Goal: Task Accomplishment & Management: Complete application form

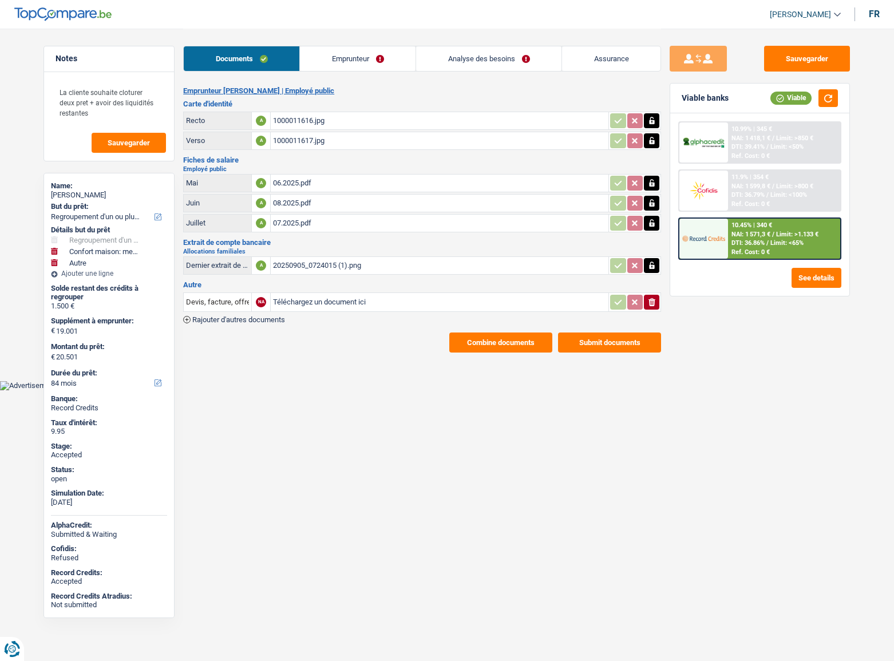
select select "refinancing"
select select "household"
select select "other"
select select "84"
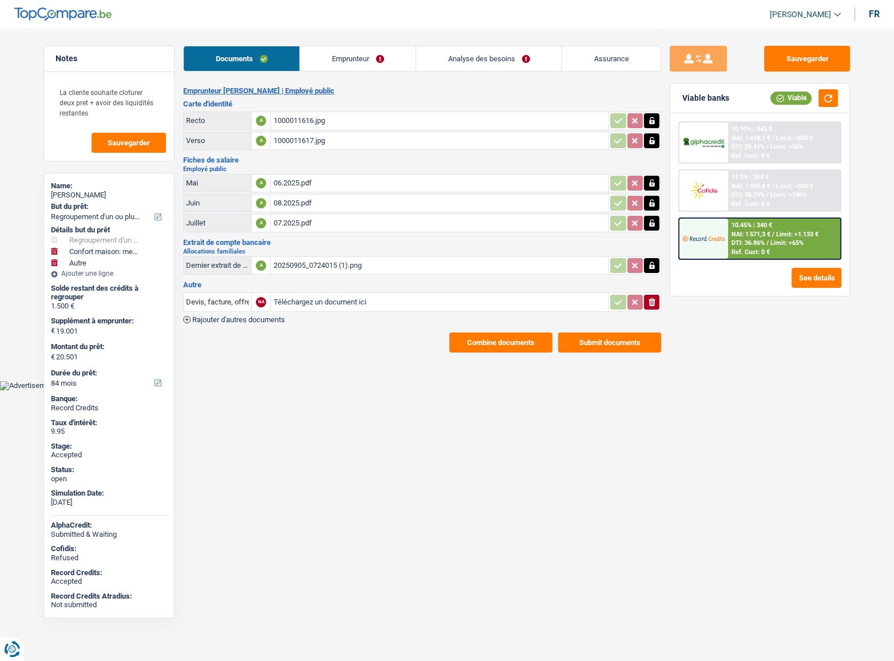
click at [297, 178] on div "06.2025.pdf" at bounding box center [439, 182] width 333 height 17
click at [473, 57] on link "Analyse des besoins" at bounding box center [488, 58] width 145 height 25
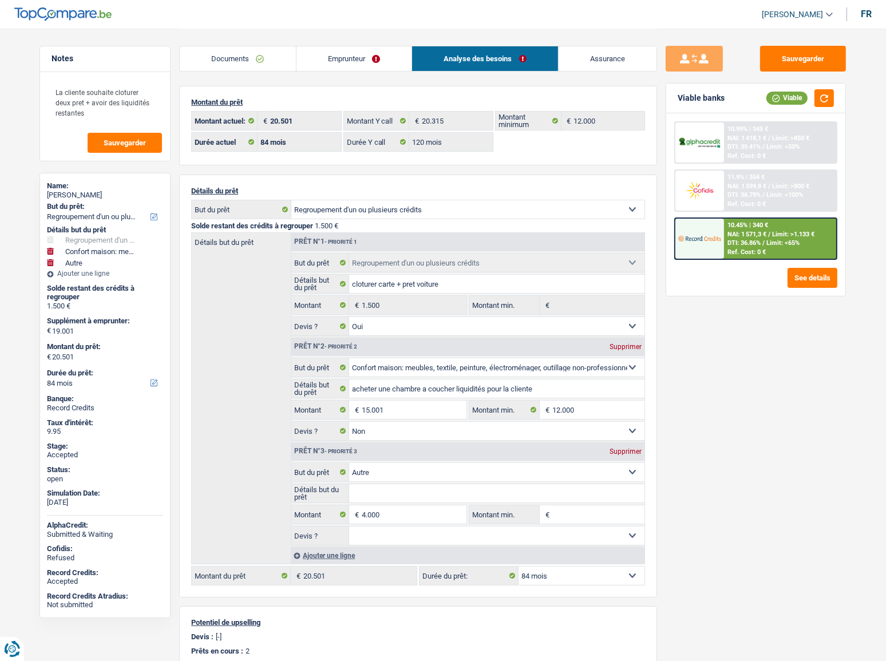
click at [244, 65] on link "Documents" at bounding box center [238, 58] width 116 height 25
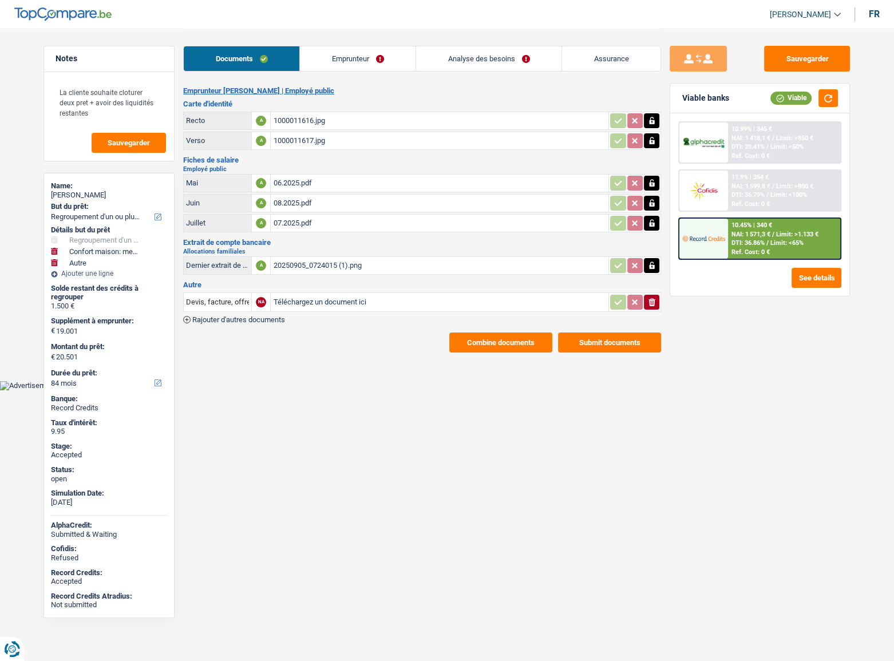
click at [316, 60] on link "Emprunteur" at bounding box center [358, 58] width 116 height 25
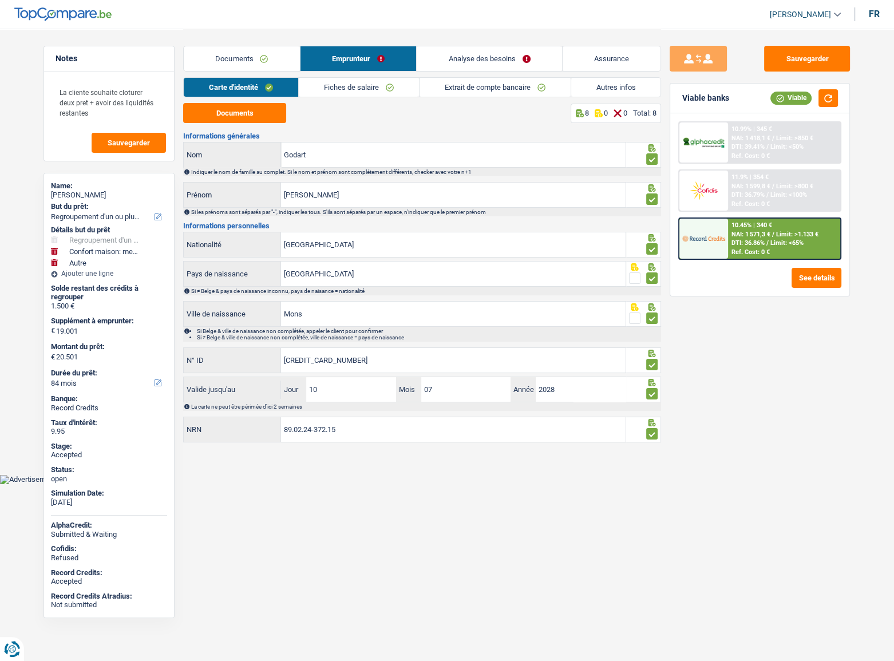
click at [598, 81] on link "Autres infos" at bounding box center [616, 87] width 90 height 19
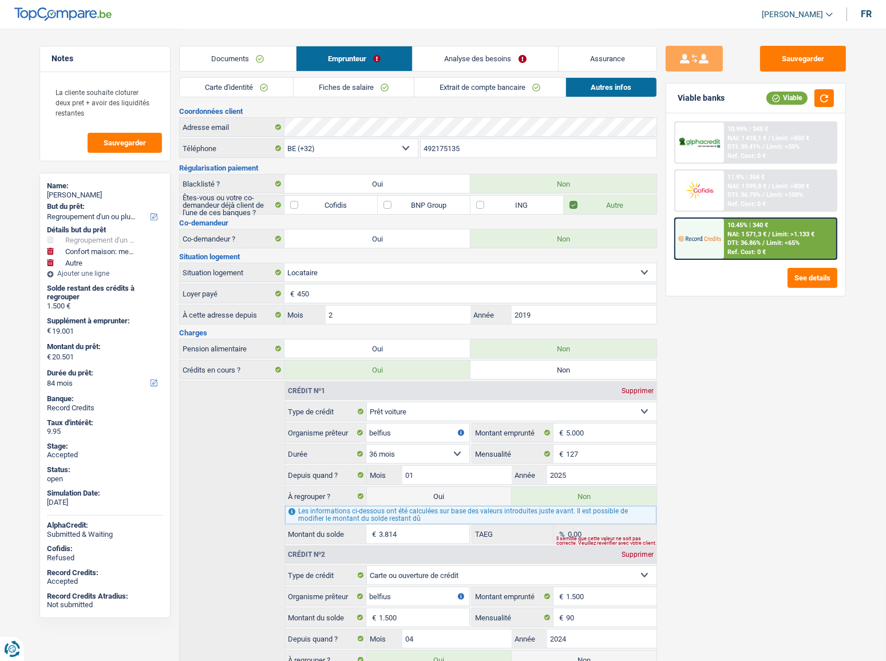
scroll to position [67, 0]
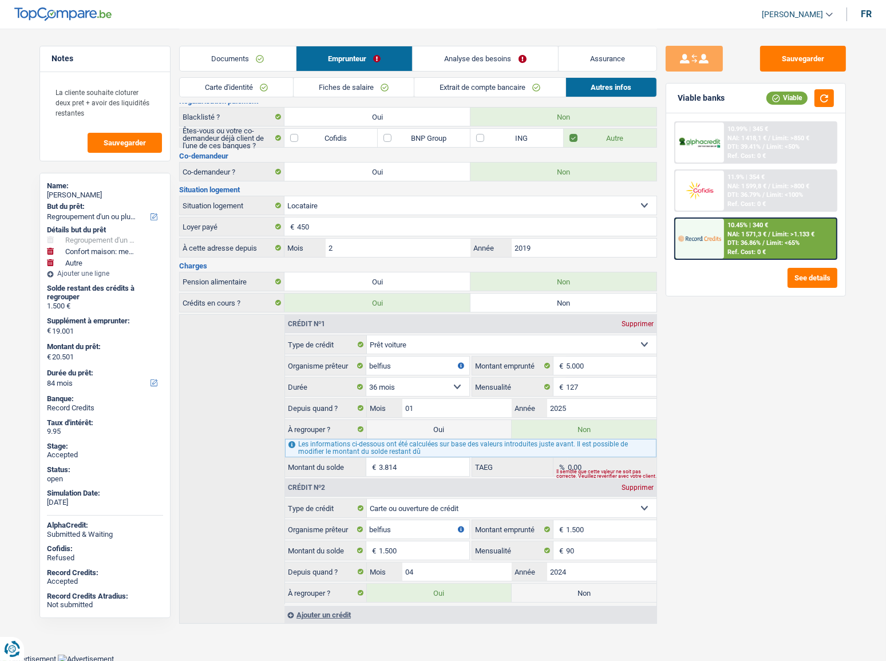
click at [268, 59] on link "Documents" at bounding box center [238, 58] width 116 height 25
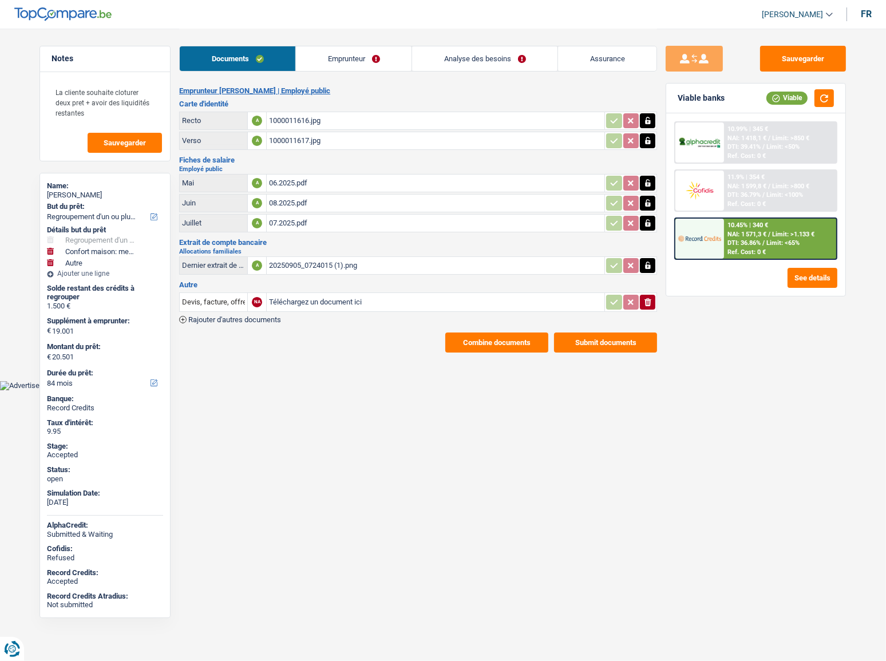
scroll to position [0, 0]
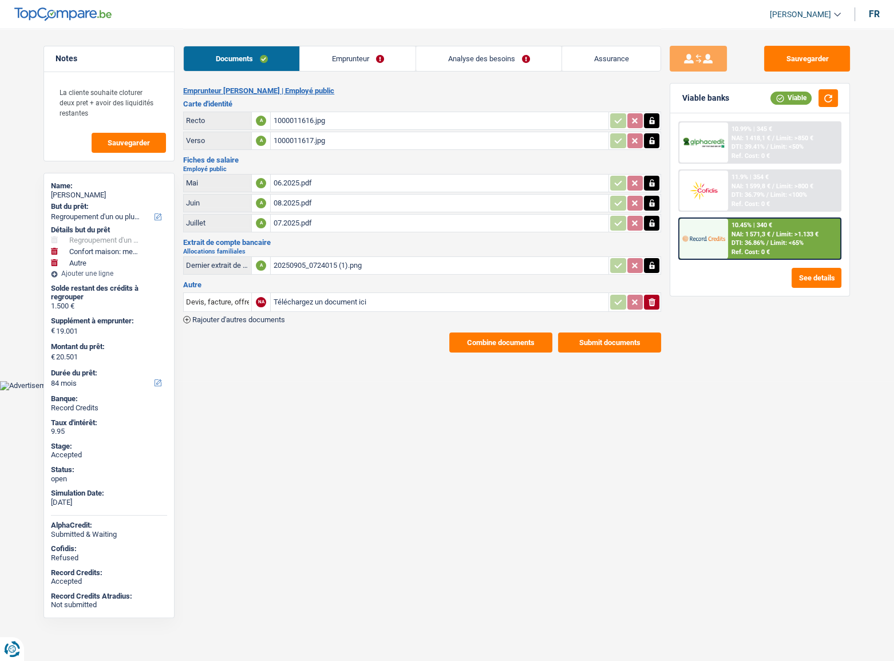
click at [334, 63] on link "Emprunteur" at bounding box center [358, 58] width 116 height 25
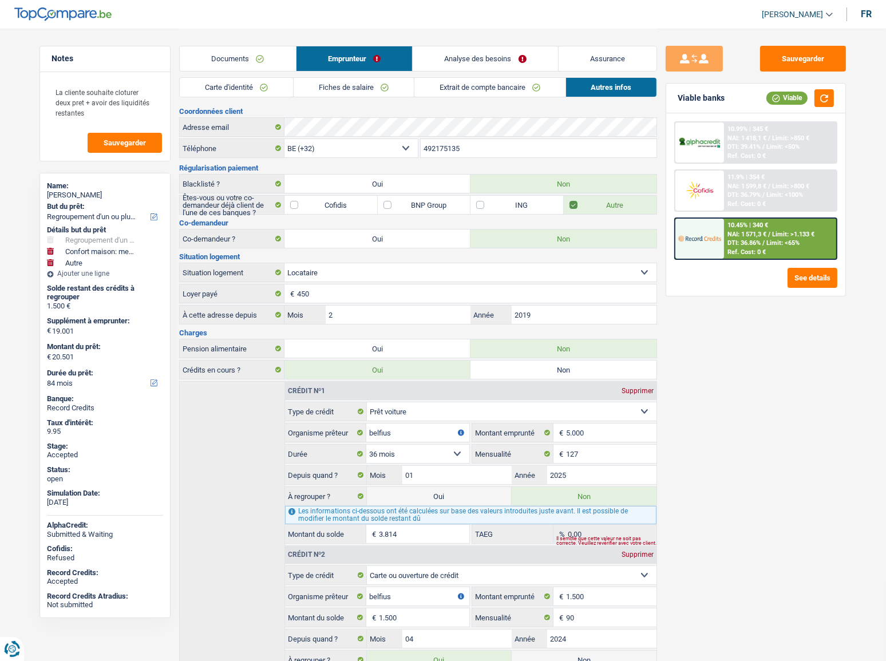
click at [257, 83] on link "Carte d'identité" at bounding box center [236, 87] width 113 height 19
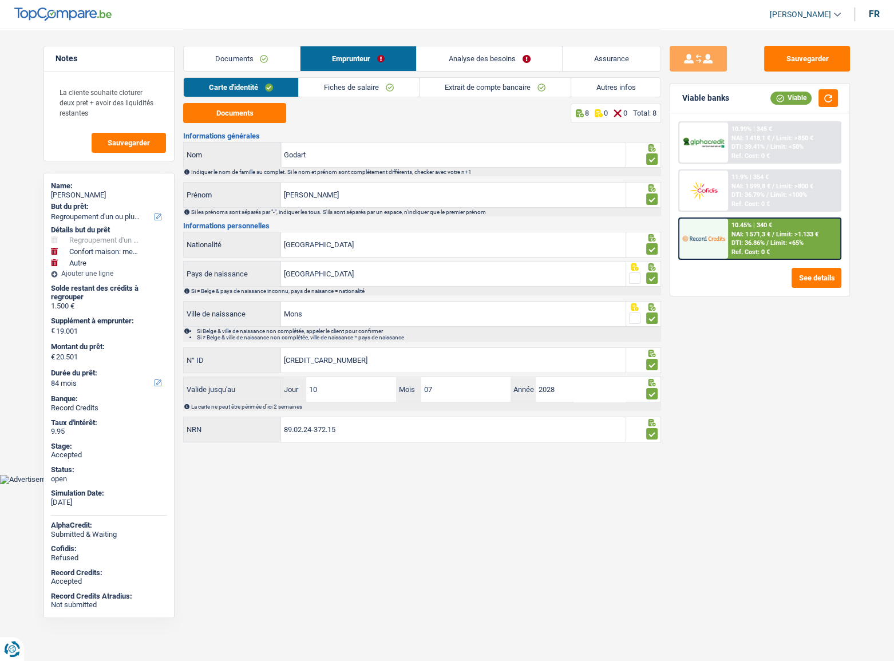
click at [480, 60] on link "Analyse des besoins" at bounding box center [488, 58] width 145 height 25
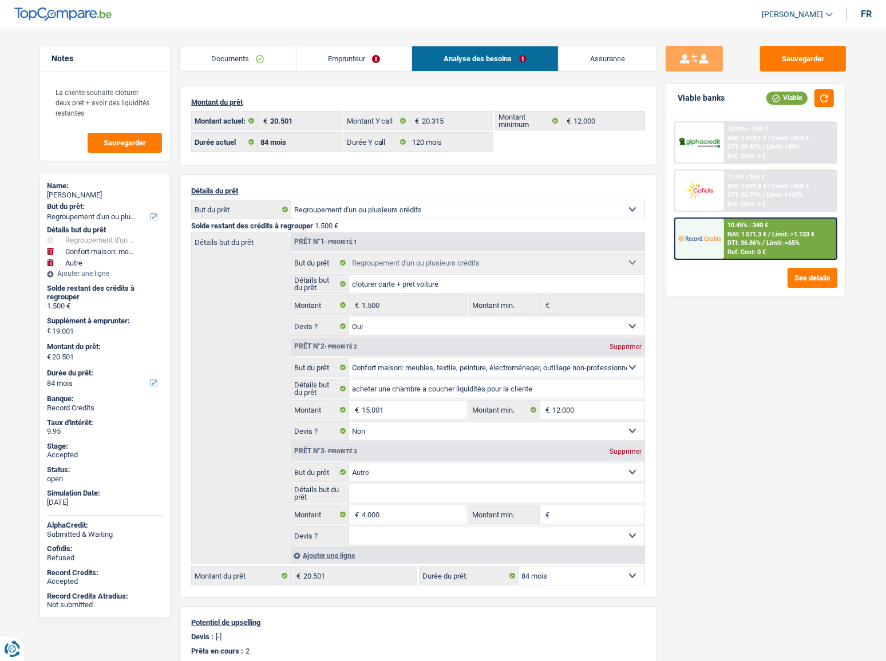
click at [364, 70] on link "Emprunteur" at bounding box center [354, 58] width 116 height 25
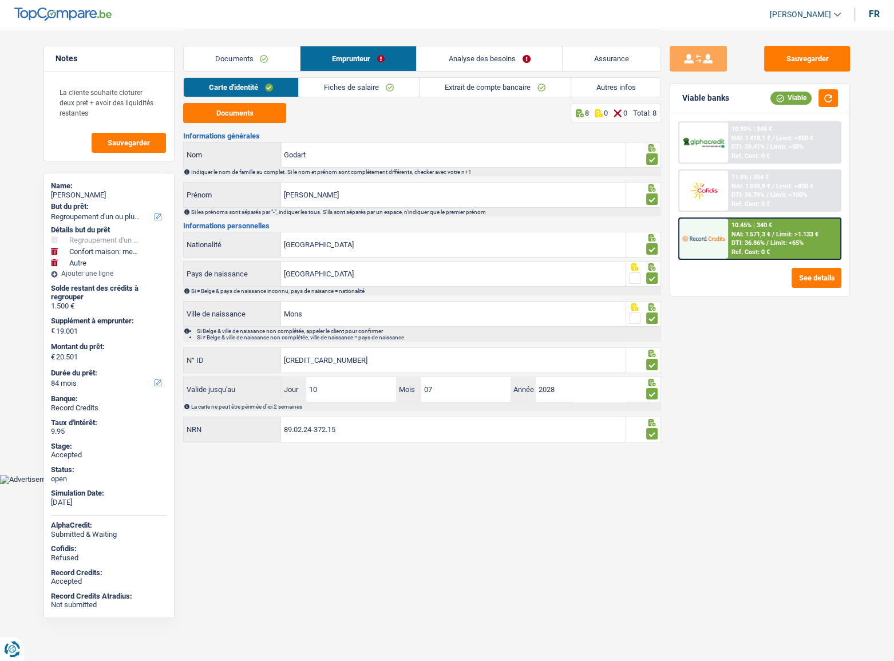
click at [282, 58] on link "Documents" at bounding box center [242, 58] width 116 height 25
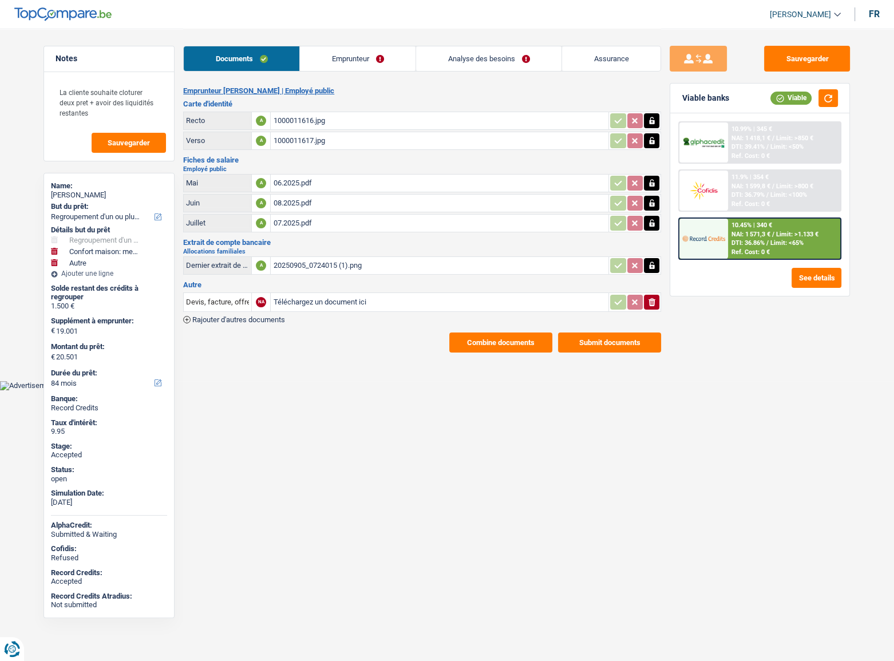
click at [491, 55] on link "Analyse des besoins" at bounding box center [488, 58] width 145 height 25
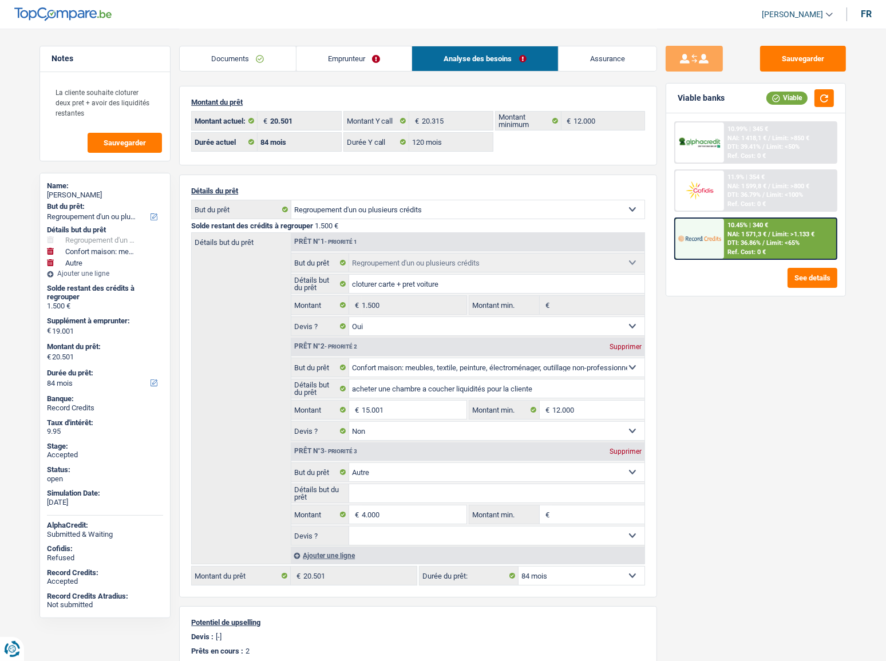
drag, startPoint x: 363, startPoint y: 61, endPoint x: 440, endPoint y: 67, distance: 78.0
click at [363, 61] on link "Emprunteur" at bounding box center [354, 58] width 116 height 25
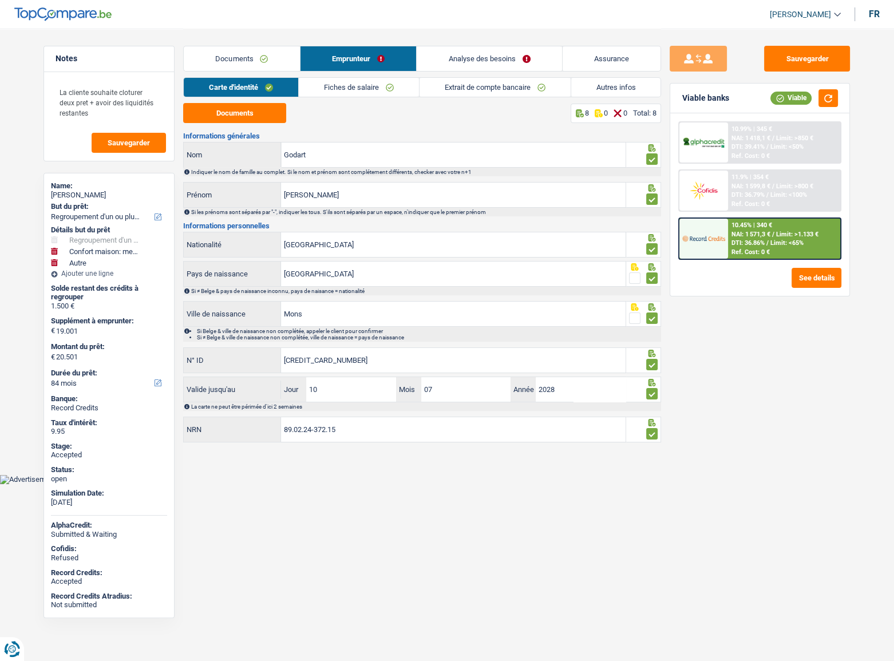
click at [590, 86] on link "Autres infos" at bounding box center [616, 87] width 90 height 19
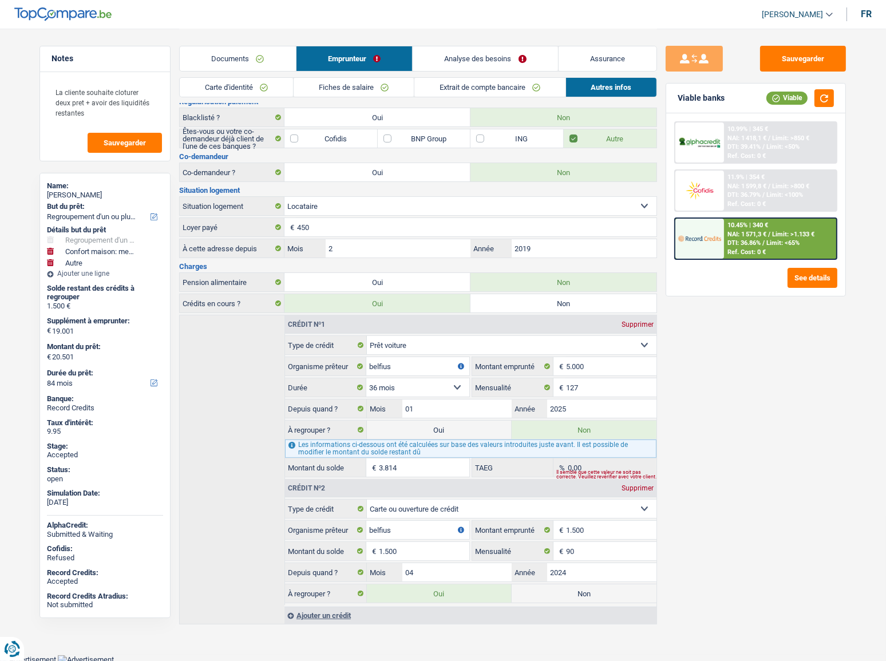
scroll to position [67, 0]
drag, startPoint x: 320, startPoint y: 79, endPoint x: 259, endPoint y: 93, distance: 62.3
click at [319, 79] on link "Fiches de salaire" at bounding box center [353, 87] width 120 height 19
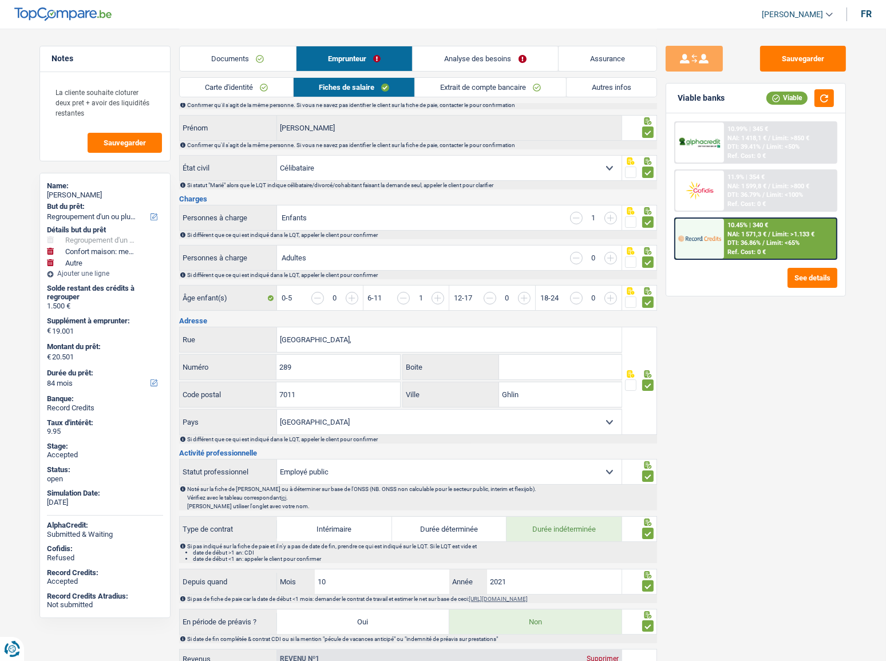
click at [256, 94] on link "Carte d'identité" at bounding box center [236, 87] width 113 height 19
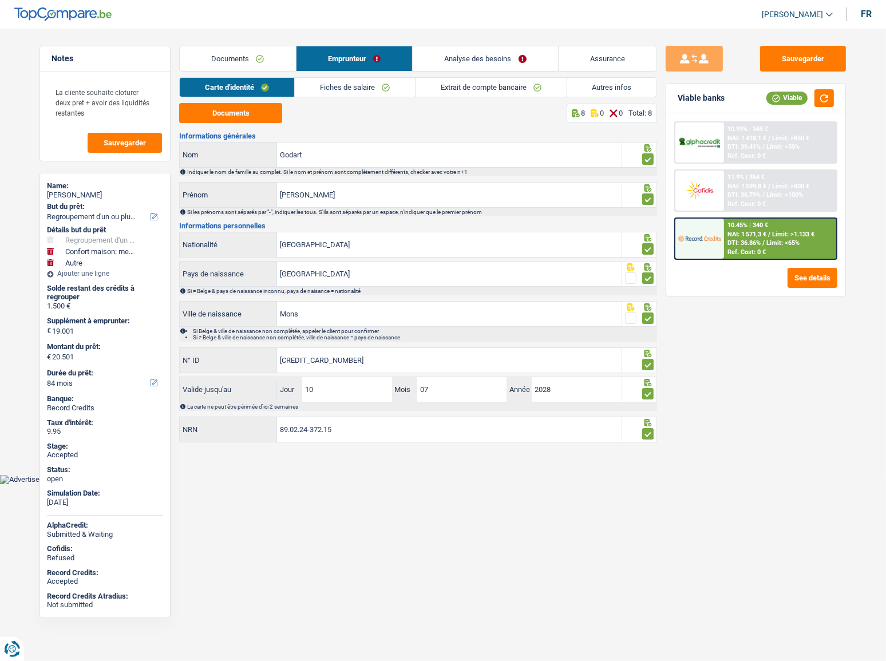
scroll to position [0, 0]
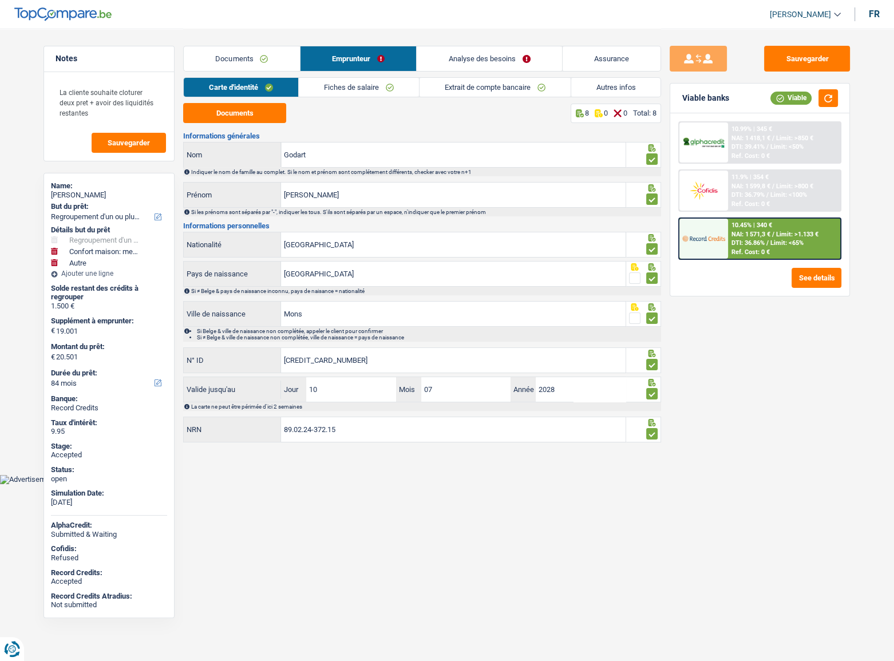
click at [338, 93] on link "Fiches de salaire" at bounding box center [359, 87] width 120 height 19
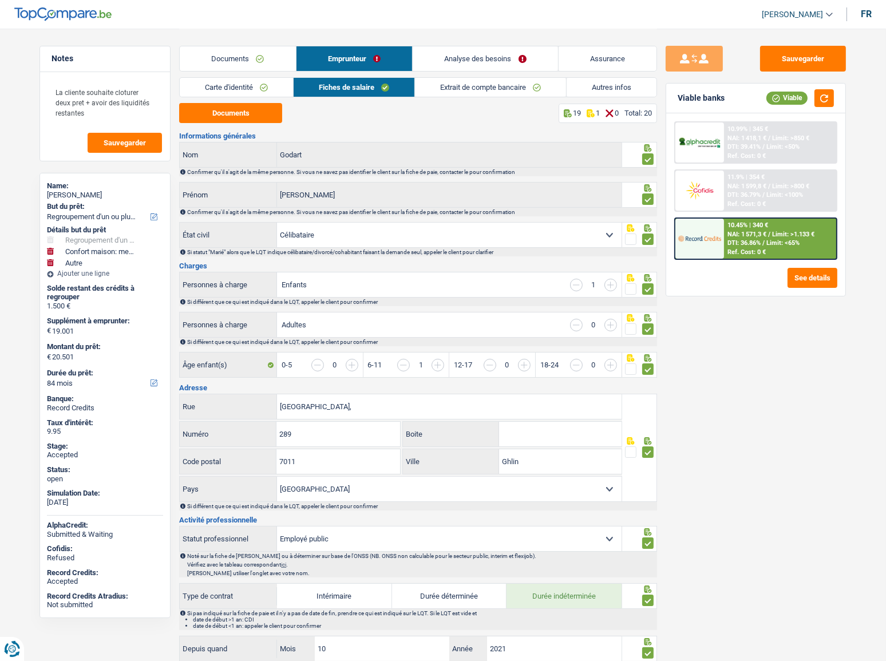
click at [237, 97] on div "Carte d'identité Fiches de salaire Extrait de compte bancaire Autres infos" at bounding box center [418, 90] width 478 height 26
click at [239, 91] on link "Carte d'identité" at bounding box center [236, 87] width 113 height 19
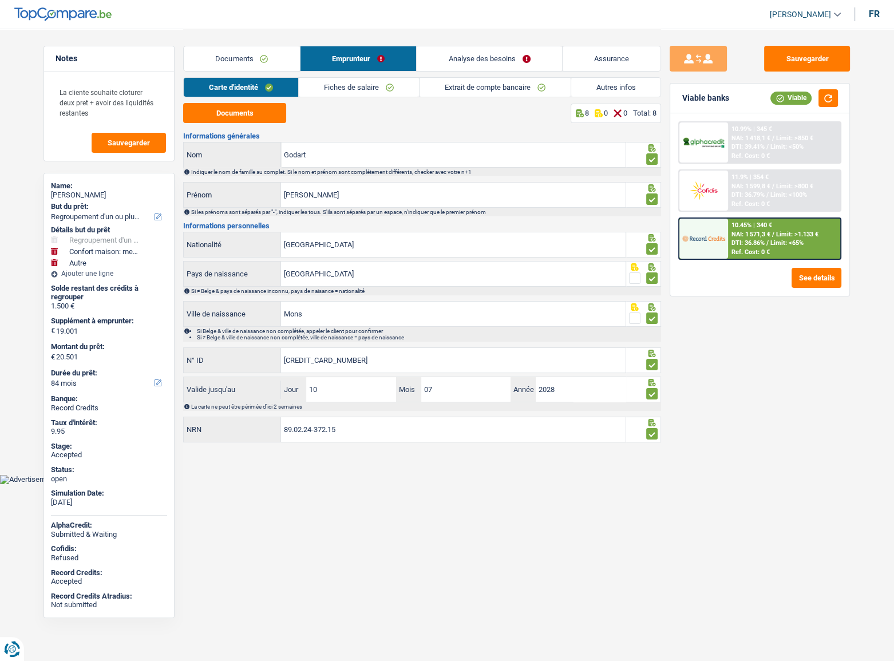
click at [439, 91] on link "Extrait de compte bancaire" at bounding box center [494, 87] width 151 height 19
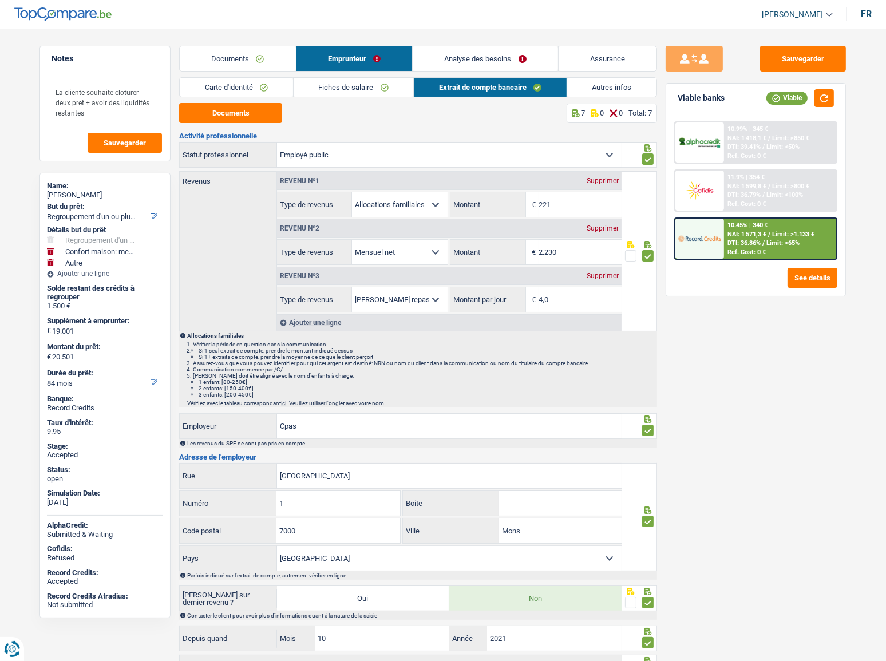
click at [776, 232] on span "Limit: >1.133 €" at bounding box center [793, 234] width 42 height 7
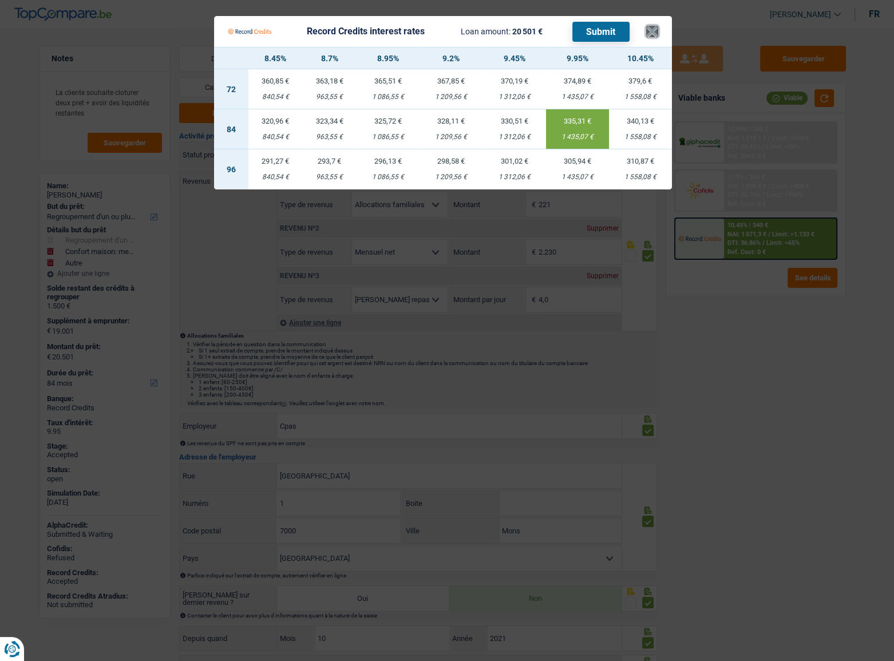
click at [652, 34] on button "×" at bounding box center [652, 31] width 12 height 11
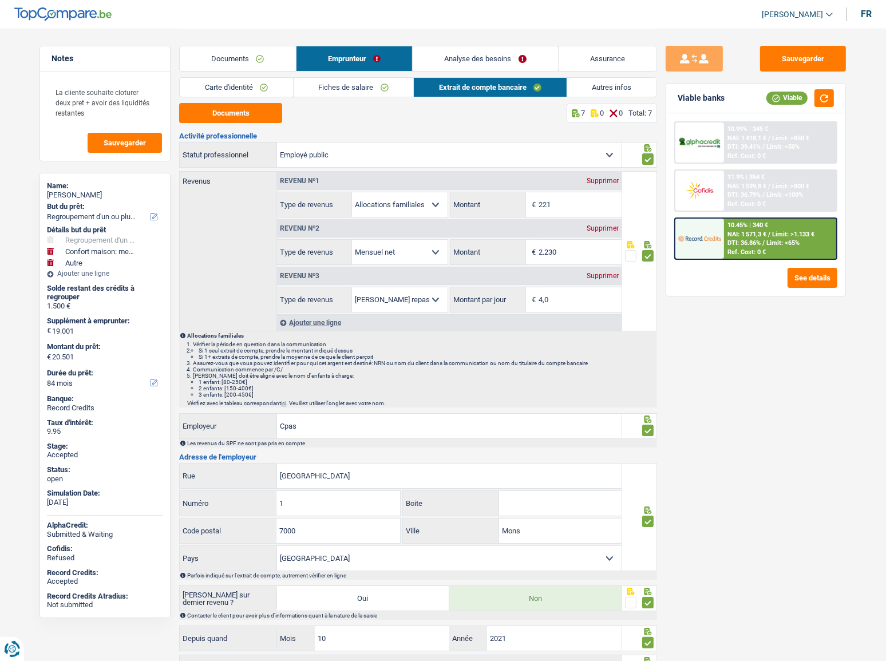
click at [247, 62] on link "Documents" at bounding box center [238, 58] width 116 height 25
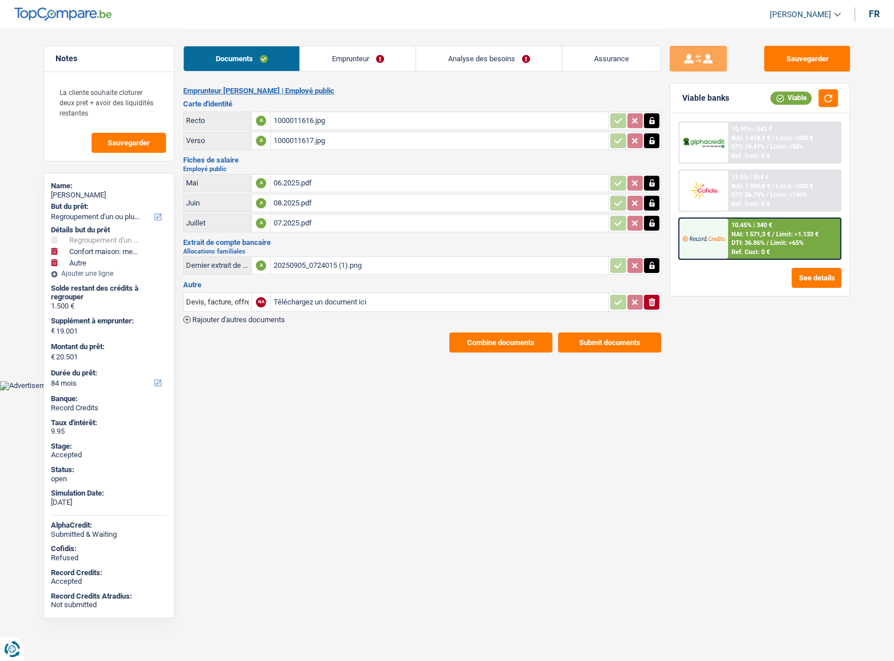
click at [467, 332] on button "Combine documents" at bounding box center [500, 342] width 103 height 20
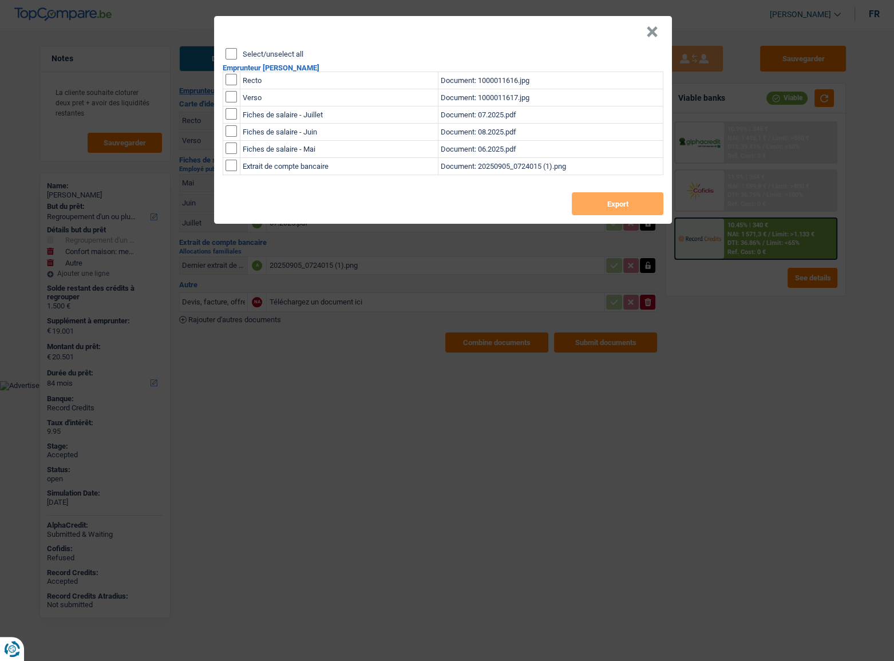
click at [233, 55] on input "Select/unselect all" at bounding box center [230, 53] width 11 height 11
checkbox input "true"
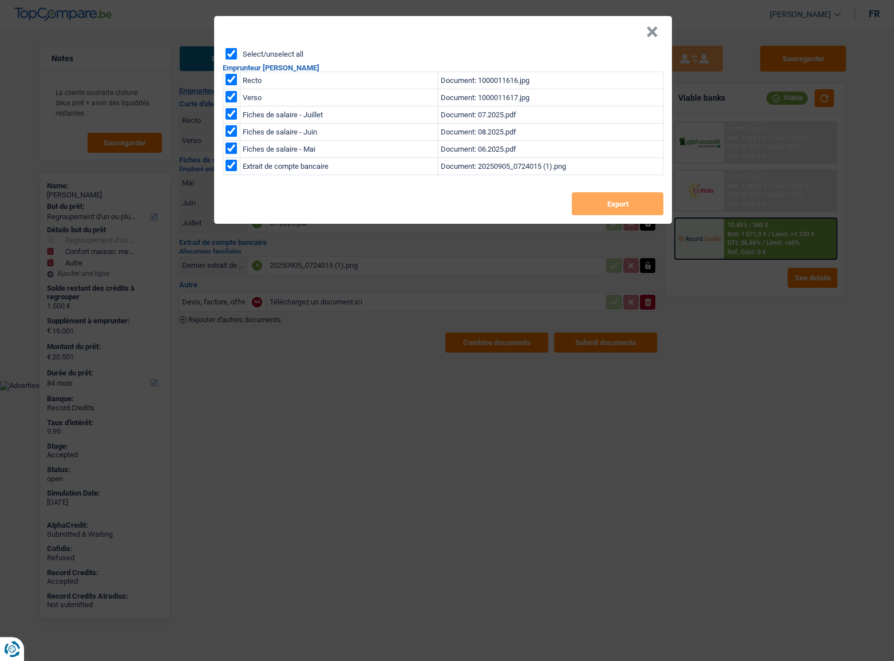
checkbox input "true"
click at [620, 203] on button "Export" at bounding box center [617, 203] width 92 height 23
drag, startPoint x: 659, startPoint y: 32, endPoint x: 650, endPoint y: 34, distance: 8.8
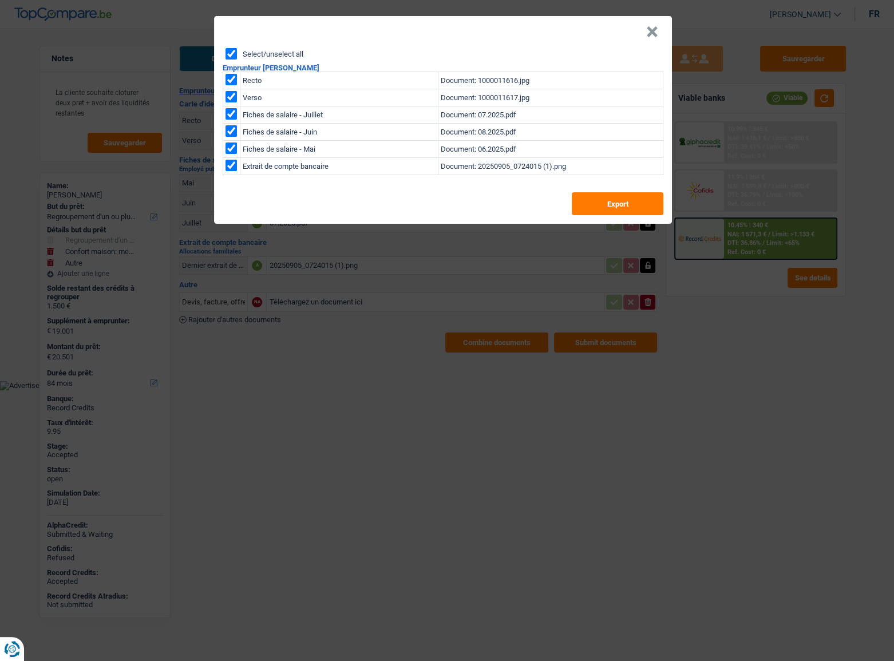
click at [658, 33] on header "×" at bounding box center [443, 32] width 458 height 32
click at [649, 34] on button "×" at bounding box center [652, 31] width 12 height 11
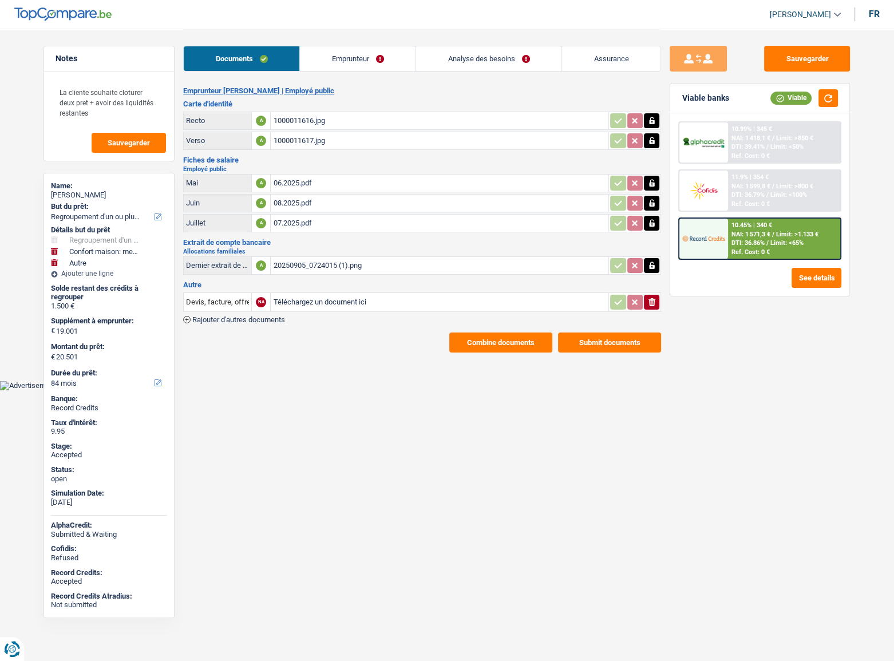
click at [406, 61] on link "Emprunteur" at bounding box center [358, 58] width 116 height 25
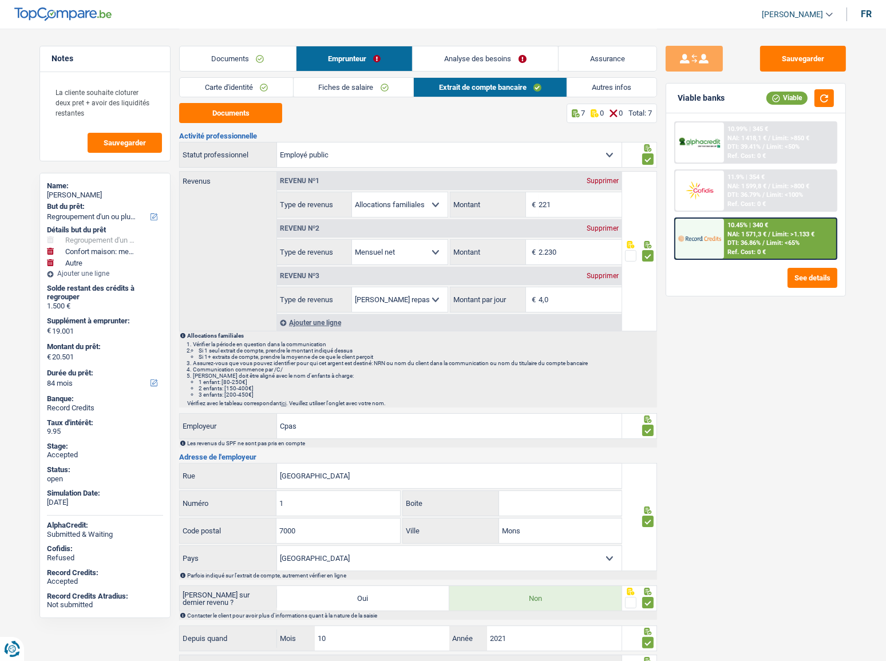
click at [589, 86] on link "Autres infos" at bounding box center [612, 87] width 90 height 19
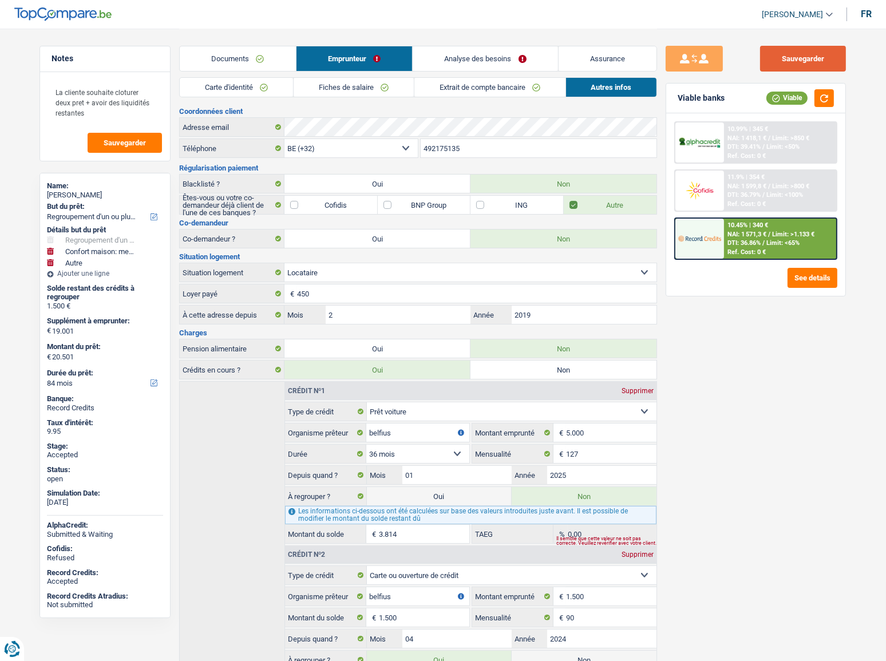
click at [815, 56] on button "Sauvegarder" at bounding box center [803, 59] width 86 height 26
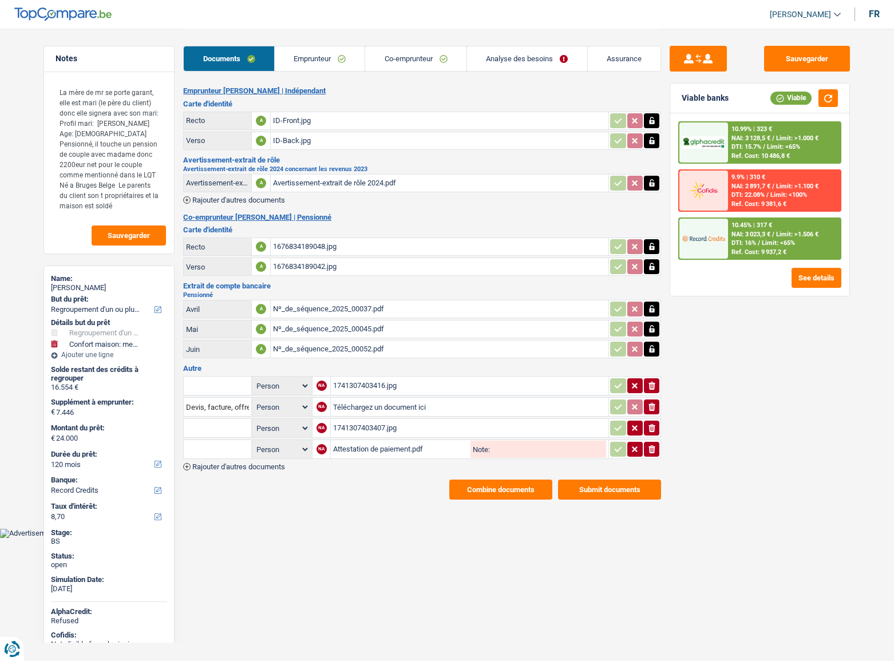
select select "refinancing"
select select "household"
select select "120"
select select "record credits"
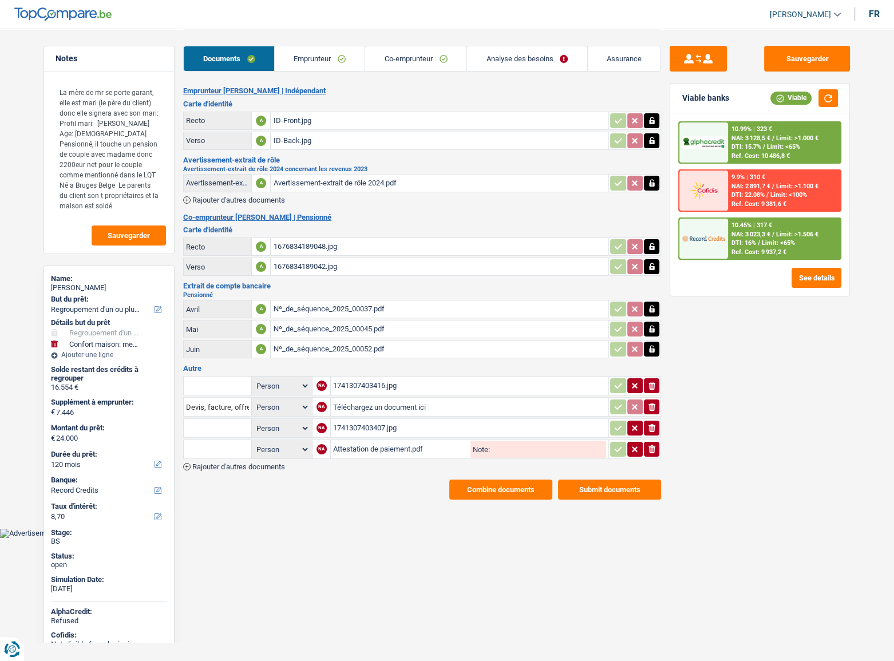
click at [317, 35] on div "Documents Emprunteur Co-emprunteur Analyse des besoins Assurance" at bounding box center [422, 53] width 478 height 49
click at [317, 46] on link "Emprunteur" at bounding box center [320, 58] width 90 height 25
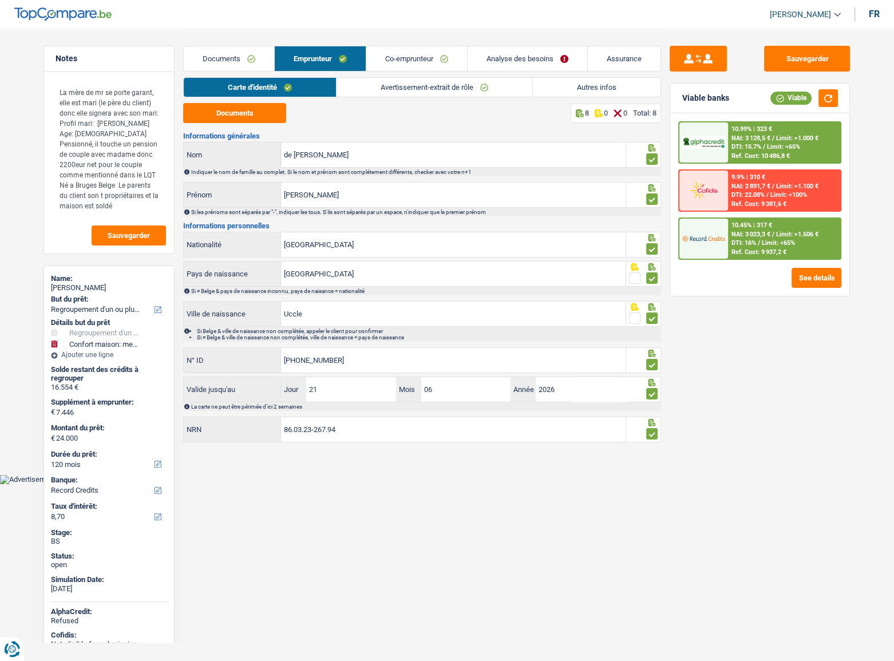
click at [807, 149] on div "10.99% | 323 € NAI: 3 128,5 € / Limit: >1.000 € DTI: 15.7% / Limit: <65% Ref. C…" at bounding box center [784, 142] width 113 height 40
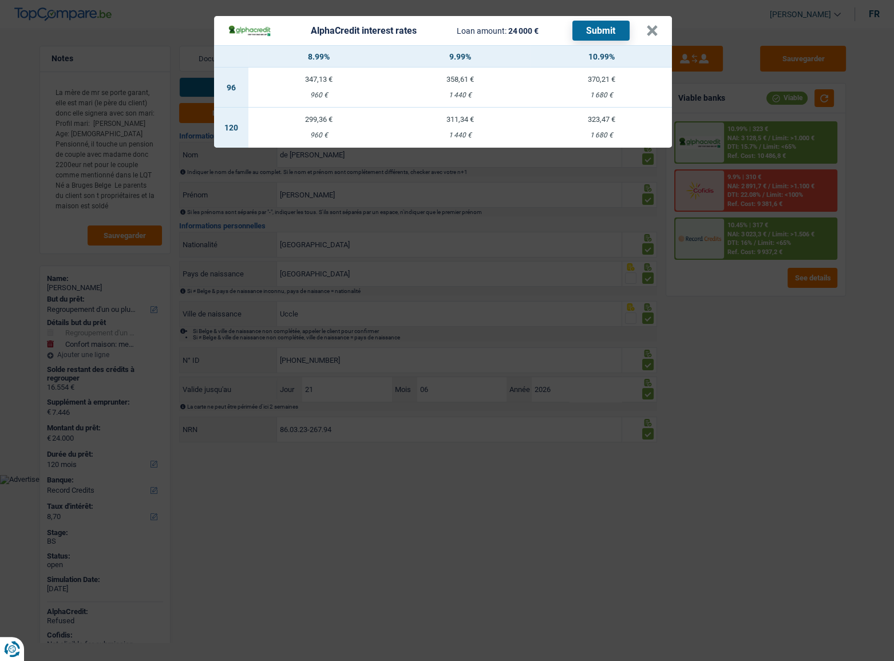
click at [722, 309] on div "AlphaCredit interest rates Loan amount: 24 000 € Submit × 8.99% 9.99% 10.99% 96…" at bounding box center [447, 330] width 894 height 661
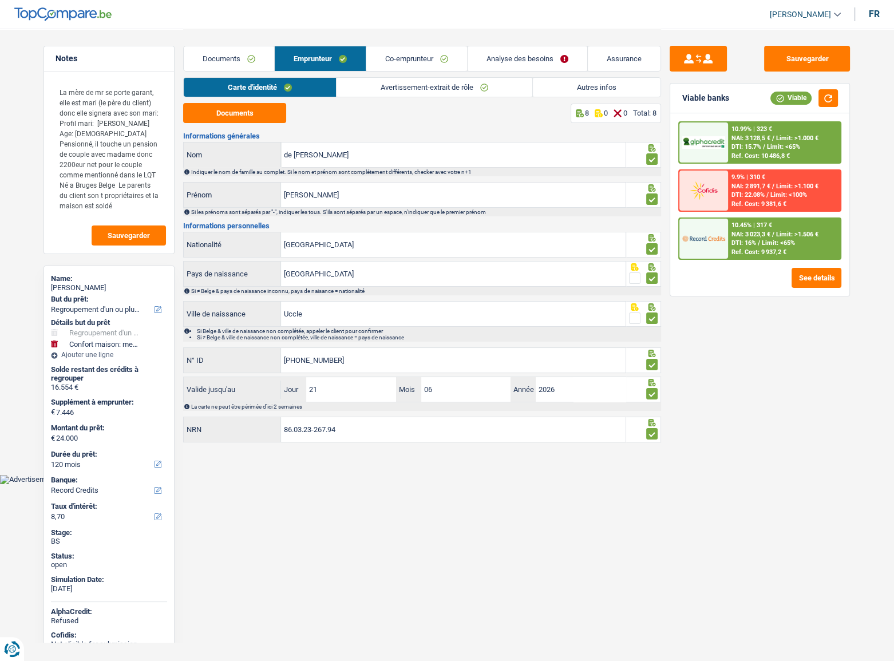
click at [787, 138] on span "Limit: >1.000 €" at bounding box center [797, 137] width 42 height 7
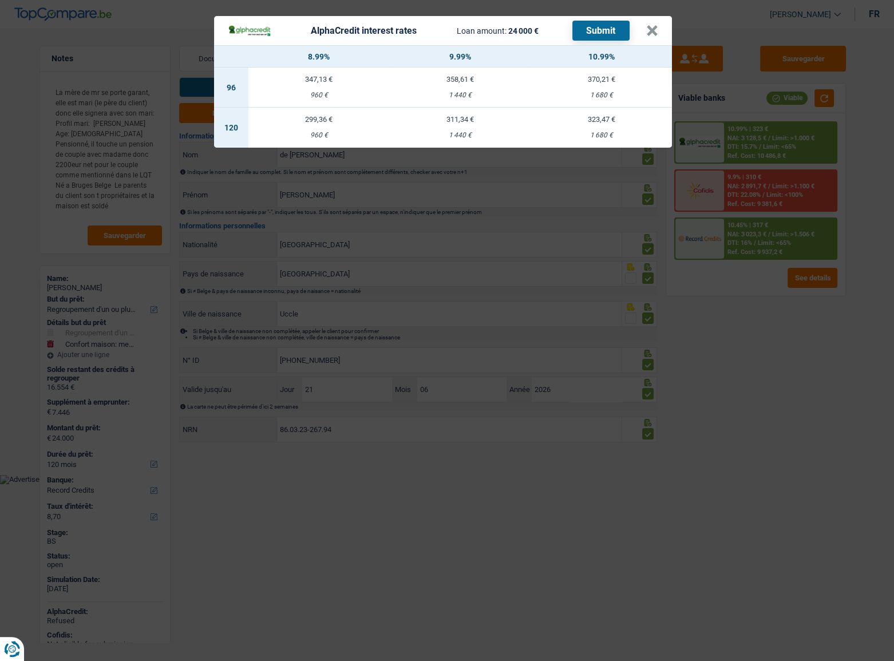
click at [736, 355] on div "AlphaCredit interest rates Loan amount: 24 000 € Submit × 8.99% 9.99% 10.99% 96…" at bounding box center [447, 330] width 894 height 661
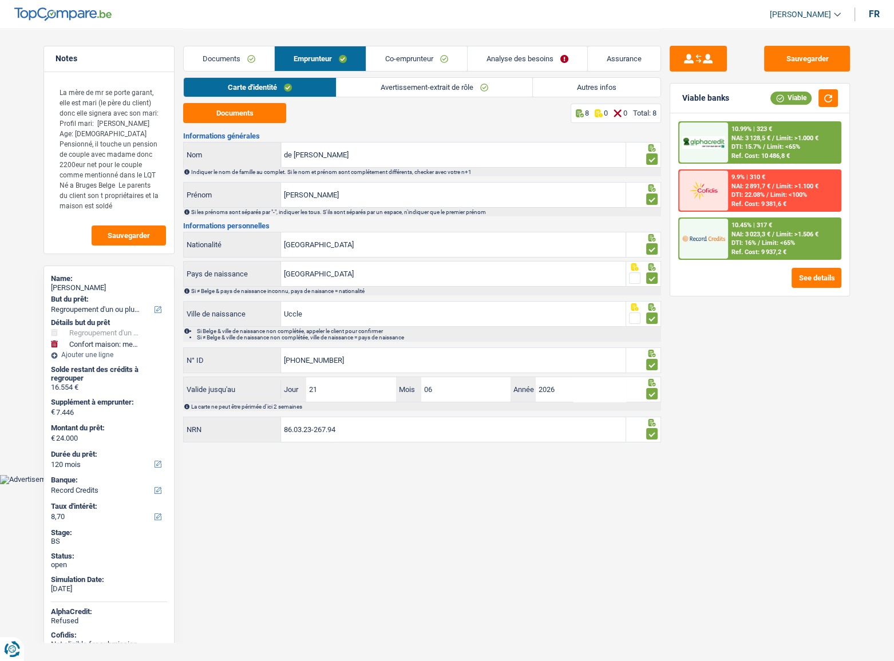
click at [756, 134] on span "NAI: 3 128,5 €" at bounding box center [750, 137] width 39 height 7
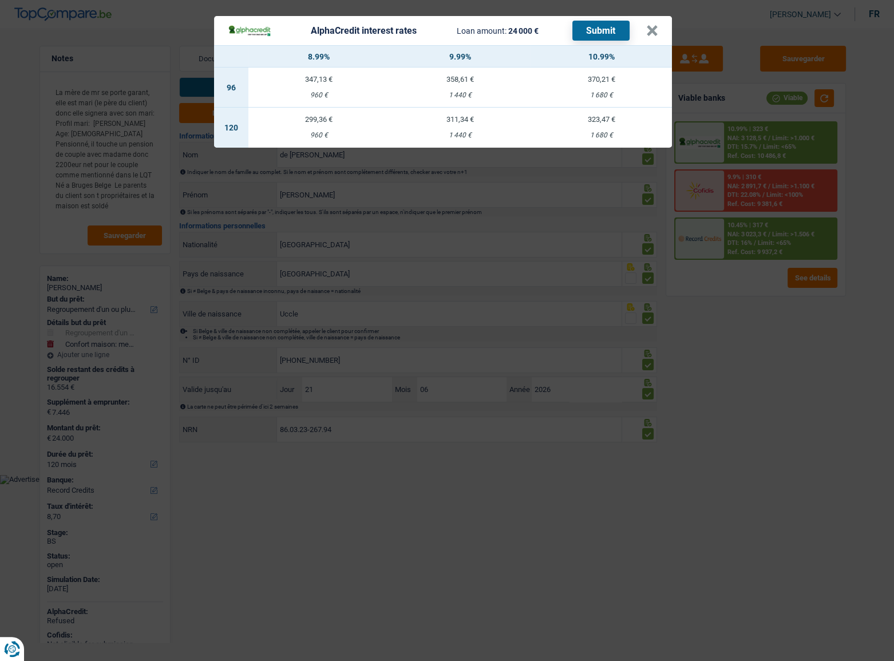
drag, startPoint x: 783, startPoint y: 319, endPoint x: 764, endPoint y: 263, distance: 59.5
click at [780, 316] on div "AlphaCredit interest rates Loan amount: 24 000 € Submit × 8.99% 9.99% 10.99% 96…" at bounding box center [447, 330] width 894 height 661
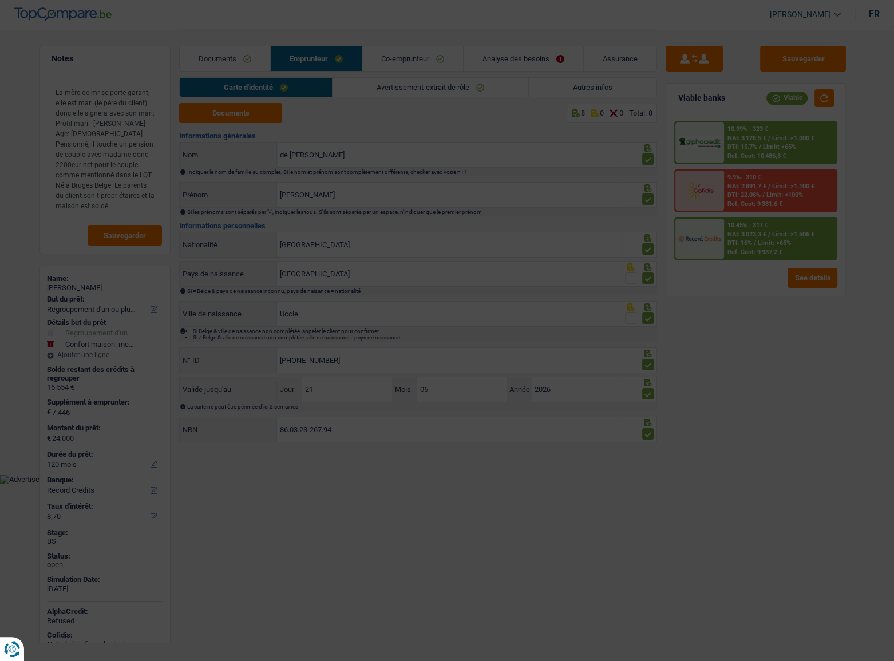
click at [752, 240] on span "DTI: 16%" at bounding box center [739, 242] width 25 height 7
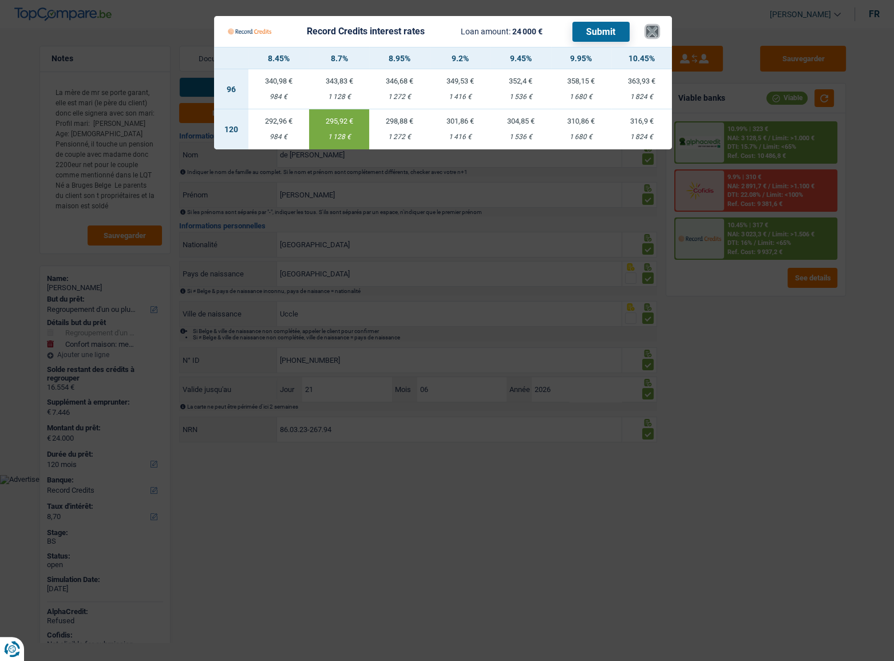
drag, startPoint x: 653, startPoint y: 30, endPoint x: 525, endPoint y: 54, distance: 130.4
click at [653, 30] on button "×" at bounding box center [652, 31] width 12 height 11
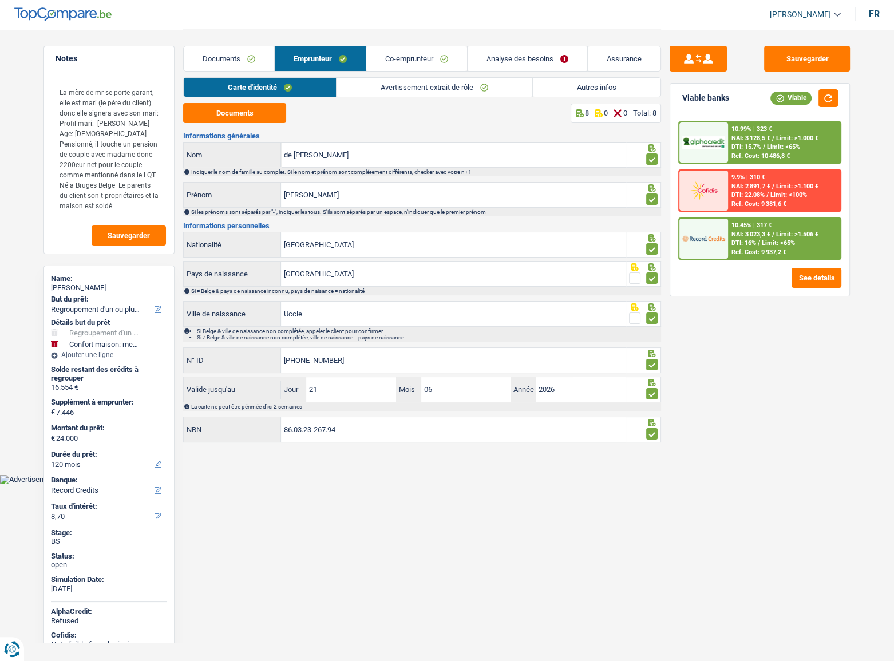
click at [253, 55] on link "Documents" at bounding box center [229, 58] width 90 height 25
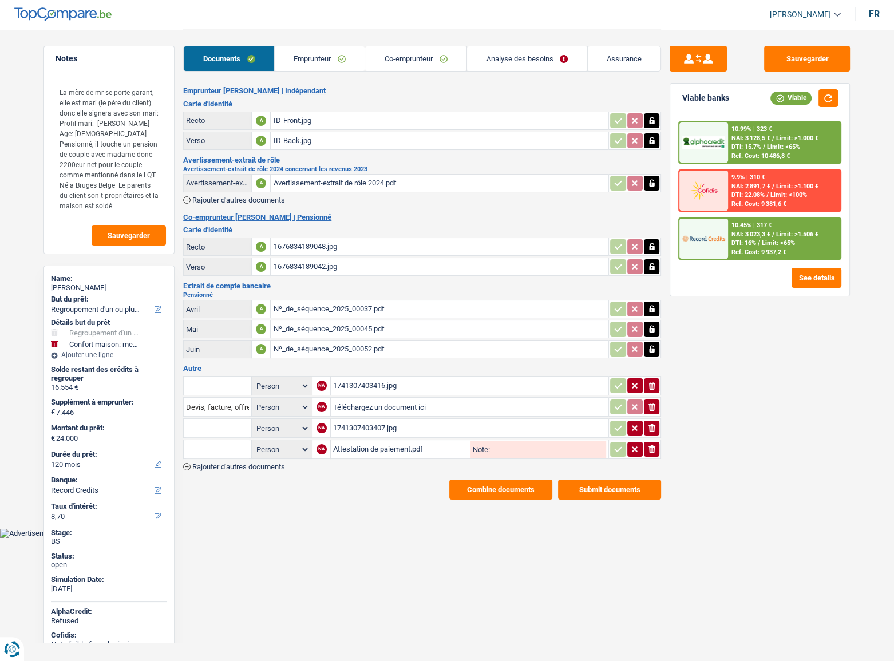
click at [284, 118] on div "ID-Front.jpg" at bounding box center [439, 120] width 333 height 17
click at [301, 55] on link "Emprunteur" at bounding box center [320, 58] width 90 height 25
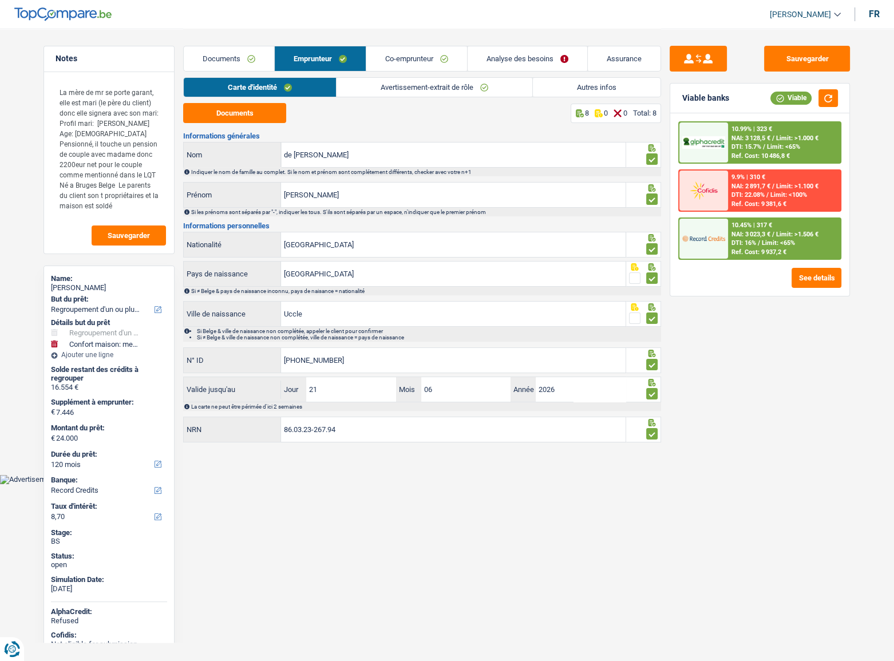
click at [404, 98] on div "Carte d'identité Avertissement-extrait de rôle Autres infos" at bounding box center [422, 90] width 478 height 26
click at [399, 88] on link "Avertissement-extrait de rôle" at bounding box center [434, 87] width 196 height 19
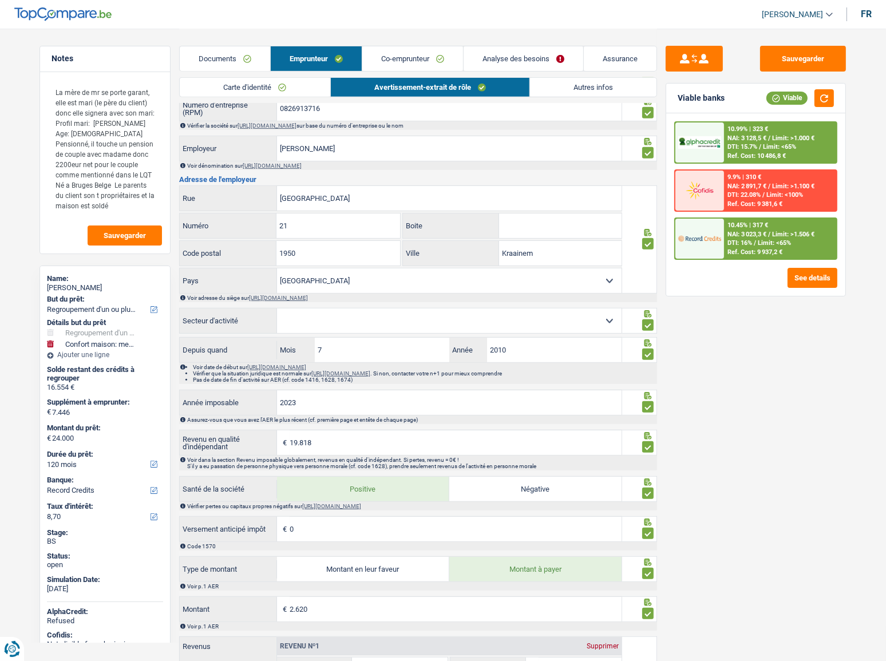
scroll to position [435, 0]
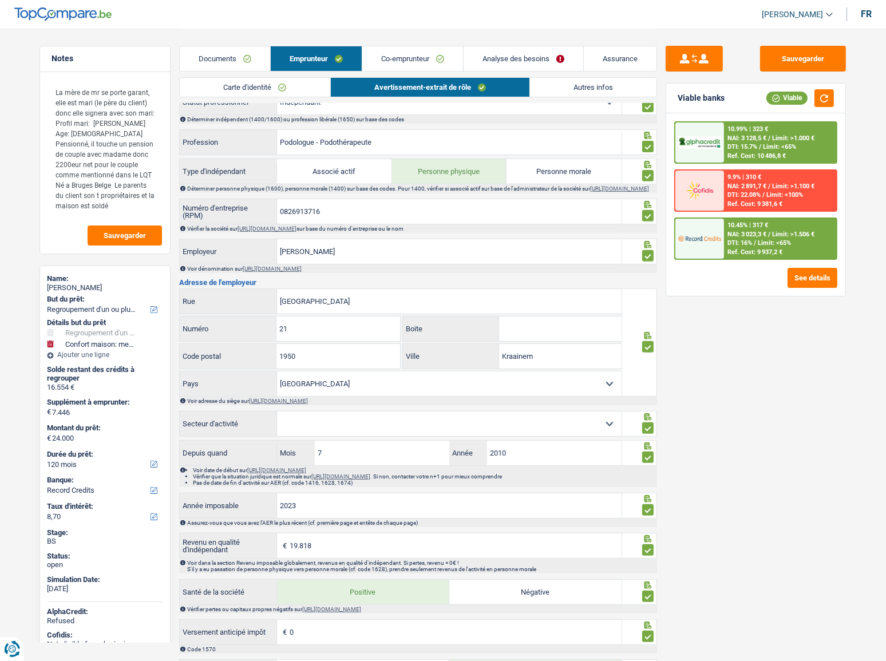
click at [277, 83] on link "Carte d'identité" at bounding box center [255, 87] width 150 height 19
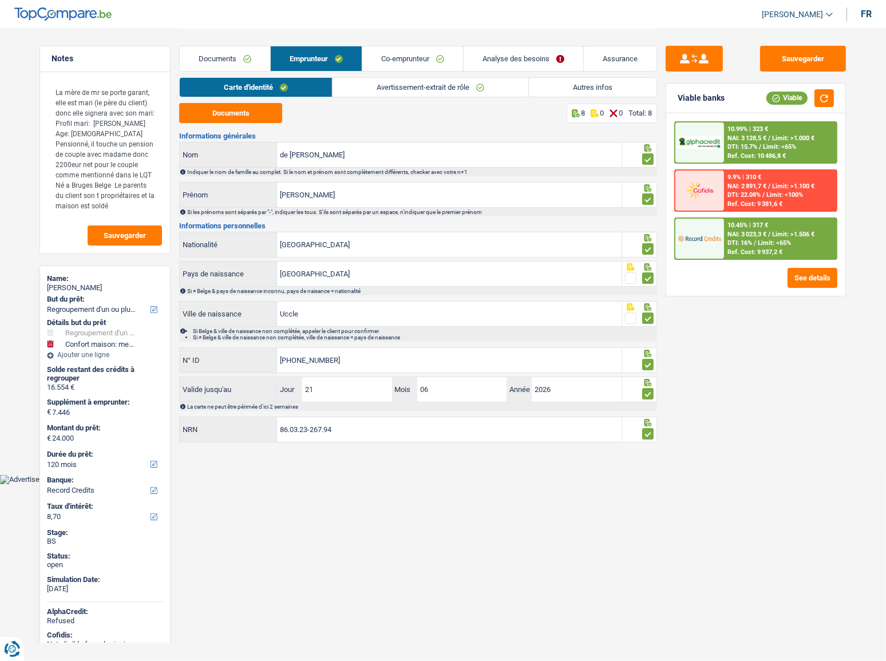
scroll to position [0, 0]
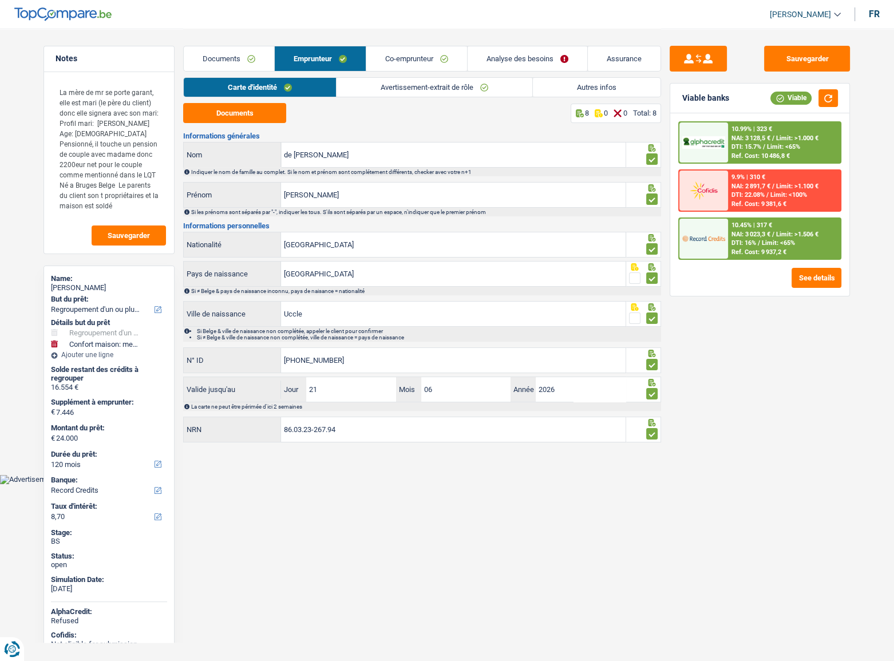
click at [399, 90] on link "Avertissement-extrait de rôle" at bounding box center [434, 87] width 196 height 19
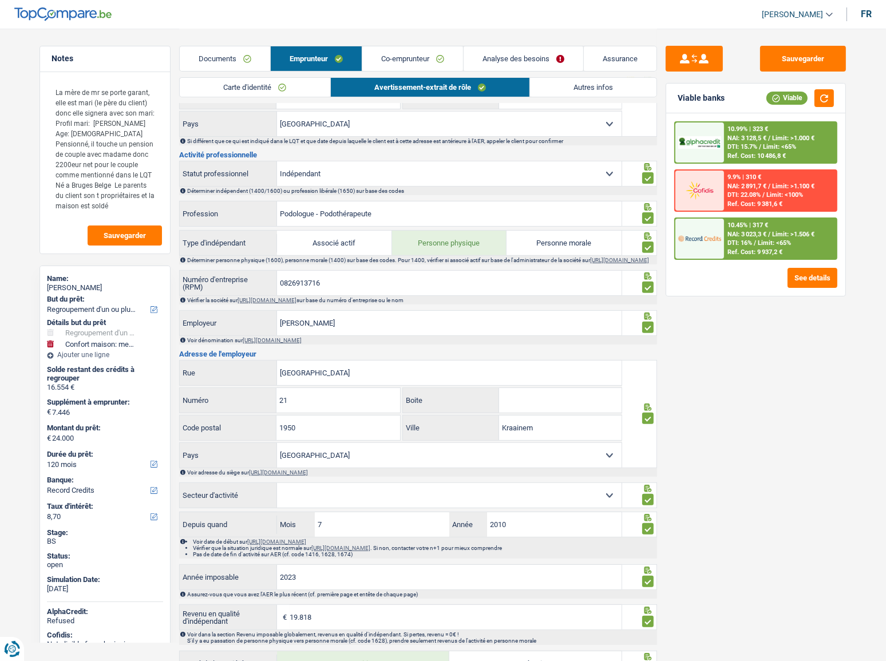
scroll to position [364, 0]
click at [95, 122] on textarea "La mère de mr se porte garant, elle est mari (le père du client) donc elle sign…" at bounding box center [105, 148] width 114 height 137
click at [398, 50] on link "Co-emprunteur" at bounding box center [412, 58] width 101 height 25
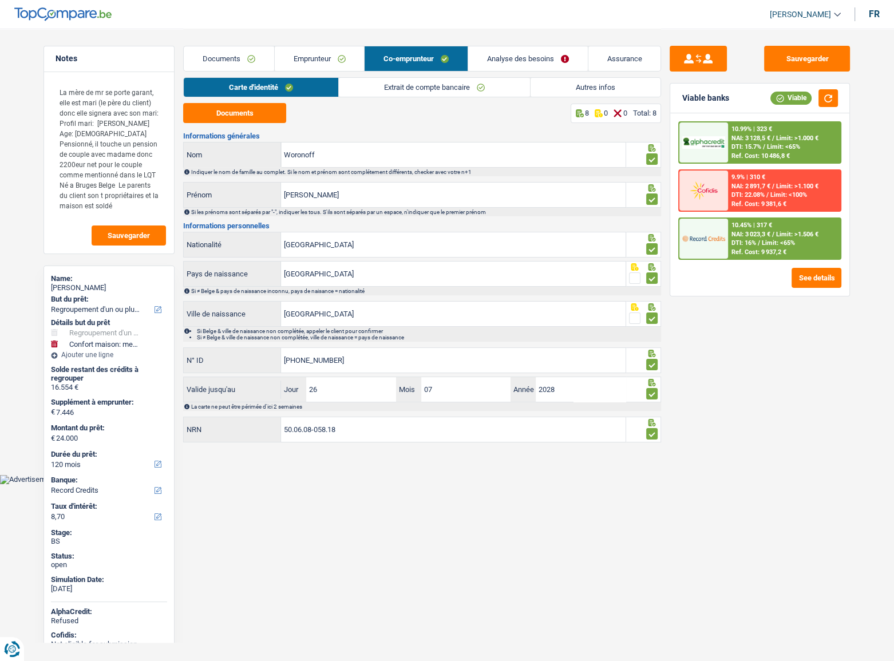
click at [237, 63] on link "Documents" at bounding box center [229, 58] width 90 height 25
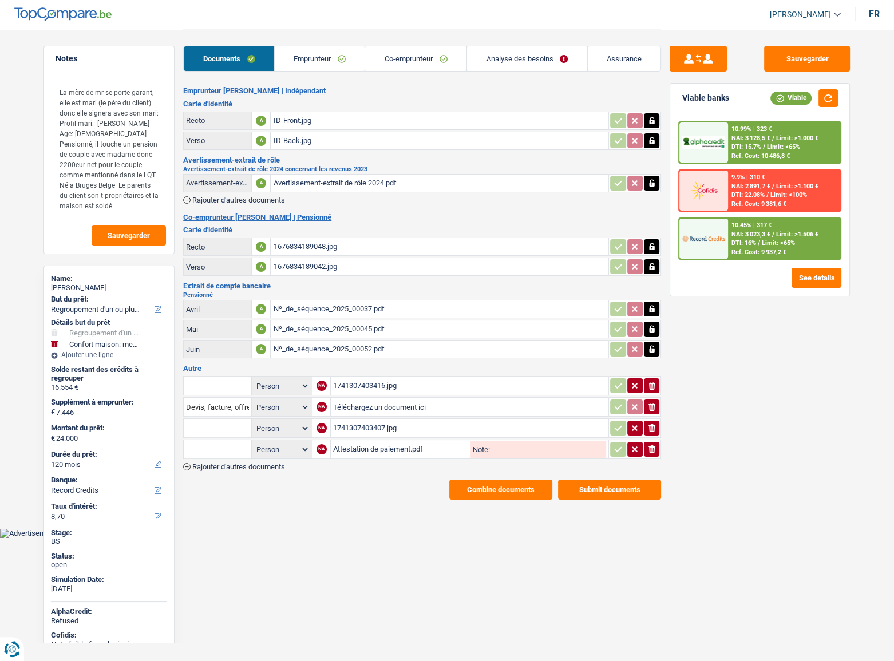
click at [397, 440] on div "Attestation de paiement.pdf" at bounding box center [400, 448] width 135 height 17
click at [386, 422] on div "1741307403407.jpg" at bounding box center [469, 427] width 273 height 17
click at [365, 386] on div "1741307403416.jpg" at bounding box center [469, 385] width 273 height 17
click at [336, 58] on link "Emprunteur" at bounding box center [320, 58] width 90 height 25
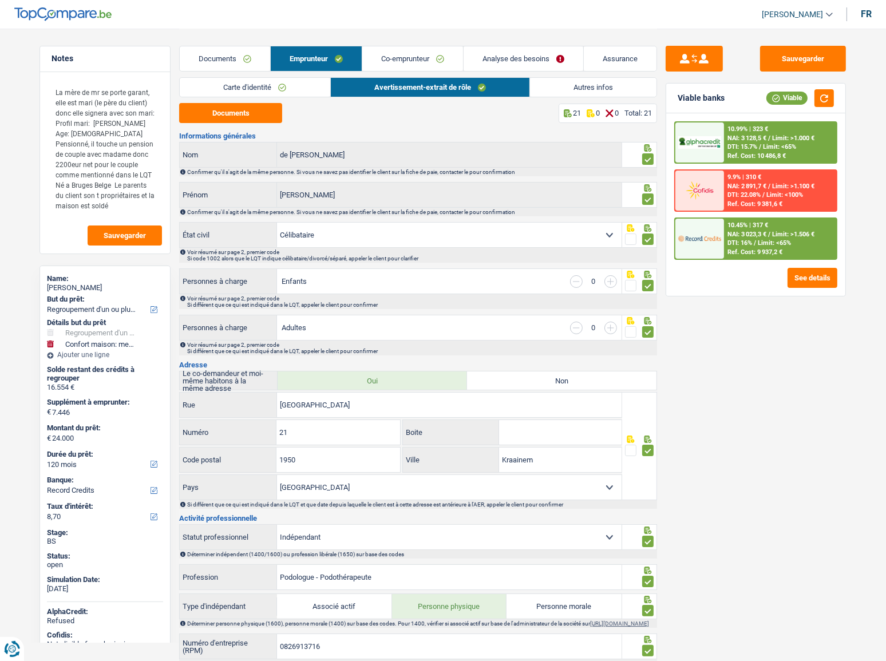
click at [324, 85] on link "Carte d'identité" at bounding box center [255, 87] width 150 height 19
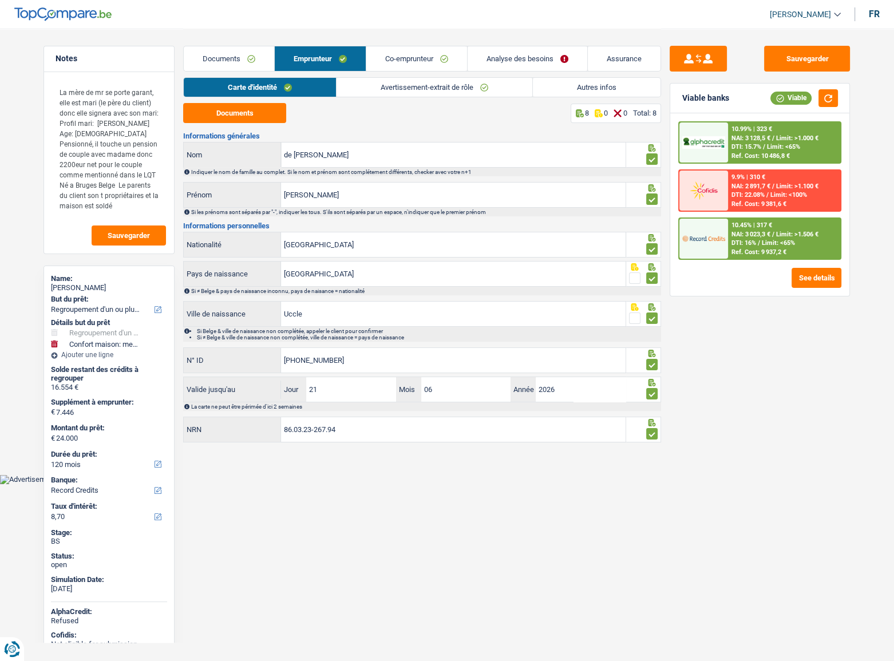
drag, startPoint x: 355, startPoint y: 106, endPoint x: 353, endPoint y: 93, distance: 13.3
click at [355, 105] on div "Documents 8 0 0 Total: 8" at bounding box center [422, 113] width 478 height 20
click at [353, 93] on link "Avertissement-extrait de rôle" at bounding box center [434, 87] width 196 height 19
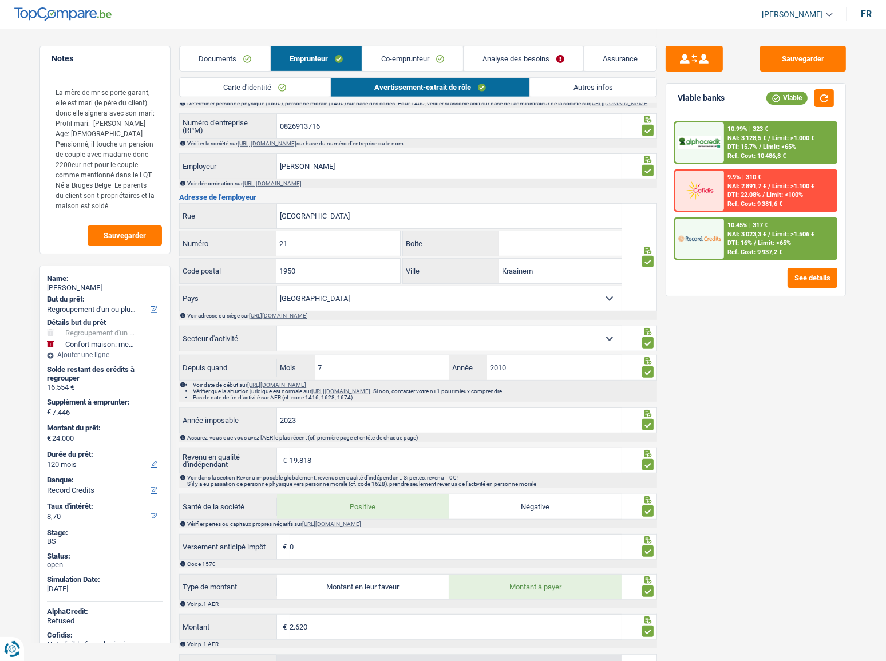
scroll to position [643, 0]
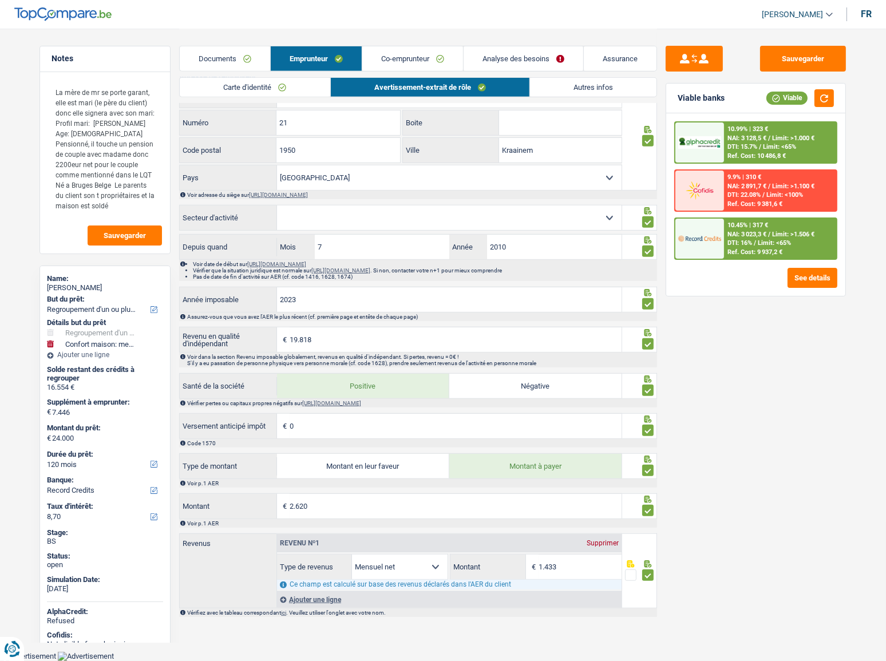
click at [531, 87] on link "Autres infos" at bounding box center [593, 87] width 126 height 19
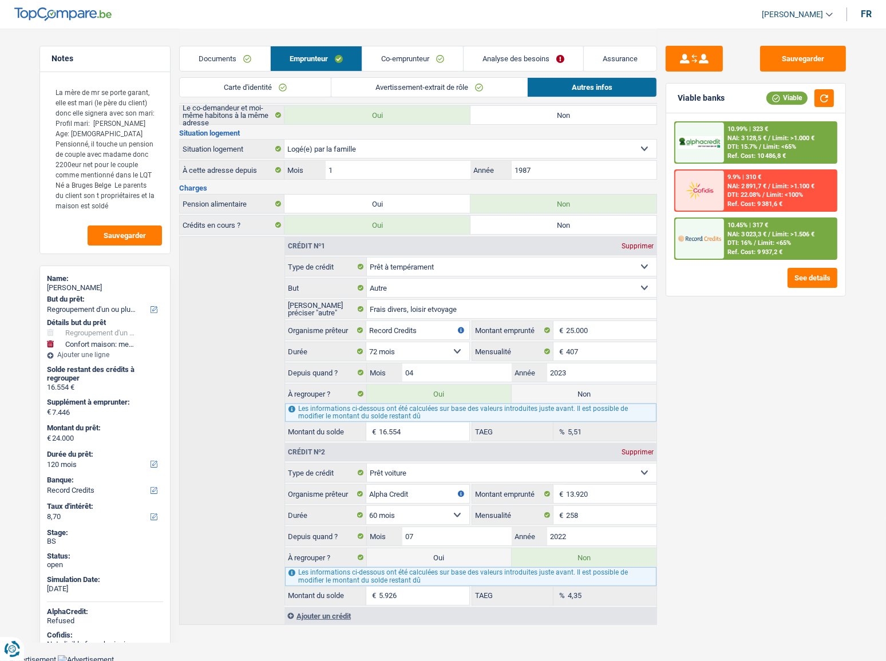
click at [402, 61] on link "Co-emprunteur" at bounding box center [412, 58] width 101 height 25
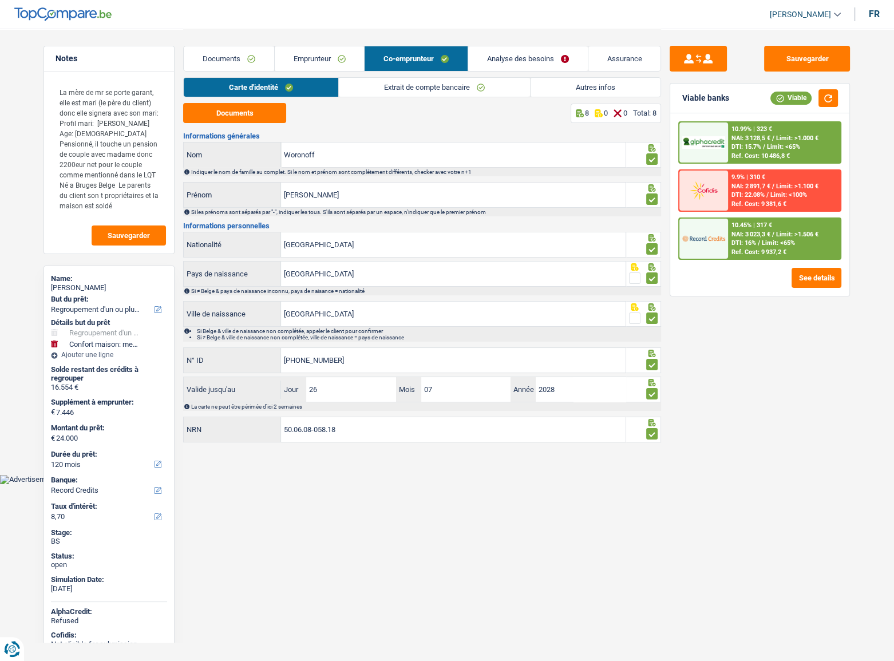
click at [368, 86] on link "Extrait de compte bancaire" at bounding box center [434, 87] width 191 height 19
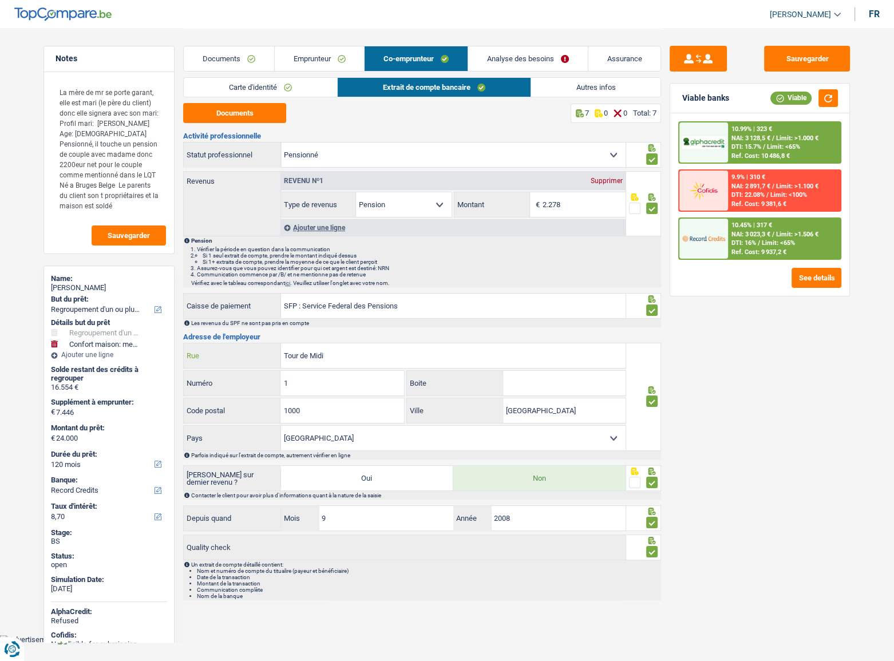
drag, startPoint x: 330, startPoint y: 355, endPoint x: 237, endPoint y: 354, distance: 92.7
click at [240, 354] on div "Tour de Midi Rue" at bounding box center [405, 355] width 442 height 25
drag, startPoint x: 336, startPoint y: 408, endPoint x: 207, endPoint y: 406, distance: 128.7
click at [207, 406] on div "1000 Code postal" at bounding box center [294, 410] width 220 height 25
click at [491, 55] on link "Analyse des besoins" at bounding box center [528, 58] width 120 height 25
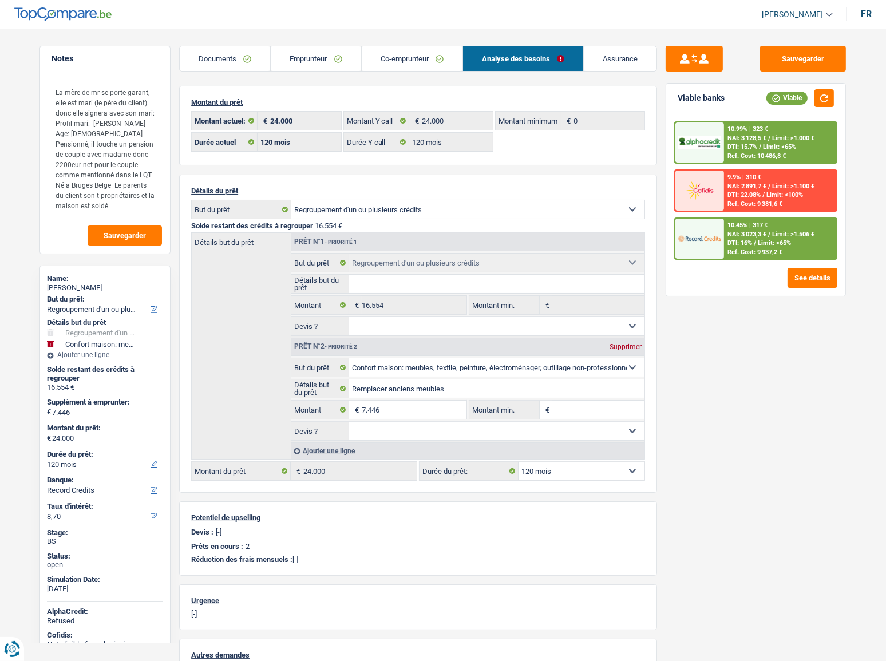
drag, startPoint x: 295, startPoint y: 53, endPoint x: 501, endPoint y: 195, distance: 249.9
click at [296, 54] on link "Emprunteur" at bounding box center [316, 58] width 90 height 25
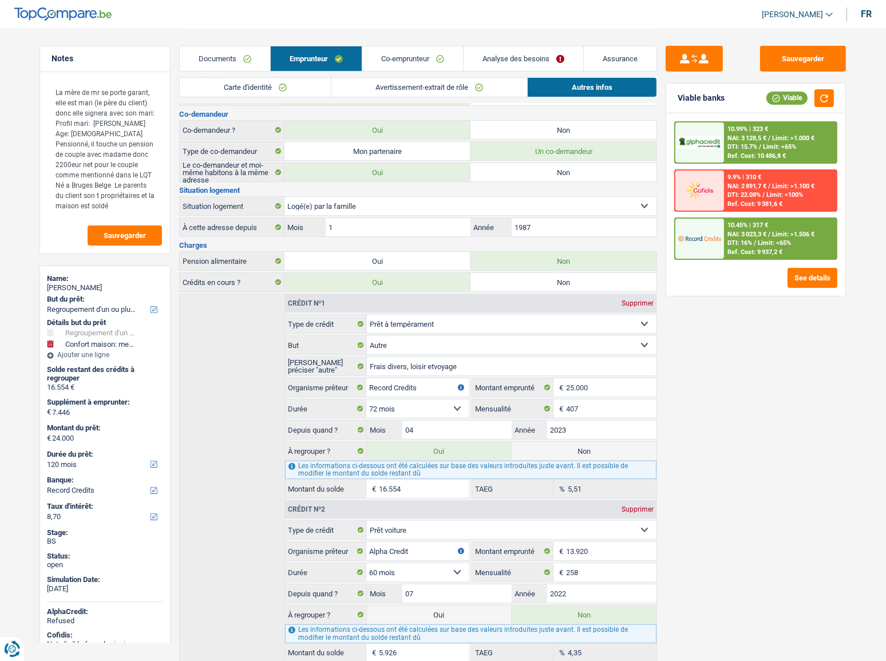
scroll to position [208, 0]
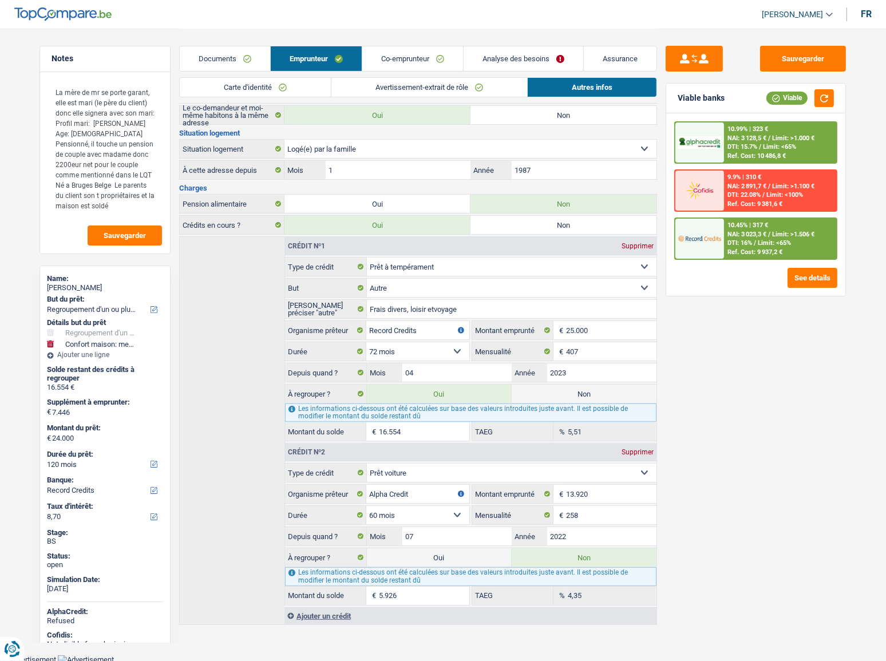
click at [381, 62] on link "Co-emprunteur" at bounding box center [412, 58] width 101 height 25
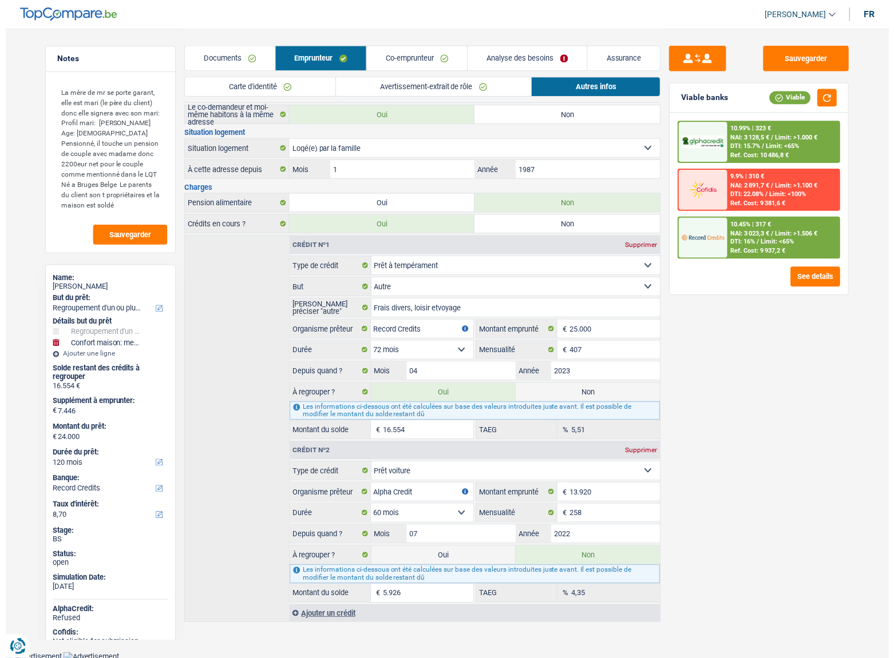
scroll to position [0, 0]
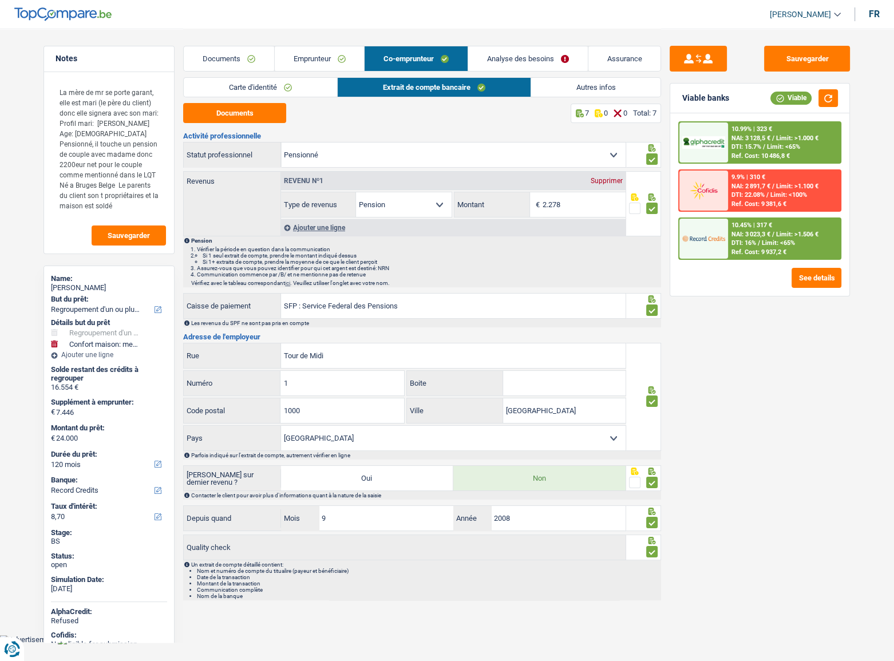
click at [577, 82] on link "Autres infos" at bounding box center [596, 87] width 130 height 19
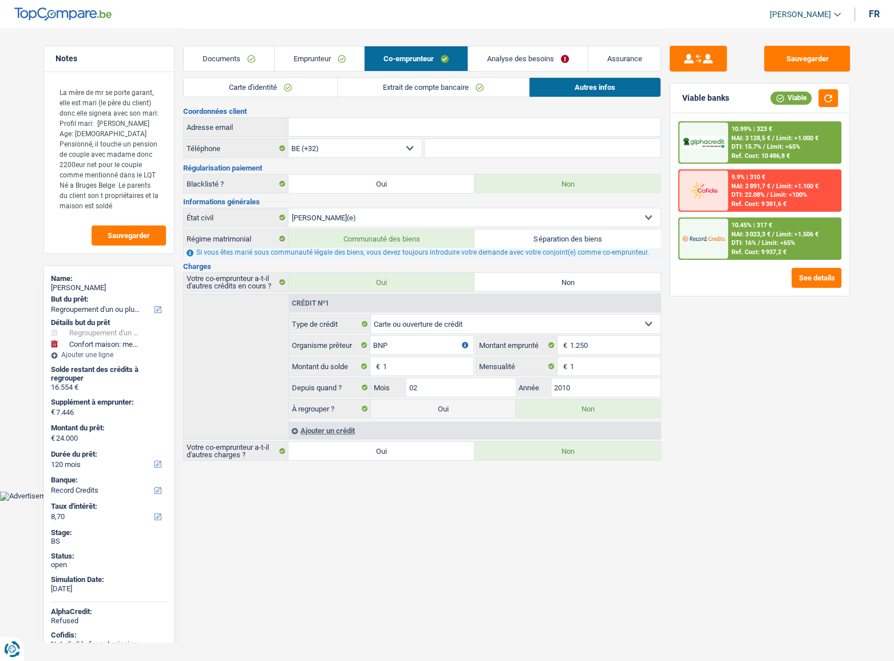
click at [814, 36] on div "Sauvegarder Viable banks Viable 10.99% | 323 € NAI: 3 128,5 € / Limit: >1.000 €…" at bounding box center [760, 246] width 198 height 434
click at [819, 50] on button "Sauvegarder" at bounding box center [807, 59] width 86 height 26
click at [228, 51] on link "Documents" at bounding box center [229, 58] width 90 height 25
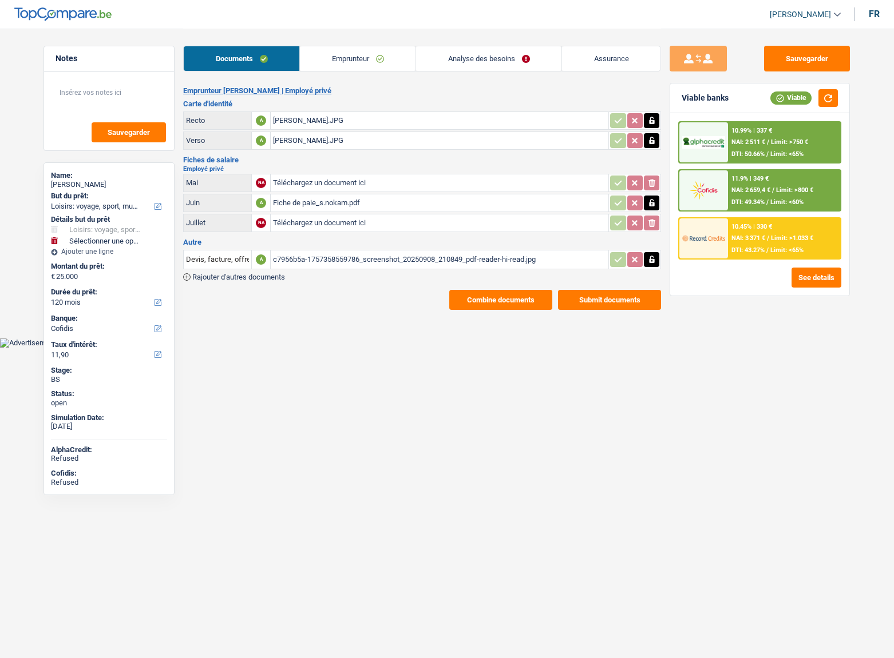
select select "hobbies"
select select "120"
select select "cofidis"
select select "married"
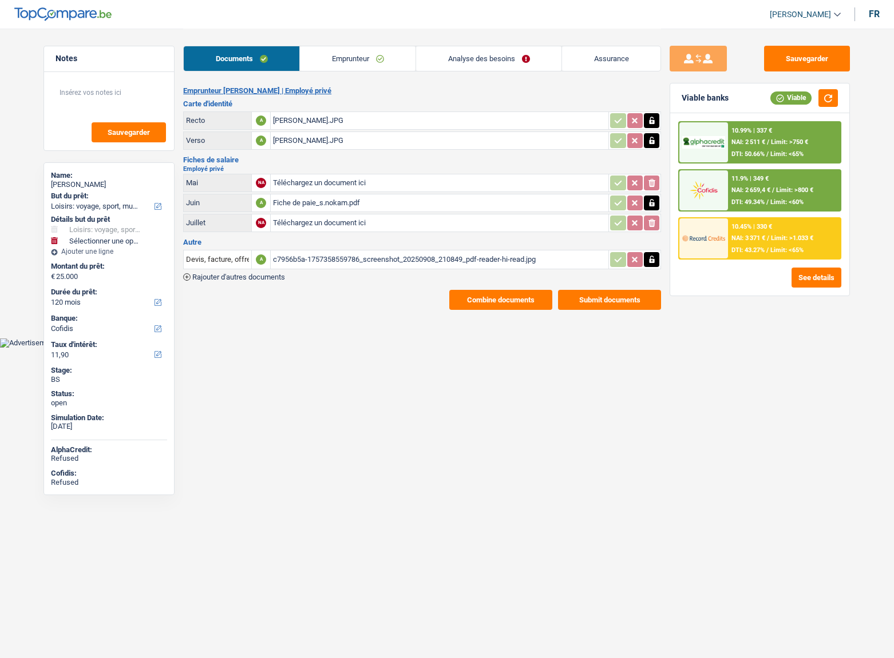
select select "BE"
select select "privateEmployee"
select select "netSalary"
select select "mealVouchers"
select select "BE"
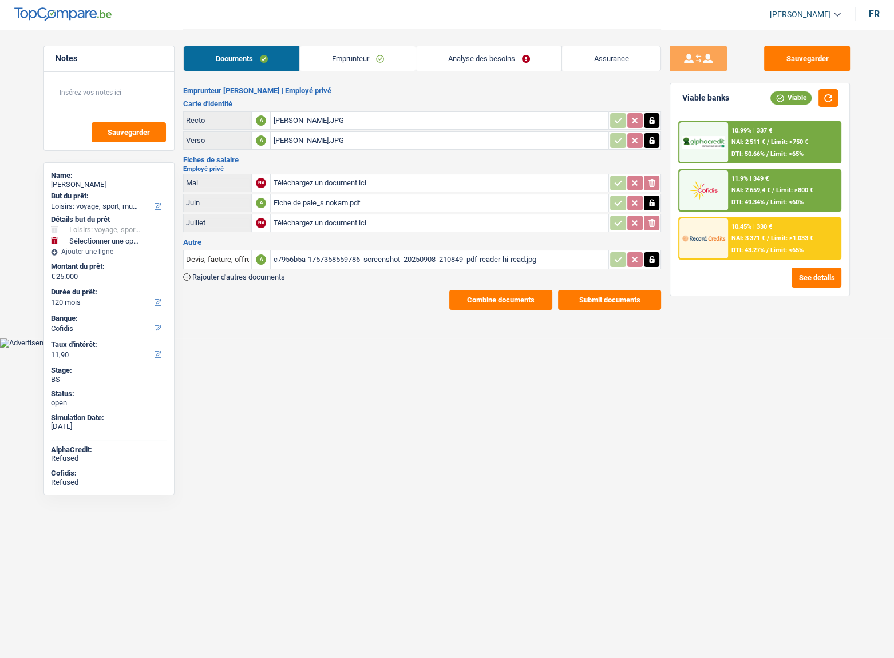
click at [331, 62] on link "Emprunteur" at bounding box center [358, 58] width 116 height 25
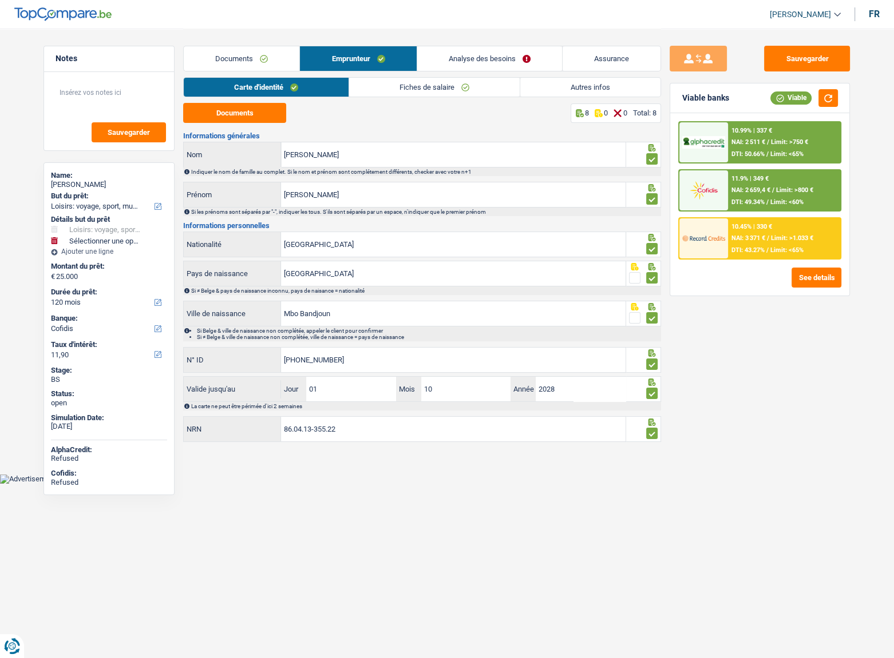
click at [364, 86] on link "Fiches de salaire" at bounding box center [434, 87] width 170 height 19
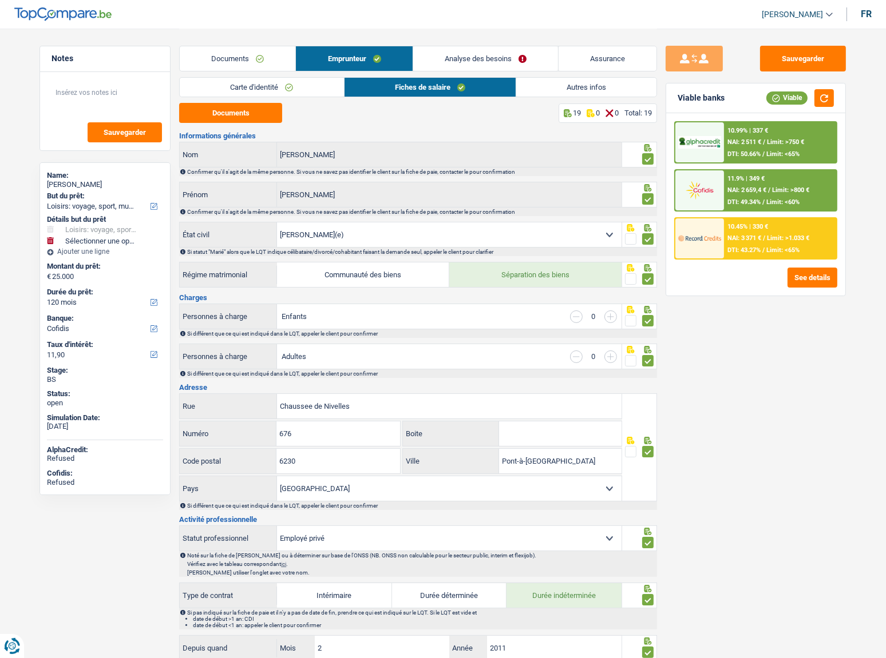
click at [585, 84] on link "Autres infos" at bounding box center [586, 87] width 140 height 19
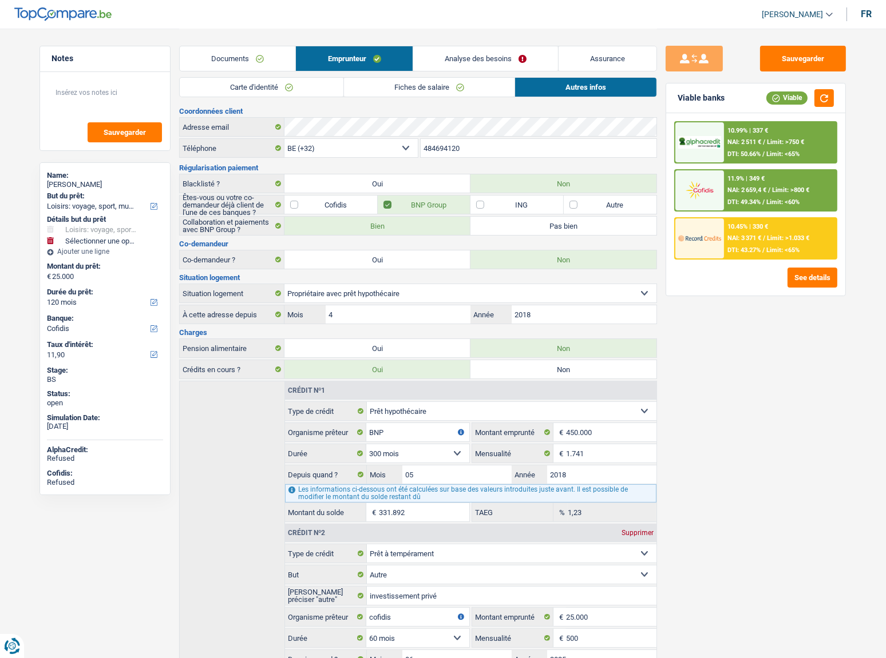
click at [276, 62] on link "Documents" at bounding box center [238, 58] width 116 height 25
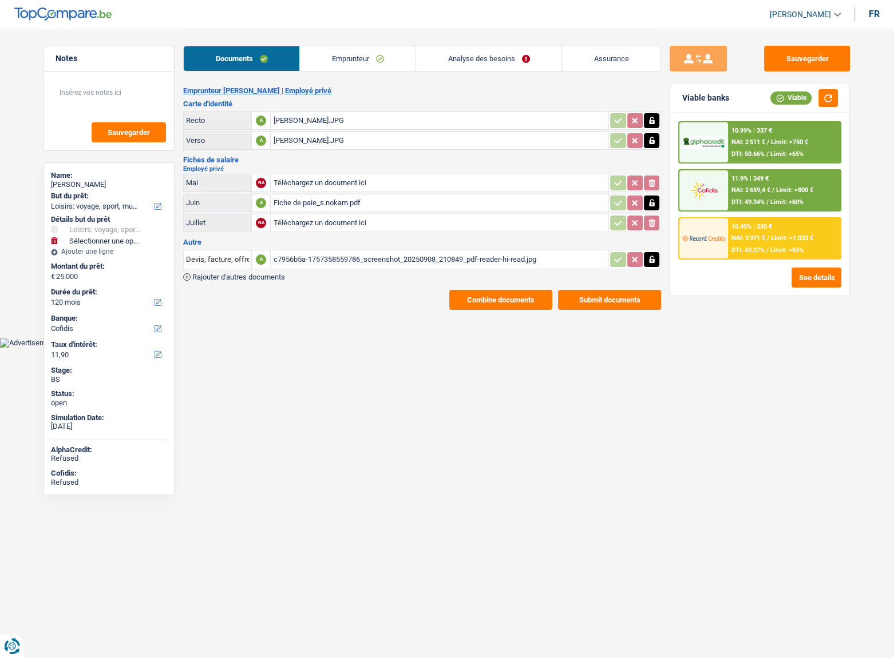
click at [422, 68] on link "Analyse des besoins" at bounding box center [488, 58] width 145 height 25
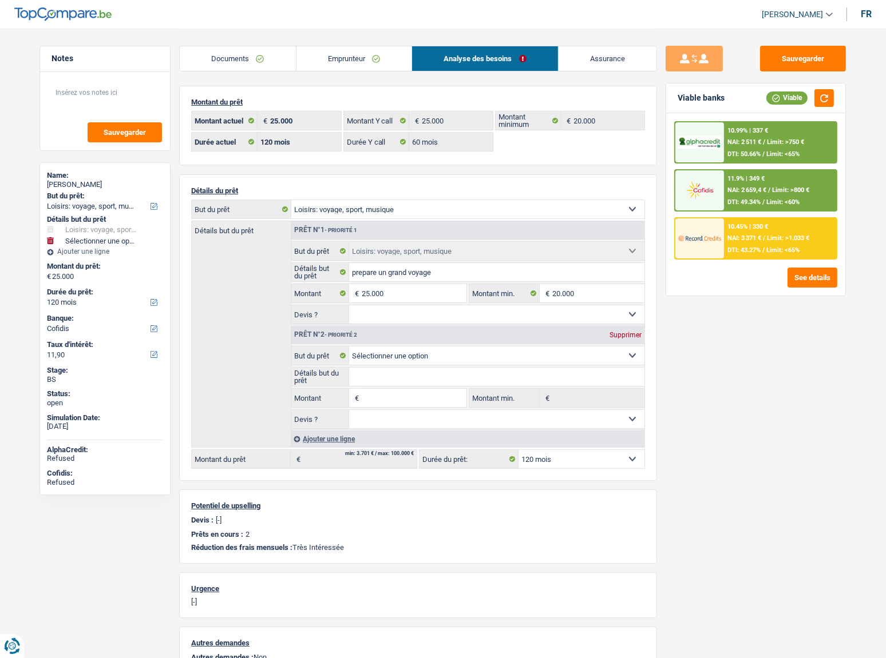
click at [373, 56] on link "Emprunteur" at bounding box center [354, 58] width 116 height 25
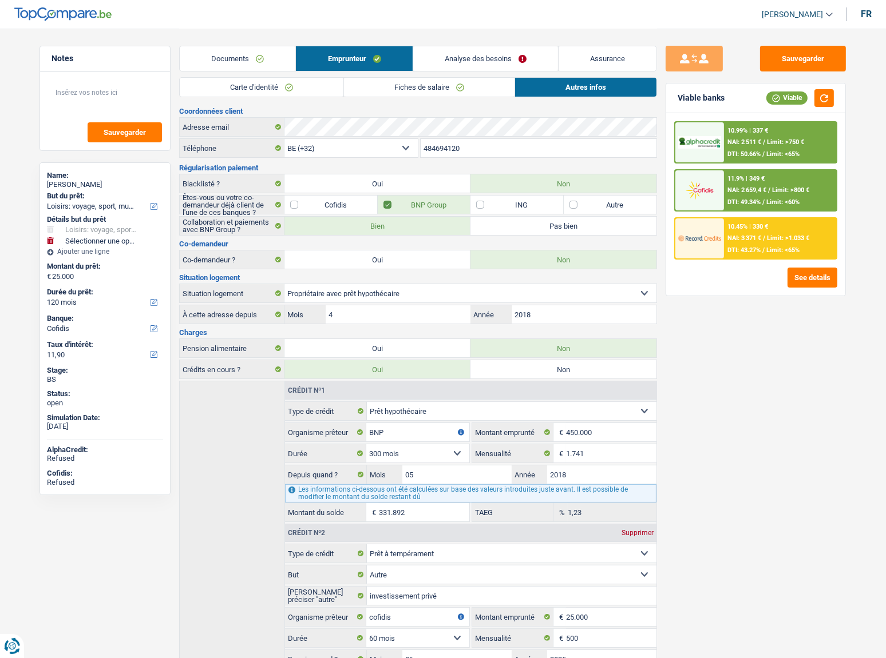
click at [251, 57] on link "Documents" at bounding box center [238, 58] width 116 height 25
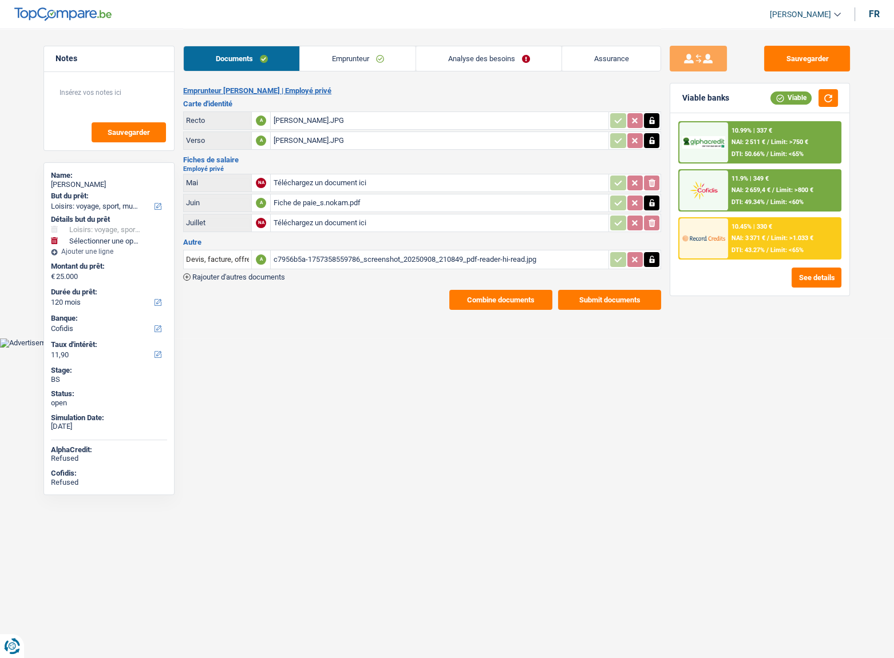
click at [319, 189] on input "Téléchargez un document ici" at bounding box center [439, 182] width 333 height 17
click at [358, 200] on div "Fiche de paie_s.nokam.pdf" at bounding box center [439, 203] width 333 height 17
click at [343, 57] on link "Emprunteur" at bounding box center [358, 58] width 116 height 25
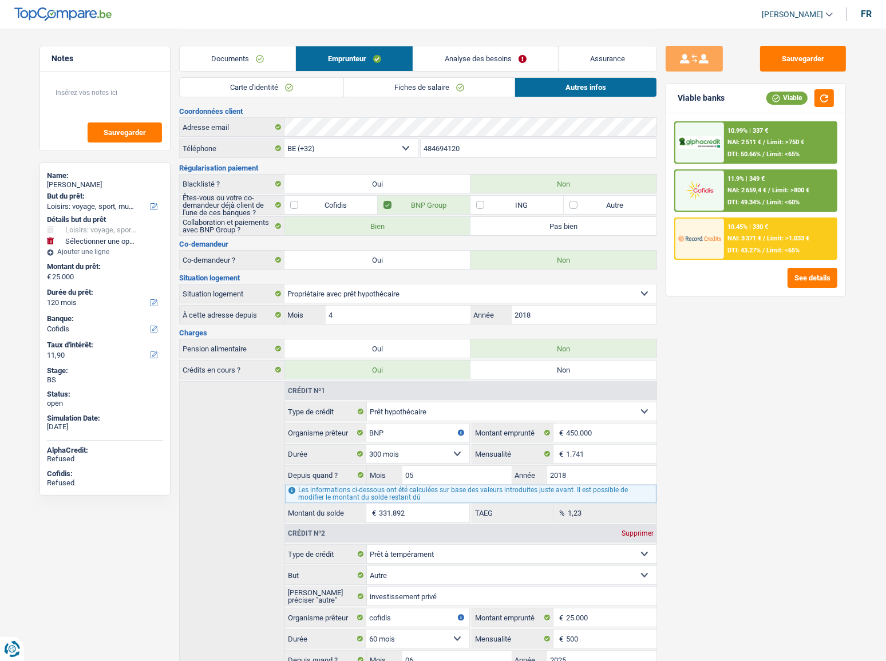
click at [459, 62] on link "Analyse des besoins" at bounding box center [485, 58] width 145 height 25
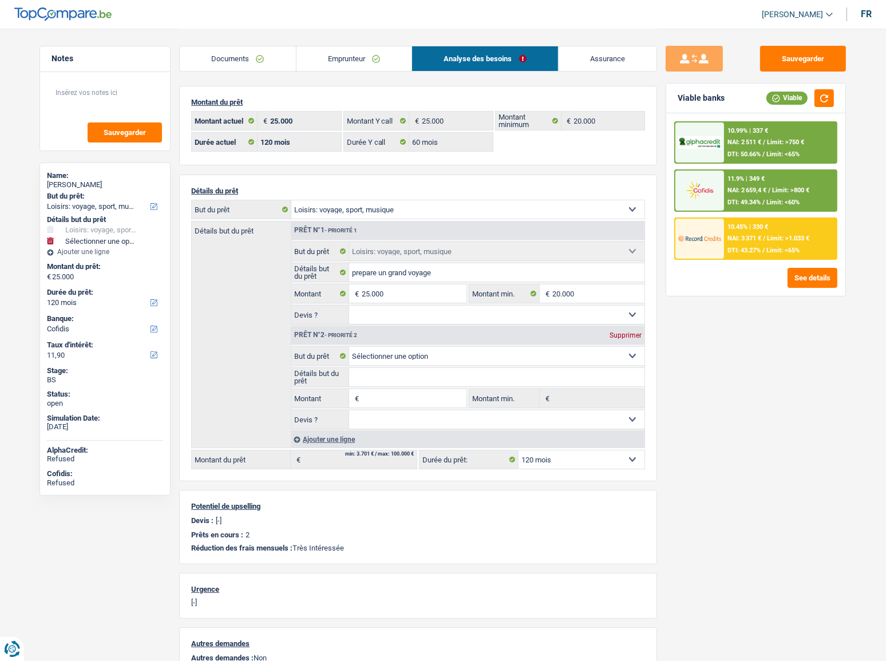
click at [341, 50] on link "Emprunteur" at bounding box center [354, 58] width 116 height 25
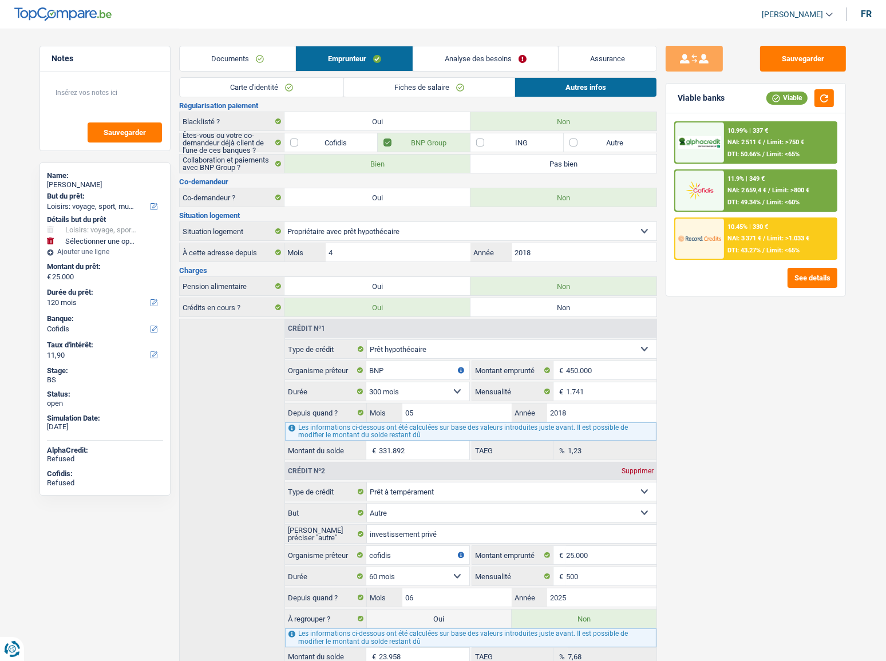
scroll to position [124, 0]
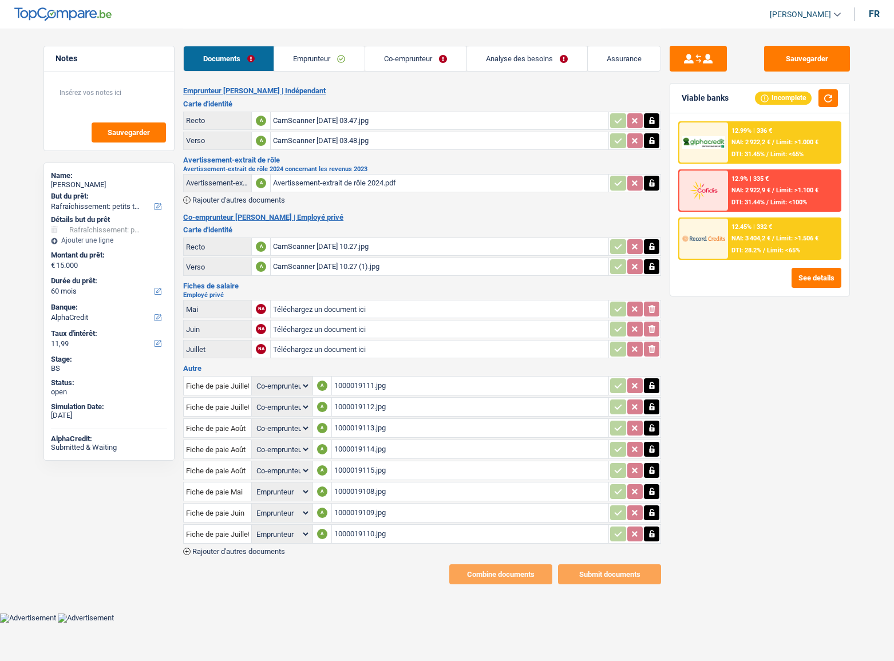
select select "houseOrGarden"
select select "60"
select select "alphacredit"
select select "coApplicant"
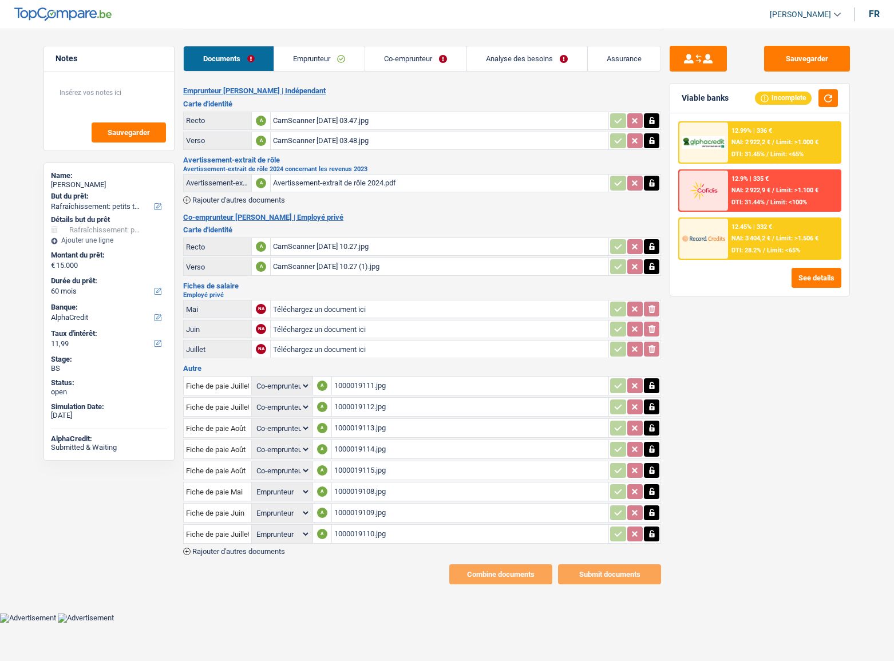
select select "coApplicant"
select select "applicant"
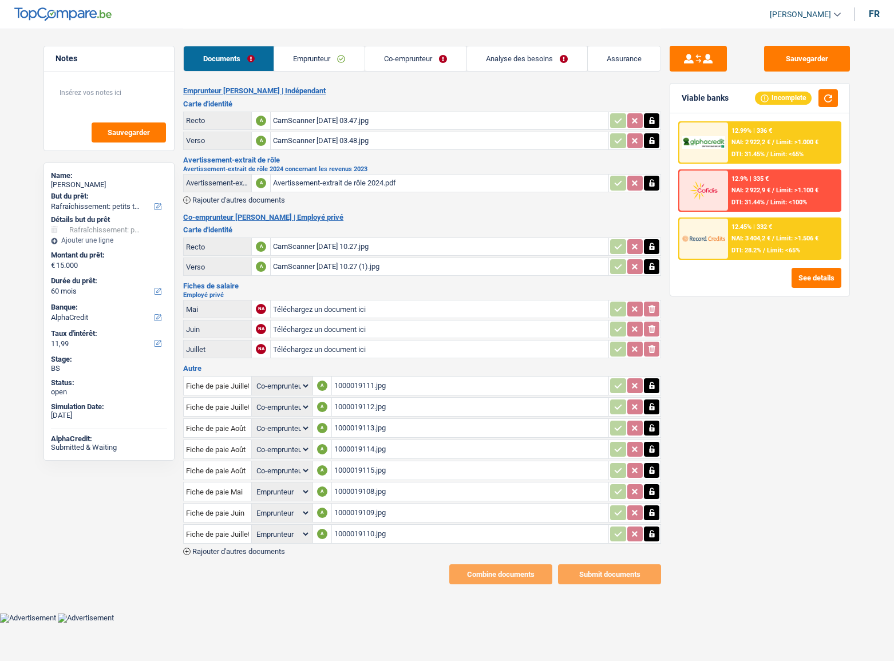
select select "applicant"
click at [335, 61] on link "Emprunteur" at bounding box center [319, 58] width 90 height 25
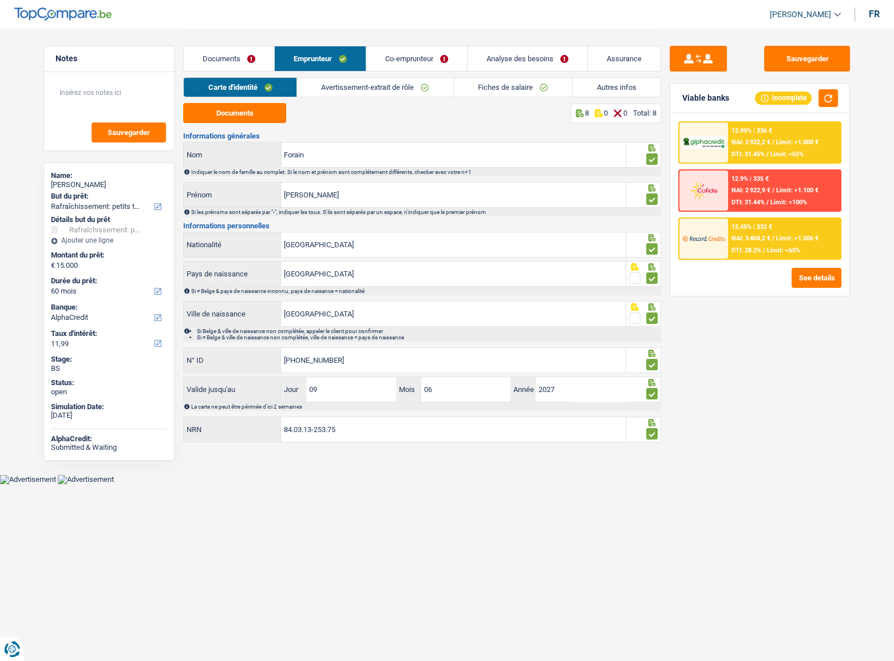
click at [372, 86] on link "Avertissement-extrait de rôle" at bounding box center [375, 87] width 156 height 19
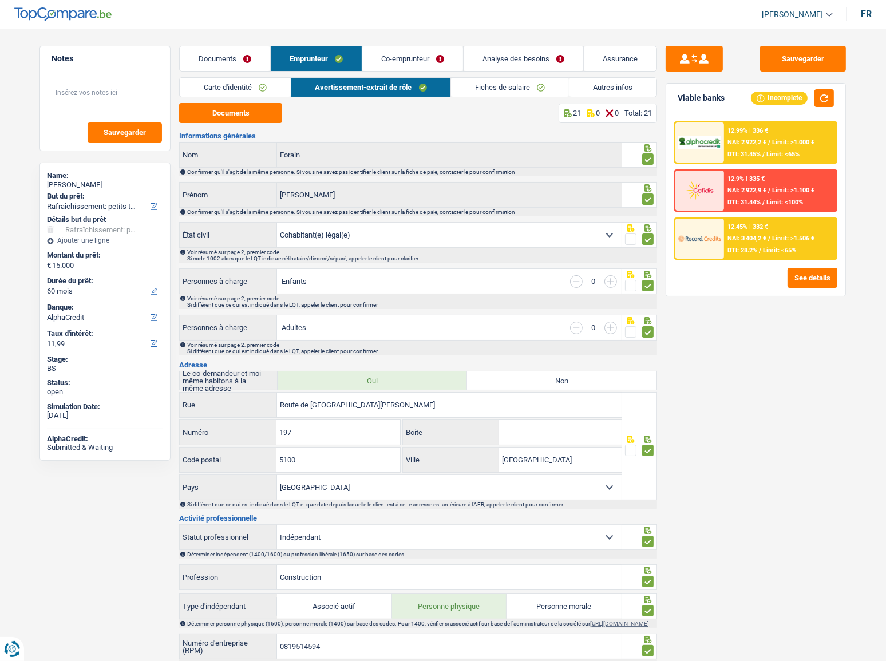
drag, startPoint x: 482, startPoint y: 89, endPoint x: 497, endPoint y: 89, distance: 14.3
click at [483, 89] on link "Fiches de salaire" at bounding box center [510, 87] width 118 height 19
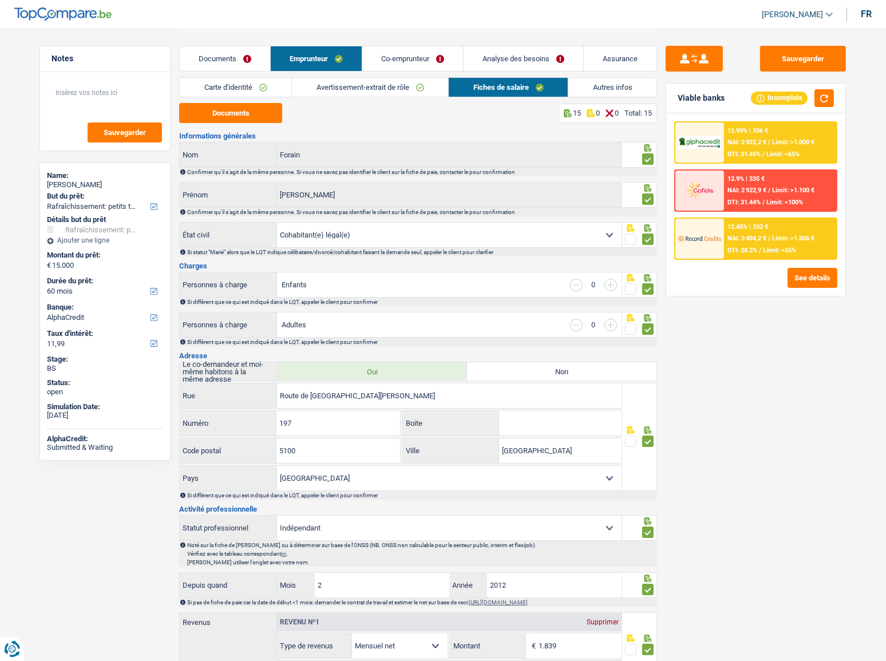
click at [613, 80] on link "Autres infos" at bounding box center [612, 87] width 88 height 19
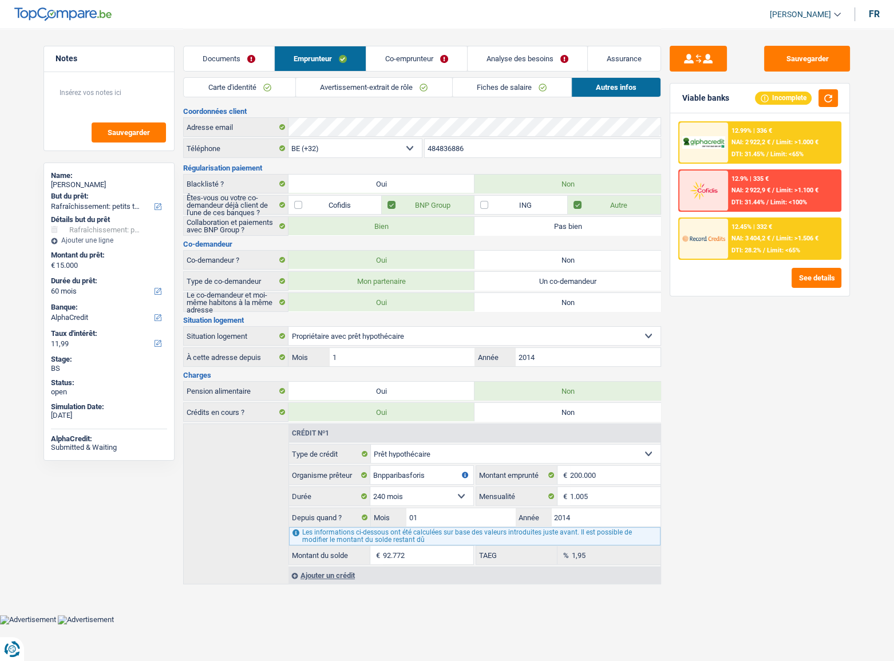
click at [761, 232] on div "12.45% | 332 € NAI: 3 404,2 € / Limit: >1.506 € DTI: 28.2% / Limit: <65%" at bounding box center [784, 239] width 113 height 40
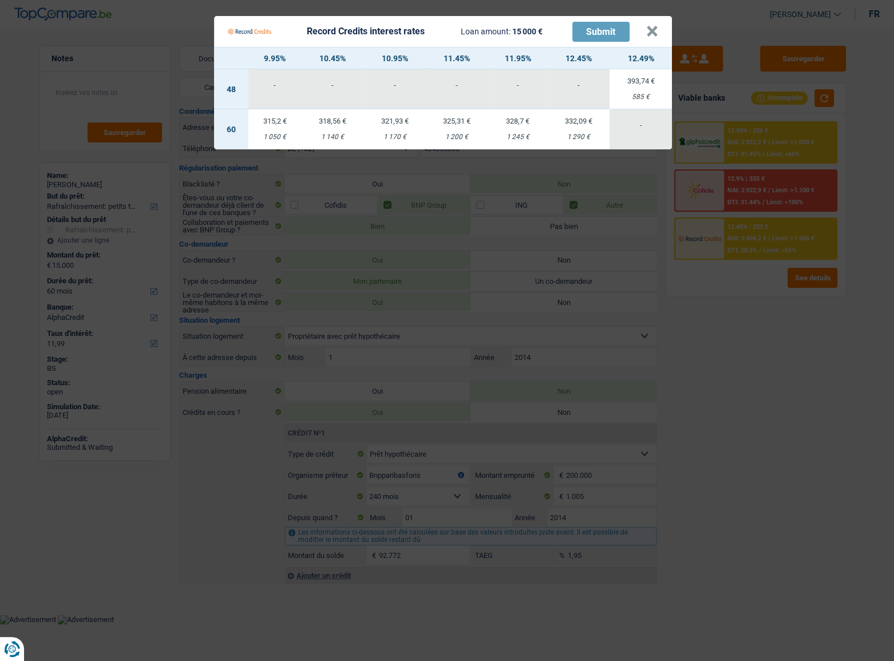
click at [798, 374] on Credits "Record Credits interest rates Loan amount: 15 000 € Submit × 9.95% 10.45% 10.95…" at bounding box center [447, 330] width 894 height 661
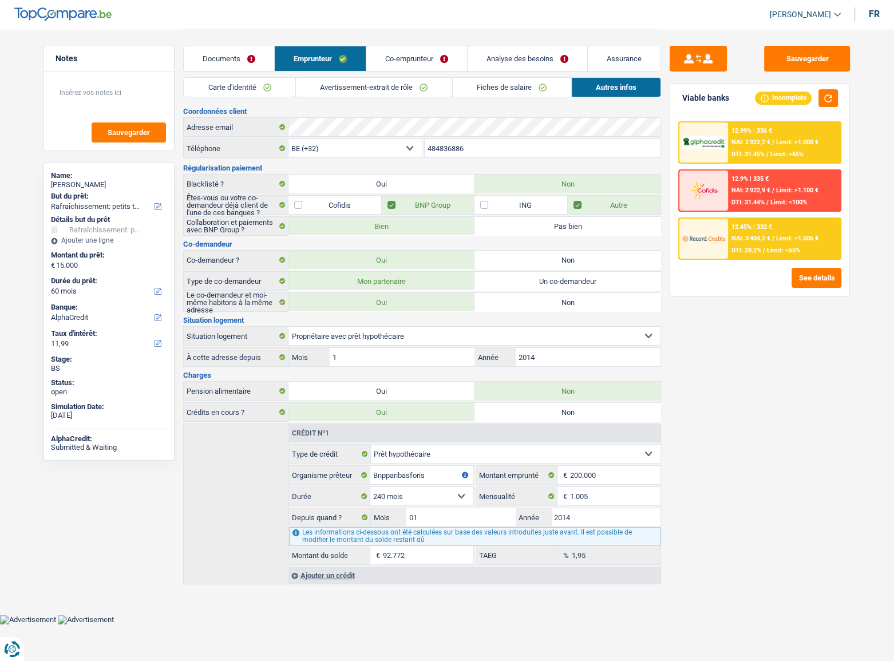
click at [772, 154] on span "Limit: <65%" at bounding box center [786, 153] width 33 height 7
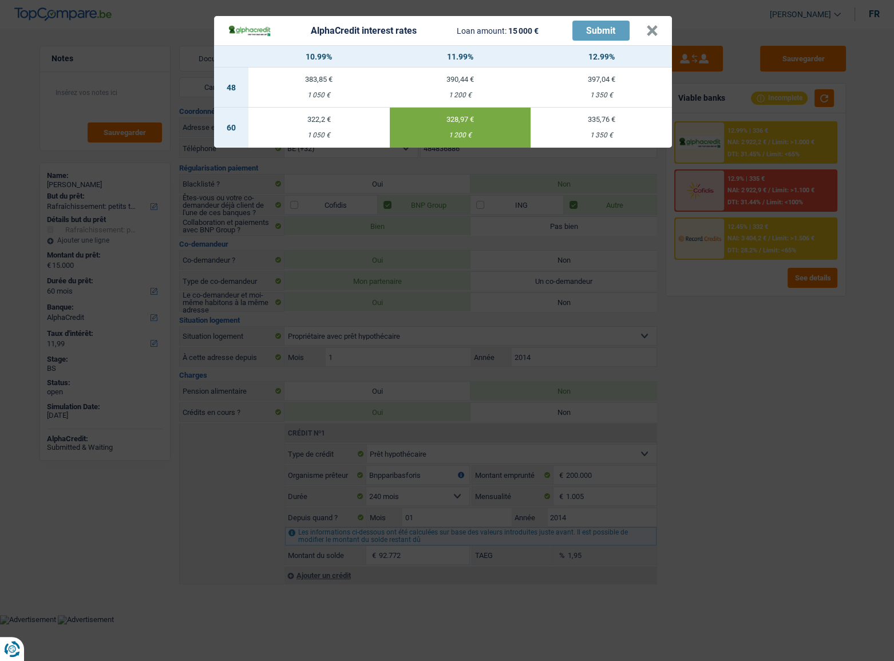
click at [781, 349] on div "AlphaCredit interest rates Loan amount: 15 000 € Submit × 10.99% 11.99% 12.99% …" at bounding box center [447, 330] width 894 height 661
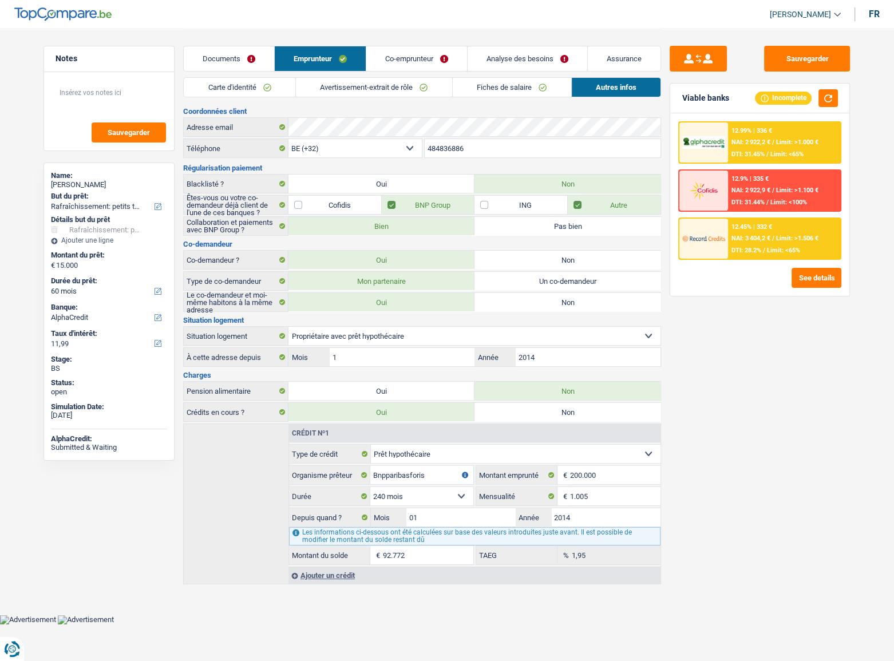
click at [765, 244] on div "12.45% | 332 € NAI: 3 404,2 € / Limit: >1.506 € DTI: 28.2% / Limit: <65%" at bounding box center [784, 239] width 113 height 40
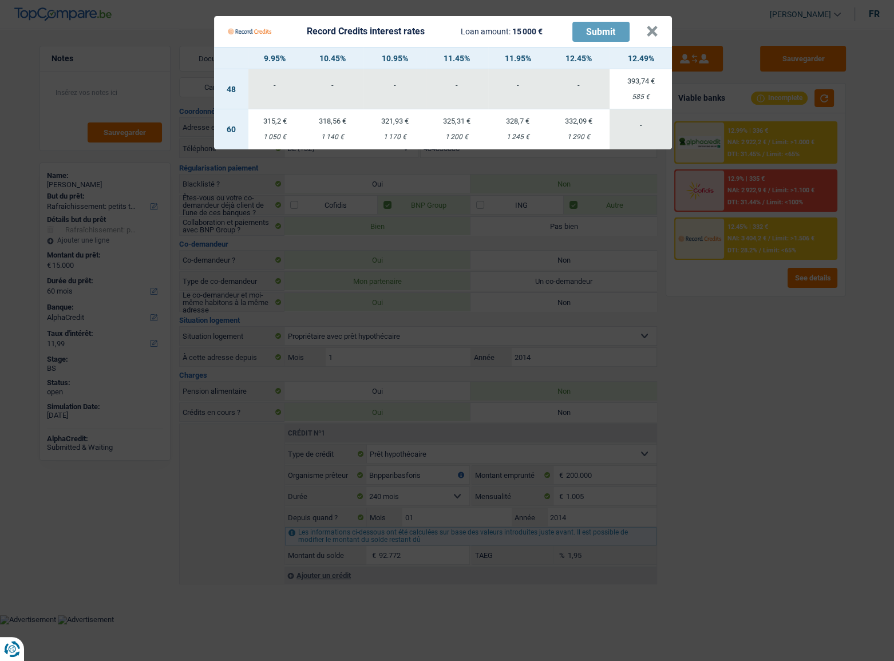
click at [499, 135] on div "1 245 €" at bounding box center [517, 136] width 59 height 7
select select "record credits"
type input "11,95"
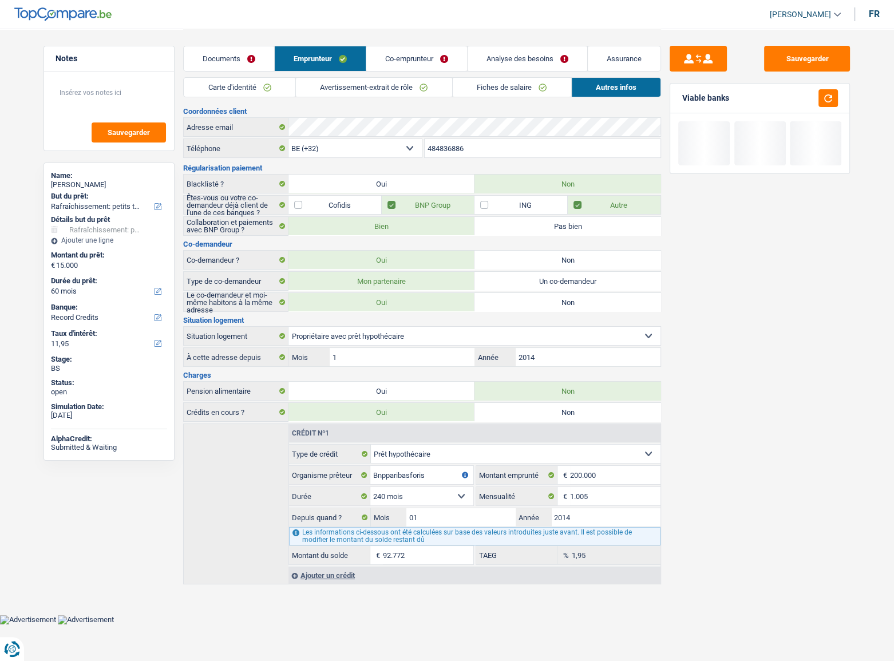
click at [420, 65] on link "Co-emprunteur" at bounding box center [416, 58] width 101 height 25
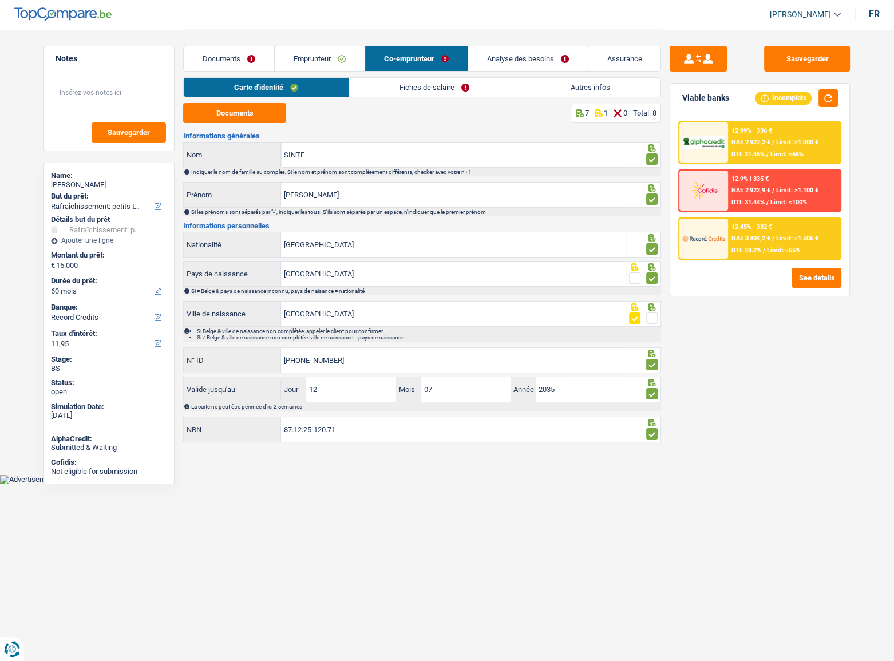
click at [283, 63] on link "Emprunteur" at bounding box center [320, 58] width 90 height 25
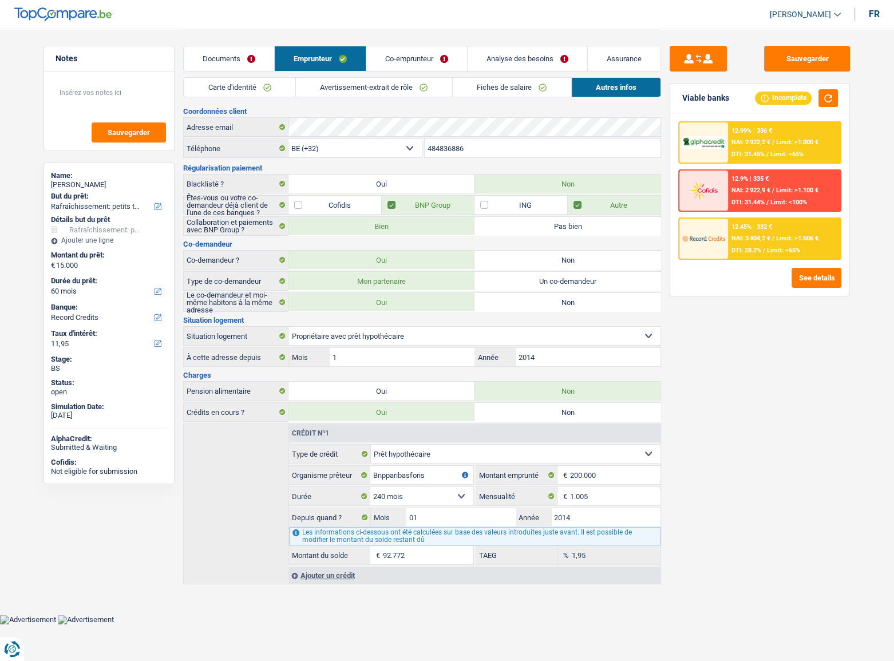
click at [761, 236] on span "NAI: 3 404,2 €" at bounding box center [750, 238] width 39 height 7
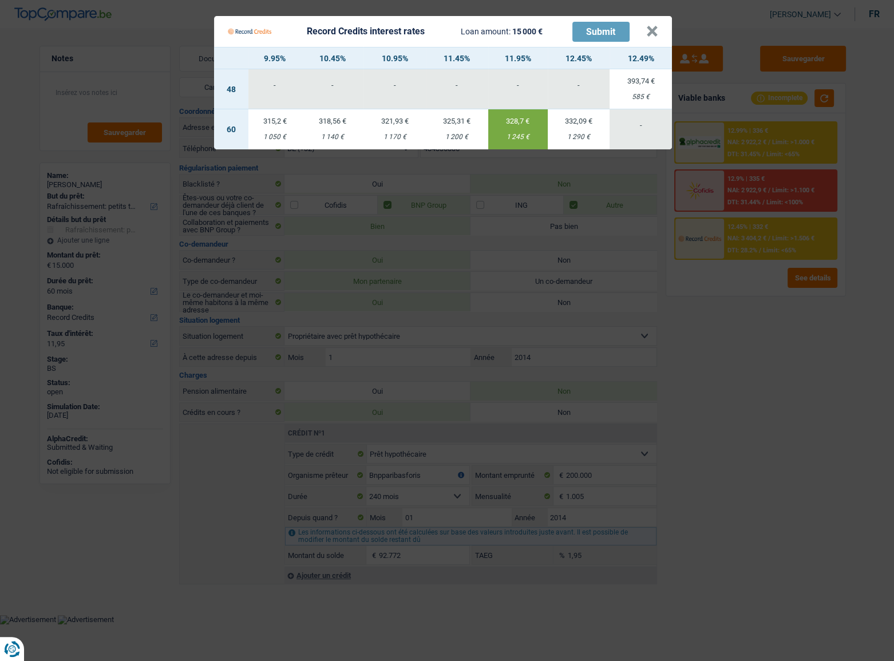
click at [645, 29] on div "Record Credits interest rates Loan amount: 15 000 € Submit" at bounding box center [437, 32] width 418 height 22
click at [649, 32] on button "×" at bounding box center [652, 31] width 12 height 11
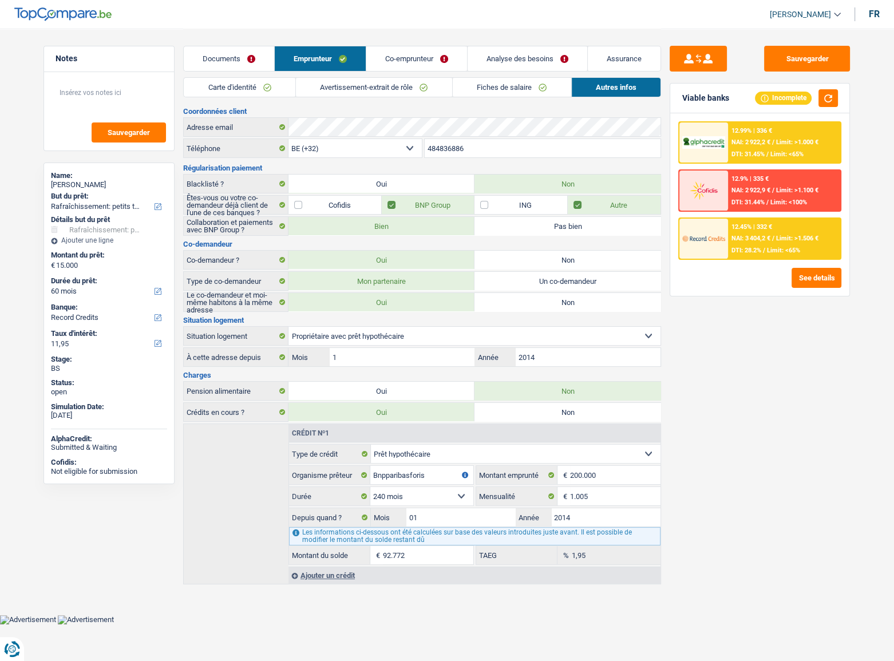
click at [246, 88] on link "Carte d'identité" at bounding box center [240, 87] width 112 height 19
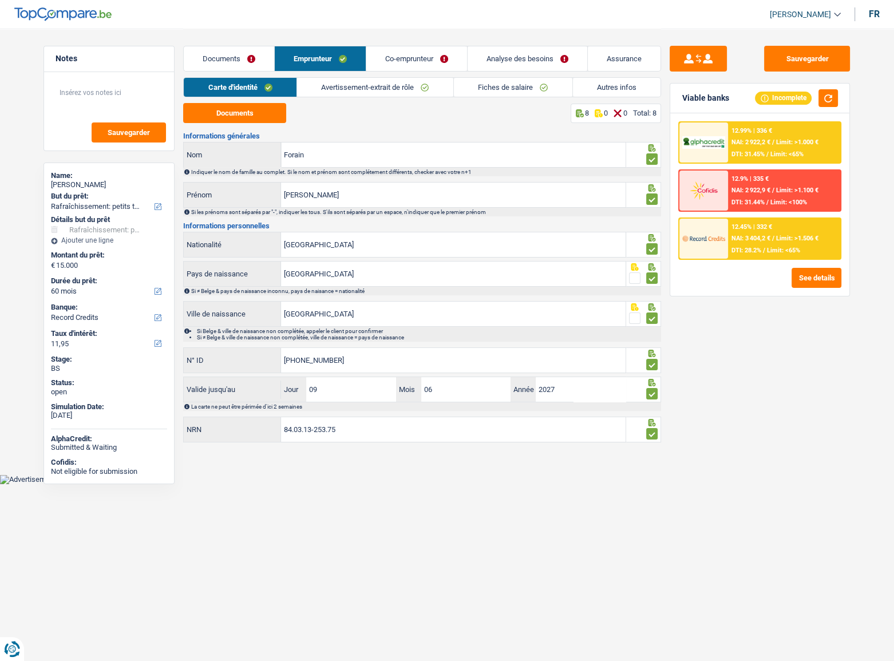
click at [359, 87] on link "Avertissement-extrait de rôle" at bounding box center [375, 87] width 156 height 19
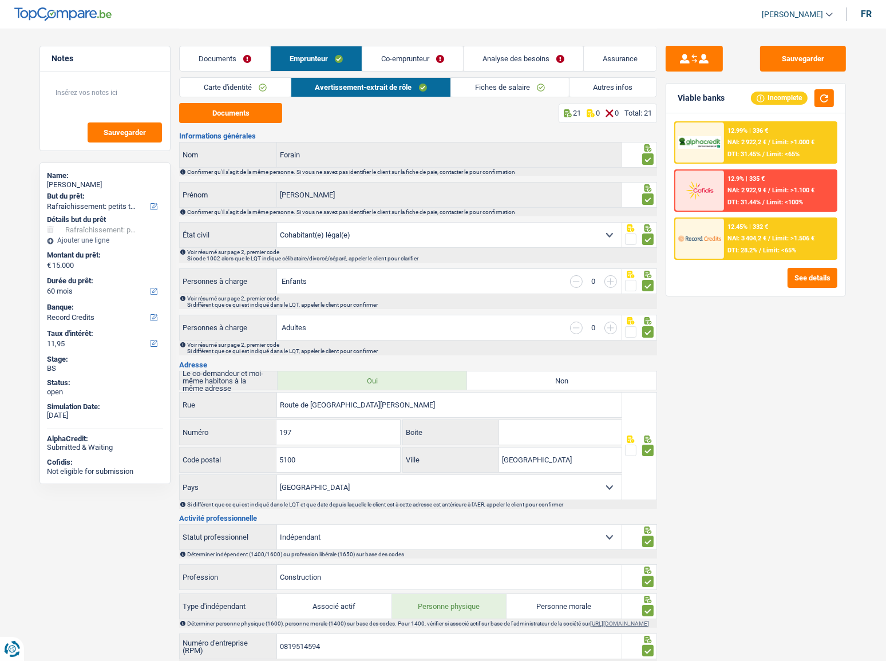
click at [534, 90] on link "Fiches de salaire" at bounding box center [510, 87] width 118 height 19
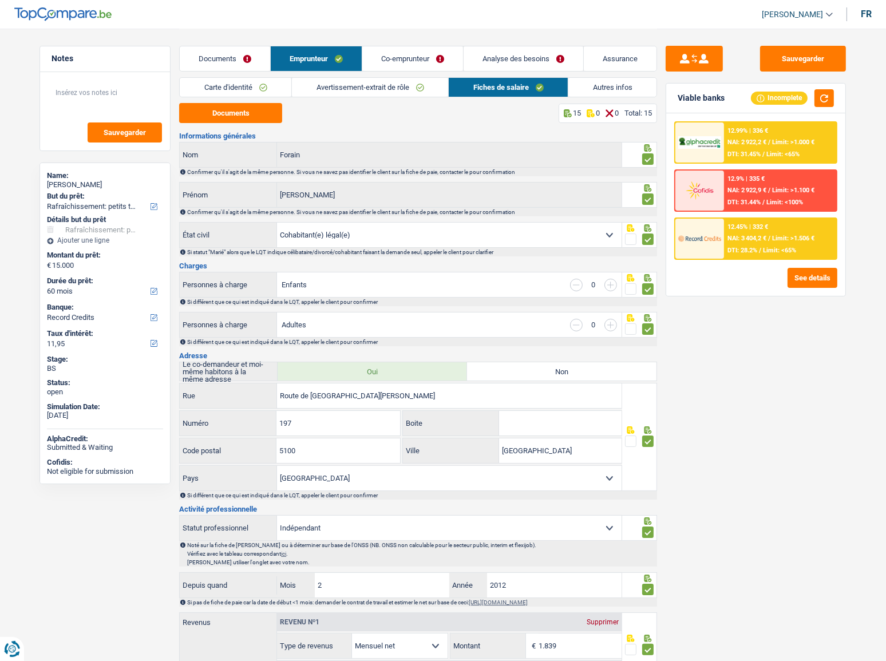
click at [408, 63] on link "Co-emprunteur" at bounding box center [412, 58] width 101 height 25
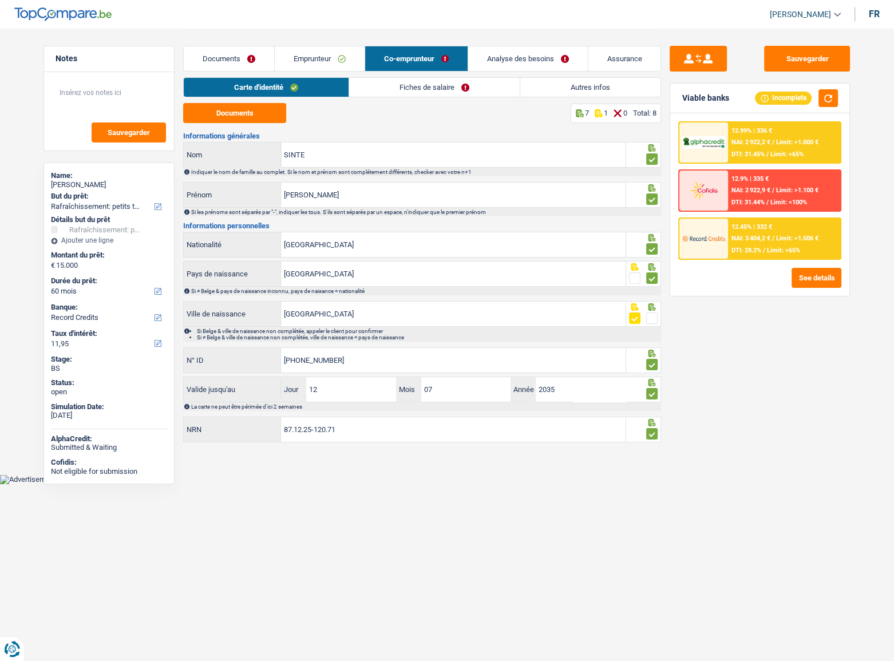
click at [426, 92] on link "Fiches de salaire" at bounding box center [434, 87] width 170 height 19
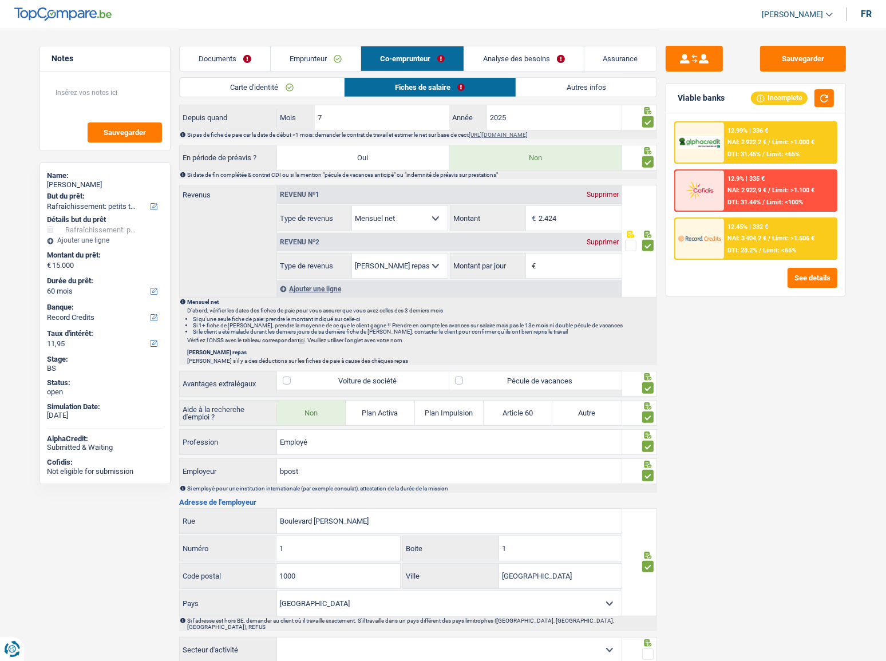
scroll to position [658, 0]
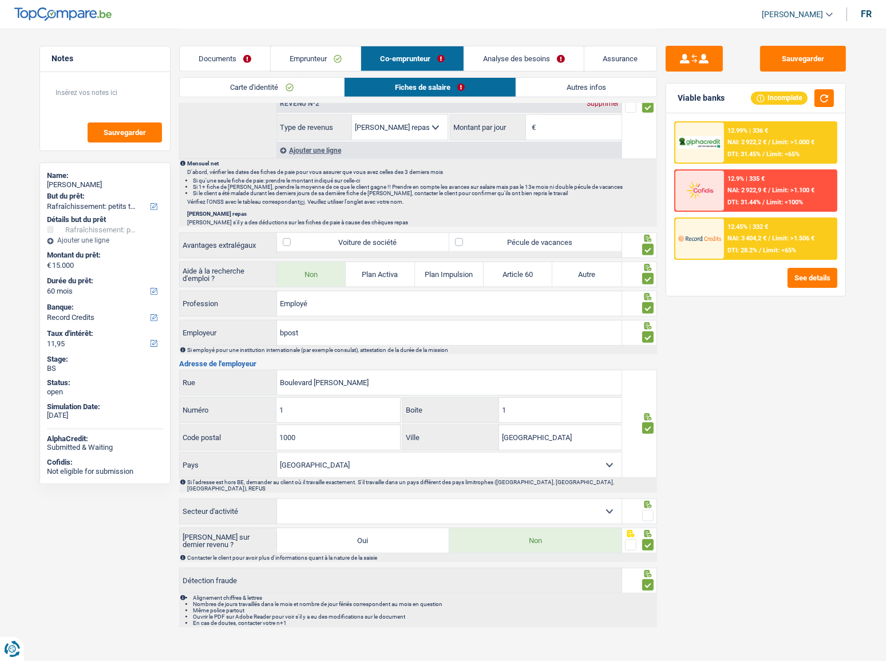
click at [556, 499] on select "Agriculture/Pêche Industrie Horeca Courier/Fitness/Taxi Construction Banques/As…" at bounding box center [449, 511] width 344 height 25
click at [650, 479] on div "Si l'adresse est hors BE, demander au client où il travaille exactement. S'il t…" at bounding box center [421, 485] width 469 height 13
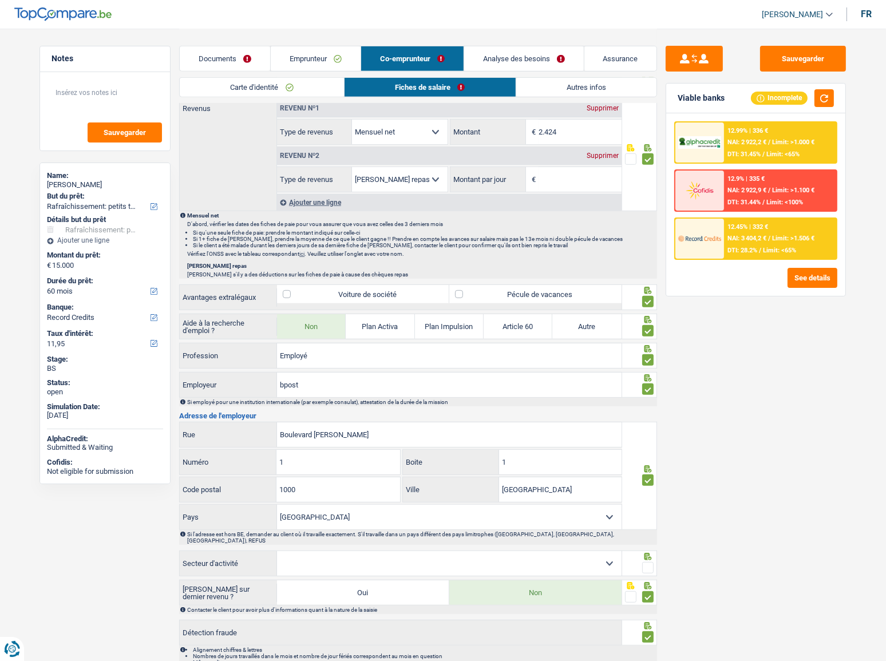
click at [507, 553] on select "Agriculture/Pêche Industrie Horeca Courier/Fitness/Taxi Construction Banques/As…" at bounding box center [449, 563] width 344 height 25
select select "courierFitnessTaxi"
click at [277, 551] on select "Agriculture/Pêche Industrie Horeca Courier/Fitness/Taxi Construction Banques/As…" at bounding box center [449, 563] width 344 height 25
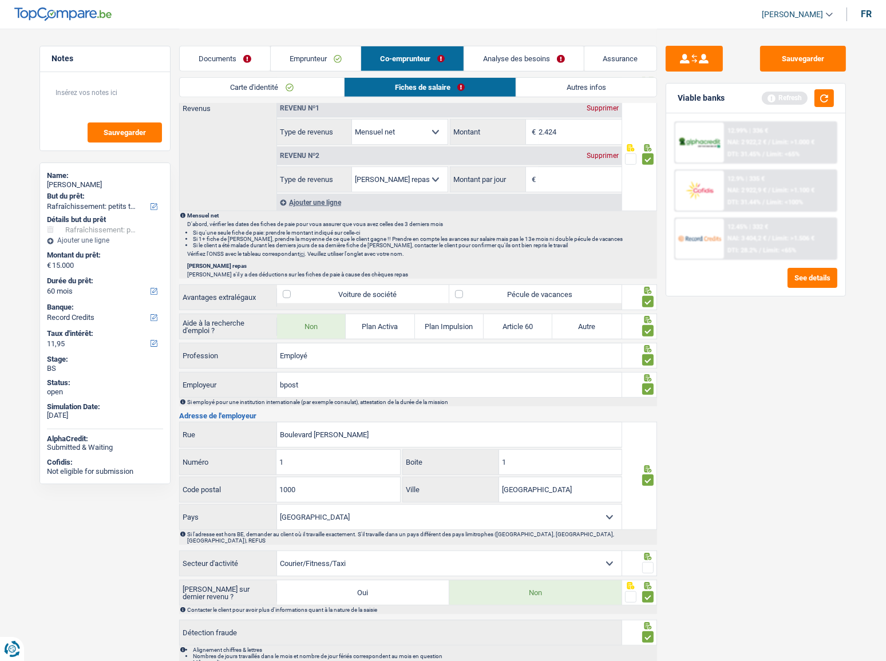
click at [649, 562] on span at bounding box center [647, 567] width 11 height 11
click at [0, 0] on input "radio" at bounding box center [0, 0] width 0 height 0
click at [823, 100] on button "button" at bounding box center [823, 98] width 19 height 18
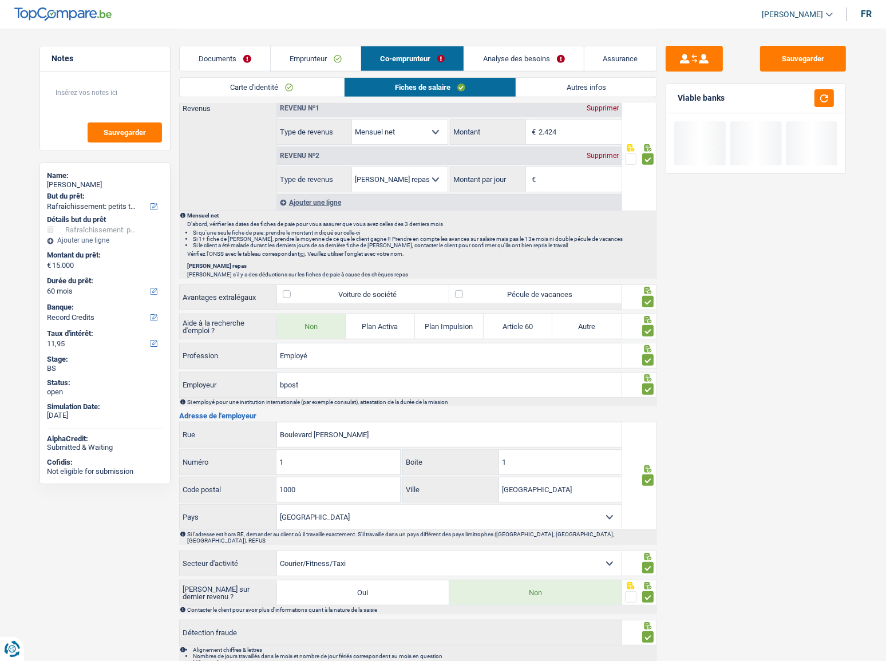
click at [604, 154] on div "Supprimer" at bounding box center [603, 155] width 38 height 7
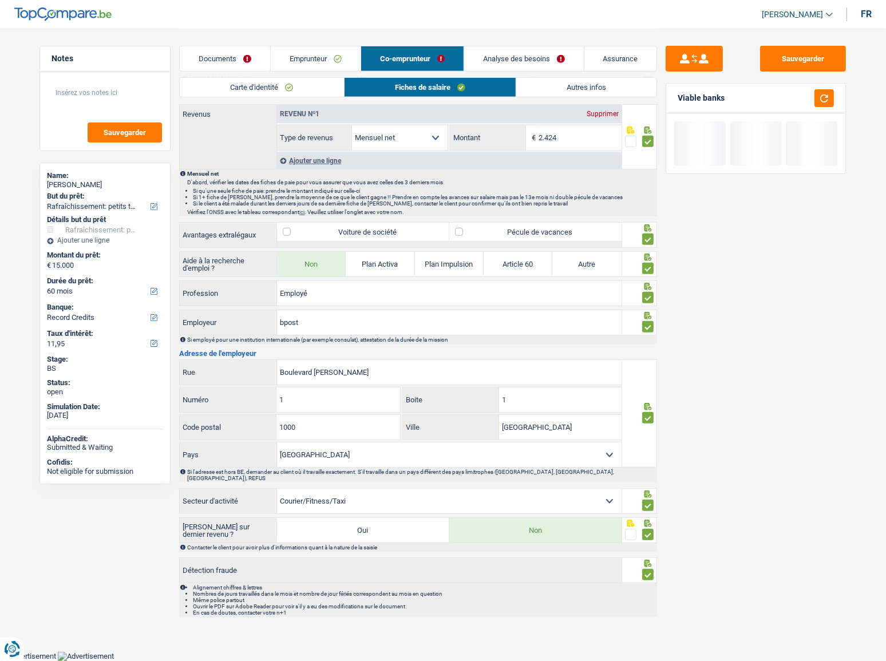
scroll to position [591, 0]
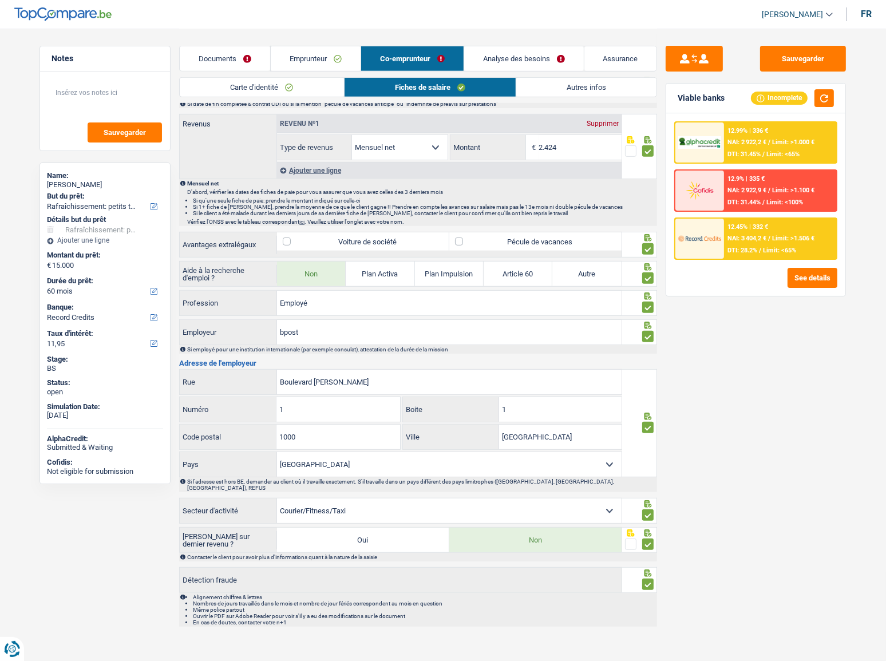
click at [757, 245] on div "12.45% | 332 € NAI: 3 404,2 € / Limit: >1.506 € DTI: 28.2% / Limit: <65%" at bounding box center [780, 239] width 113 height 40
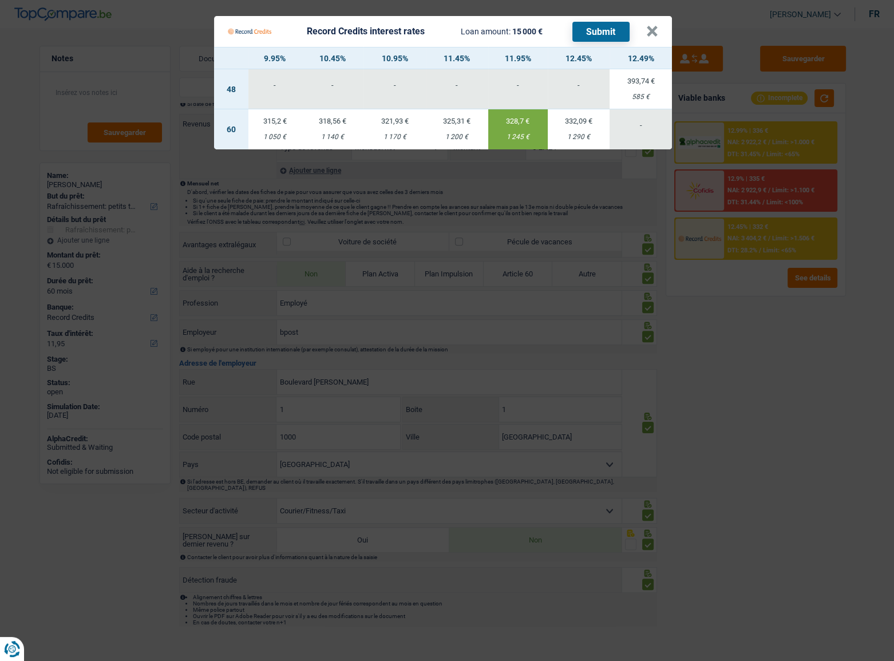
click at [597, 36] on button "Submit" at bounding box center [600, 32] width 57 height 20
click at [535, 40] on div "Record Credits interest rates Loan amount: 15 000 € Submit" at bounding box center [429, 32] width 402 height 22
click at [641, 30] on div "Record Credits interest rates Loan amount: 15 000 € Submit" at bounding box center [437, 32] width 418 height 22
click at [646, 31] on button "×" at bounding box center [652, 31] width 12 height 11
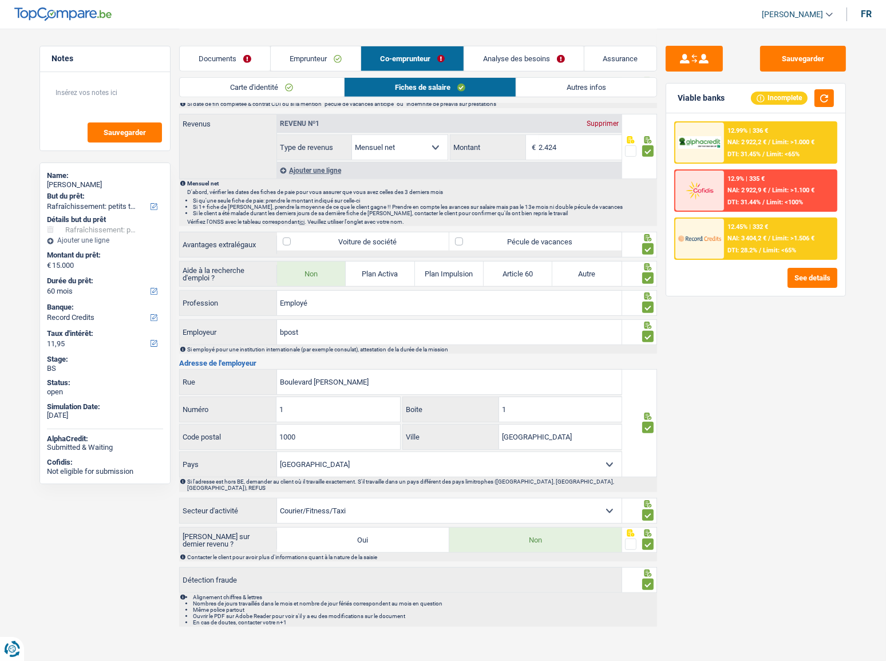
click at [297, 56] on link "Emprunteur" at bounding box center [316, 58] width 90 height 25
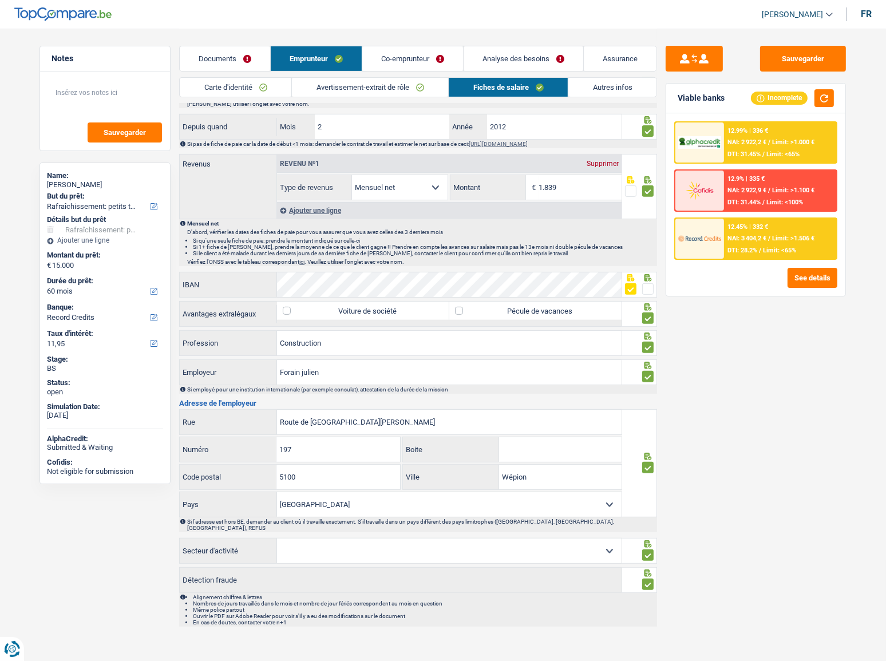
click at [245, 79] on link "Carte d'identité" at bounding box center [236, 87] width 112 height 19
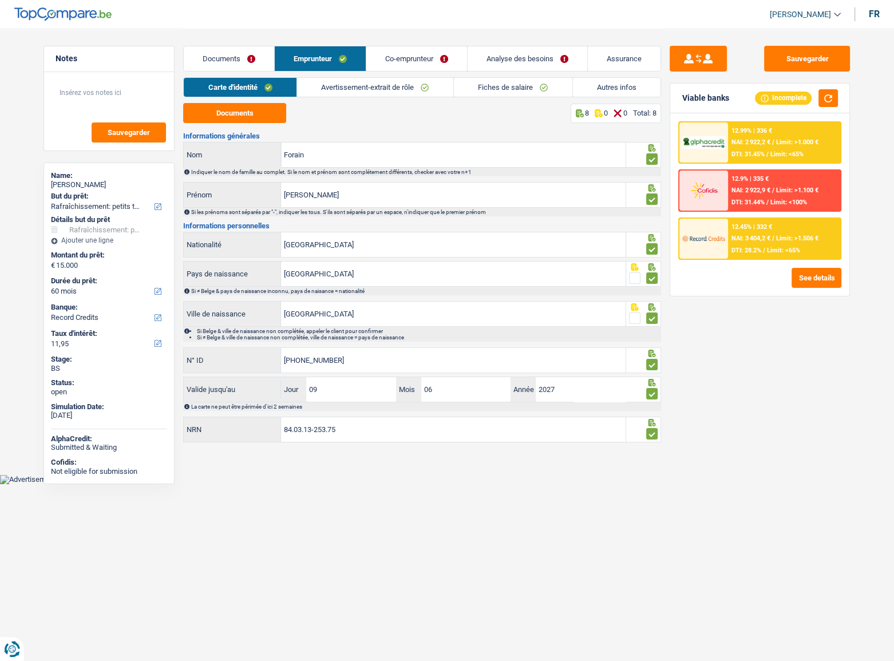
click at [243, 63] on link "Documents" at bounding box center [229, 58] width 90 height 25
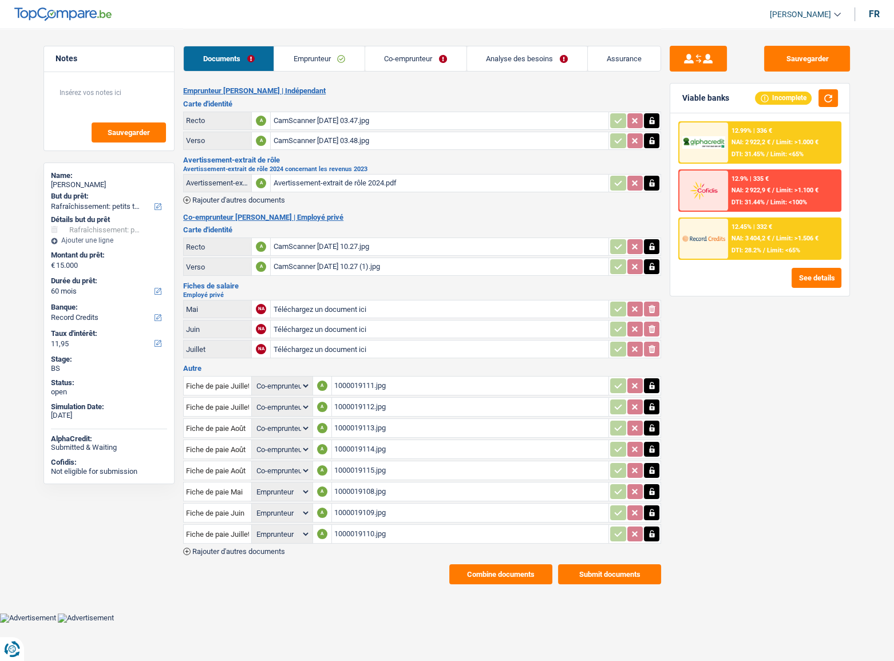
click at [755, 237] on span "NAI: 3 404,2 €" at bounding box center [750, 238] width 39 height 7
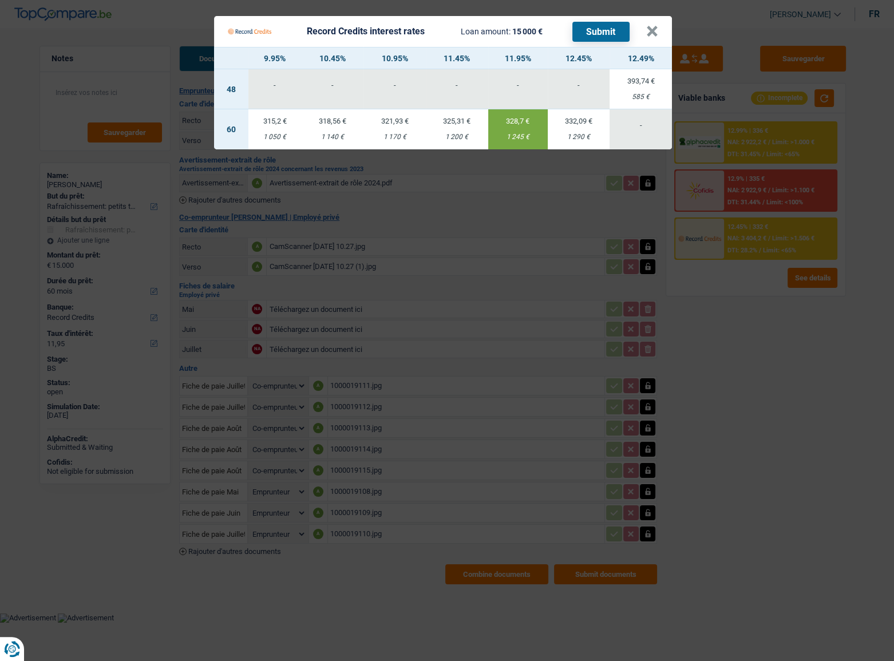
click at [763, 335] on Credits "Record Credits interest rates Loan amount: 15 000 € Submit × 9.95% 10.45% 10.95…" at bounding box center [447, 330] width 894 height 661
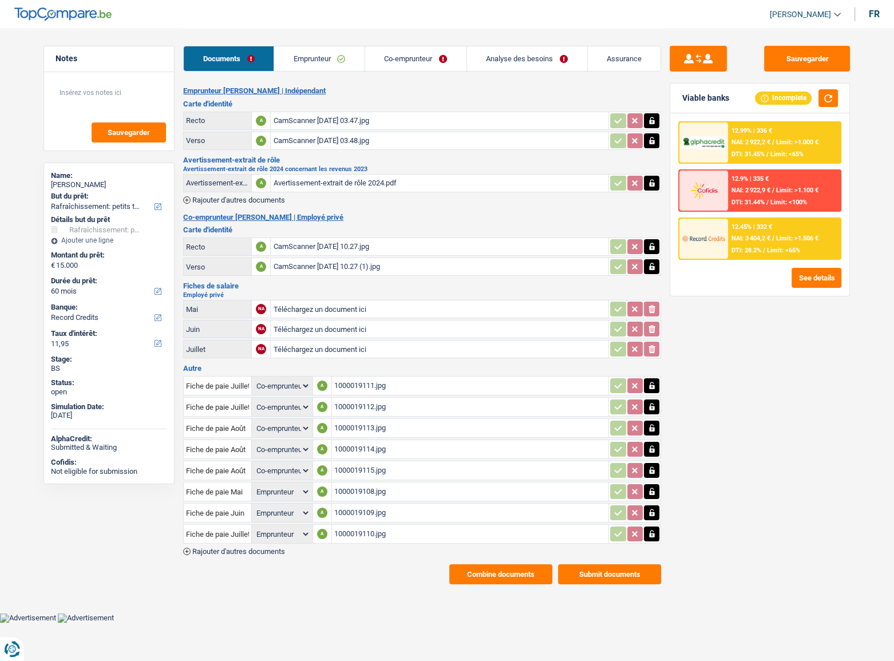
click at [792, 247] on span "Limit: <65%" at bounding box center [783, 250] width 33 height 7
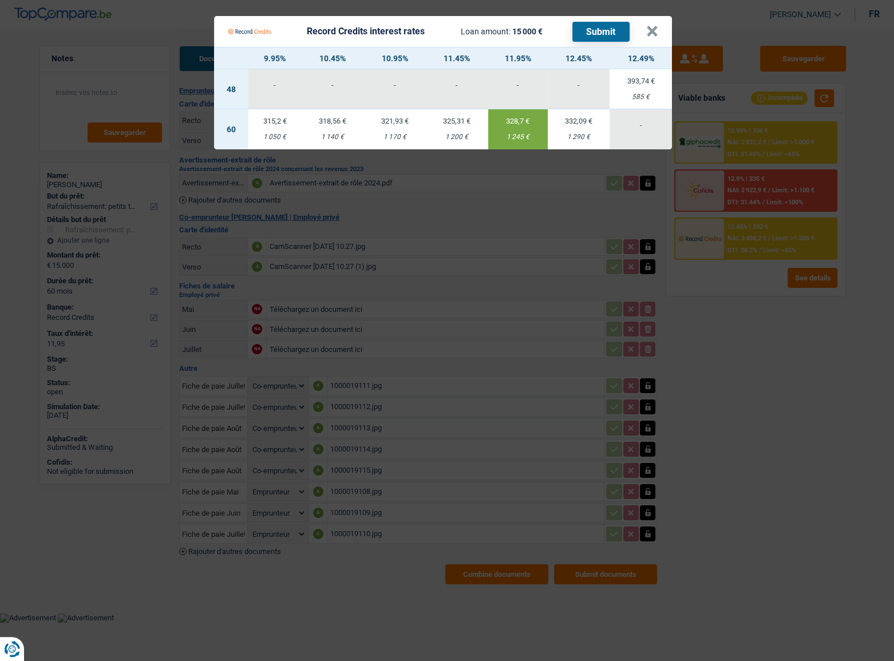
click at [772, 344] on Credits "Record Credits interest rates Loan amount: 15 000 € Submit × 9.95% 10.45% 10.95…" at bounding box center [447, 330] width 894 height 661
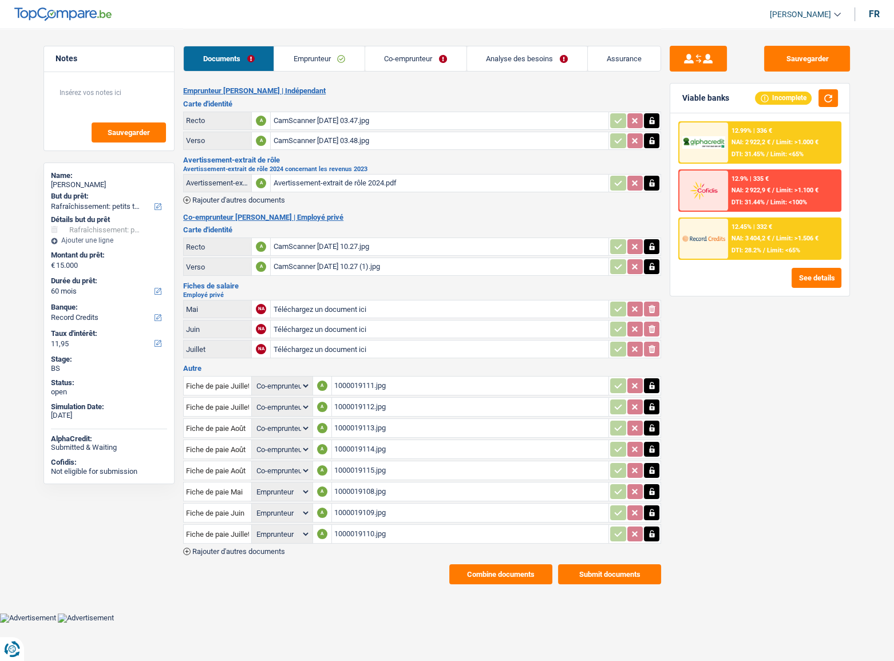
click at [351, 125] on div "CamScanner 09-09-2025 03.47.jpg" at bounding box center [439, 120] width 333 height 17
click at [308, 61] on link "Emprunteur" at bounding box center [319, 58] width 90 height 25
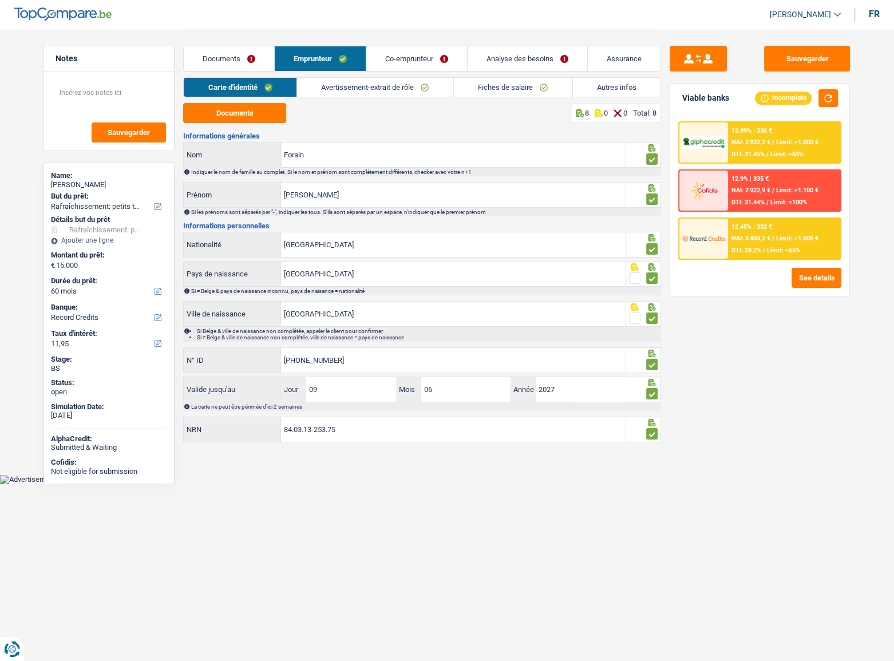
click at [404, 89] on link "Avertissement-extrait de rôle" at bounding box center [375, 87] width 156 height 19
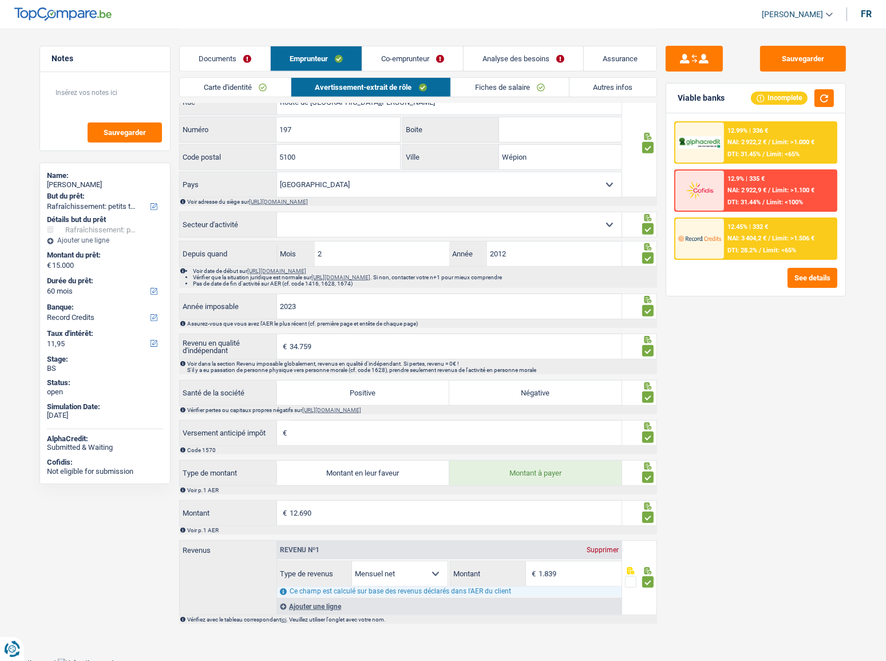
scroll to position [643, 0]
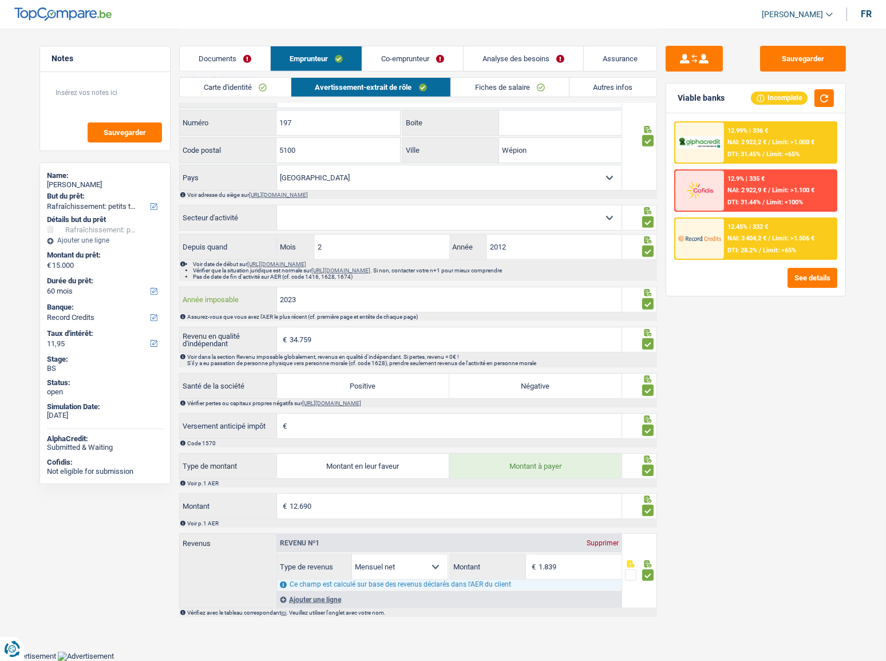
drag, startPoint x: 318, startPoint y: 302, endPoint x: 185, endPoint y: 294, distance: 133.0
click at [185, 294] on div "2023 Année imposable" at bounding box center [401, 299] width 442 height 25
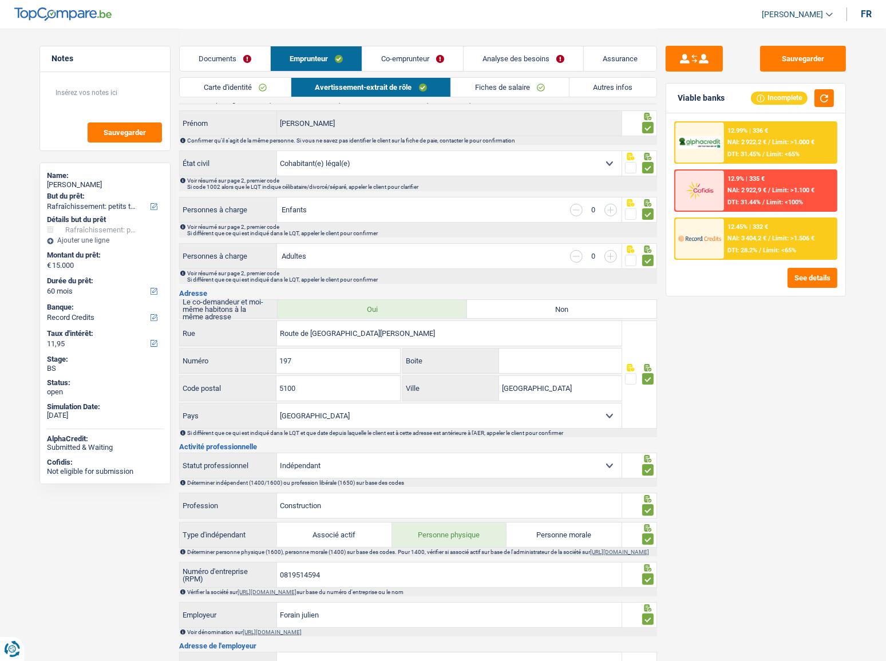
scroll to position [71, 0]
click at [203, 53] on link "Documents" at bounding box center [225, 58] width 90 height 25
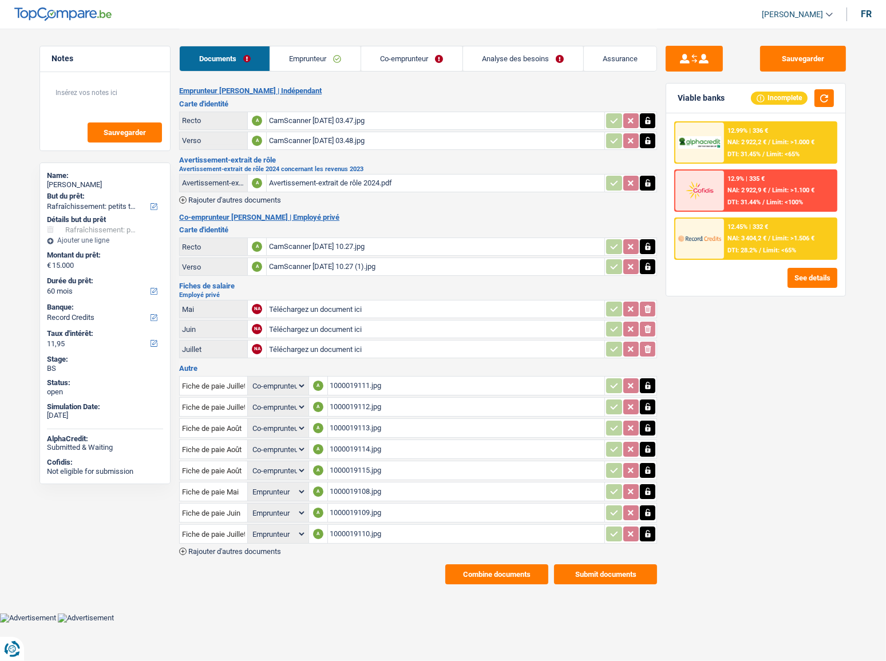
scroll to position [0, 0]
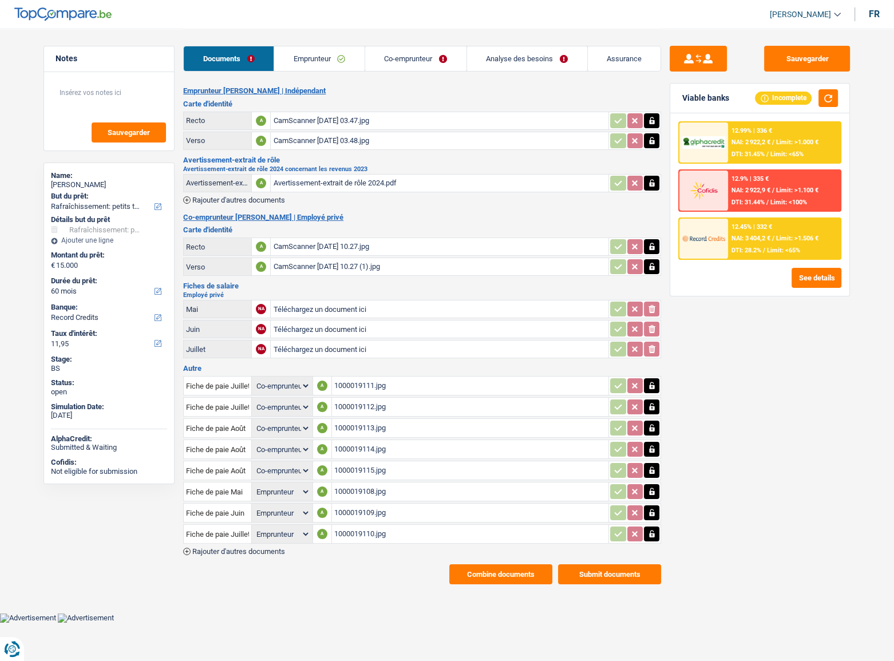
click at [487, 60] on link "Analyse des besoins" at bounding box center [527, 58] width 120 height 25
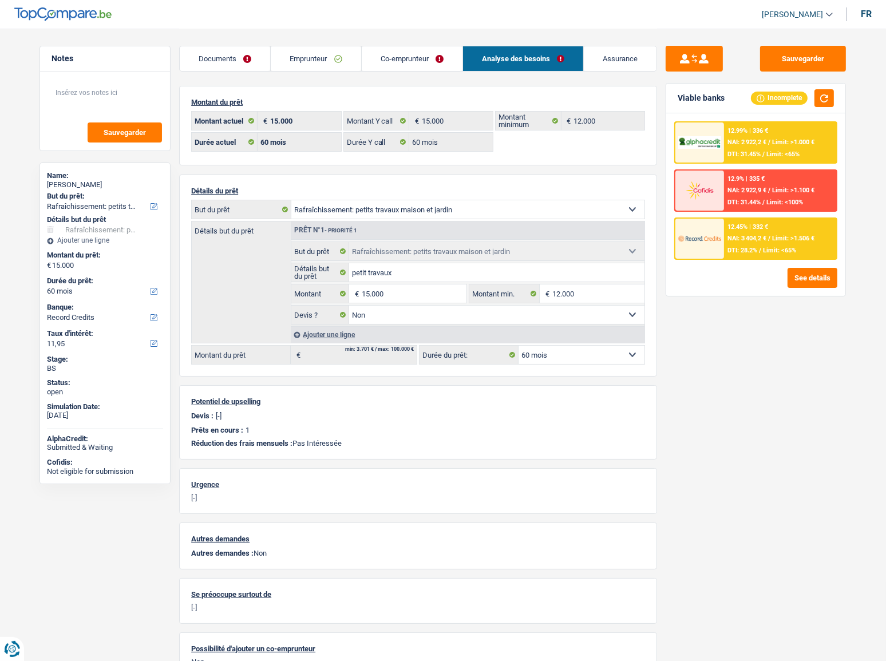
click at [243, 55] on link "Documents" at bounding box center [225, 58] width 90 height 25
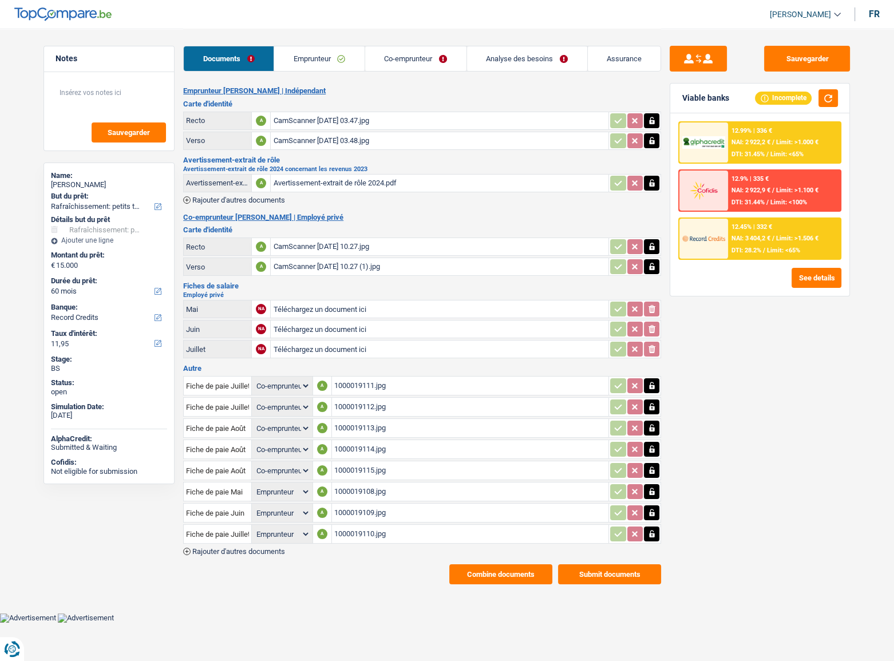
click at [347, 186] on div "Avertissement-extrait de rôle 2024.pdf" at bounding box center [439, 182] width 333 height 17
click at [309, 63] on link "Emprunteur" at bounding box center [319, 58] width 90 height 25
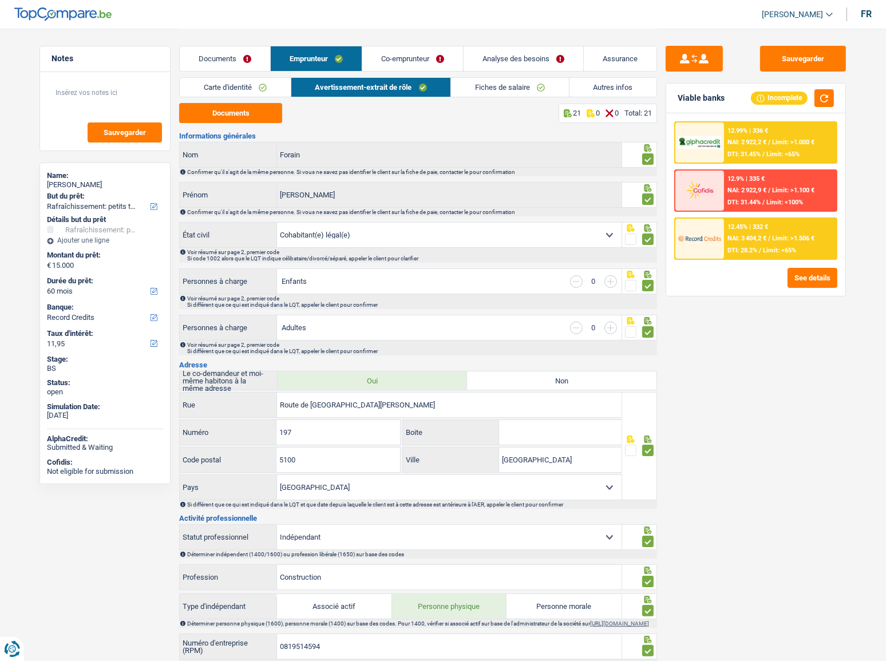
click at [254, 90] on link "Carte d'identité" at bounding box center [235, 87] width 111 height 19
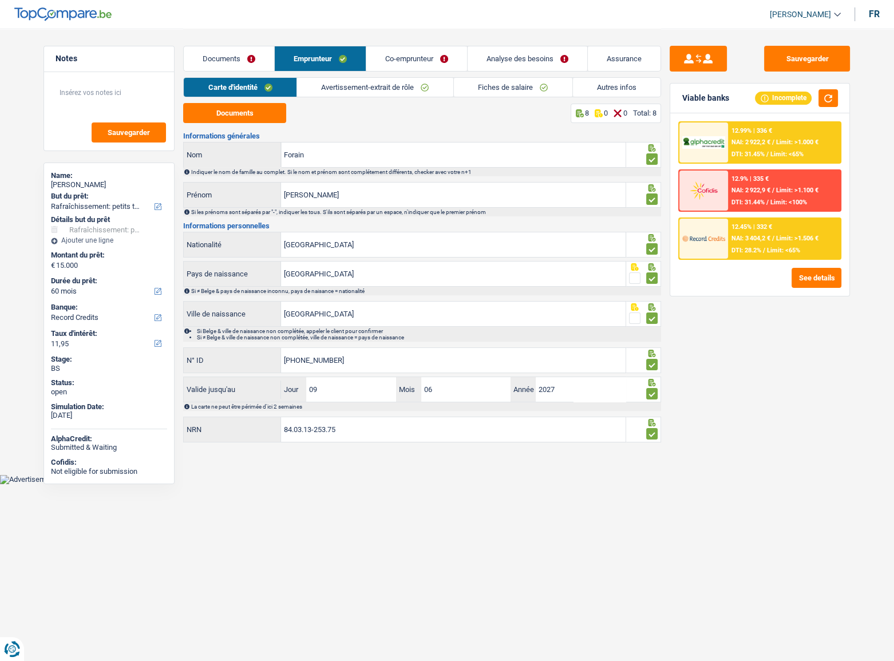
click at [323, 85] on link "Avertissement-extrait de rôle" at bounding box center [375, 87] width 156 height 19
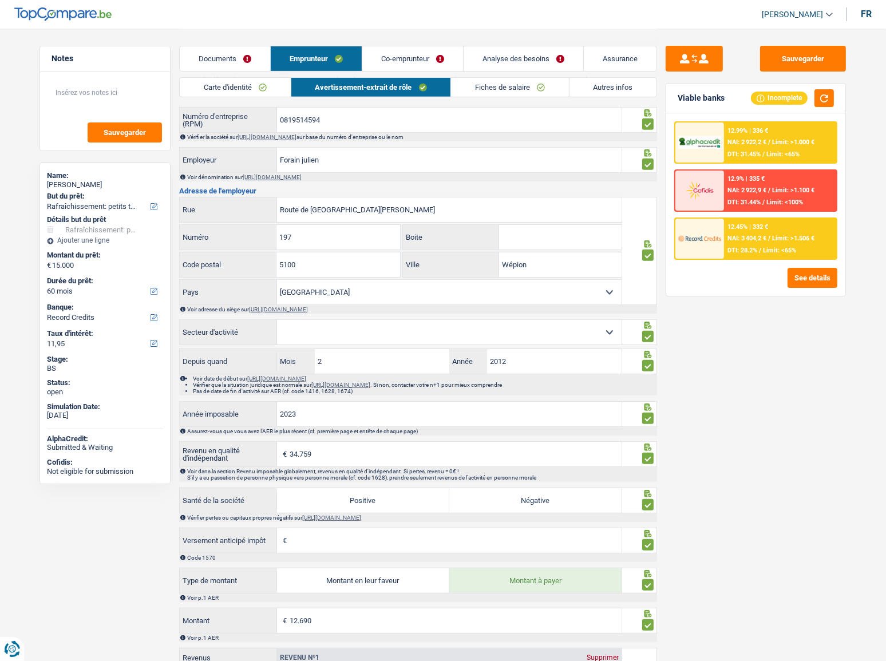
scroll to position [468, 0]
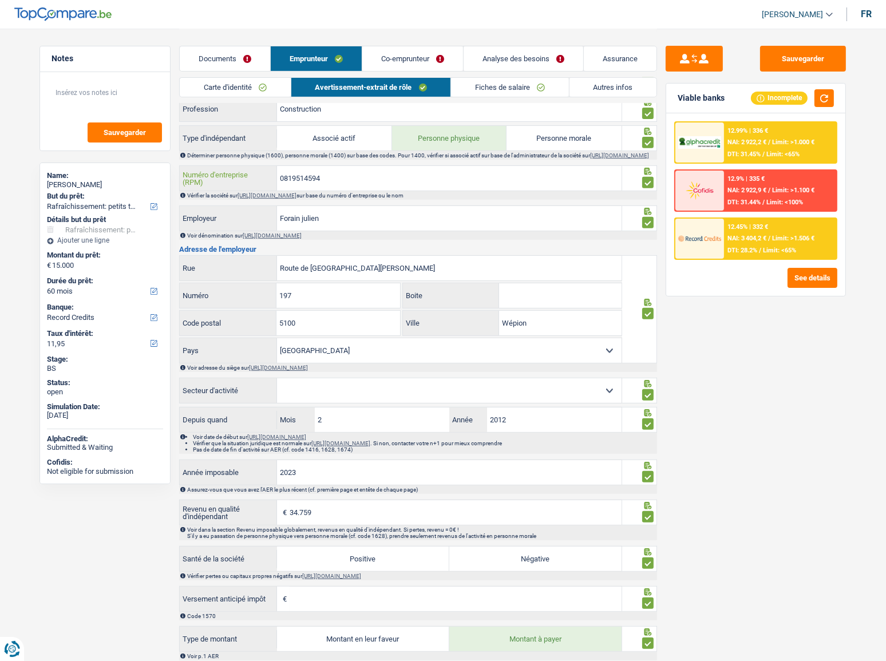
drag, startPoint x: 329, startPoint y: 187, endPoint x: 633, endPoint y: 177, distance: 304.5
click at [223, 181] on div "0819514594 Numéro d'entreprise (RPM)" at bounding box center [401, 178] width 442 height 25
click at [379, 57] on link "Co-emprunteur" at bounding box center [412, 58] width 101 height 25
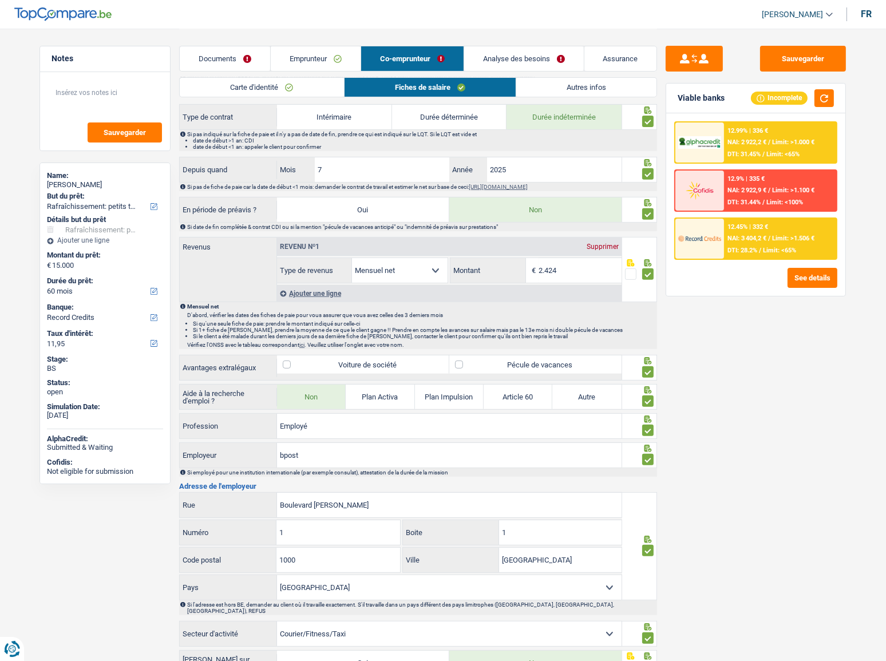
click at [300, 91] on link "Carte d'identité" at bounding box center [262, 87] width 164 height 19
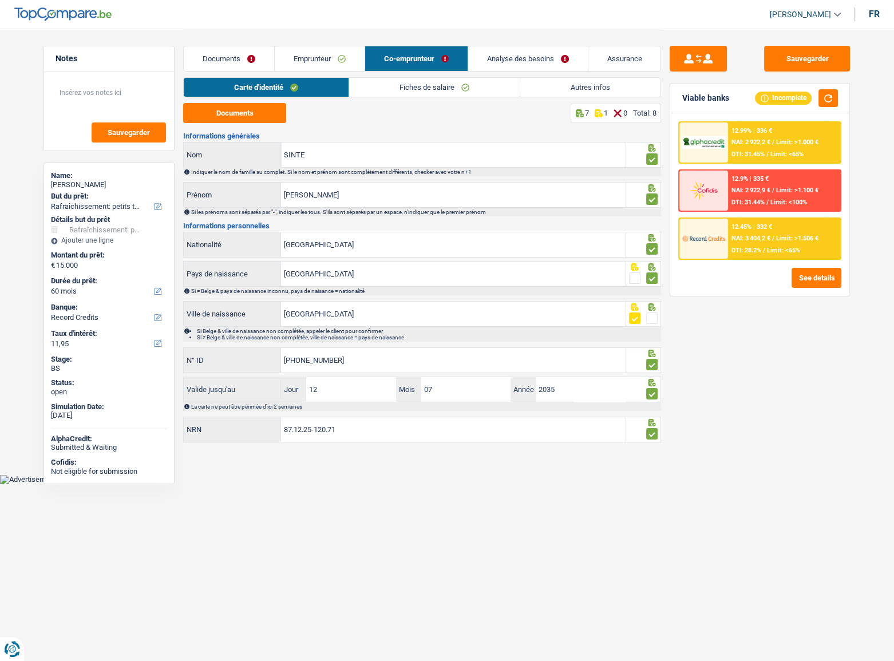
click at [389, 95] on link "Fiches de salaire" at bounding box center [434, 87] width 170 height 19
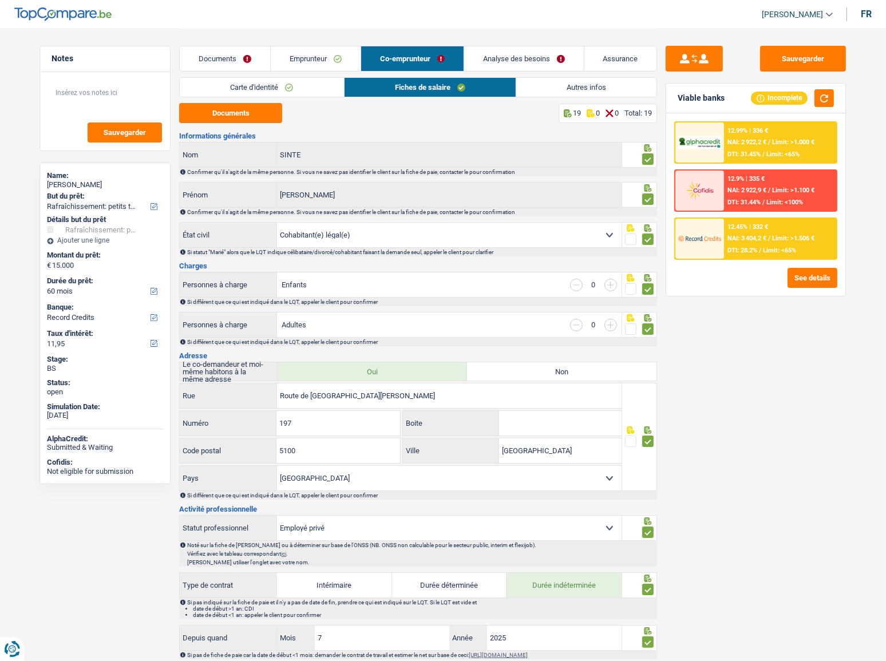
click at [235, 66] on link "Documents" at bounding box center [225, 58] width 90 height 25
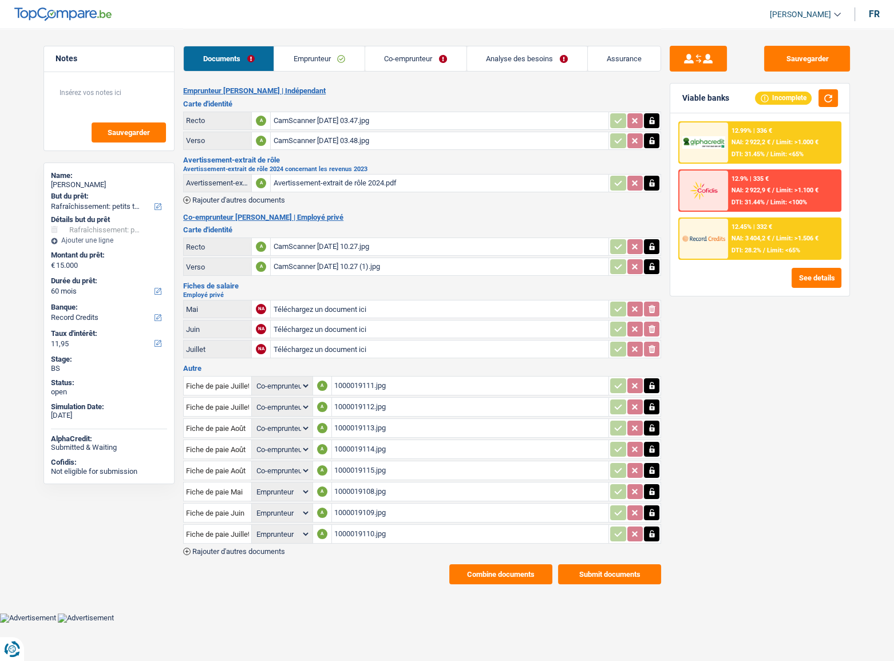
click at [312, 239] on div "CamScanner 10-09-2025 10.27.jpg" at bounding box center [439, 246] width 333 height 17
click at [391, 60] on link "Co-emprunteur" at bounding box center [415, 58] width 101 height 25
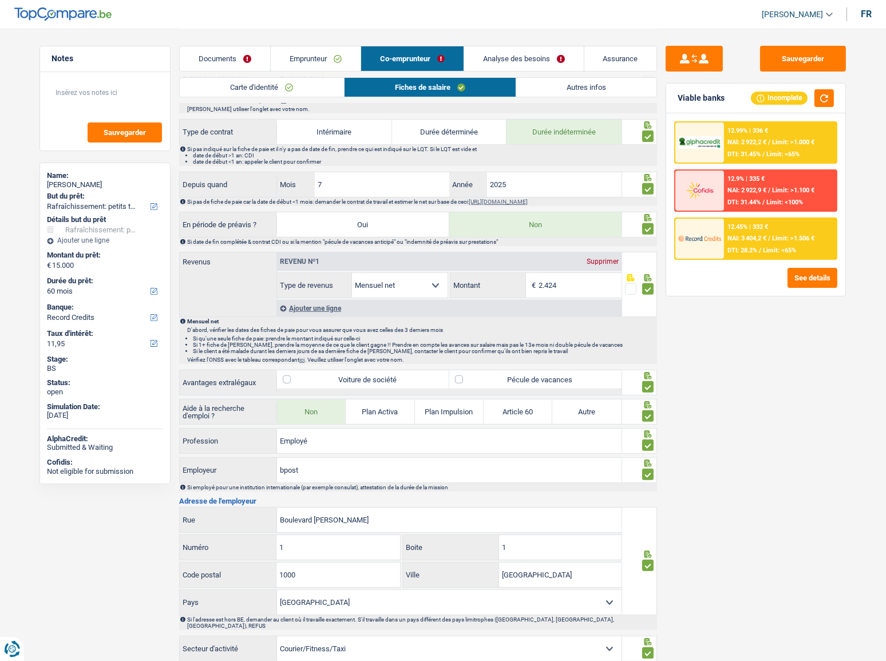
scroll to position [520, 0]
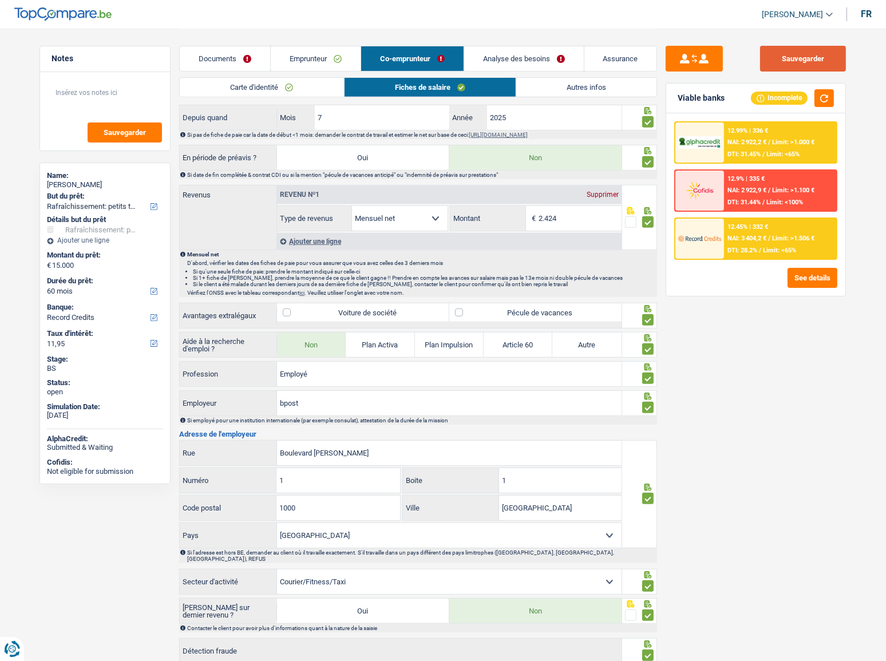
drag, startPoint x: 785, startPoint y: 61, endPoint x: 629, endPoint y: 37, distance: 157.4
click at [783, 61] on button "Sauvegarder" at bounding box center [803, 59] width 86 height 26
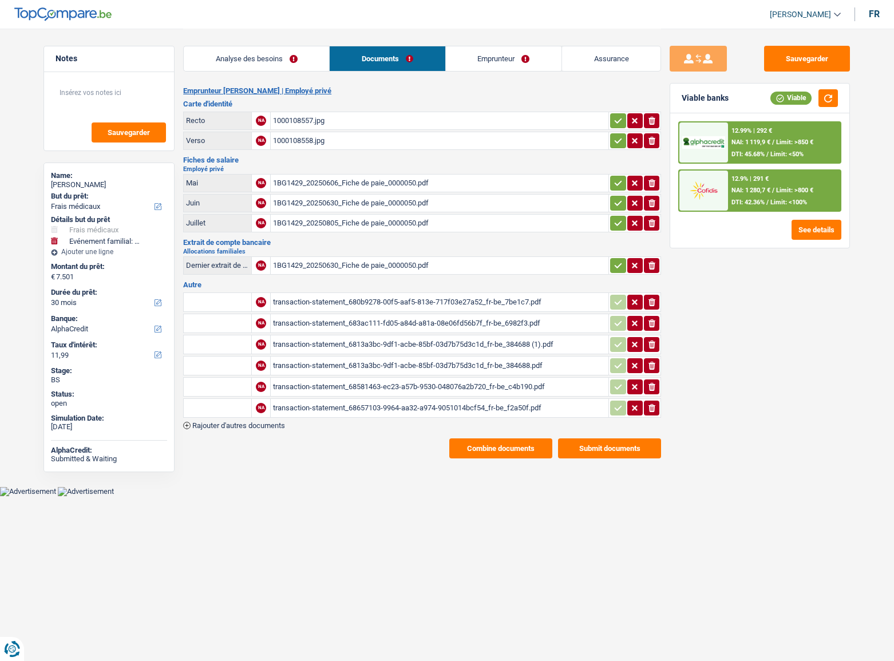
select select "medical"
select select "familyEvent"
select select "30"
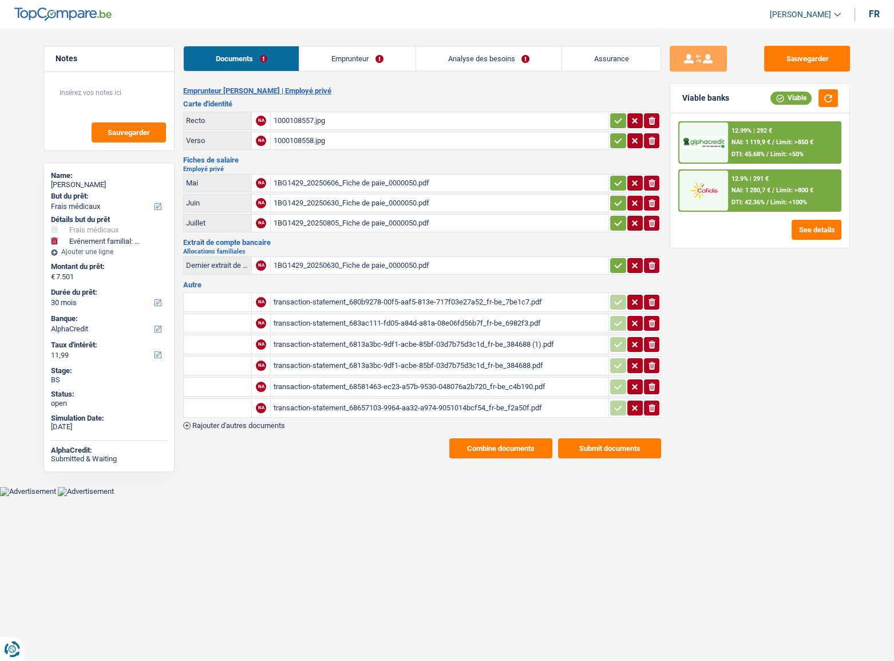
click at [800, 189] on span "Limit: >800 €" at bounding box center [794, 189] width 37 height 7
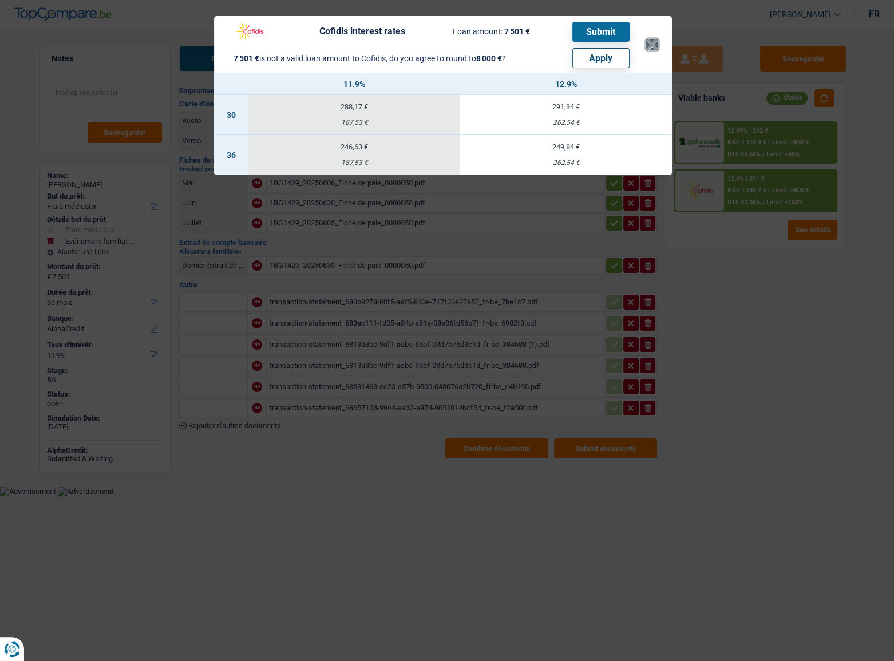
click at [654, 43] on button "×" at bounding box center [652, 44] width 12 height 11
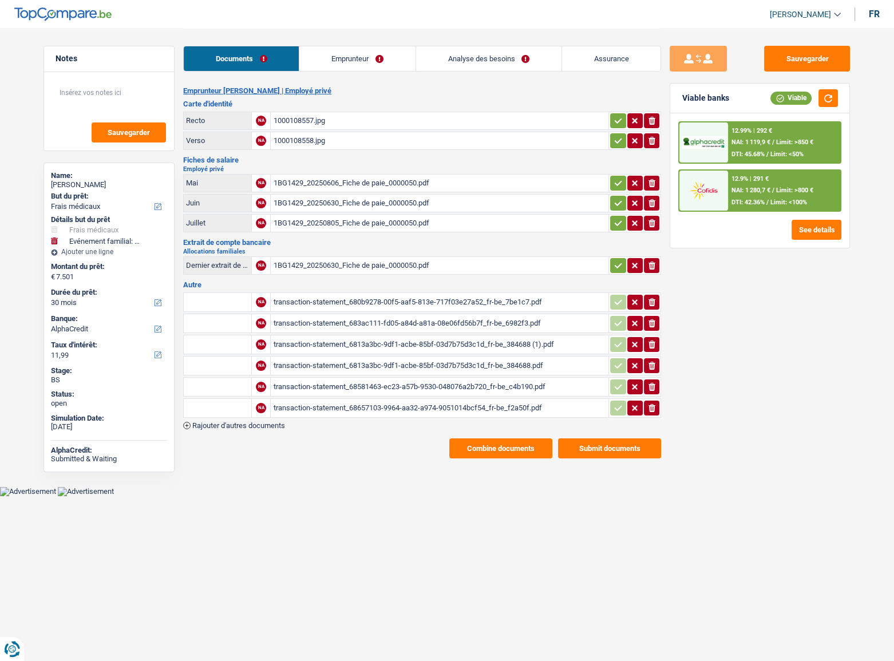
click at [481, 63] on link "Analyse des besoins" at bounding box center [488, 58] width 145 height 25
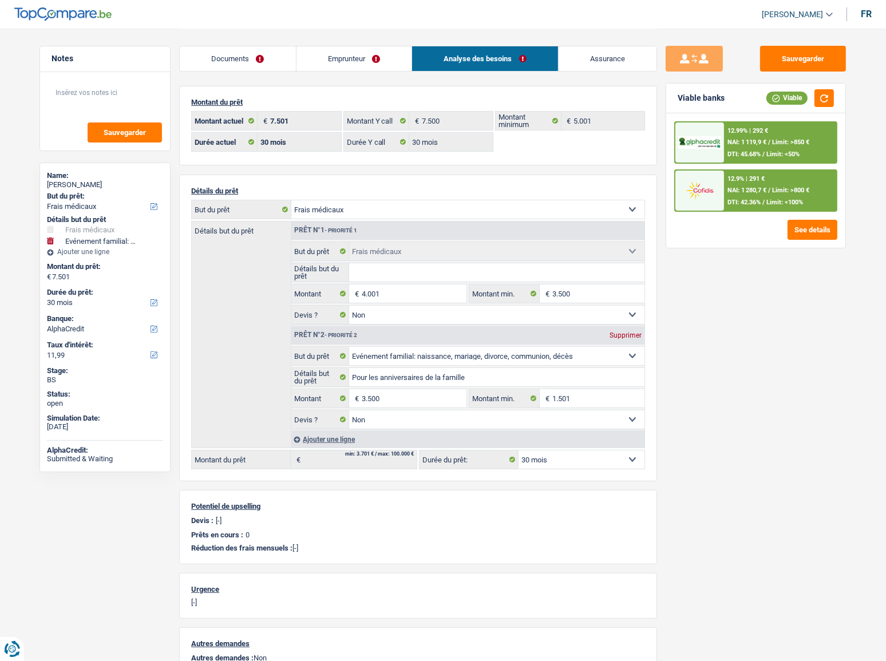
click at [355, 66] on link "Emprunteur" at bounding box center [354, 58] width 116 height 25
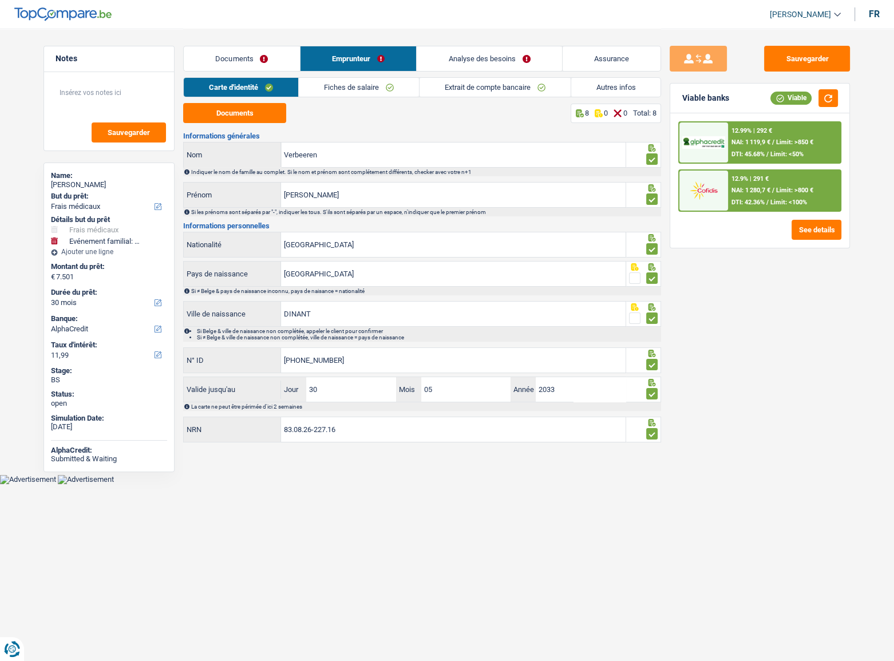
click at [346, 84] on link "Fiches de salaire" at bounding box center [359, 87] width 120 height 19
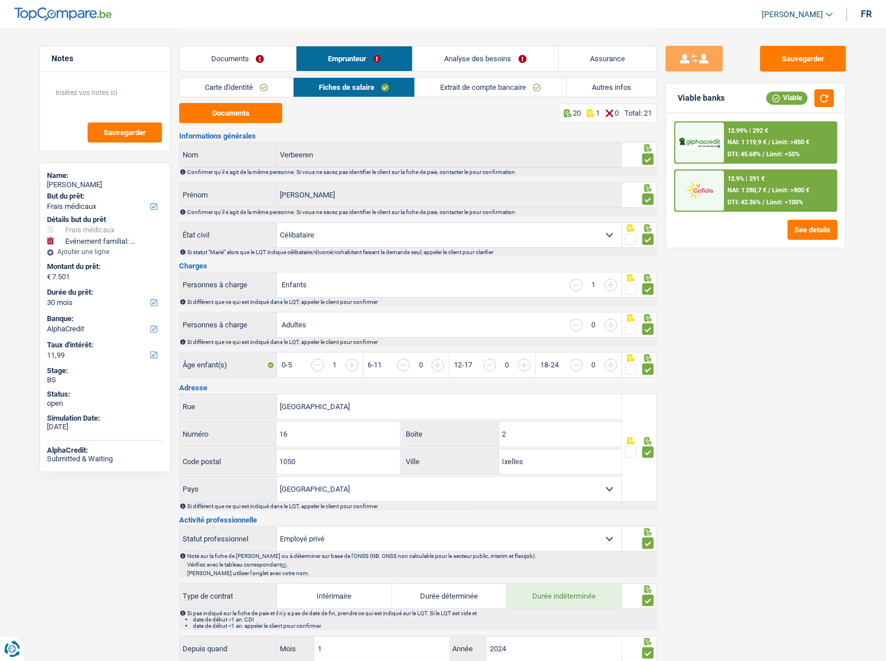
click at [446, 91] on link "Extrait de compte bancaire" at bounding box center [490, 87] width 151 height 19
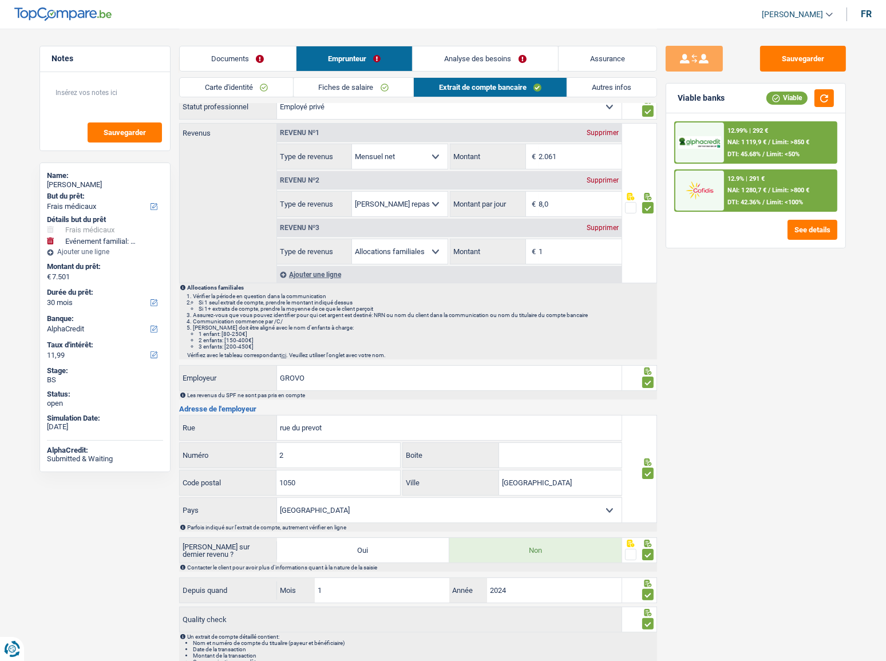
scroll to position [102, 0]
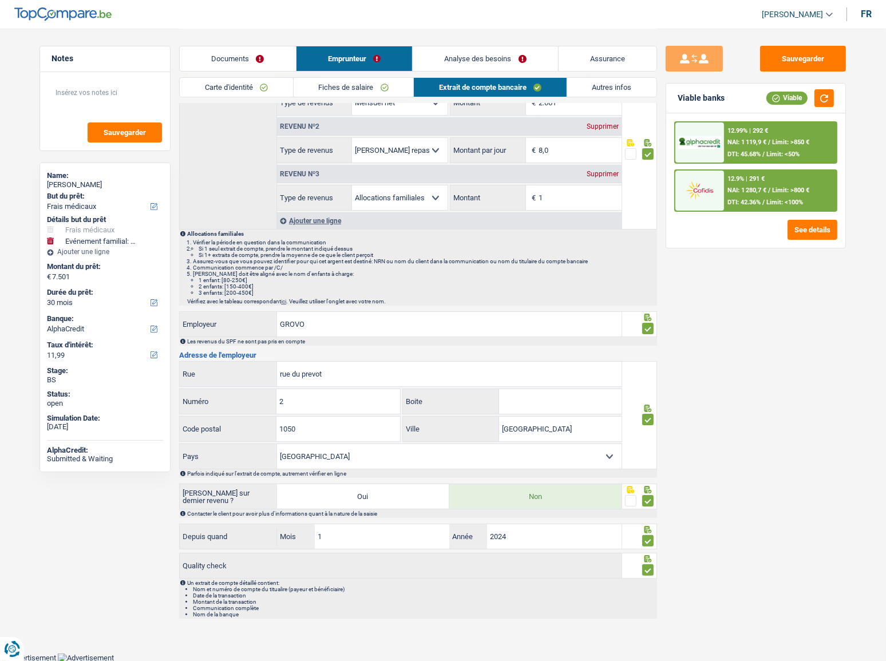
click at [779, 199] on span "Limit: <100%" at bounding box center [784, 202] width 37 height 7
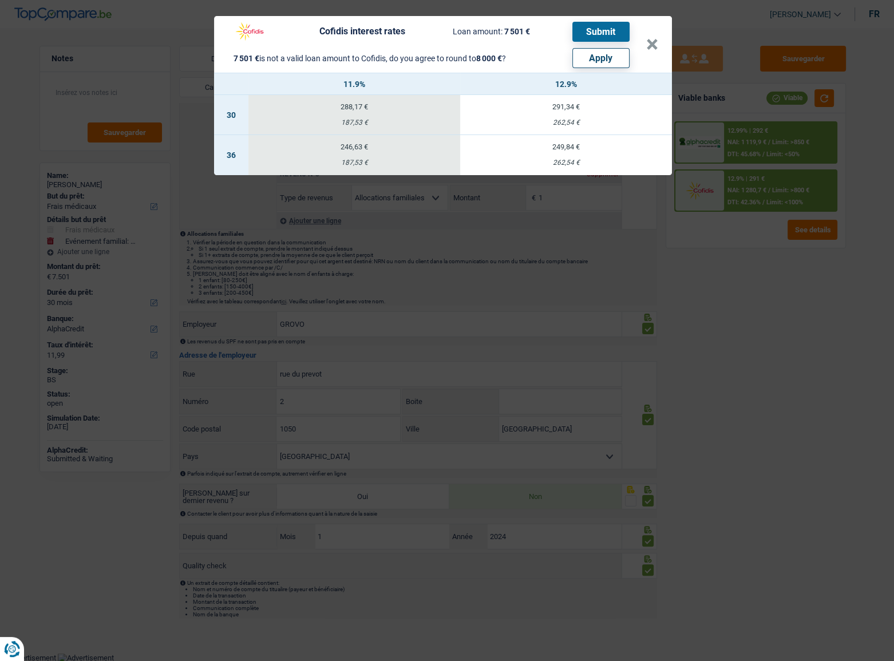
drag, startPoint x: 611, startPoint y: 59, endPoint x: 531, endPoint y: 41, distance: 82.2
click at [531, 41] on div "Cofidis interest rates Loan amount: 7 501 € Submit 7 501 € is not a valid loan …" at bounding box center [437, 44] width 418 height 47
click at [575, 119] on div "262,54 €" at bounding box center [566, 122] width 212 height 7
select select "cofidis"
type input "12,90"
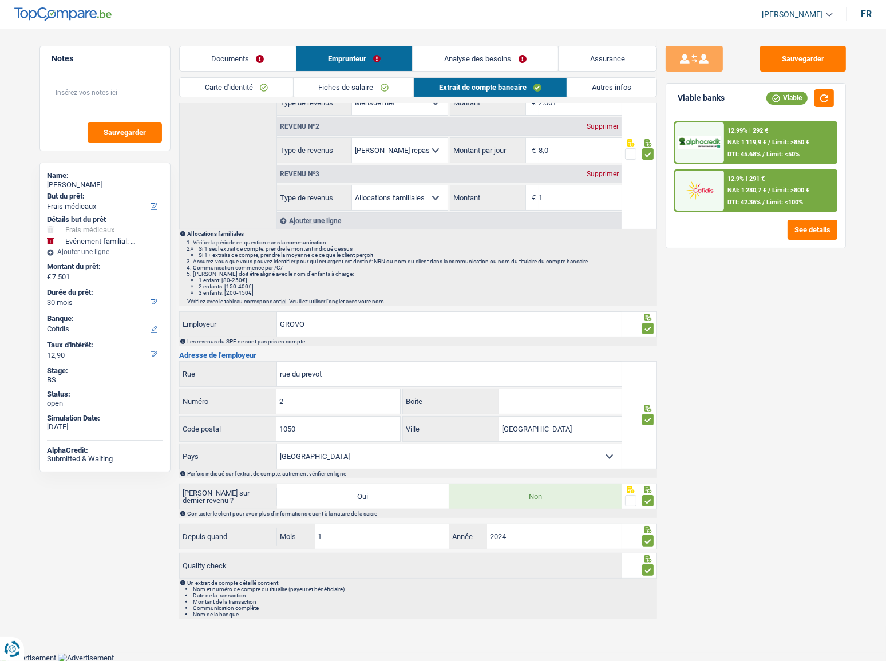
click at [795, 194] on div "12.9% | 291 € NAI: 1 280,7 € / Limit: >800 € DTI: 42.36% / Limit: <100%" at bounding box center [780, 190] width 113 height 40
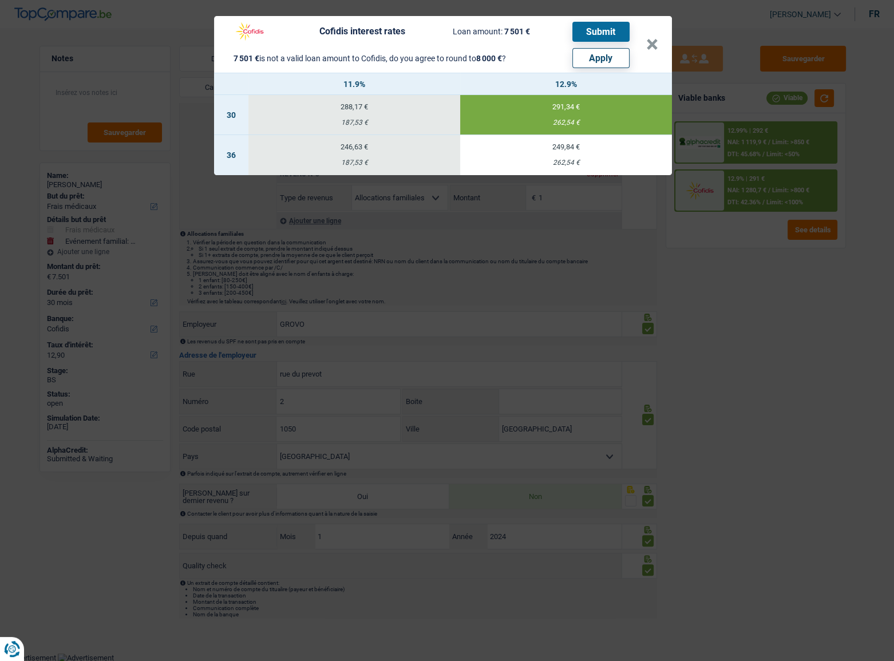
click at [594, 63] on button "Apply" at bounding box center [600, 58] width 57 height 20
type input "8.000"
select select "48"
select select "other"
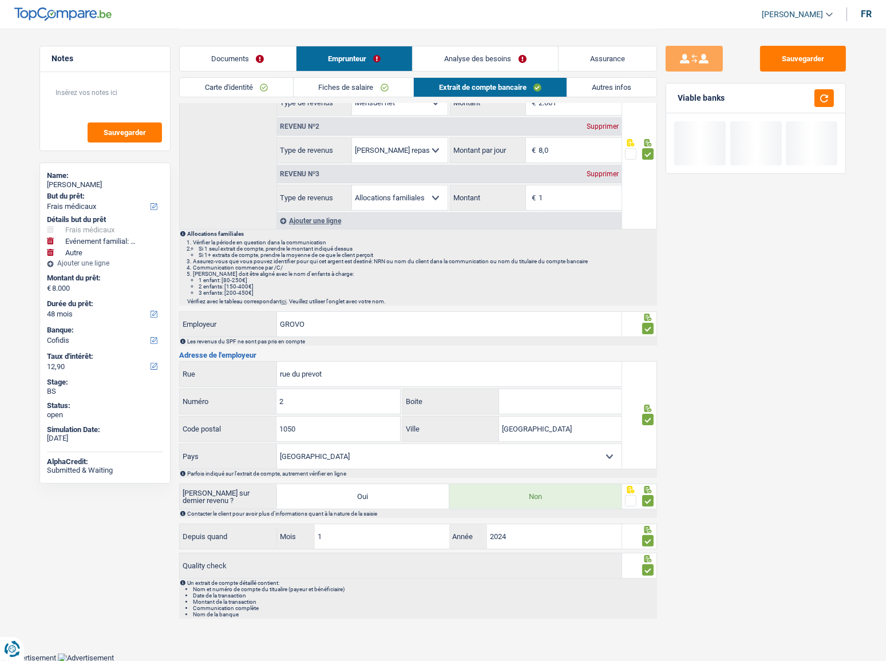
click at [494, 68] on link "Analyse des besoins" at bounding box center [484, 58] width 145 height 25
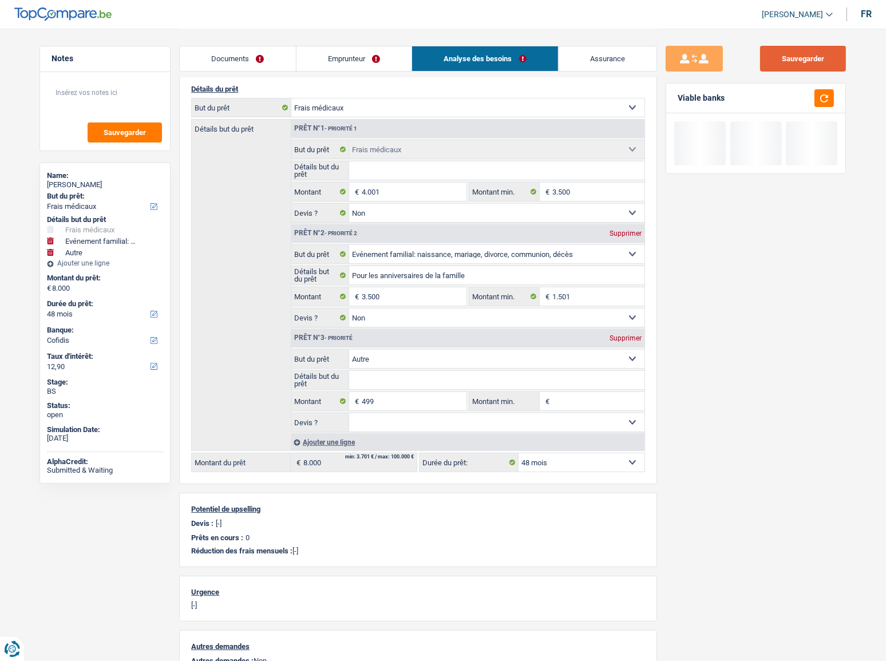
click at [819, 61] on button "Sauvegarder" at bounding box center [803, 59] width 86 height 26
click at [816, 92] on button "button" at bounding box center [823, 98] width 19 height 18
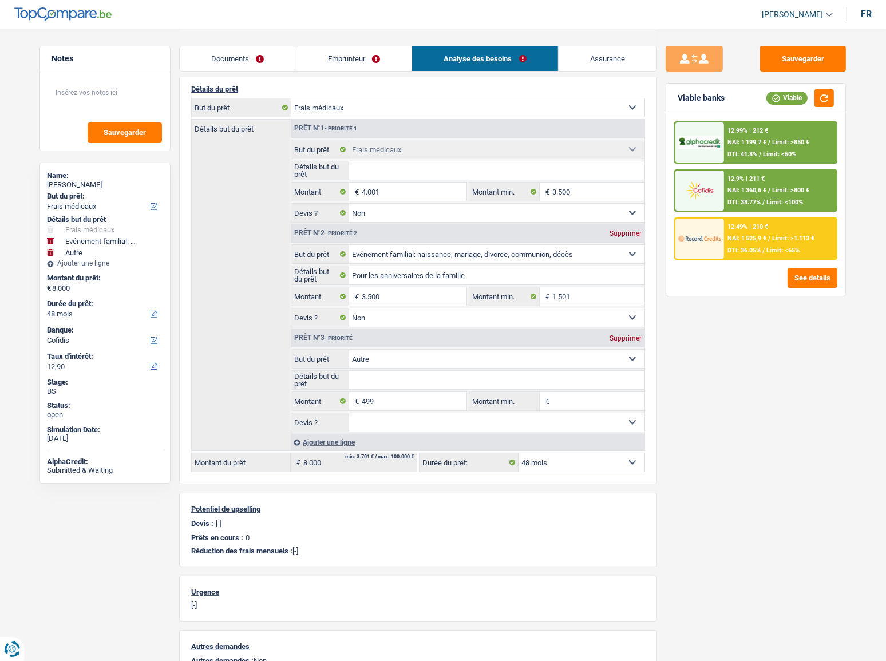
drag, startPoint x: 367, startPoint y: 65, endPoint x: 438, endPoint y: 72, distance: 71.8
click at [367, 65] on link "Emprunteur" at bounding box center [354, 58] width 116 height 25
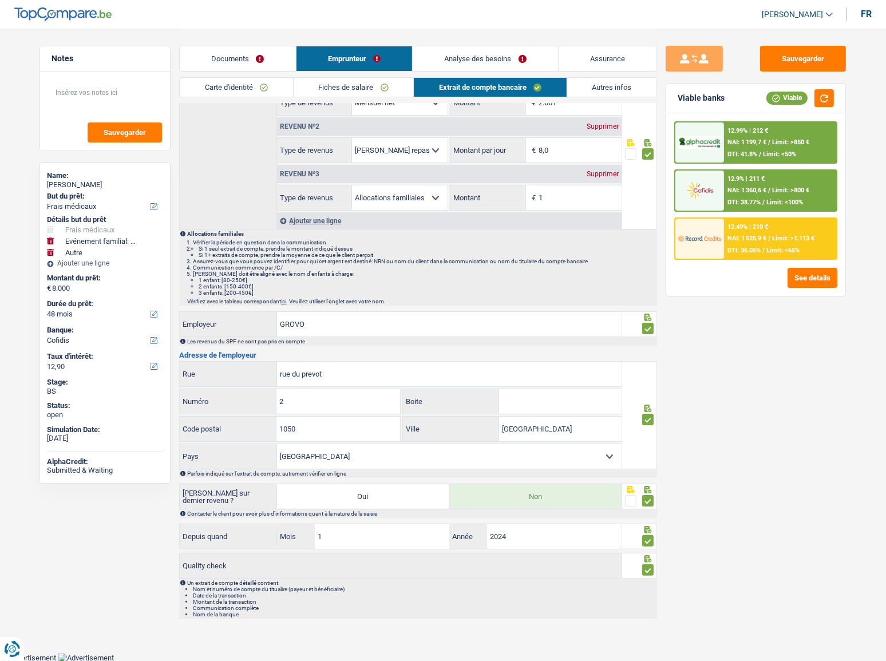
click at [624, 97] on div "Carte d'identité Fiches de salaire Extrait de compte bancaire Autres infos" at bounding box center [418, 90] width 478 height 26
click at [518, 55] on link "Analyse des besoins" at bounding box center [484, 58] width 145 height 25
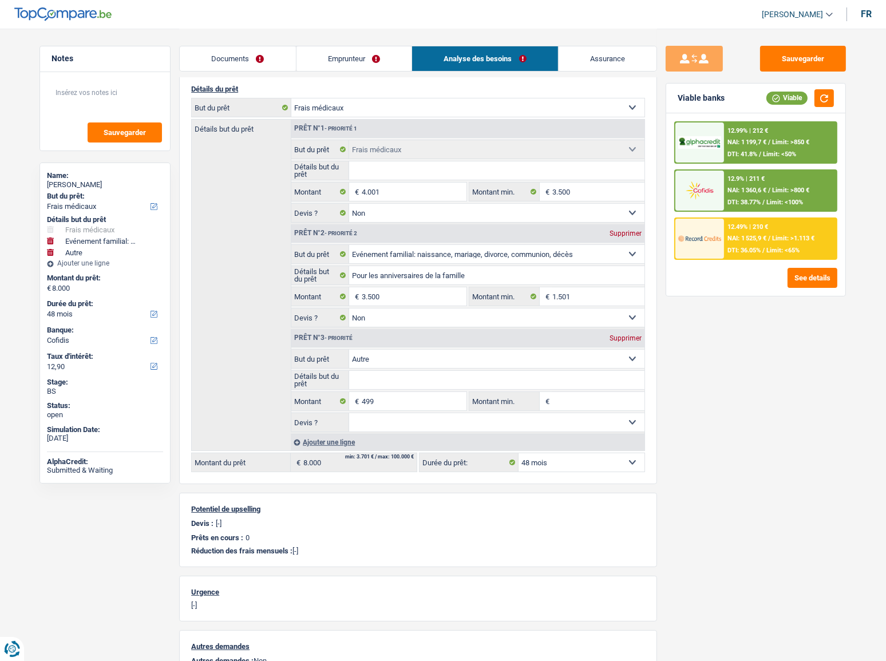
click at [283, 54] on link "Documents" at bounding box center [238, 58] width 116 height 25
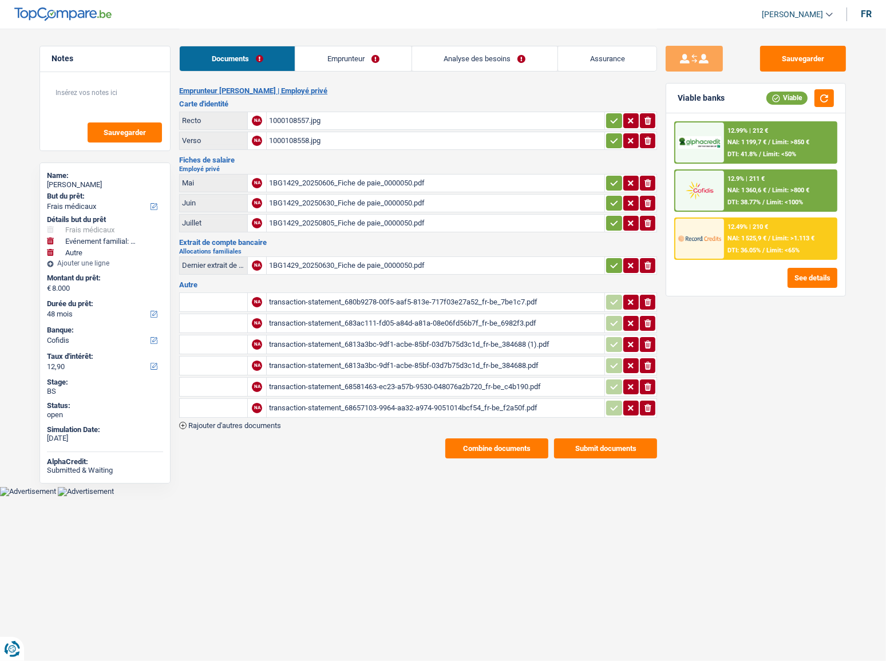
scroll to position [0, 0]
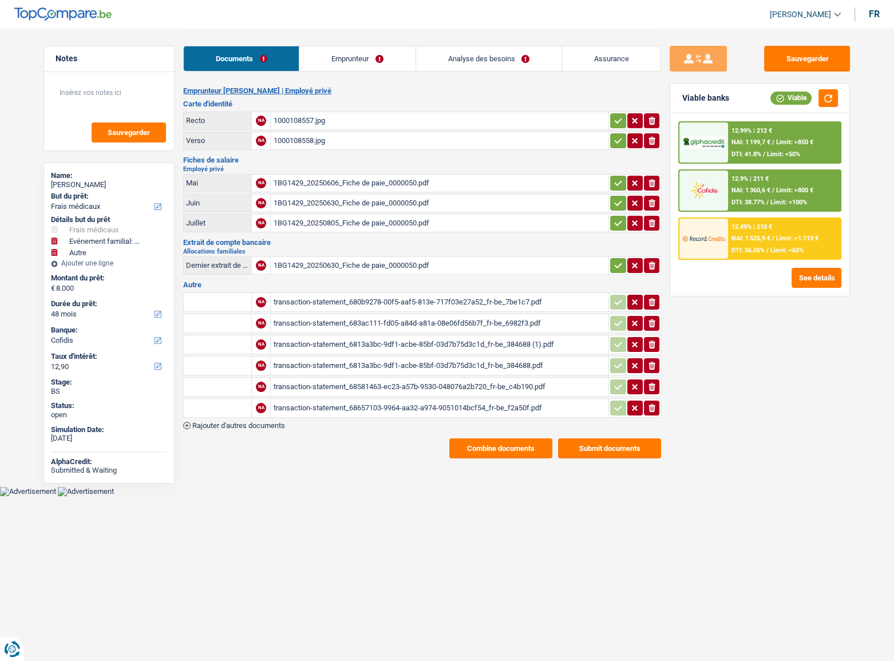
click at [340, 56] on link "Emprunteur" at bounding box center [357, 58] width 116 height 25
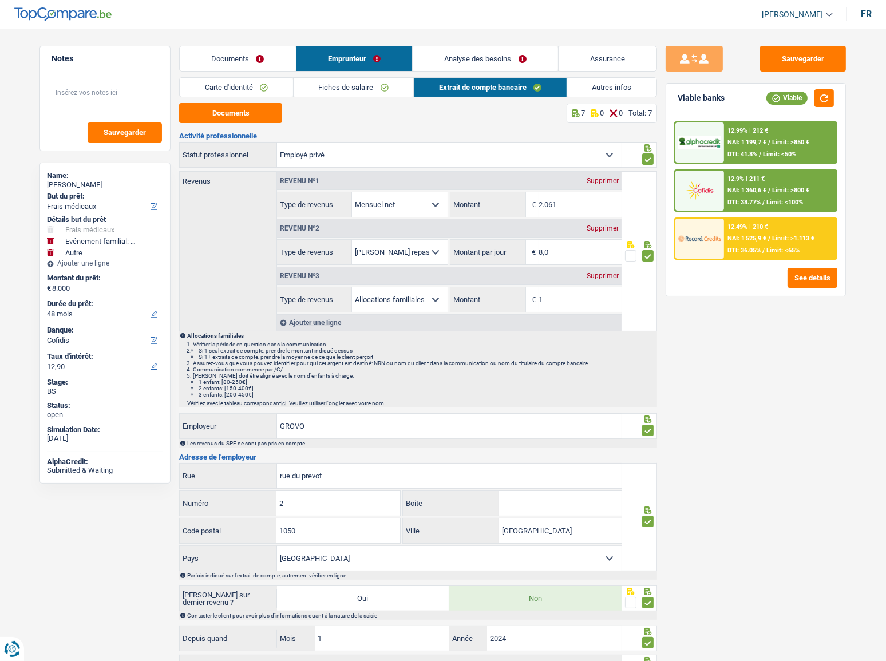
click at [601, 85] on link "Autres infos" at bounding box center [612, 87] width 90 height 19
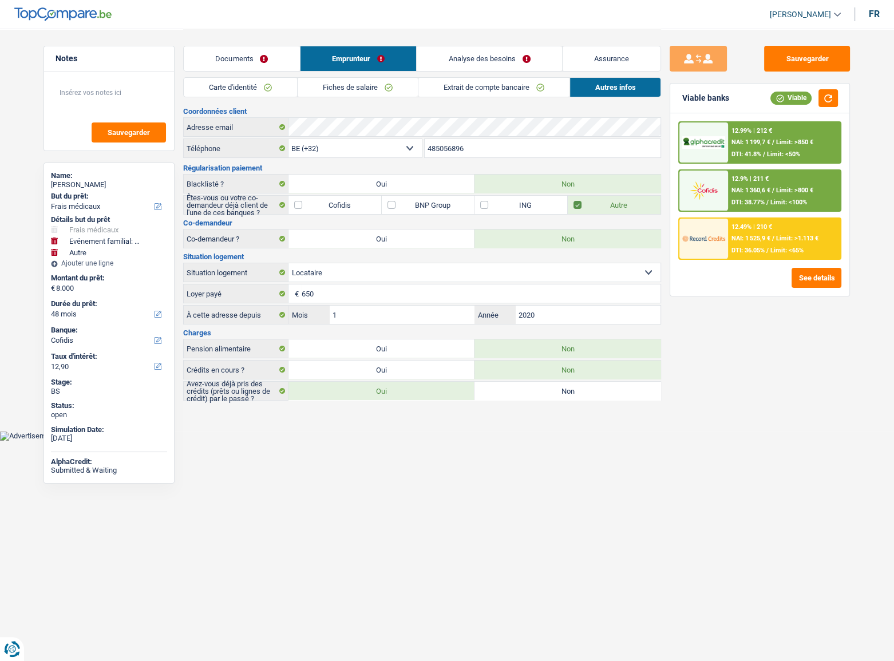
click at [393, 92] on link "Fiches de salaire" at bounding box center [357, 87] width 120 height 19
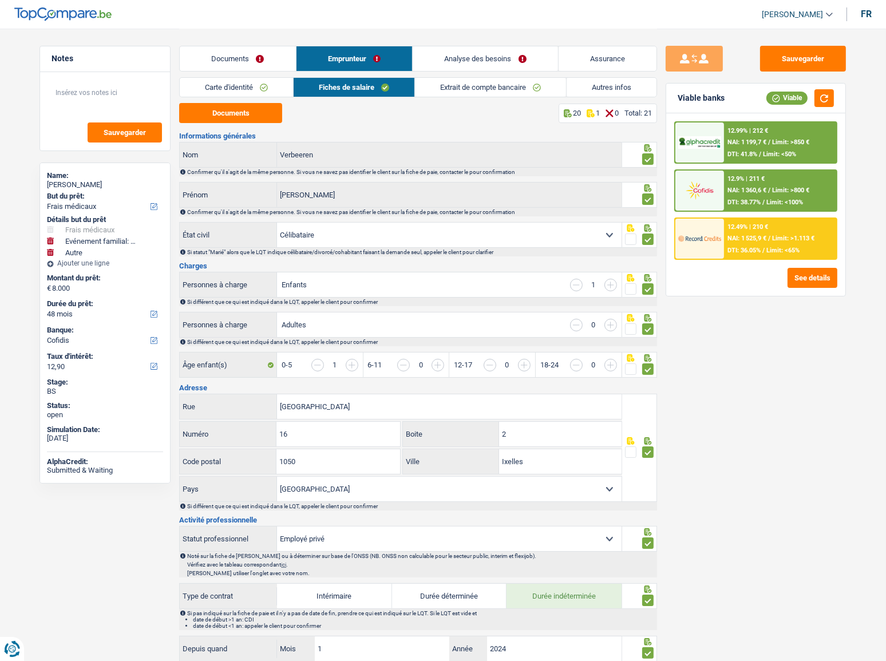
click at [465, 82] on link "Extrait de compte bancaire" at bounding box center [490, 87] width 151 height 19
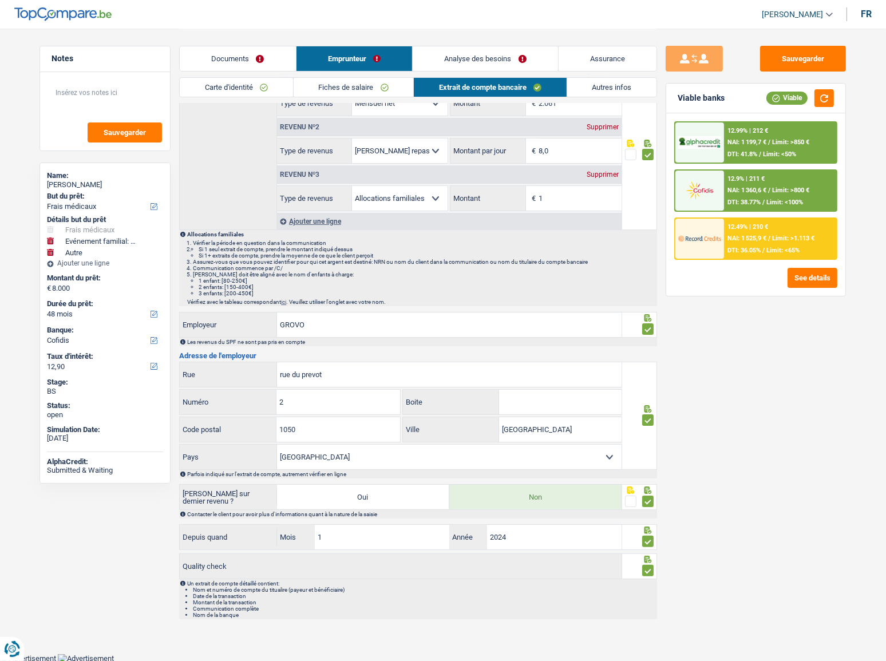
scroll to position [102, 0]
click at [618, 86] on link "Autres infos" at bounding box center [612, 87] width 90 height 19
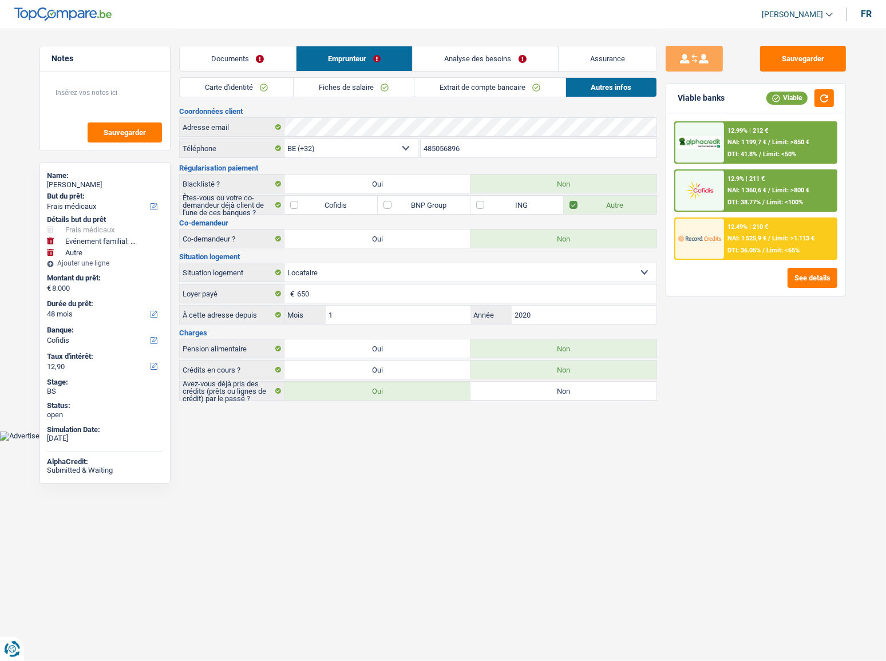
scroll to position [0, 0]
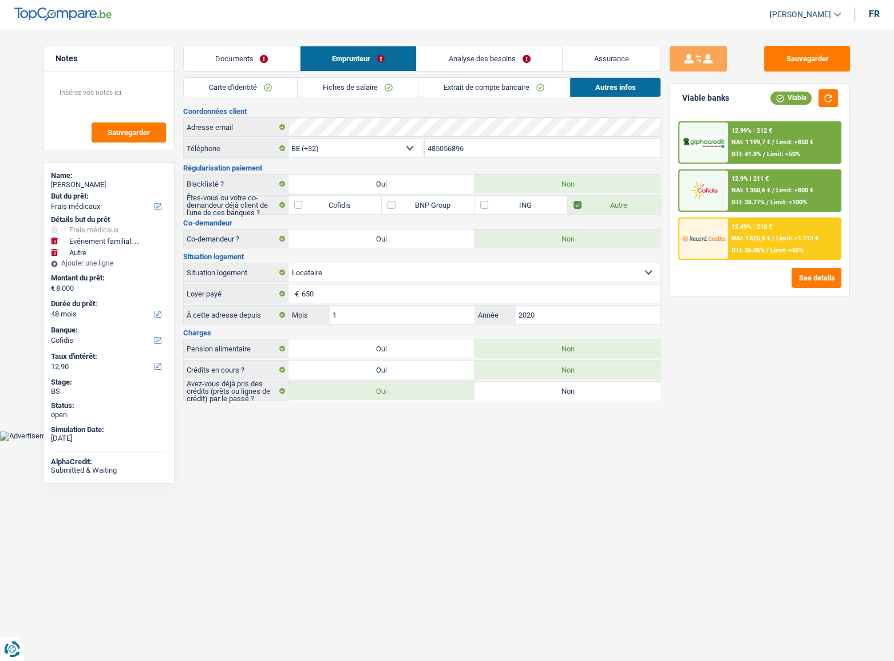
click at [292, 87] on link "Carte d'identité" at bounding box center [240, 87] width 113 height 19
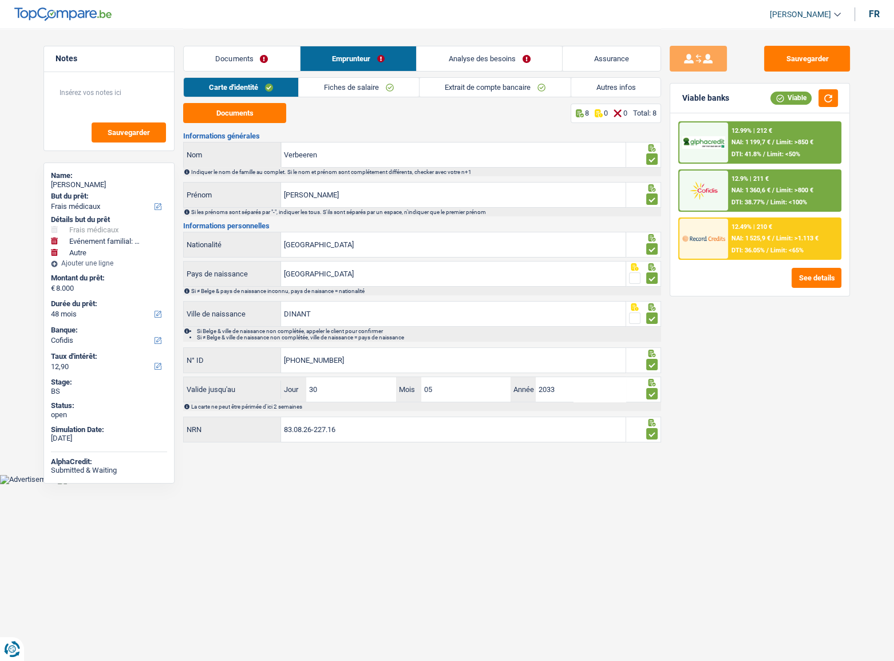
click at [470, 66] on link "Analyse des besoins" at bounding box center [488, 58] width 145 height 25
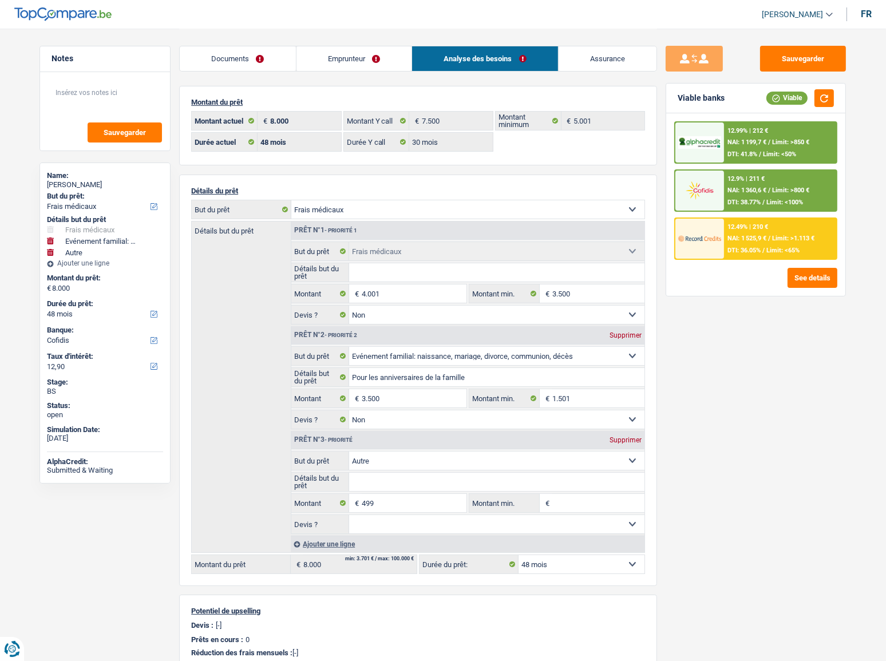
drag, startPoint x: 368, startPoint y: 79, endPoint x: 382, endPoint y: 74, distance: 15.0
click at [367, 80] on div "Documents Emprunteur Analyse des besoins Assurance Emprunteur Geoffroy Verbeere…" at bounding box center [418, 458] width 478 height 859
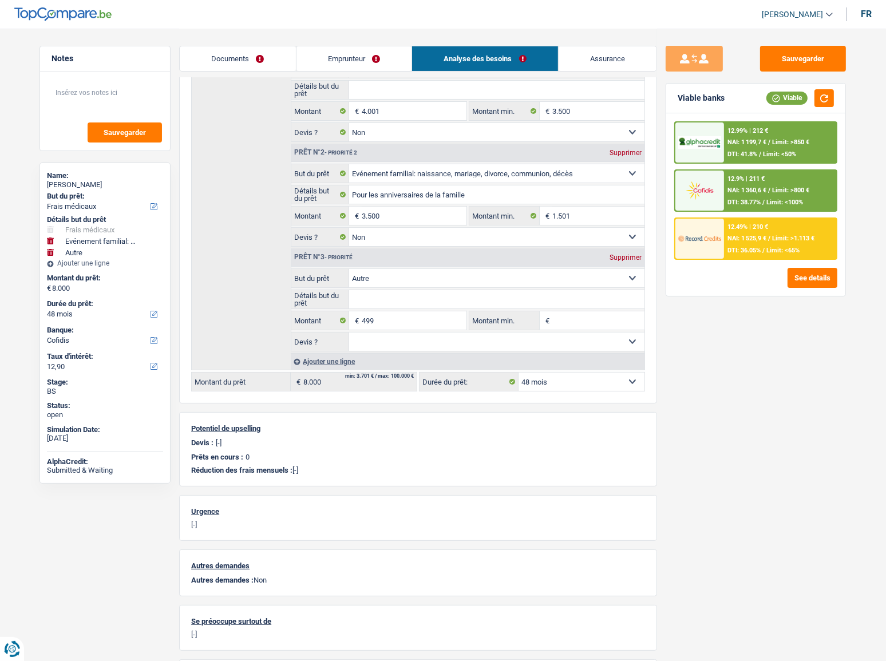
scroll to position [177, 0]
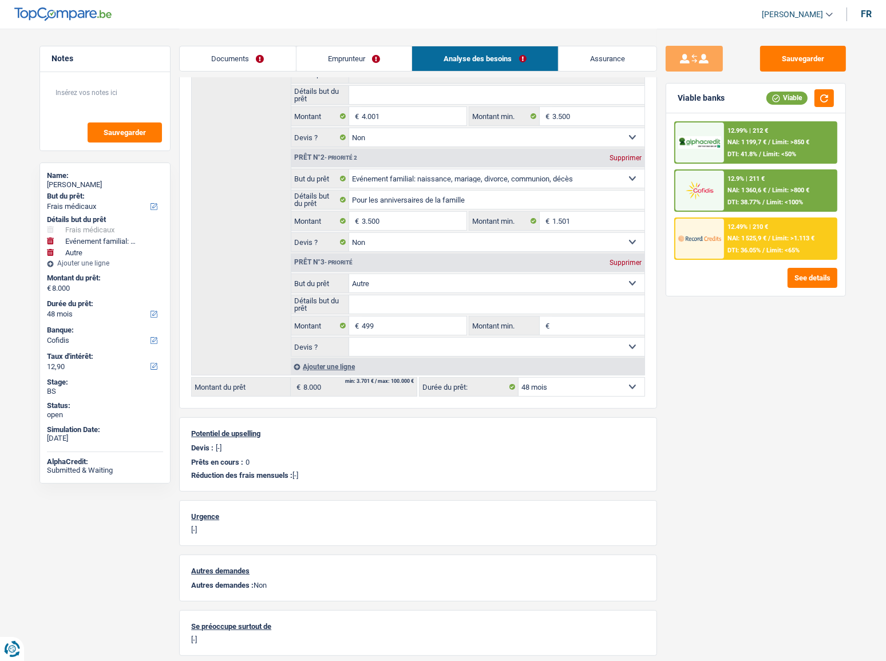
click at [339, 58] on link "Emprunteur" at bounding box center [354, 58] width 116 height 25
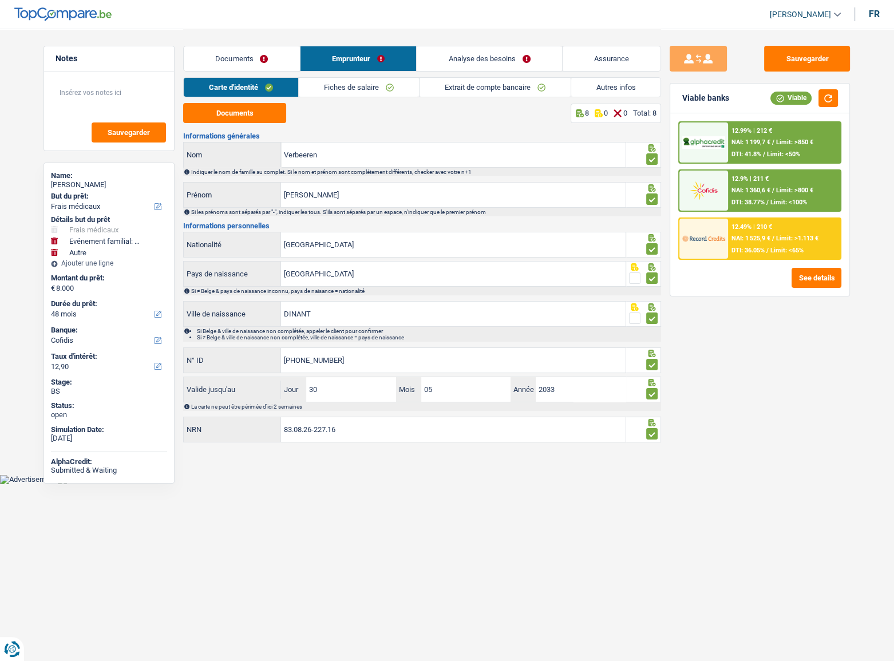
click at [289, 90] on link "Carte d'identité" at bounding box center [241, 87] width 114 height 19
click at [390, 90] on link "Fiches de salaire" at bounding box center [359, 87] width 120 height 19
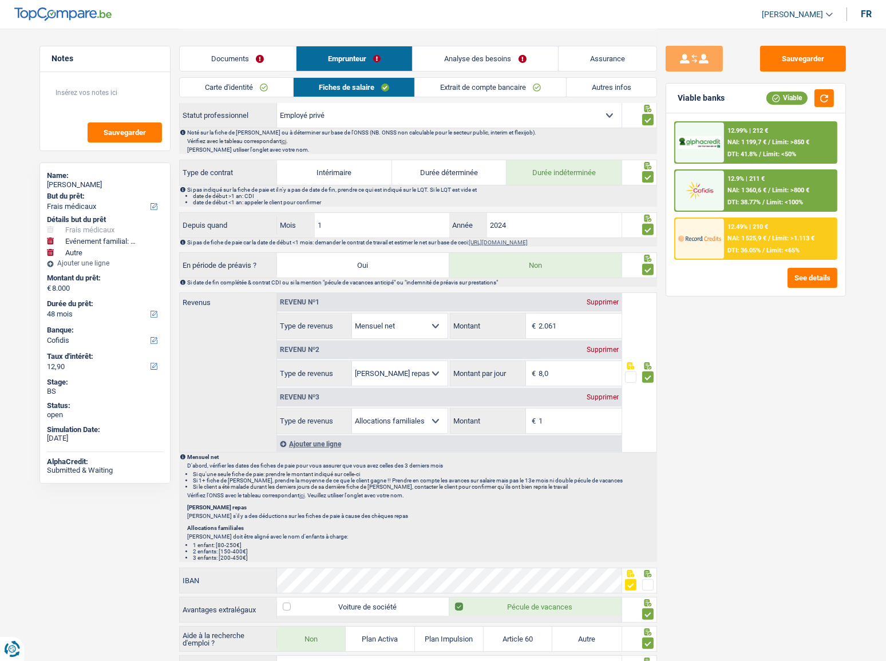
click at [467, 92] on link "Extrait de compte bancaire" at bounding box center [490, 87] width 151 height 19
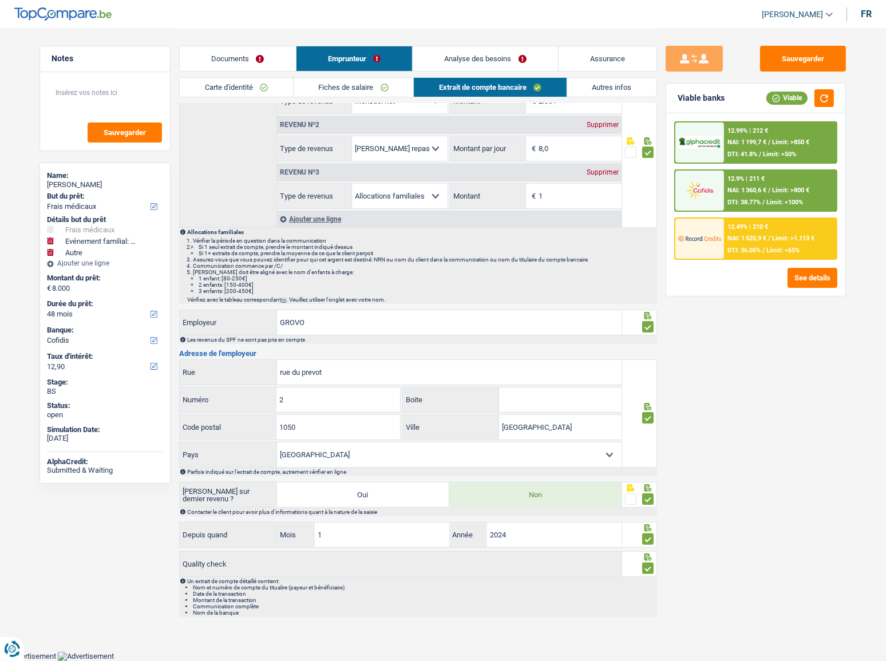
scroll to position [102, 0]
click at [587, 86] on link "Autres infos" at bounding box center [612, 87] width 90 height 19
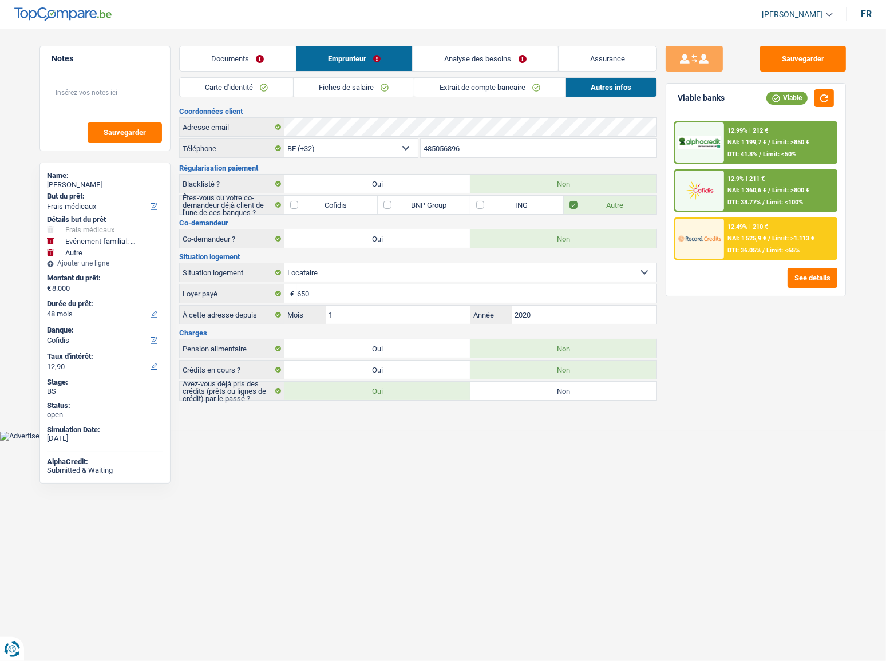
scroll to position [0, 0]
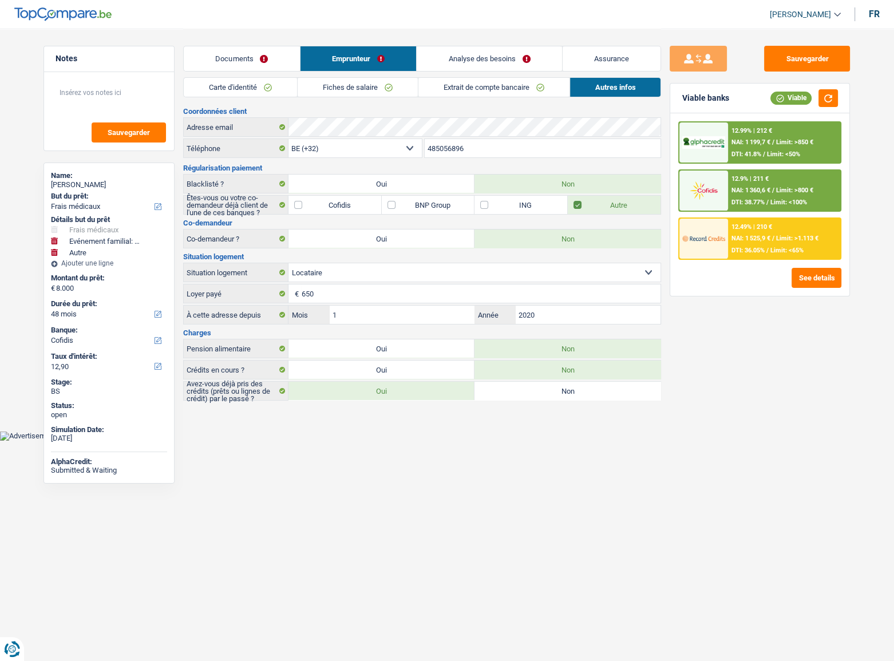
click at [461, 46] on link "Analyse des besoins" at bounding box center [488, 58] width 145 height 25
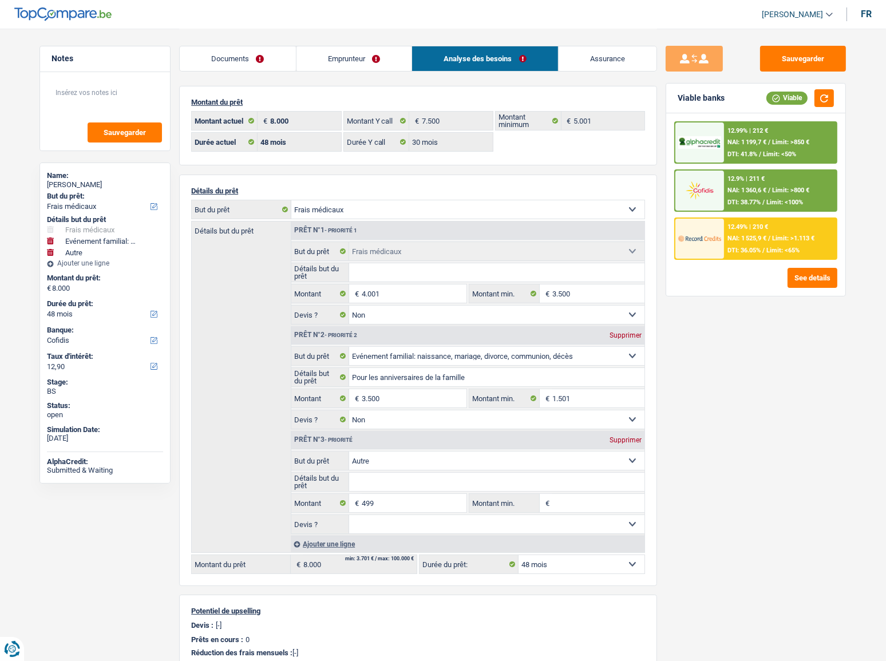
click at [358, 51] on div "Documents Emprunteur Analyse des besoins Assurance" at bounding box center [418, 53] width 478 height 49
click at [358, 57] on link "Emprunteur" at bounding box center [354, 58] width 116 height 25
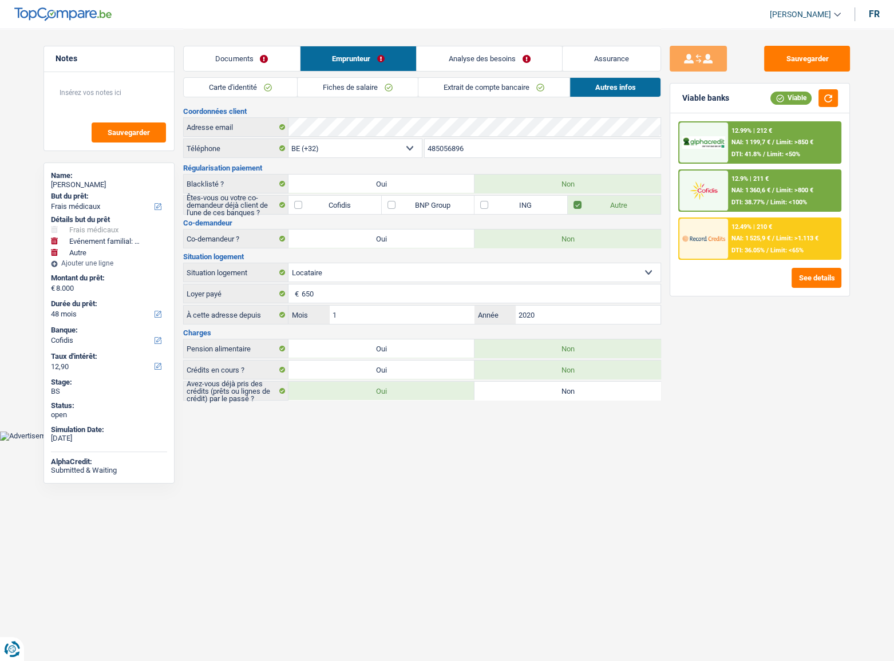
click at [249, 92] on link "Carte d'identité" at bounding box center [240, 87] width 113 height 19
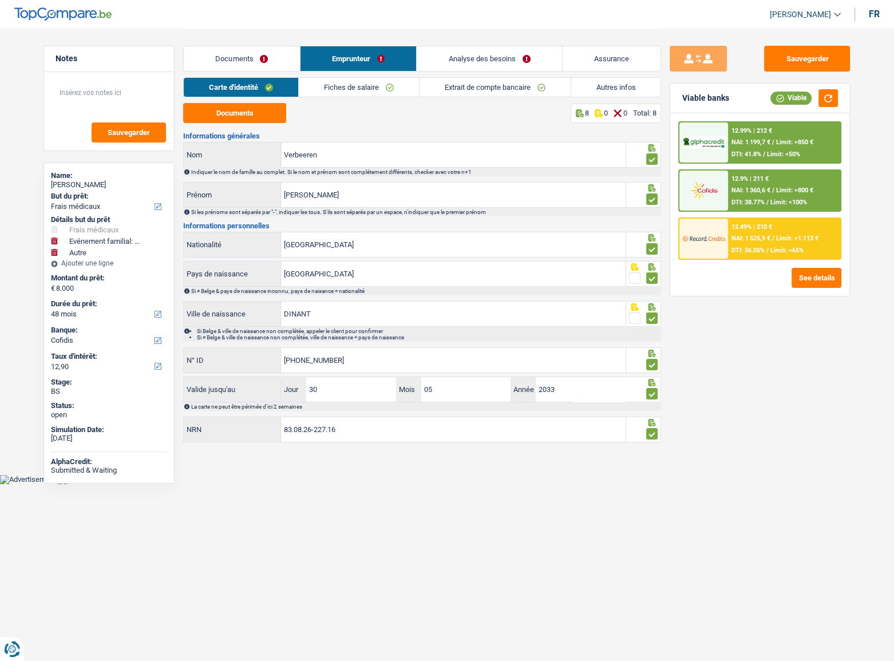
click at [346, 92] on link "Fiches de salaire" at bounding box center [359, 87] width 120 height 19
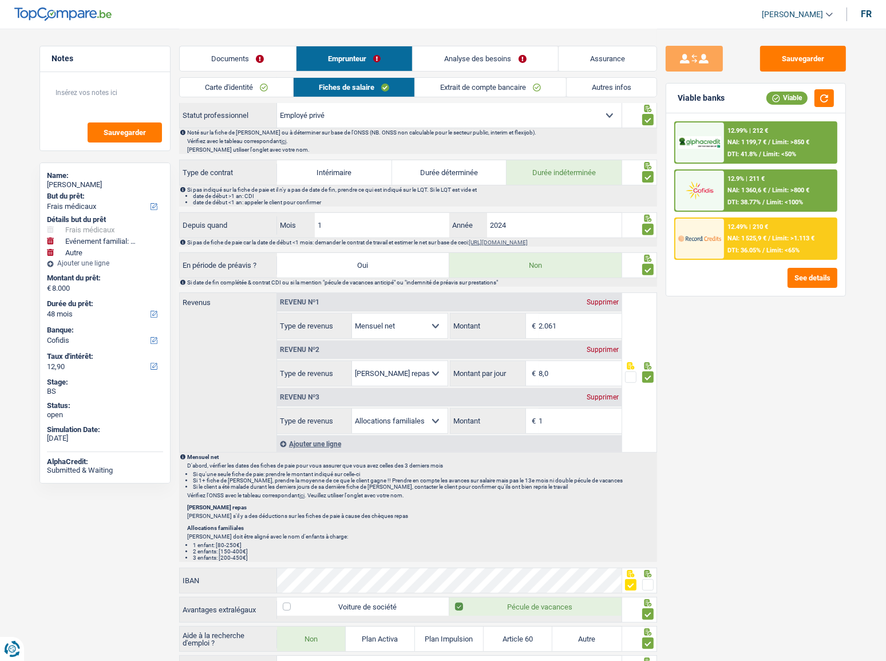
click at [452, 92] on link "Extrait de compte bancaire" at bounding box center [490, 87] width 151 height 19
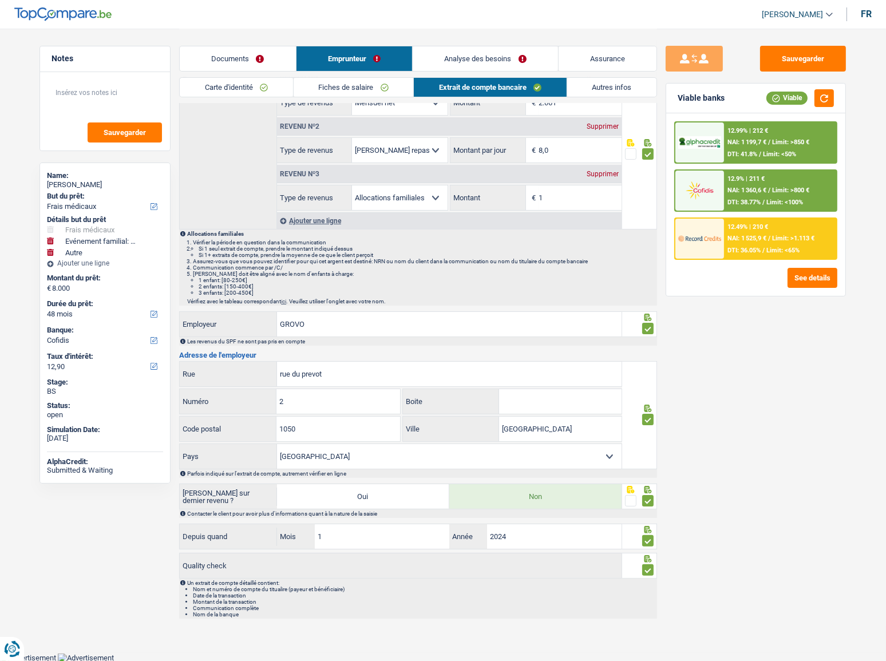
click at [579, 91] on link "Autres infos" at bounding box center [612, 87] width 90 height 19
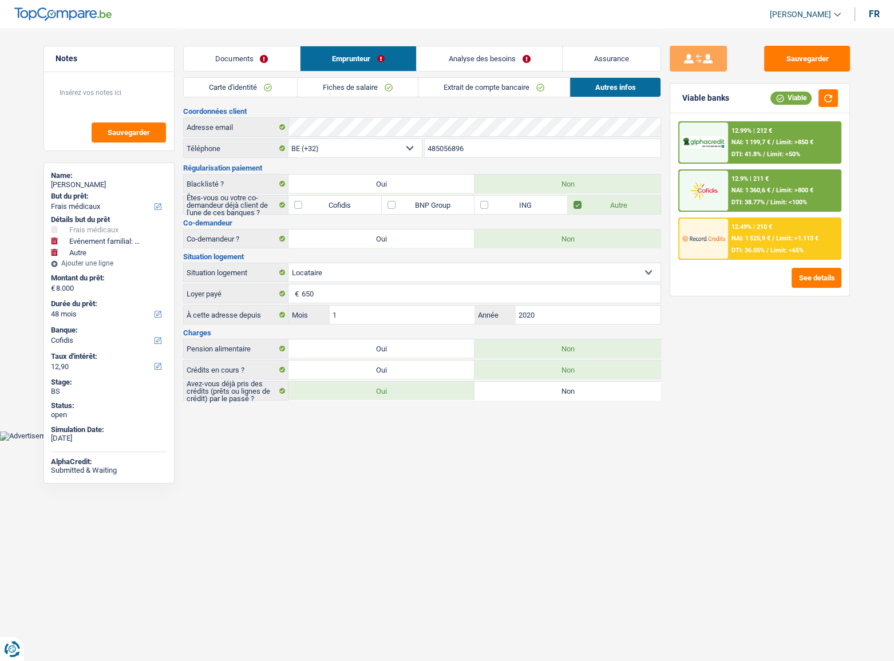
click at [478, 57] on link "Analyse des besoins" at bounding box center [488, 58] width 145 height 25
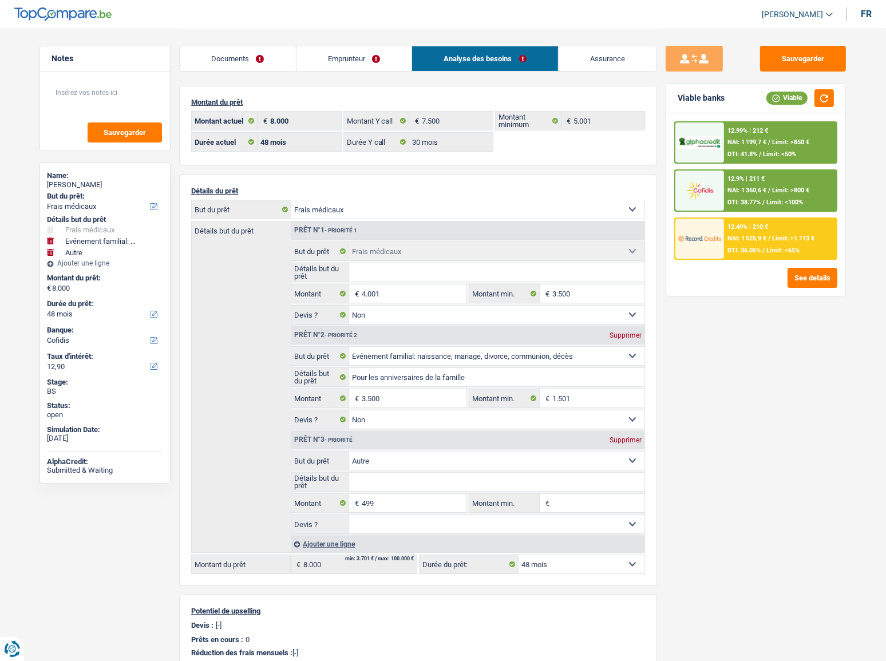
click at [383, 57] on link "Emprunteur" at bounding box center [354, 58] width 116 height 25
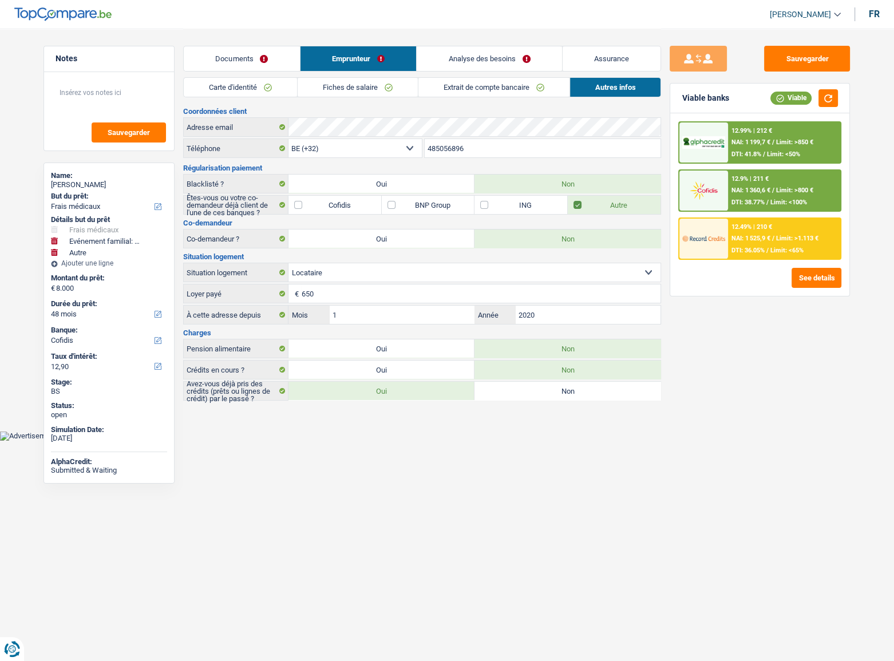
click at [499, 85] on link "Extrait de compte bancaire" at bounding box center [493, 87] width 151 height 19
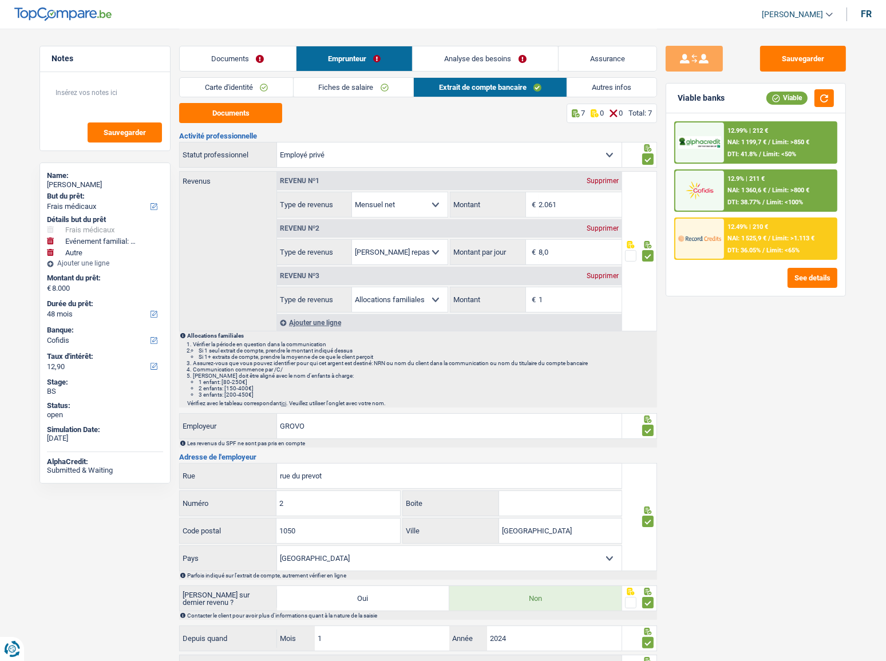
click at [461, 63] on link "Analyse des besoins" at bounding box center [484, 58] width 145 height 25
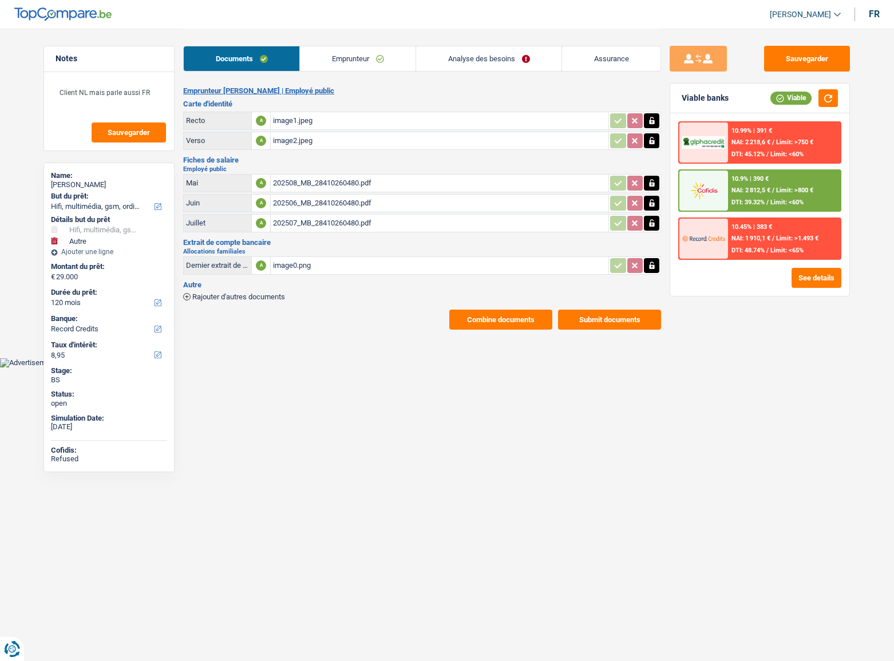
select select "tech"
select select "other"
select select "120"
select select "record credits"
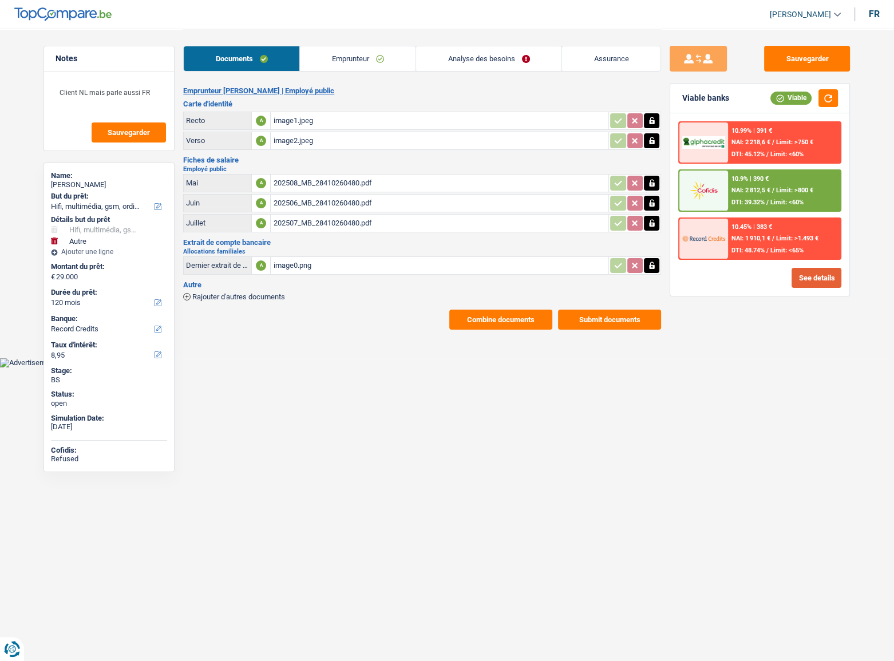
click at [796, 272] on button "See details" at bounding box center [816, 278] width 50 height 20
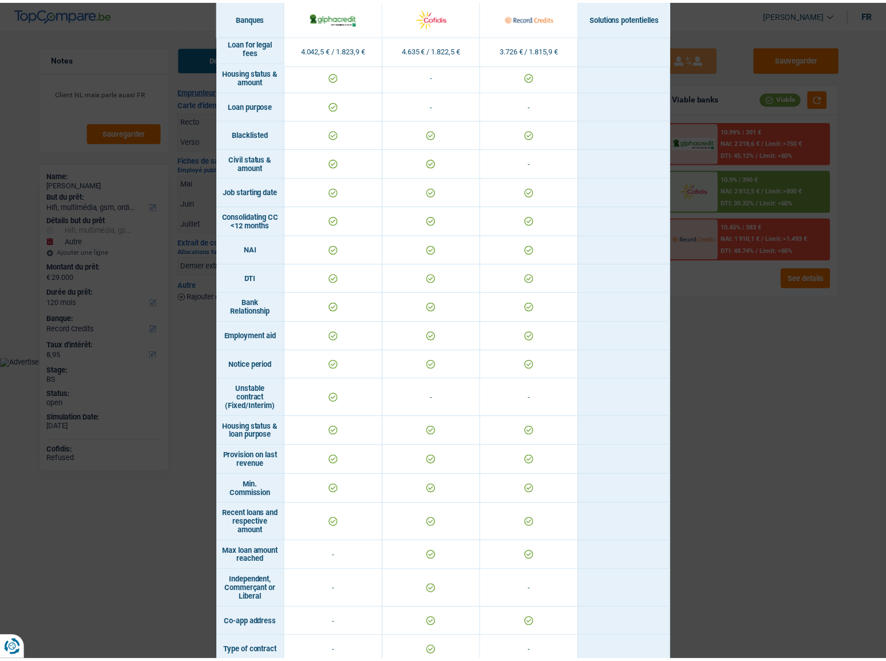
scroll to position [510, 0]
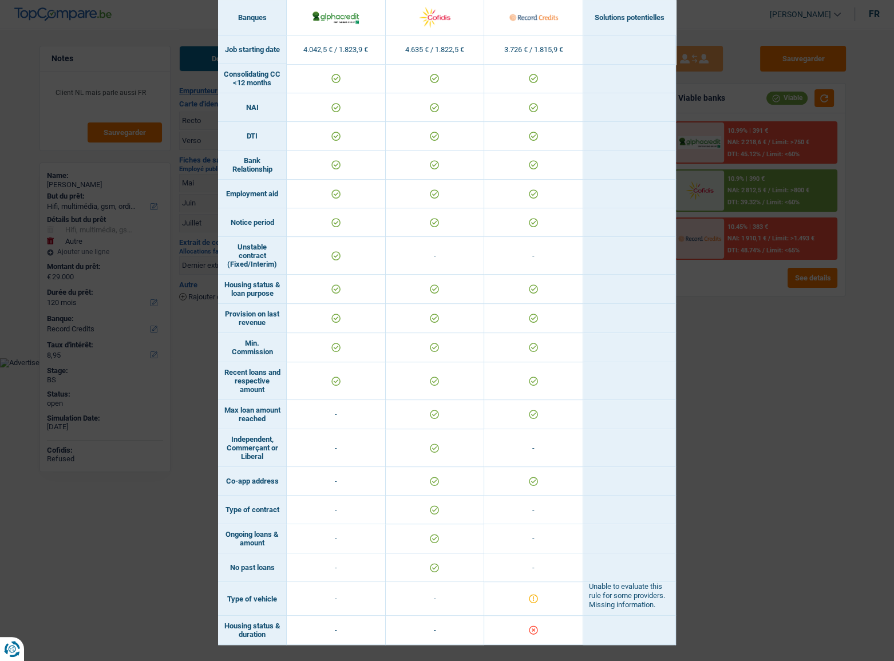
click at [771, 467] on div "Banks conditions × Banques Solutions potentielles Revenus / Charges 4.042,5 € /…" at bounding box center [447, 330] width 894 height 661
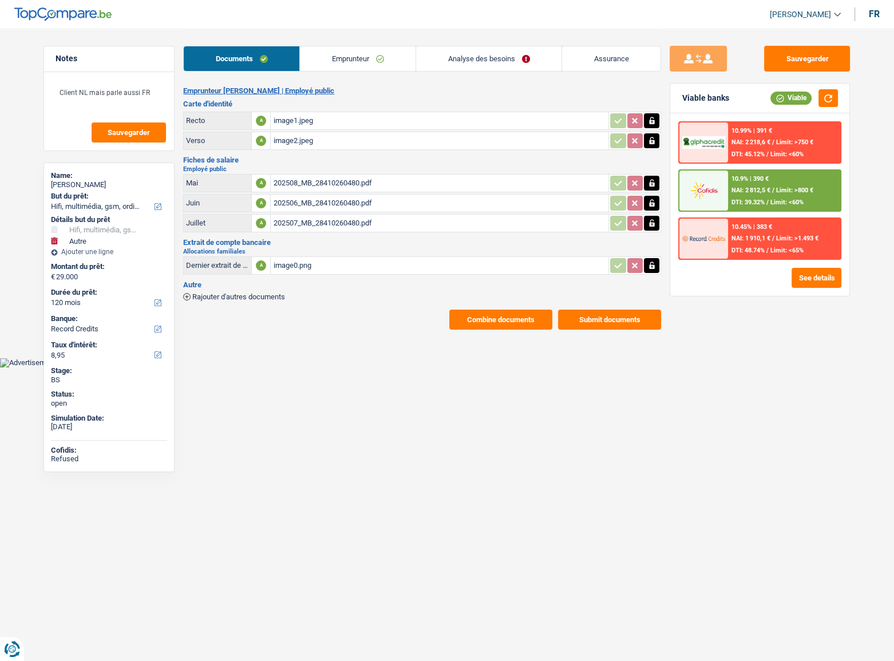
click at [346, 59] on link "Emprunteur" at bounding box center [358, 58] width 116 height 25
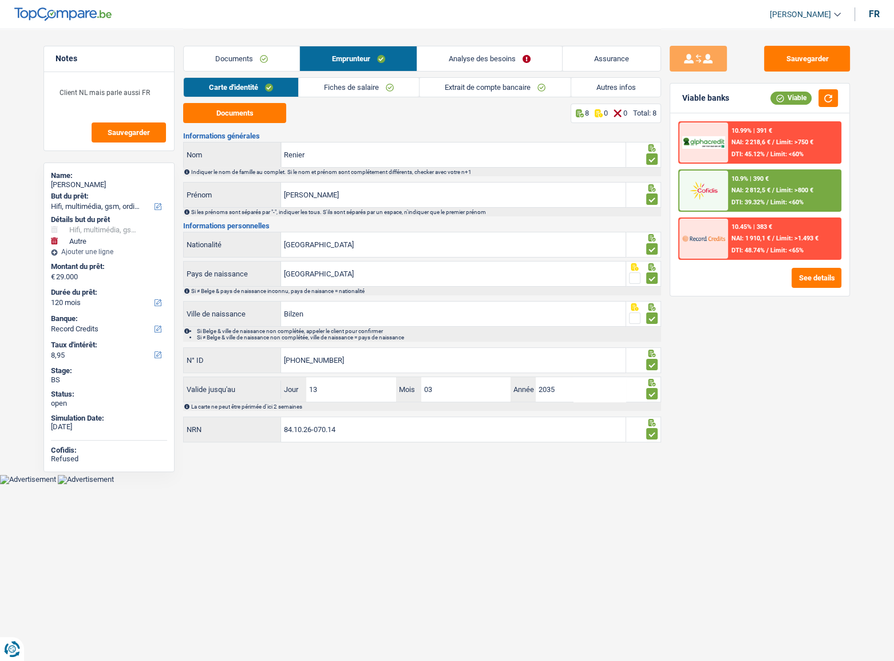
click at [511, 53] on link "Analyse des besoins" at bounding box center [489, 58] width 145 height 25
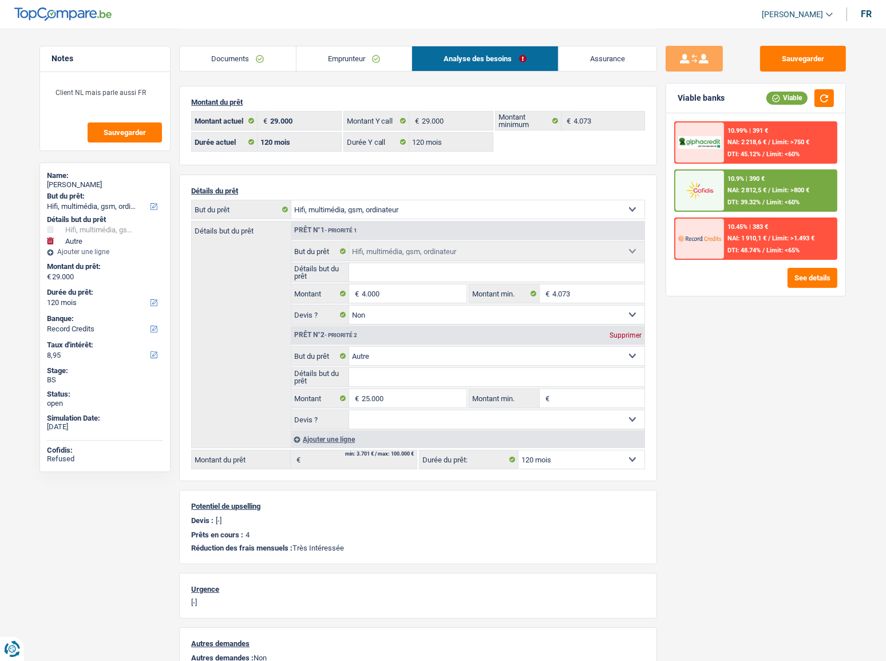
click at [344, 62] on link "Emprunteur" at bounding box center [354, 58] width 116 height 25
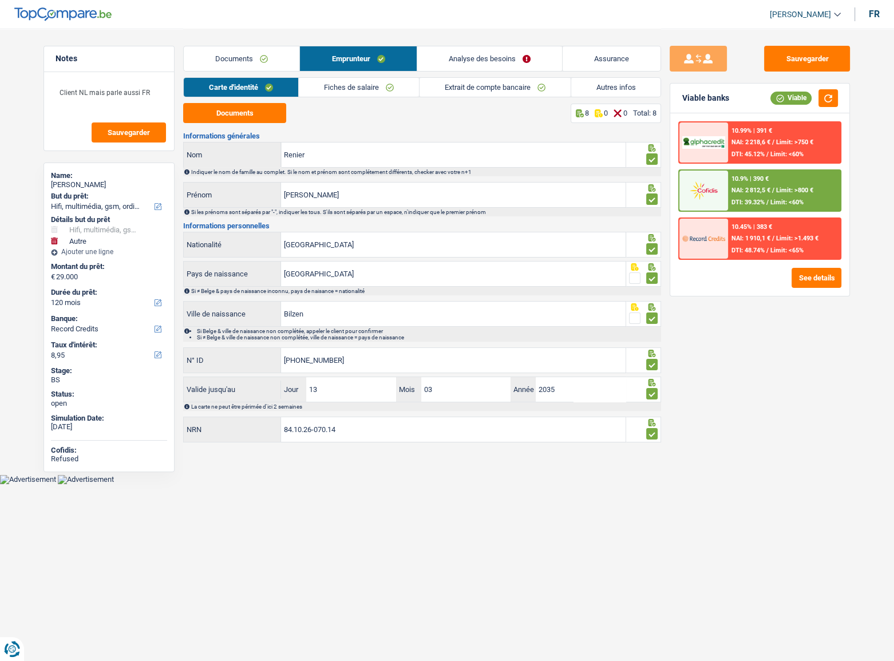
click at [505, 56] on link "Analyse des besoins" at bounding box center [489, 58] width 145 height 25
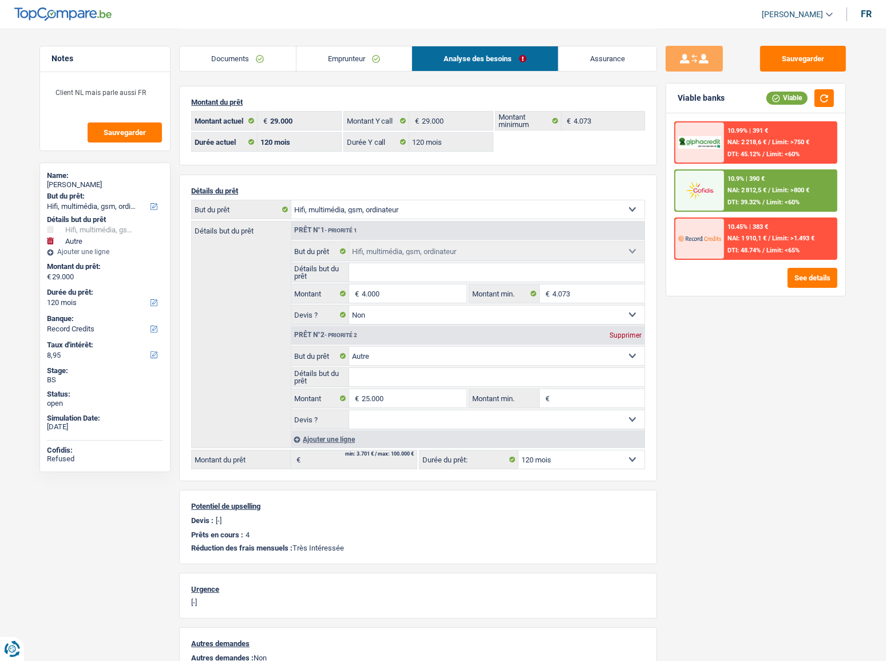
click at [356, 56] on link "Emprunteur" at bounding box center [354, 58] width 116 height 25
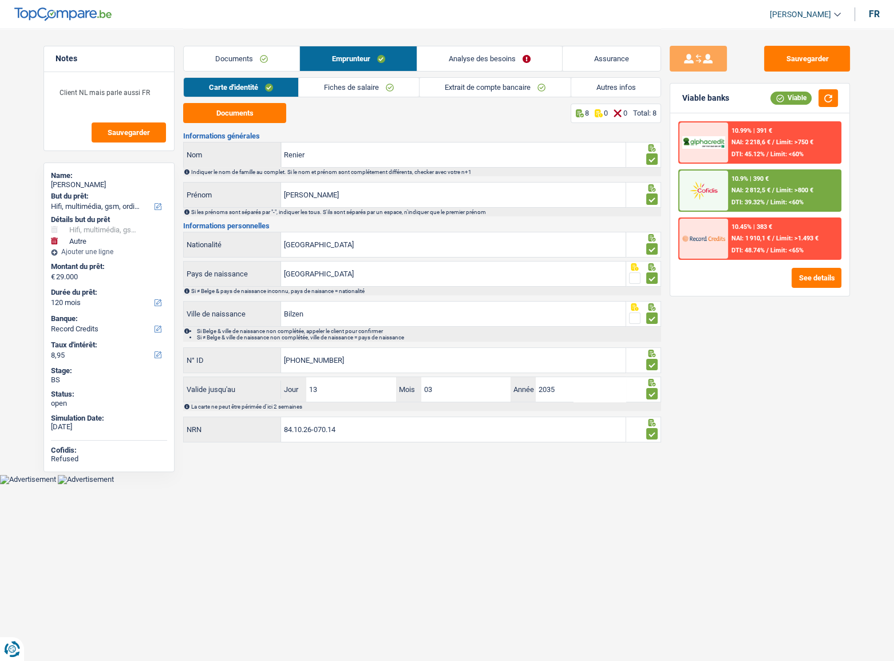
click at [604, 86] on link "Autres infos" at bounding box center [616, 87] width 90 height 19
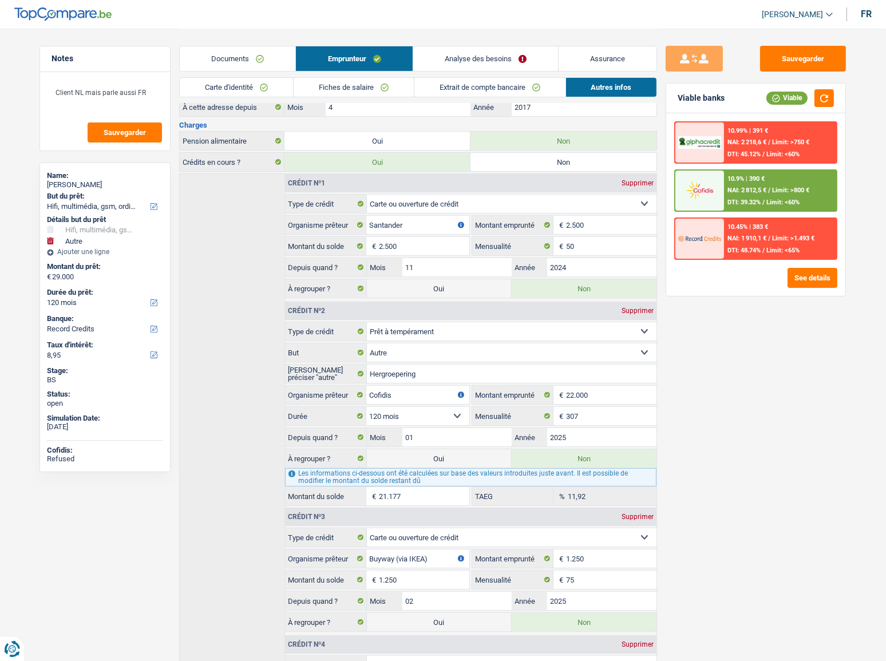
scroll to position [150, 0]
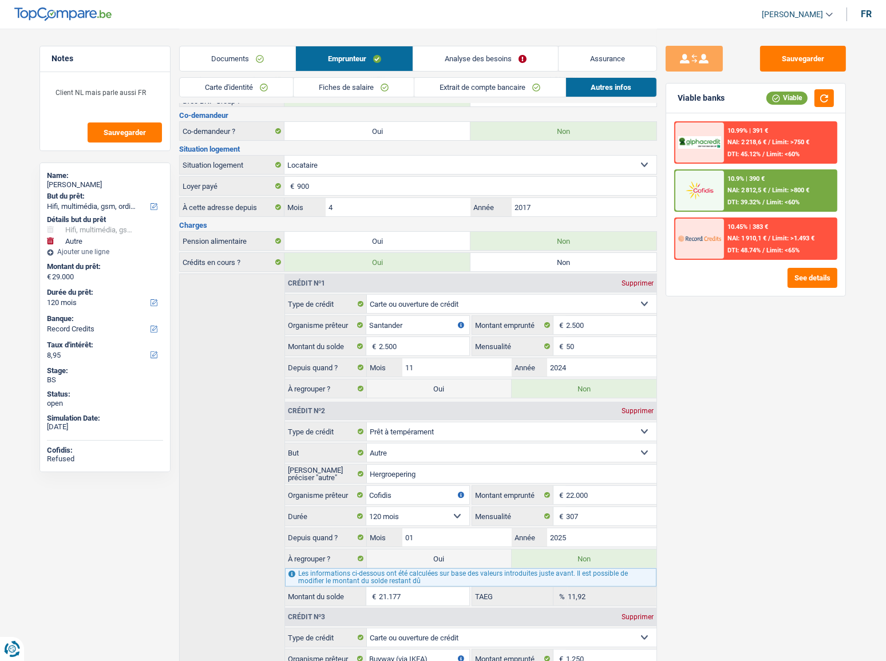
click at [737, 329] on div "Sauvegarder Viable banks Viable 10.99% | 391 € NAI: 2 218,6 € / Limit: >750 € D…" at bounding box center [755, 344] width 197 height 597
drag, startPoint x: 479, startPoint y: 54, endPoint x: 340, endPoint y: 54, distance: 139.0
click at [478, 54] on link "Analyse des besoins" at bounding box center [485, 58] width 145 height 25
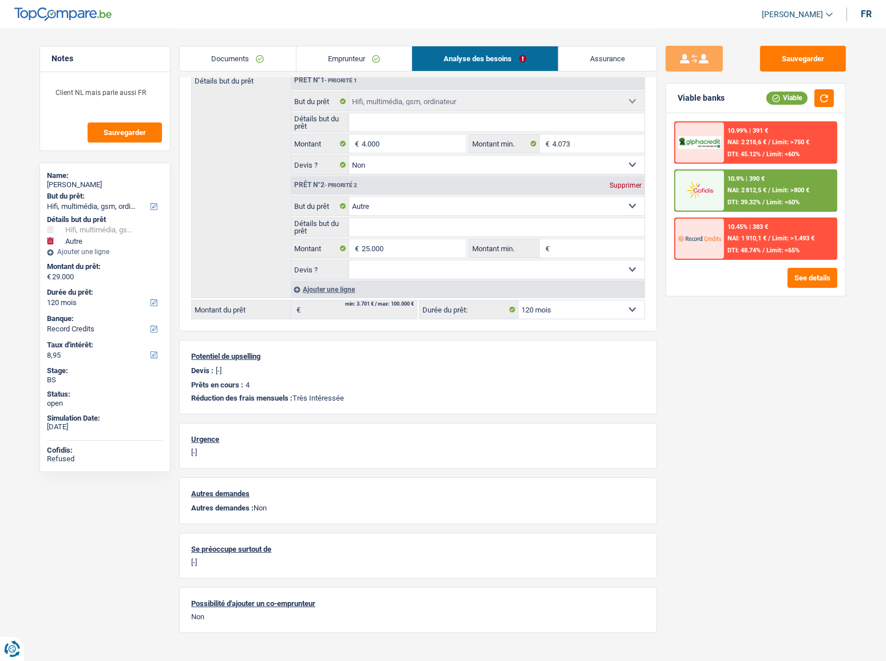
click at [381, 59] on link "Emprunteur" at bounding box center [354, 58] width 116 height 25
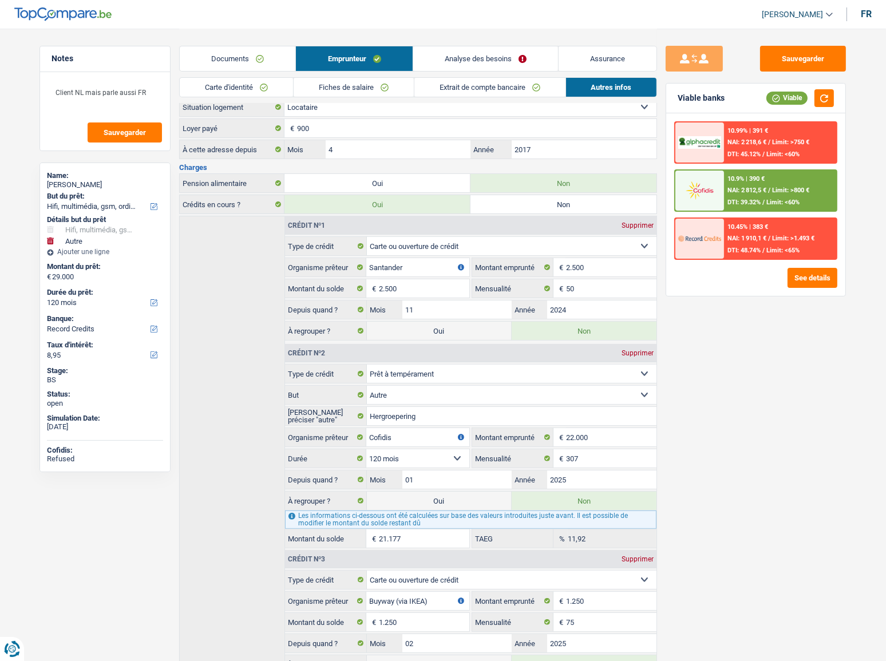
scroll to position [364, 0]
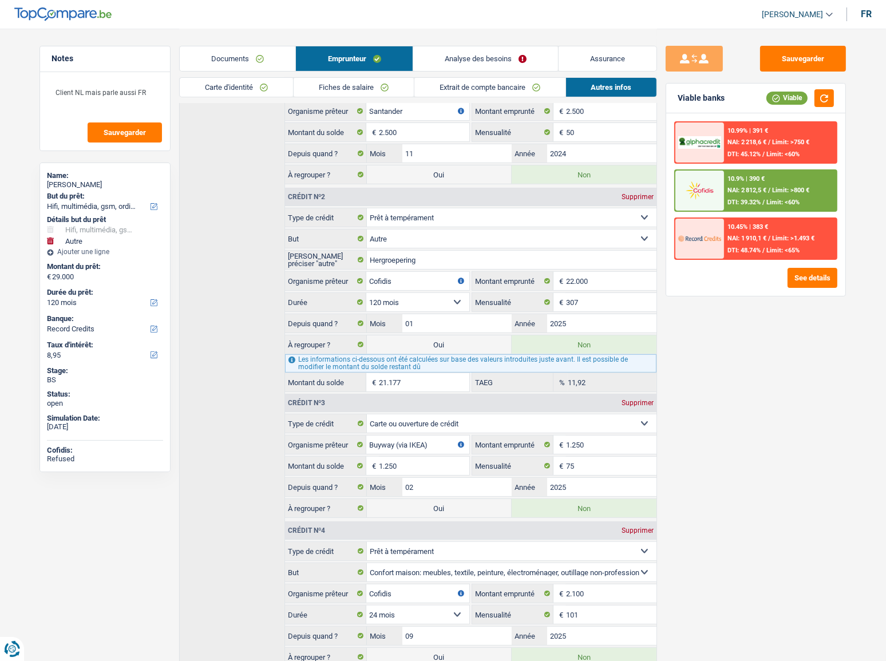
click at [482, 58] on link "Analyse des besoins" at bounding box center [485, 58] width 145 height 25
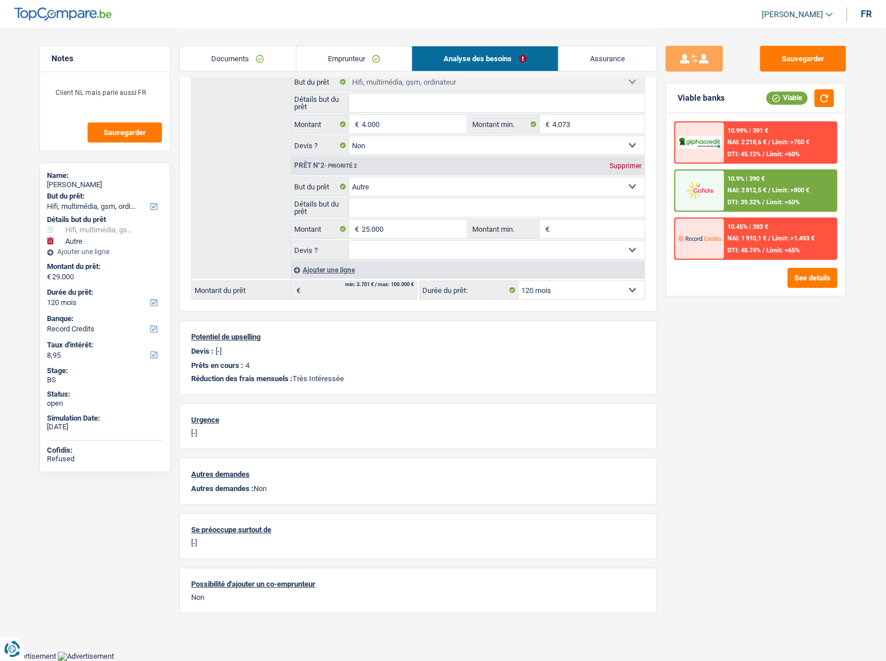
click at [386, 57] on link "Emprunteur" at bounding box center [354, 58] width 116 height 25
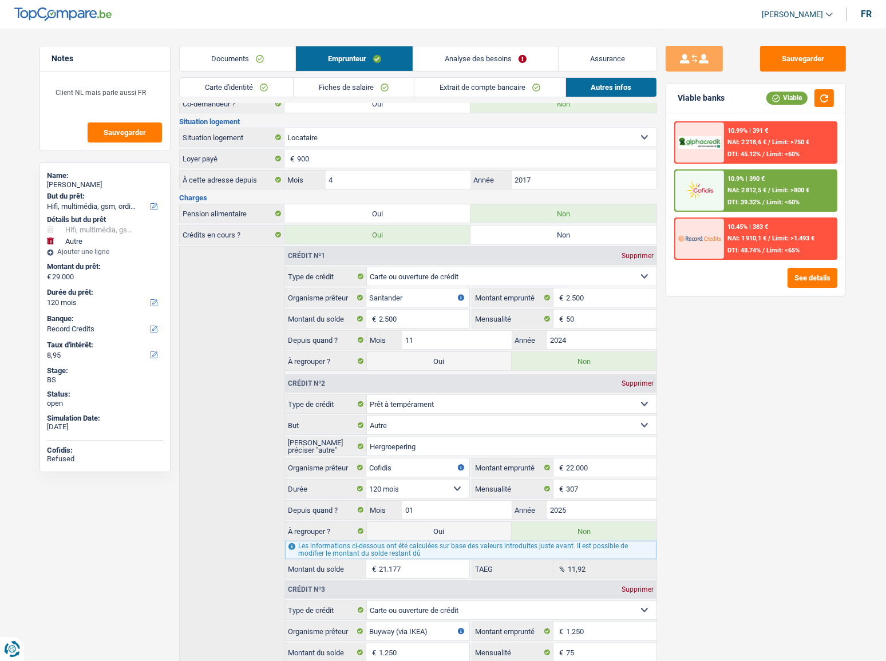
click at [270, 56] on link "Documents" at bounding box center [238, 58] width 116 height 25
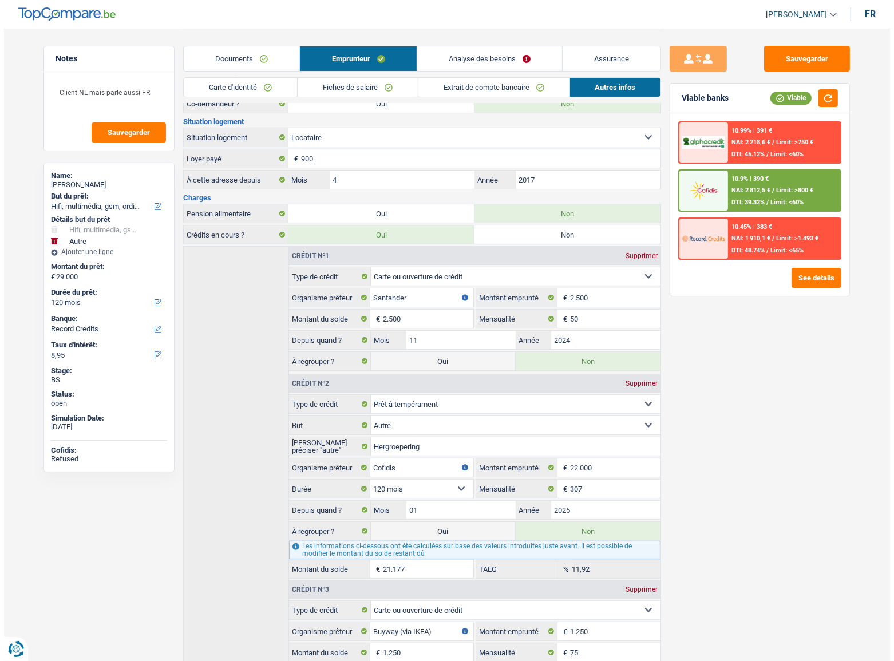
scroll to position [0, 0]
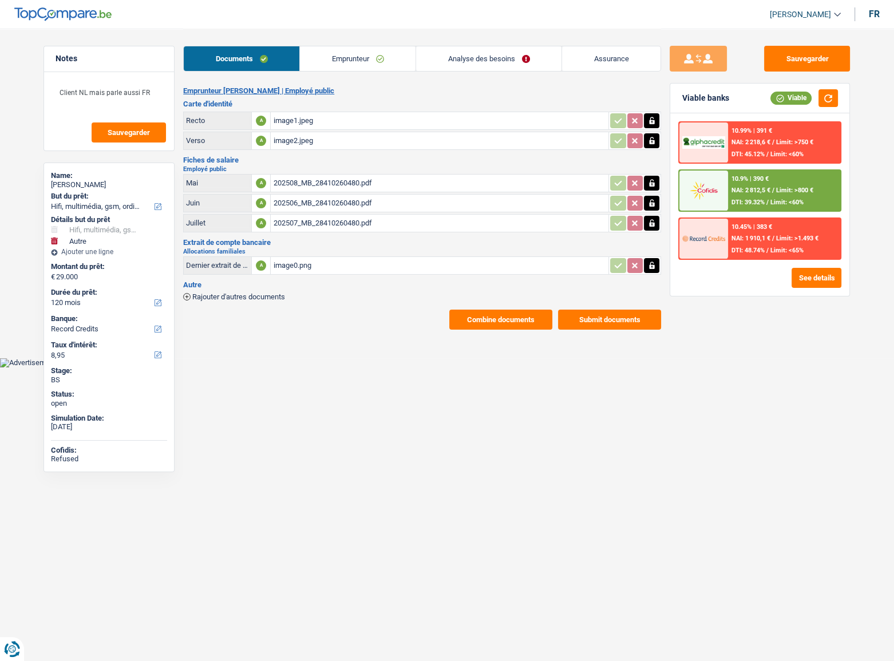
click at [342, 54] on link "Emprunteur" at bounding box center [358, 58] width 116 height 25
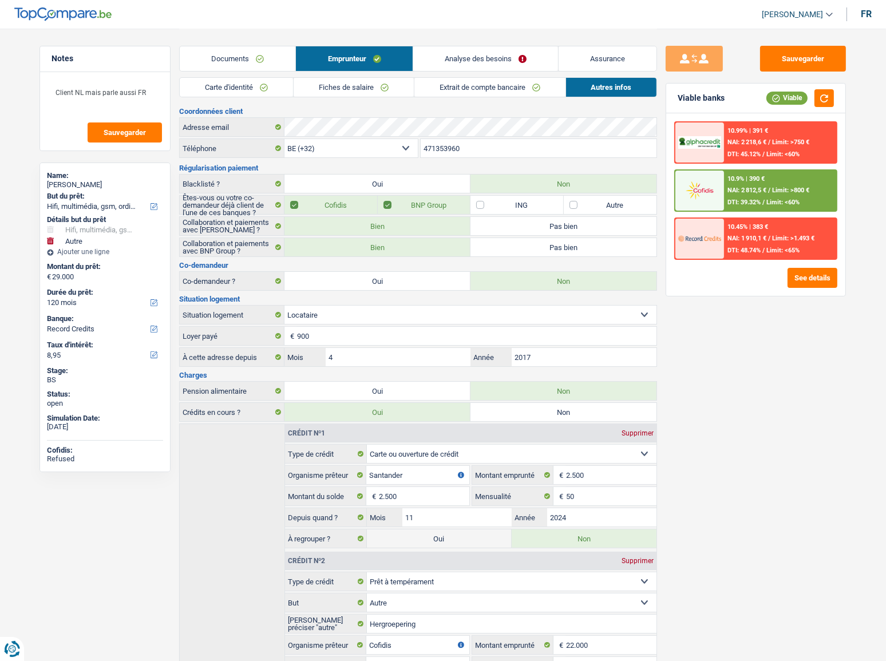
click at [507, 54] on link "Analyse des besoins" at bounding box center [485, 58] width 145 height 25
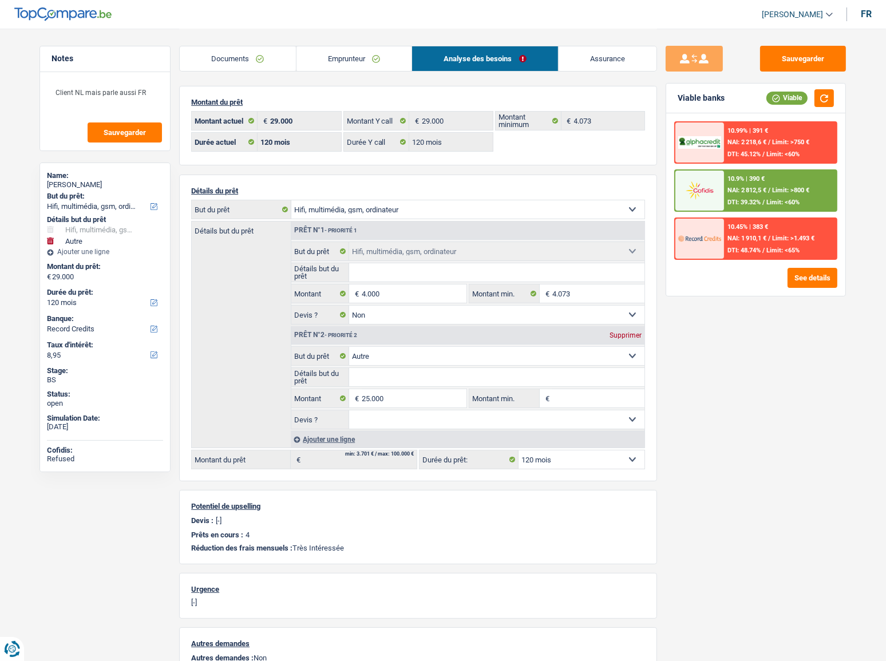
click at [755, 237] on span "NAI: 1 910,1 €" at bounding box center [746, 238] width 39 height 7
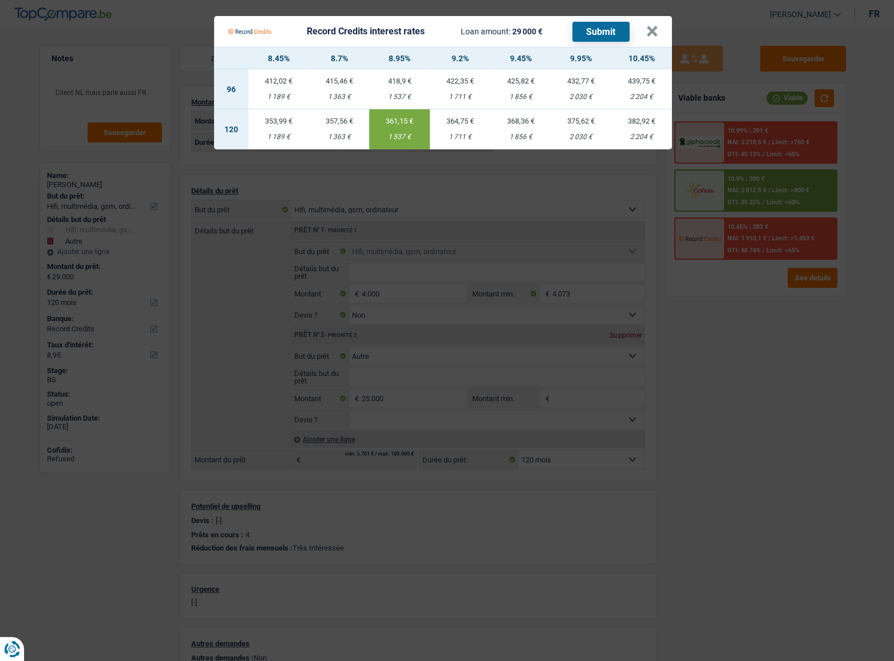
click at [766, 339] on Credits "Record Credits interest rates Loan amount: 29 000 € Submit × 8.45% 8.7% 8.95% 9…" at bounding box center [447, 330] width 894 height 661
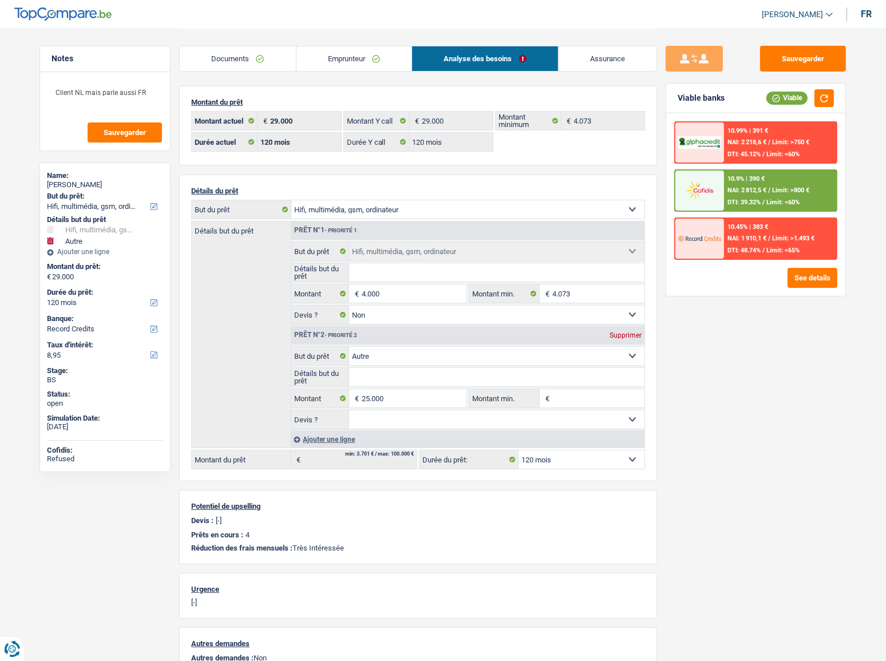
drag, startPoint x: 355, startPoint y: 58, endPoint x: 347, endPoint y: 64, distance: 9.8
click at [355, 58] on link "Emprunteur" at bounding box center [354, 58] width 116 height 25
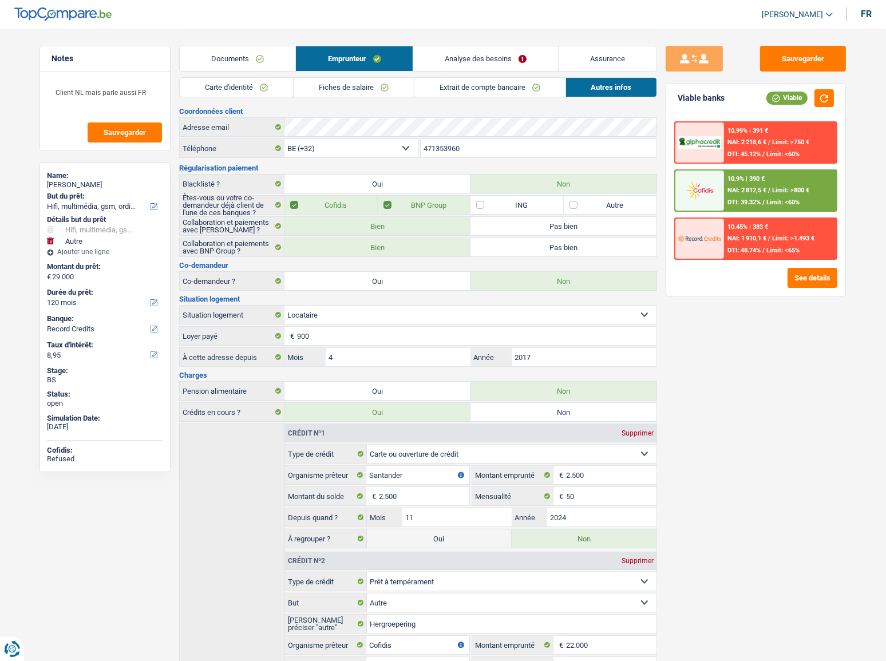
click at [259, 90] on link "Carte d'identité" at bounding box center [236, 87] width 113 height 19
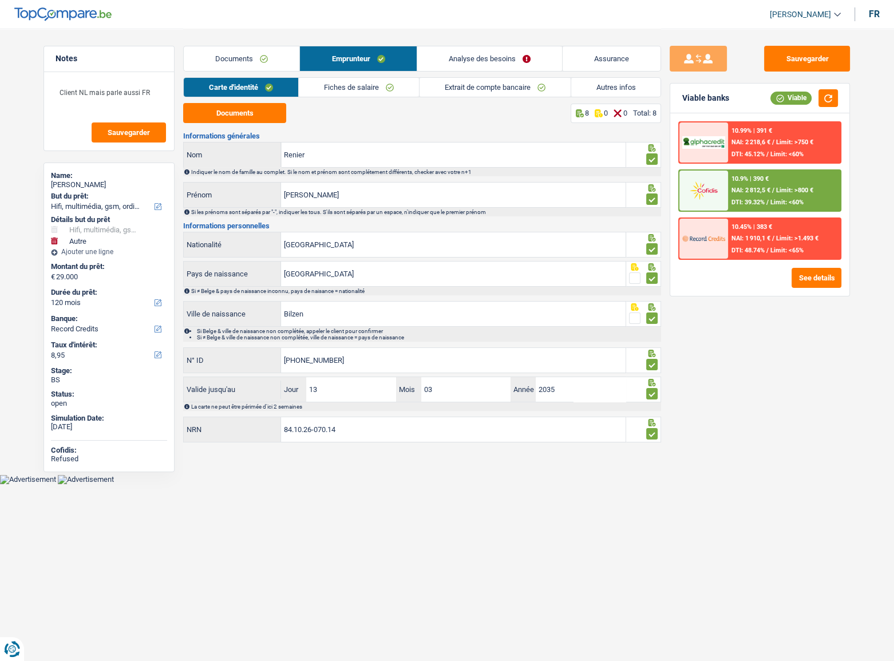
click at [226, 61] on link "Documents" at bounding box center [242, 58] width 116 height 25
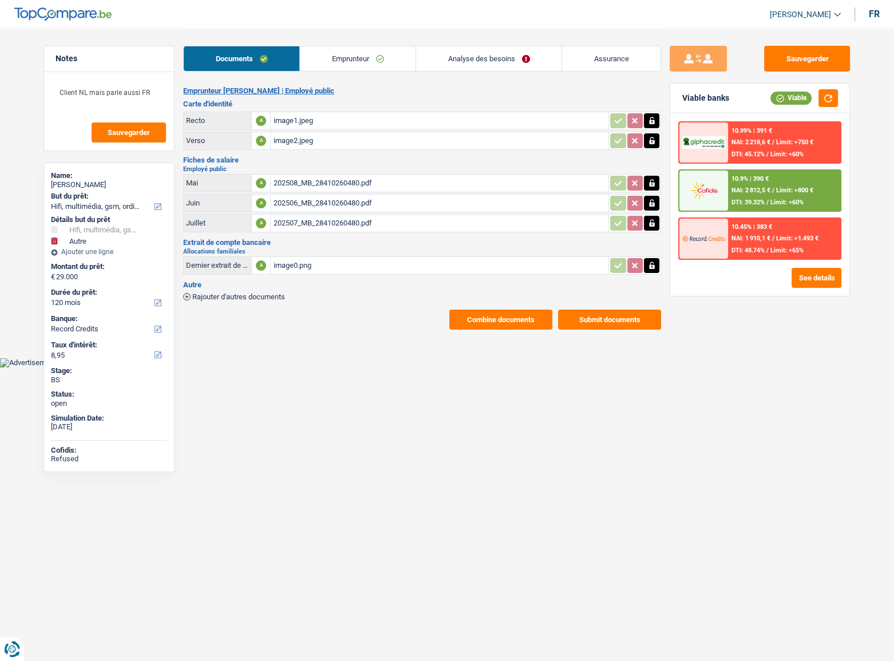
click at [281, 115] on div "image1.jpeg" at bounding box center [439, 120] width 333 height 17
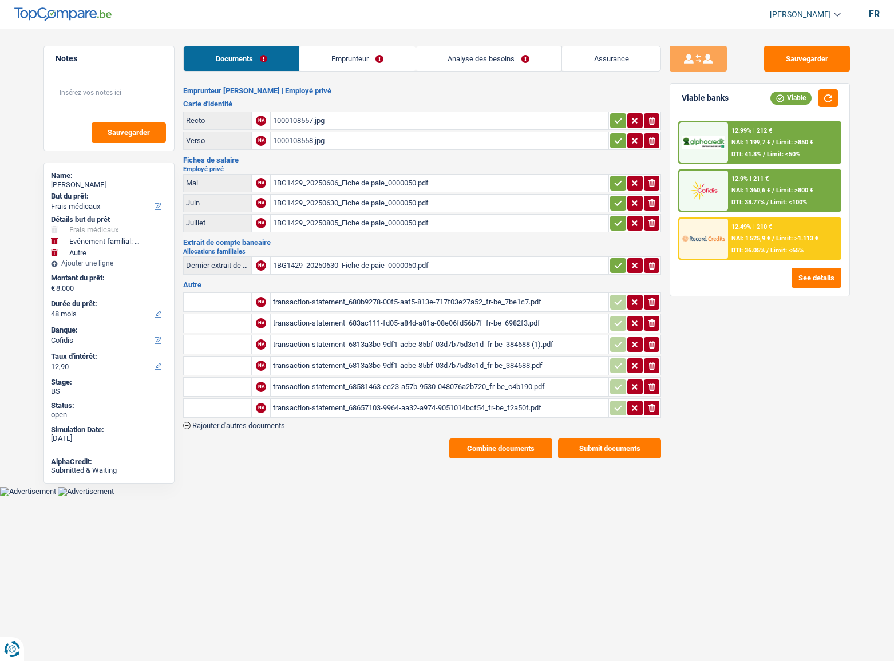
select select "medical"
select select "familyEvent"
select select "other"
select select "48"
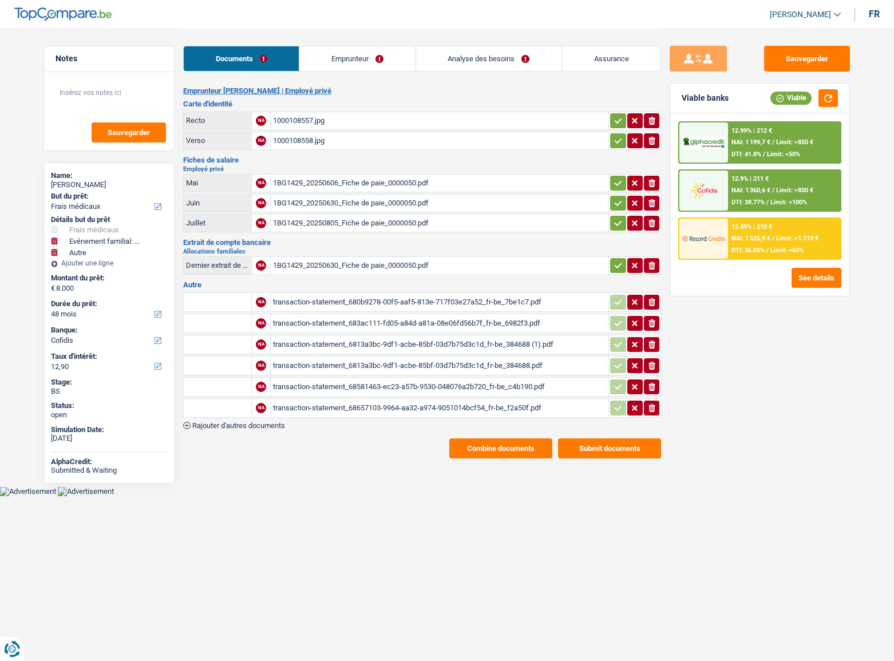
select select "cofidis"
select select "32"
select select "rents"
drag, startPoint x: 0, startPoint y: 0, endPoint x: 457, endPoint y: 70, distance: 462.5
click at [372, 61] on link "Emprunteur" at bounding box center [357, 58] width 116 height 25
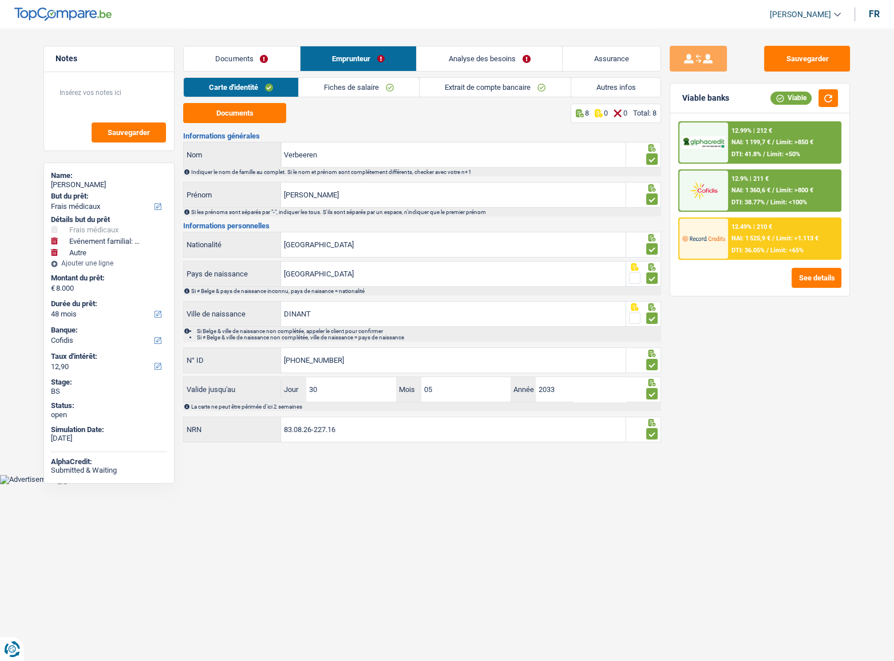
click at [603, 91] on link "Autres infos" at bounding box center [616, 87] width 90 height 19
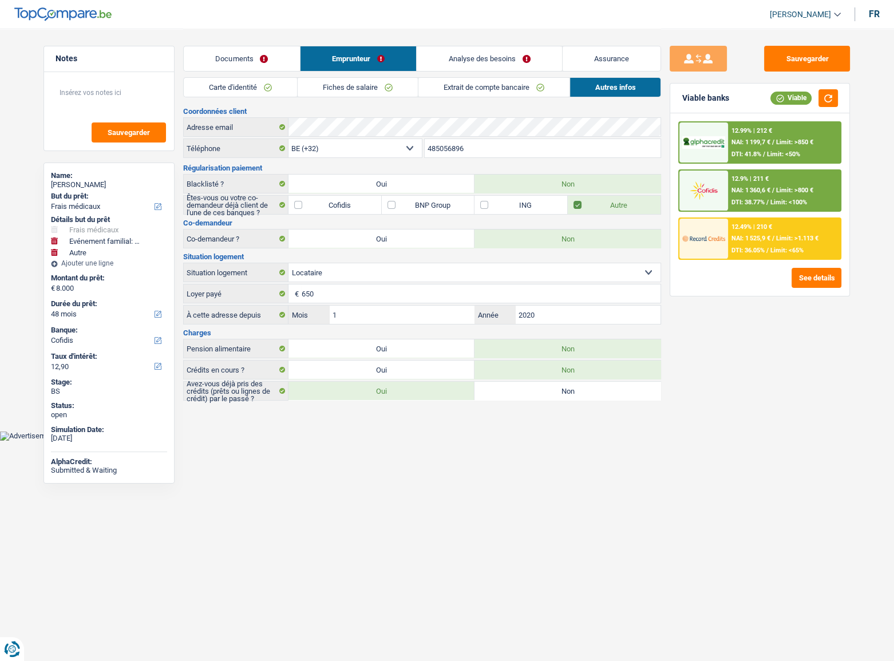
click at [235, 67] on link "Documents" at bounding box center [242, 58] width 116 height 25
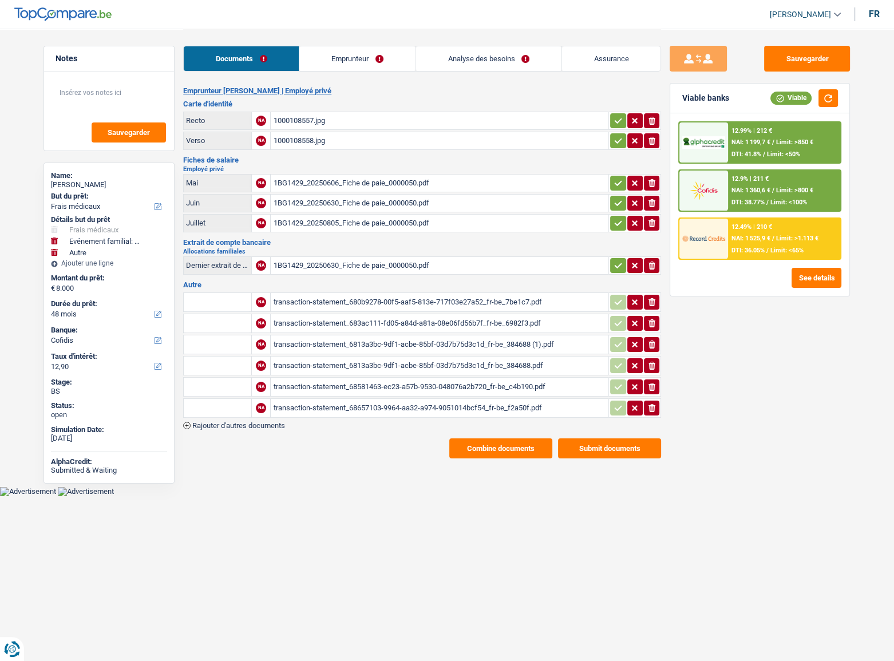
click at [288, 115] on div "1000108557.jpg" at bounding box center [439, 120] width 333 height 17
click at [324, 57] on link "Emprunteur" at bounding box center [357, 58] width 116 height 25
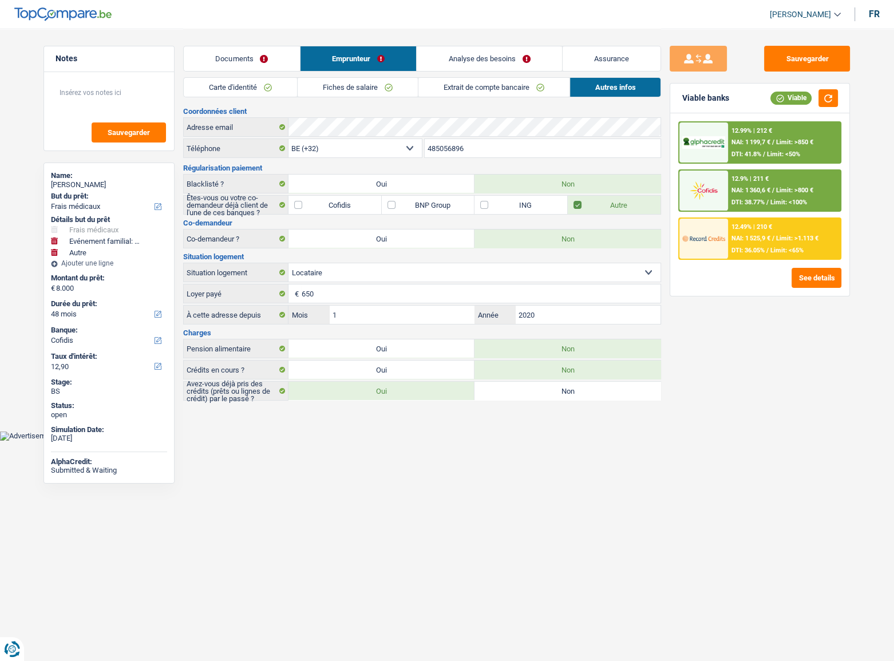
click at [268, 80] on link "Carte d'identité" at bounding box center [240, 87] width 113 height 19
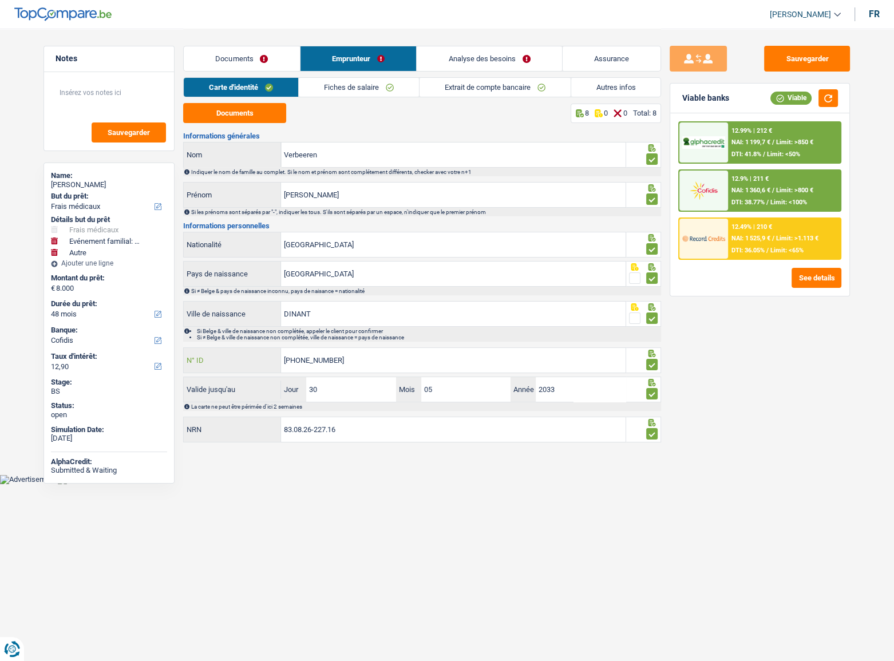
click at [312, 358] on input "595-1543945-23" at bounding box center [453, 360] width 344 height 25
click at [321, 357] on input "595-1543945-23" at bounding box center [453, 360] width 344 height 25
drag, startPoint x: 319, startPoint y: 360, endPoint x: 326, endPoint y: 359, distance: 7.5
click at [326, 359] on input "595-1543945-23" at bounding box center [453, 360] width 344 height 25
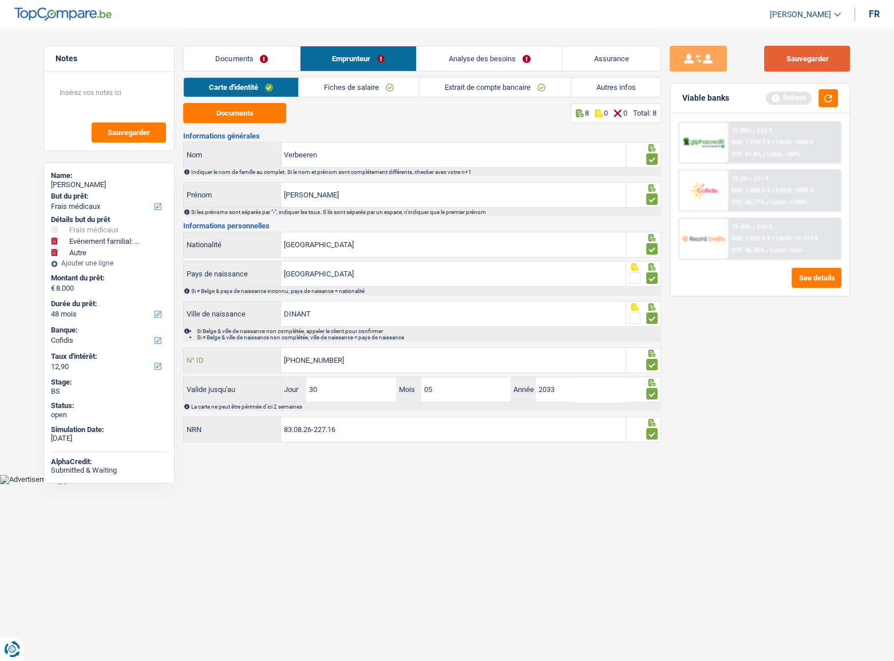
type input "[PHONE_NUMBER]"
drag, startPoint x: 805, startPoint y: 46, endPoint x: 805, endPoint y: 59, distance: 13.7
click at [805, 54] on button "Sauvegarder" at bounding box center [807, 59] width 86 height 26
click at [825, 92] on button "button" at bounding box center [827, 98] width 19 height 18
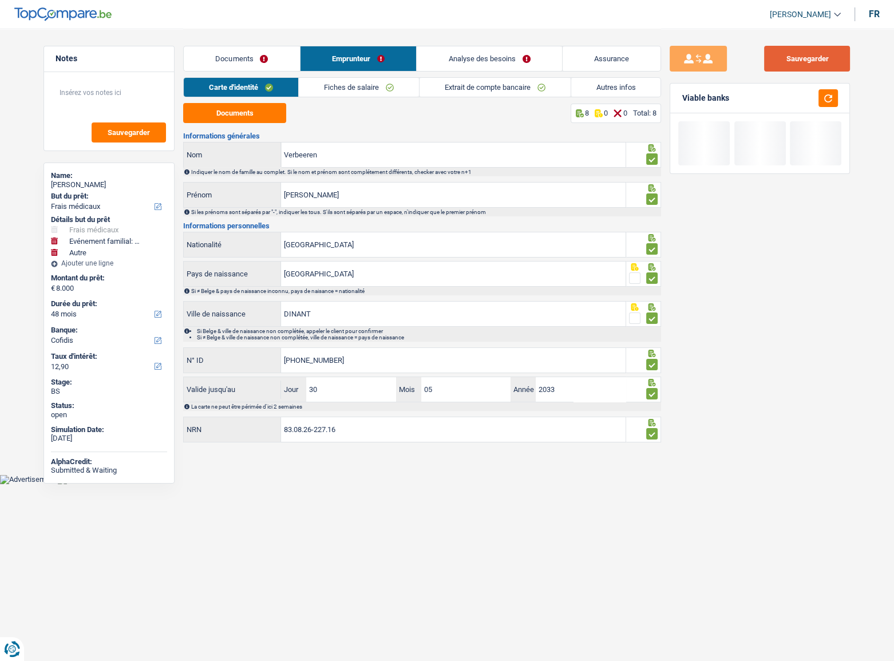
drag, startPoint x: 829, startPoint y: 57, endPoint x: 803, endPoint y: 57, distance: 26.3
click at [828, 57] on button "Sauvegarder" at bounding box center [807, 59] width 86 height 26
click at [384, 81] on link "Fiches de salaire" at bounding box center [359, 87] width 120 height 19
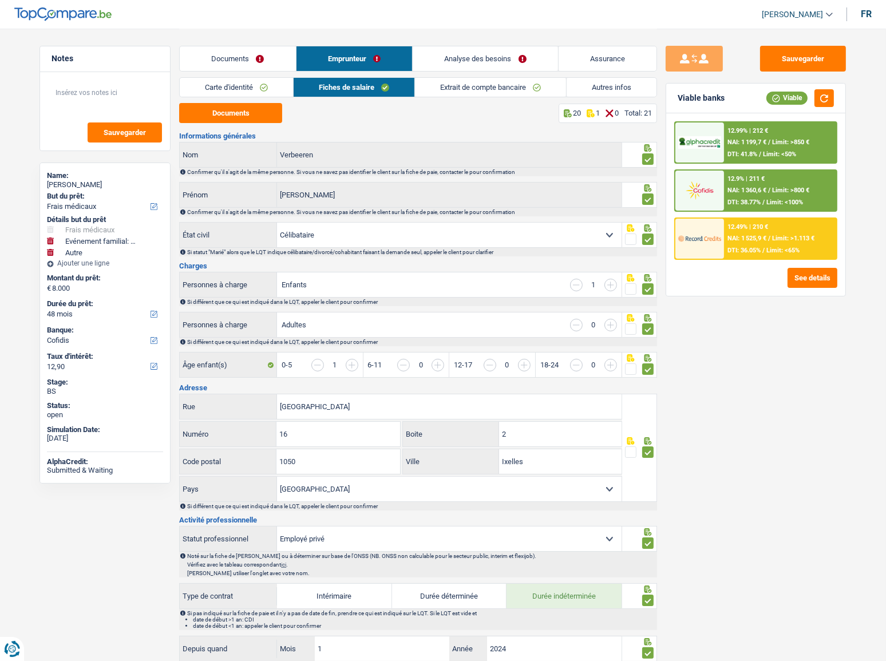
click at [257, 80] on link "Carte d'identité" at bounding box center [236, 87] width 113 height 19
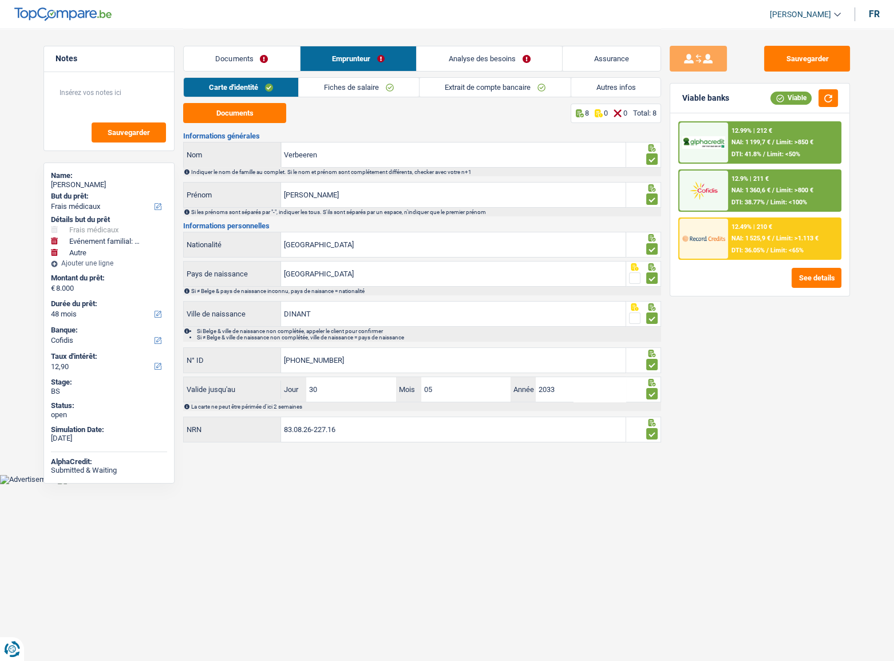
click at [342, 85] on link "Fiches de salaire" at bounding box center [359, 87] width 120 height 19
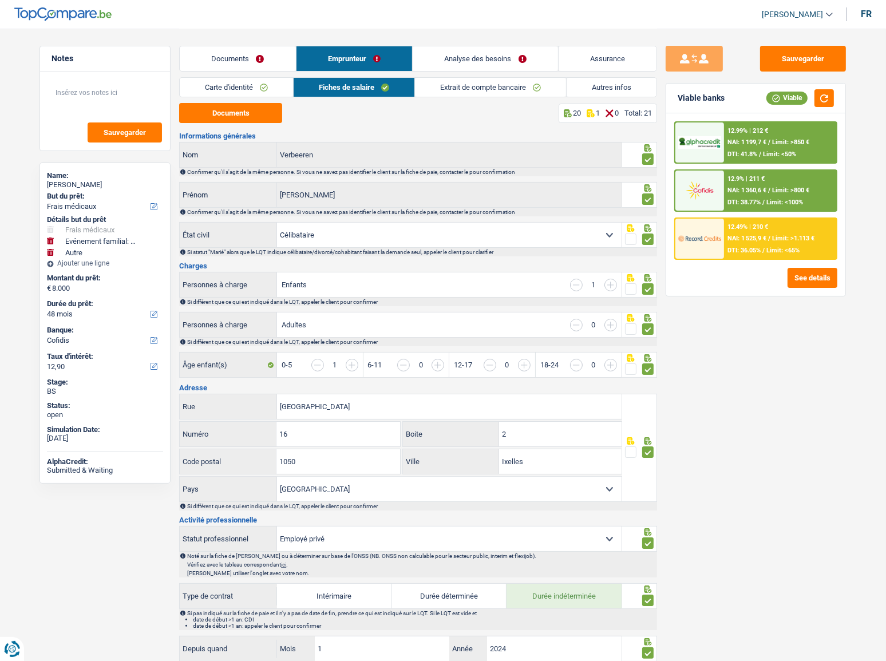
click at [789, 191] on span "Limit: >800 €" at bounding box center [790, 189] width 37 height 7
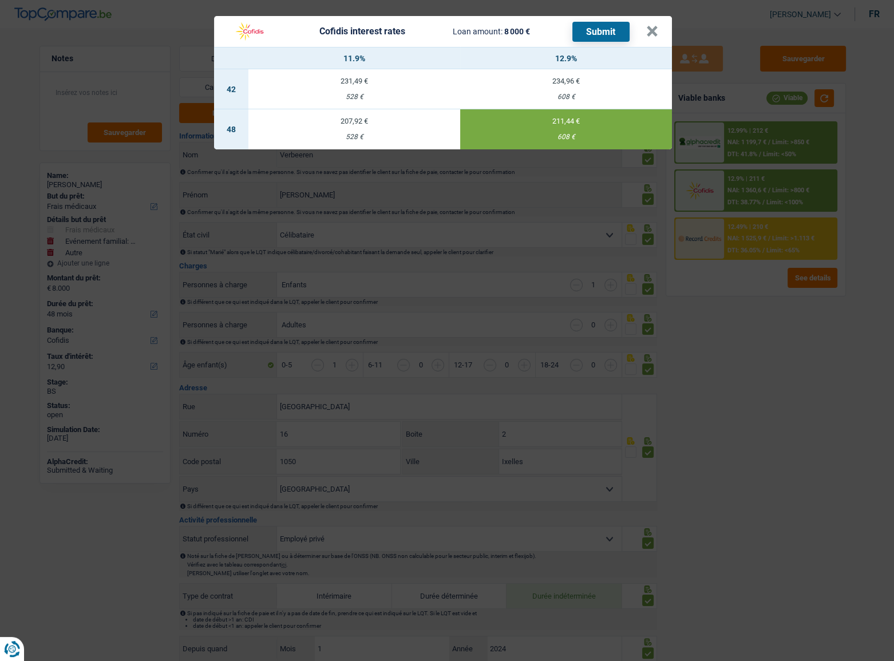
click at [615, 32] on button "Submit" at bounding box center [600, 32] width 57 height 20
click at [650, 31] on button "×" at bounding box center [652, 31] width 12 height 11
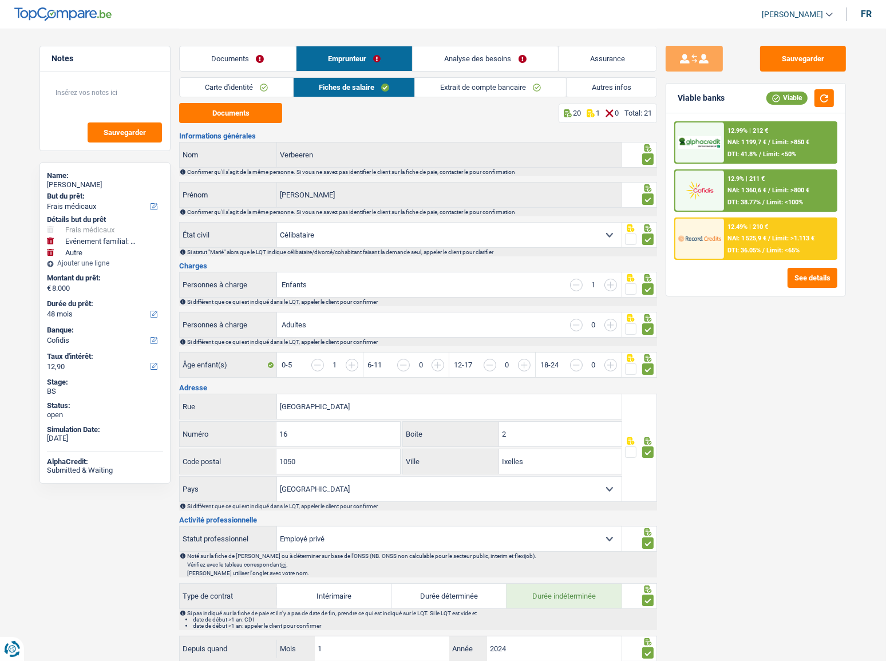
click at [752, 236] on span "NAI: 1 525,9 €" at bounding box center [746, 238] width 39 height 7
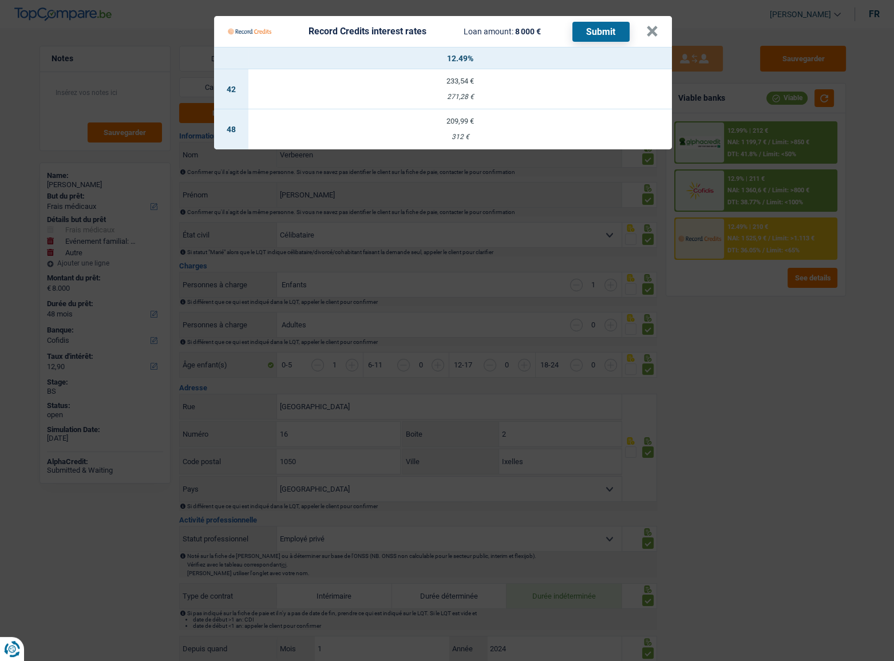
click at [458, 125] on div "209,99 €" at bounding box center [459, 120] width 423 height 7
select select "record credits"
type input "12,49"
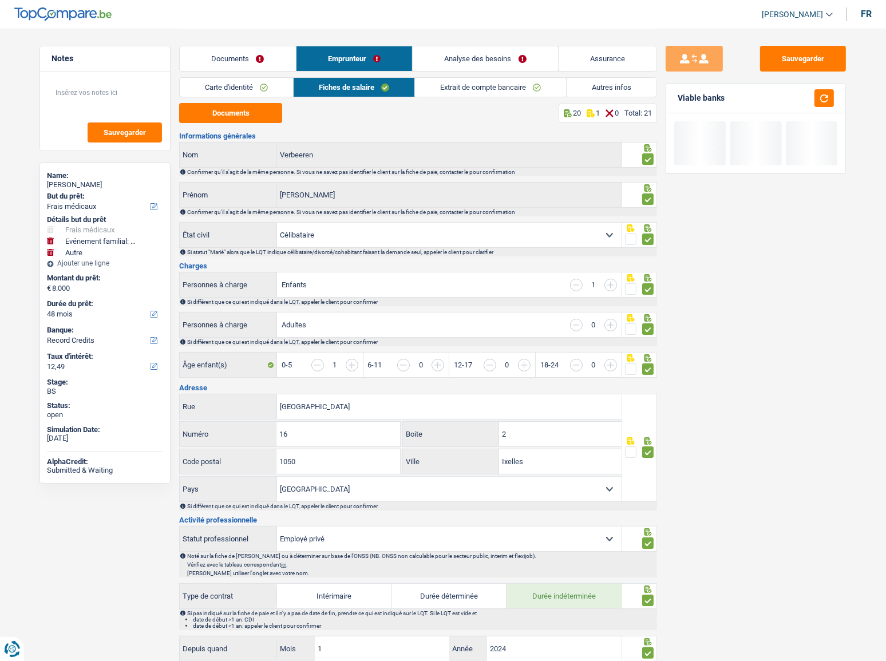
click at [471, 55] on link "Analyse des besoins" at bounding box center [484, 58] width 145 height 25
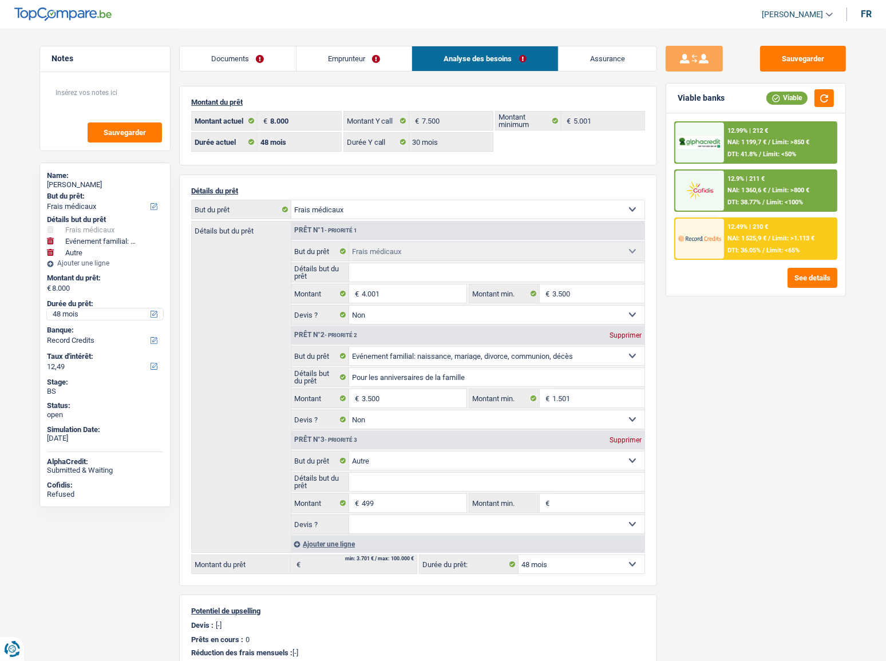
click at [77, 317] on select "12 mois 18 mois 24 mois 30 mois 36 mois 42 mois 48 mois Sélectionner une option" at bounding box center [105, 313] width 116 height 11
select select "30"
click at [47, 308] on select "12 mois 18 mois 24 mois 30 mois 36 mois 42 mois 48 mois Sélectionner une option" at bounding box center [105, 313] width 116 height 11
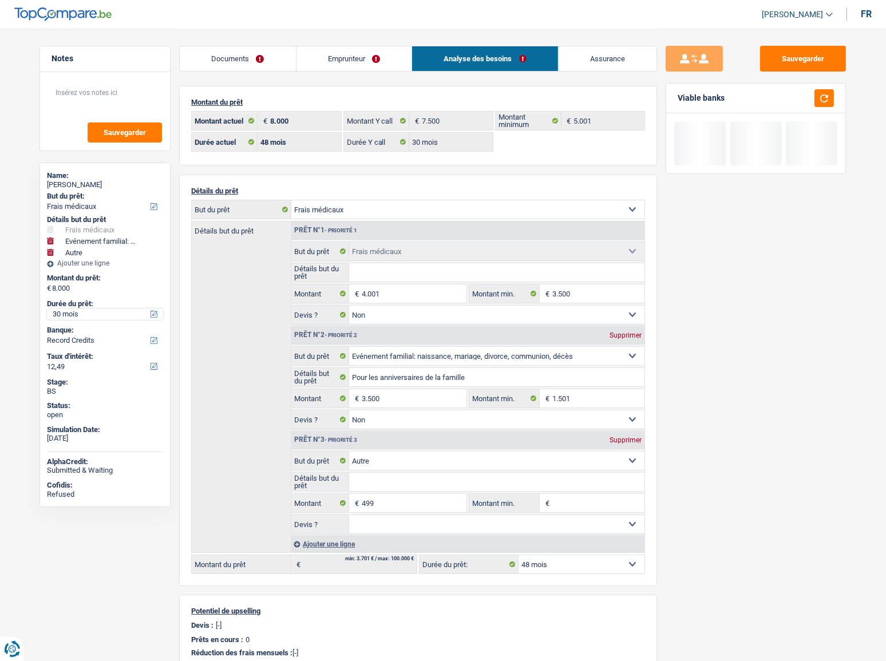
select select "30"
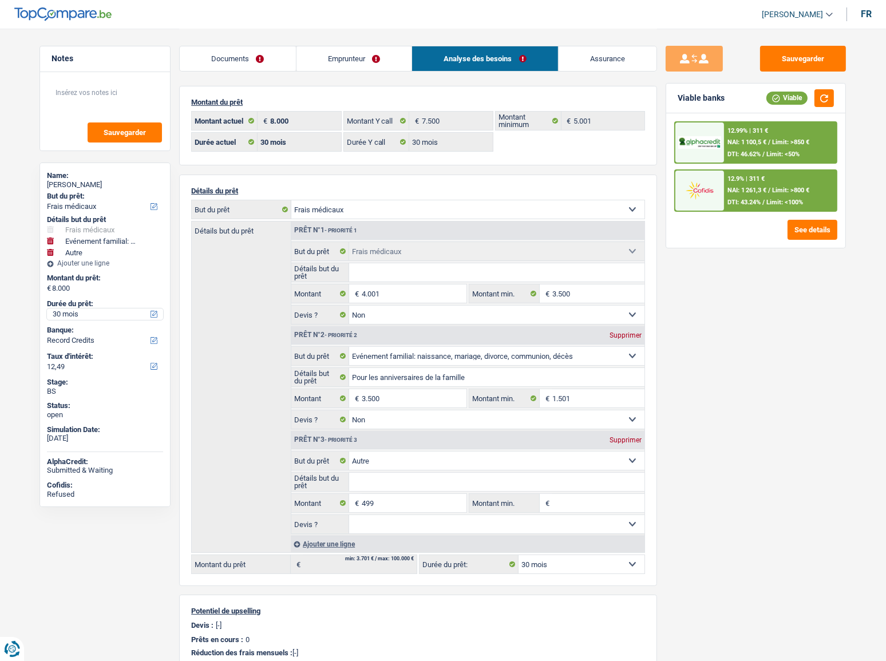
click at [94, 313] on select "12 mois 18 mois 24 mois 30 mois 36 mois 42 mois 48 mois Sélectionner une option" at bounding box center [105, 313] width 116 height 11
select select "42"
click at [47, 308] on select "12 mois 18 mois 24 mois 30 mois 36 mois 42 mois 48 mois Sélectionner une option" at bounding box center [105, 313] width 116 height 11
select select "42"
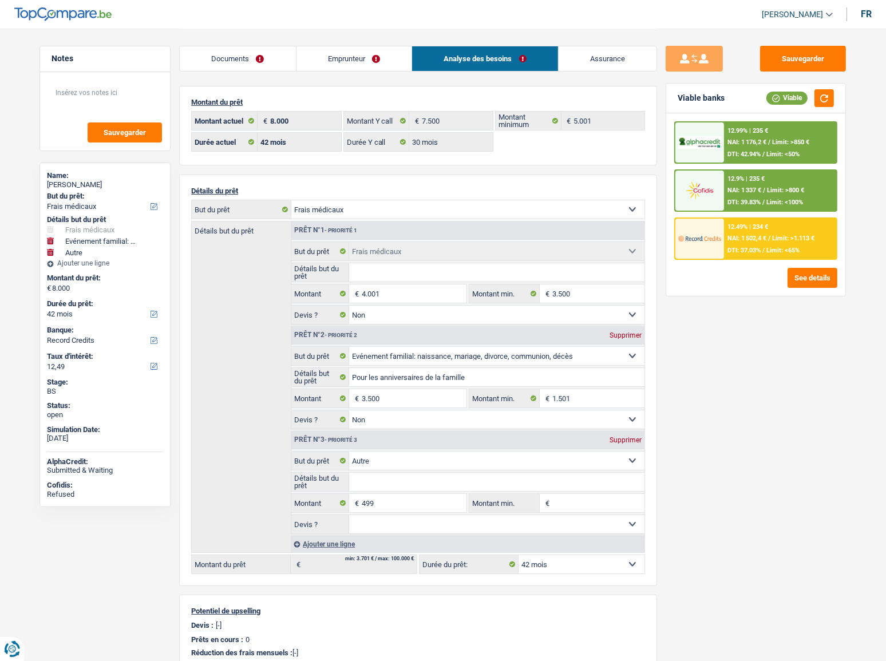
click at [766, 252] on span "Limit: <65%" at bounding box center [782, 250] width 33 height 7
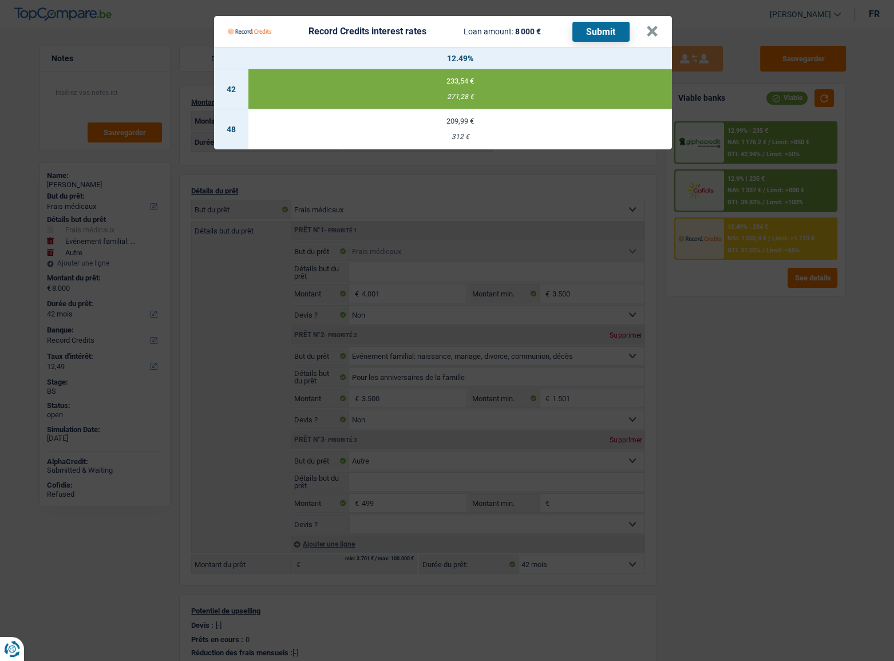
click at [594, 31] on button "Submit" at bounding box center [600, 32] width 57 height 20
click at [646, 34] on Credits___BV_modal_header_ "Record Credits interest rates Loan amount: 8 000 € Submit ×" at bounding box center [443, 31] width 458 height 31
click at [650, 31] on button "×" at bounding box center [652, 31] width 12 height 11
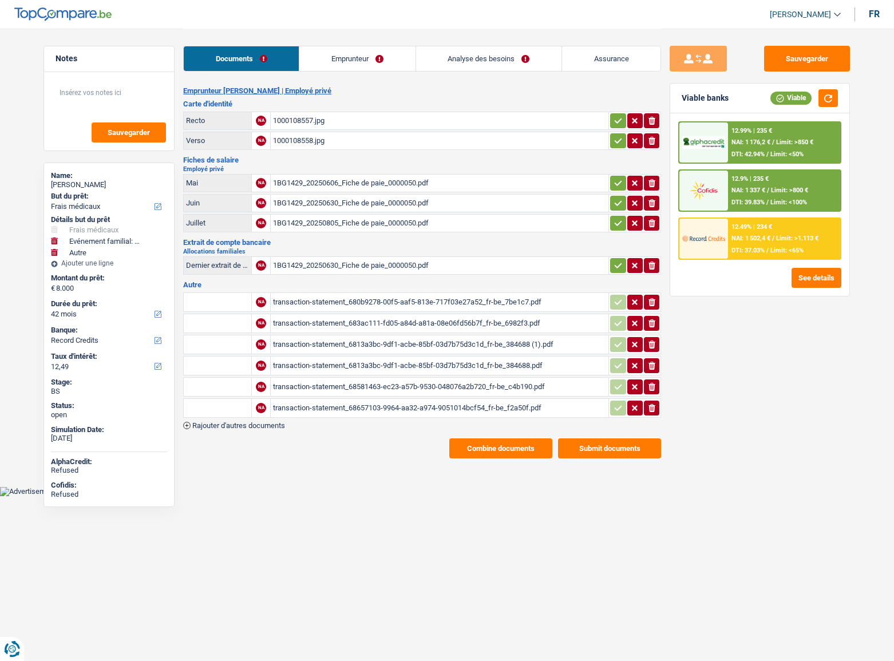
select select "medical"
select select "familyEvent"
select select "other"
select select "42"
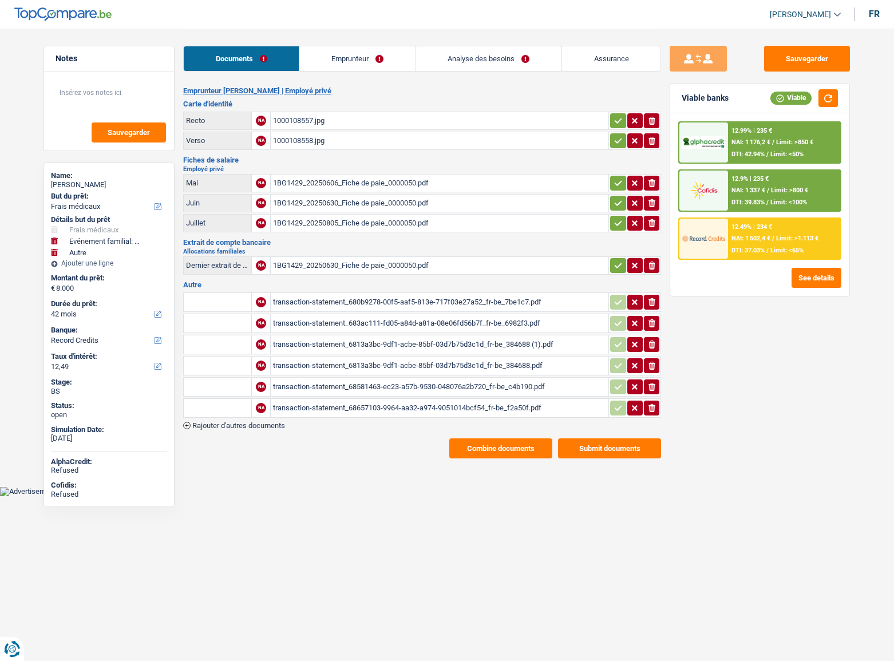
select select "record credits"
click at [371, 168] on h2 "Employé privé" at bounding box center [422, 169] width 478 height 6
click at [371, 178] on div "1BG1429_20250606_Fiche de paie_0000050.pdf" at bounding box center [439, 182] width 333 height 17
drag, startPoint x: 622, startPoint y: 116, endPoint x: 618, endPoint y: 133, distance: 17.1
click at [621, 117] on button "button" at bounding box center [617, 120] width 15 height 15
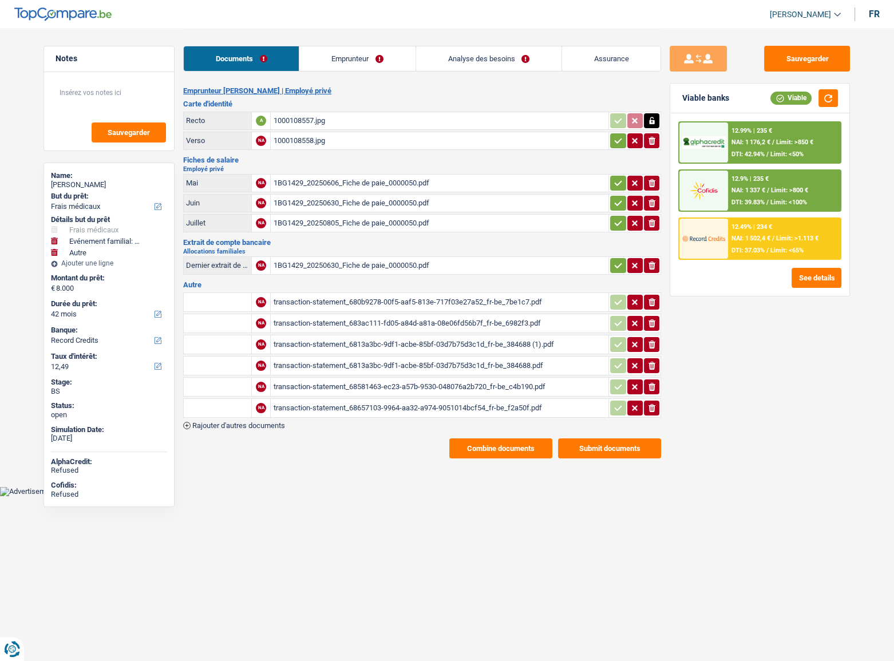
click at [617, 137] on icon "button" at bounding box center [617, 140] width 9 height 11
drag, startPoint x: 621, startPoint y: 176, endPoint x: 614, endPoint y: 193, distance: 18.5
click at [621, 177] on icon "button" at bounding box center [617, 182] width 9 height 11
click at [613, 200] on icon "button" at bounding box center [617, 202] width 9 height 11
drag, startPoint x: 611, startPoint y: 219, endPoint x: 613, endPoint y: 229, distance: 10.0
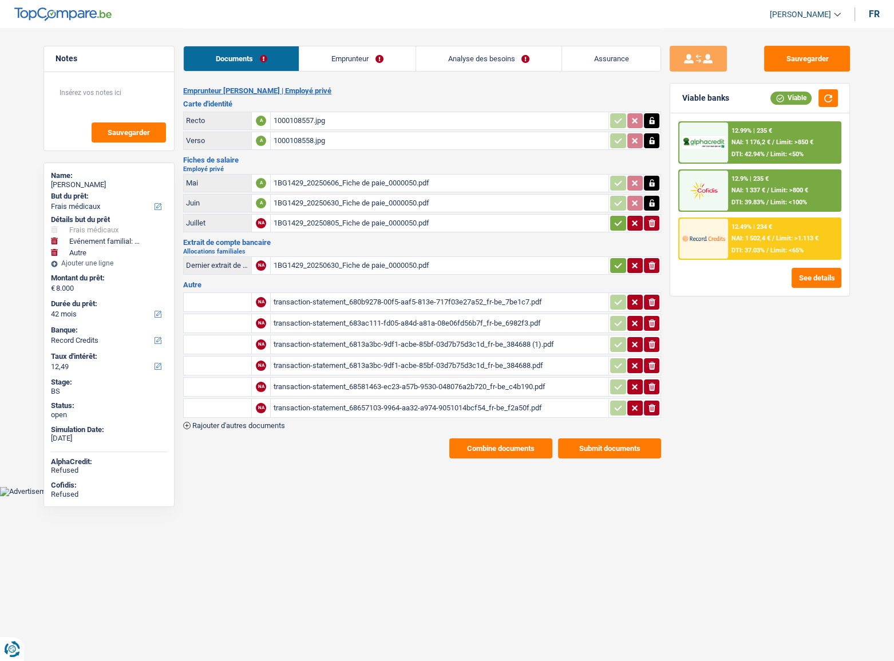
click at [612, 222] on button "button" at bounding box center [617, 223] width 15 height 15
click at [612, 257] on td "ionicons-v5-e" at bounding box center [634, 265] width 53 height 18
click at [613, 263] on icon "button" at bounding box center [617, 265] width 9 height 11
drag, startPoint x: 781, startPoint y: 61, endPoint x: 586, endPoint y: 6, distance: 202.7
click at [781, 61] on button "Sauvegarder" at bounding box center [807, 59] width 86 height 26
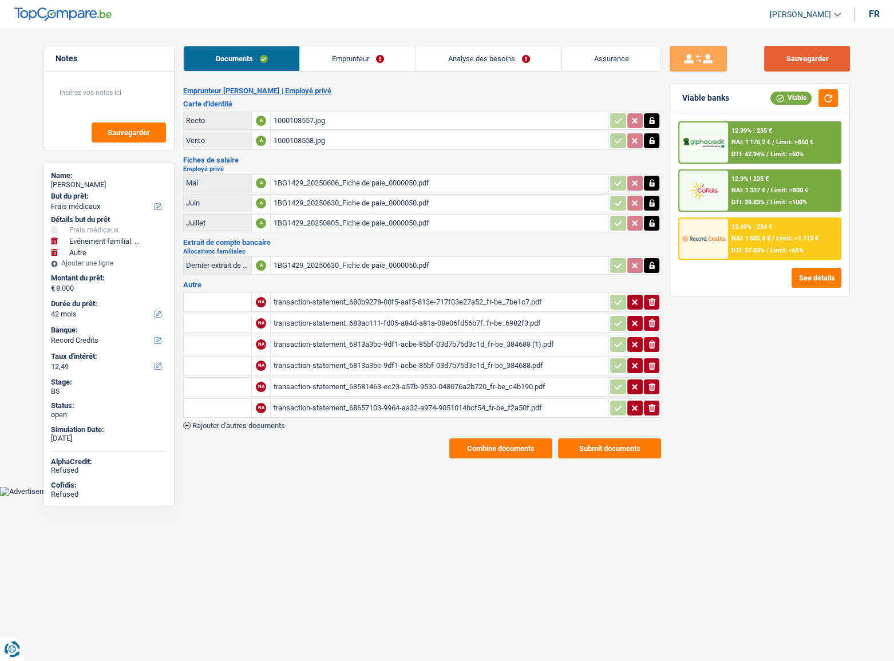
drag, startPoint x: 813, startPoint y: 53, endPoint x: 795, endPoint y: 46, distance: 19.6
click at [813, 53] on button "Sauvegarder" at bounding box center [807, 59] width 86 height 26
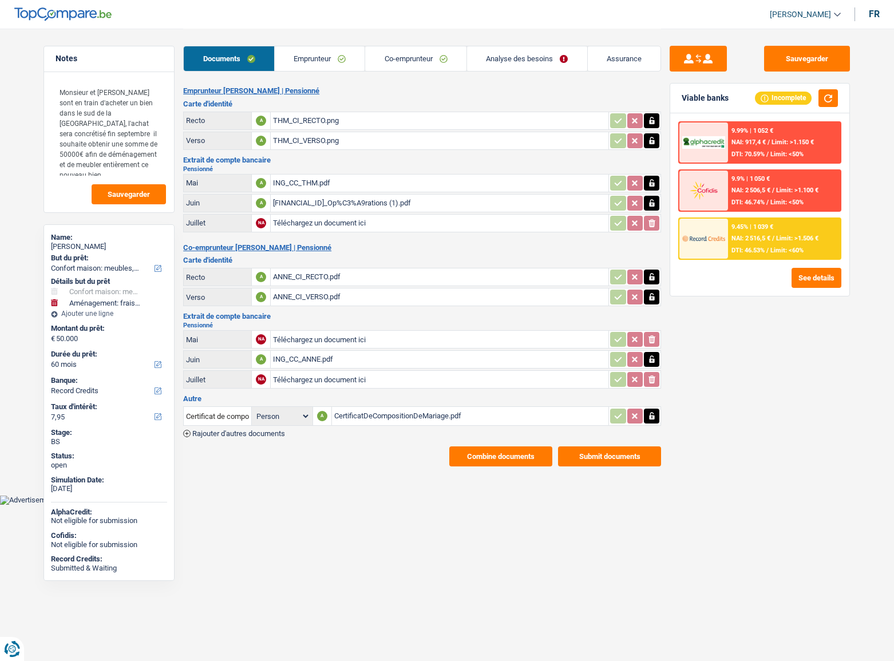
select select "household"
select select "movingOrInstallation"
select select "60"
select select "record credits"
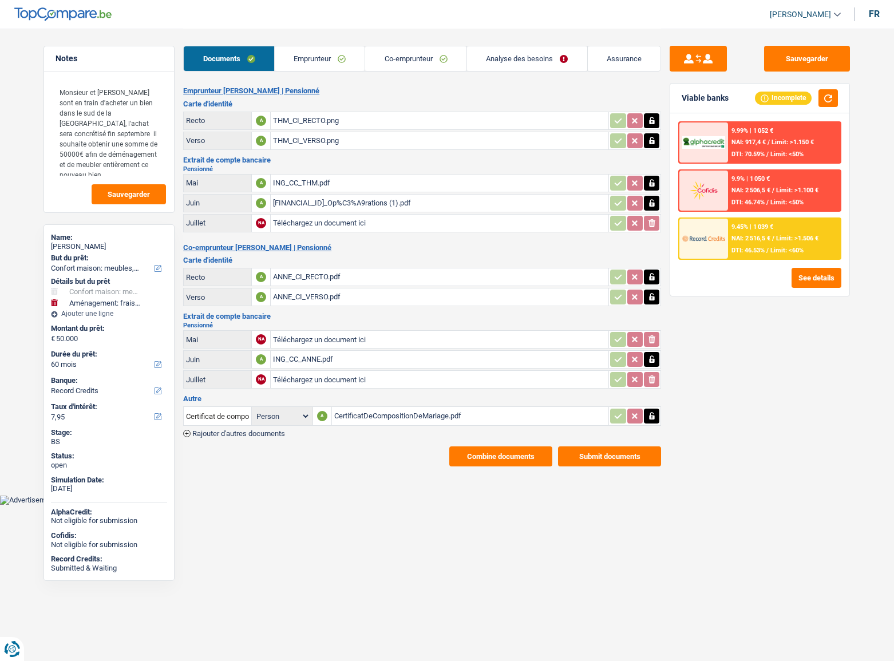
select select "60"
select select "household"
select select "yes"
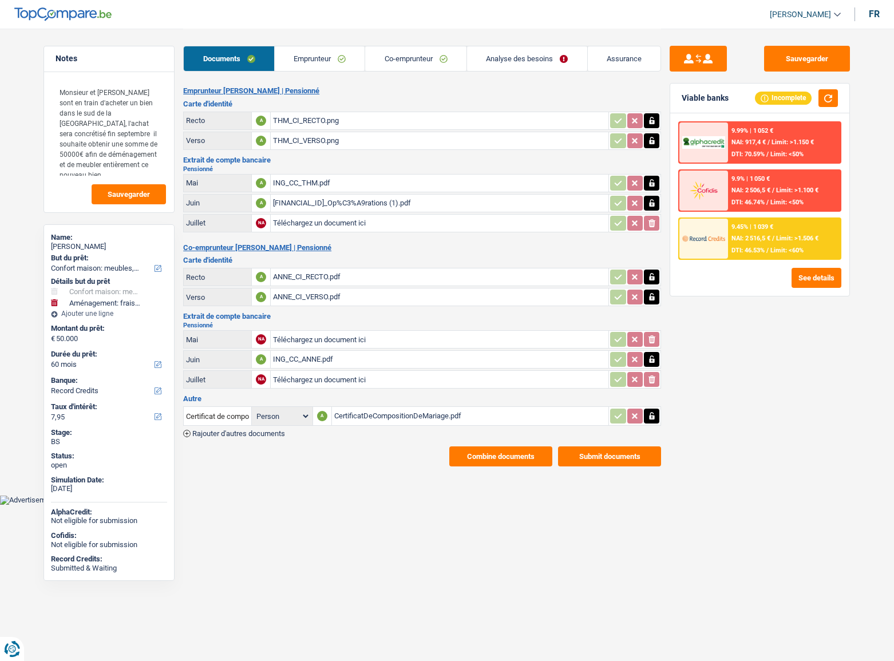
select select "movingOrInstallation"
select select "not_answered"
select select "60"
click at [343, 51] on link "Emprunteur" at bounding box center [320, 58] width 90 height 25
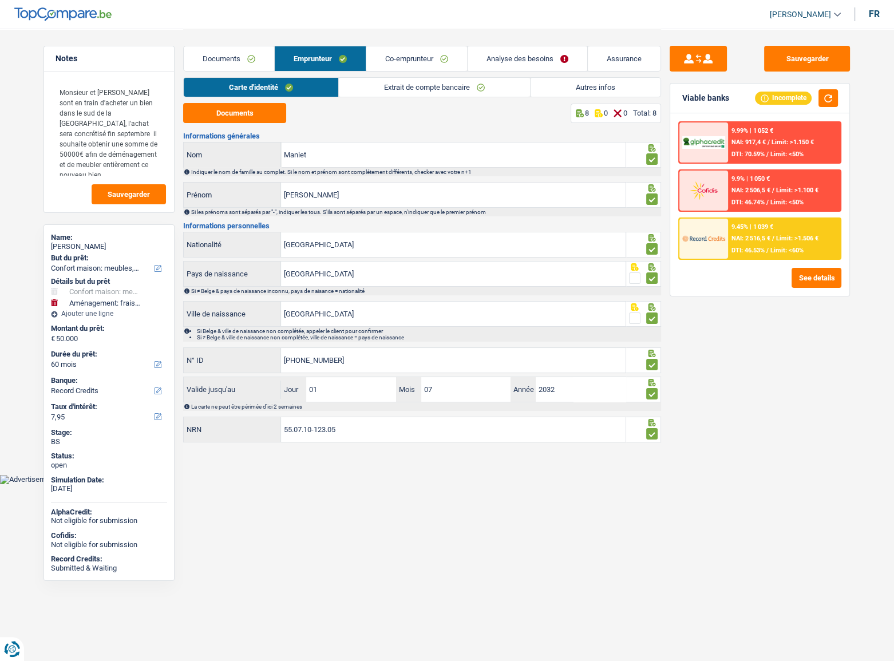
click at [434, 59] on link "Co-emprunteur" at bounding box center [416, 58] width 101 height 25
click at [528, 59] on link "Analyse des besoins" at bounding box center [528, 58] width 120 height 25
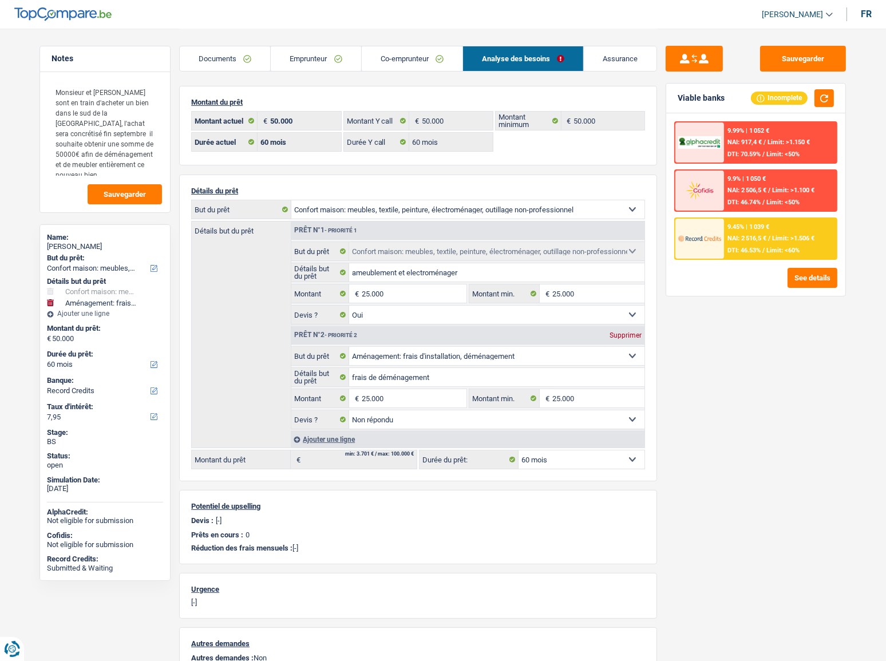
click at [323, 64] on link "Emprunteur" at bounding box center [316, 58] width 90 height 25
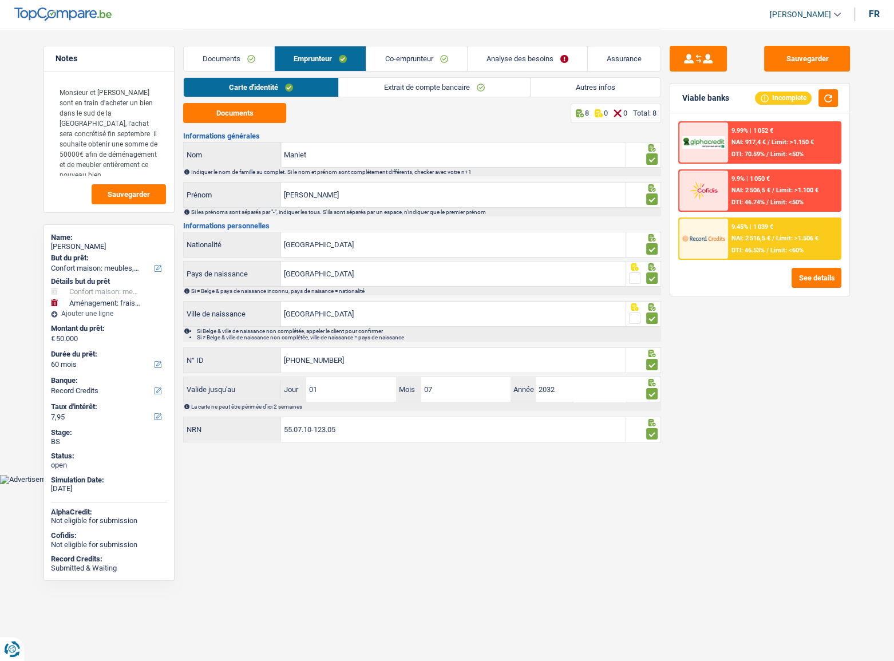
click at [581, 94] on link "Autres infos" at bounding box center [595, 87] width 130 height 19
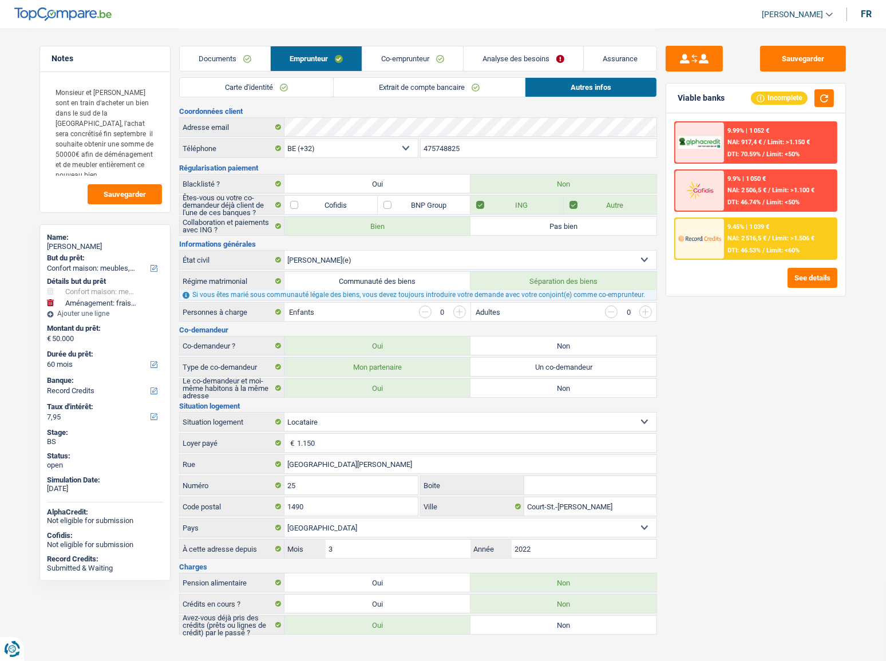
click at [491, 52] on link "Analyse des besoins" at bounding box center [523, 58] width 120 height 25
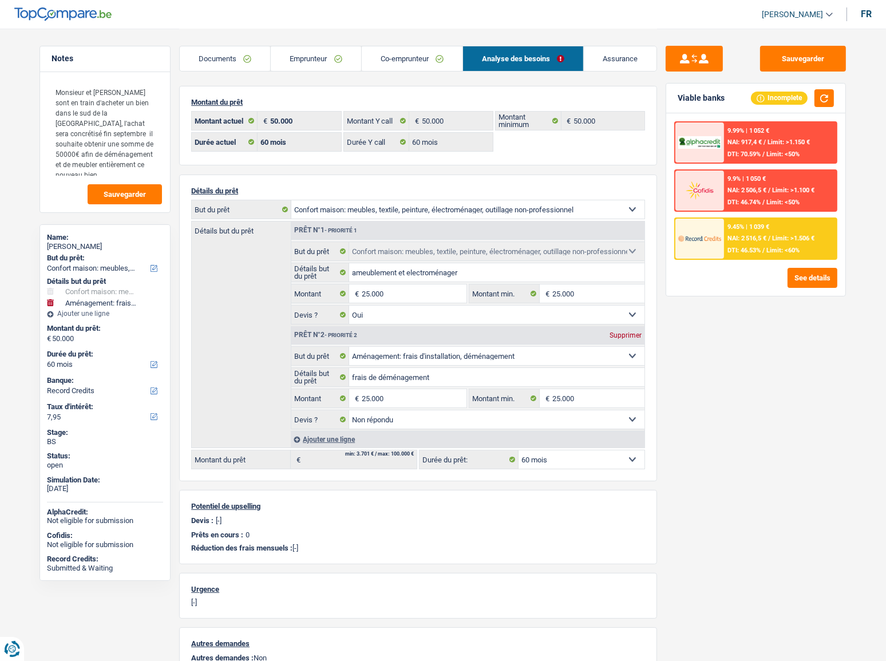
click at [174, 68] on div "Notes Monsieur et [PERSON_NAME] sont en train d'acheter un bien dans le sud de …" at bounding box center [105, 344] width 148 height 597
click at [208, 59] on link "Documents" at bounding box center [225, 58] width 90 height 25
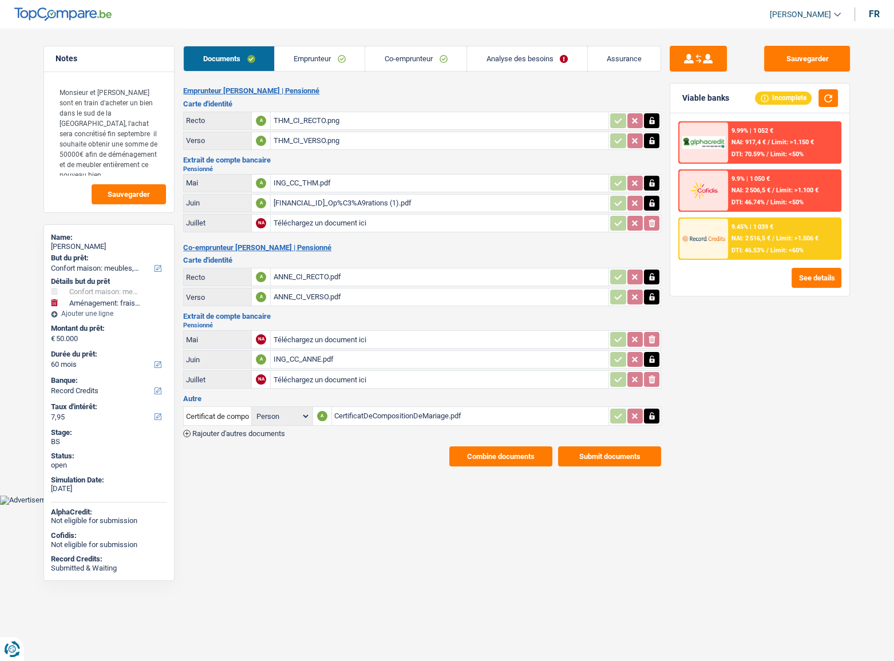
click at [338, 351] on div "ING_CC_ANNE.pdf" at bounding box center [439, 359] width 333 height 17
click at [410, 65] on link "Co-emprunteur" at bounding box center [415, 58] width 101 height 25
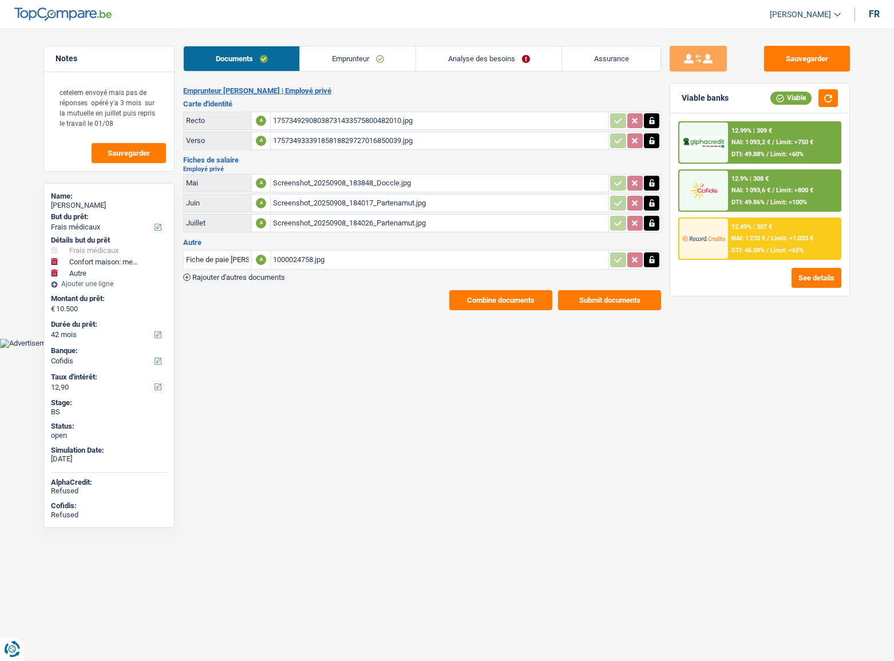
select select "medical"
select select "household"
select select "other"
select select "42"
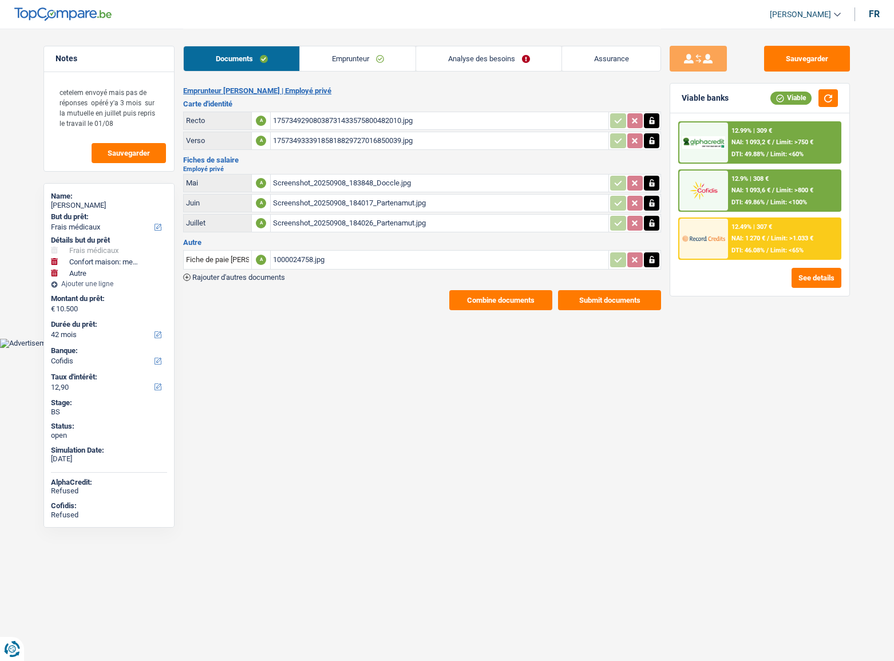
select select "cofidis"
select select "divorced"
select select "BE"
select select "privateEmployee"
select select "netSalary"
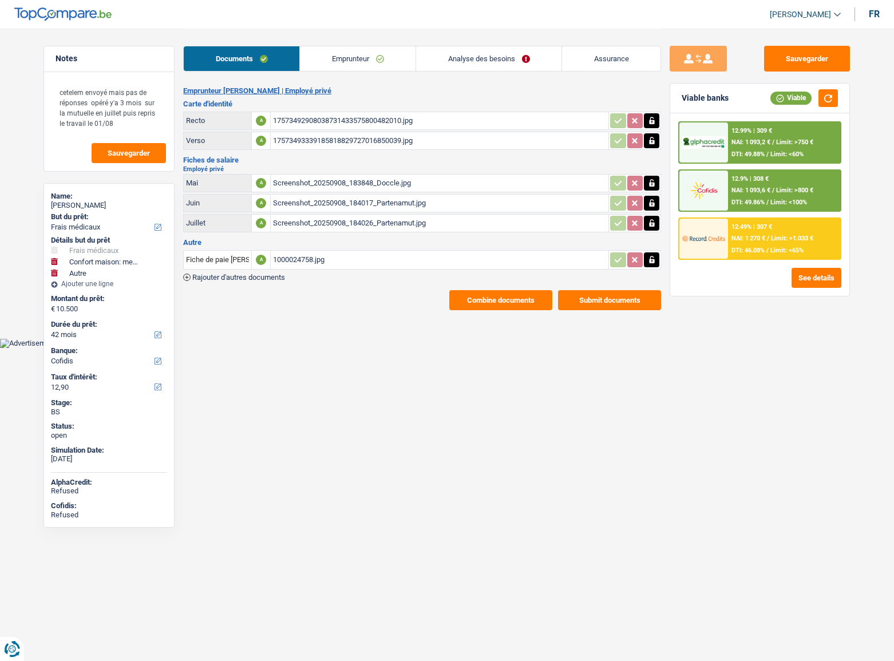
select select "mealVouchers"
select select "BE"
select select "bigCompanies"
click at [334, 57] on link "Emprunteur" at bounding box center [358, 58] width 116 height 25
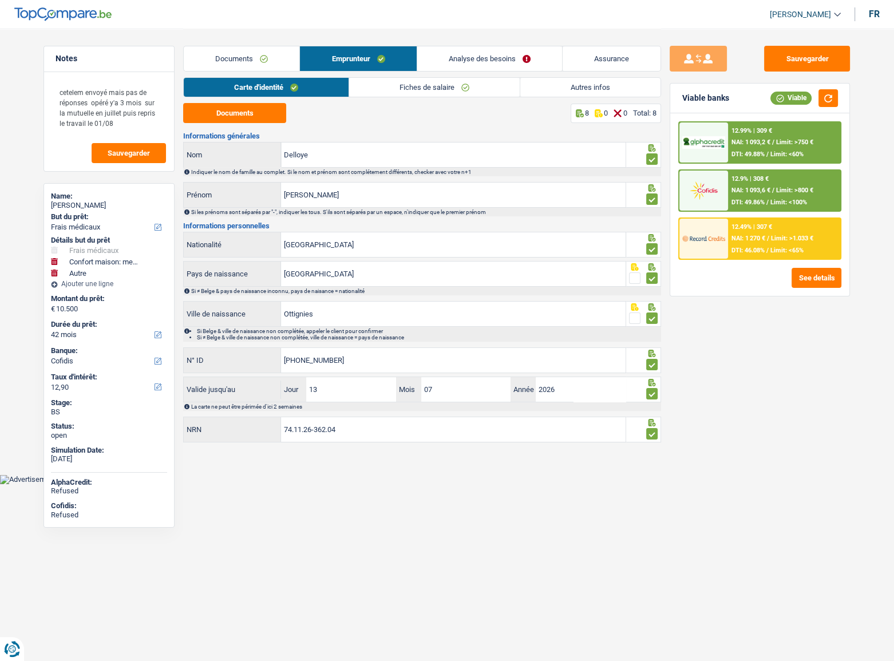
click at [415, 94] on link "Fiches de salaire" at bounding box center [434, 87] width 170 height 19
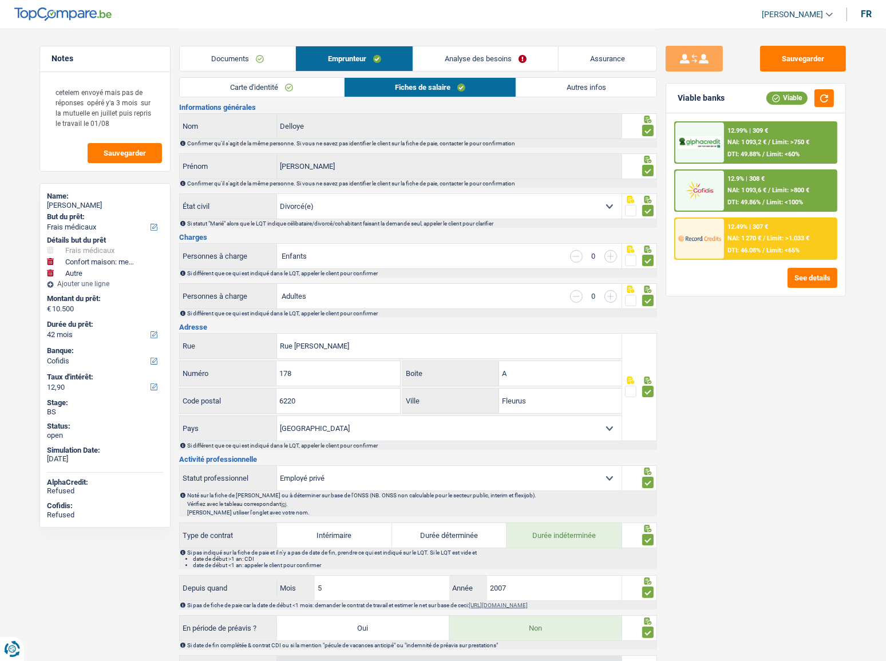
scroll to position [208, 0]
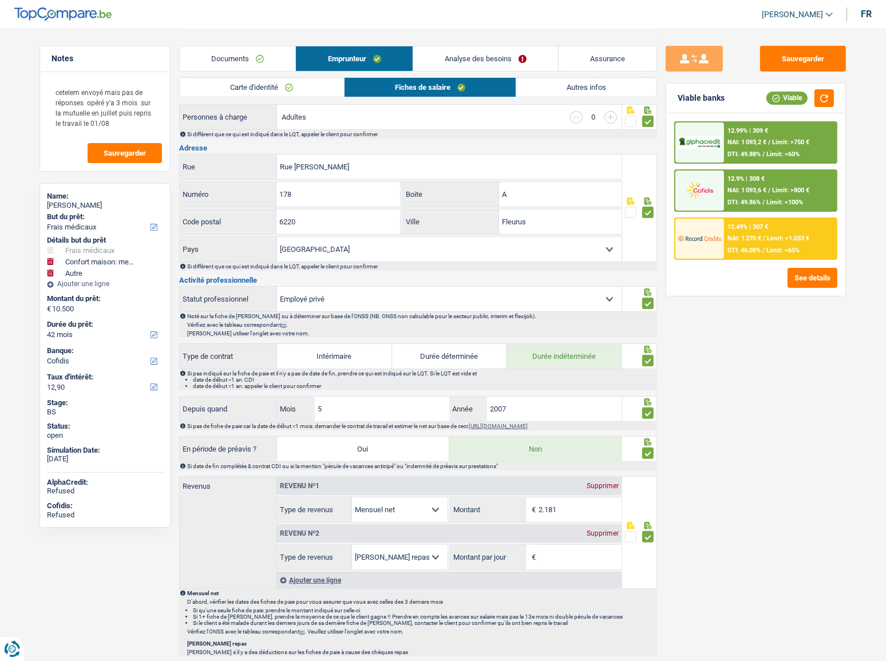
click at [247, 83] on link "Carte d'identité" at bounding box center [262, 87] width 164 height 19
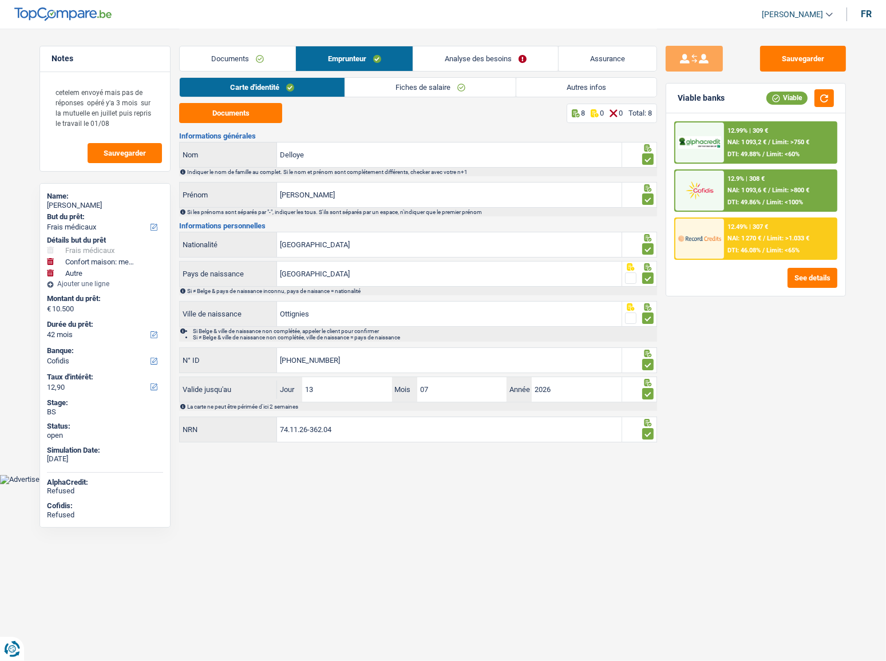
scroll to position [0, 0]
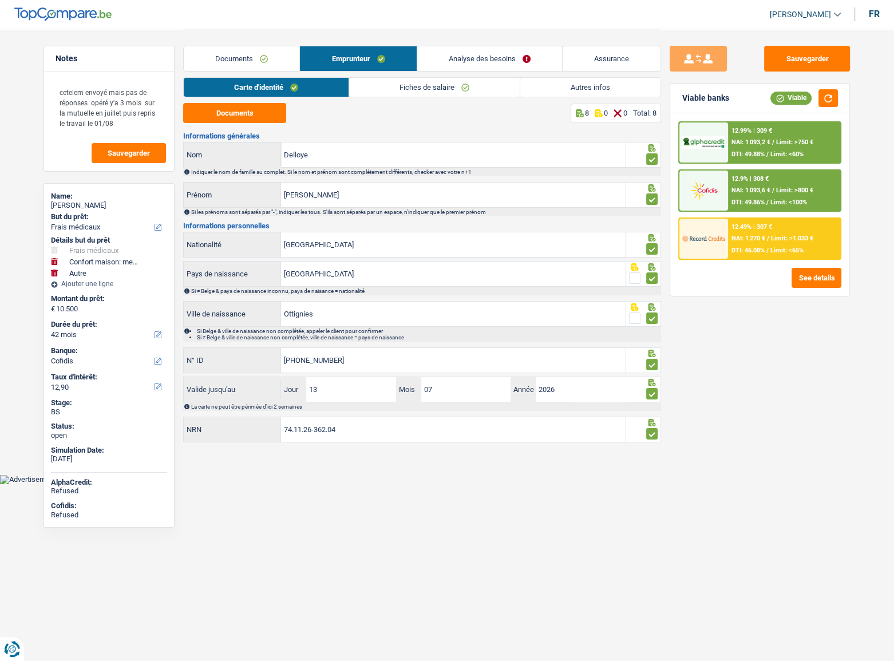
click at [387, 92] on link "Fiches de salaire" at bounding box center [434, 87] width 170 height 19
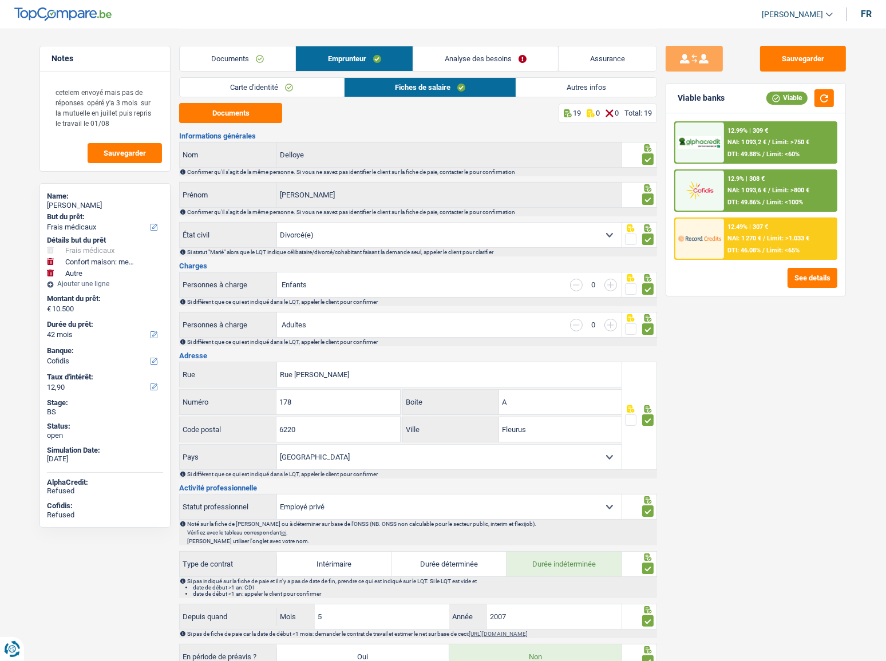
click at [564, 85] on link "Autres infos" at bounding box center [586, 87] width 140 height 19
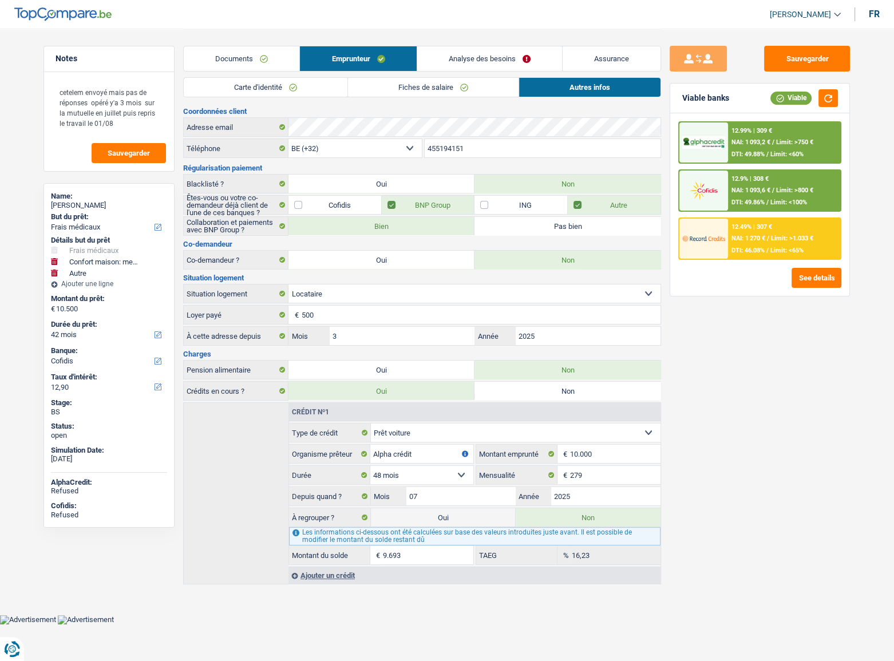
click at [479, 59] on link "Analyse des besoins" at bounding box center [489, 58] width 145 height 25
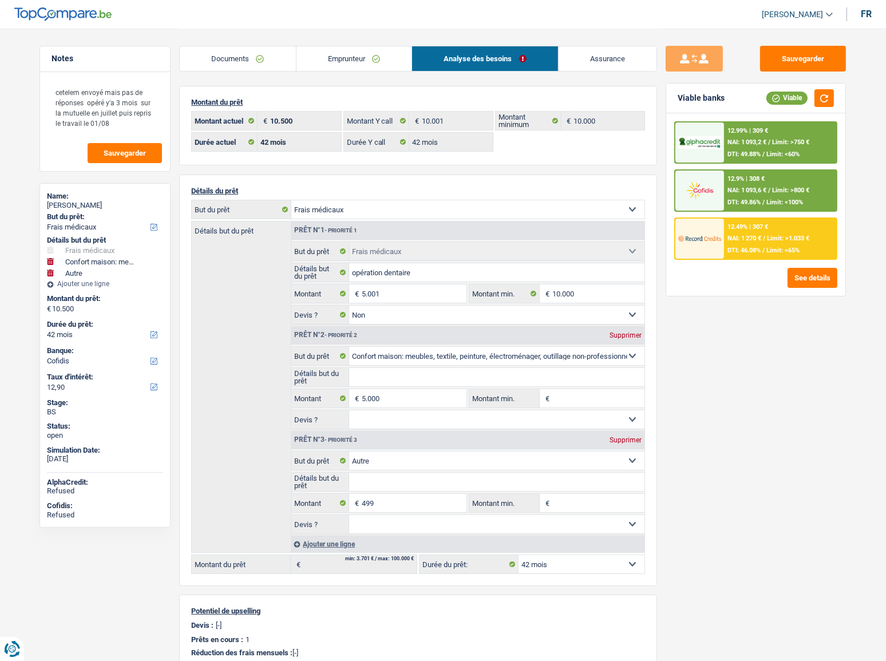
click at [387, 61] on link "Emprunteur" at bounding box center [354, 58] width 116 height 25
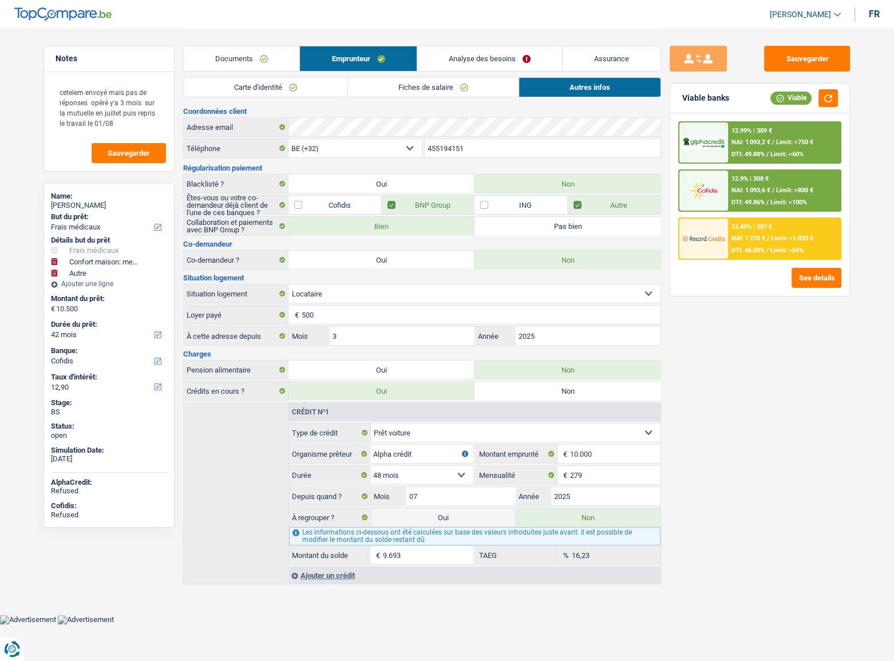
click at [598, 93] on link "Autres infos" at bounding box center [589, 87] width 141 height 19
click at [475, 57] on link "Analyse des besoins" at bounding box center [489, 58] width 145 height 25
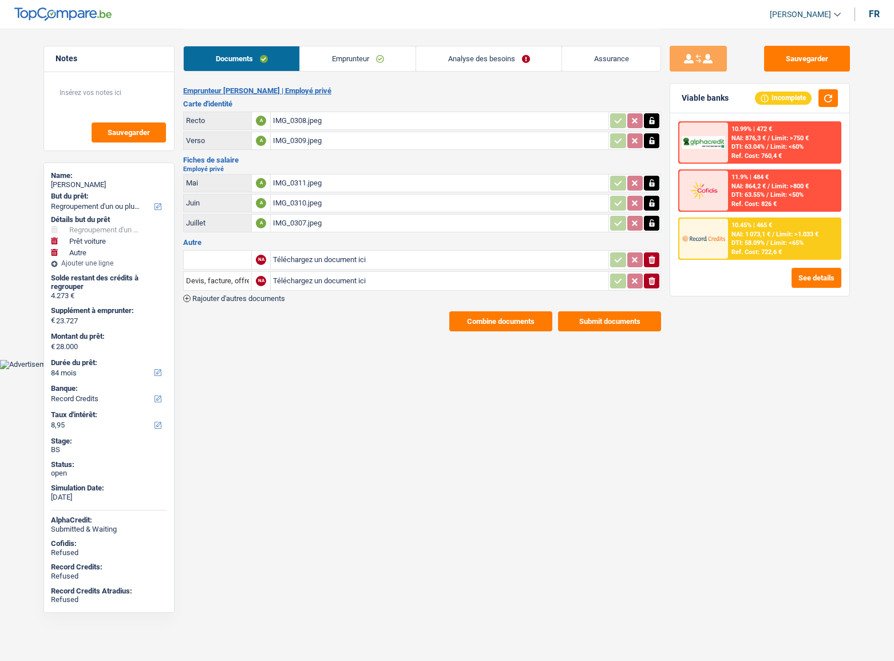
select select "refinancing"
select select "car"
select select "other"
select select "84"
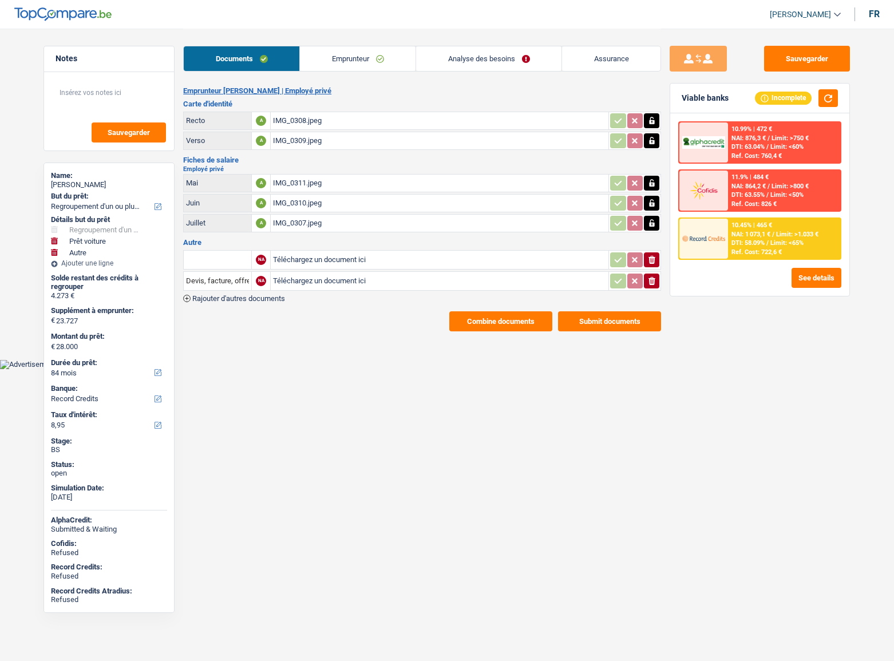
select select "record credits"
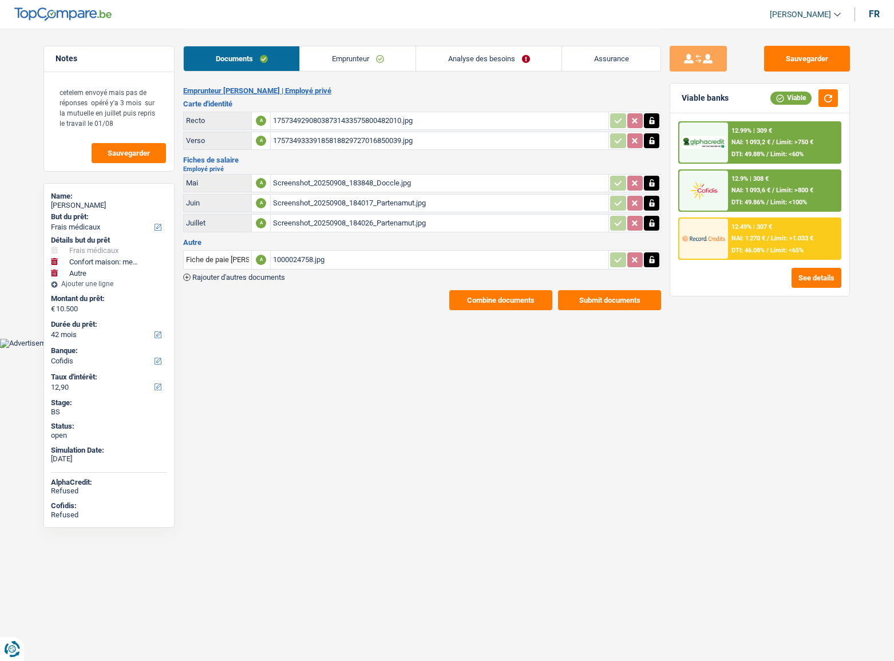
select select "medical"
select select "household"
select select "other"
select select "42"
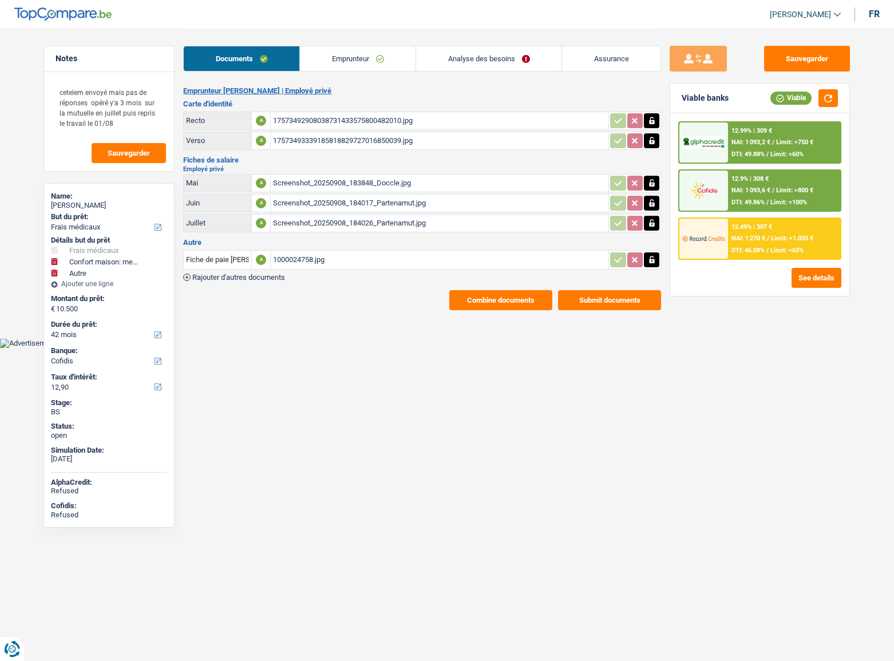
select select "cofidis"
click at [800, 232] on div "12.49% | 307 € NAI: 1 270 € / Limit: >1.033 € DTI: 46.08% / Limit: <65%" at bounding box center [784, 239] width 113 height 40
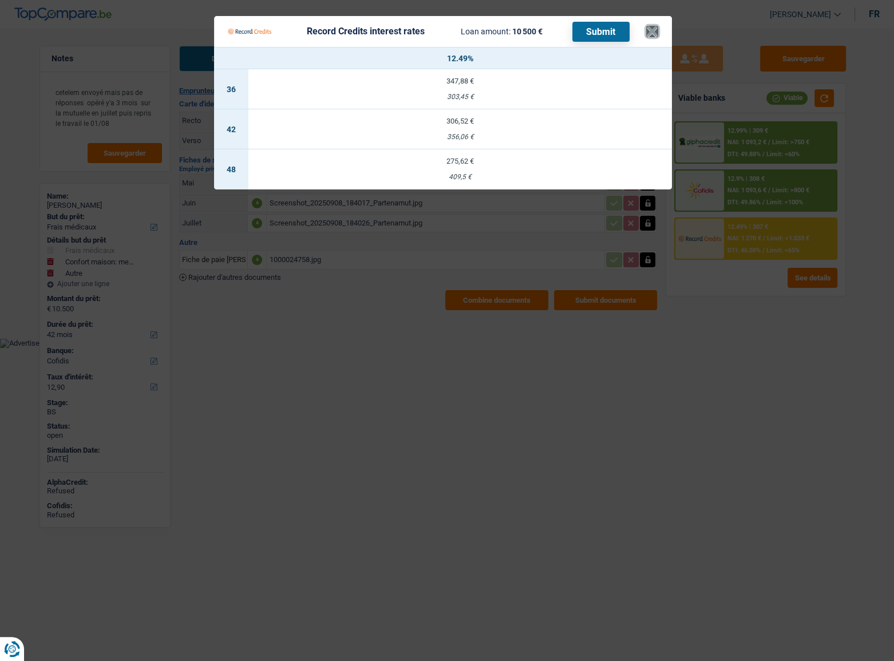
click at [657, 27] on button "×" at bounding box center [652, 31] width 12 height 11
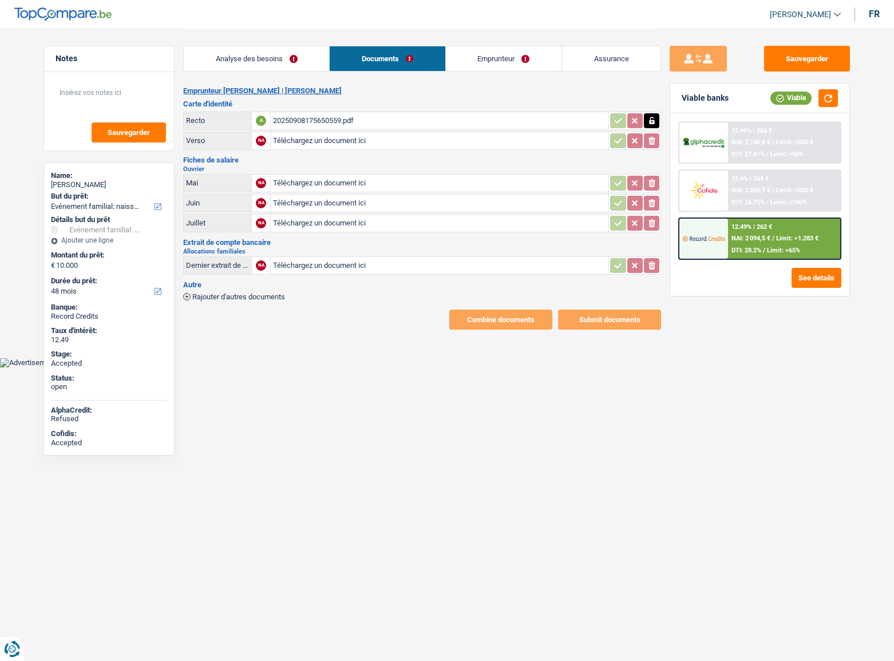
select select "familyEvent"
select select "48"
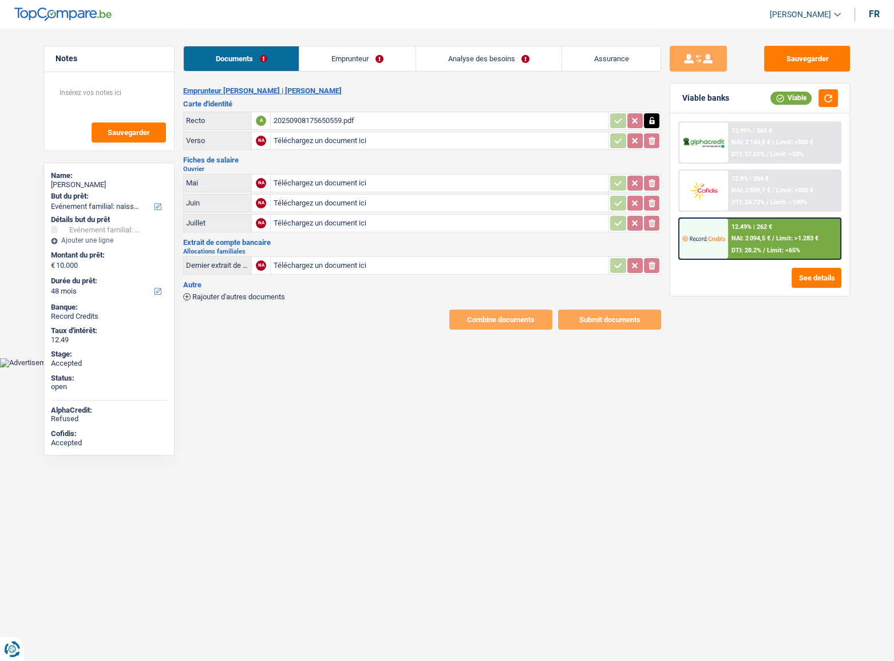
click at [352, 65] on link "Emprunteur" at bounding box center [357, 58] width 116 height 25
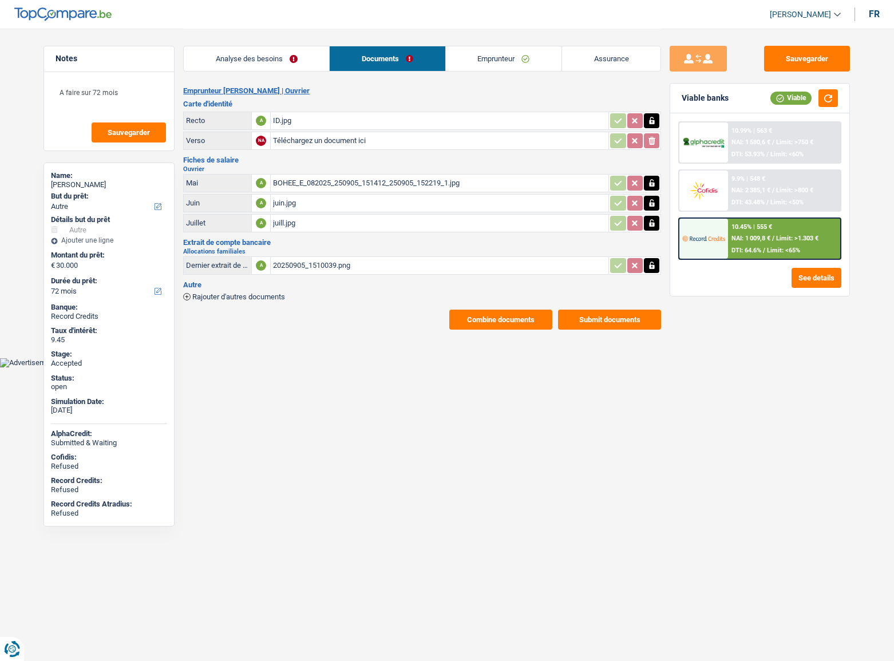
select select "other"
select select "72"
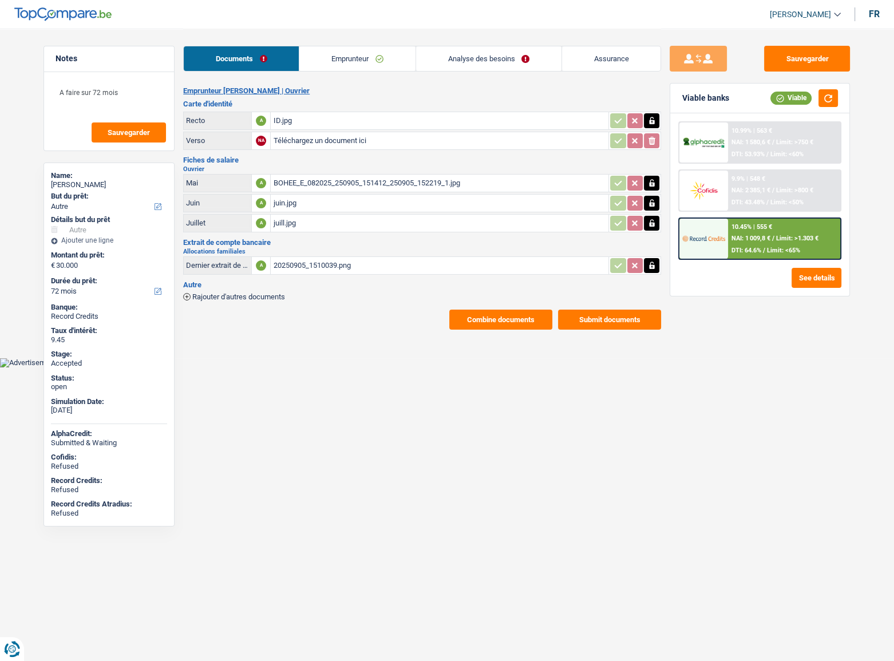
click at [316, 59] on link "Emprunteur" at bounding box center [357, 58] width 116 height 25
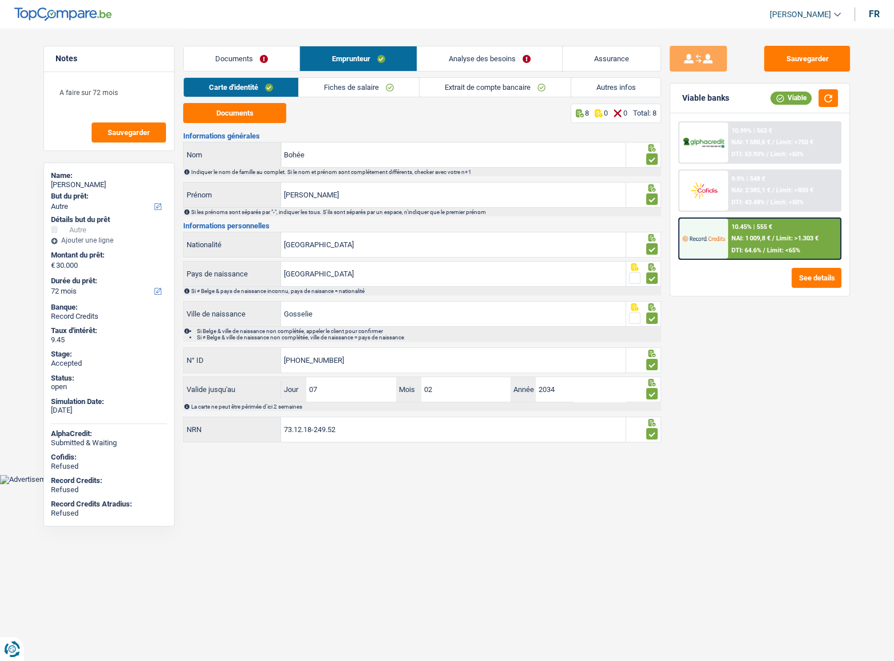
click at [378, 88] on link "Fiches de salaire" at bounding box center [359, 87] width 120 height 19
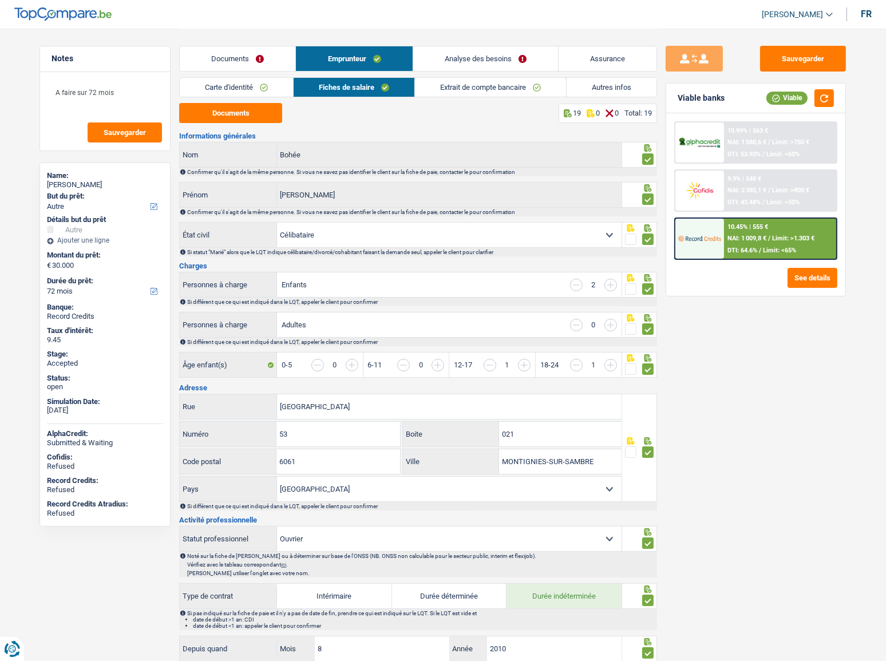
click at [274, 84] on link "Carte d'identité" at bounding box center [236, 87] width 113 height 19
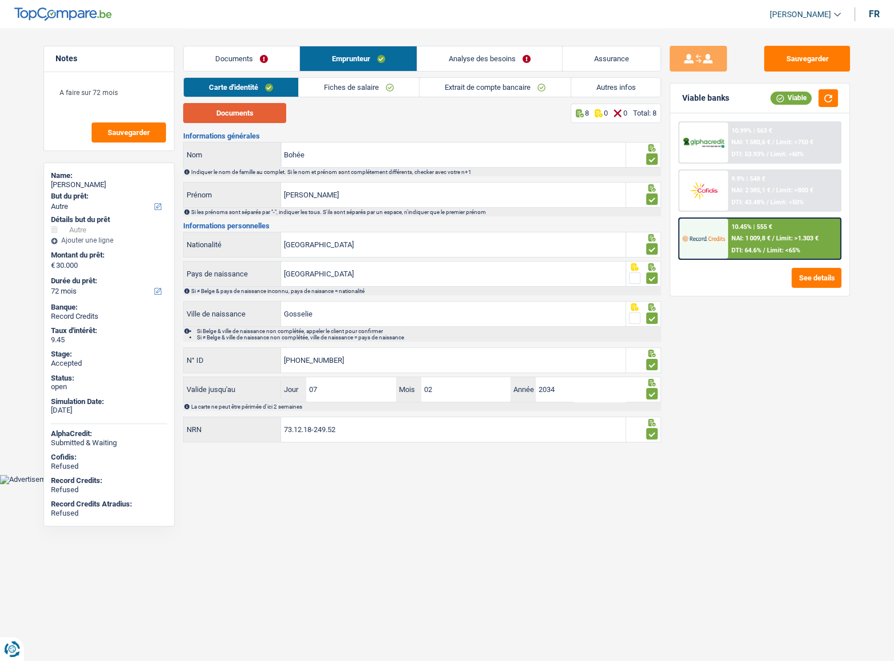
drag, startPoint x: 251, startPoint y: 115, endPoint x: 514, endPoint y: 93, distance: 264.0
click at [251, 116] on button "Documents" at bounding box center [234, 113] width 103 height 20
click at [323, 426] on input "73.12.18-249.52" at bounding box center [453, 429] width 344 height 25
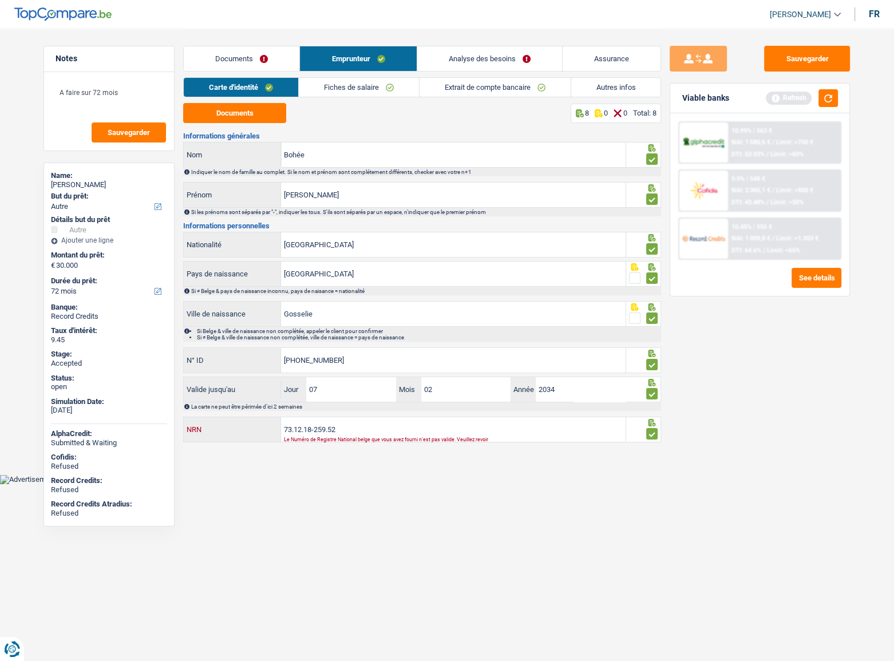
click at [334, 426] on input "73.12.18-259.52" at bounding box center [453, 429] width 344 height 25
type input "73.12.18-259.42"
drag, startPoint x: 557, startPoint y: 509, endPoint x: 696, endPoint y: 263, distance: 282.5
click at [558, 484] on html "Vous avez le contrôle de vos données Nous utilisons des cookies, tout comme nos…" at bounding box center [447, 242] width 894 height 484
drag, startPoint x: 795, startPoint y: 59, endPoint x: 842, endPoint y: 81, distance: 51.2
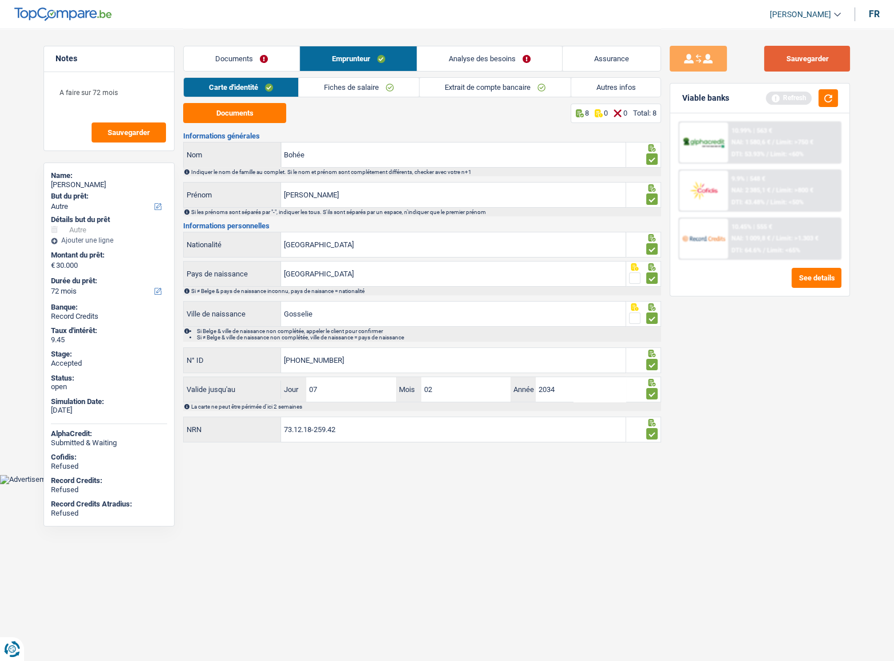
click at [797, 61] on button "Sauvegarder" at bounding box center [807, 59] width 86 height 26
drag, startPoint x: 841, startPoint y: 97, endPoint x: 836, endPoint y: 102, distance: 7.7
click at [841, 97] on div "Viable banks Refresh" at bounding box center [759, 99] width 179 height 30
click at [836, 102] on button "button" at bounding box center [827, 98] width 19 height 18
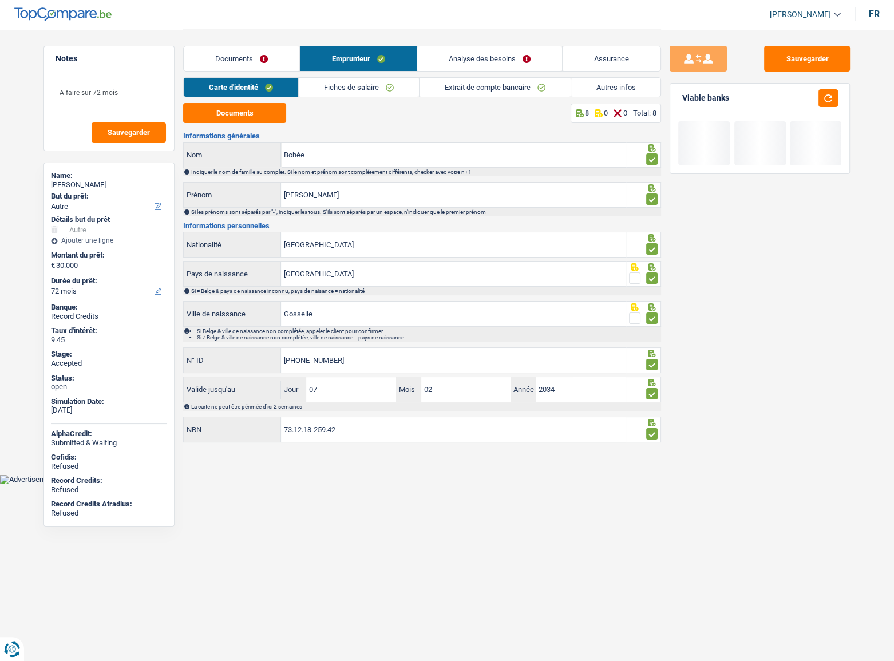
click at [402, 82] on link "Fiches de salaire" at bounding box center [359, 87] width 120 height 19
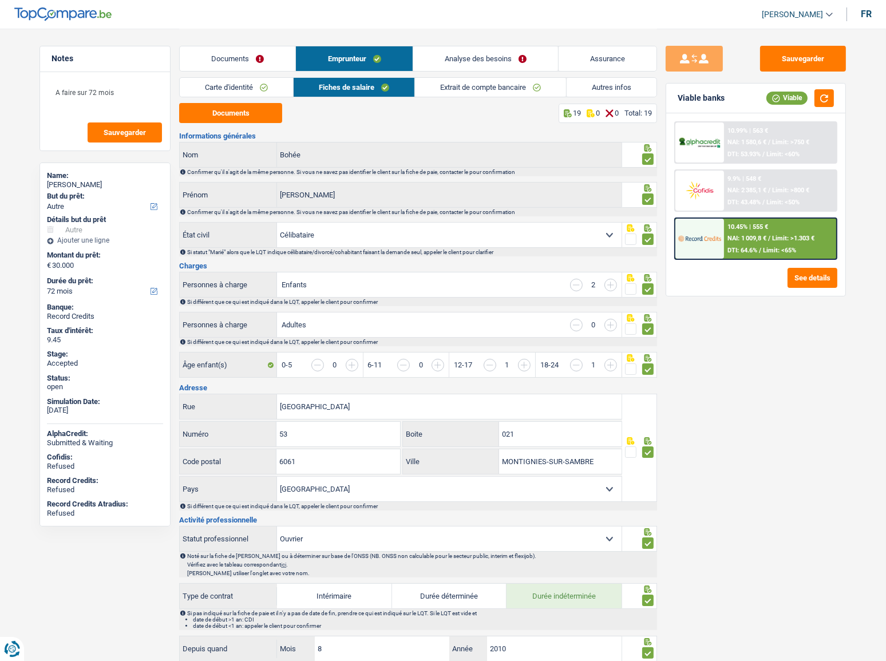
click at [472, 90] on link "Extrait de compte bancaire" at bounding box center [490, 87] width 151 height 19
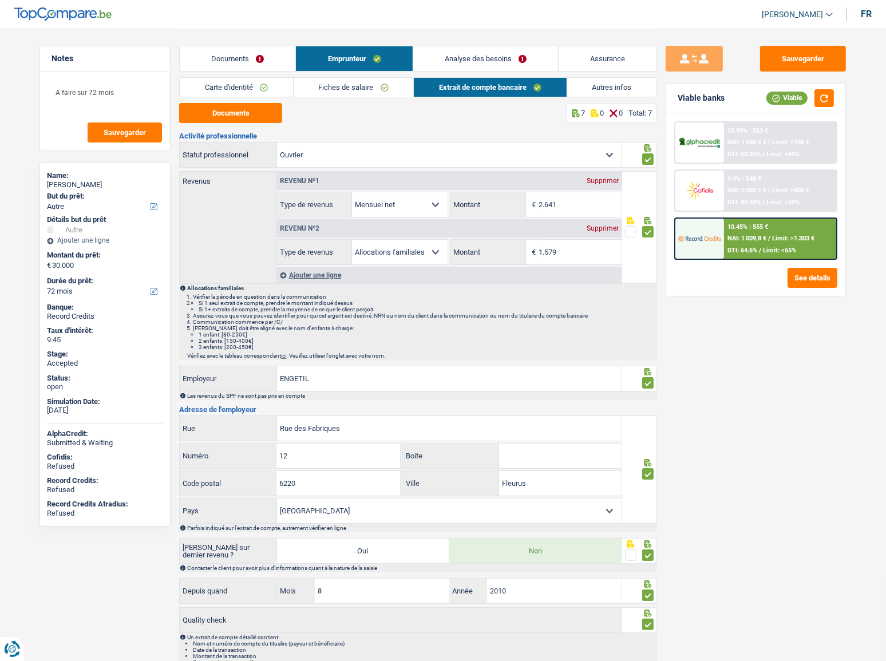
click at [265, 86] on link "Carte d'identité" at bounding box center [236, 87] width 113 height 19
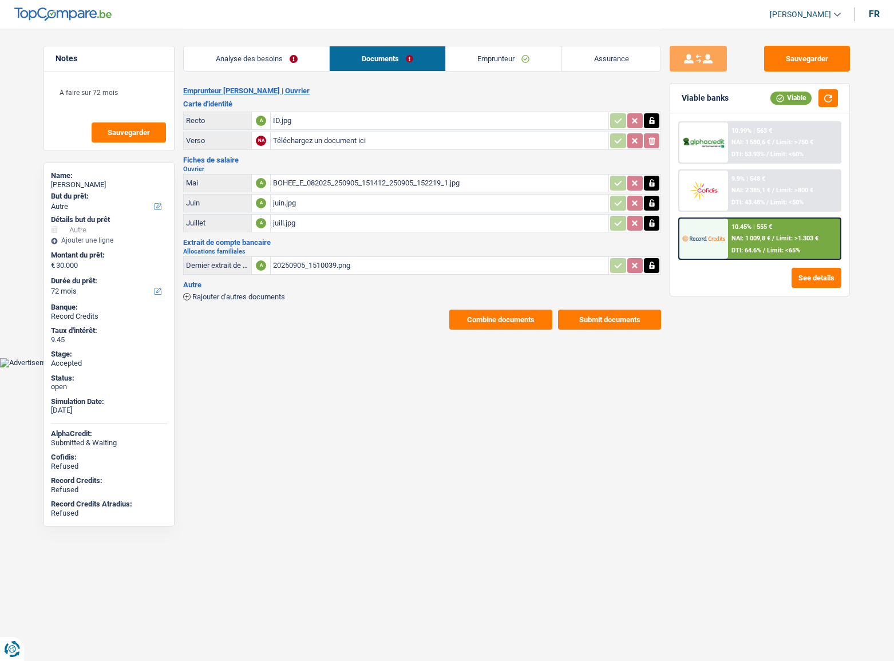
select select "other"
select select "72"
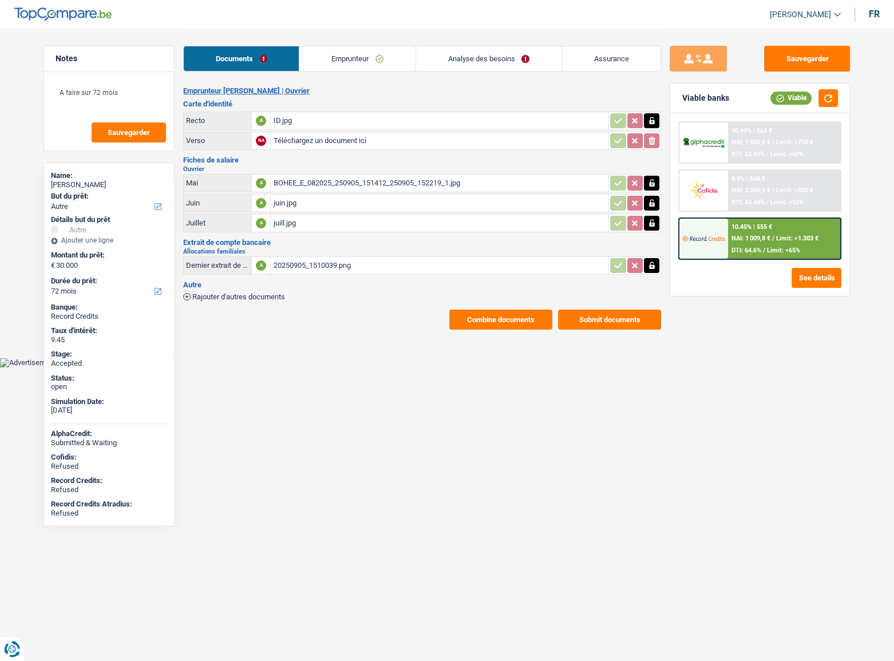
click at [769, 235] on span "NAI: 1 009,8 €" at bounding box center [750, 238] width 39 height 7
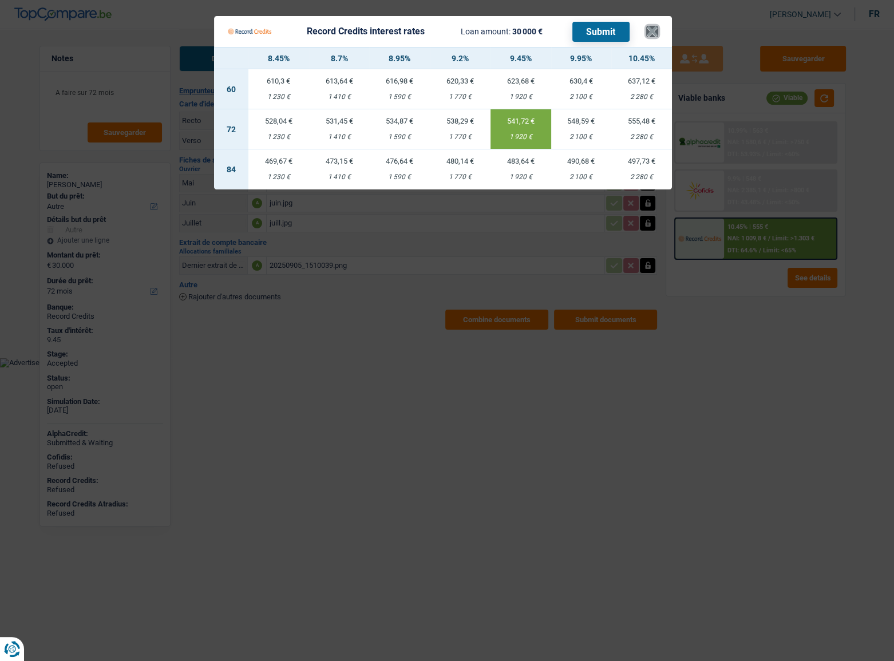
click at [650, 31] on button "×" at bounding box center [652, 31] width 12 height 11
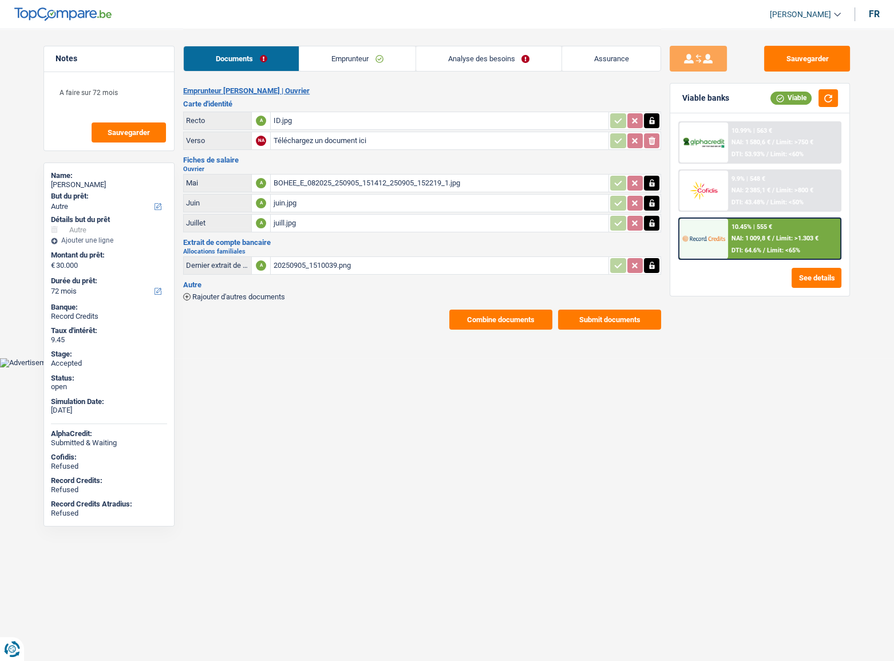
click at [329, 61] on link "Emprunteur" at bounding box center [357, 58] width 116 height 25
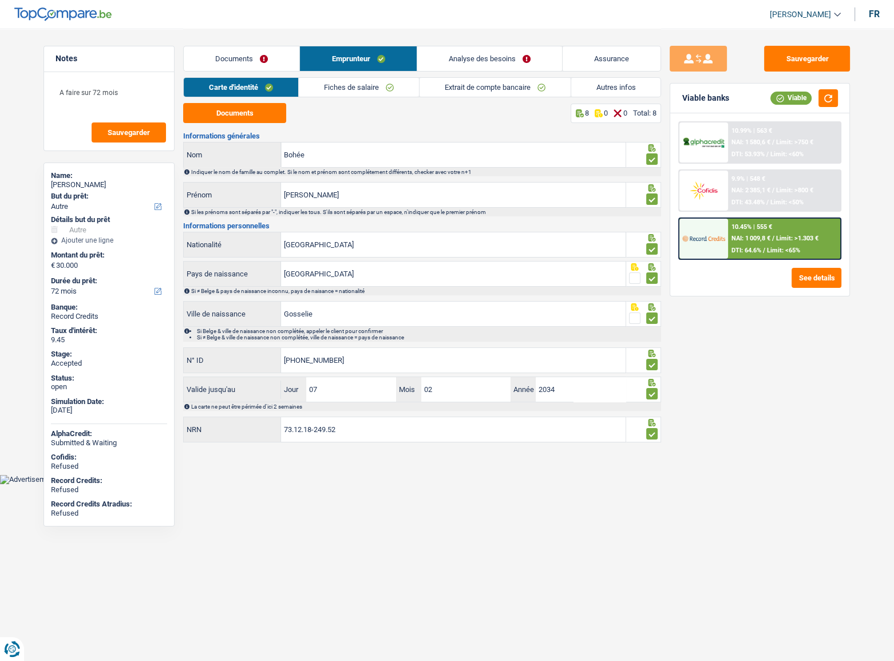
click at [431, 92] on link "Extrait de compte bancaire" at bounding box center [494, 87] width 151 height 19
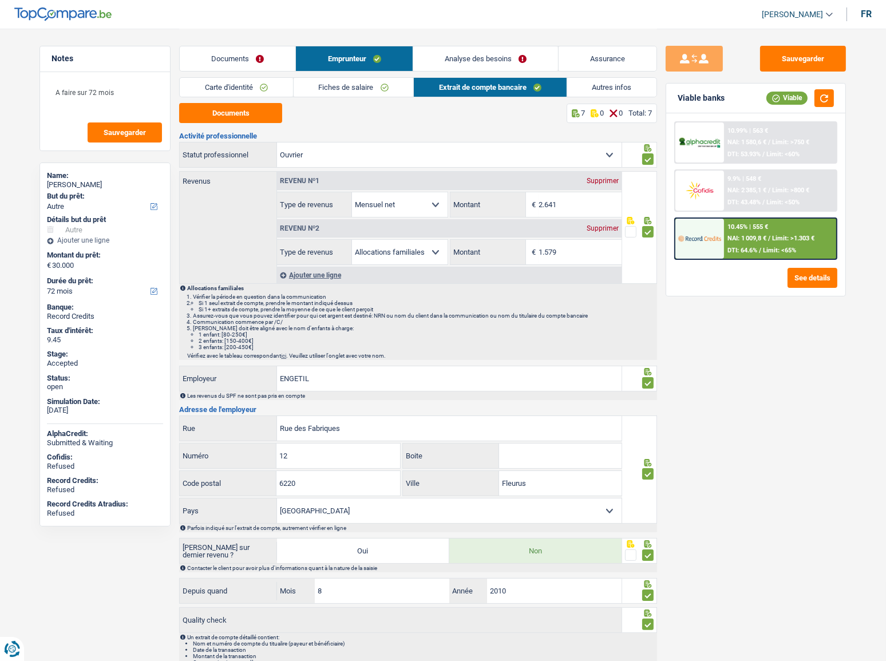
click at [369, 92] on link "Fiches de salaire" at bounding box center [353, 87] width 120 height 19
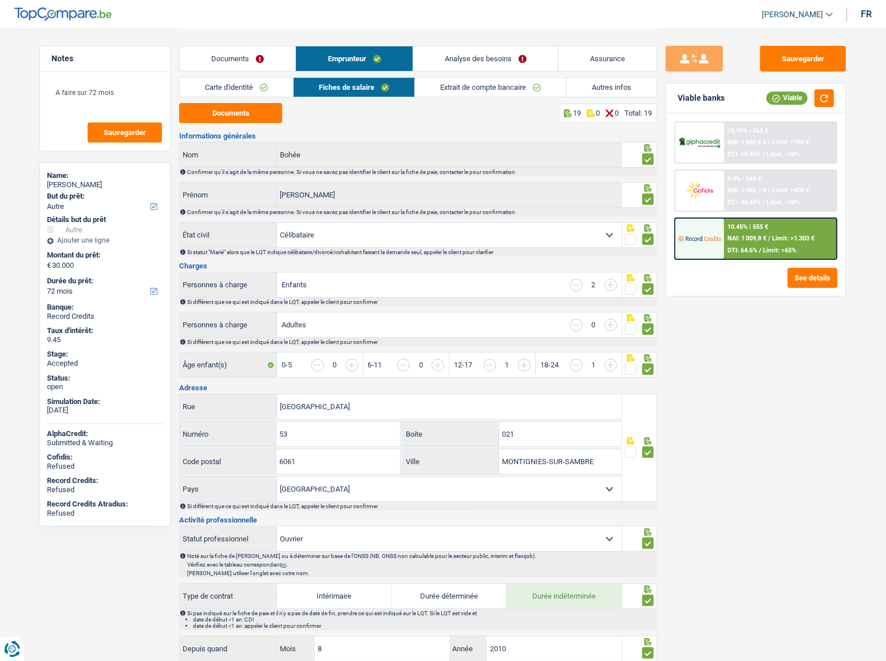
click at [607, 91] on link "Autres infos" at bounding box center [611, 87] width 90 height 19
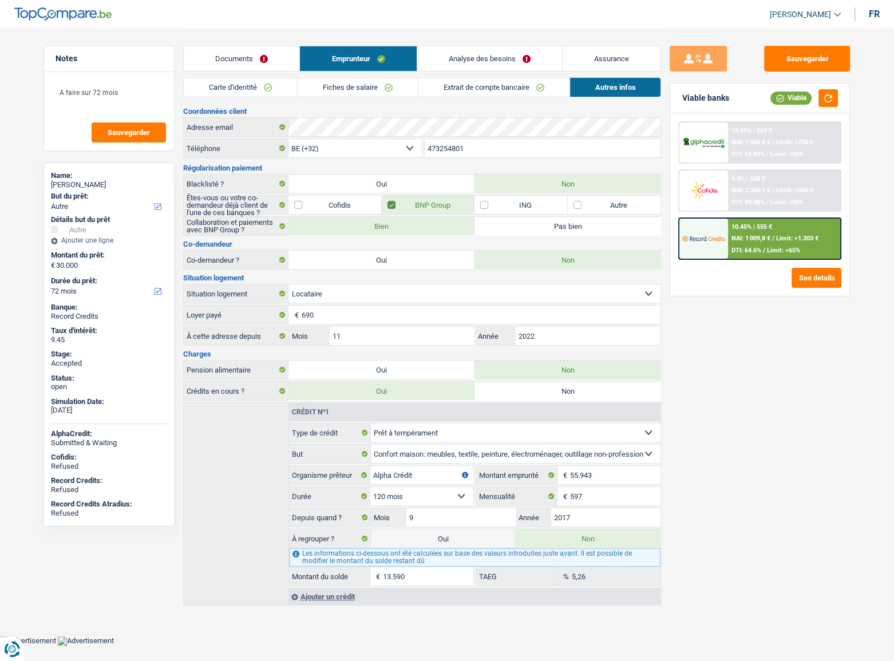
click at [738, 196] on div "9.9% | 548 € NAI: 2 385,1 € / Limit: >800 € DTI: 43.48% / Limit: <50%" at bounding box center [784, 190] width 113 height 40
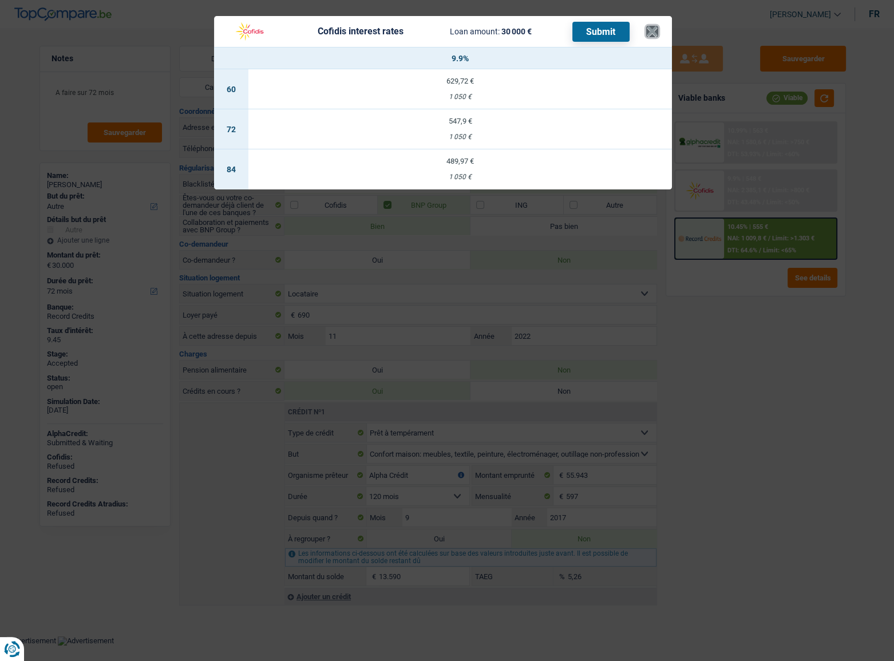
click at [654, 30] on button "×" at bounding box center [652, 31] width 12 height 11
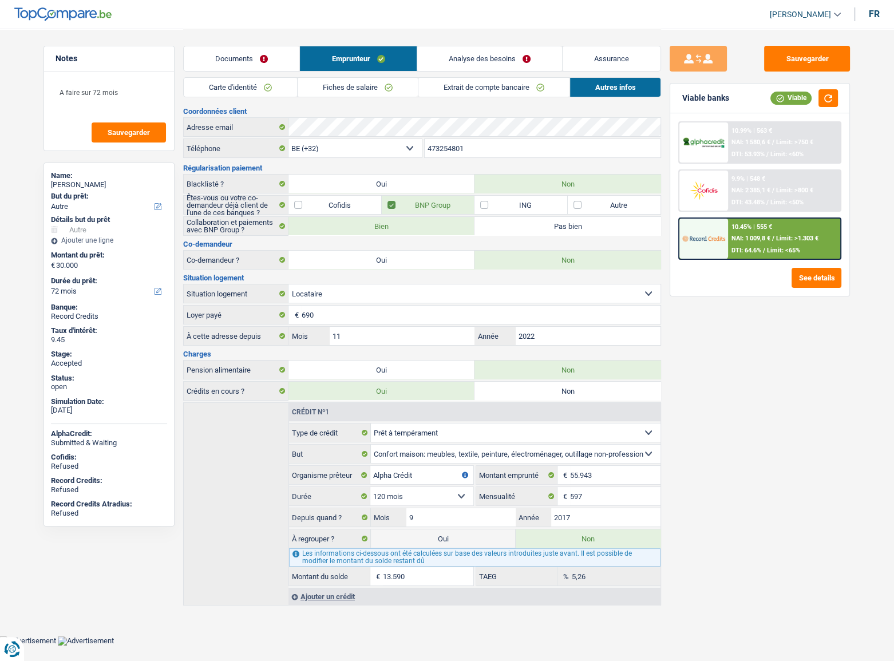
click at [465, 56] on link "Analyse des besoins" at bounding box center [489, 58] width 145 height 25
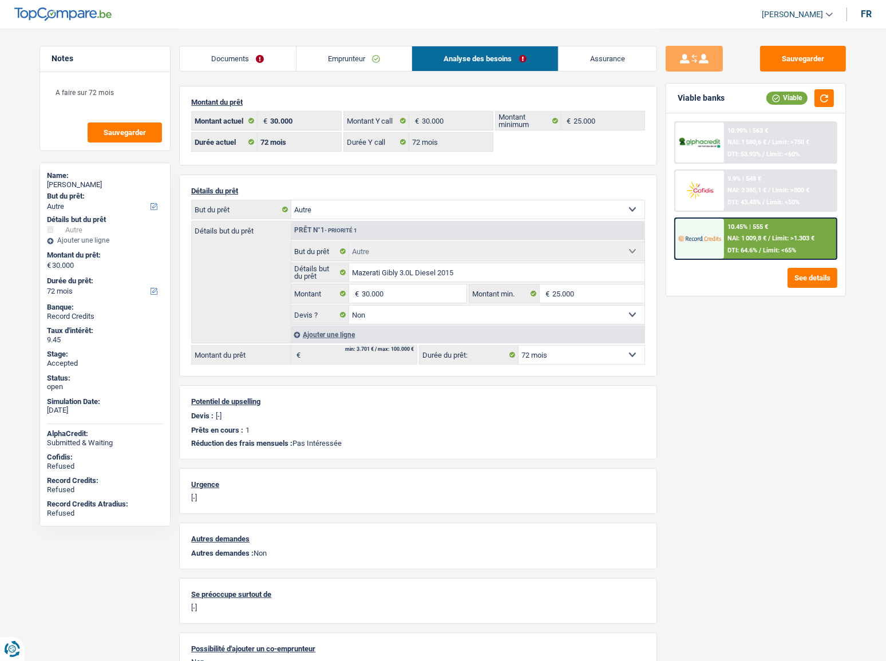
click at [743, 199] on span "DTI: 43.48%" at bounding box center [743, 202] width 33 height 7
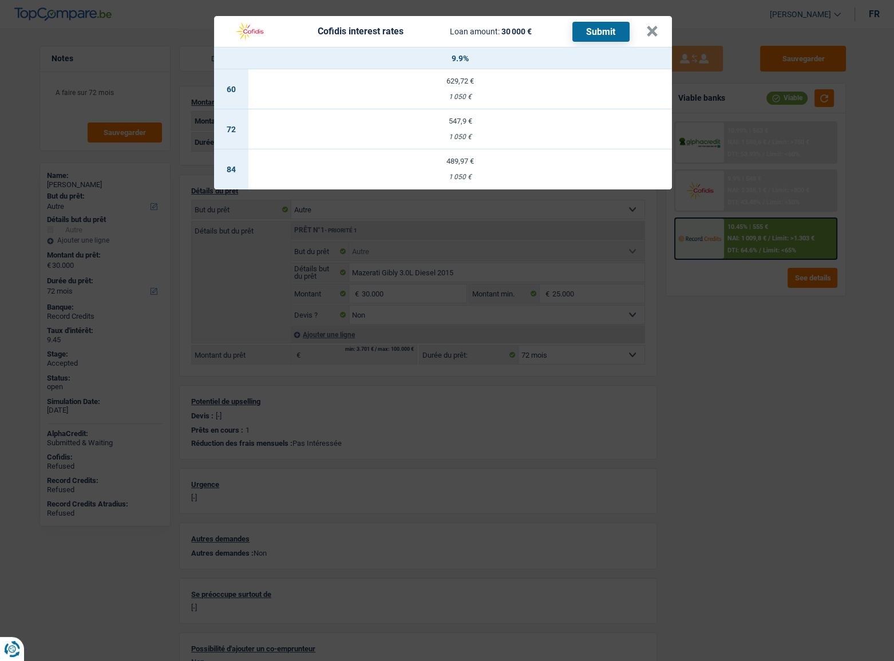
click at [481, 132] on td "547,9 € 1 050 €" at bounding box center [459, 129] width 423 height 40
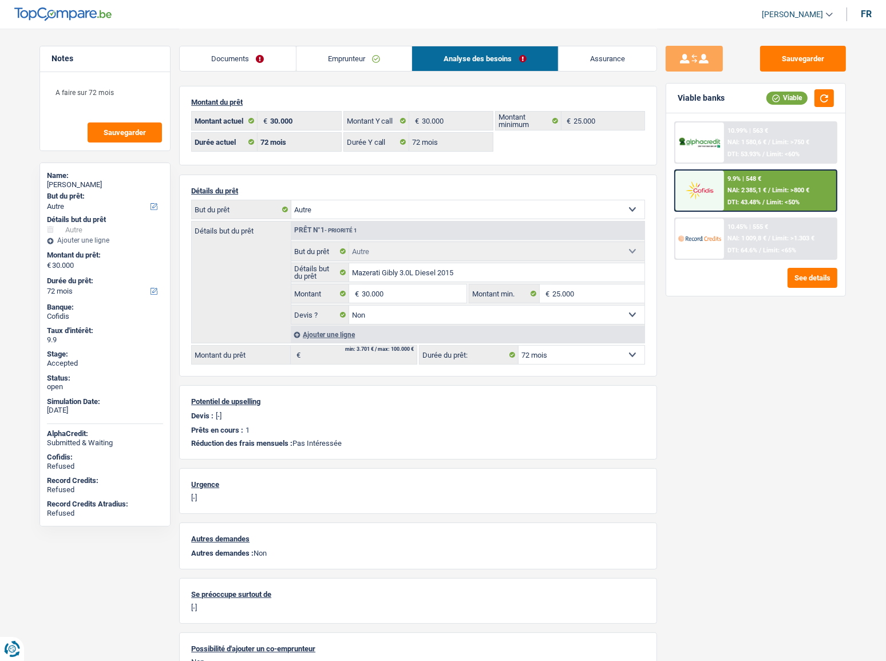
click at [747, 178] on div "9.9% | 548 €" at bounding box center [744, 178] width 34 height 7
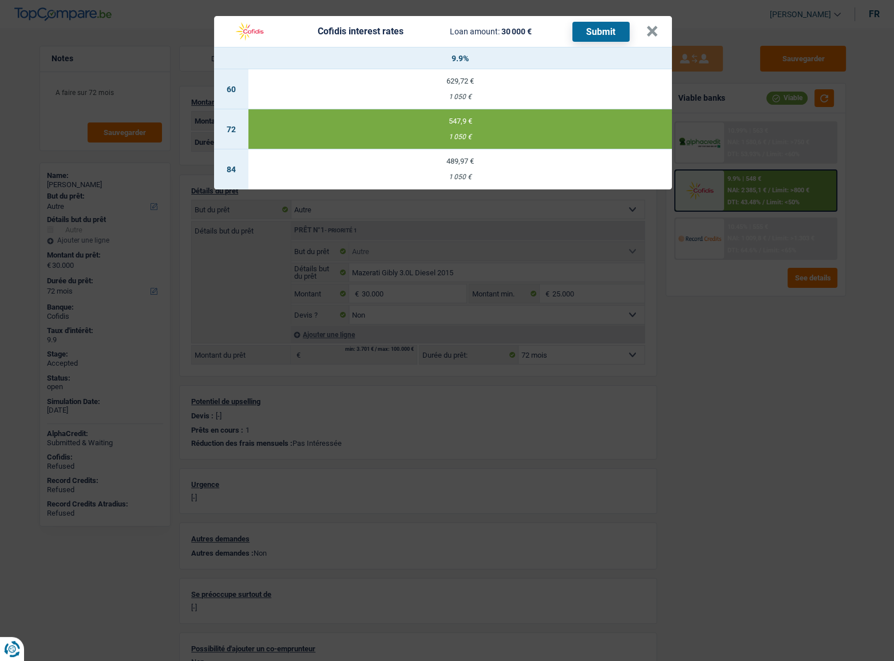
click at [595, 28] on button "Submit" at bounding box center [600, 32] width 57 height 20
click at [651, 27] on button "×" at bounding box center [652, 31] width 12 height 11
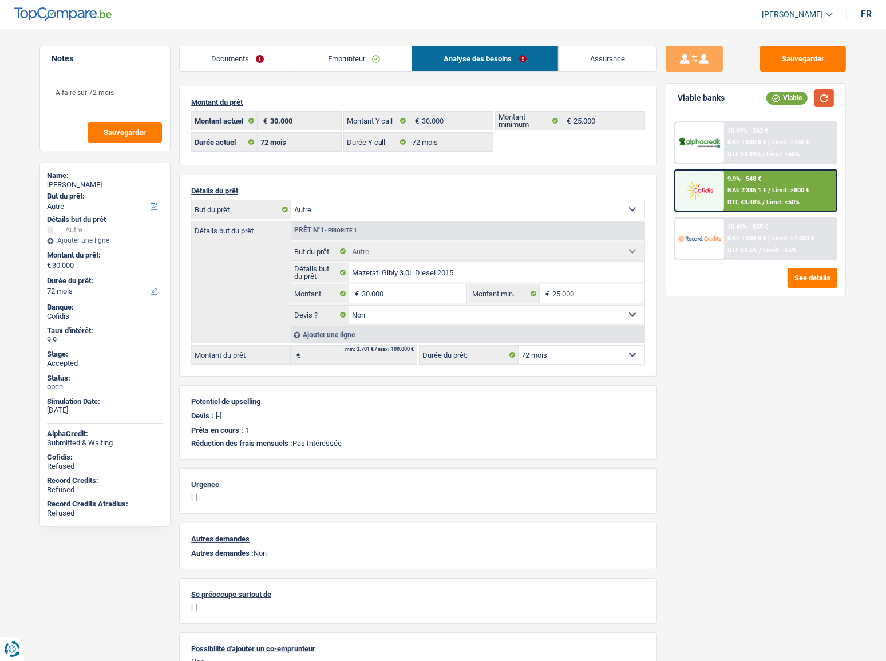
click at [825, 94] on button "button" at bounding box center [823, 98] width 19 height 18
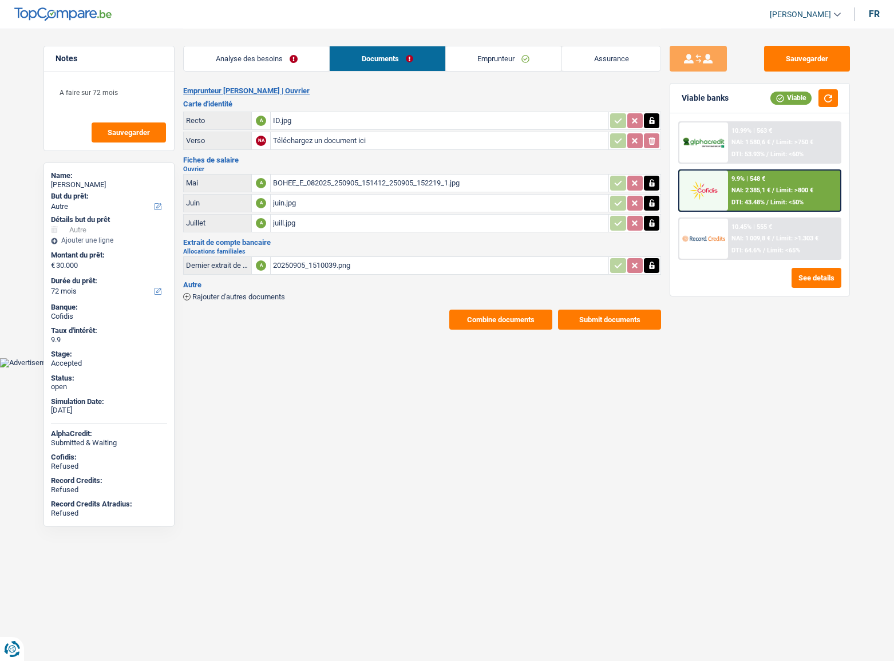
select select "other"
select select "72"
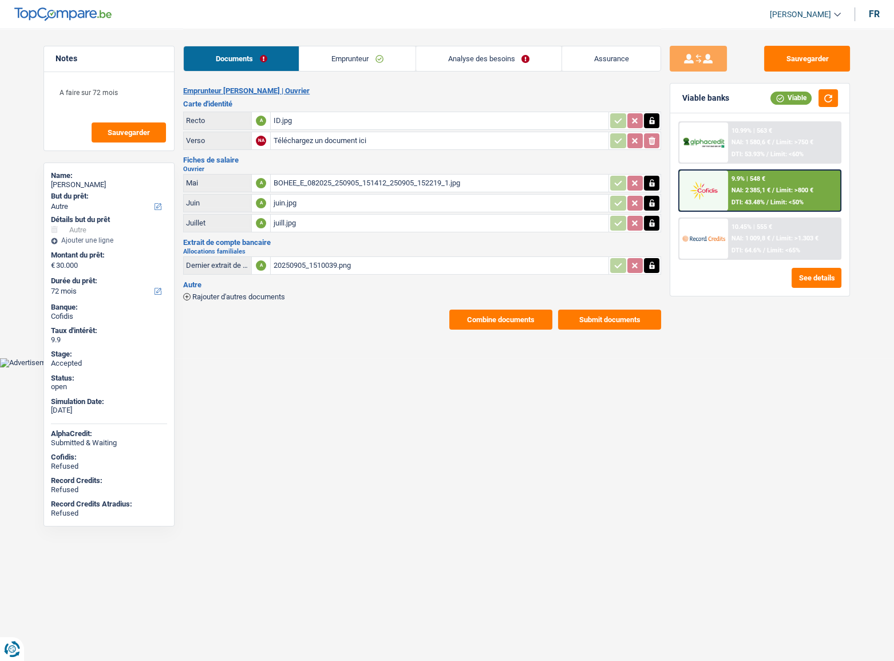
click at [800, 148] on div "10.99% | 563 € NAI: 1 580,6 € / Limit: >750 € DTI: 53.93% / Limit: <60%" at bounding box center [784, 142] width 113 height 40
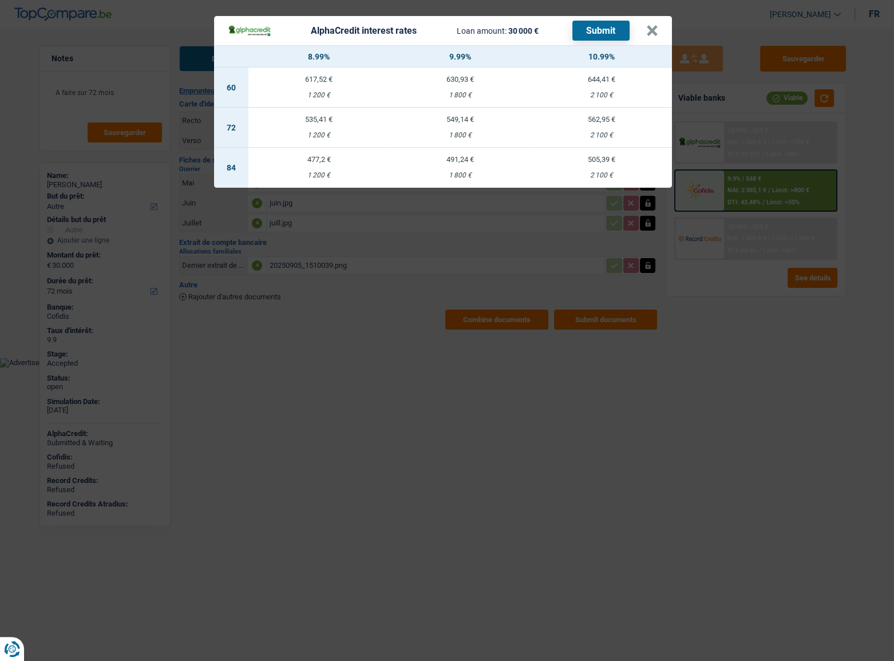
click at [469, 132] on div "1 800 €" at bounding box center [460, 135] width 141 height 7
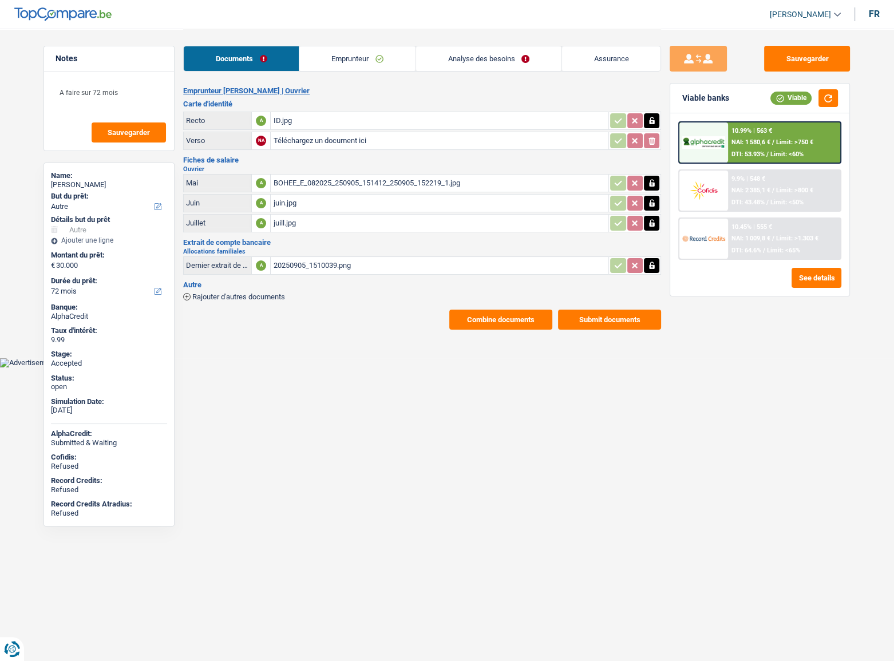
click at [830, 108] on div "Viable banks Viable" at bounding box center [759, 99] width 179 height 30
click at [832, 109] on div "Viable banks Viable" at bounding box center [759, 99] width 179 height 30
click at [785, 142] on span "Limit: >750 €" at bounding box center [794, 141] width 37 height 7
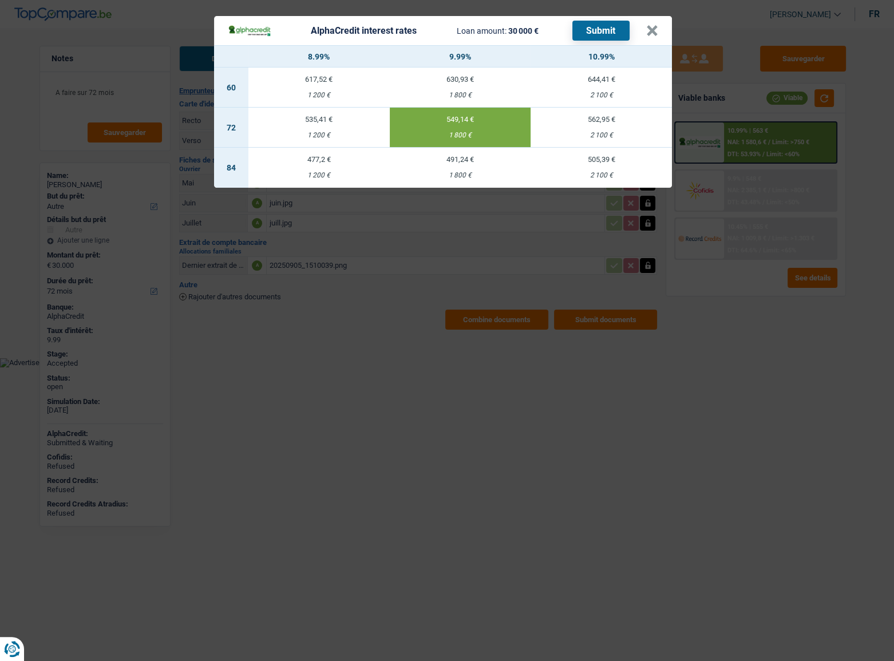
click at [614, 26] on button "Submit" at bounding box center [600, 31] width 57 height 20
click at [654, 30] on button "×" at bounding box center [652, 30] width 12 height 11
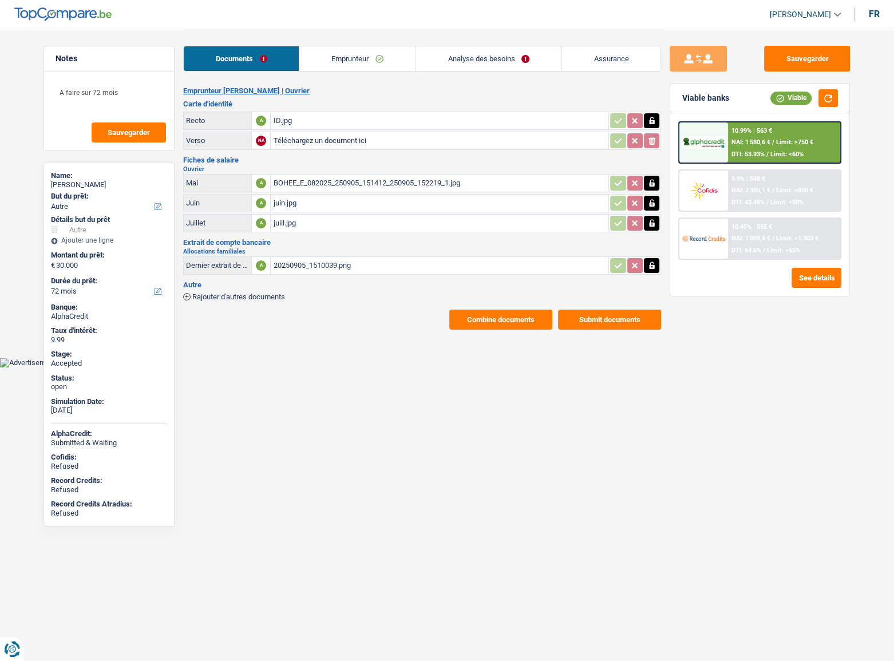
click at [336, 65] on link "Emprunteur" at bounding box center [357, 58] width 116 height 25
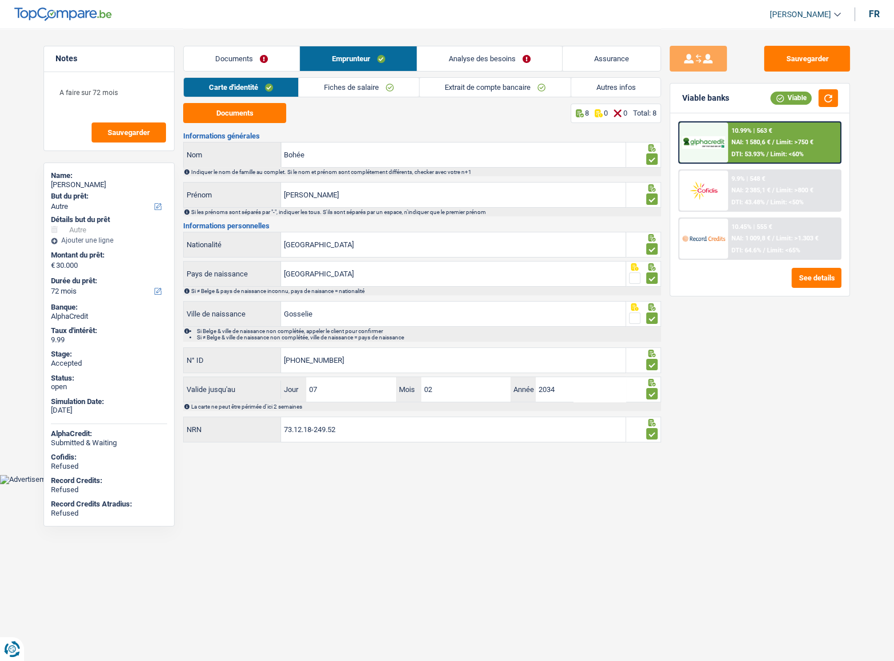
drag, startPoint x: 367, startPoint y: 85, endPoint x: 406, endPoint y: 85, distance: 38.3
click at [369, 85] on link "Fiches de salaire" at bounding box center [359, 87] width 120 height 19
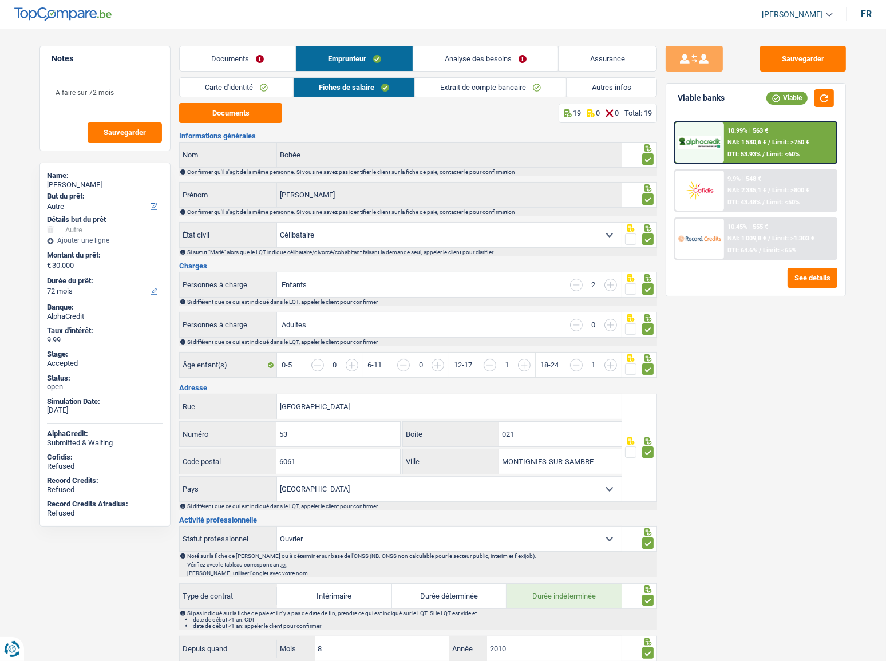
click at [498, 85] on link "Extrait de compte bancaire" at bounding box center [490, 87] width 151 height 19
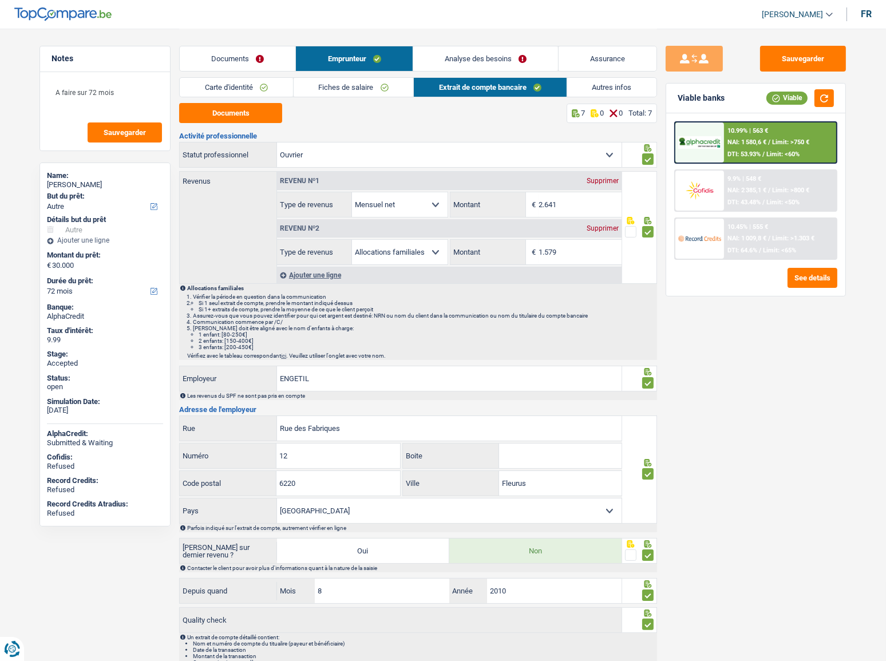
click at [498, 61] on link "Analyse des besoins" at bounding box center [485, 58] width 145 height 25
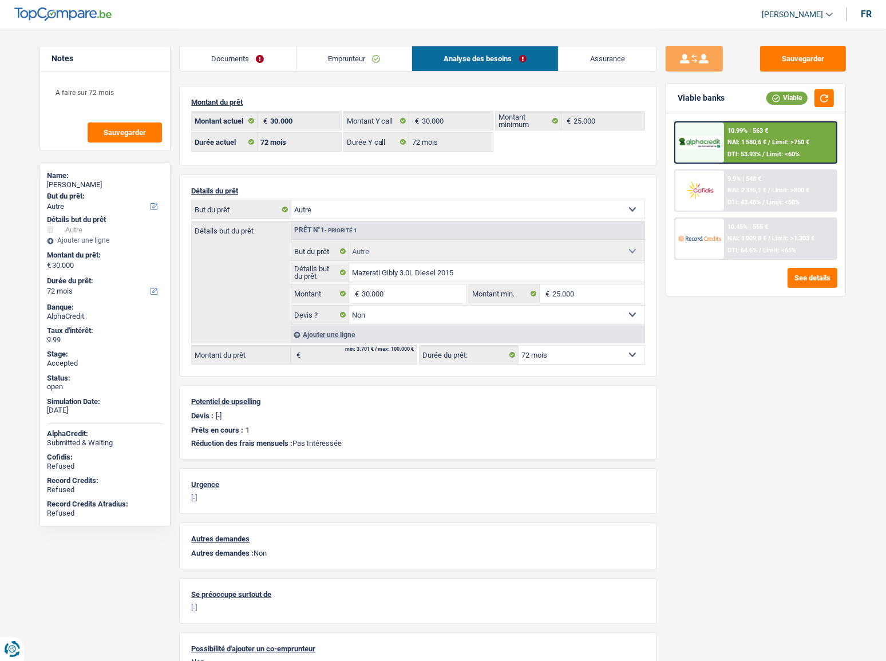
click at [801, 138] on span "Limit: >750 €" at bounding box center [790, 141] width 37 height 7
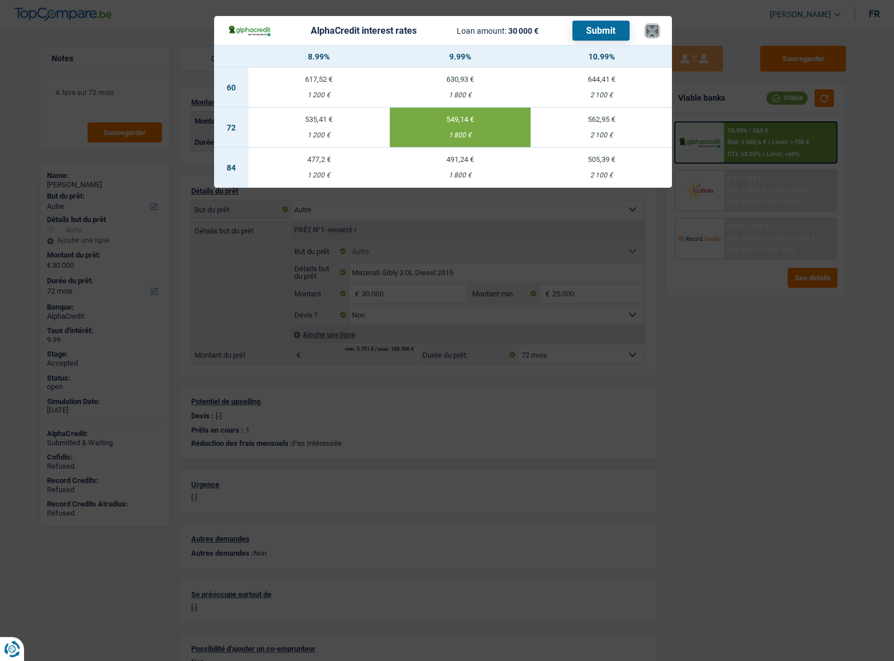
click at [653, 30] on button "×" at bounding box center [652, 30] width 12 height 11
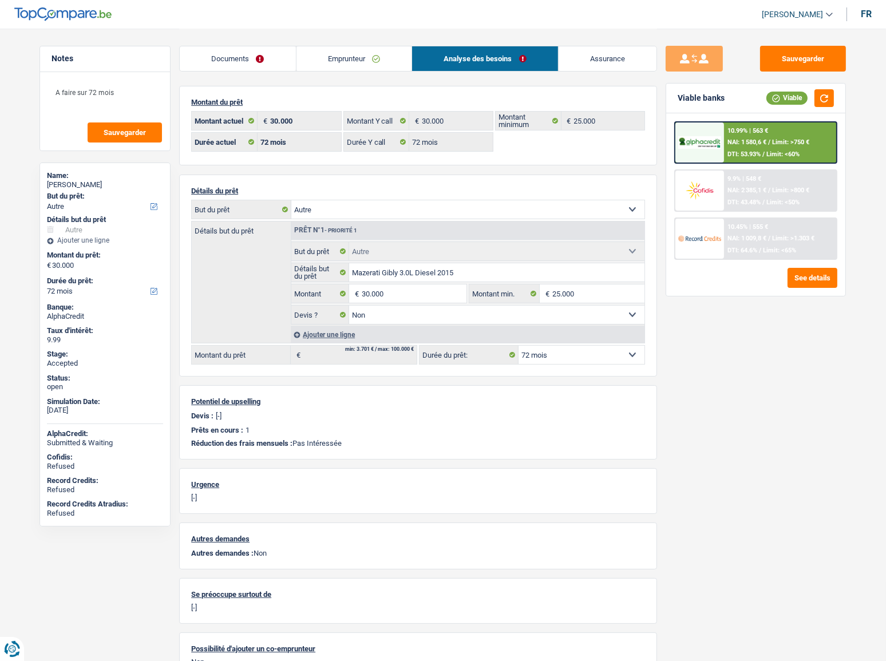
click at [330, 331] on div "Ajouter une ligne" at bounding box center [468, 334] width 354 height 17
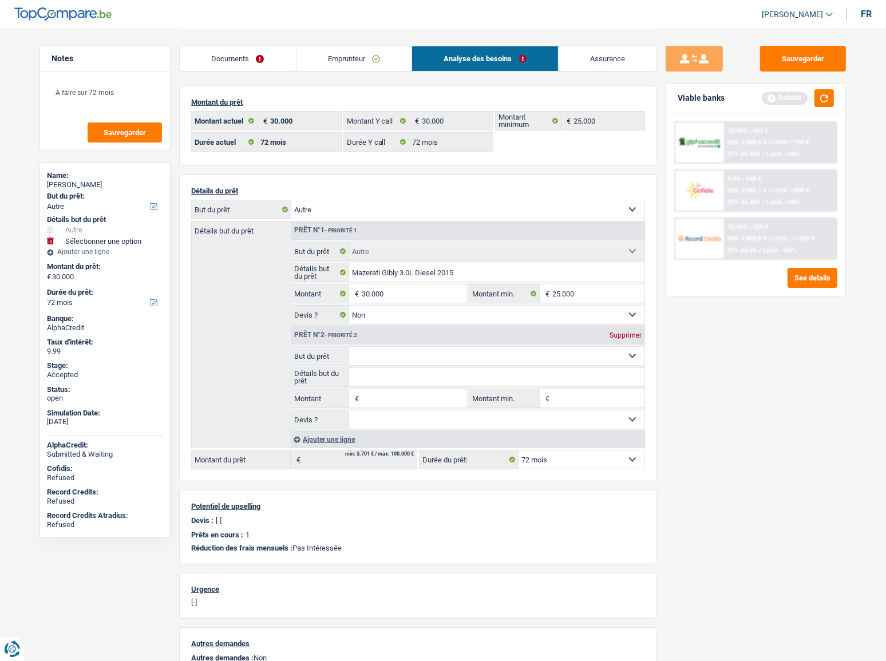
click at [382, 404] on input "Montant" at bounding box center [414, 398] width 105 height 18
type input "10.000"
type input "40.000"
select select "144"
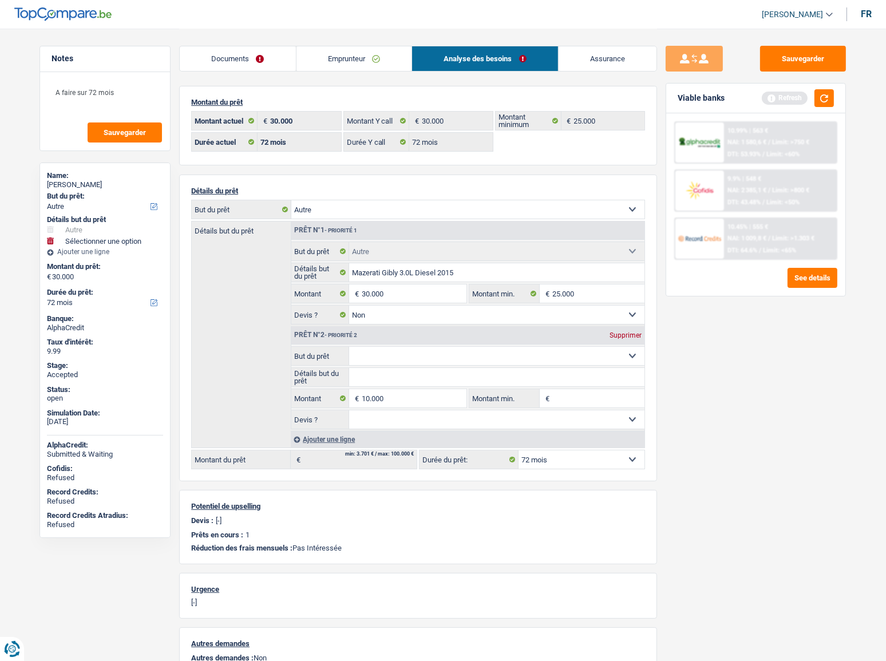
type input "40.000"
select select "144"
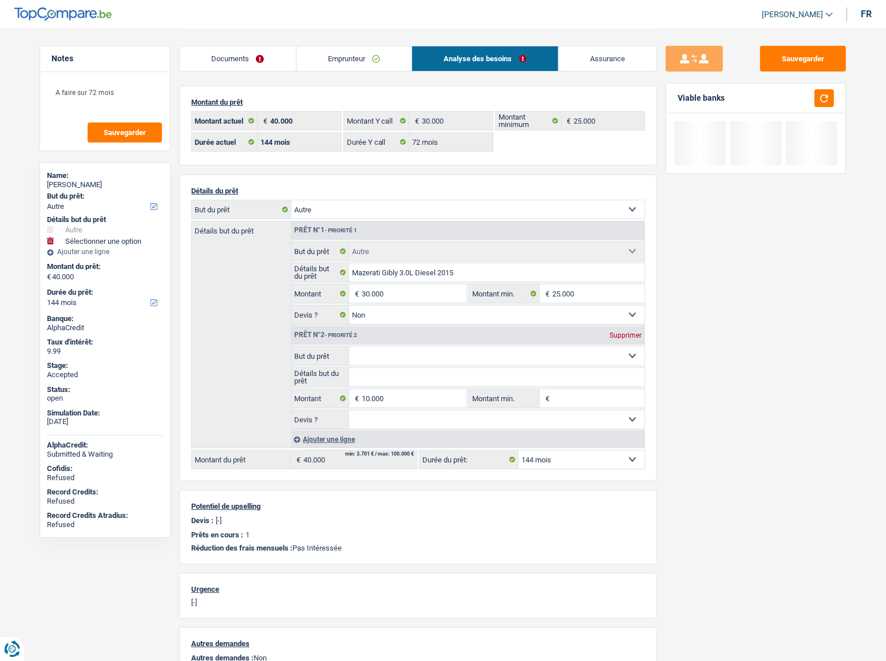
click at [386, 364] on select "Confort maison: meubles, textile, peinture, électroménager, outillage non-profe…" at bounding box center [497, 356] width 296 height 18
select select "household"
click at [349, 347] on select "Confort maison: meubles, textile, peinture, électroménager, outillage non-profe…" at bounding box center [497, 356] width 296 height 18
select select "household"
click at [432, 375] on input "Détails but du prêt" at bounding box center [497, 377] width 296 height 18
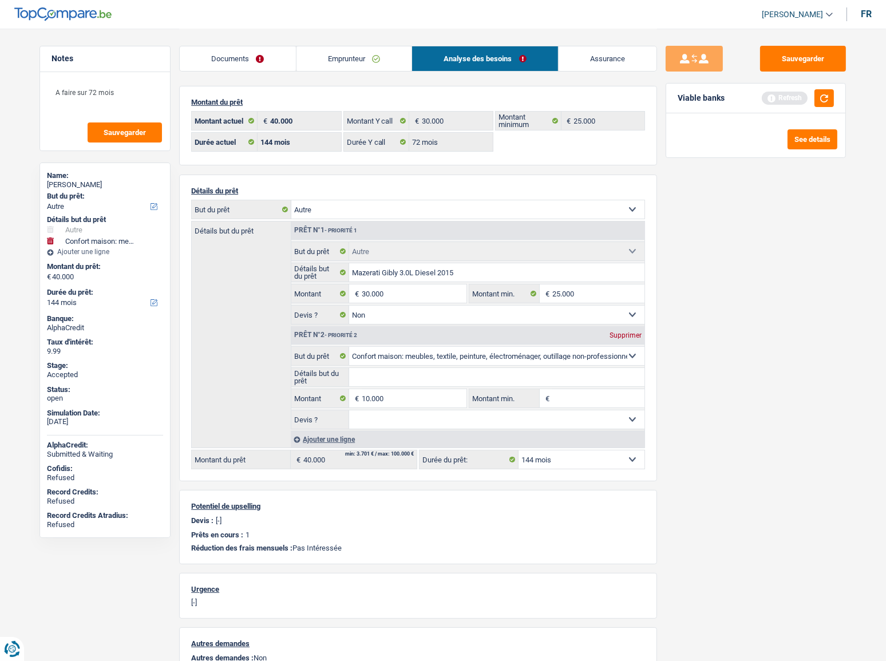
click at [772, 364] on div "Sauvegarder Viable banks Refresh See details" at bounding box center [755, 344] width 197 height 597
click at [817, 98] on button "button" at bounding box center [823, 98] width 19 height 18
click at [375, 296] on input "30.000" at bounding box center [414, 293] width 105 height 18
click at [367, 292] on input "30.000" at bounding box center [414, 293] width 105 height 18
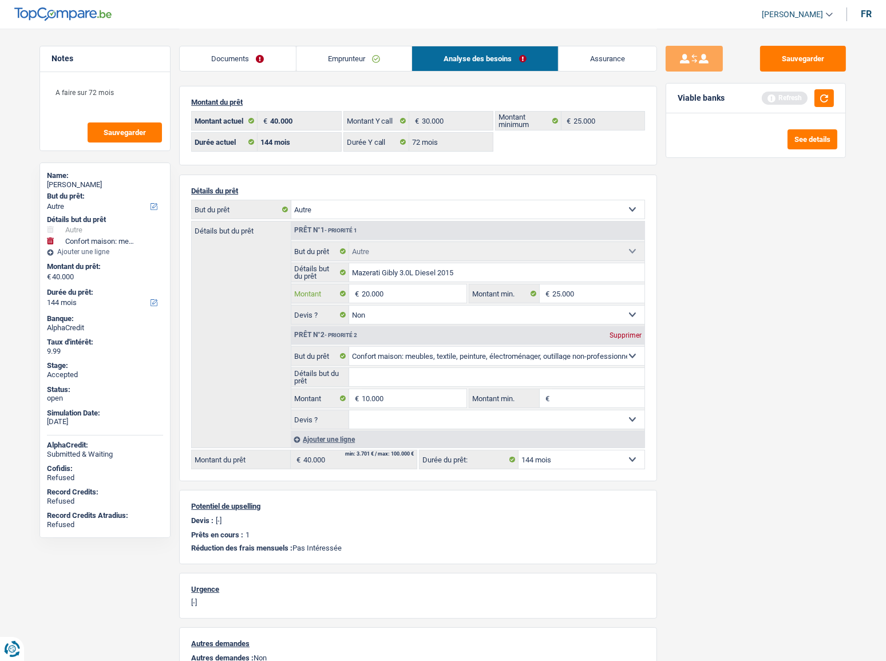
type input "20.000"
type input "30.000"
select select "120"
type input "30.000"
select select "120"
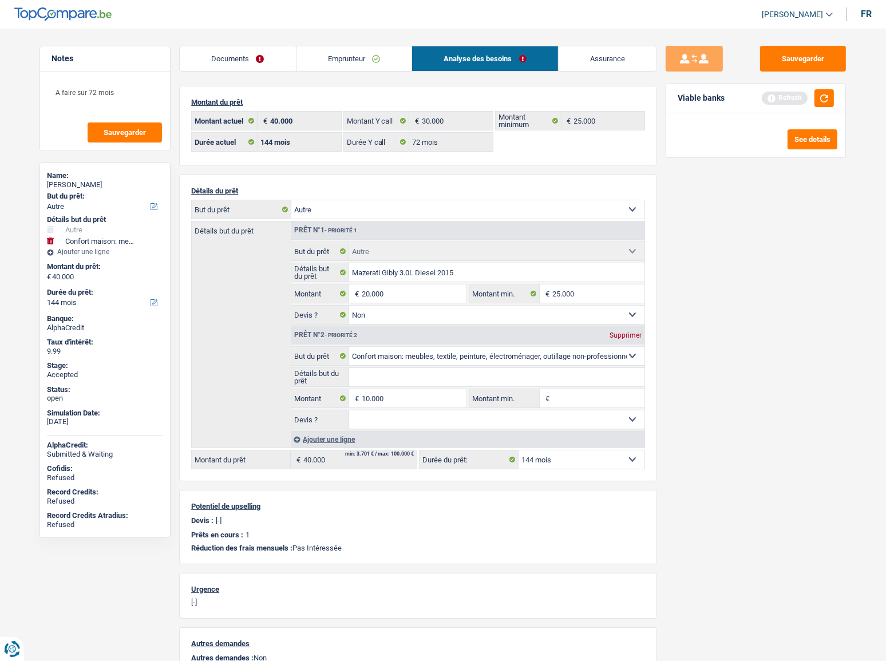
type input "30.000"
select select "120"
click at [686, 309] on div "Sauvegarder Viable banks" at bounding box center [755, 344] width 197 height 597
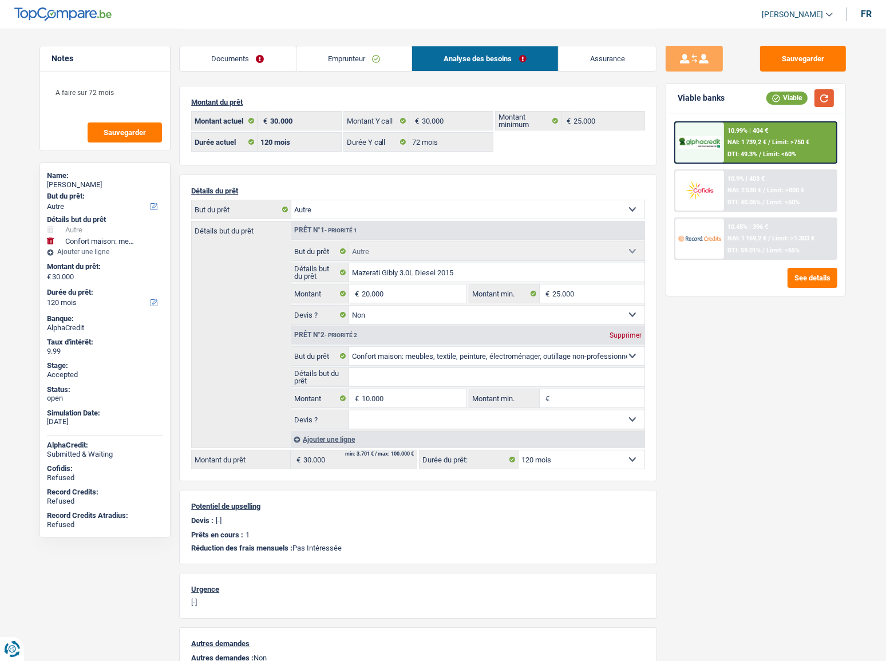
click at [824, 96] on button "button" at bounding box center [823, 98] width 19 height 18
click at [828, 97] on button "button" at bounding box center [823, 98] width 19 height 18
click at [811, 235] on span "Limit: >1.303 €" at bounding box center [793, 238] width 42 height 7
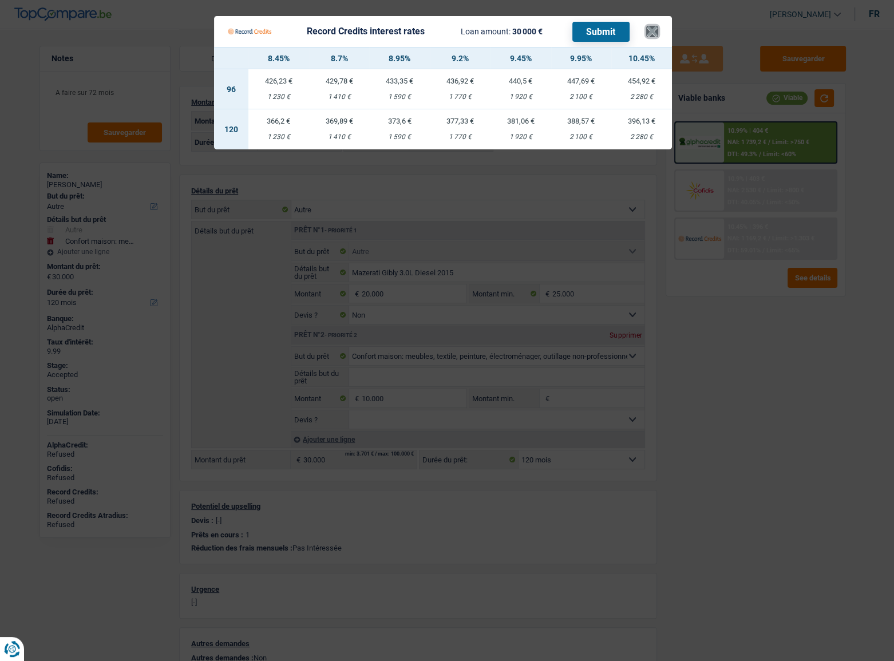
click at [651, 28] on button "×" at bounding box center [652, 31] width 12 height 11
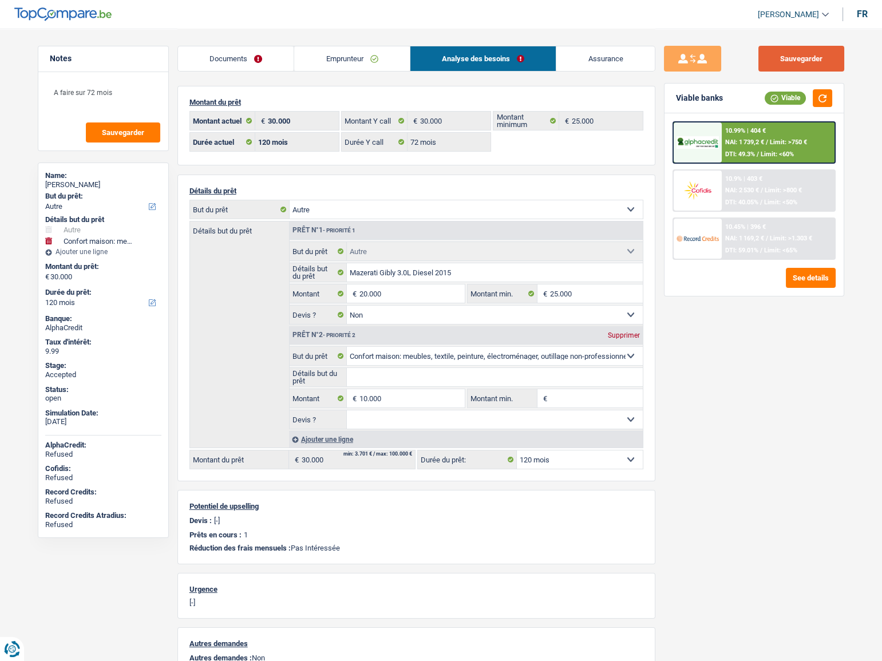
click at [800, 56] on button "Sauvegarder" at bounding box center [801, 59] width 86 height 26
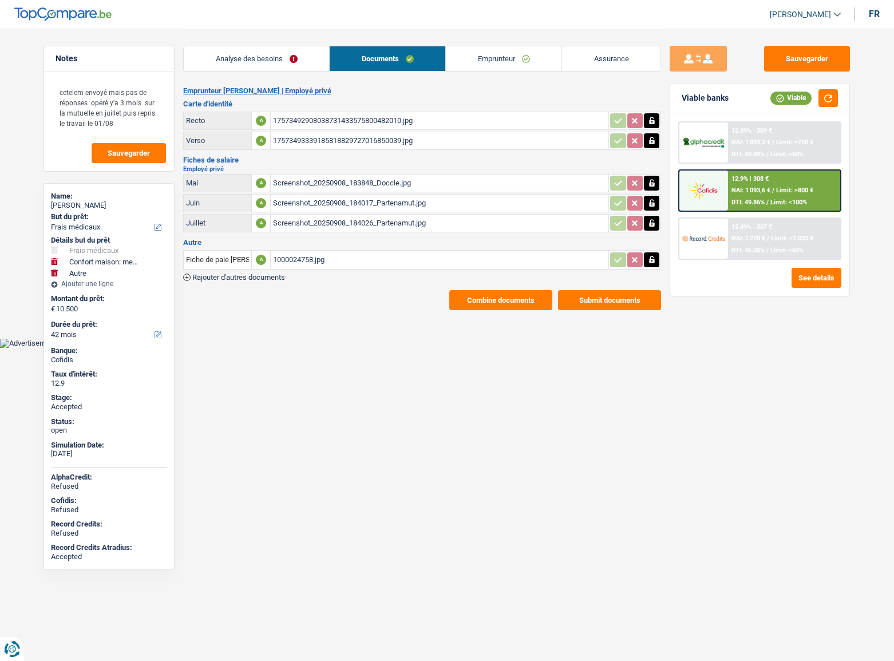
select select "medical"
select select "household"
select select "other"
select select "42"
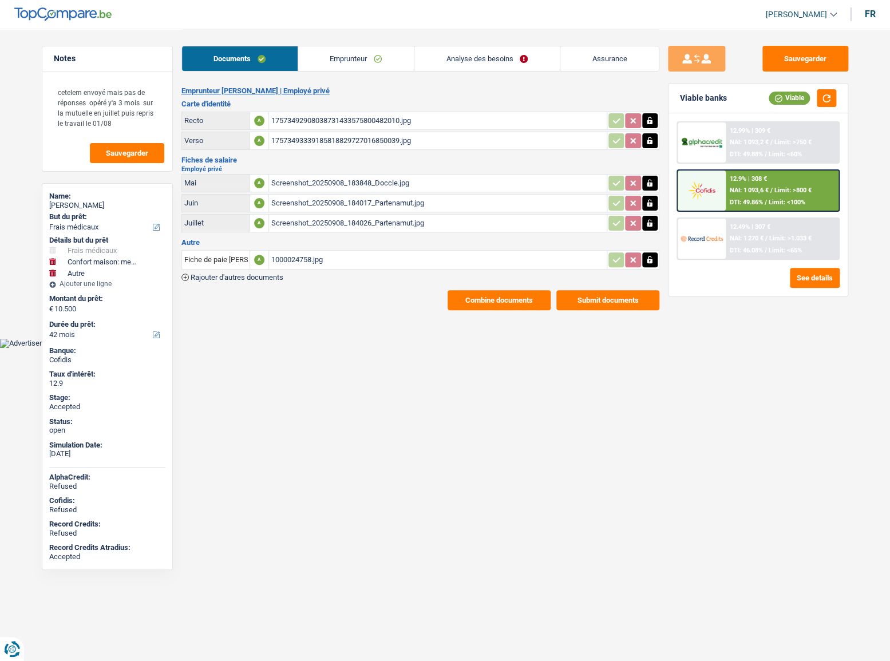
click at [333, 58] on link "Emprunteur" at bounding box center [356, 58] width 116 height 25
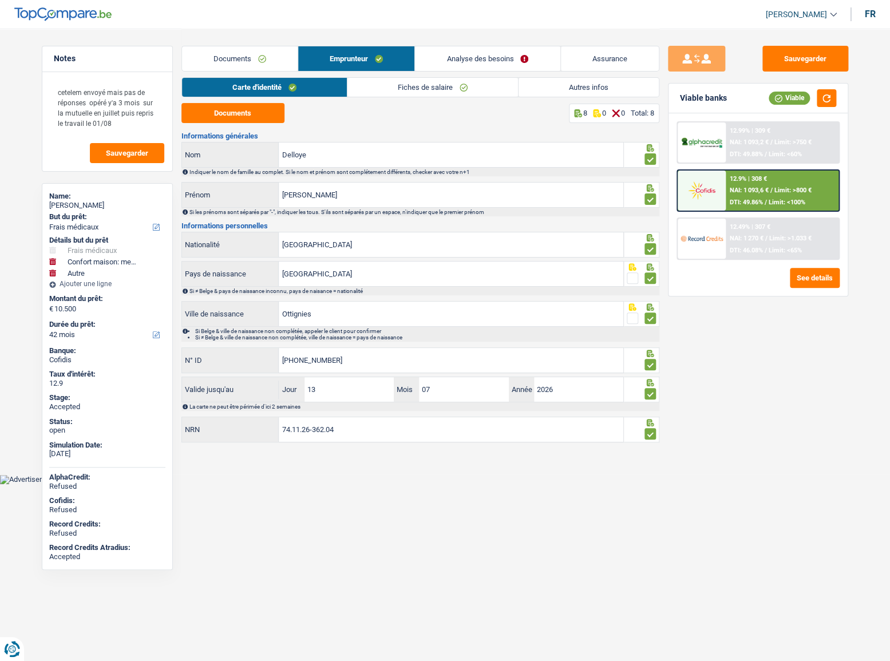
click at [403, 87] on link "Fiches de salaire" at bounding box center [432, 87] width 170 height 19
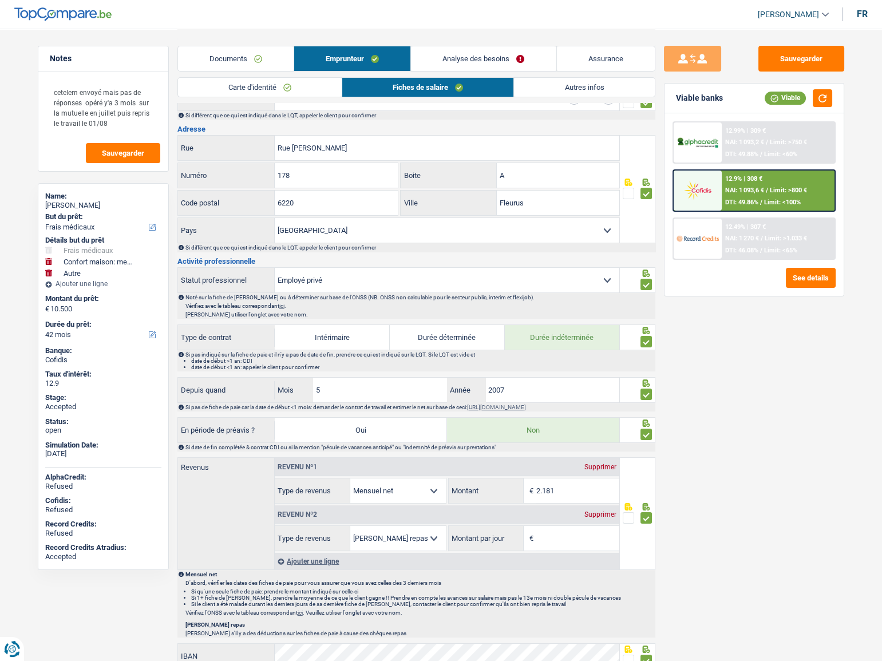
scroll to position [312, 0]
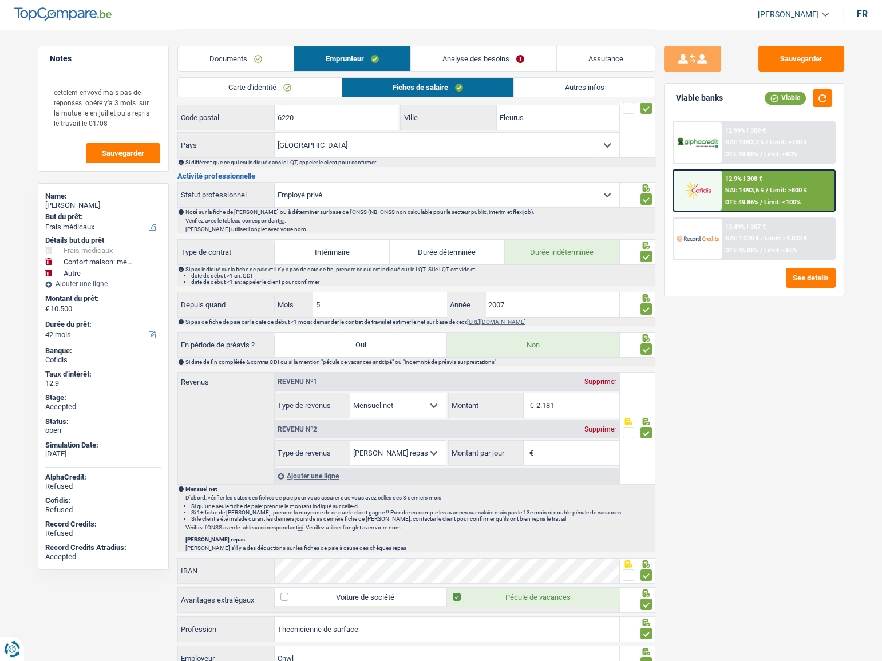
click at [603, 426] on div "Supprimer" at bounding box center [600, 429] width 38 height 7
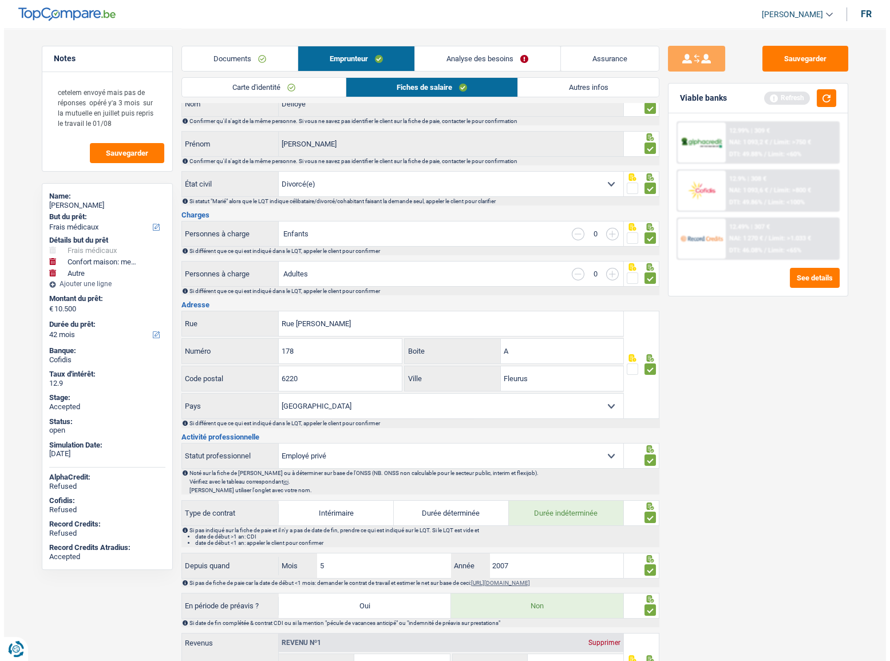
scroll to position [0, 0]
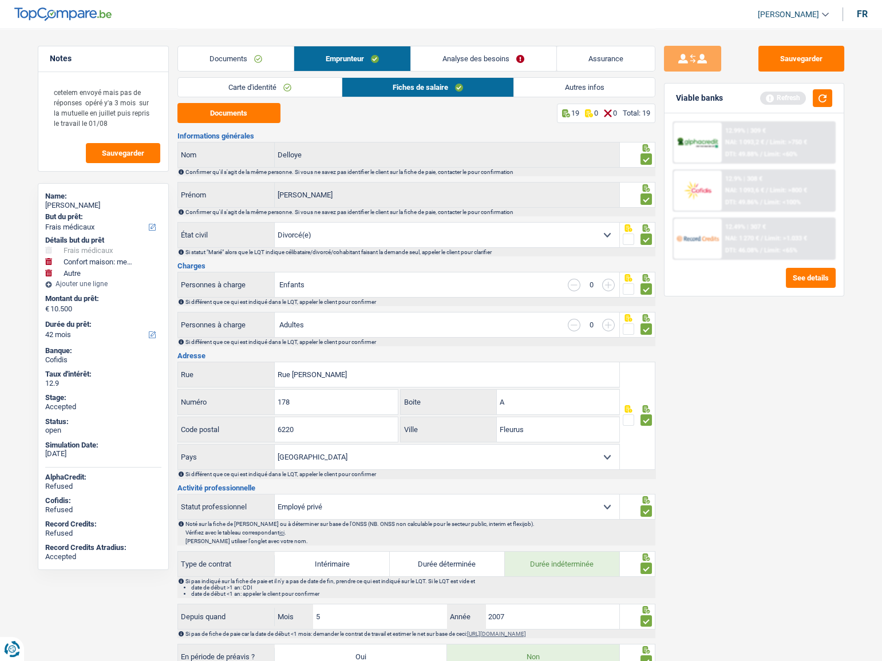
click at [569, 89] on link "Autres infos" at bounding box center [584, 87] width 140 height 19
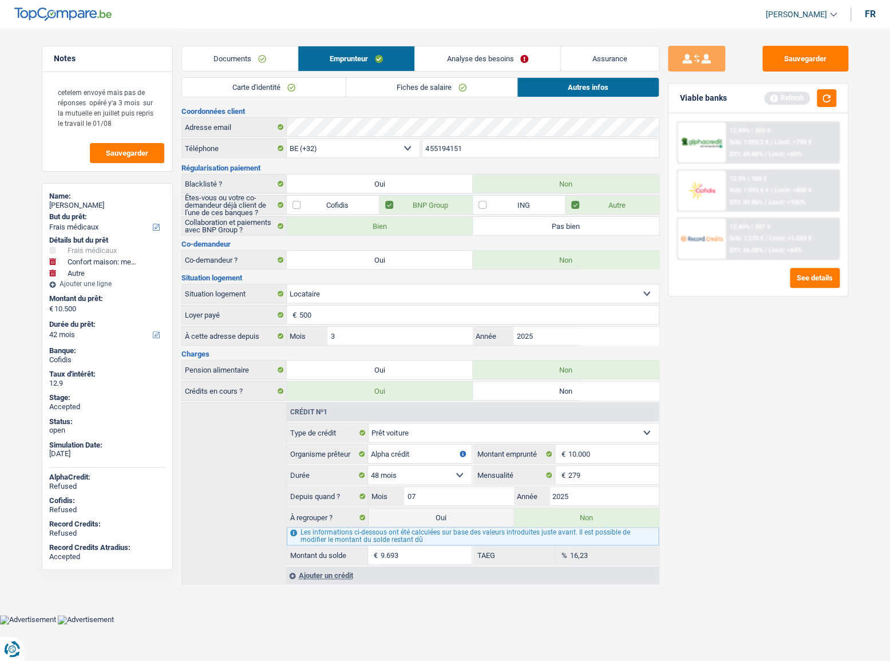
click at [258, 61] on link "Documents" at bounding box center [240, 58] width 116 height 25
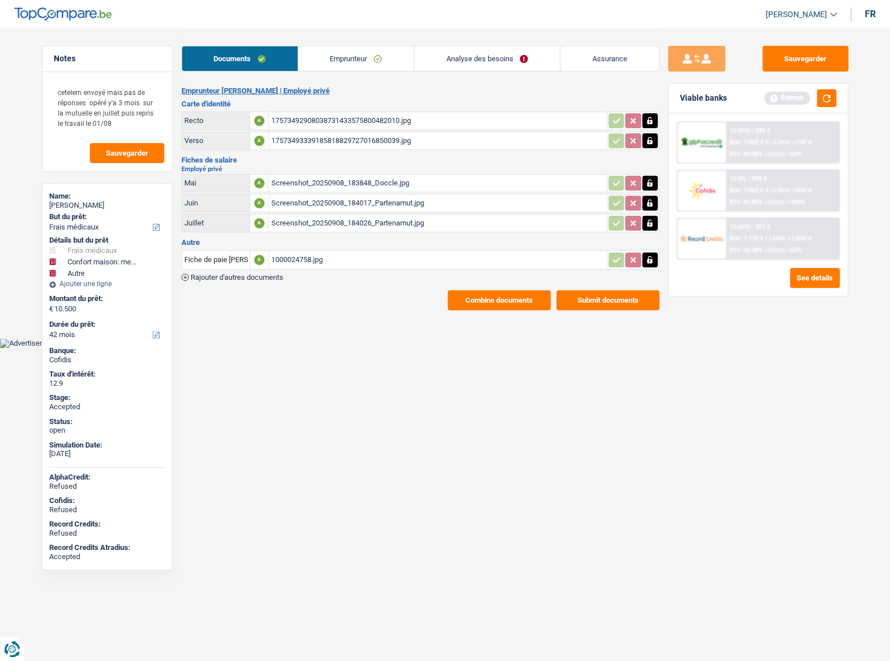
click at [318, 180] on div "Screenshot_20250908_183848_Doccle.jpg" at bounding box center [437, 182] width 333 height 17
click at [342, 225] on div "Screenshot_20250908_184026_Partenamut.jpg" at bounding box center [437, 223] width 333 height 17
click at [341, 204] on div "Screenshot_20250908_184017_Partenamut.jpg" at bounding box center [437, 203] width 333 height 17
click at [482, 296] on button "Combine documents" at bounding box center [498, 300] width 103 height 20
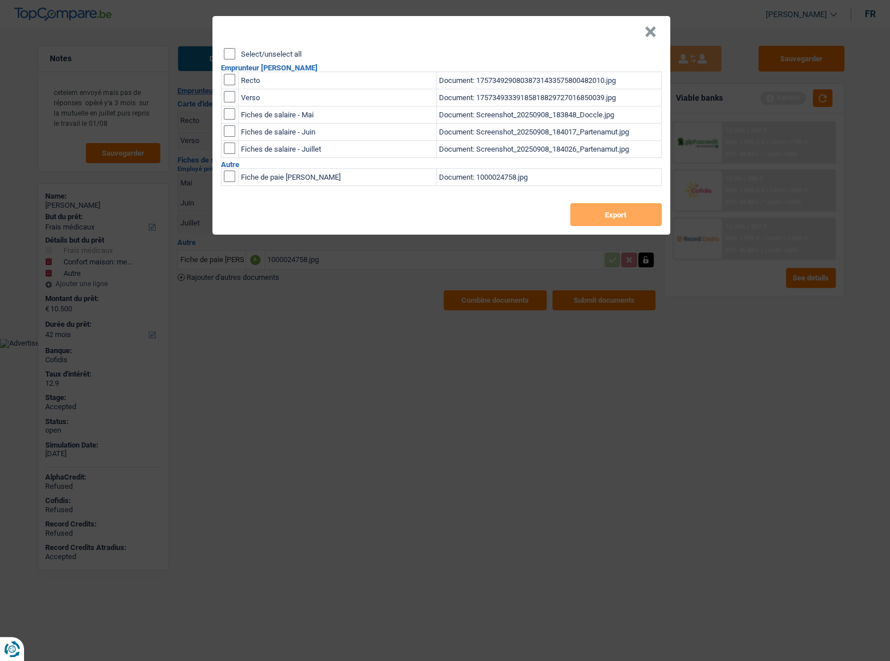
click at [656, 29] on header "×" at bounding box center [441, 32] width 458 height 32
click at [653, 30] on button "×" at bounding box center [650, 31] width 12 height 11
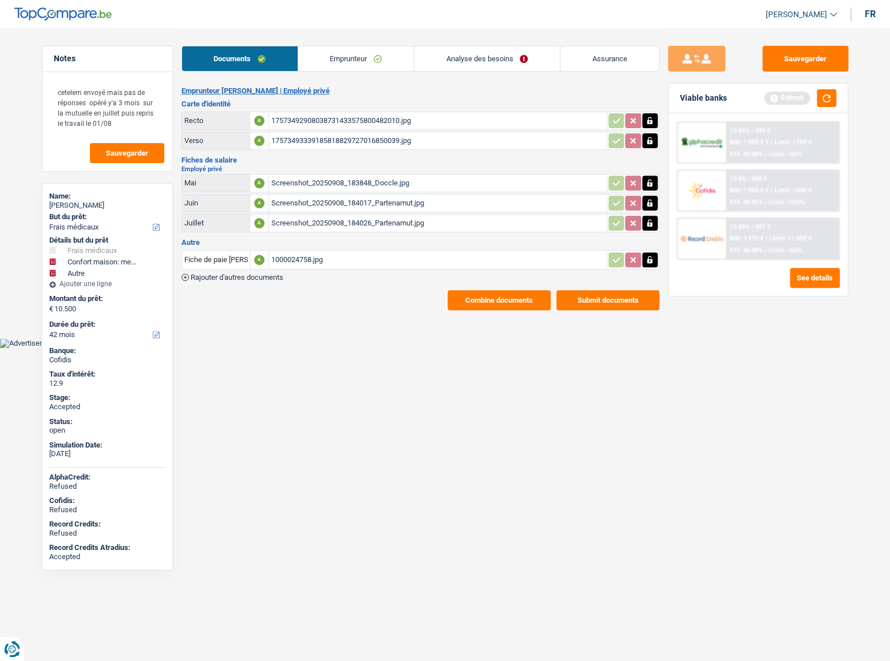
click at [312, 256] on div "1000024758.jpg" at bounding box center [437, 259] width 333 height 17
click at [531, 297] on button "Combine documents" at bounding box center [498, 300] width 103 height 20
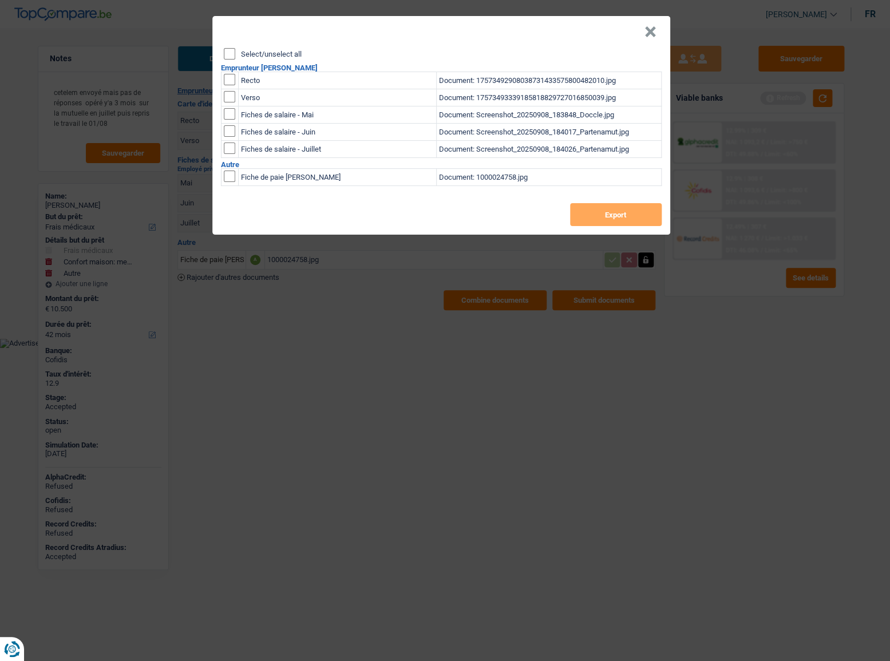
click at [233, 54] on input "Select/unselect all" at bounding box center [229, 53] width 11 height 11
checkbox input "true"
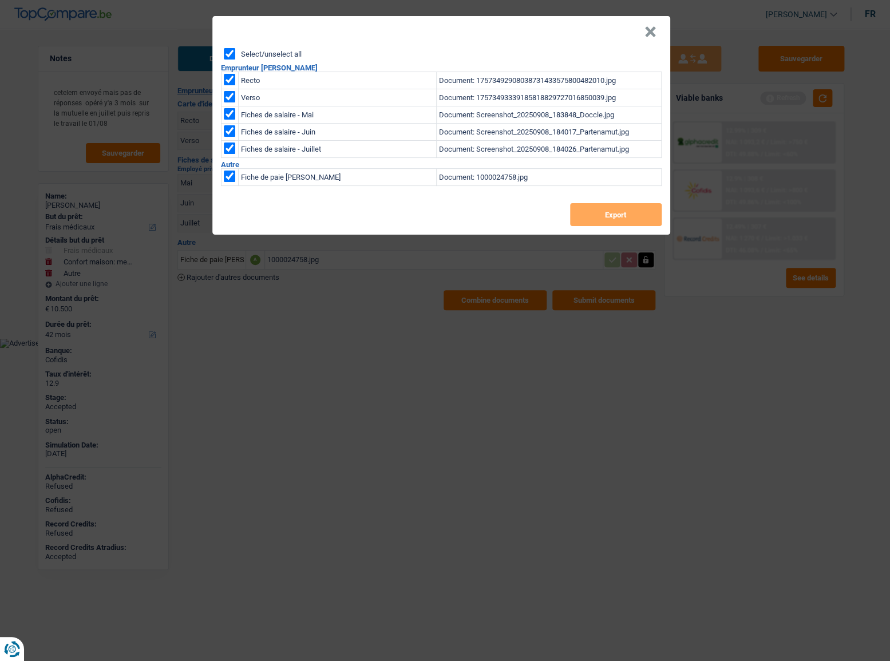
checkbox input "true"
click at [227, 145] on input "checkbox" at bounding box center [229, 147] width 11 height 11
checkbox input "false"
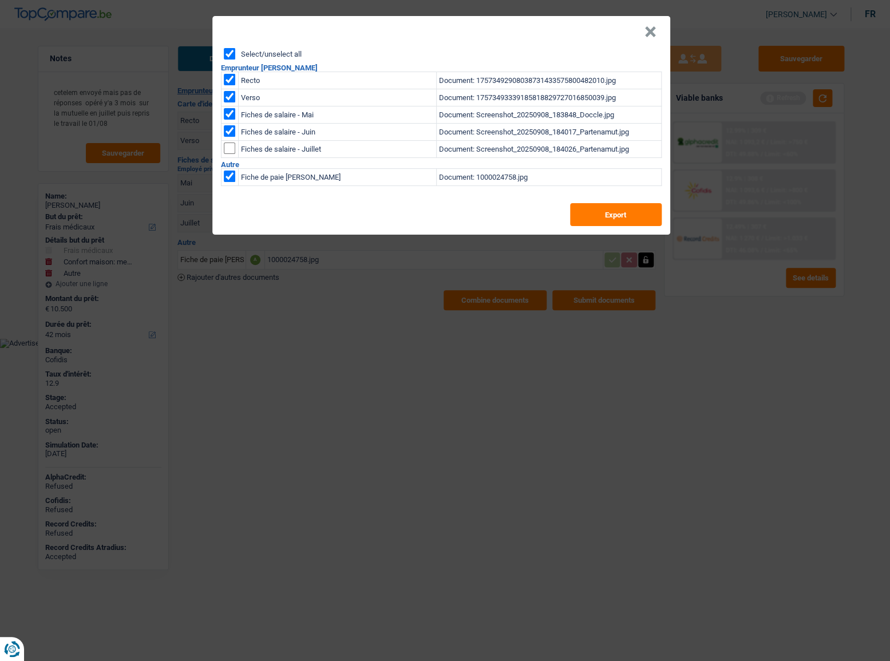
click at [226, 127] on input "checkbox" at bounding box center [229, 130] width 11 height 11
checkbox input "false"
click at [226, 114] on input "checkbox" at bounding box center [229, 113] width 11 height 11
checkbox input "false"
click at [624, 212] on button "Export" at bounding box center [616, 214] width 92 height 23
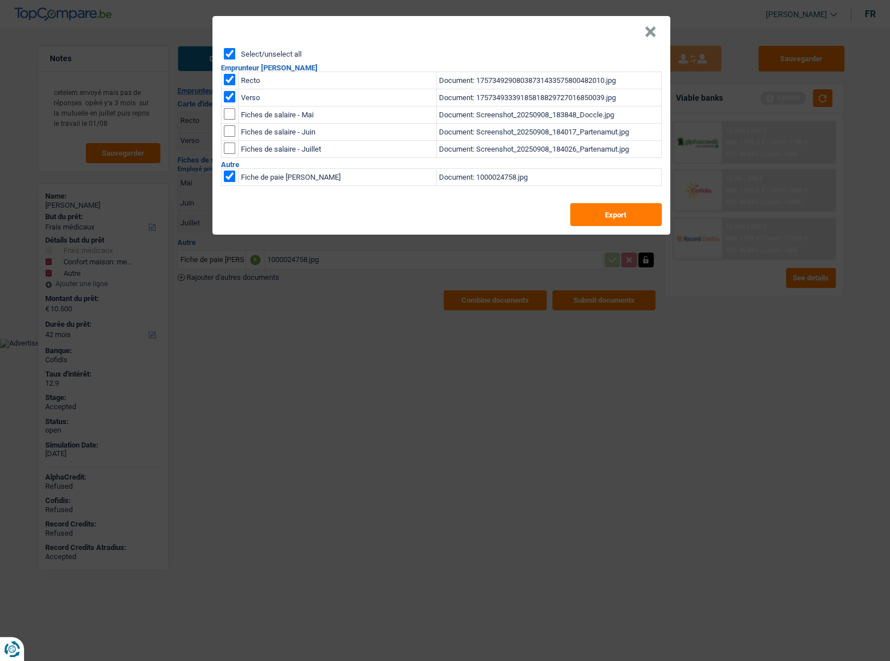
click at [656, 35] on header "×" at bounding box center [441, 32] width 458 height 32
click at [647, 29] on button "×" at bounding box center [650, 31] width 12 height 11
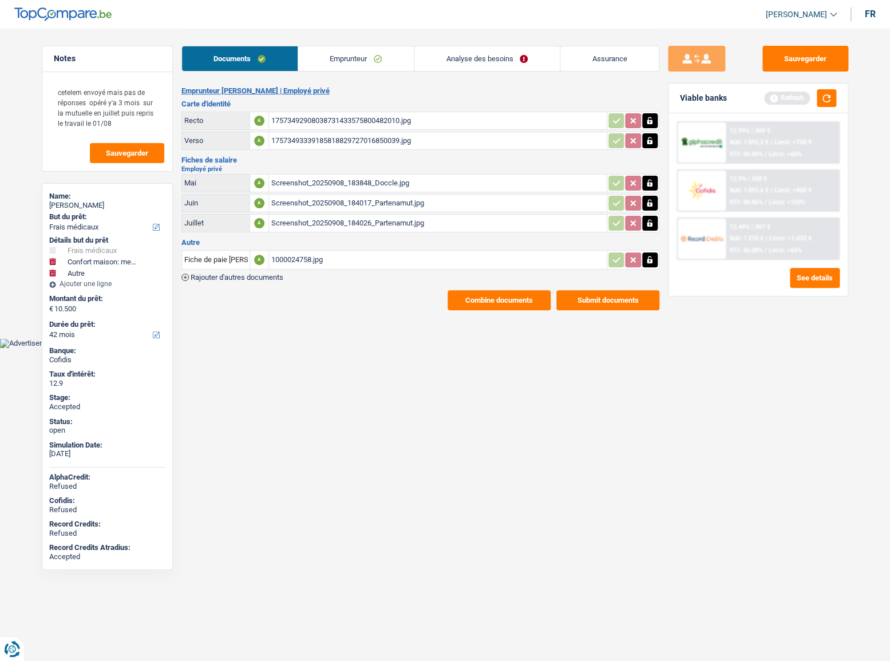
click at [755, 241] on span "NAI: 1 270 €" at bounding box center [746, 238] width 34 height 7
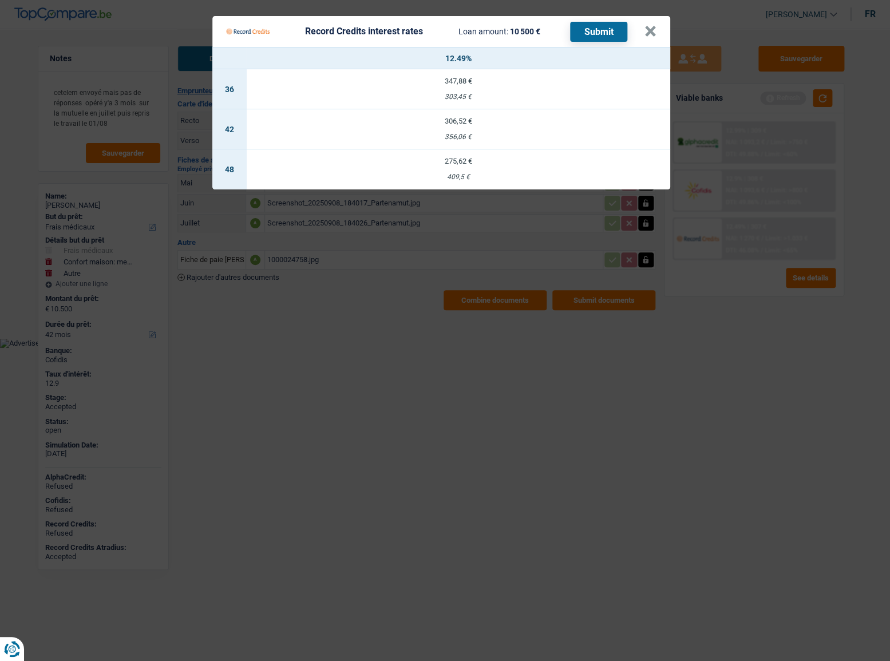
click at [578, 332] on Credits "Record Credits interest rates Loan amount: 10 500 € Submit × 12.49% 36 347,88 €…" at bounding box center [445, 330] width 890 height 661
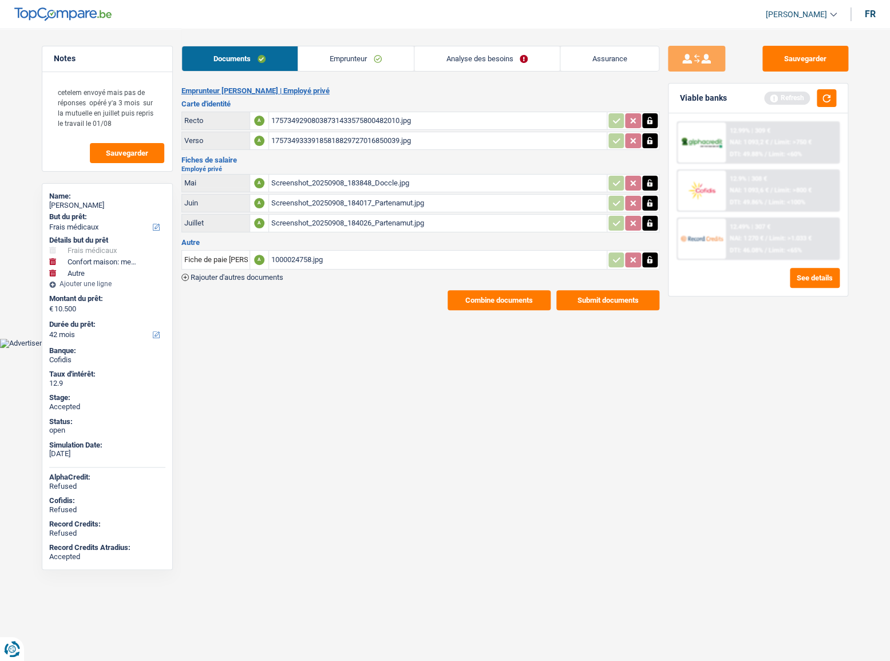
click at [749, 229] on div "12.49% | 307 €" at bounding box center [749, 226] width 41 height 7
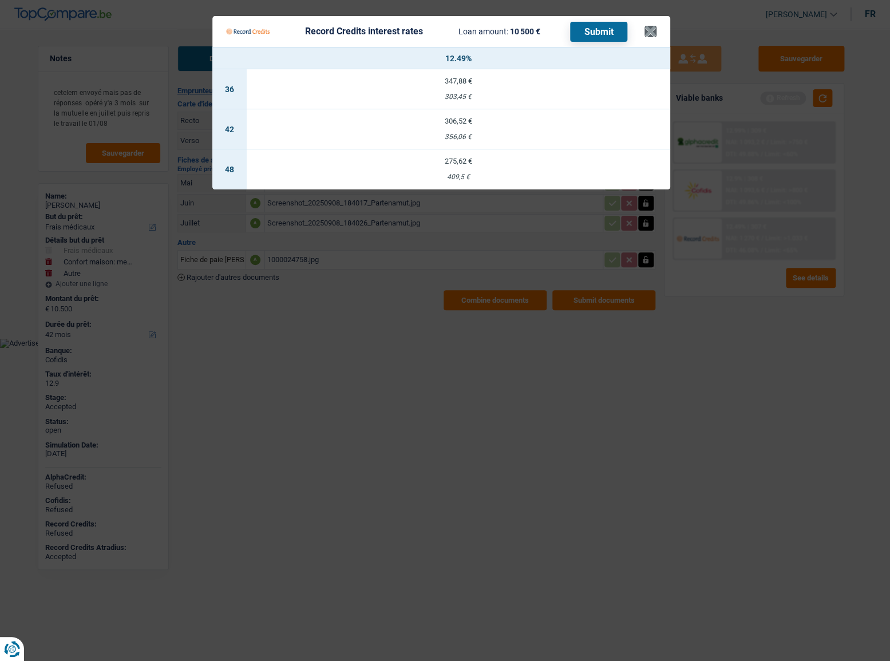
click at [655, 33] on Credits___BV_modal_header_ "Record Credits interest rates Loan amount: 10 500 € Submit ×" at bounding box center [441, 31] width 458 height 31
click at [653, 33] on button "×" at bounding box center [650, 31] width 12 height 11
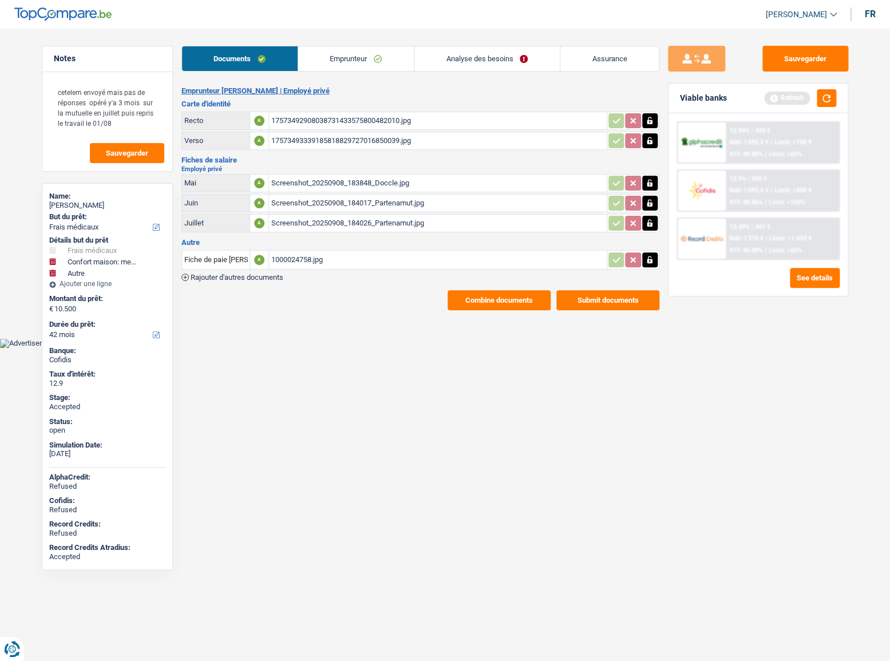
click at [379, 260] on div "1000024758.jpg" at bounding box center [437, 259] width 333 height 17
click at [318, 180] on div "Screenshot_20250908_183848_Doccle.jpg" at bounding box center [437, 182] width 333 height 17
click at [330, 196] on div "Screenshot_20250908_184017_Partenamut.jpg" at bounding box center [437, 203] width 333 height 17
click at [379, 177] on div "Screenshot_20250908_183848_Doccle.jpg" at bounding box center [437, 182] width 333 height 17
click at [817, 55] on button "Sauvegarder" at bounding box center [805, 59] width 86 height 26
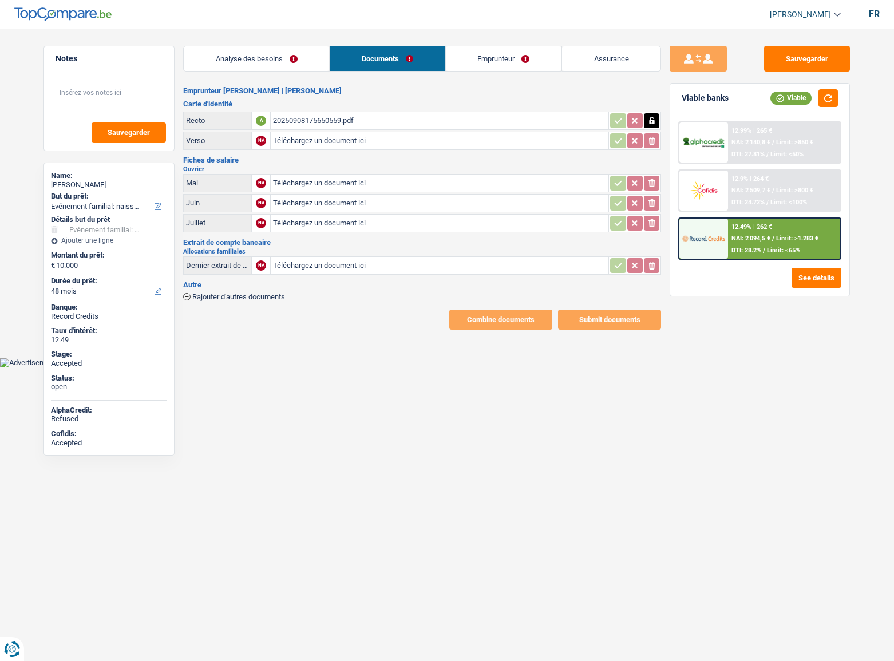
select select "familyEvent"
select select "48"
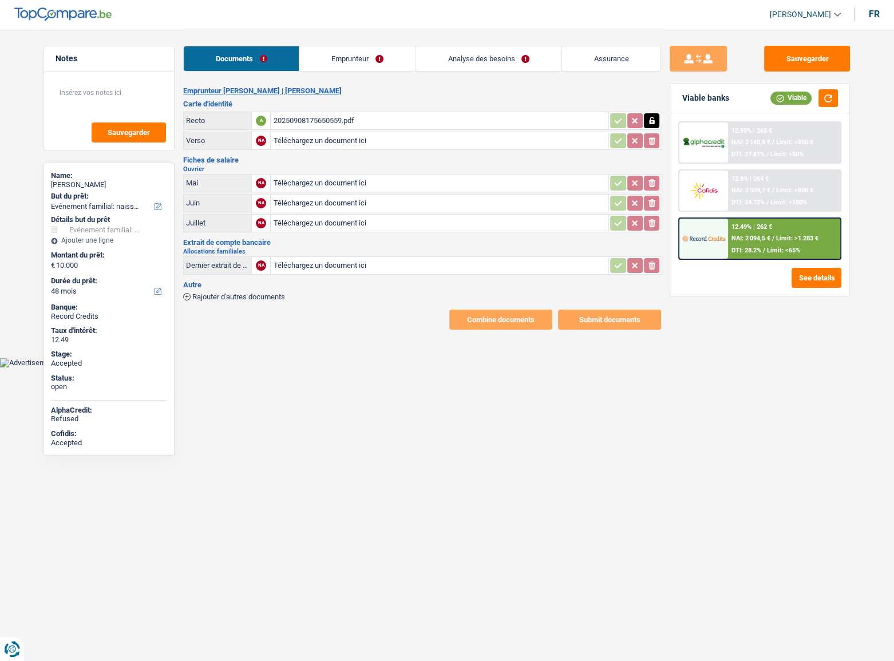
click at [335, 62] on link "Emprunteur" at bounding box center [357, 58] width 116 height 25
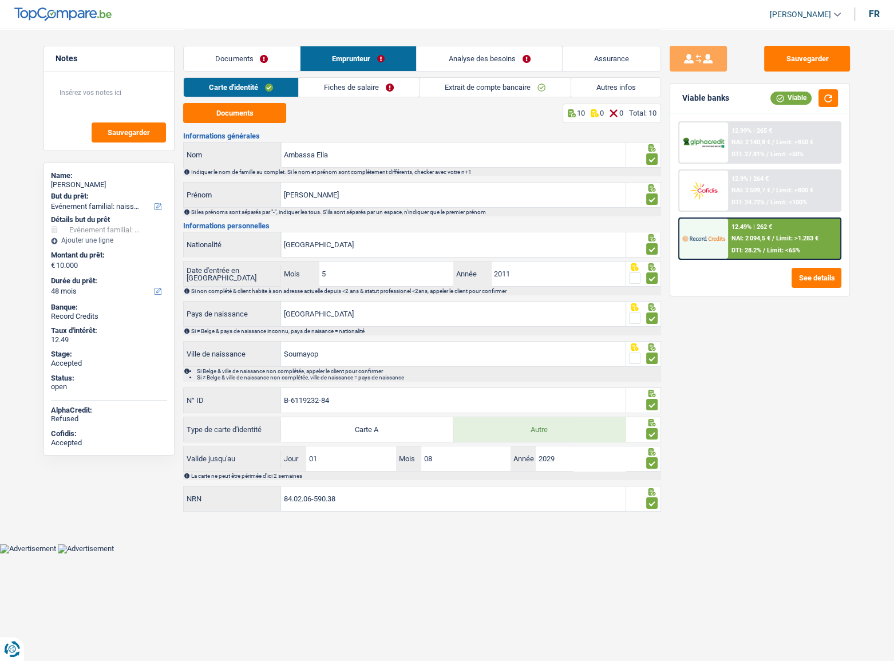
click at [245, 54] on link "Documents" at bounding box center [242, 58] width 116 height 25
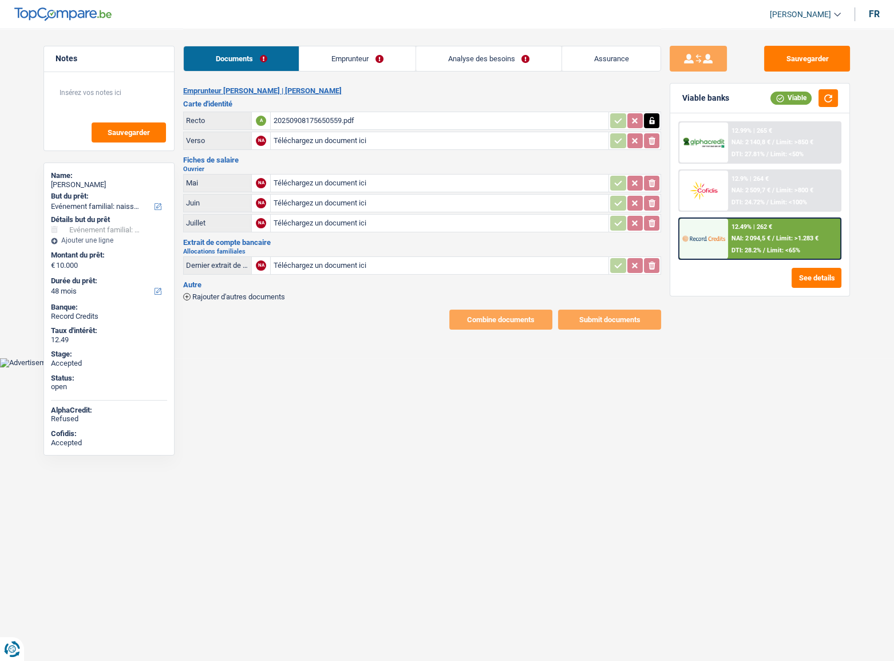
click at [346, 125] on div "20250908175650559.pdf" at bounding box center [439, 120] width 333 height 17
click at [721, 332] on div "Sauvegarder Viable banks Viable 12.99% | 265 € NAI: 2 140,8 € / Limit: >850 € D…" at bounding box center [759, 344] width 197 height 597
click at [762, 190] on span "NAI: 2 509,7 €" at bounding box center [750, 189] width 39 height 7
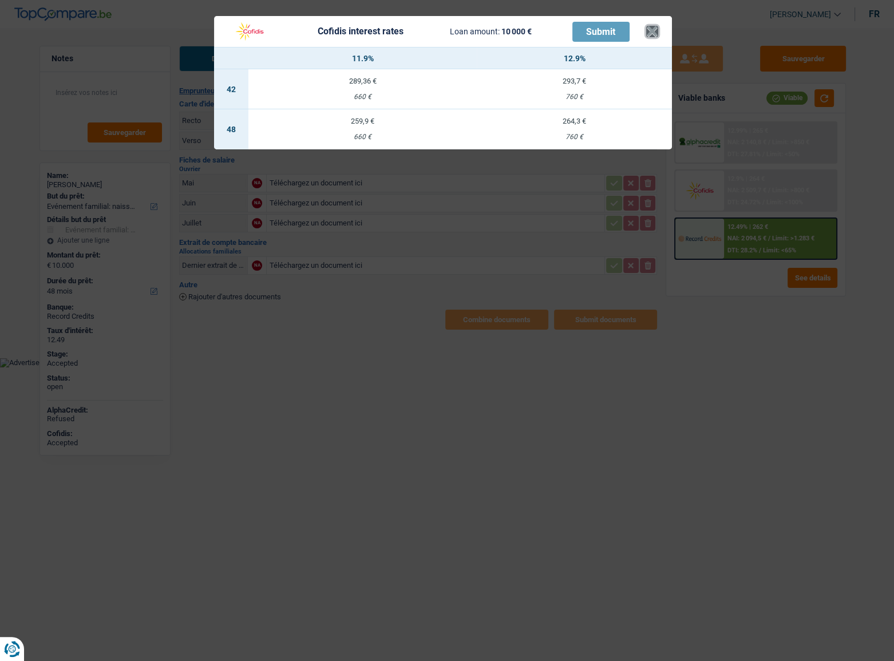
click at [654, 33] on button "×" at bounding box center [652, 31] width 12 height 11
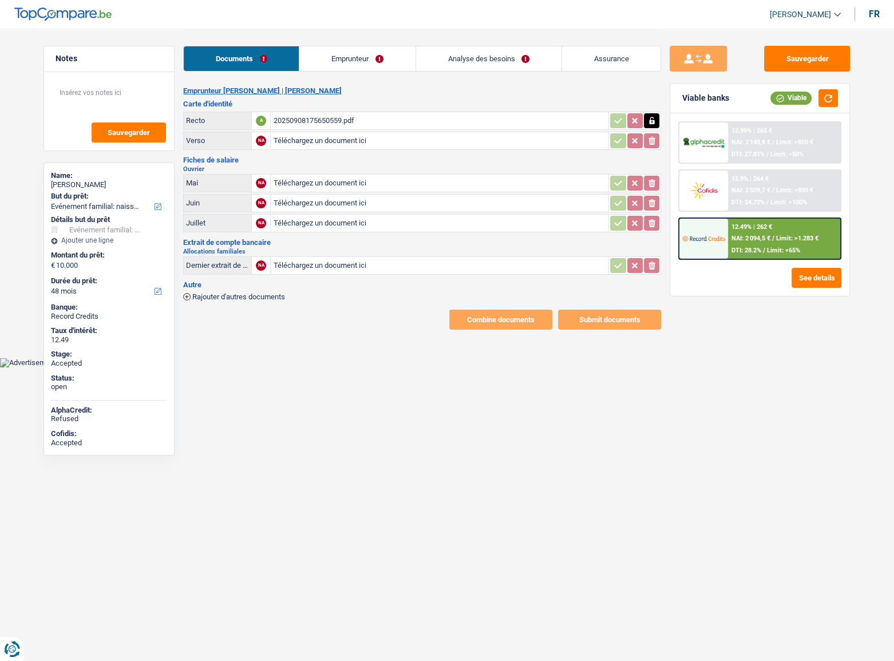
click at [767, 229] on div "12.49% | 262 €" at bounding box center [751, 226] width 41 height 7
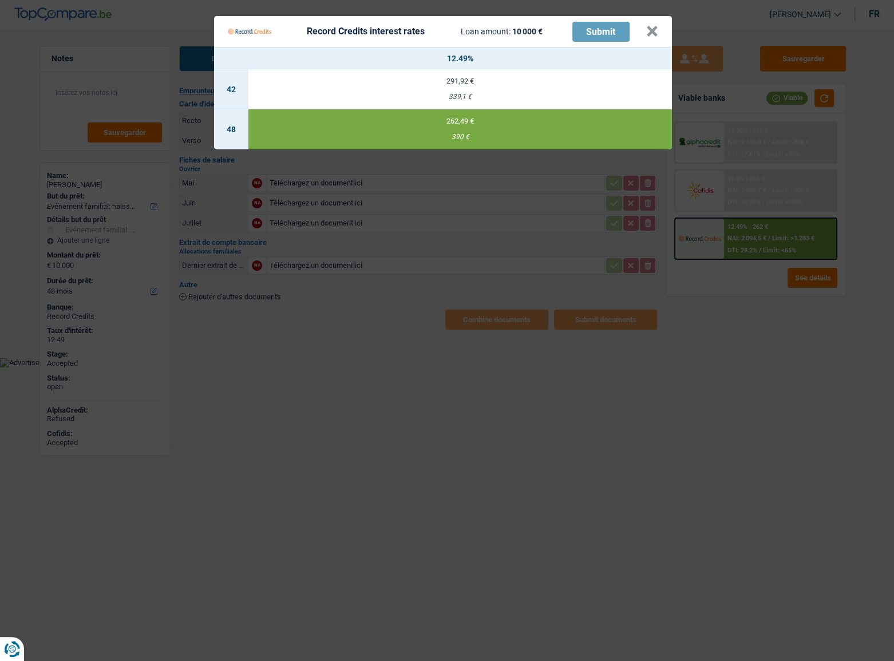
click at [696, 316] on Credits "Record Credits interest rates Loan amount: 10 000 € Submit × 12.49% 42 291,92 €…" at bounding box center [447, 330] width 894 height 661
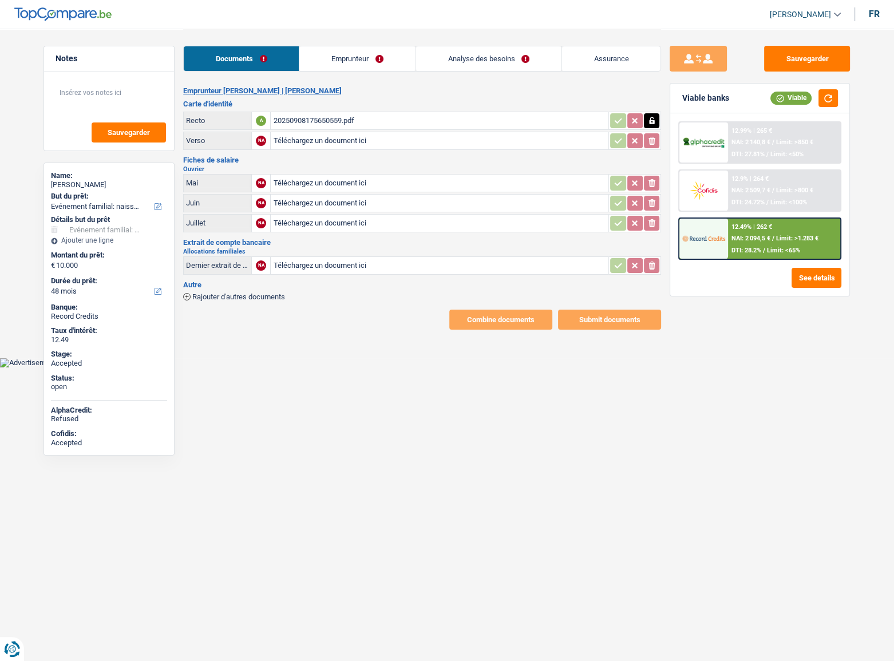
click at [760, 189] on span "NAI: 2 509,7 €" at bounding box center [750, 189] width 39 height 7
select select "familyEvent"
select select "48"
click at [394, 63] on link "Emprunteur" at bounding box center [357, 58] width 116 height 25
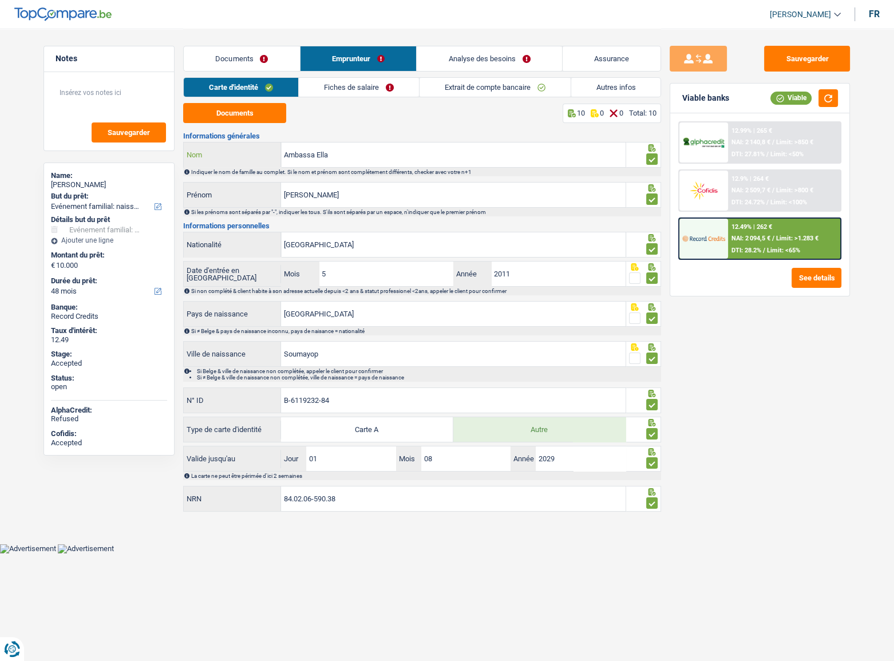
drag, startPoint x: 299, startPoint y: 154, endPoint x: 155, endPoint y: 154, distance: 143.6
click at [155, 154] on div "Notes Sauvegarder Name: Marie Françoise Ambassa Ella But du prêt: Confort maiso…" at bounding box center [447, 272] width 824 height 486
click at [367, 82] on link "Fiches de salaire" at bounding box center [359, 87] width 120 height 19
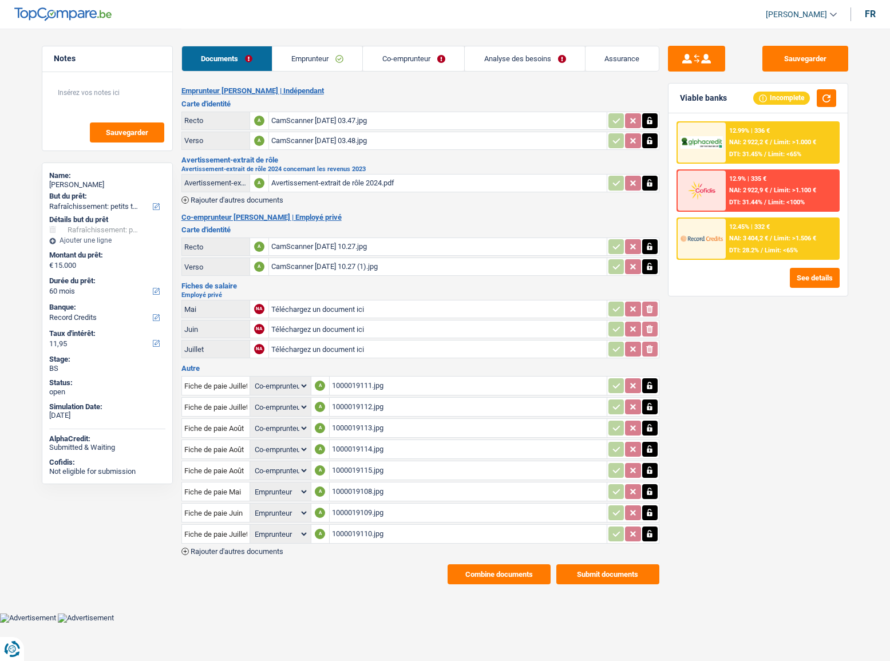
select select "houseOrGarden"
select select "60"
select select "record credits"
select select "coApplicant"
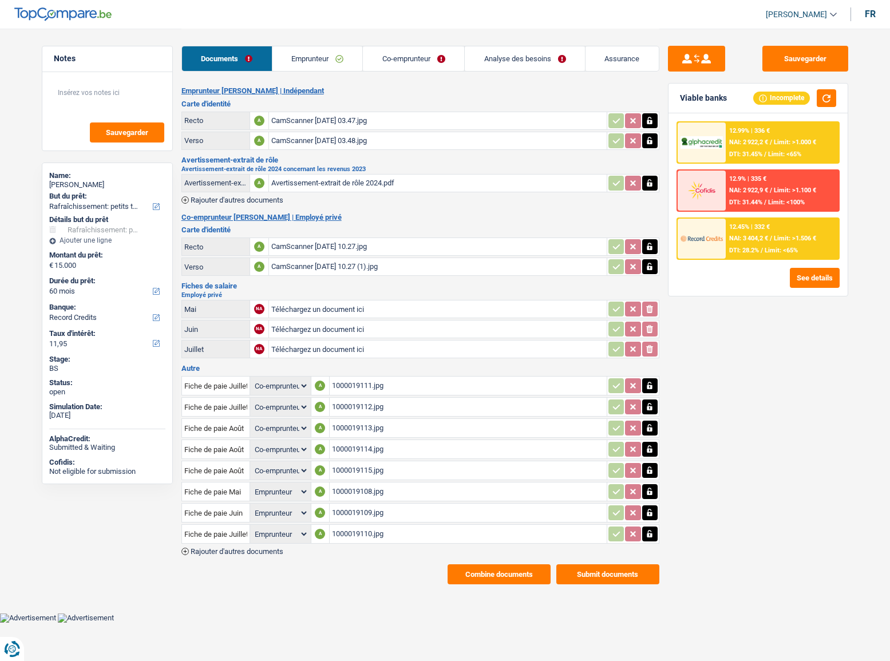
select select "coApplicant"
select select "applicant"
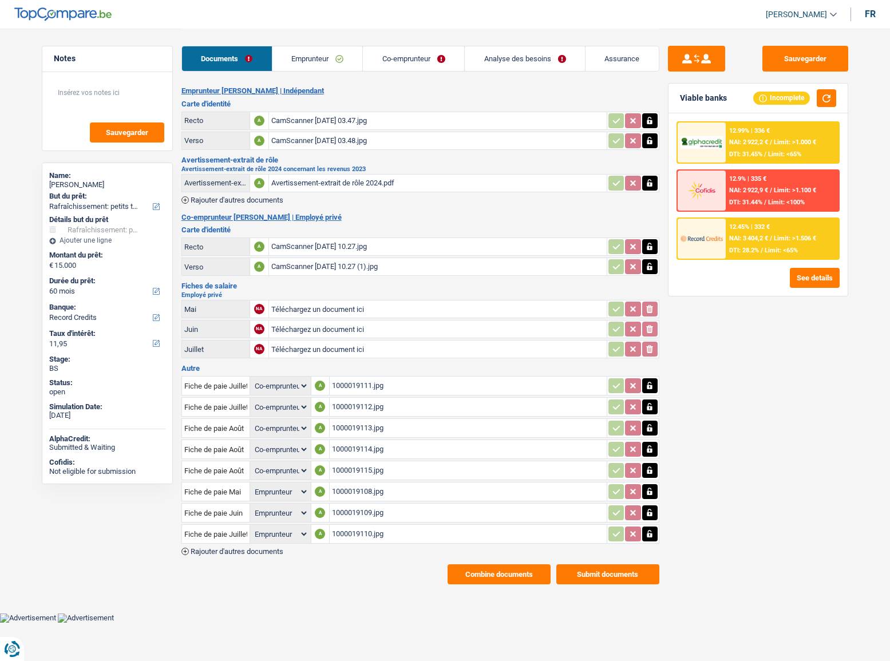
select select "applicant"
select select "cohabitation"
select select "BE"
select select "independent"
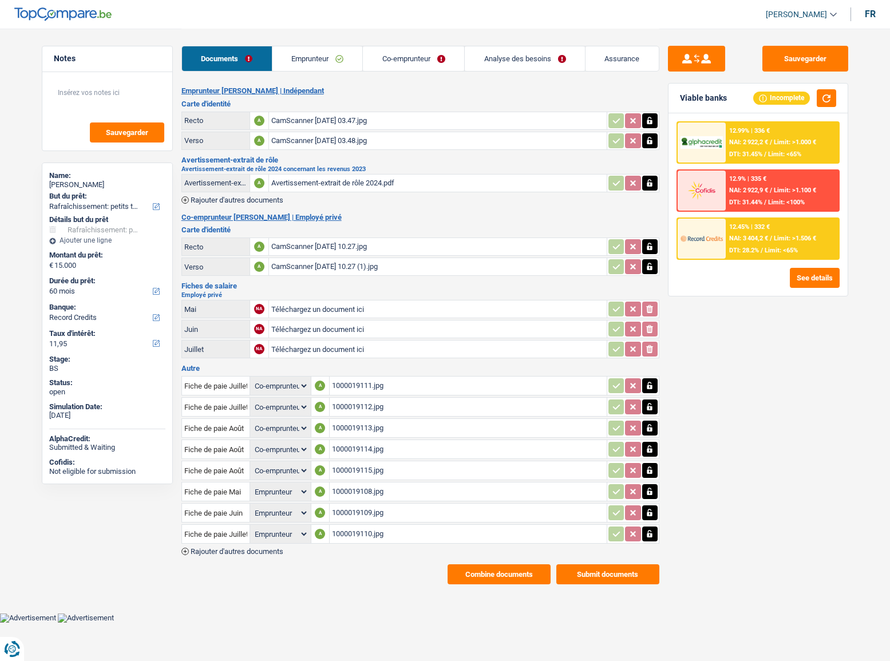
select select "netSalary"
select select "BE"
click at [352, 58] on link "Emprunteur" at bounding box center [317, 58] width 90 height 25
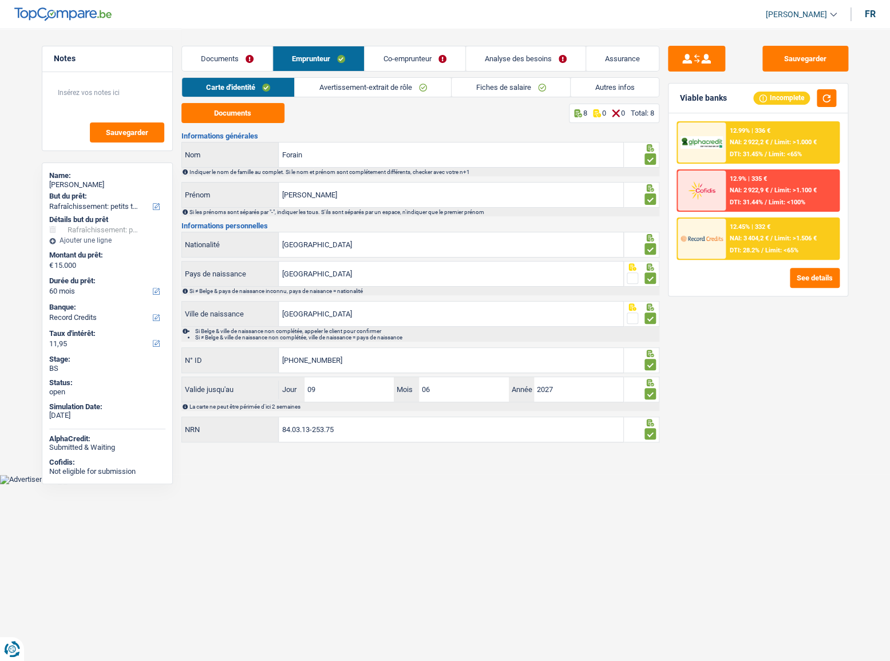
click at [408, 73] on div "Documents Emprunteur Co-emprunteur Analyse des besoins Assurance" at bounding box center [420, 53] width 478 height 49
click at [429, 89] on link "Avertissement-extrait de rôle" at bounding box center [373, 87] width 156 height 19
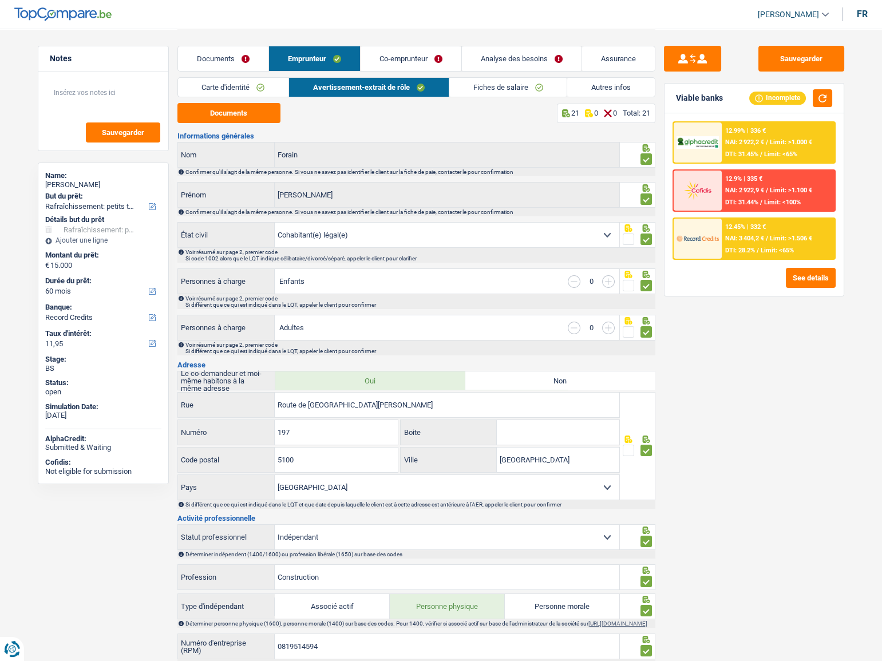
click at [509, 93] on link "Fiches de salaire" at bounding box center [508, 87] width 118 height 19
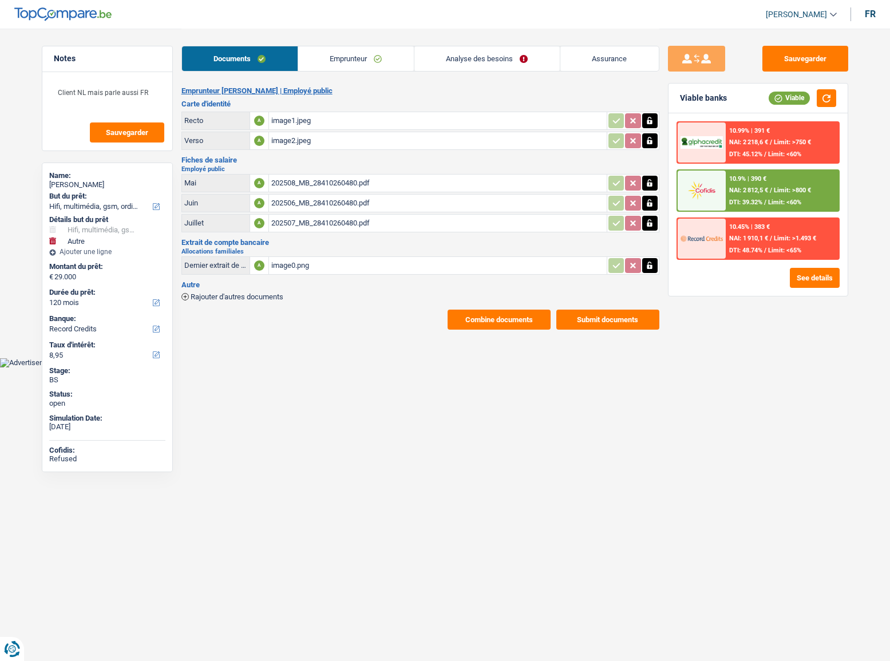
select select "tech"
select select "other"
select select "120"
select select "record credits"
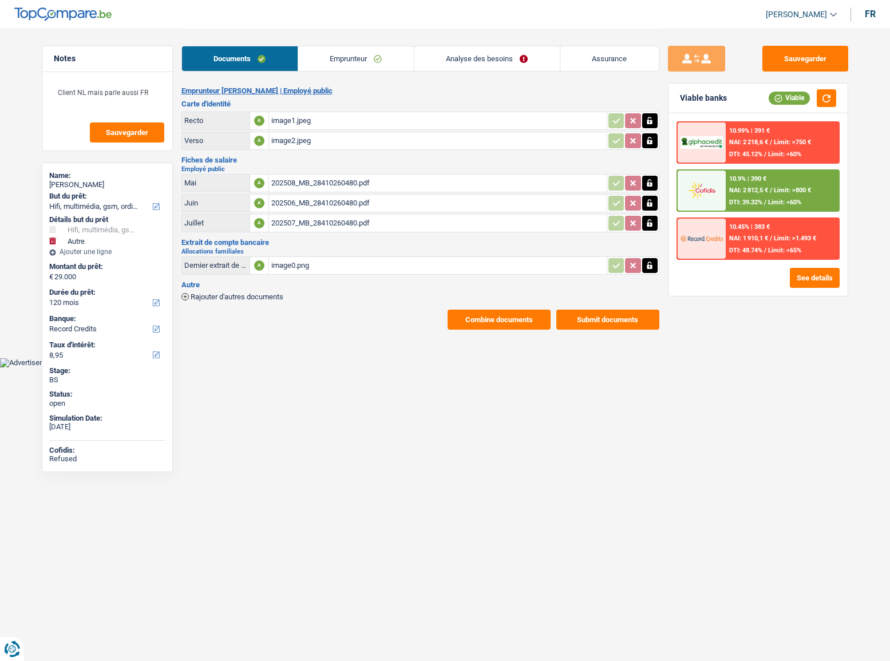
select select "publicEmployee"
select select "netSalary"
select select "familyAllowances"
select select "mealVouchers"
select select "BE"
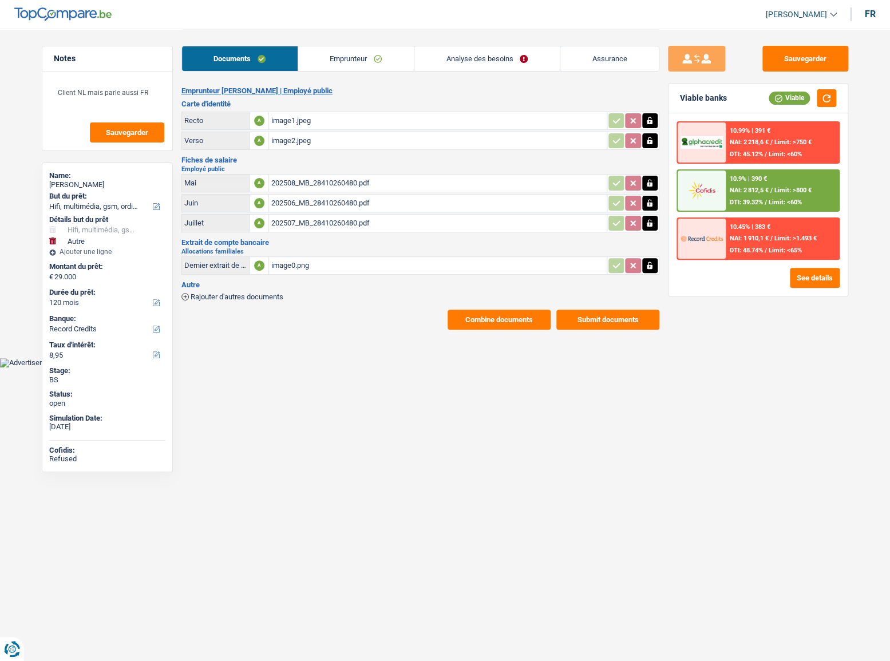
click at [373, 51] on link "Emprunteur" at bounding box center [356, 58] width 116 height 25
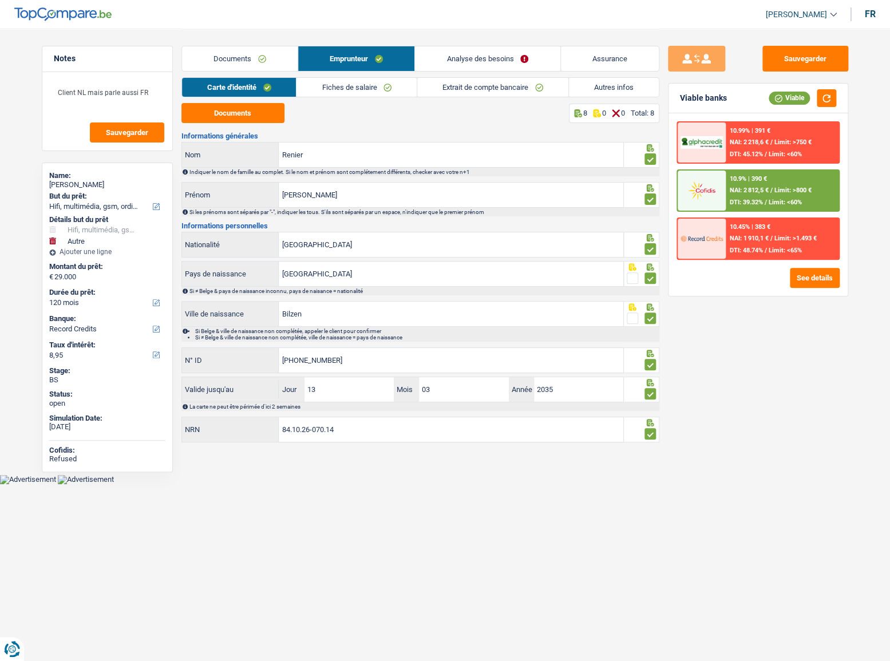
click at [475, 93] on link "Extrait de compte bancaire" at bounding box center [492, 87] width 151 height 19
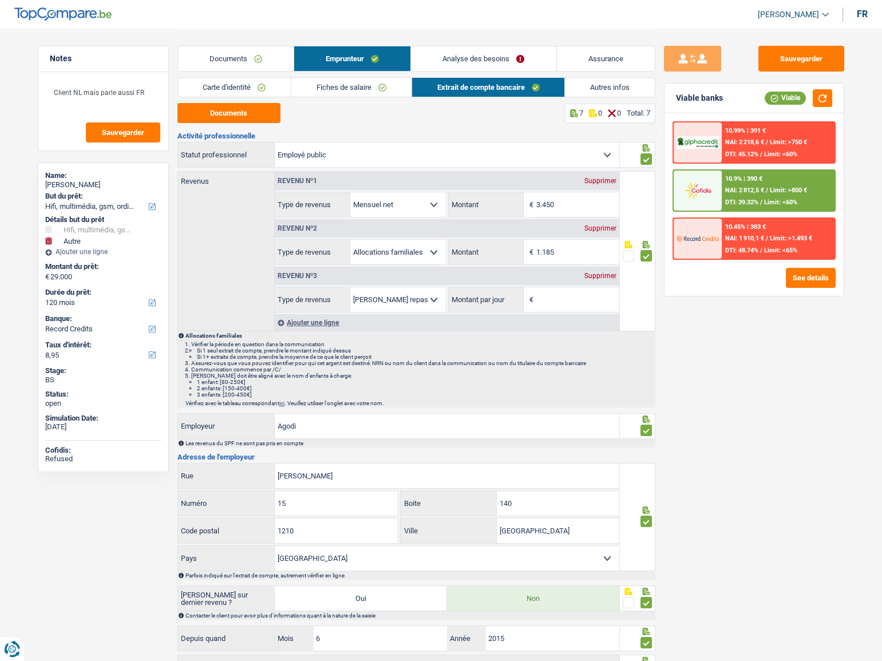
click at [508, 67] on link "Analyse des besoins" at bounding box center [483, 58] width 145 height 25
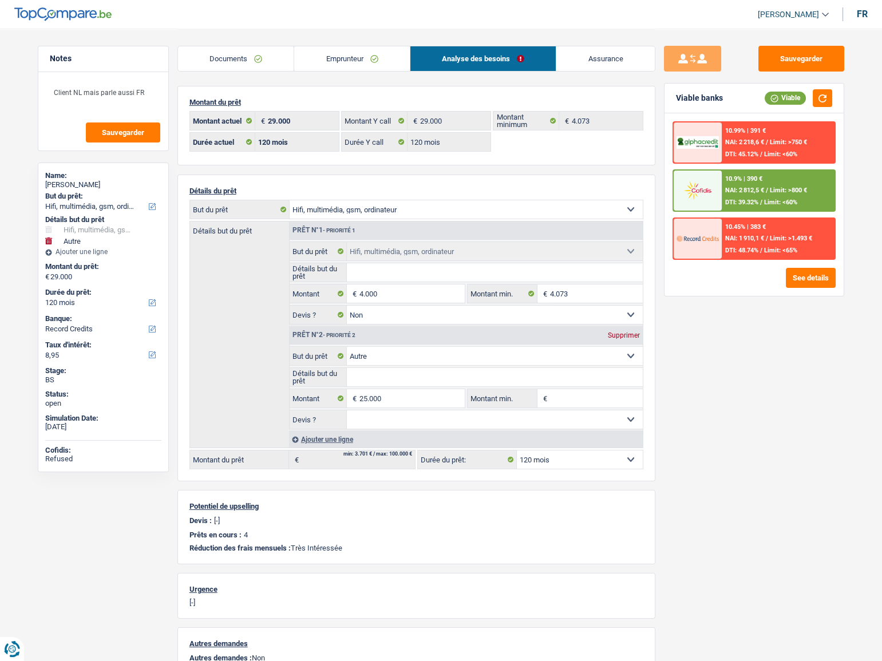
drag, startPoint x: 346, startPoint y: 59, endPoint x: 253, endPoint y: 55, distance: 92.2
click at [345, 59] on link "Emprunteur" at bounding box center [352, 58] width 116 height 25
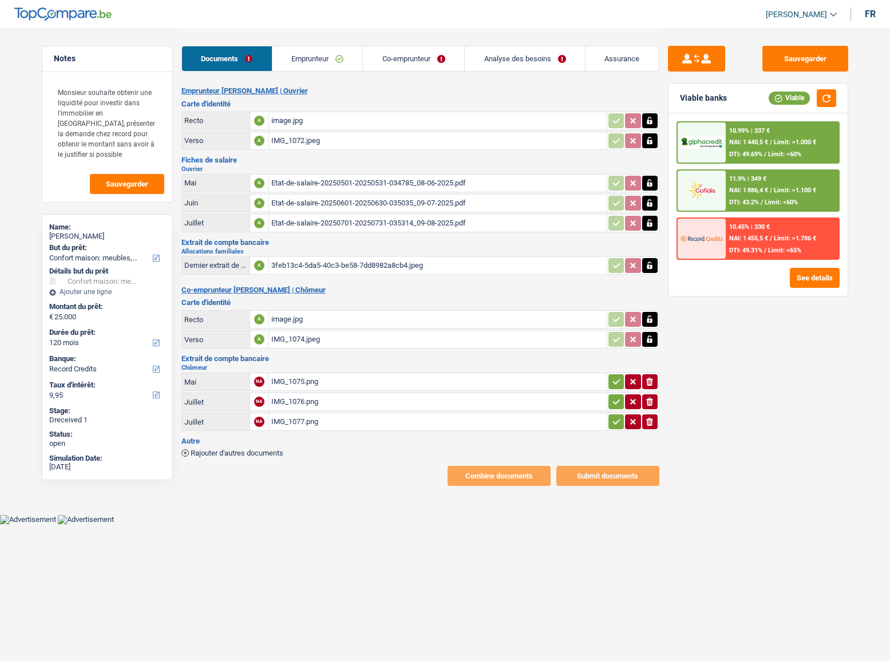
select select "household"
select select "120"
select select "record credits"
click at [344, 58] on link "Emprunteur" at bounding box center [317, 58] width 90 height 25
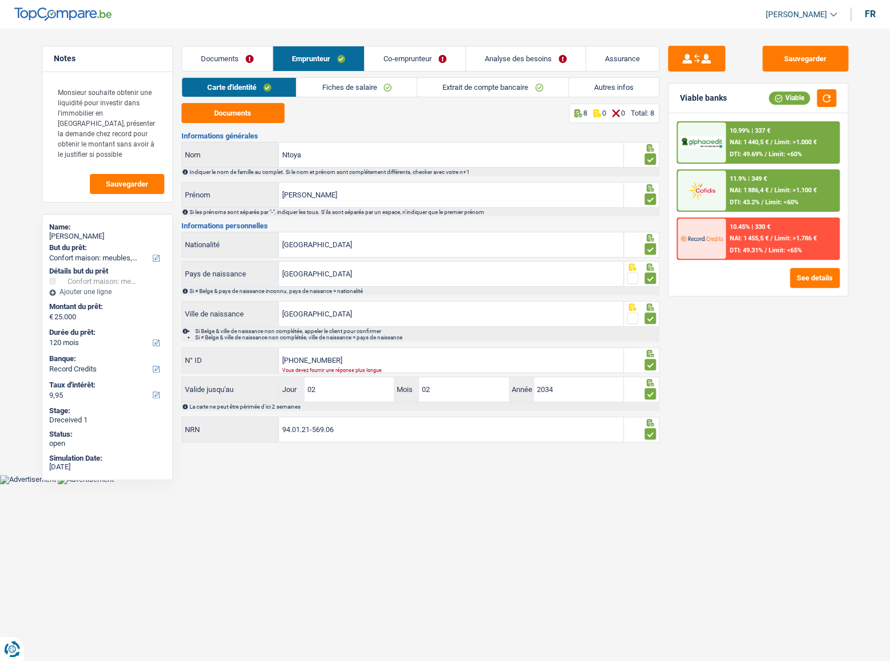
click at [343, 81] on link "Fiches de salaire" at bounding box center [356, 87] width 120 height 19
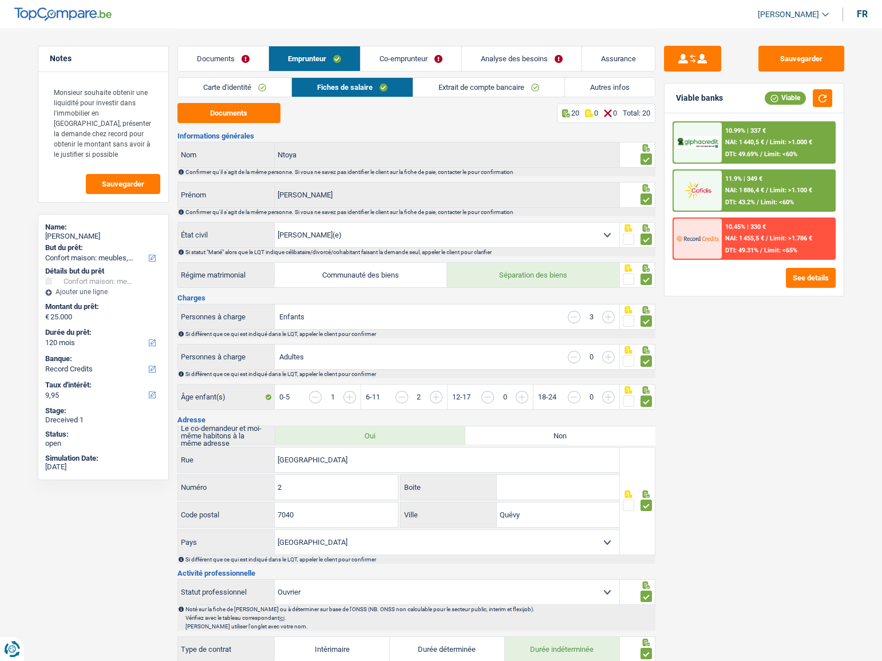
click at [470, 97] on div "Carte d'identité Fiches de salaire Extrait de compte bancaire Autres infos" at bounding box center [416, 90] width 478 height 26
click at [469, 89] on link "Extrait de compte bancaire" at bounding box center [488, 87] width 151 height 19
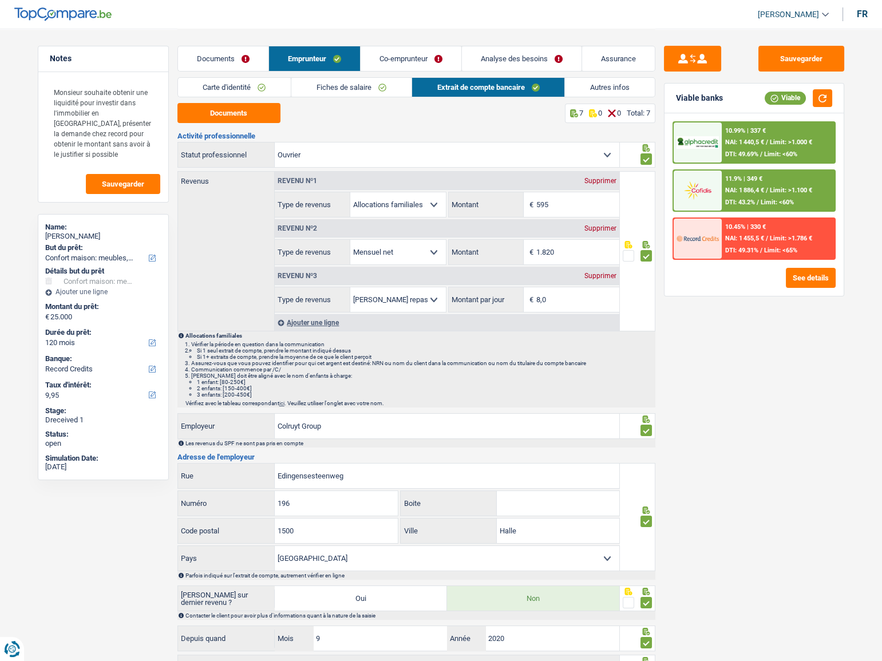
click at [411, 57] on link "Co-emprunteur" at bounding box center [410, 58] width 101 height 25
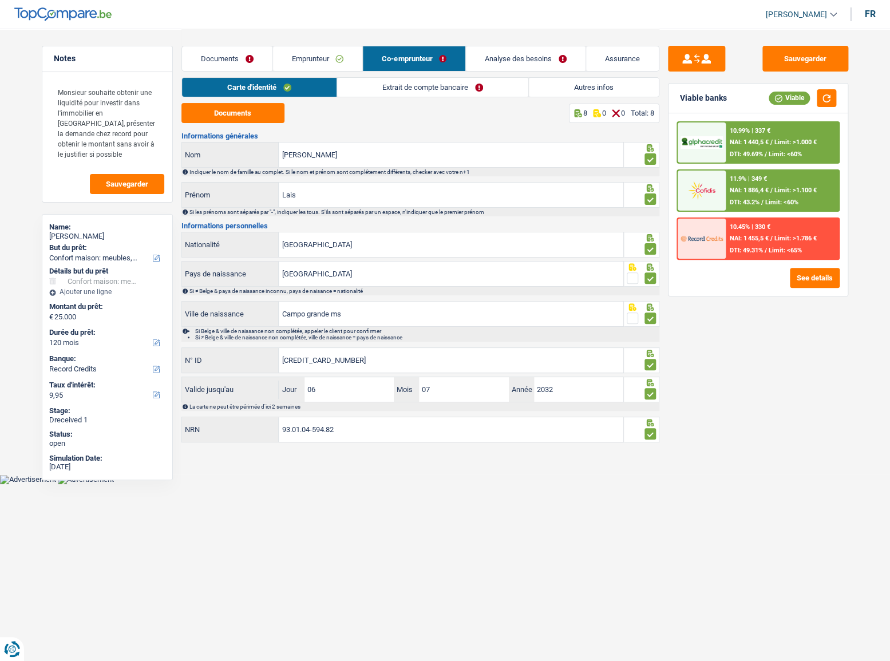
click at [405, 92] on link "Extrait de compte bancaire" at bounding box center [432, 87] width 191 height 19
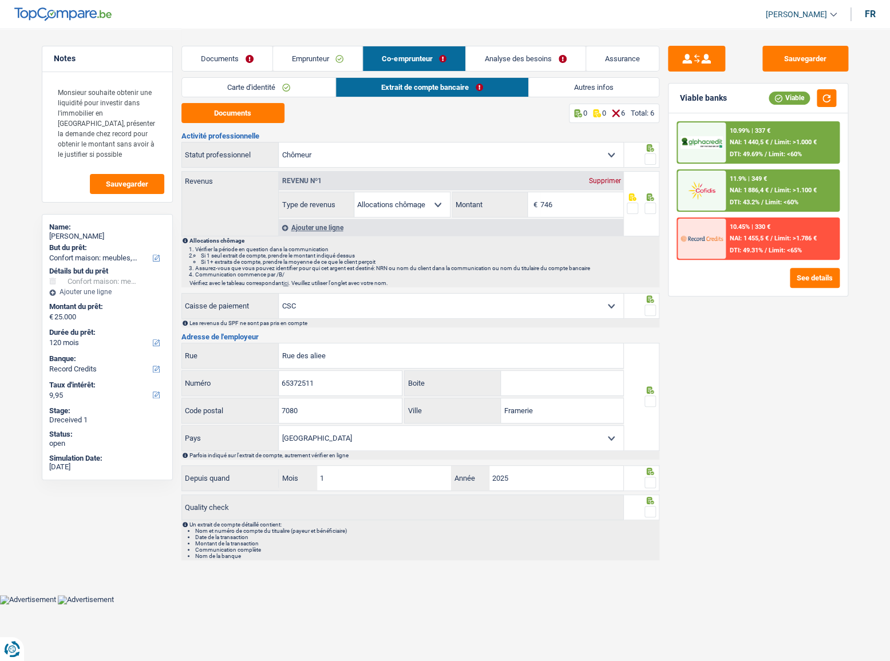
click at [315, 57] on link "Emprunteur" at bounding box center [318, 58] width 90 height 25
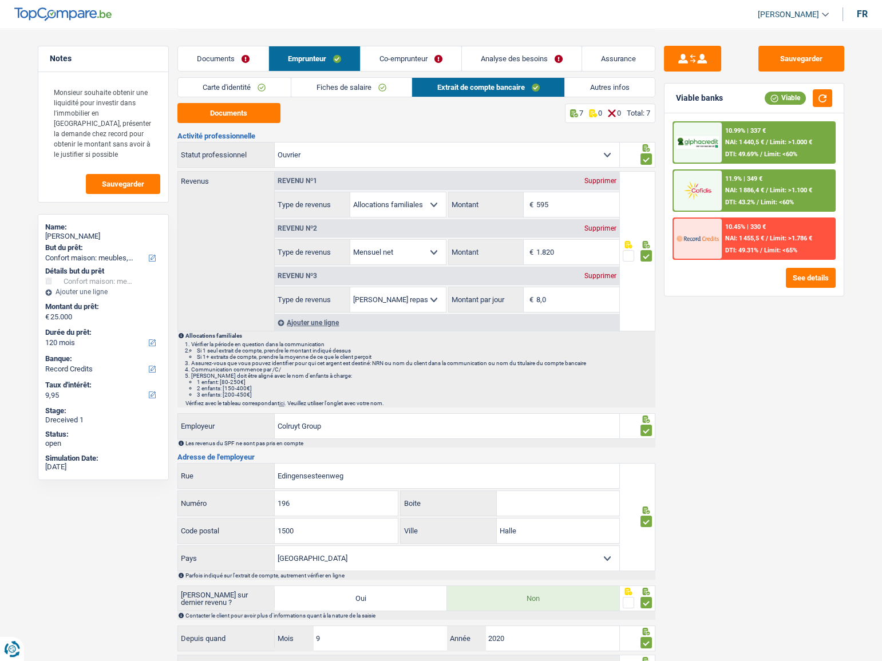
click at [354, 84] on link "Fiches de salaire" at bounding box center [351, 87] width 120 height 19
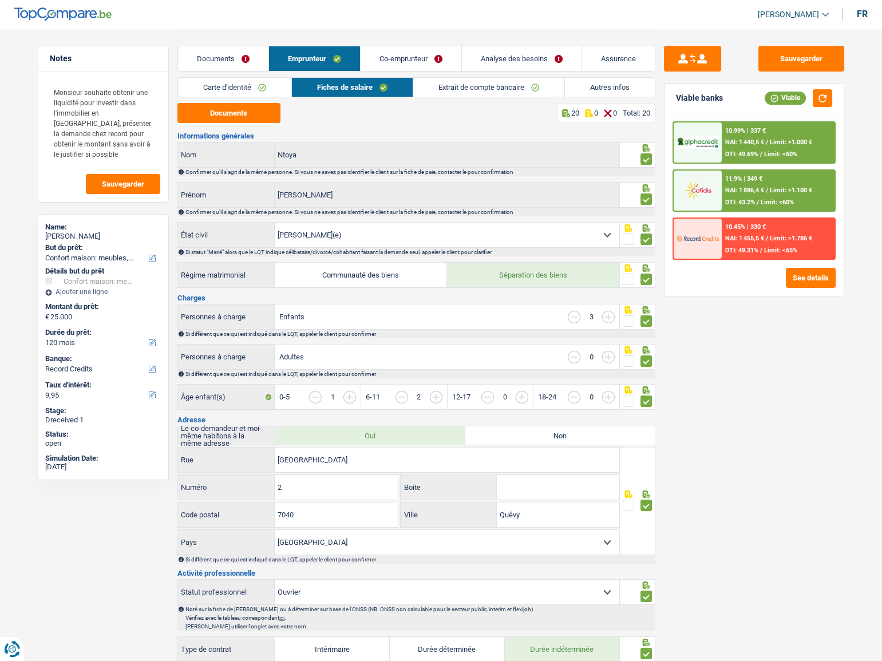
click at [240, 88] on link "Carte d'identité" at bounding box center [234, 87] width 113 height 19
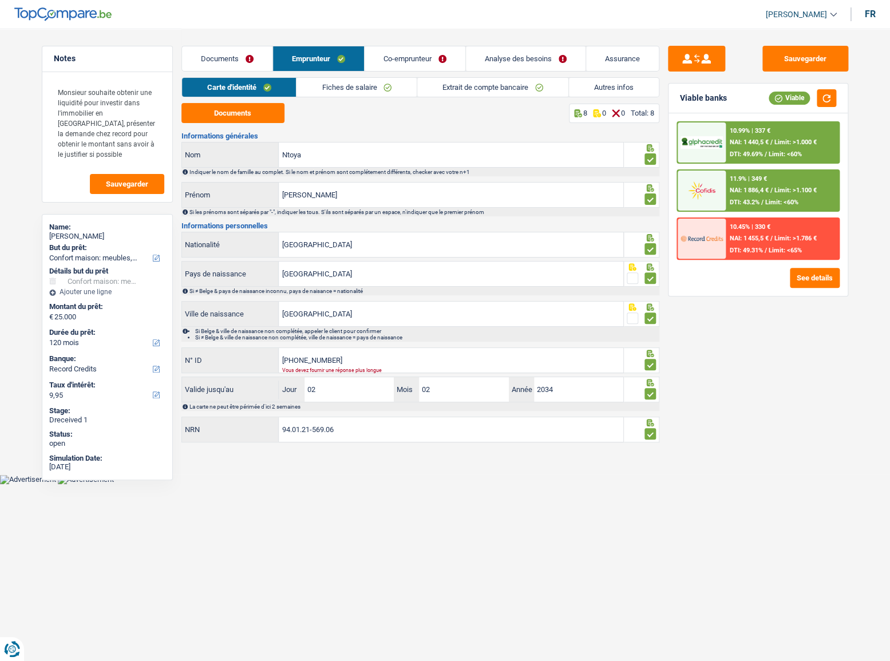
click at [330, 92] on link "Fiches de salaire" at bounding box center [356, 87] width 120 height 19
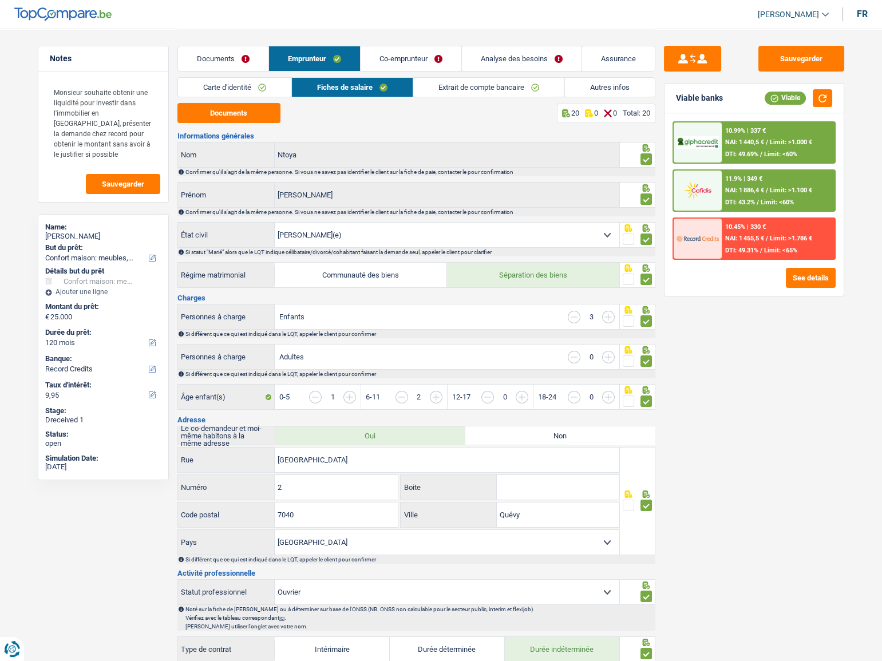
click at [223, 97] on div "Carte d'identité Fiches de salaire Extrait de compte bancaire Autres infos" at bounding box center [416, 90] width 478 height 26
click at [248, 85] on link "Carte d'identité" at bounding box center [234, 87] width 113 height 19
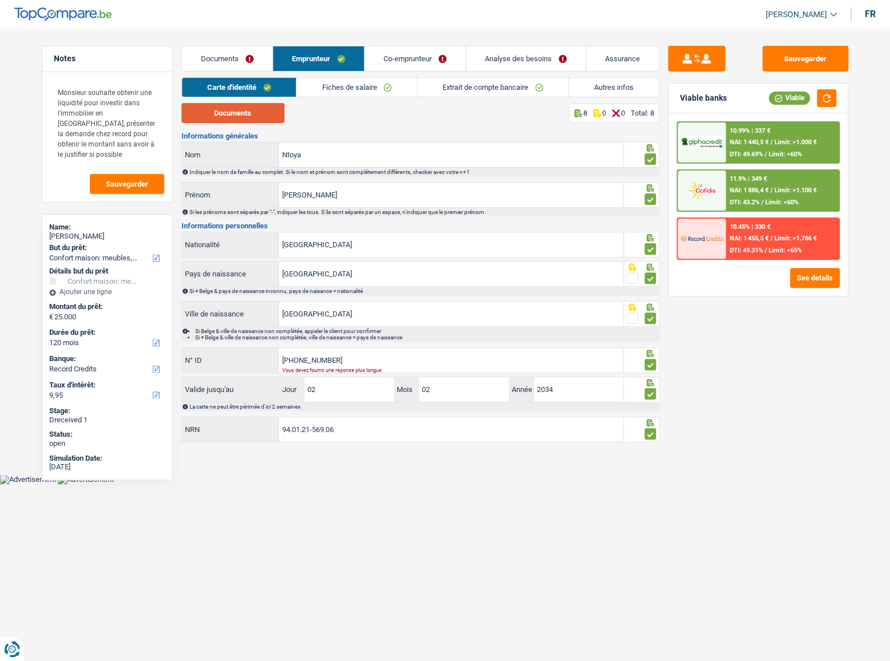
click at [263, 119] on button "Documents" at bounding box center [232, 113] width 103 height 20
click at [251, 124] on div "Documents 8 0 0 Total: 8 Informations générales Ntoya Nom Indiquer le nom de fa…" at bounding box center [420, 273] width 478 height 341
click at [211, 98] on div "Carte d'identité Fiches de salaire Extrait de compte bancaire Autres infos" at bounding box center [420, 90] width 478 height 26
click at [217, 106] on button "Documents" at bounding box center [232, 113] width 103 height 20
click at [405, 366] on input "595-8020752-0" at bounding box center [451, 360] width 344 height 25
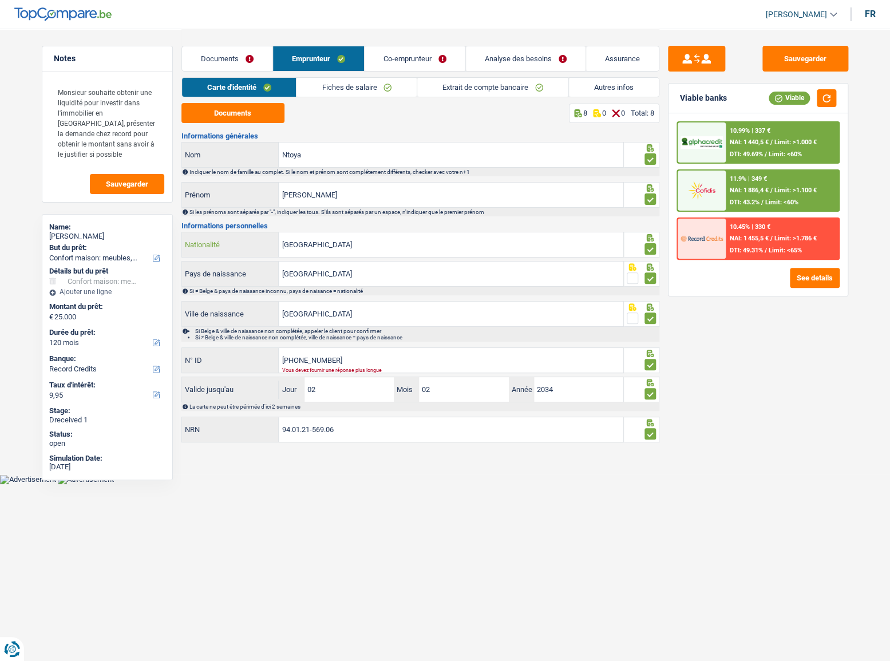
drag, startPoint x: 320, startPoint y: 249, endPoint x: 264, endPoint y: 247, distance: 56.1
click at [264, 247] on div "Belgique Nationalité" at bounding box center [403, 244] width 442 height 25
type input "c"
type input "B-5958020-75"
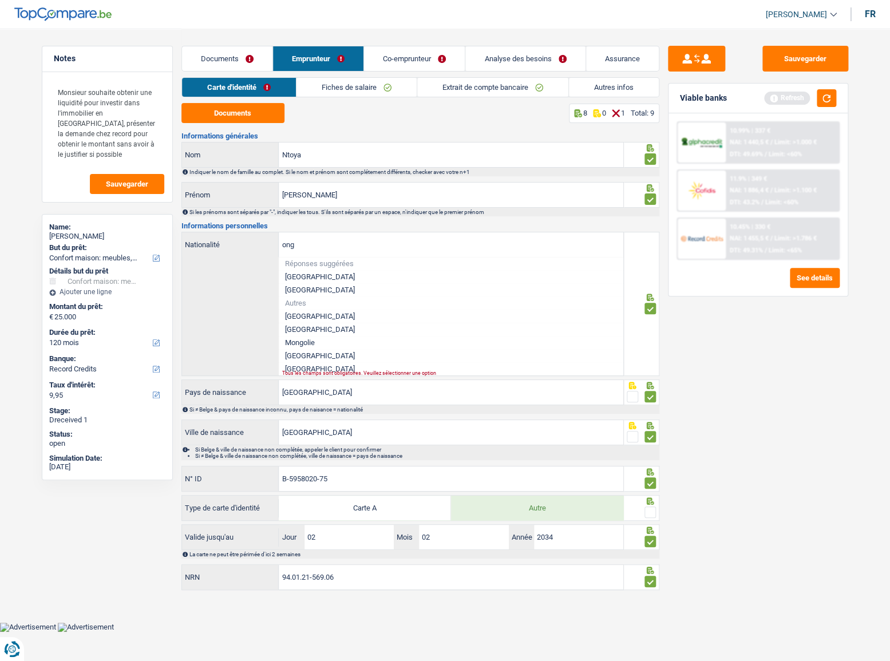
click at [362, 315] on li "République démocratique du Congo" at bounding box center [451, 315] width 344 height 13
type input "République démocratique du Congo"
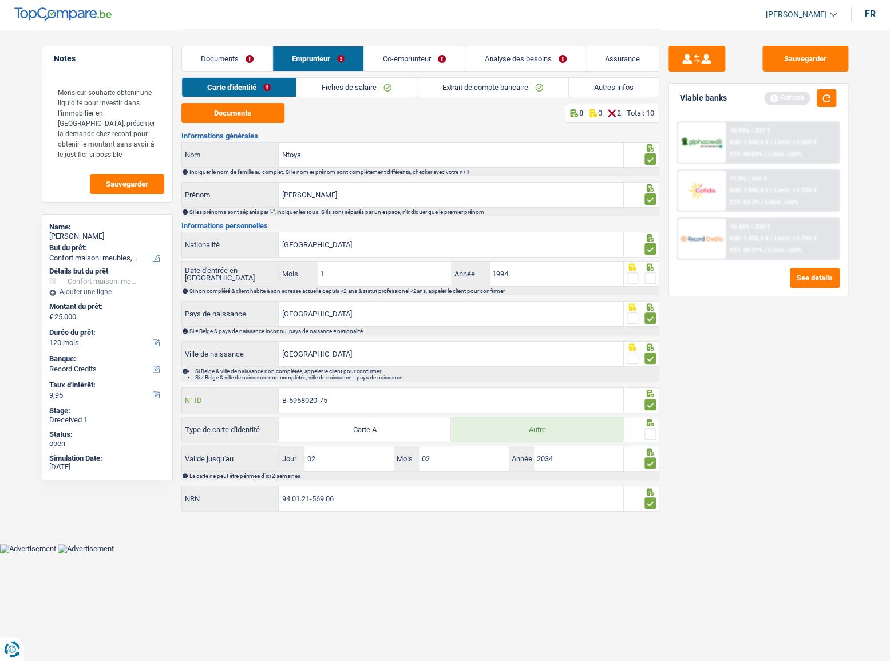
click at [366, 406] on input "B-5958020-75" at bounding box center [451, 400] width 344 height 25
drag, startPoint x: 296, startPoint y: 397, endPoint x: 360, endPoint y: 402, distance: 64.8
click at [360, 402] on input "B-5958020-75" at bounding box center [451, 400] width 344 height 25
type input "B-5802075-20"
click at [647, 432] on span at bounding box center [649, 433] width 11 height 11
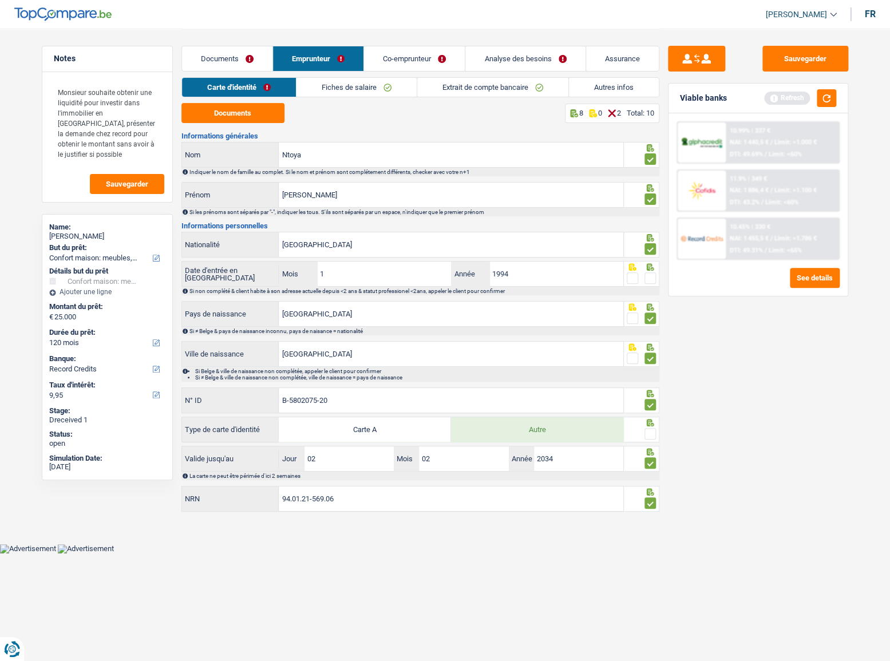
click at [0, 0] on input "radio" at bounding box center [0, 0] width 0 height 0
drag, startPoint x: 815, startPoint y: 65, endPoint x: 475, endPoint y: 68, distance: 340.4
click at [812, 65] on button "Sauvegarder" at bounding box center [805, 59] width 86 height 26
click at [311, 94] on link "Fiches de salaire" at bounding box center [356, 87] width 120 height 19
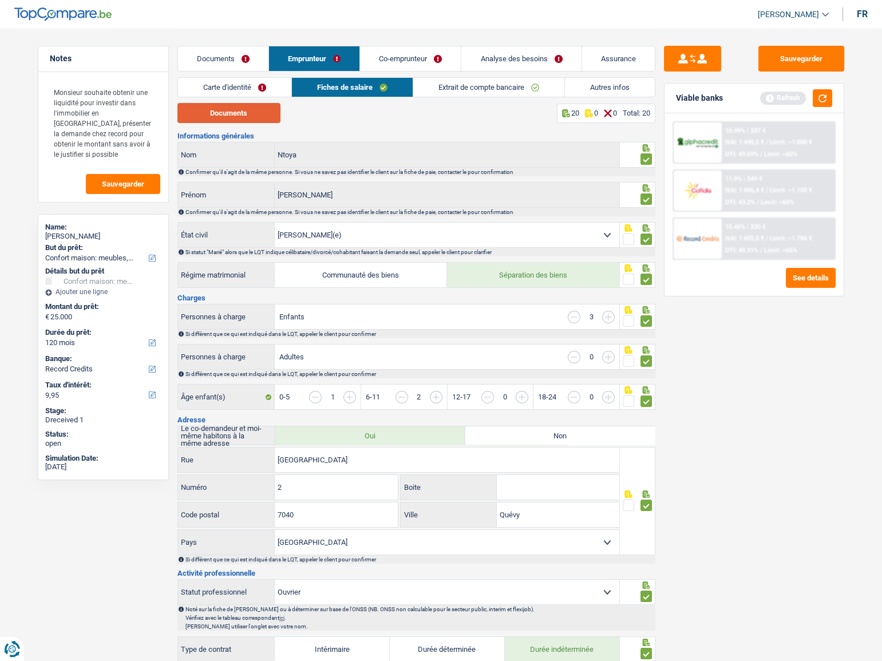
click at [242, 118] on button "Documents" at bounding box center [228, 113] width 103 height 20
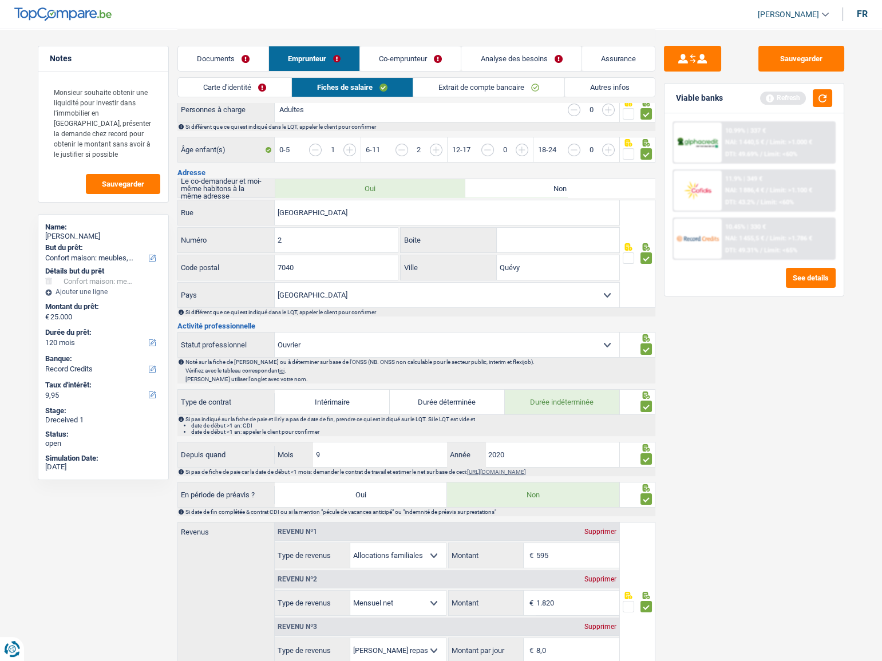
scroll to position [520, 0]
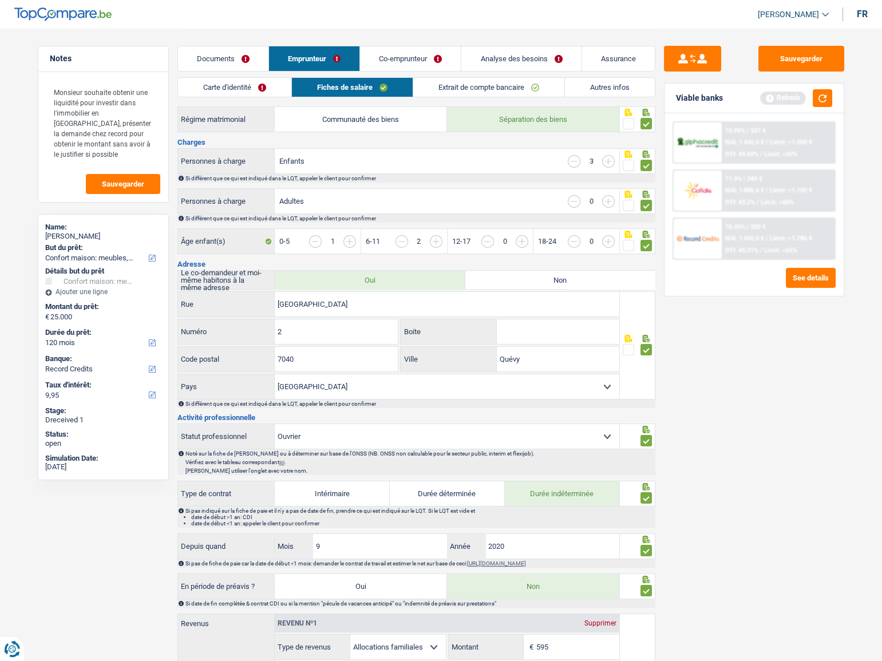
click at [479, 87] on link "Extrait de compte bancaire" at bounding box center [488, 87] width 151 height 19
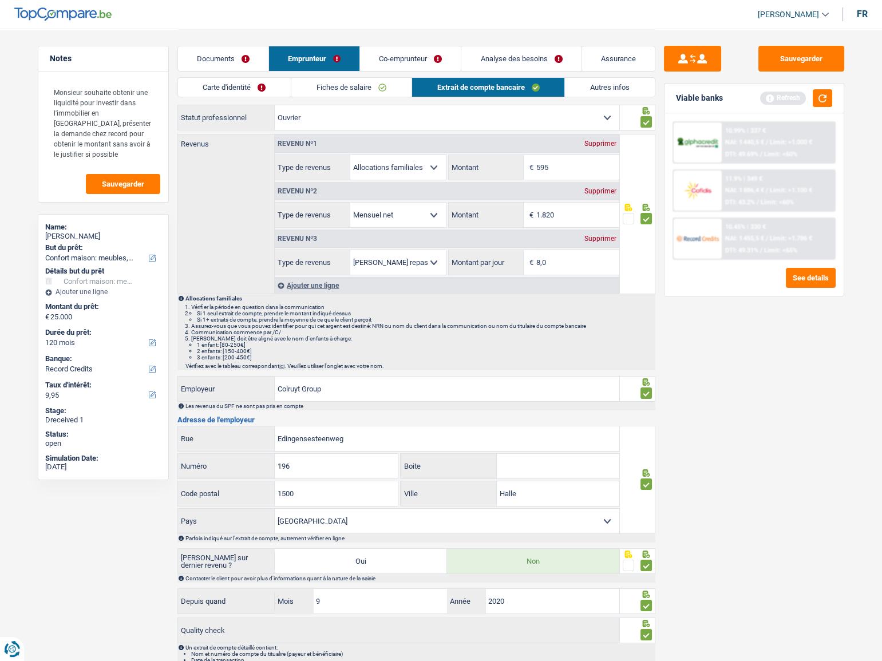
scroll to position [0, 0]
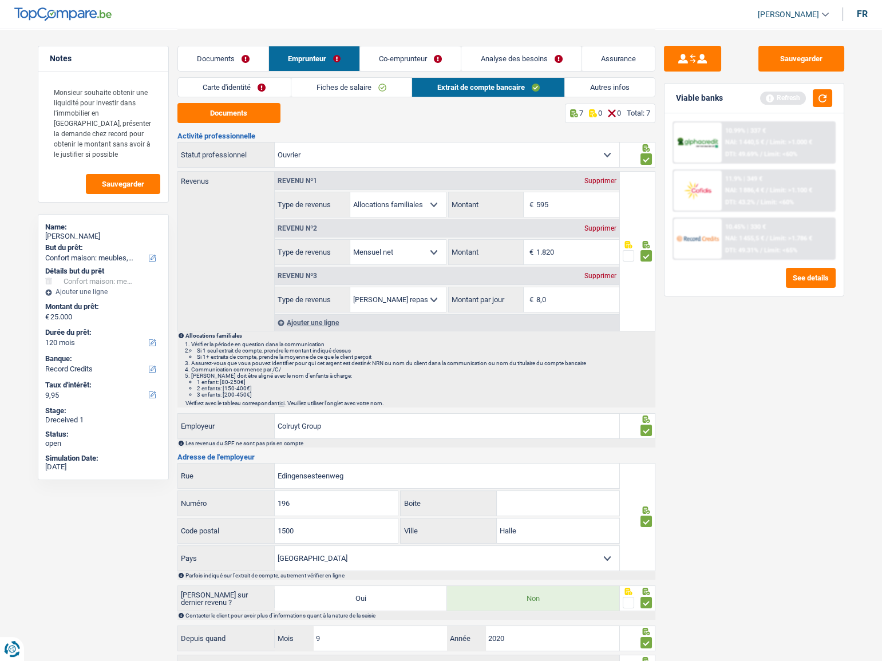
click at [396, 62] on link "Co-emprunteur" at bounding box center [410, 58] width 101 height 25
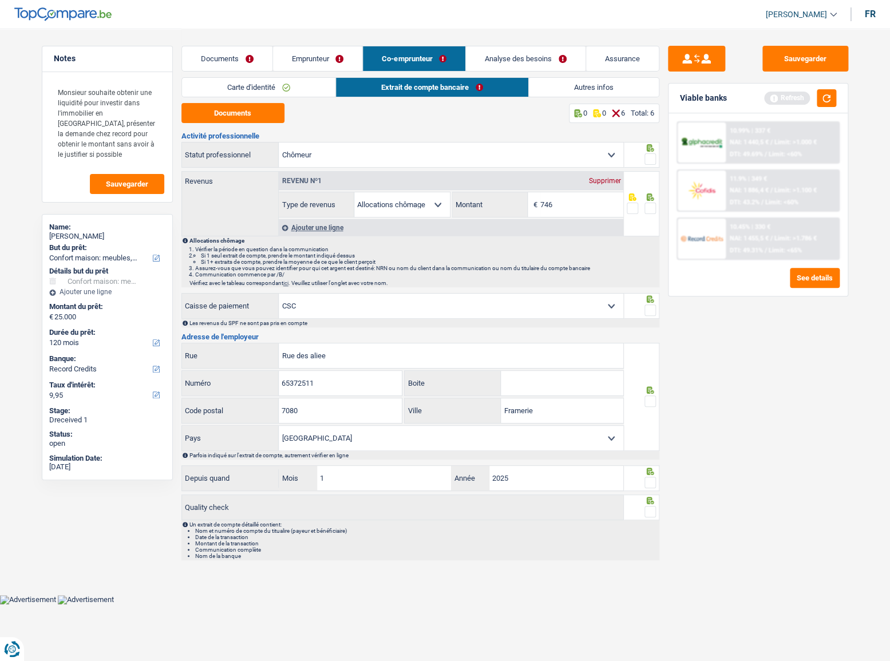
click at [265, 82] on link "Carte d'identité" at bounding box center [258, 87] width 153 height 19
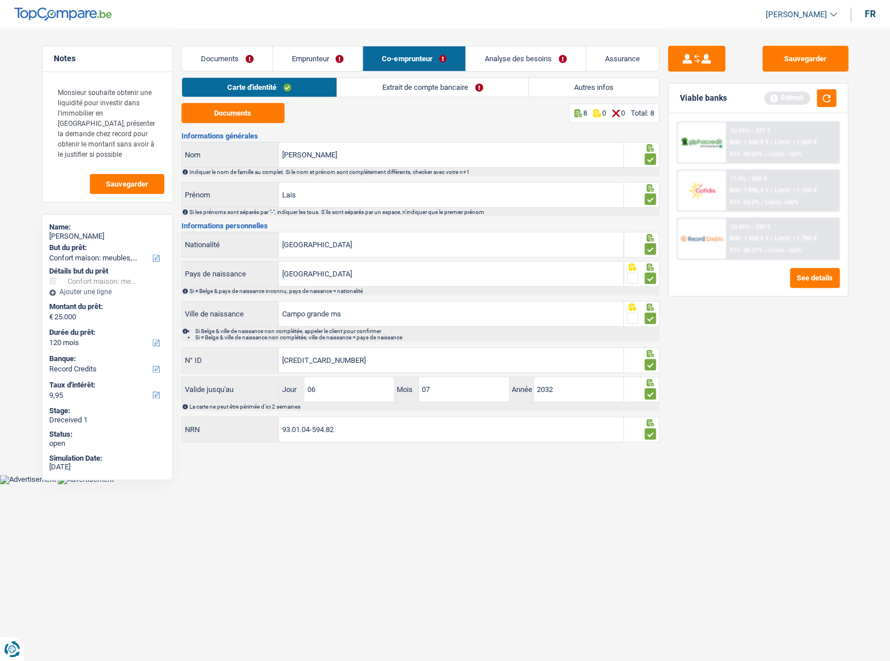
click at [362, 86] on link "Extrait de compte bancaire" at bounding box center [432, 87] width 191 height 19
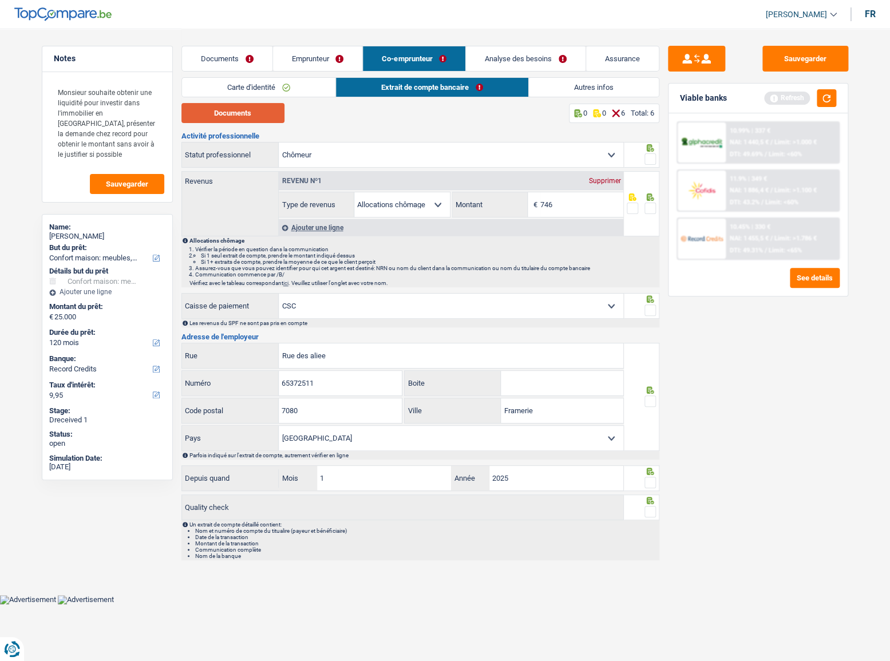
click at [253, 109] on button "Documents" at bounding box center [232, 113] width 103 height 20
click at [562, 215] on input "746" at bounding box center [581, 204] width 83 height 25
drag, startPoint x: 551, startPoint y: 208, endPoint x: 473, endPoint y: 204, distance: 79.0
click at [473, 204] on div "746 € Montant" at bounding box center [538, 204] width 170 height 25
click at [368, 162] on select "Ouvrier Employé privé Employé public Invalide Indépendant Pensionné Chômeur Mut…" at bounding box center [451, 154] width 344 height 25
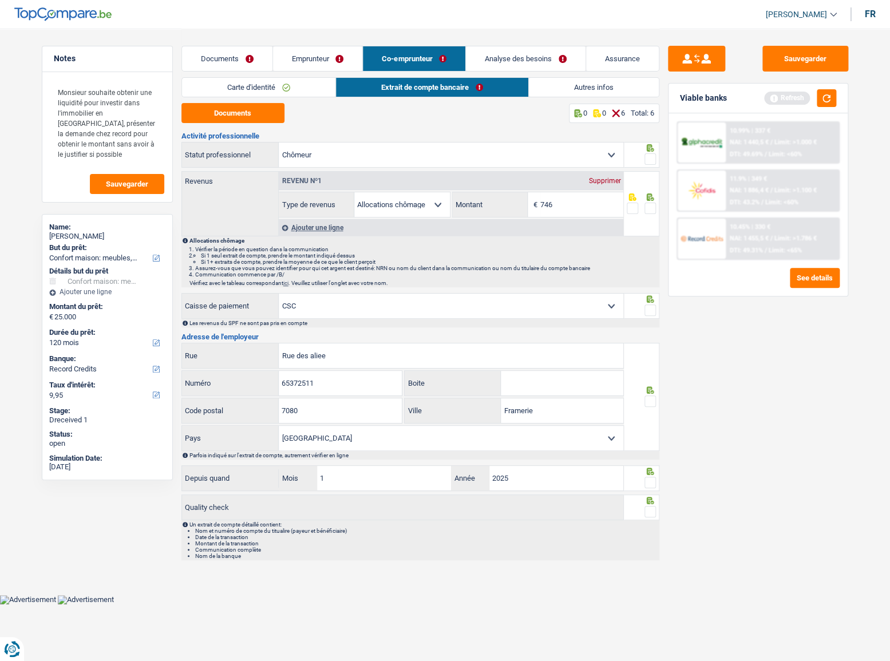
select select "mutuality"
click at [279, 142] on select "Ouvrier Employé privé Employé public Invalide Indépendant Pensionné Chômeur Mut…" at bounding box center [451, 154] width 344 height 25
select select
select select "mutualityIndemnity"
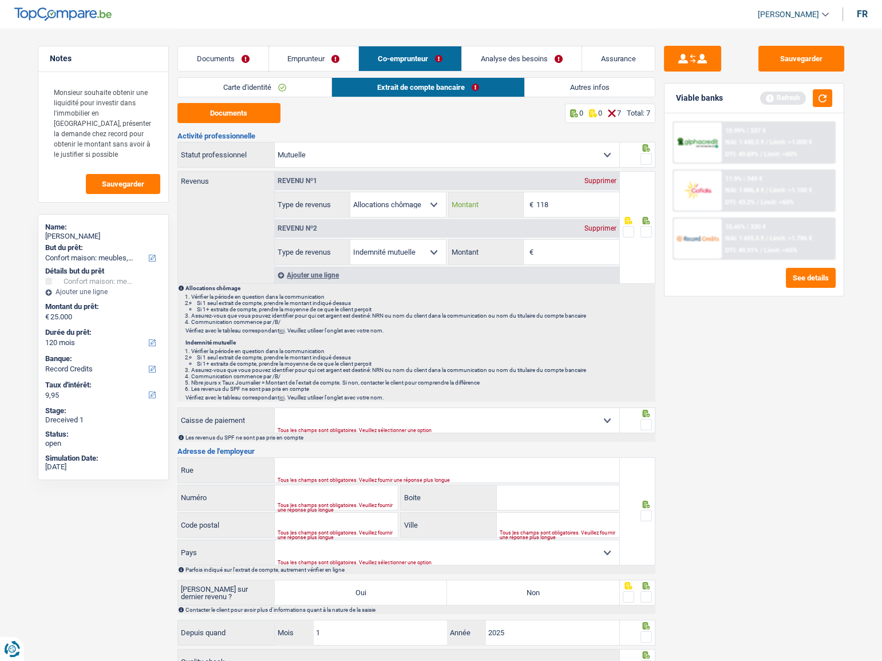
click at [551, 204] on input "118" at bounding box center [577, 204] width 83 height 25
type input "1.158"
click at [825, 467] on div "Sauvegarder Viable banks Refresh 10.99% | 337 € NAI: 1 440,5 € / Limit: >1.000 …" at bounding box center [753, 344] width 197 height 597
click at [641, 160] on span at bounding box center [645, 158] width 11 height 11
click at [0, 0] on input "radio" at bounding box center [0, 0] width 0 height 0
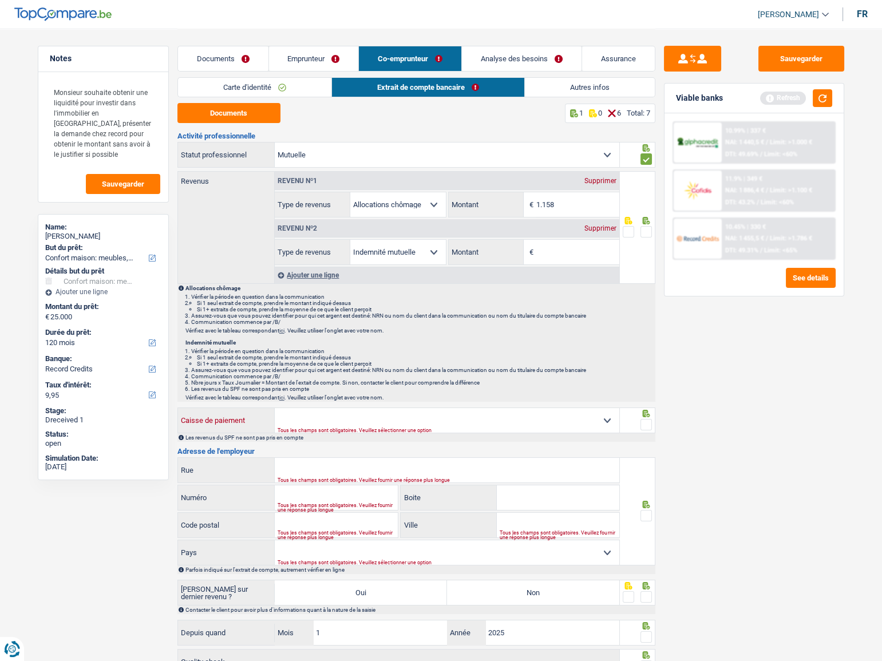
click at [418, 416] on select "Mutualité Chrétienne Mutualité Socialiste (Solidaris) SPF Sécurité Sociale Unio…" at bounding box center [447, 420] width 344 height 25
select select "chretienne"
click at [275, 408] on select "Mutualité Chrétienne Mutualité Socialiste (Solidaris) SPF Sécurité Sociale Unio…" at bounding box center [447, 420] width 344 height 25
type input "Chaussée de Haecht"
type input "579"
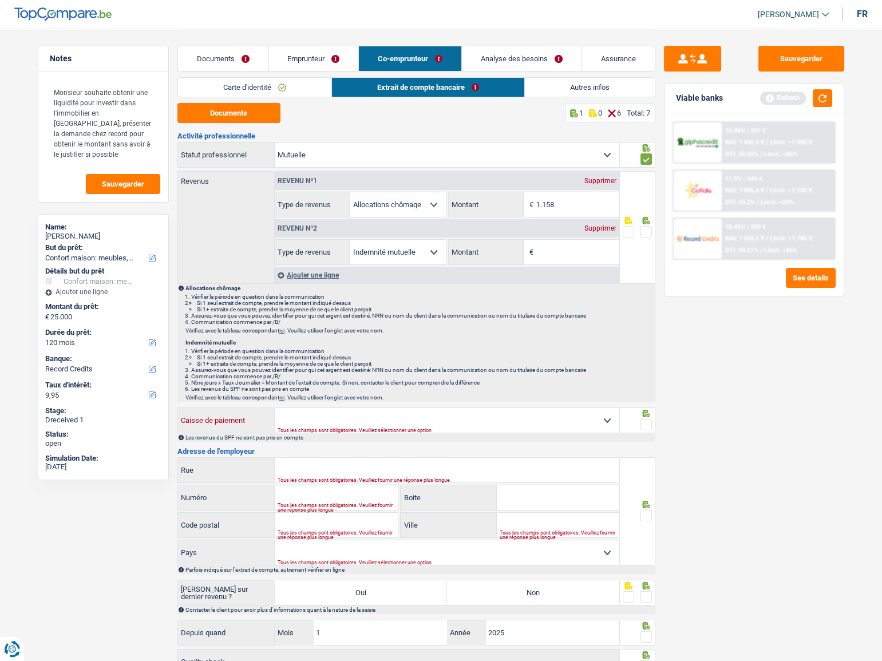
type input "1030"
type input "Schaerbeek"
select select "BE"
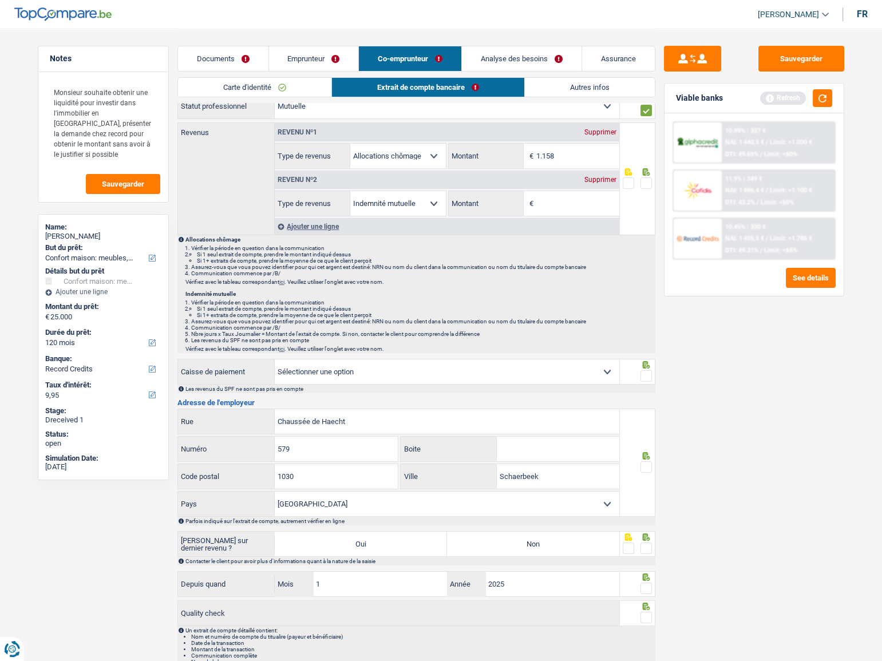
scroll to position [96, 0]
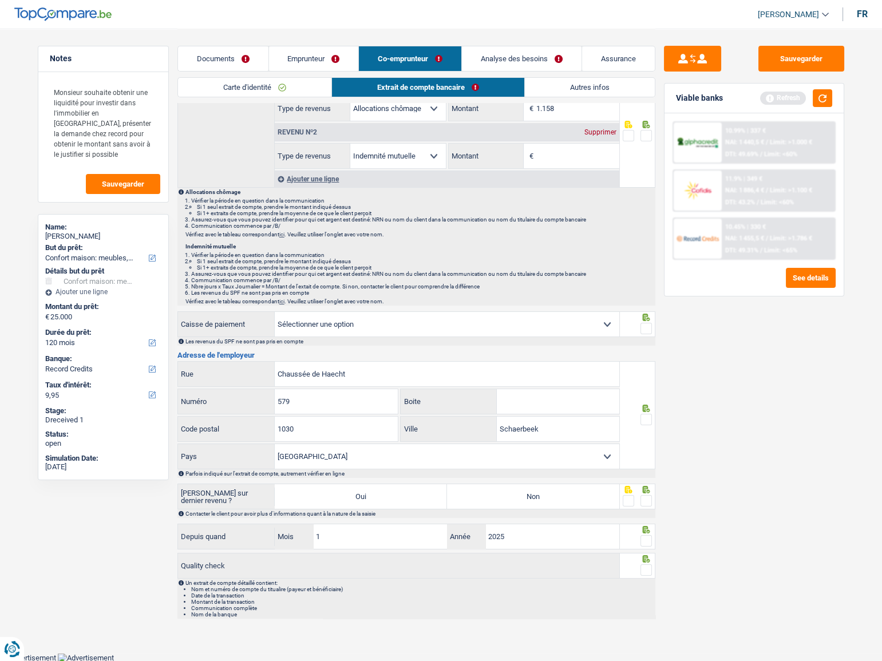
drag, startPoint x: 642, startPoint y: 324, endPoint x: 652, endPoint y: 366, distance: 43.3
click at [643, 325] on span at bounding box center [645, 328] width 11 height 11
click at [0, 0] on input "radio" at bounding box center [0, 0] width 0 height 0
drag, startPoint x: 642, startPoint y: 417, endPoint x: 657, endPoint y: 475, distance: 59.7
click at [644, 417] on span at bounding box center [645, 419] width 11 height 11
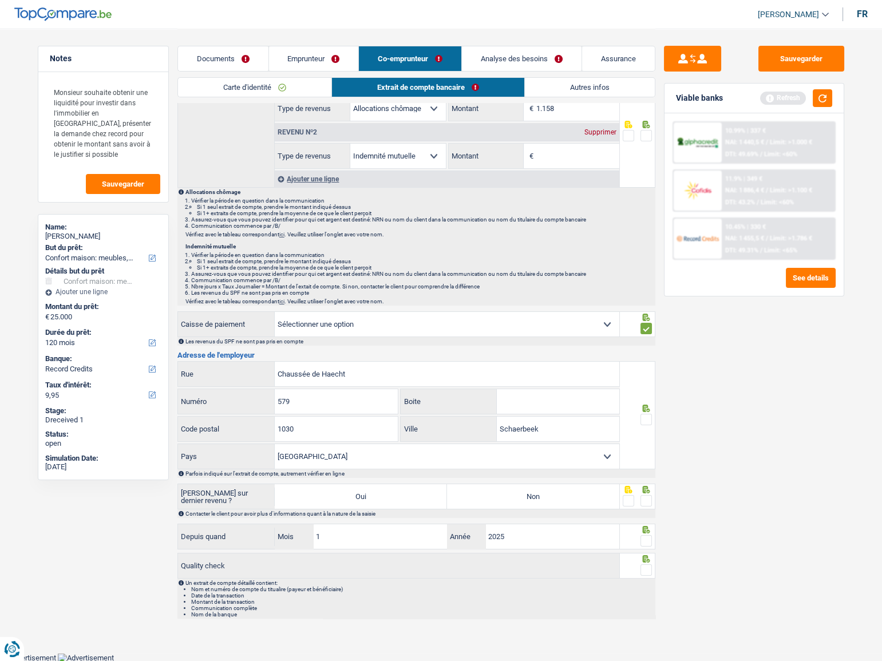
click at [0, 0] on input "radio" at bounding box center [0, 0] width 0 height 0
click at [646, 495] on span at bounding box center [645, 500] width 11 height 11
click at [0, 0] on input "radio" at bounding box center [0, 0] width 0 height 0
click at [644, 538] on span at bounding box center [645, 540] width 11 height 11
click at [0, 0] on input "radio" at bounding box center [0, 0] width 0 height 0
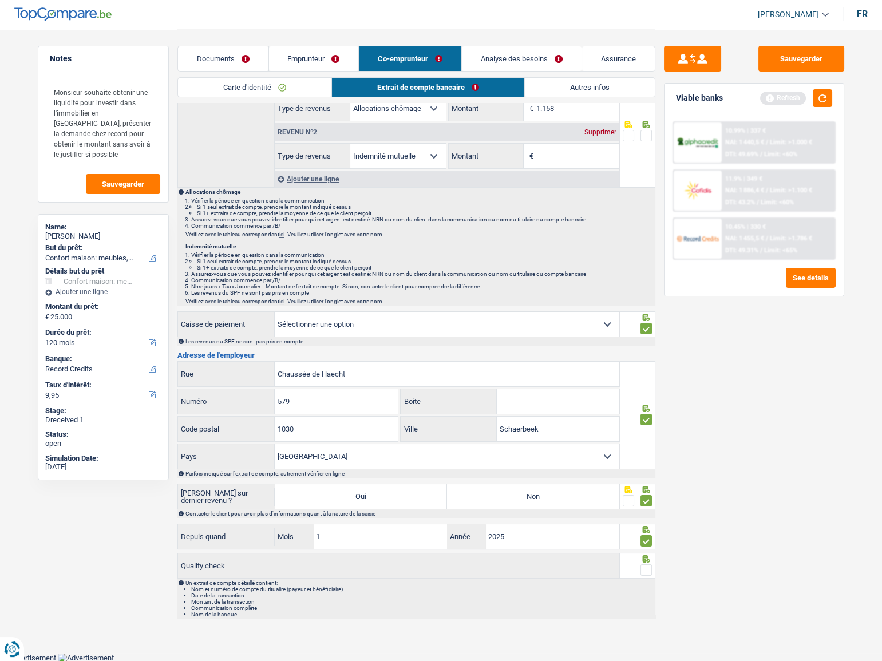
click at [598, 491] on label "Non" at bounding box center [533, 496] width 172 height 25
click at [598, 491] on input "Non" at bounding box center [533, 496] width 172 height 25
radio input "true"
click at [652, 562] on div at bounding box center [637, 566] width 35 height 26
click at [643, 571] on span at bounding box center [645, 569] width 11 height 11
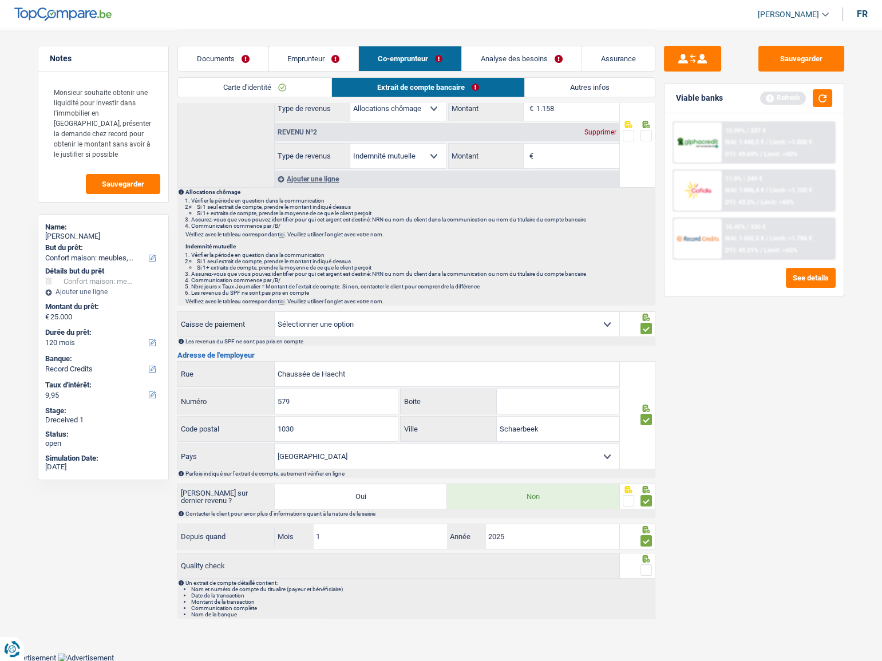
click at [0, 0] on input "radio" at bounding box center [0, 0] width 0 height 0
click at [314, 82] on link "Carte d'identité" at bounding box center [254, 87] width 153 height 19
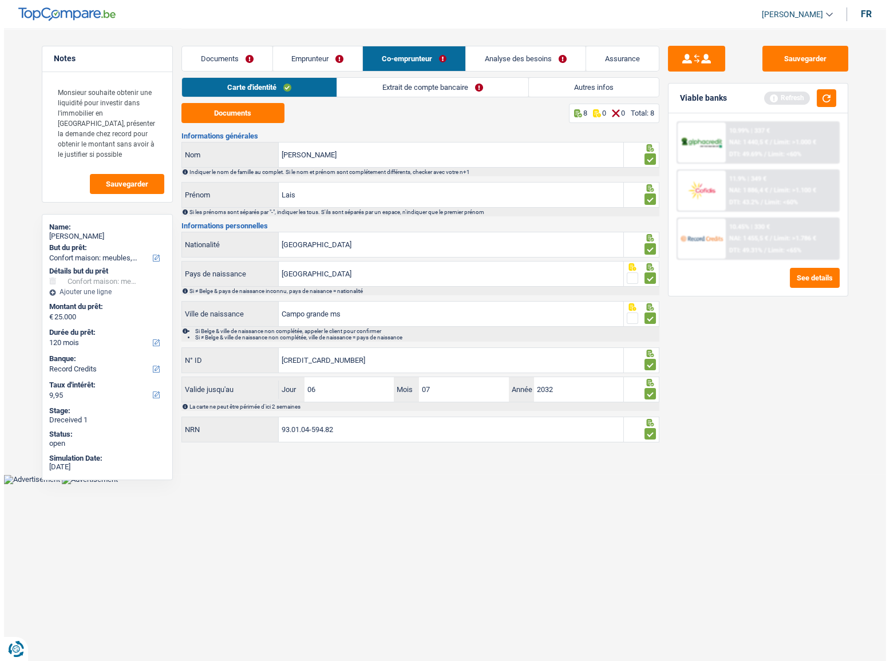
scroll to position [0, 0]
click at [486, 85] on link "Extrait de compte bancaire" at bounding box center [432, 87] width 191 height 19
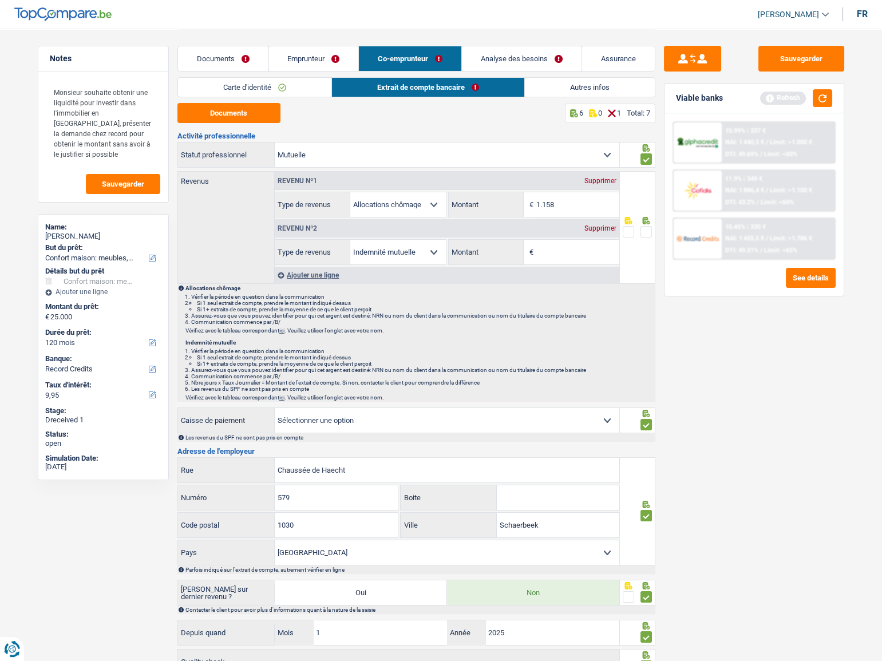
click at [567, 86] on link "Autres infos" at bounding box center [590, 87] width 130 height 19
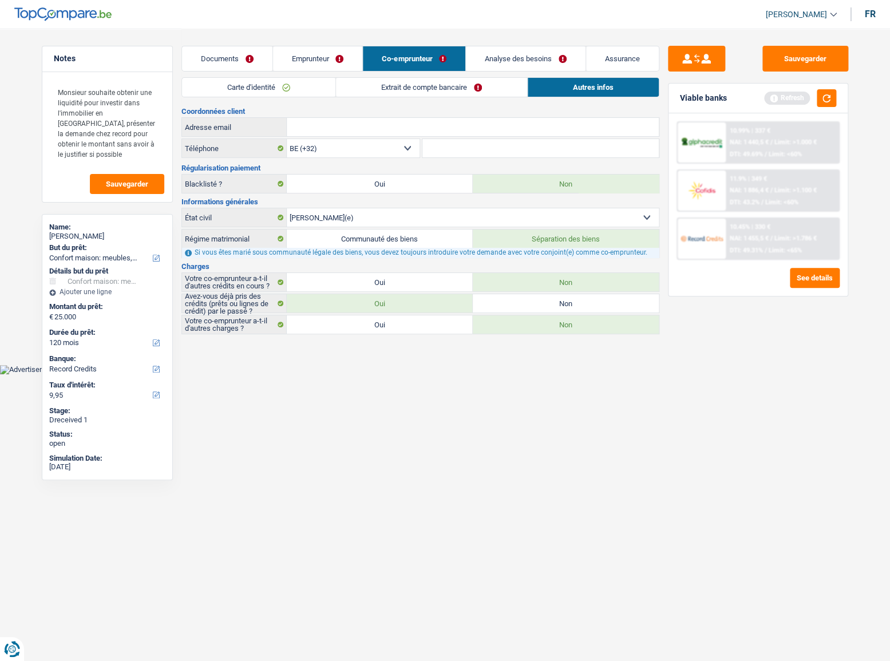
drag, startPoint x: 387, startPoint y: 85, endPoint x: 640, endPoint y: 148, distance: 261.3
click at [387, 85] on link "Extrait de compte bancaire" at bounding box center [431, 87] width 191 height 19
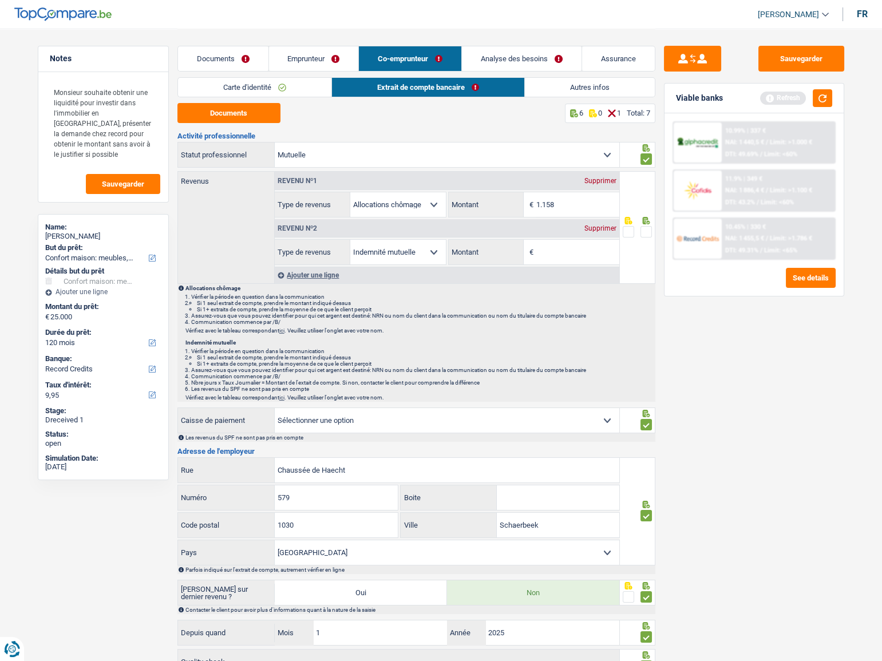
click at [647, 232] on span at bounding box center [645, 231] width 11 height 11
click at [0, 0] on input "radio" at bounding box center [0, 0] width 0 height 0
click at [596, 228] on div "Supprimer" at bounding box center [600, 228] width 38 height 7
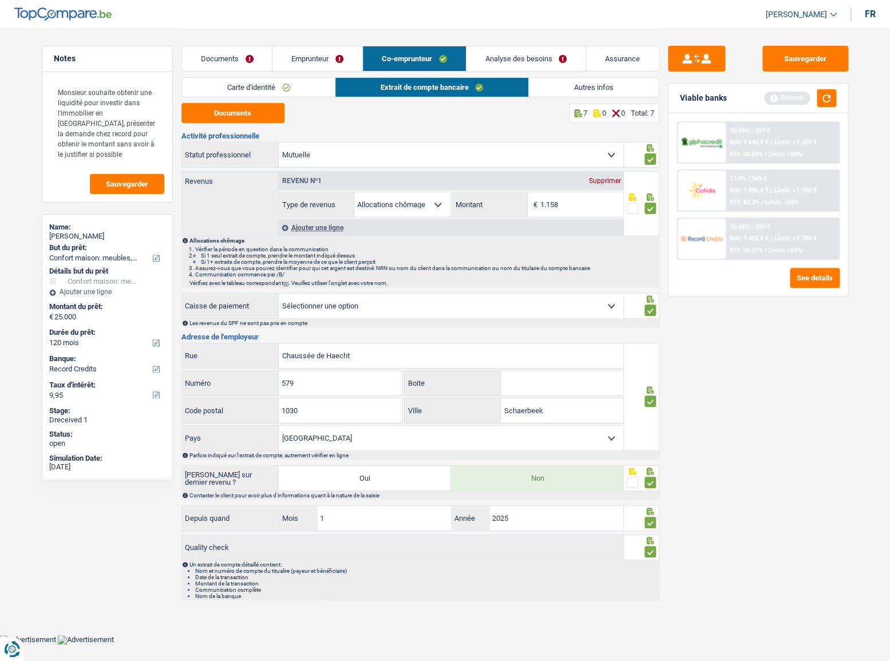
drag, startPoint x: 406, startPoint y: 197, endPoint x: 414, endPoint y: 205, distance: 10.9
click at [406, 197] on select "Allocation d'handicap Allocations chômage Allocations familiales Chèques repas …" at bounding box center [402, 204] width 96 height 25
select select "mutualityIndemnity"
click at [354, 192] on select "Allocation d'handicap Allocations chômage Allocations familiales Chèques repas …" at bounding box center [402, 204] width 96 height 25
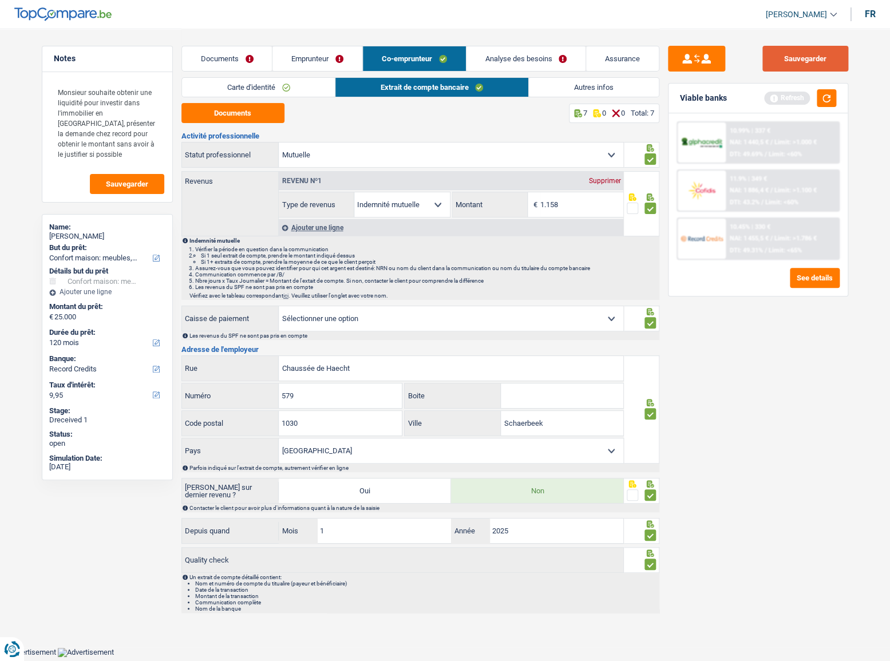
click at [821, 50] on button "Sauvegarder" at bounding box center [805, 59] width 86 height 26
click at [826, 98] on button "button" at bounding box center [825, 98] width 19 height 18
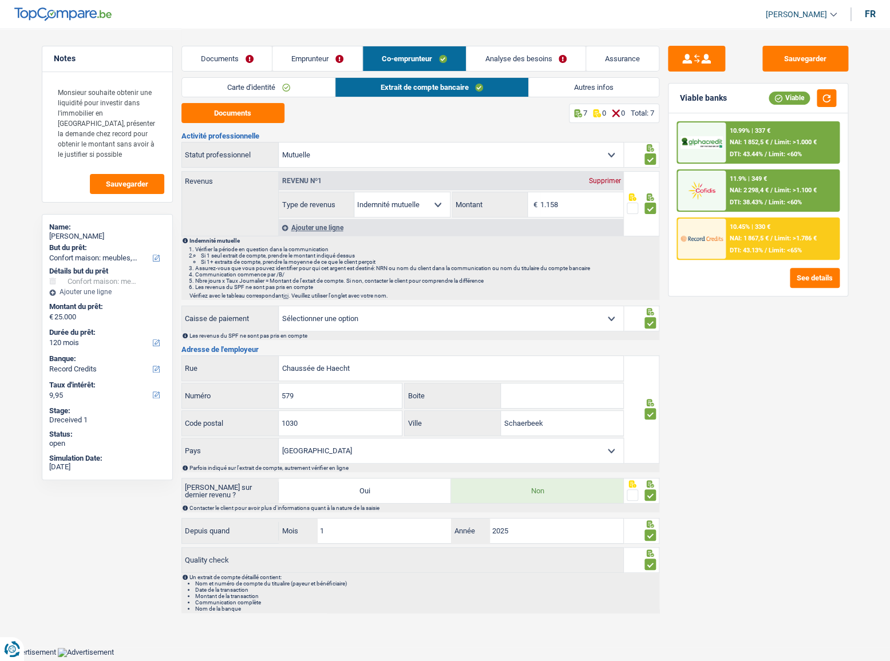
click at [566, 79] on link "Autres infos" at bounding box center [594, 87] width 130 height 19
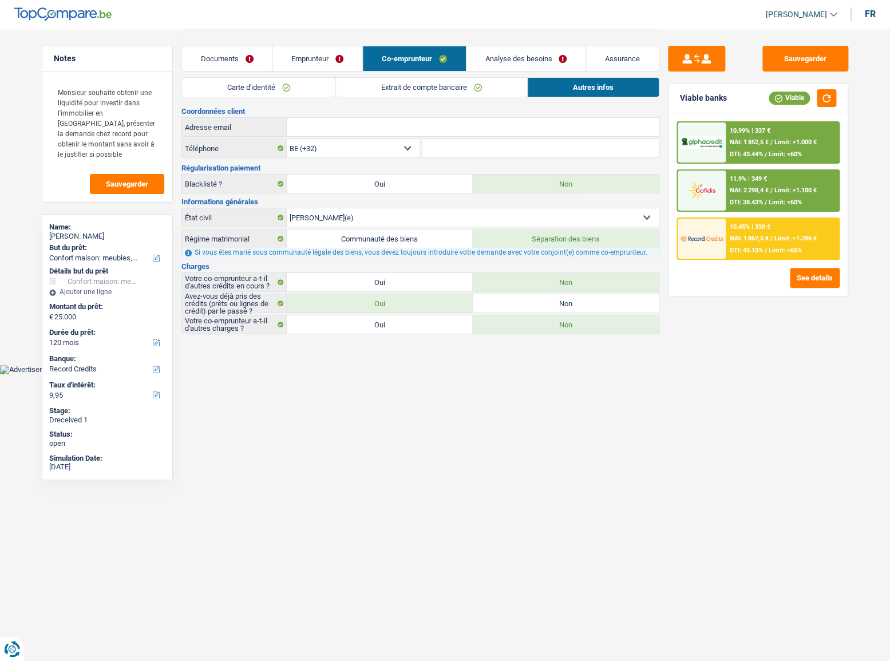
click at [797, 136] on div "10.99% | 337 € NAI: 1 852,5 € / Limit: >1.000 € DTI: 43.44% / Limit: <60%" at bounding box center [781, 142] width 113 height 40
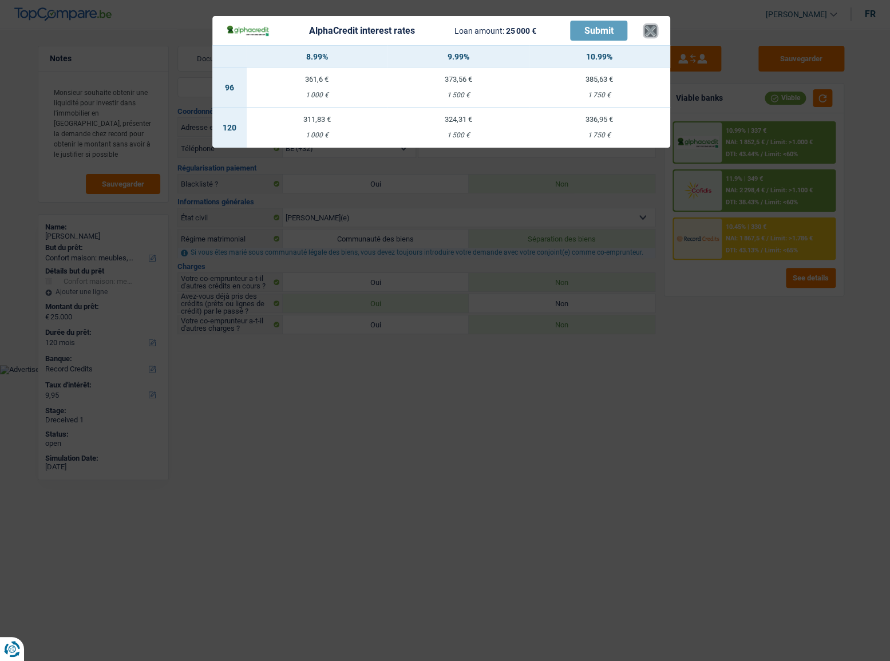
click at [651, 33] on button "×" at bounding box center [650, 30] width 12 height 11
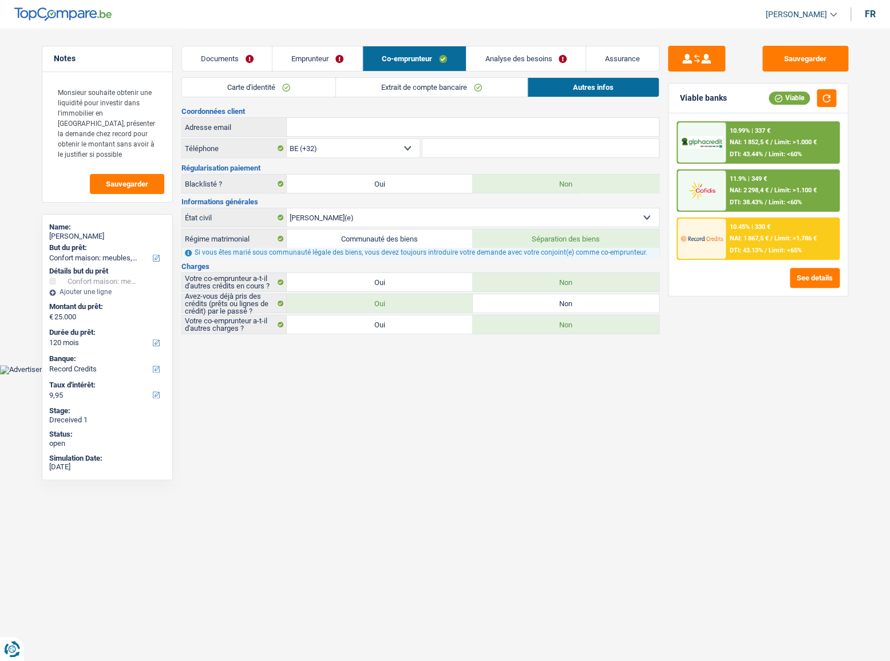
click at [259, 53] on link "Documents" at bounding box center [227, 58] width 90 height 25
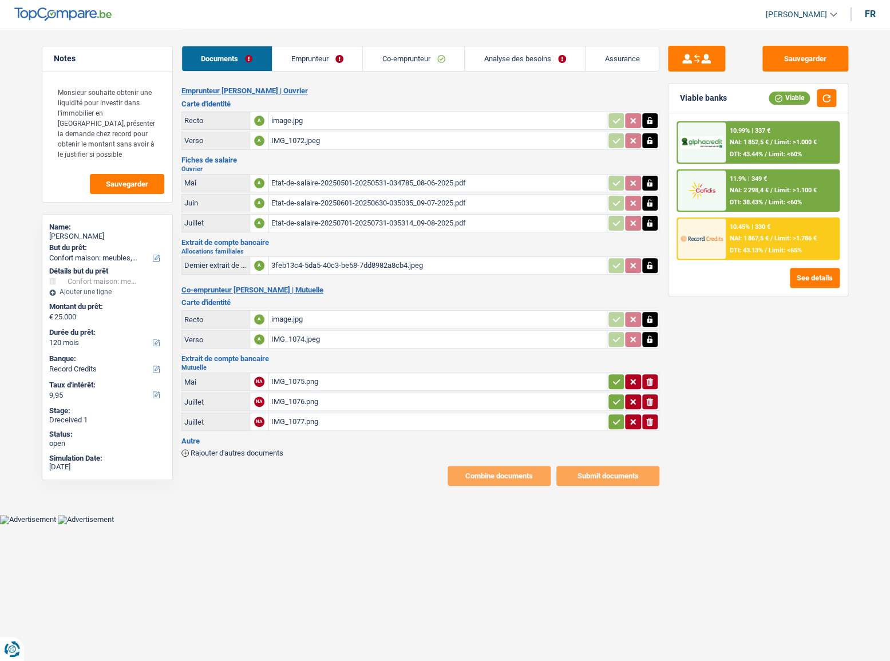
click at [515, 57] on link "Analyse des besoins" at bounding box center [525, 58] width 120 height 25
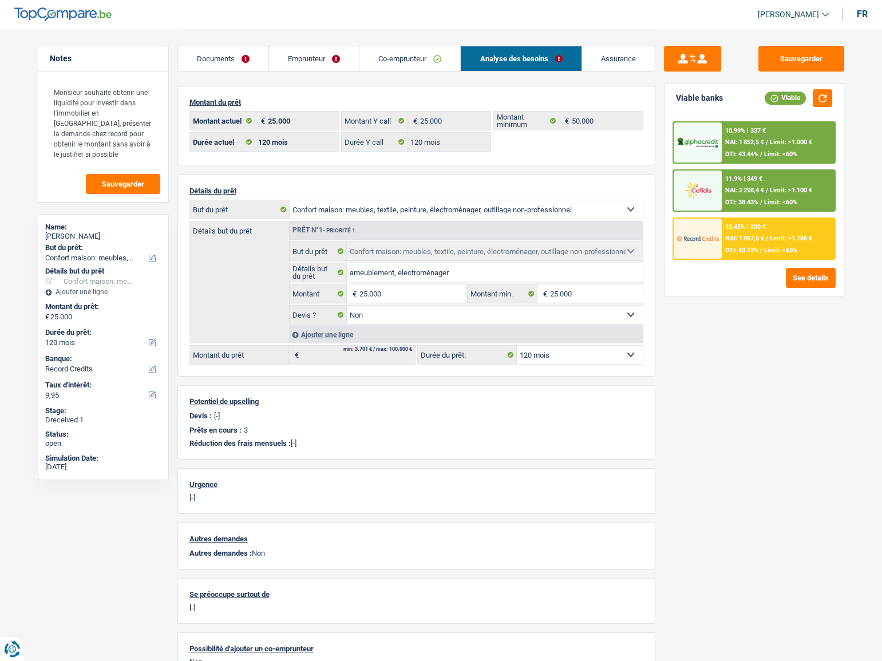
click at [773, 183] on div "11.9% | 349 € NAI: 2 298,4 € / Limit: >1.100 € DTI: 38.43% / Limit: <60%" at bounding box center [777, 190] width 113 height 40
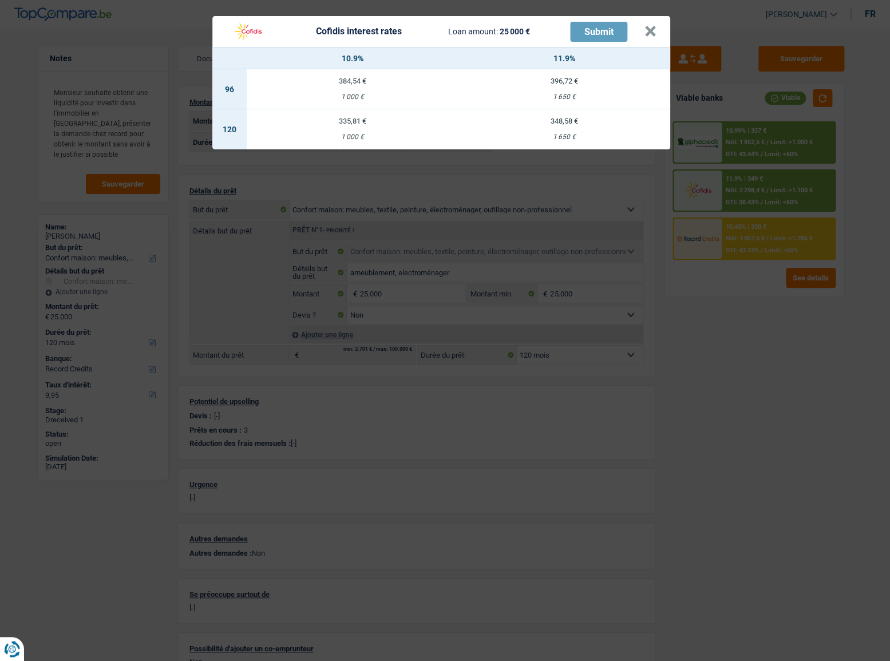
click at [546, 125] on td "348,58 € 1 650 €" at bounding box center [564, 129] width 212 height 40
select select "cofidis"
type input "11,90"
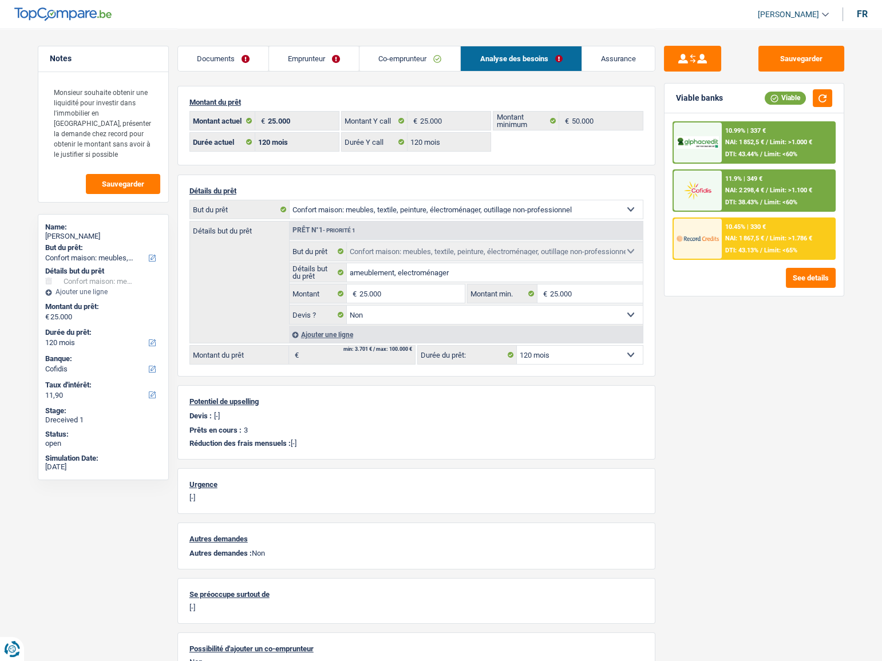
click at [777, 187] on span "Limit: >1.100 €" at bounding box center [790, 189] width 42 height 7
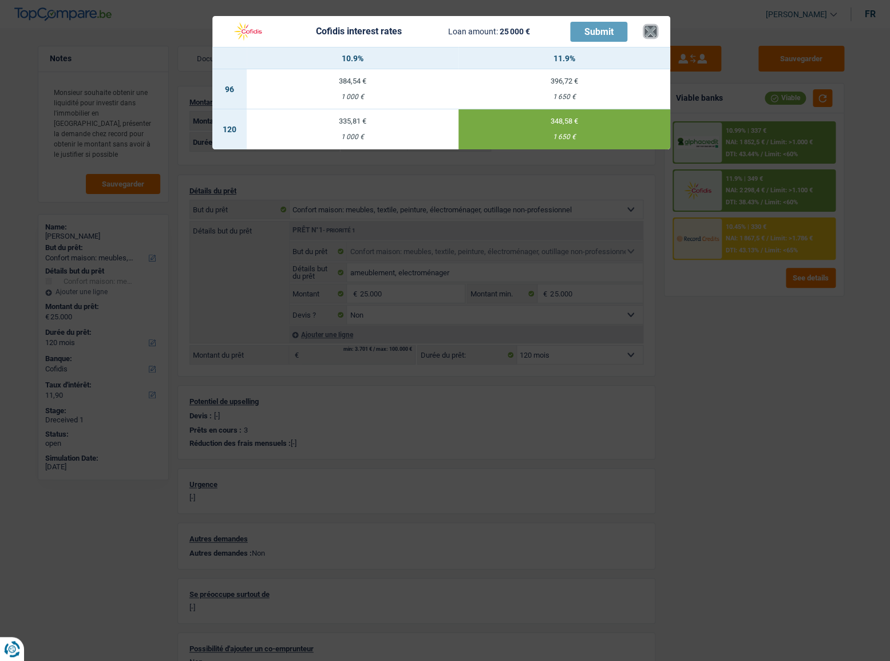
drag, startPoint x: 650, startPoint y: 31, endPoint x: 594, endPoint y: 30, distance: 56.1
click at [651, 30] on button "×" at bounding box center [650, 31] width 12 height 11
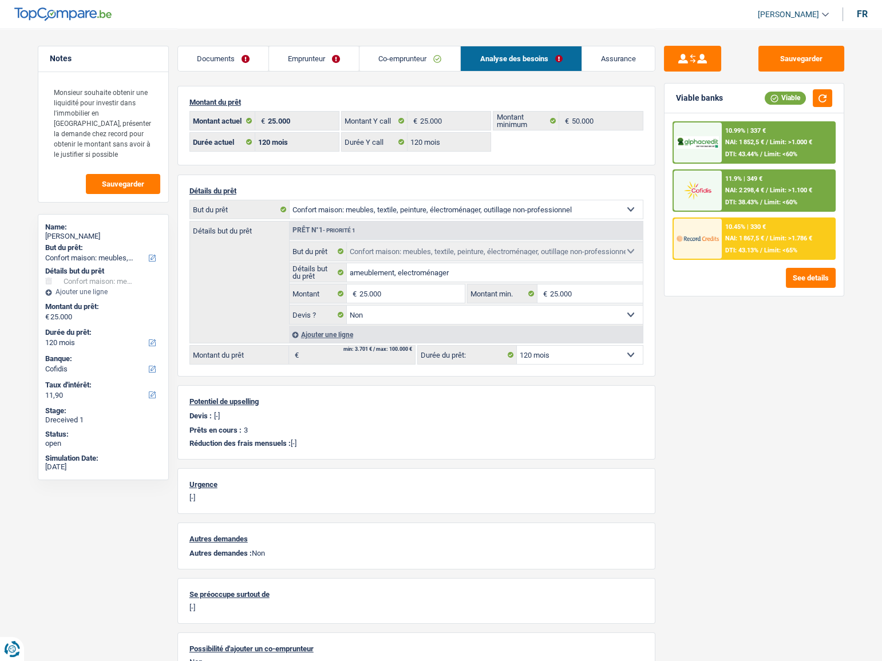
click at [297, 62] on link "Emprunteur" at bounding box center [314, 58] width 90 height 25
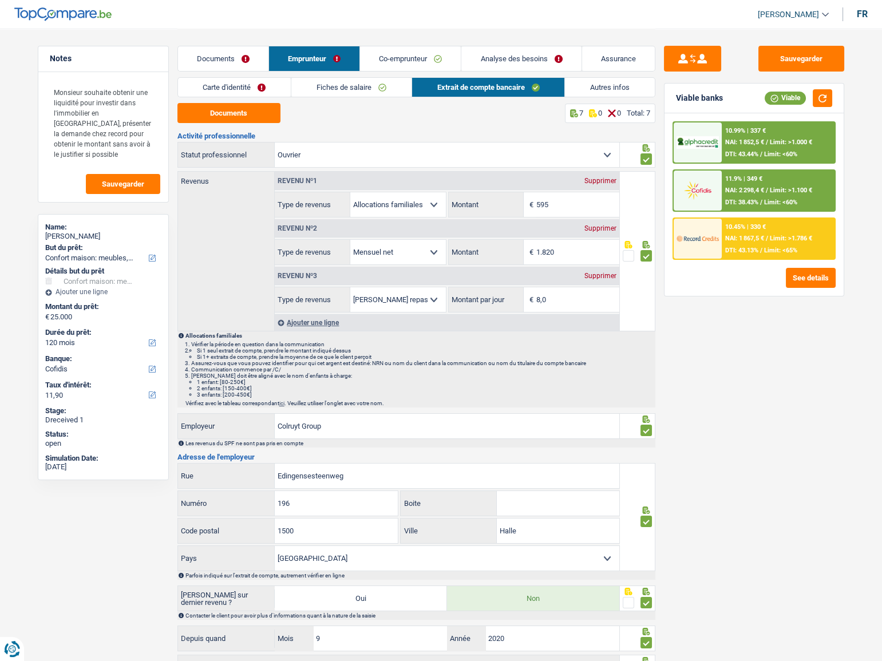
click at [241, 82] on link "Carte d'identité" at bounding box center [234, 87] width 113 height 19
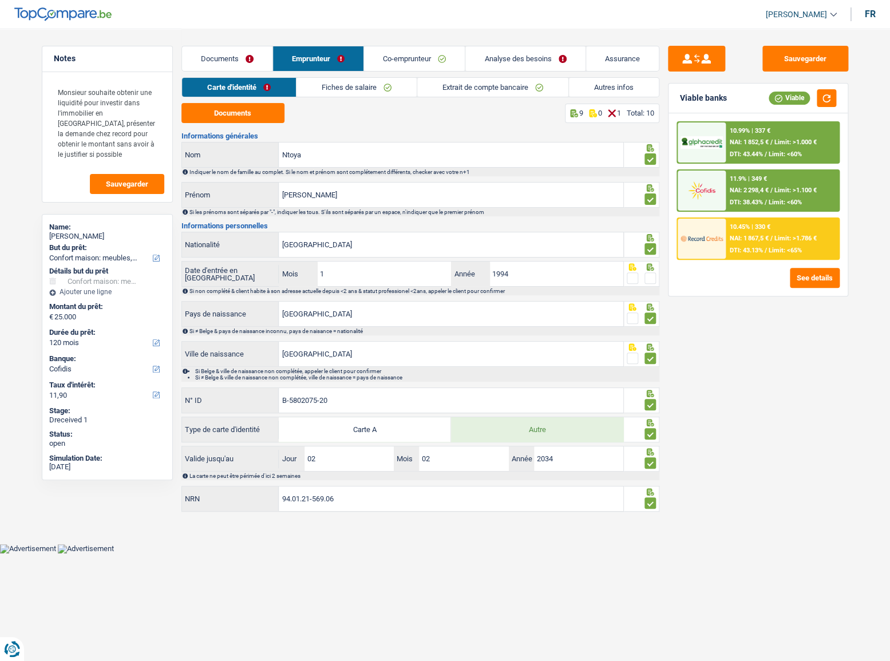
click at [649, 273] on span at bounding box center [649, 277] width 11 height 11
click at [0, 0] on input "radio" at bounding box center [0, 0] width 0 height 0
click at [775, 184] on div "11.9% | 349 € NAI: 2 298,4 € / Limit: >1.100 € DTI: 38.43% / Limit: <60%" at bounding box center [781, 190] width 113 height 40
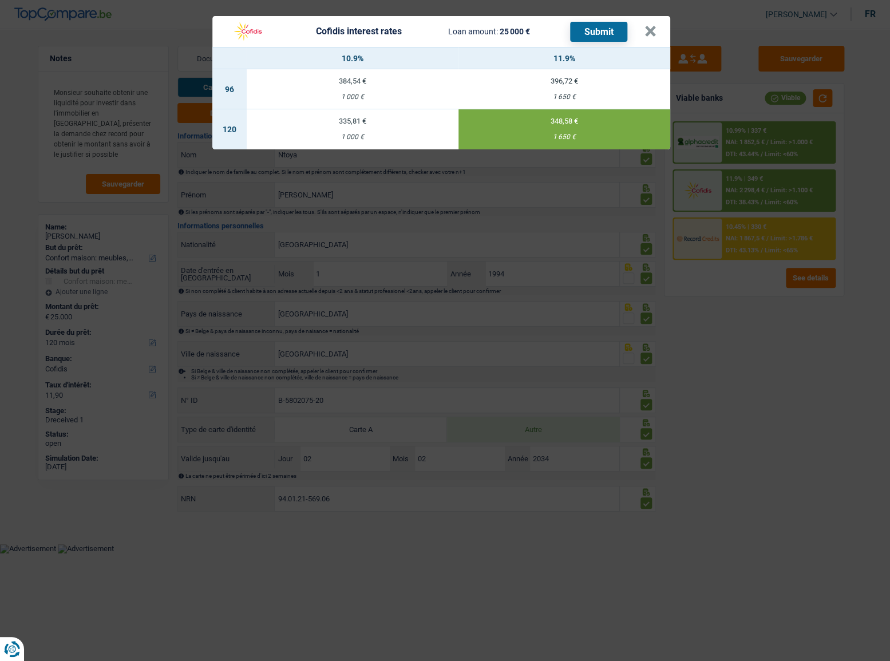
click at [600, 30] on button "Submit" at bounding box center [598, 32] width 57 height 20
click at [646, 29] on button "×" at bounding box center [650, 31] width 12 height 11
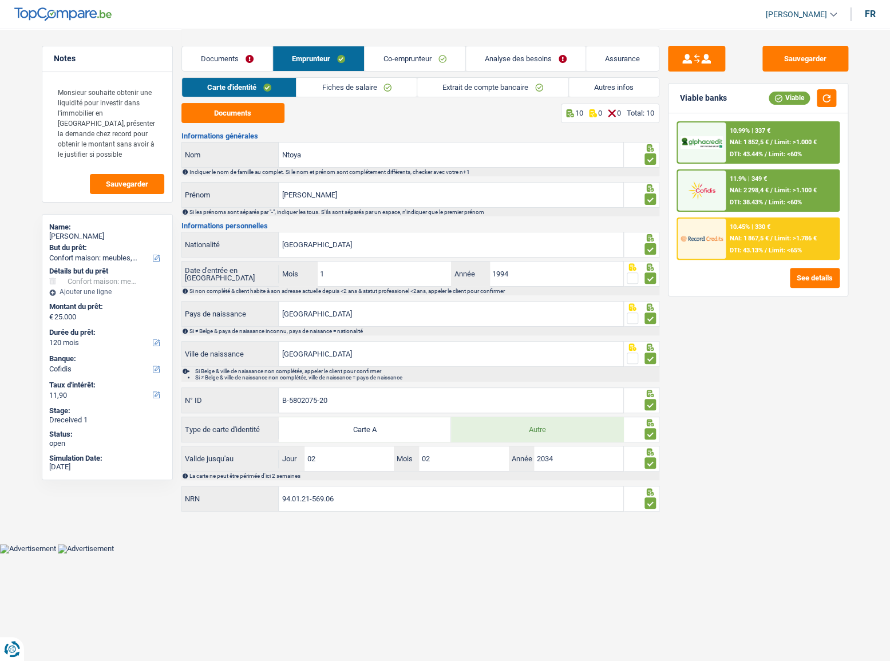
click at [755, 235] on span "NAI: 1 867,5 €" at bounding box center [748, 238] width 39 height 7
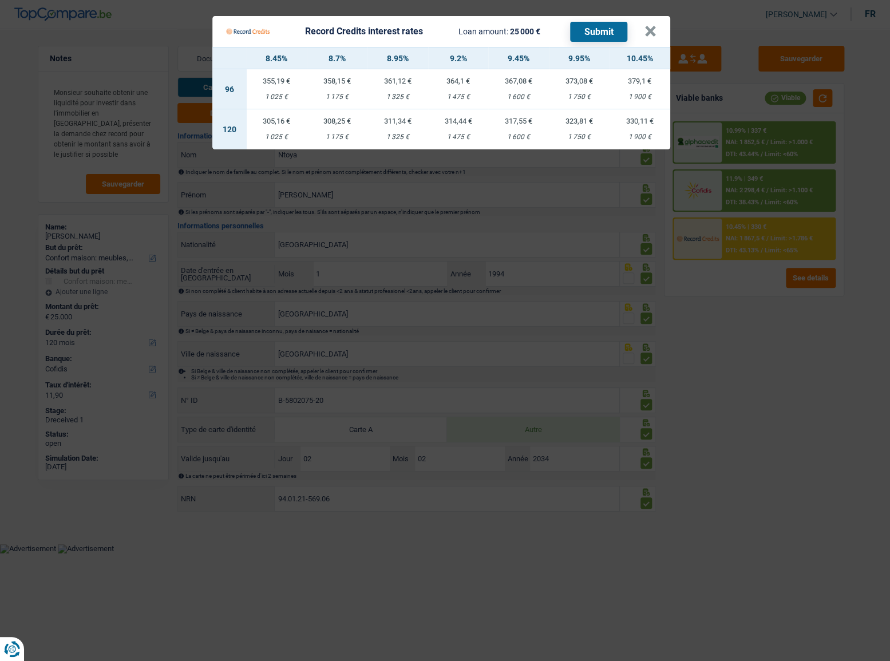
click at [787, 276] on Credits "Record Credits interest rates Loan amount: 25 000 € Submit × 8.45% 8.7% 8.95% 9…" at bounding box center [445, 330] width 890 height 661
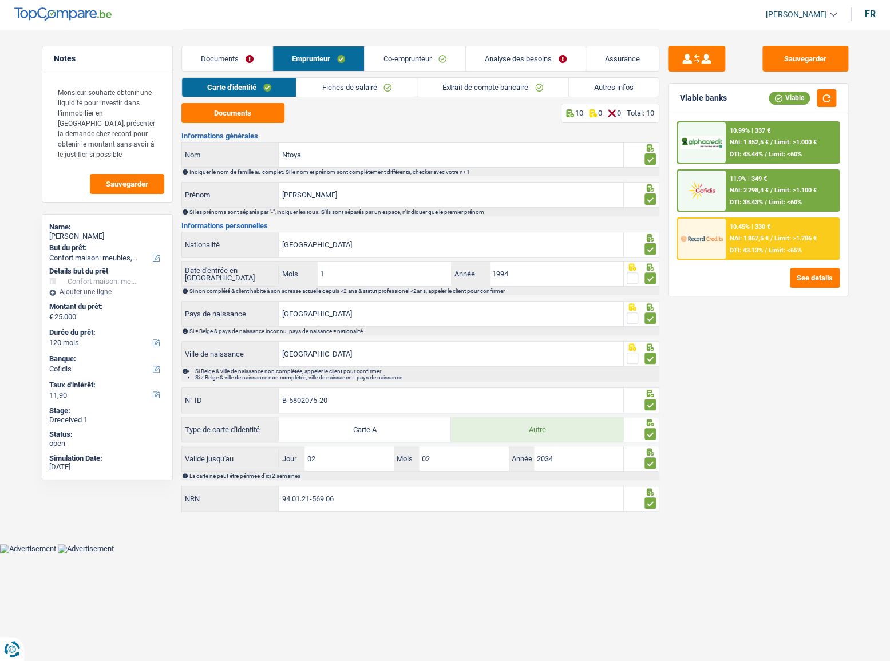
click at [491, 56] on link "Analyse des besoins" at bounding box center [526, 58] width 120 height 25
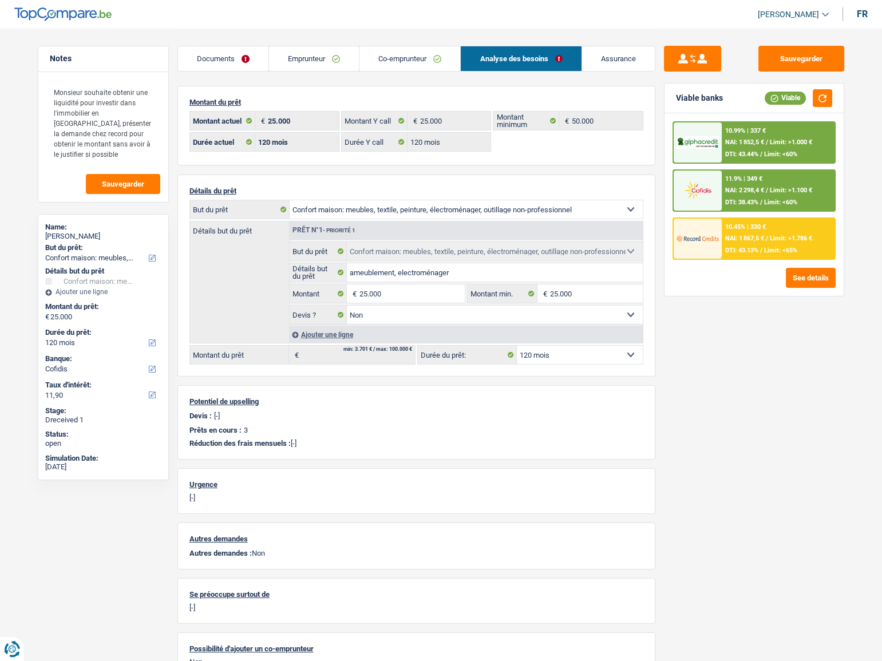
click at [784, 247] on span "Limit: <65%" at bounding box center [780, 250] width 33 height 7
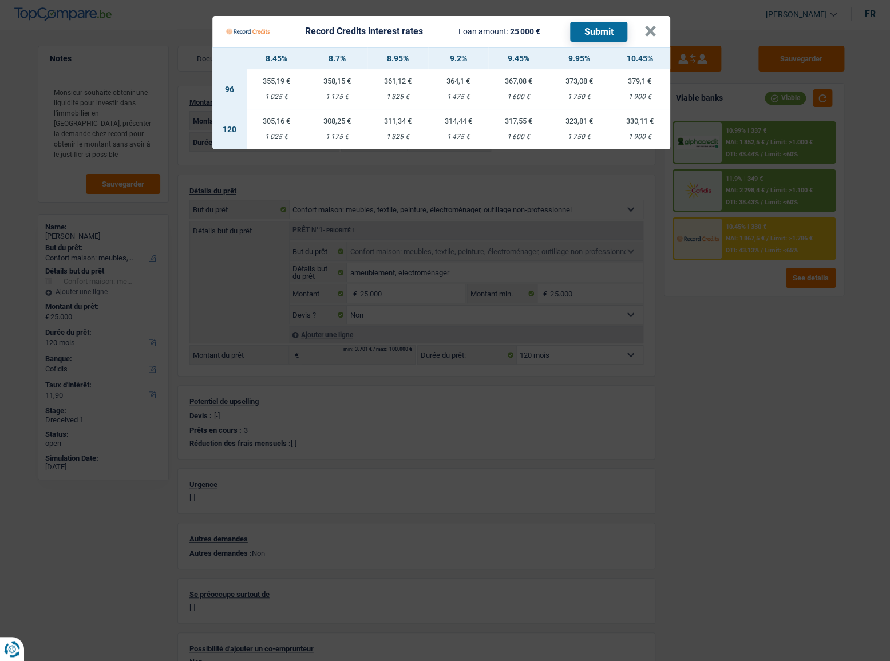
click at [745, 306] on Credits "Record Credits interest rates Loan amount: 25 000 € Submit × 8.45% 8.7% 8.95% 9…" at bounding box center [445, 330] width 890 height 661
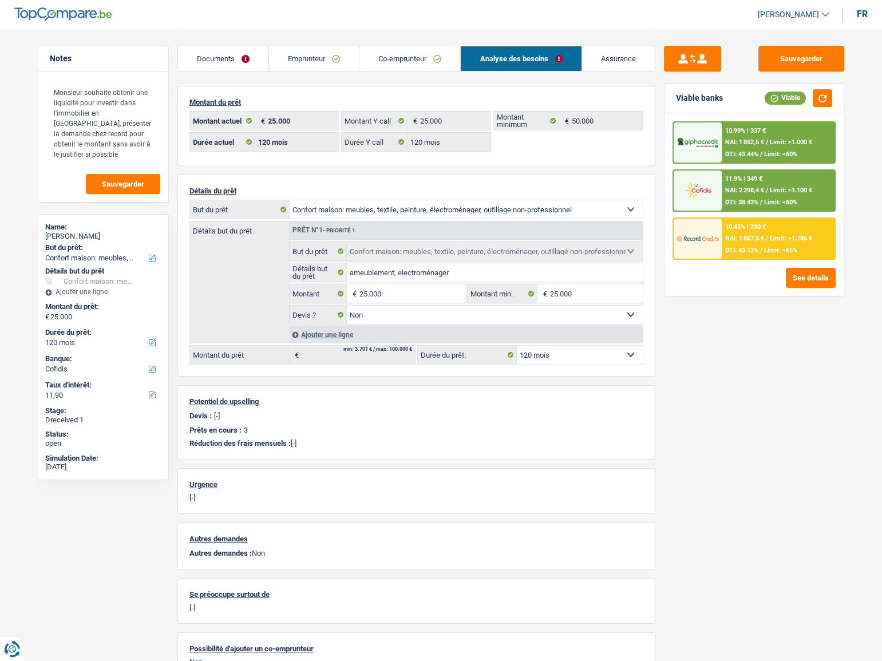
click at [761, 148] on div "10.99% | 337 € NAI: 1 852,5 € / Limit: >1.000 € DTI: 43.44% / Limit: <60%" at bounding box center [777, 142] width 113 height 40
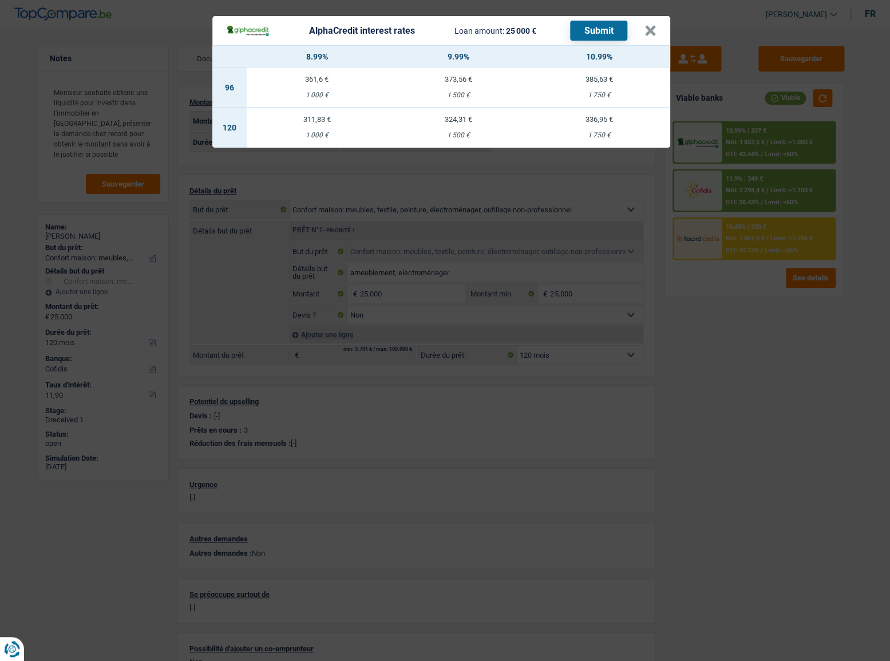
click at [772, 348] on div "AlphaCredit interest rates Loan amount: 25 000 € Submit × 8.99% 9.99% 10.99% 96…" at bounding box center [445, 330] width 890 height 661
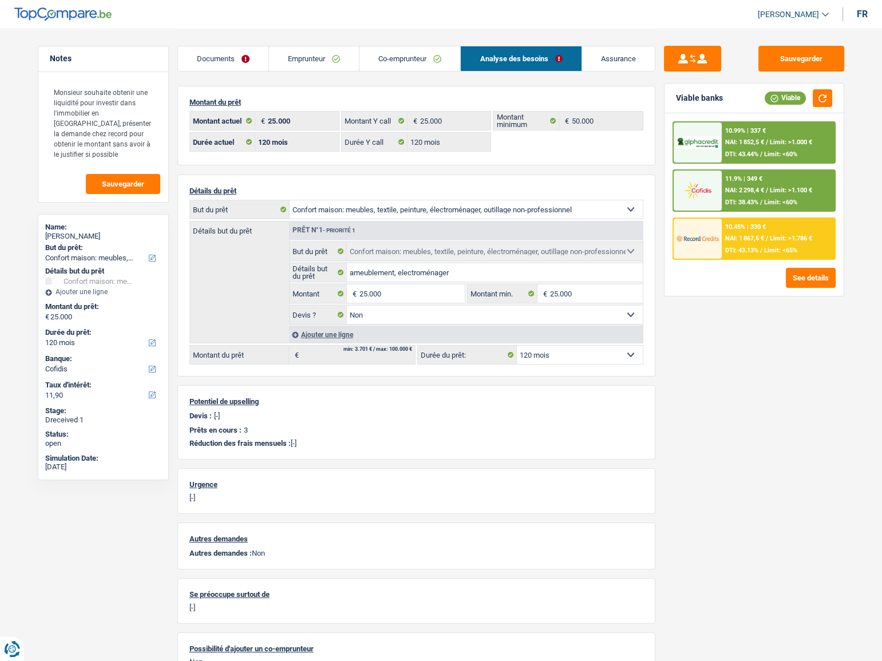
click at [773, 233] on div "10.45% | 330 € NAI: 1 867,5 € / Limit: >1.786 € DTI: 43.13% / Limit: <65%" at bounding box center [777, 239] width 113 height 40
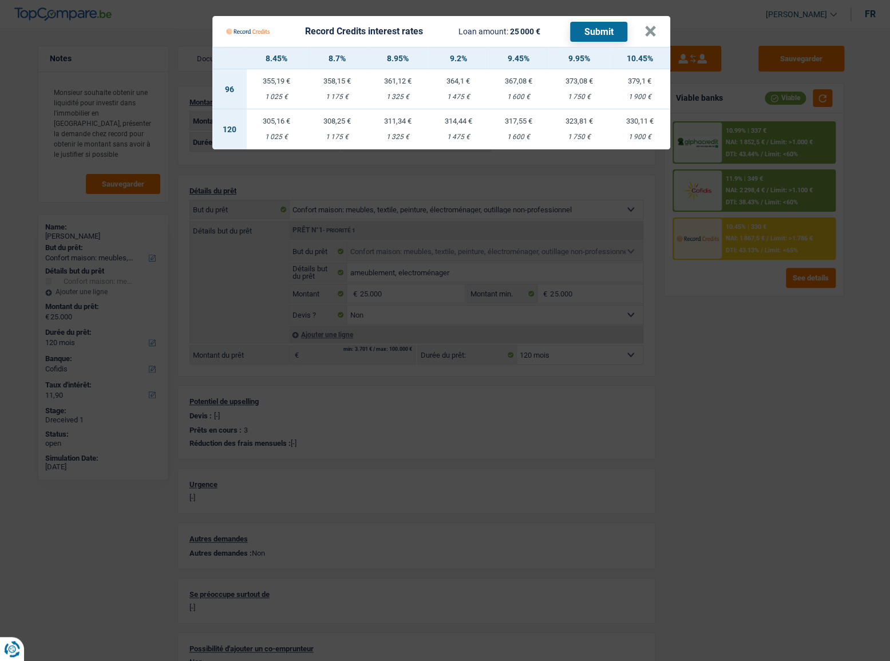
drag, startPoint x: 752, startPoint y: 355, endPoint x: 761, endPoint y: 225, distance: 130.1
click at [753, 352] on Credits "Record Credits interest rates Loan amount: 25 000 € Submit × 8.45% 8.7% 8.95% 9…" at bounding box center [445, 330] width 890 height 661
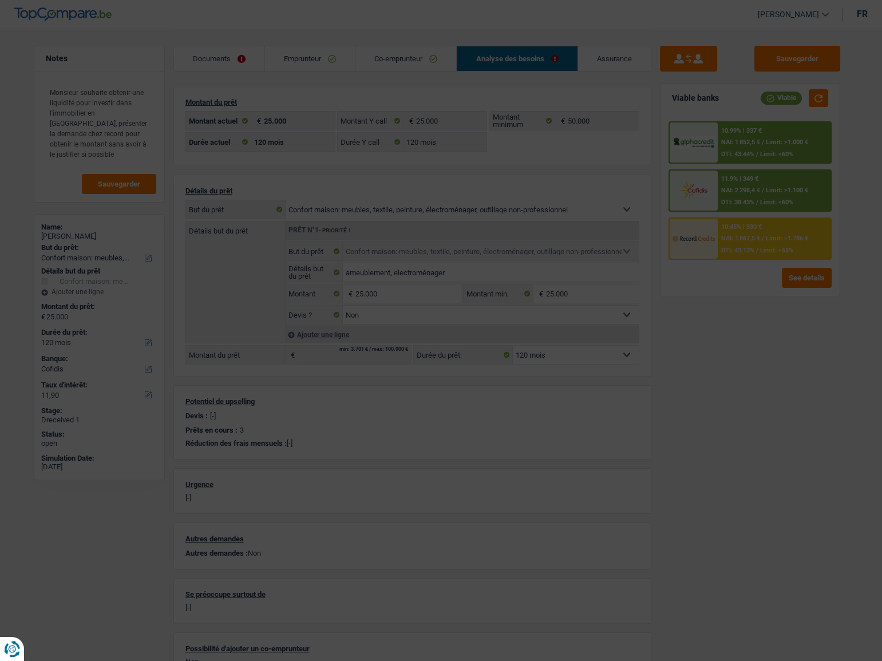
click at [769, 193] on div "NAI: 2 298,4 € / Limit: >1.100 €" at bounding box center [764, 189] width 87 height 7
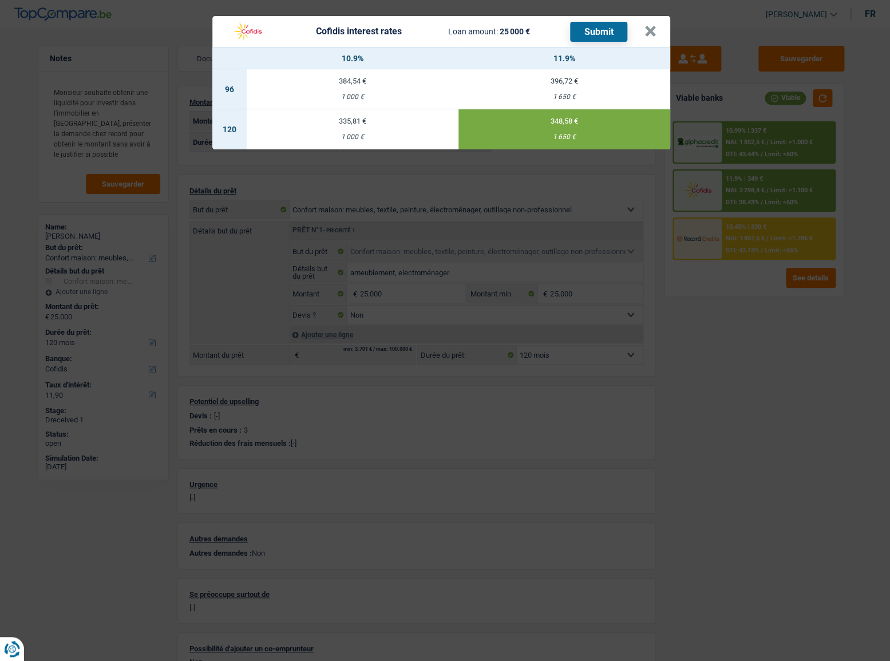
click at [760, 347] on div "Cofidis interest rates Loan amount: 25 000 € Submit × 10.9% 11.9% 96 384,54 € 1…" at bounding box center [445, 330] width 890 height 661
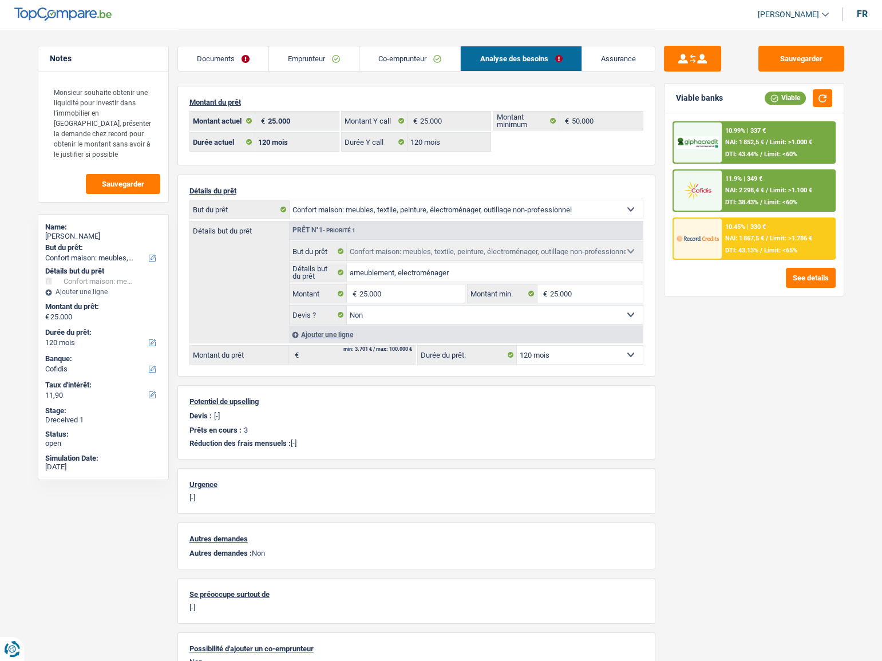
click at [769, 245] on div "10.45% | 330 € NAI: 1 867,5 € / Limit: >1.786 € DTI: 43.13% / Limit: <65%" at bounding box center [777, 239] width 113 height 40
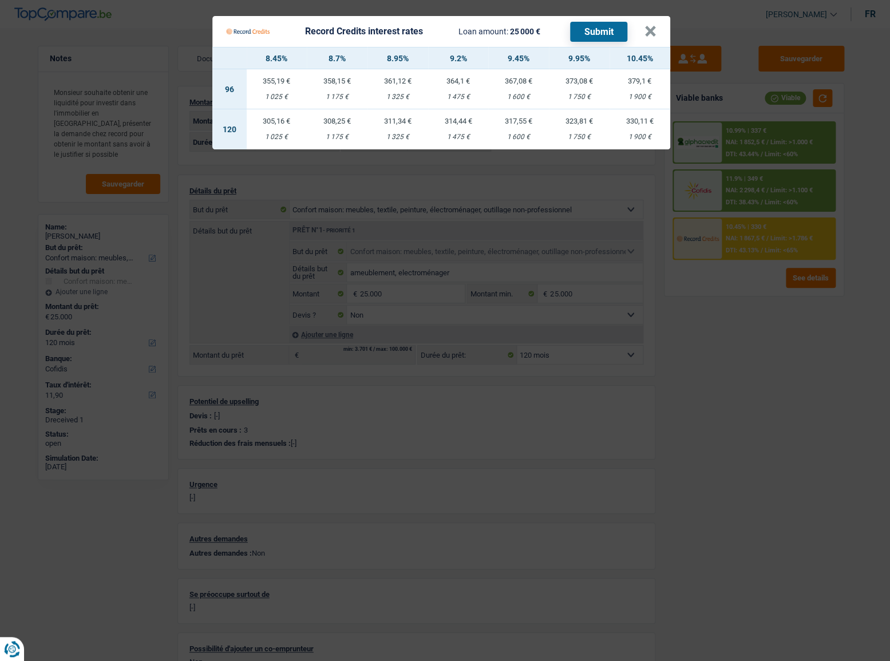
click at [606, 133] on div "1 750 €" at bounding box center [579, 136] width 61 height 7
select select "record credits"
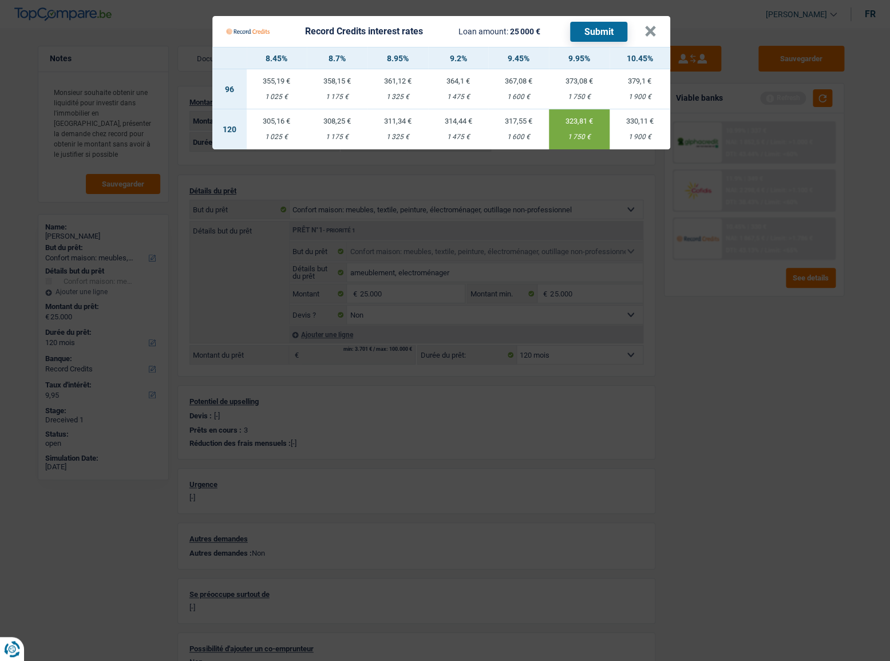
click at [640, 129] on td "330,11 € 1 900 €" at bounding box center [639, 129] width 61 height 40
type input "10,45"
click at [613, 32] on button "Submit" at bounding box center [598, 32] width 57 height 20
click at [652, 26] on button "×" at bounding box center [650, 31] width 12 height 11
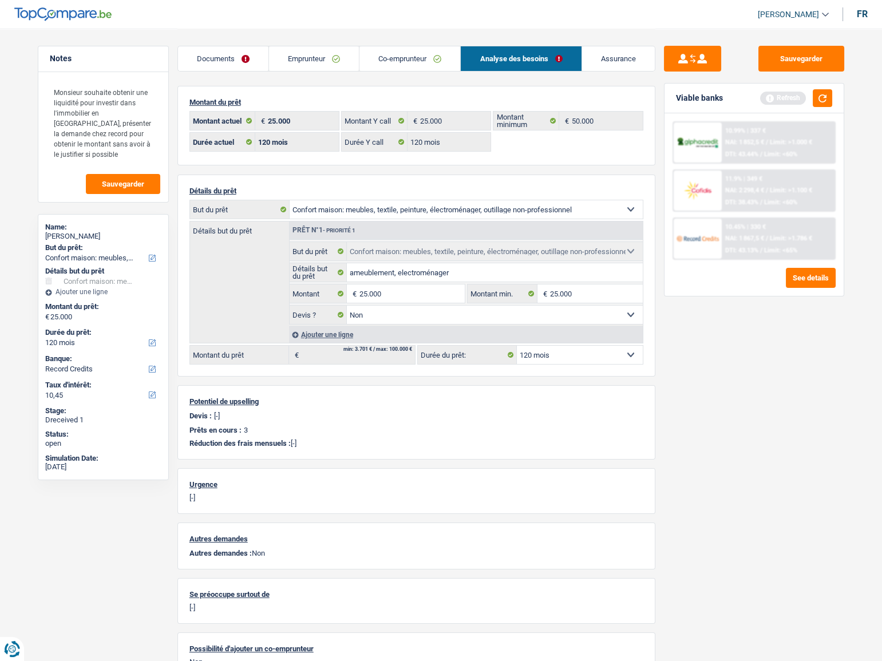
click at [83, 235] on div "Arnold Ntoya" at bounding box center [103, 236] width 116 height 9
click at [82, 235] on div "Arnold Ntoya" at bounding box center [103, 236] width 116 height 9
copy div "Ntoya"
drag, startPoint x: 808, startPoint y: 57, endPoint x: 74, endPoint y: 167, distance: 742.2
click at [795, 59] on button "Sauvegarder" at bounding box center [801, 59] width 86 height 26
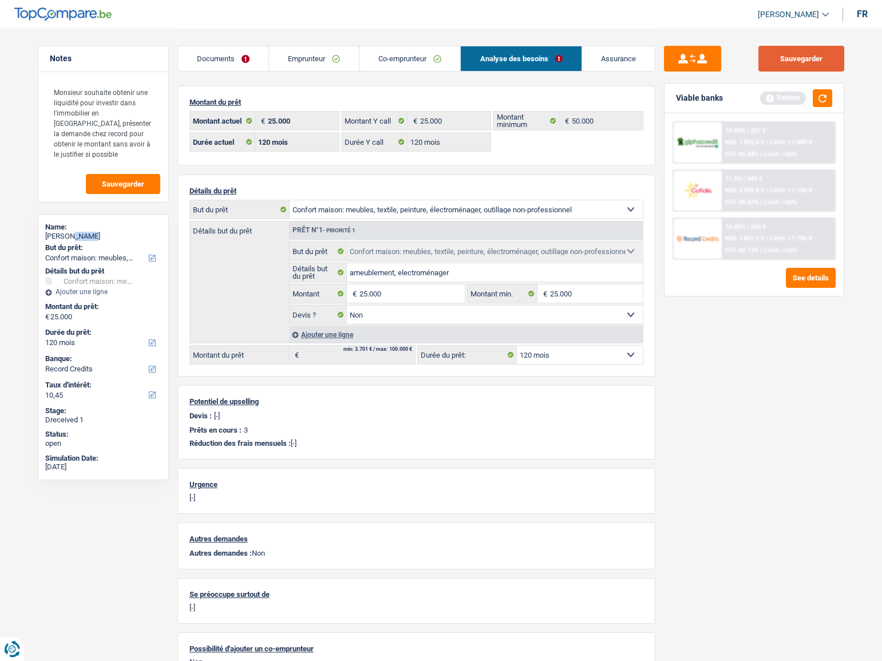
click at [808, 62] on button "Sauvegarder" at bounding box center [801, 59] width 86 height 26
drag, startPoint x: 824, startPoint y: 94, endPoint x: 883, endPoint y: 98, distance: 58.5
click at [824, 96] on button "button" at bounding box center [821, 98] width 19 height 18
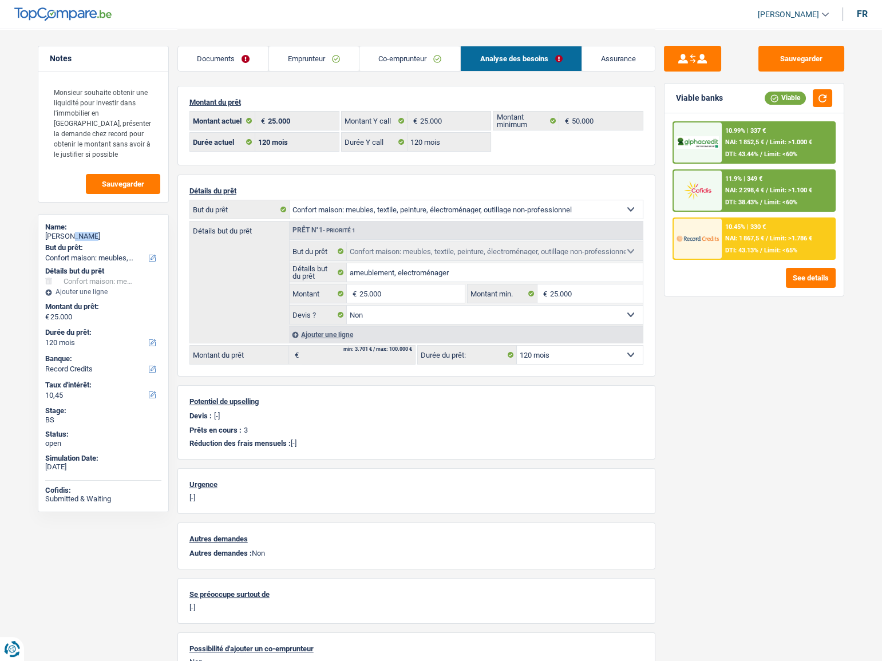
click at [228, 51] on link "Documents" at bounding box center [223, 58] width 90 height 25
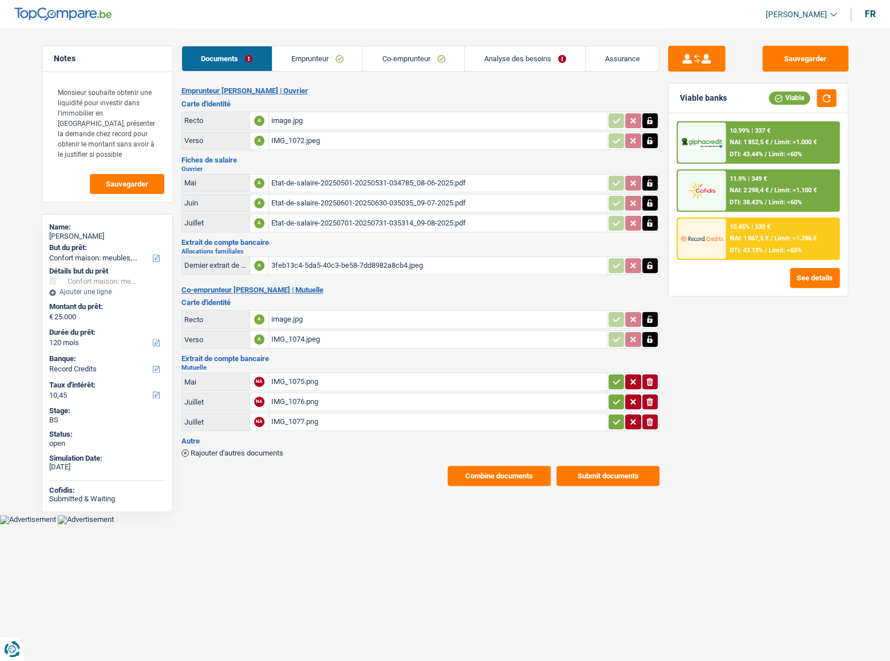
click at [290, 373] on div "IMG_1075.png" at bounding box center [437, 381] width 333 height 17
drag, startPoint x: 251, startPoint y: 441, endPoint x: 252, endPoint y: 452, distance: 10.9
click at [252, 445] on div "Autre Rajouter d'autres documents" at bounding box center [420, 446] width 478 height 19
click at [252, 452] on span "Rajouter d'autres documents" at bounding box center [236, 452] width 93 height 7
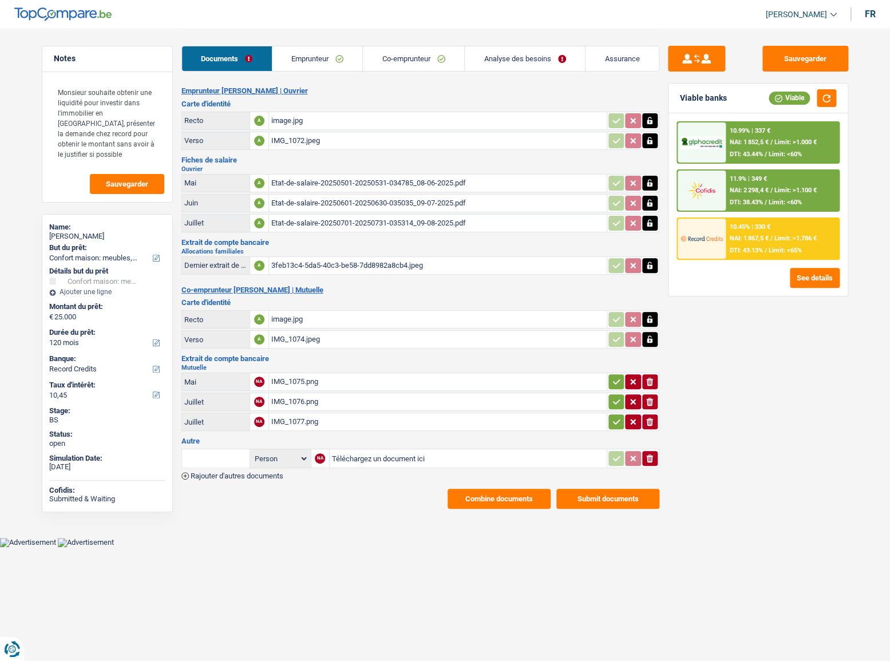
drag, startPoint x: 390, startPoint y: 465, endPoint x: 381, endPoint y: 455, distance: 13.4
click at [390, 464] on table "Person Emprunteur Co-emprunteur NA Téléchargez un document ici ionicons-v5-e" at bounding box center [420, 458] width 478 height 23
click at [381, 455] on input "Téléchargez un document ici" at bounding box center [468, 458] width 272 height 17
type input "C:\fakepath\murielle_delloye_237147.pdf"
click at [648, 454] on icon "button" at bounding box center [649, 458] width 7 height 8
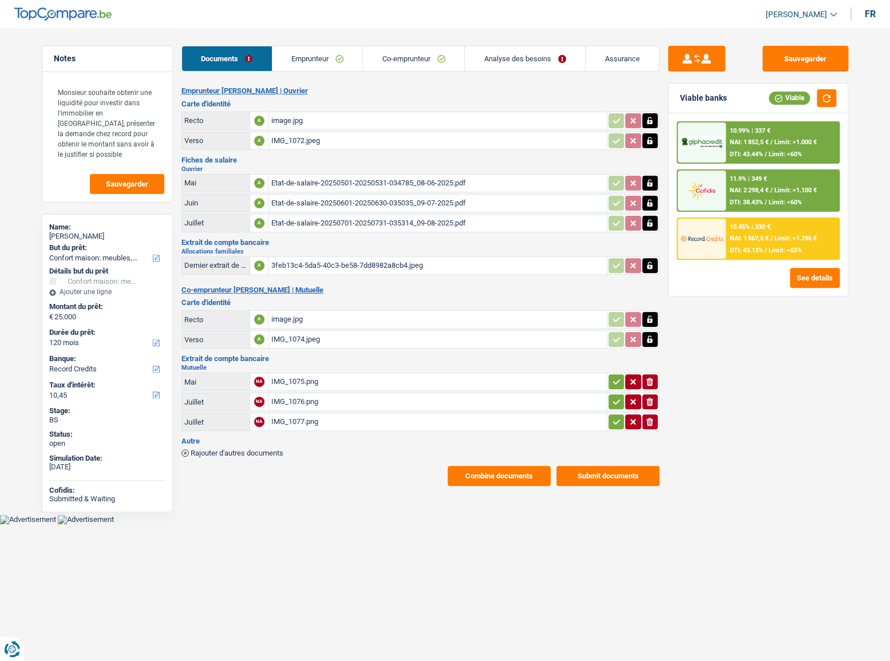
click at [248, 449] on span "Rajouter d'autres documents" at bounding box center [236, 452] width 93 height 7
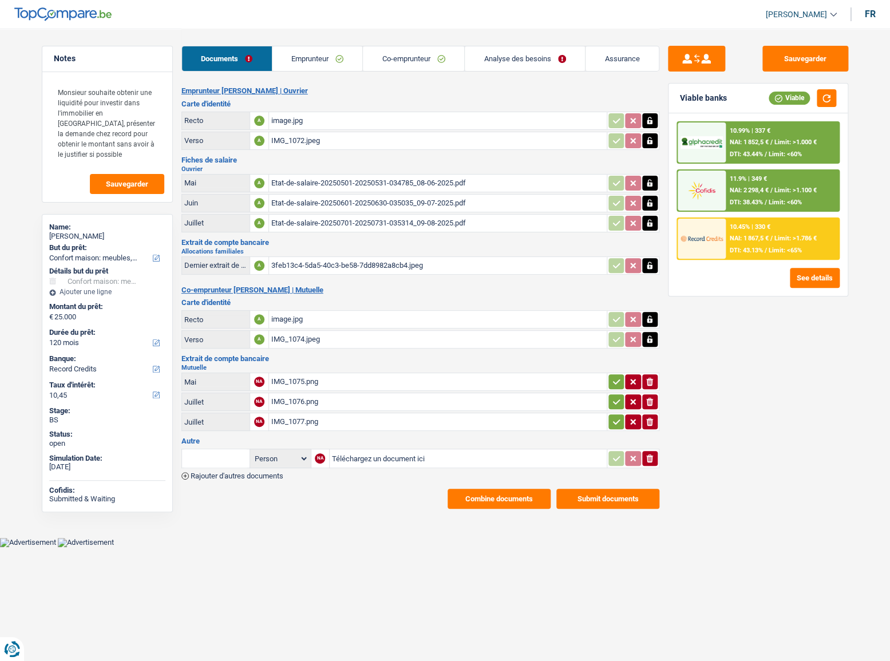
click at [394, 459] on input "Téléchargez un document ici" at bounding box center [468, 458] width 272 height 17
type input "C:\fakepath\Paiements.pdf"
click at [256, 472] on span "Rajouter d'autres documents" at bounding box center [236, 475] width 93 height 7
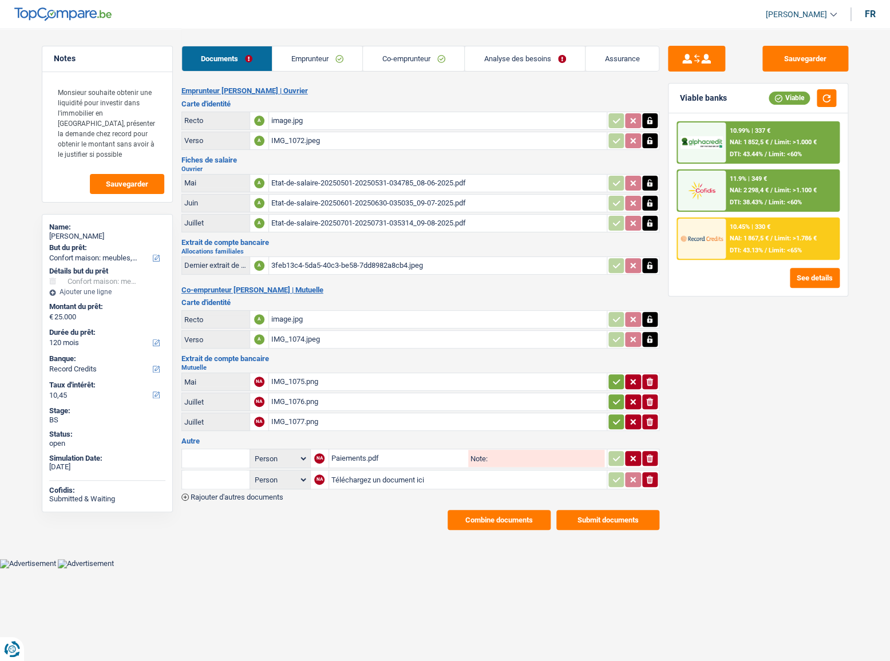
click at [368, 484] on td "Téléchargez un document ici" at bounding box center [467, 479] width 278 height 19
click at [367, 480] on input "Téléchargez un document ici" at bounding box center [467, 479] width 273 height 17
type input "C:\fakepath\Attestation (45).pdf"
drag, startPoint x: 613, startPoint y: 415, endPoint x: 612, endPoint y: 391, distance: 24.7
click at [613, 416] on icon "button" at bounding box center [616, 421] width 9 height 11
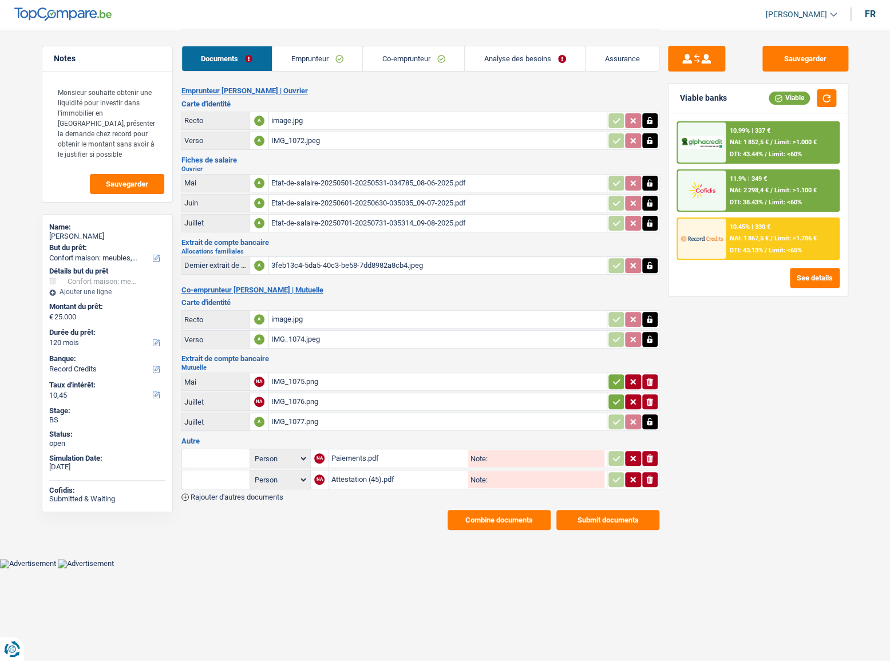
click at [611, 392] on td "ionicons-v5-e" at bounding box center [632, 401] width 53 height 18
click at [612, 378] on icon "button" at bounding box center [616, 381] width 9 height 11
click at [614, 396] on icon "button" at bounding box center [616, 401] width 9 height 11
drag, startPoint x: 808, startPoint y: 53, endPoint x: 823, endPoint y: 83, distance: 34.0
click at [809, 58] on button "Sauvegarder" at bounding box center [805, 59] width 86 height 26
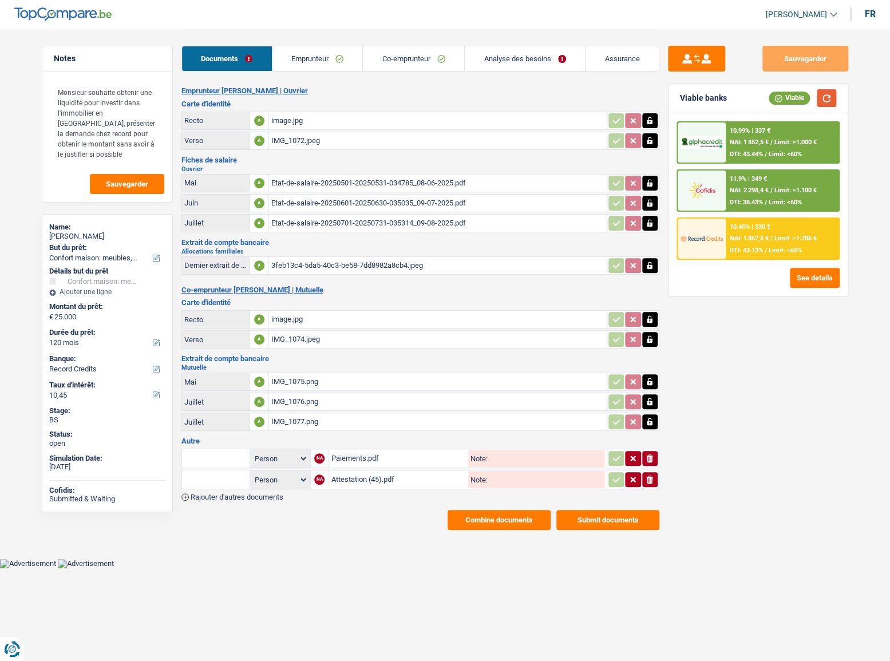
drag, startPoint x: 825, startPoint y: 95, endPoint x: 667, endPoint y: 120, distance: 159.8
click at [824, 97] on button "button" at bounding box center [825, 98] width 19 height 18
click at [769, 223] on div "10.45% | 330 €" at bounding box center [749, 226] width 41 height 7
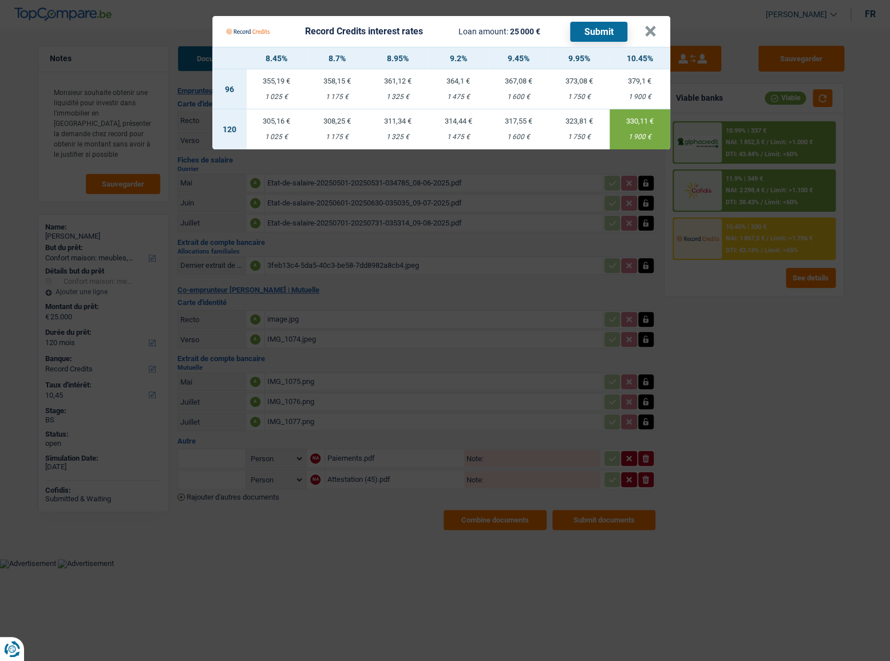
drag, startPoint x: 743, startPoint y: 384, endPoint x: 392, endPoint y: 371, distance: 350.9
click at [743, 384] on Credits "Record Credits interest rates Loan amount: 25 000 € Submit × 8.45% 8.7% 8.95% 9…" at bounding box center [445, 330] width 890 height 661
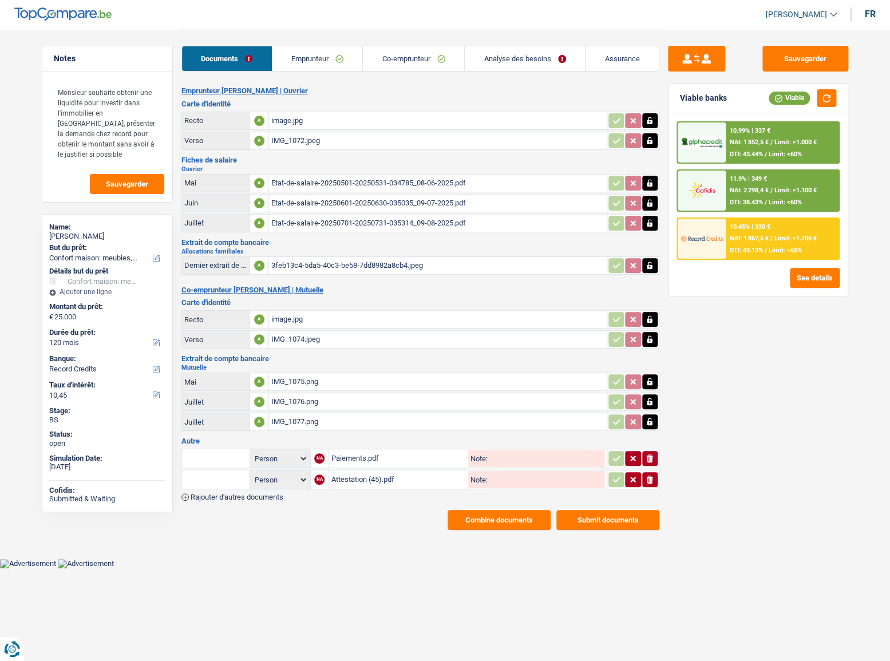
click at [315, 60] on link "Emprunteur" at bounding box center [317, 58] width 90 height 25
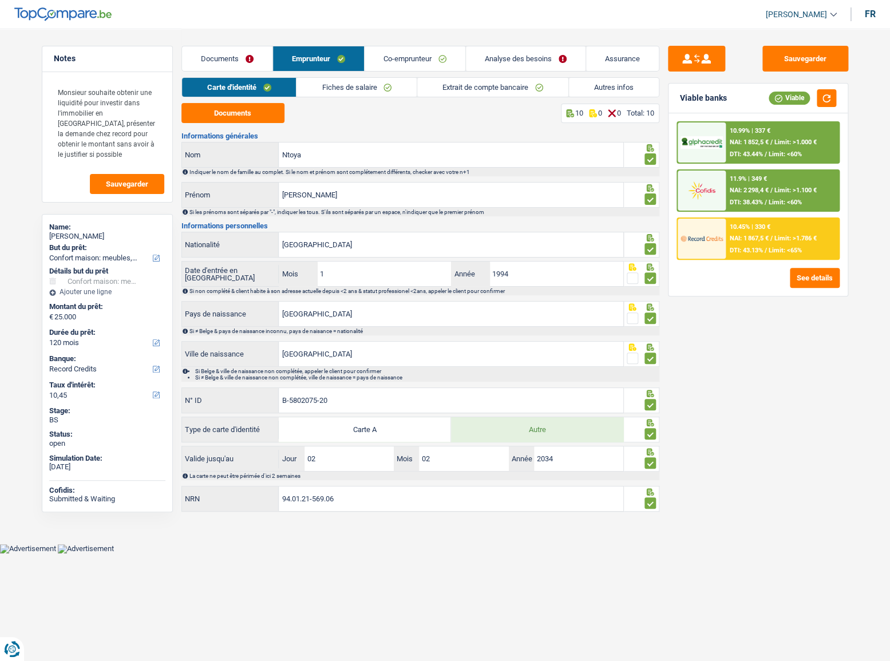
click at [505, 93] on link "Extrait de compte bancaire" at bounding box center [492, 87] width 151 height 19
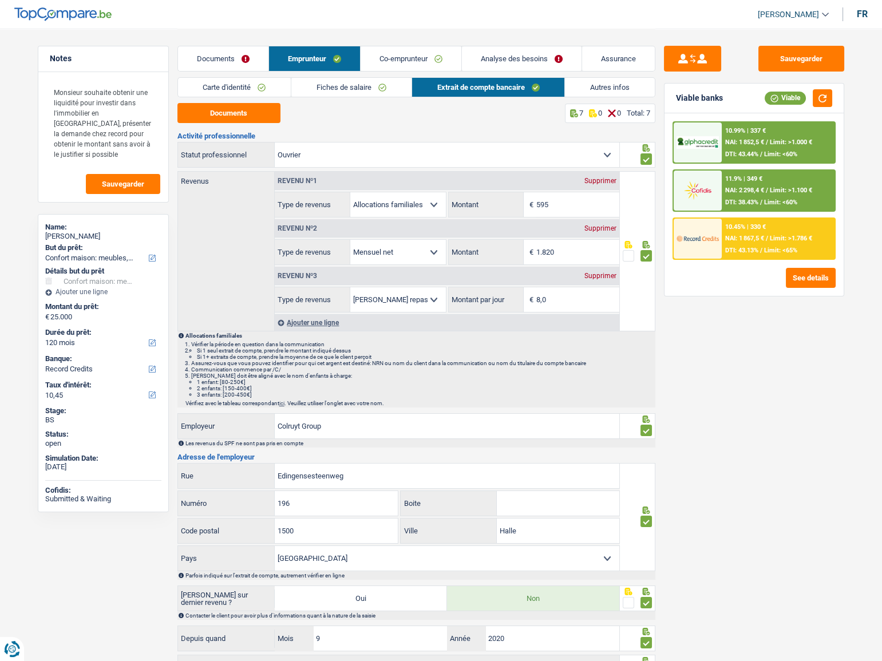
click at [772, 235] on span "Limit: >1.786 €" at bounding box center [790, 238] width 42 height 7
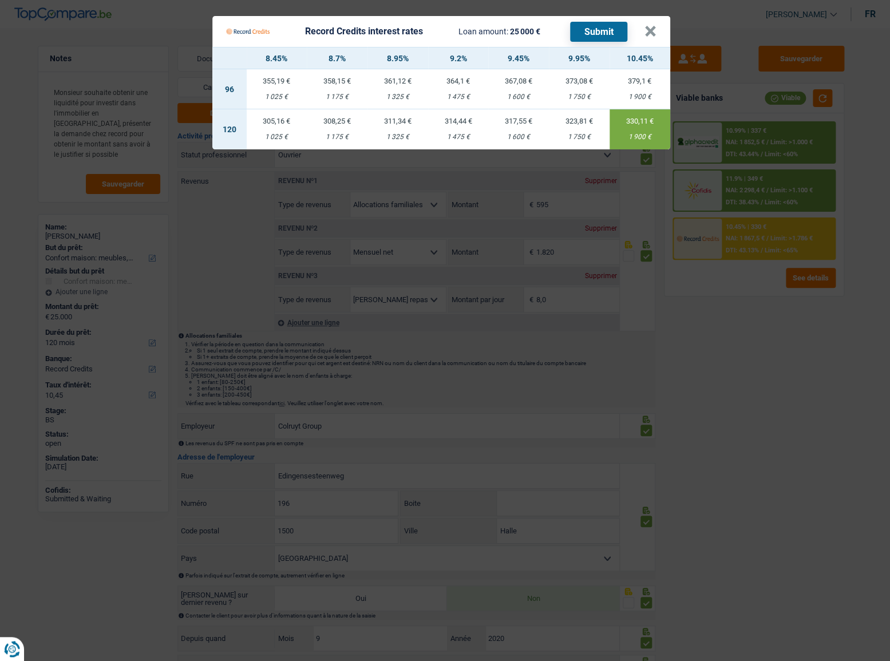
click at [764, 336] on Credits "Record Credits interest rates Loan amount: 25 000 € Submit × 8.45% 8.7% 8.95% 9…" at bounding box center [445, 330] width 890 height 661
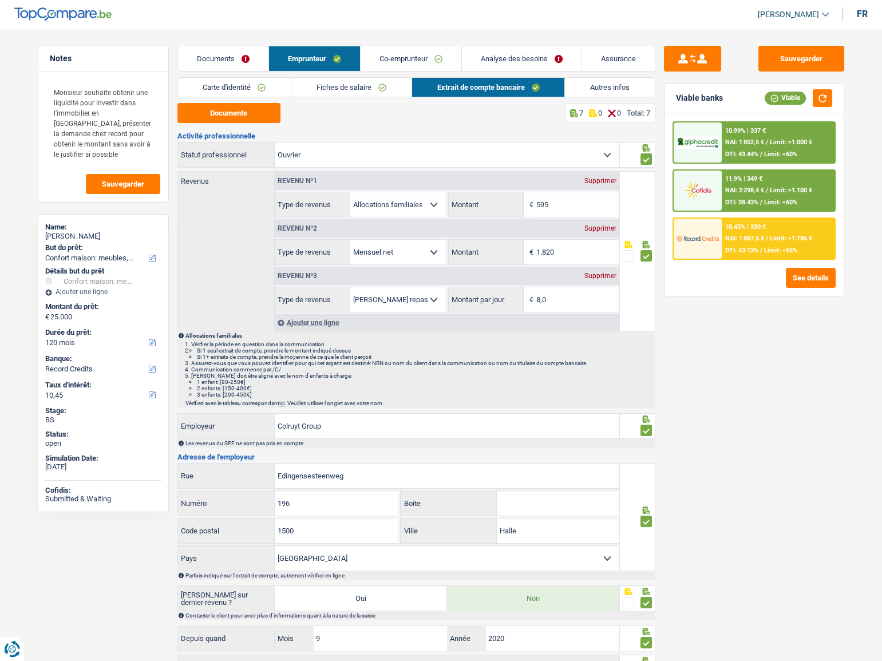
drag, startPoint x: 483, startPoint y: 55, endPoint x: 419, endPoint y: 54, distance: 64.1
click at [483, 55] on link "Analyse des besoins" at bounding box center [522, 58] width 120 height 25
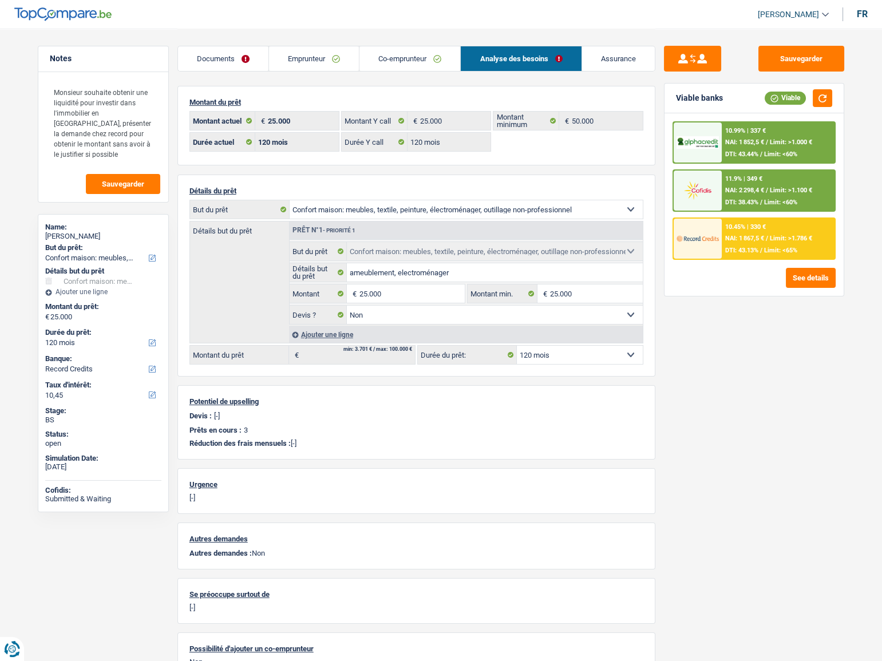
click at [418, 55] on link "Co-emprunteur" at bounding box center [409, 58] width 101 height 25
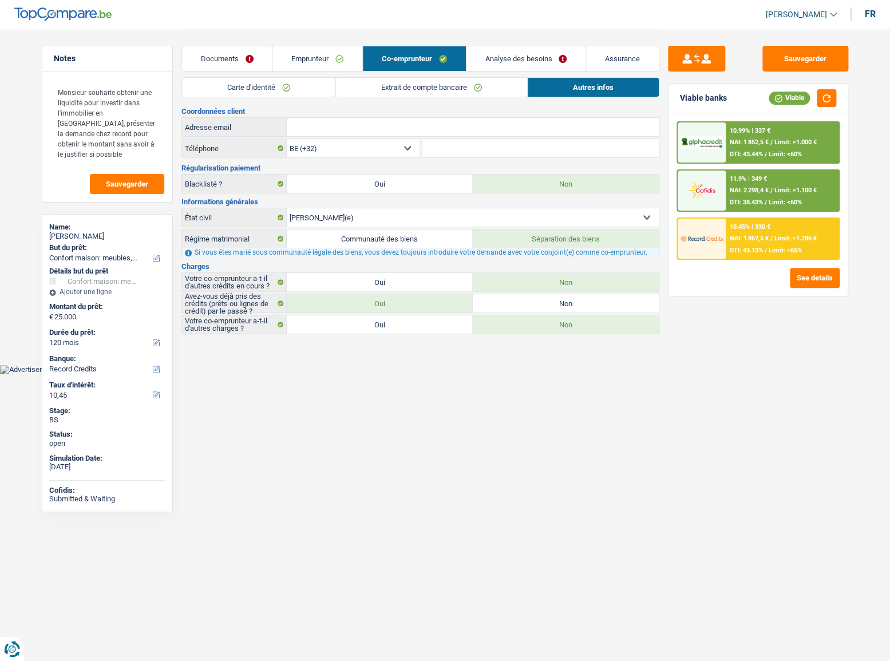
click at [497, 55] on link "Analyse des besoins" at bounding box center [526, 58] width 120 height 25
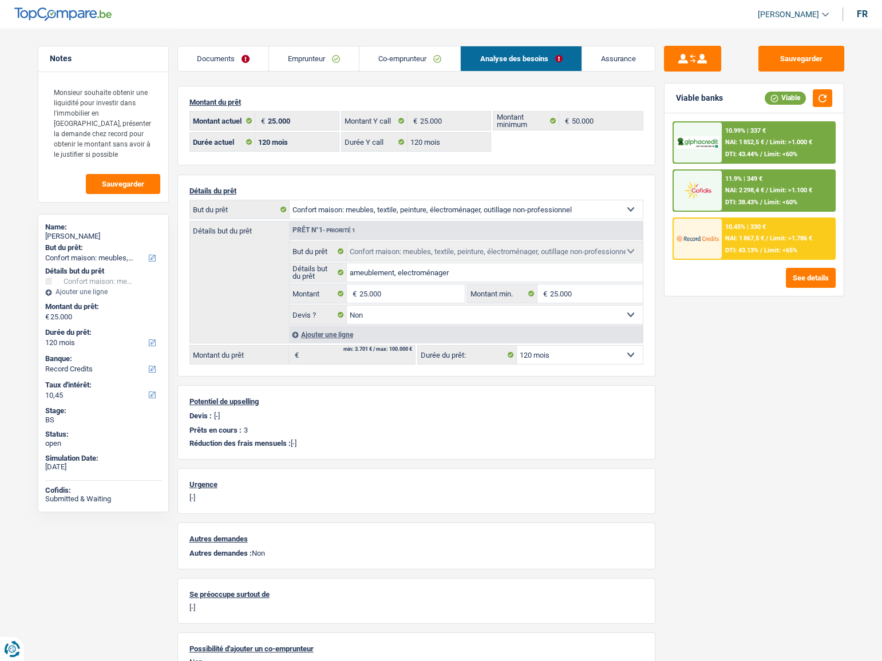
click at [338, 58] on link "Emprunteur" at bounding box center [314, 58] width 90 height 25
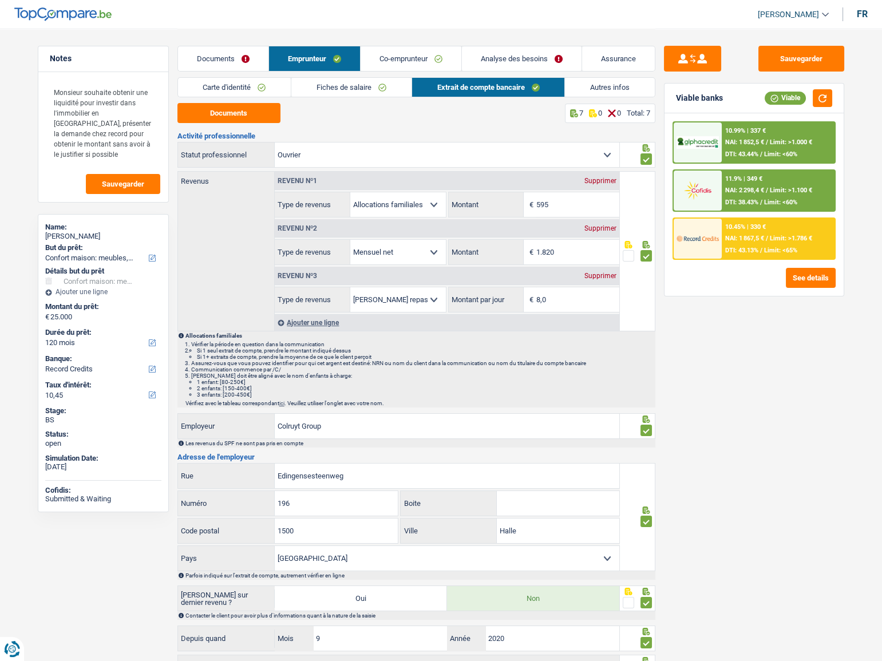
click at [394, 53] on link "Co-emprunteur" at bounding box center [410, 58] width 101 height 25
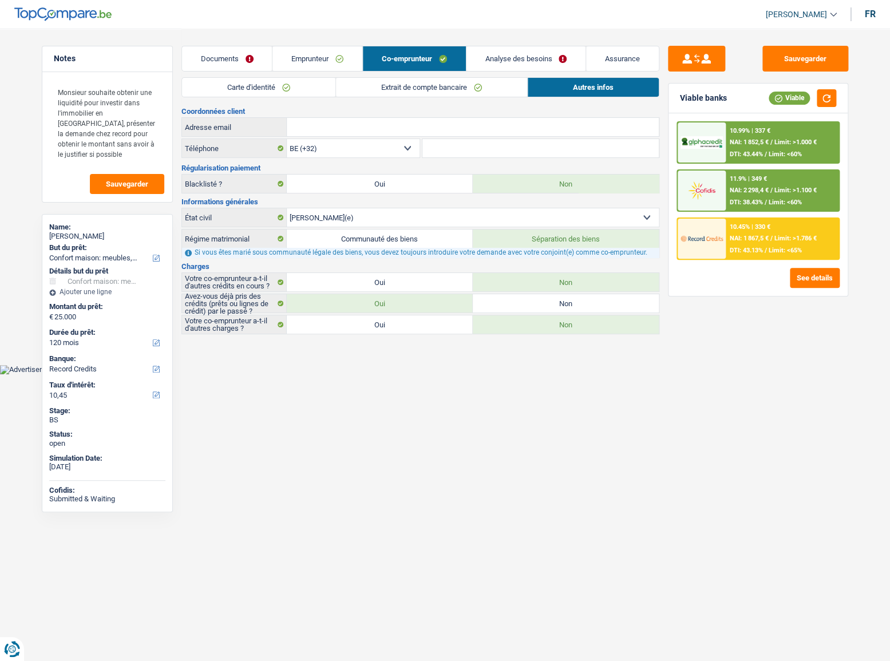
click at [330, 58] on link "Emprunteur" at bounding box center [317, 58] width 90 height 25
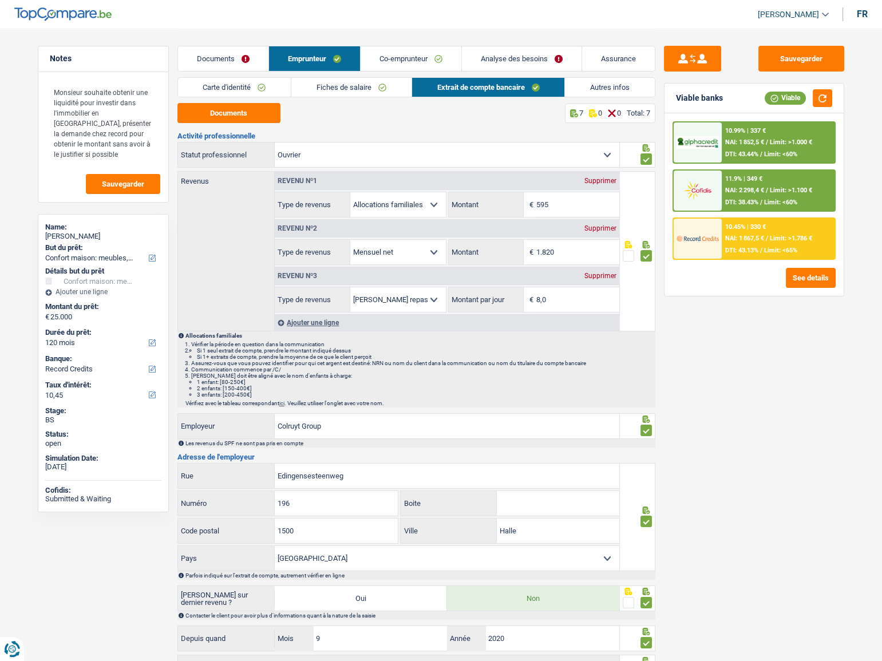
click at [435, 91] on link "Extrait de compte bancaire" at bounding box center [488, 87] width 153 height 19
click at [586, 90] on link "Autres infos" at bounding box center [610, 87] width 90 height 19
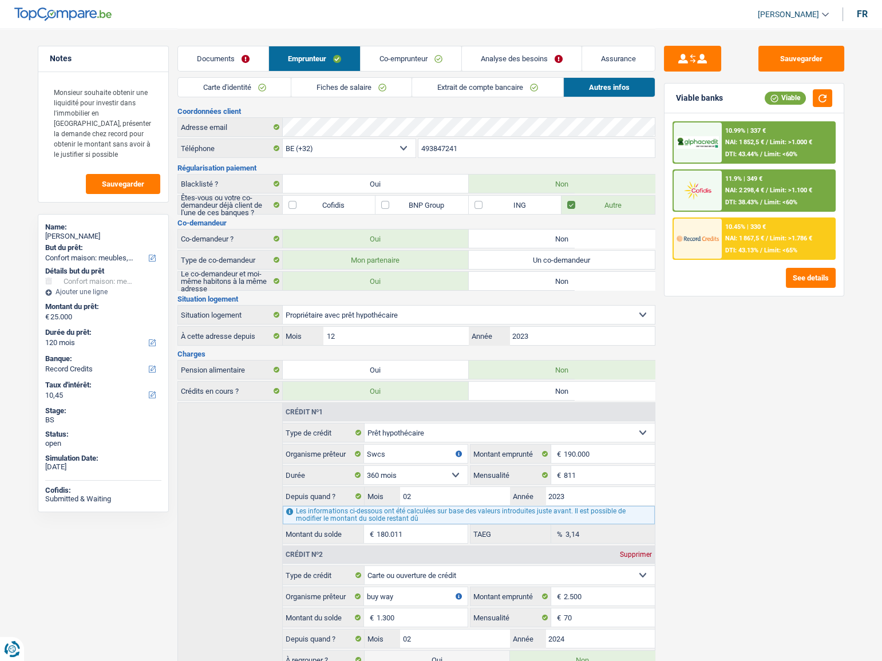
click at [245, 81] on link "Carte d'identité" at bounding box center [234, 87] width 113 height 19
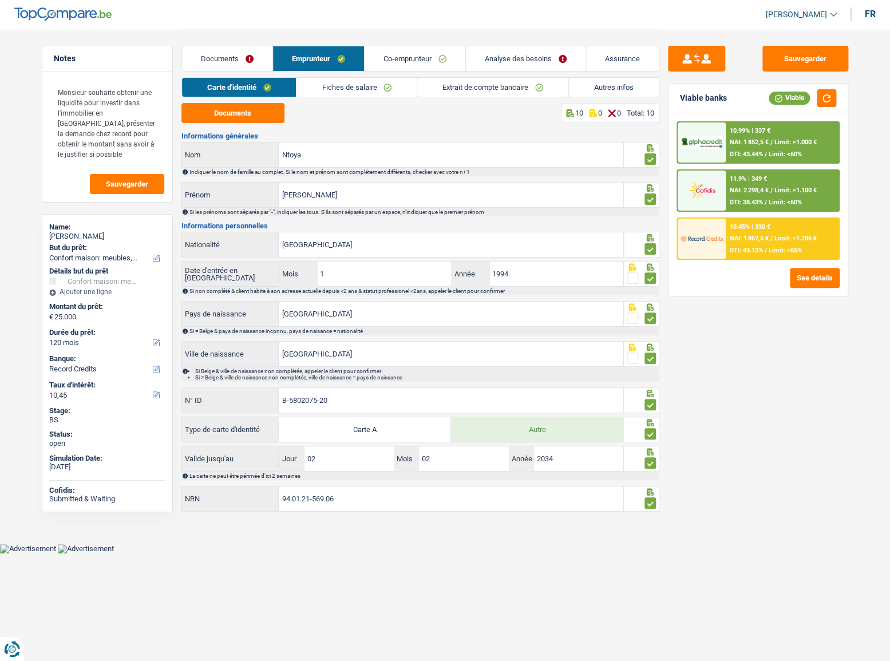
click at [228, 60] on link "Documents" at bounding box center [227, 58] width 90 height 25
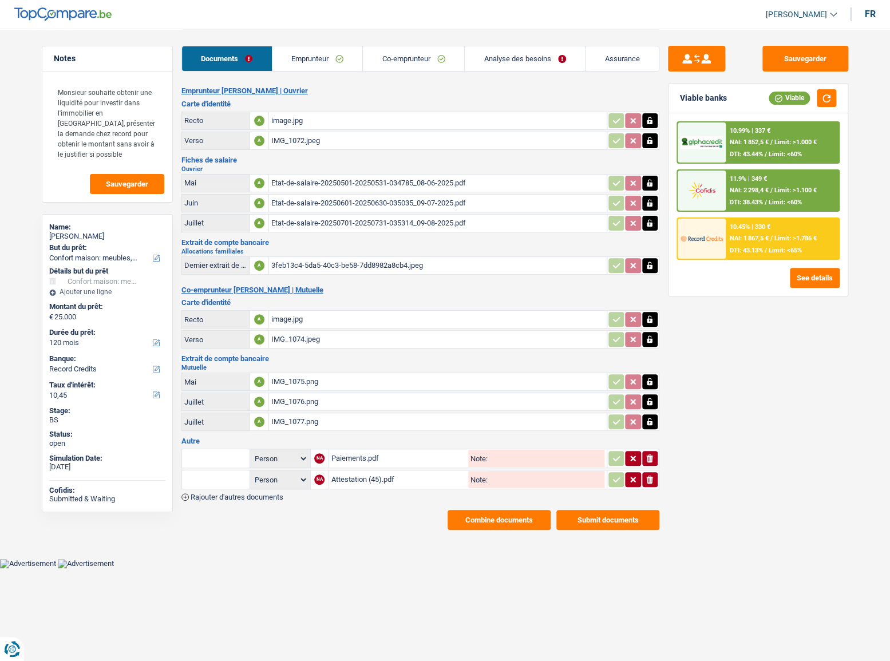
click at [288, 120] on div "image.jpg" at bounding box center [437, 120] width 333 height 17
click at [293, 142] on div "IMG_1072.jpeg" at bounding box center [437, 140] width 333 height 17
click at [273, 65] on link "Emprunteur" at bounding box center [317, 58] width 90 height 25
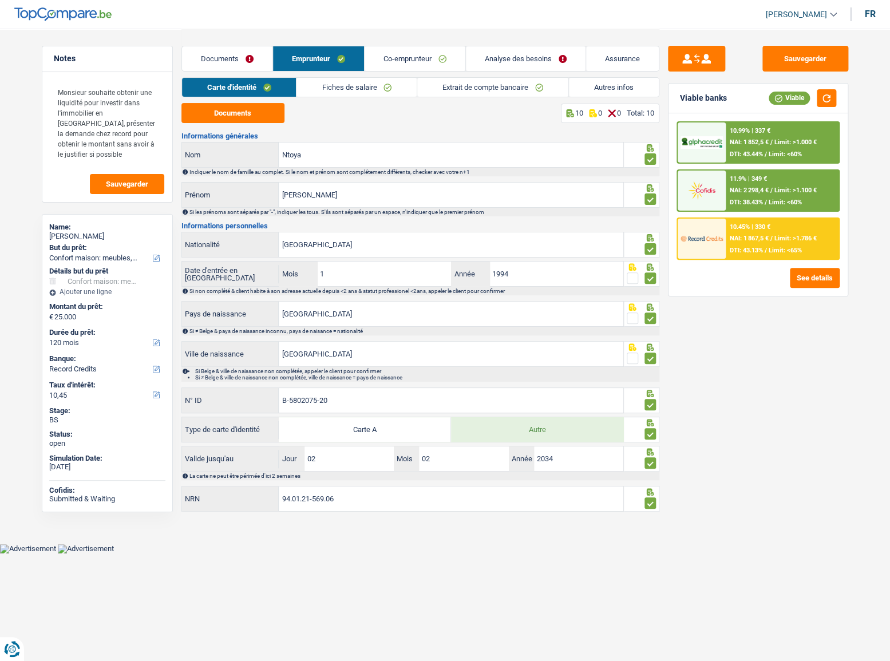
click at [394, 60] on link "Co-emprunteur" at bounding box center [414, 58] width 101 height 25
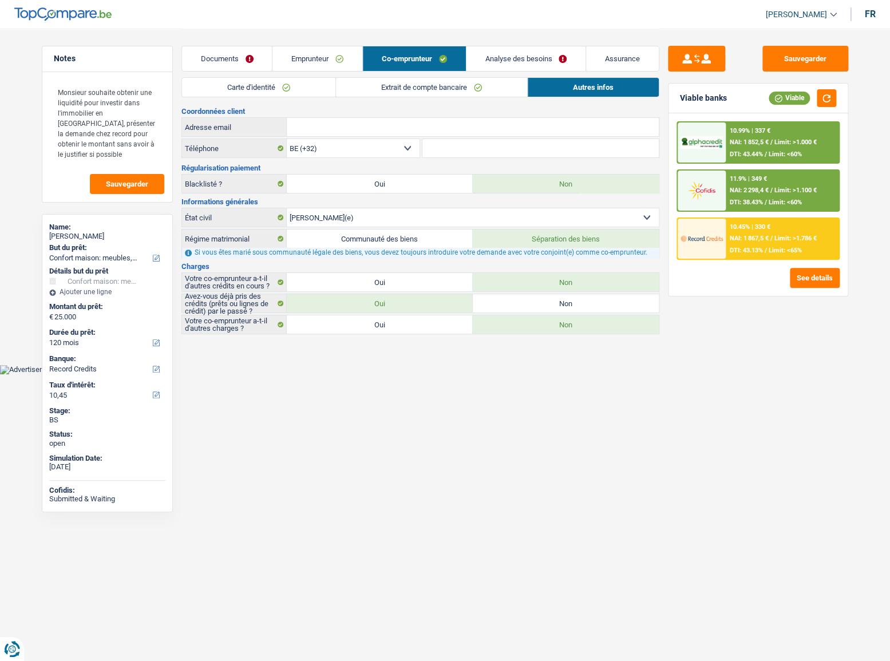
click at [240, 59] on link "Documents" at bounding box center [227, 58] width 90 height 25
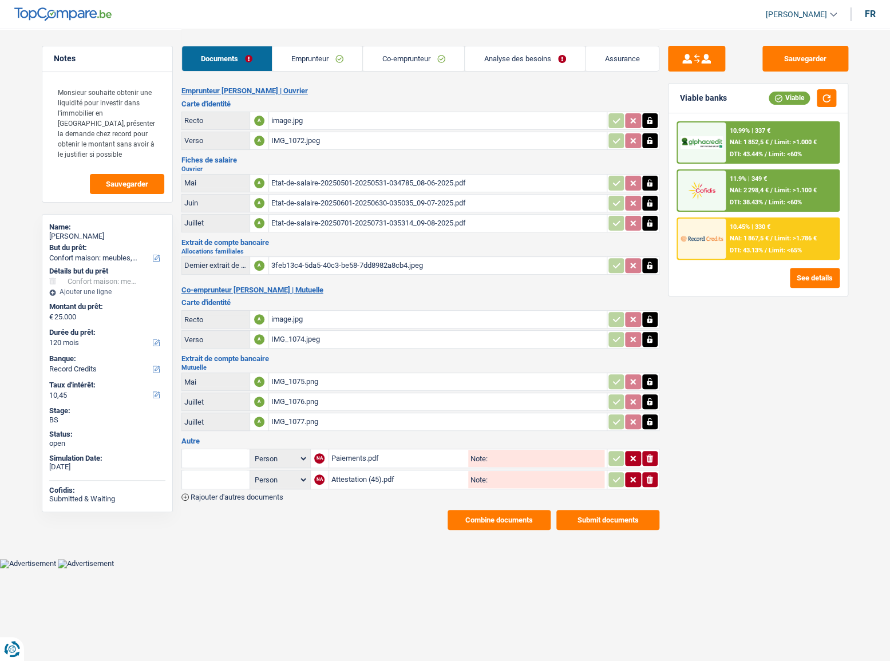
click at [295, 320] on div "image.jpg" at bounding box center [437, 319] width 333 height 17
drag, startPoint x: 795, startPoint y: 62, endPoint x: 738, endPoint y: 48, distance: 58.4
click at [795, 62] on button "Sauvegarder" at bounding box center [805, 59] width 86 height 26
click at [616, 521] on button "Submit documents" at bounding box center [607, 520] width 103 height 20
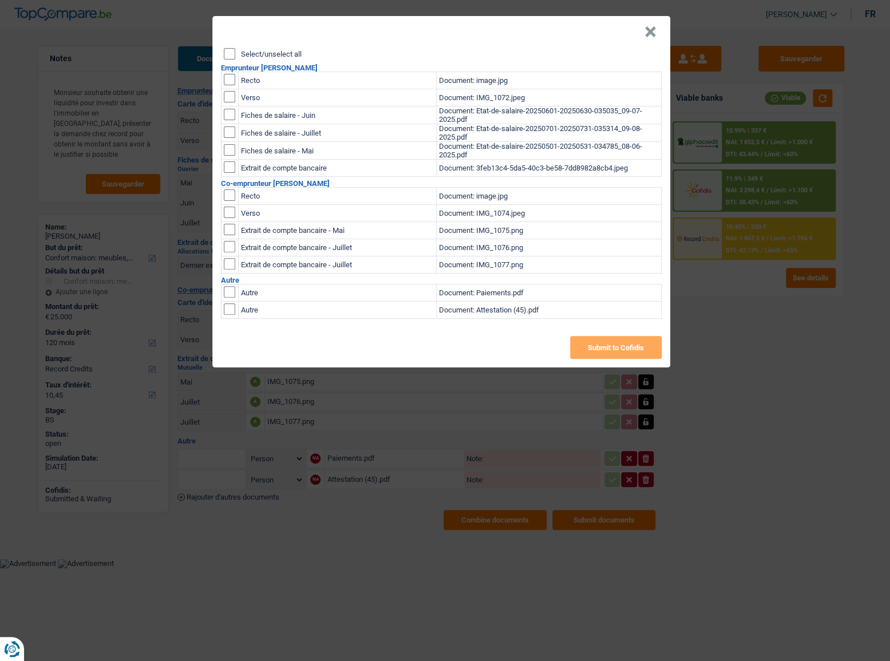
click at [232, 56] on input "Select/unselect all" at bounding box center [229, 53] width 11 height 11
checkbox input "true"
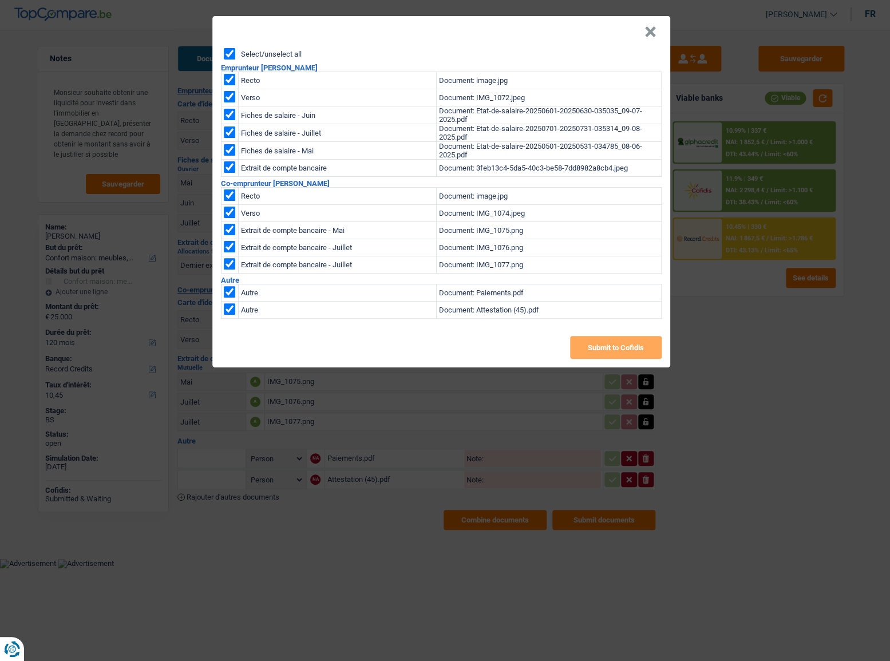
checkbox input "true"
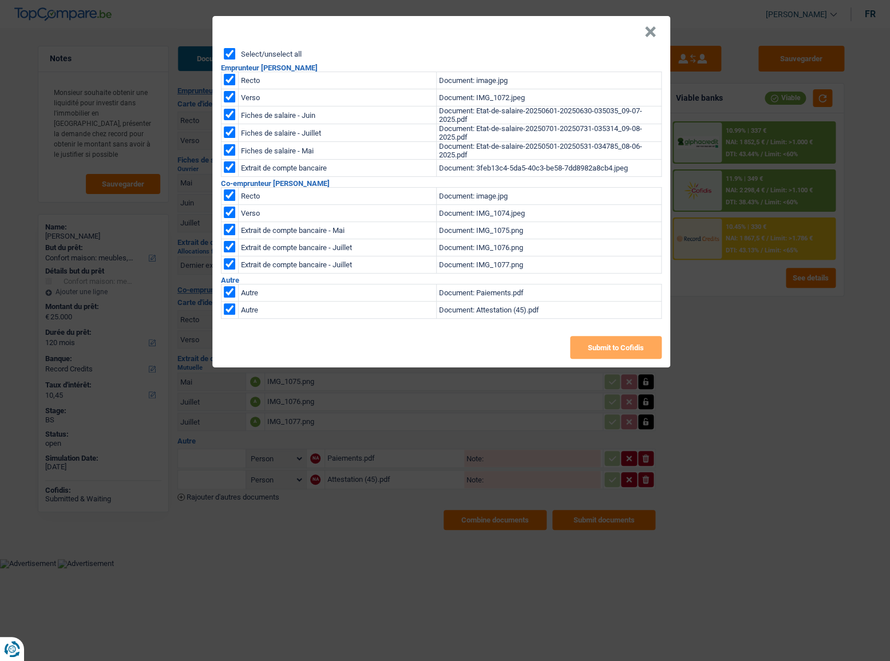
checkbox input "true"
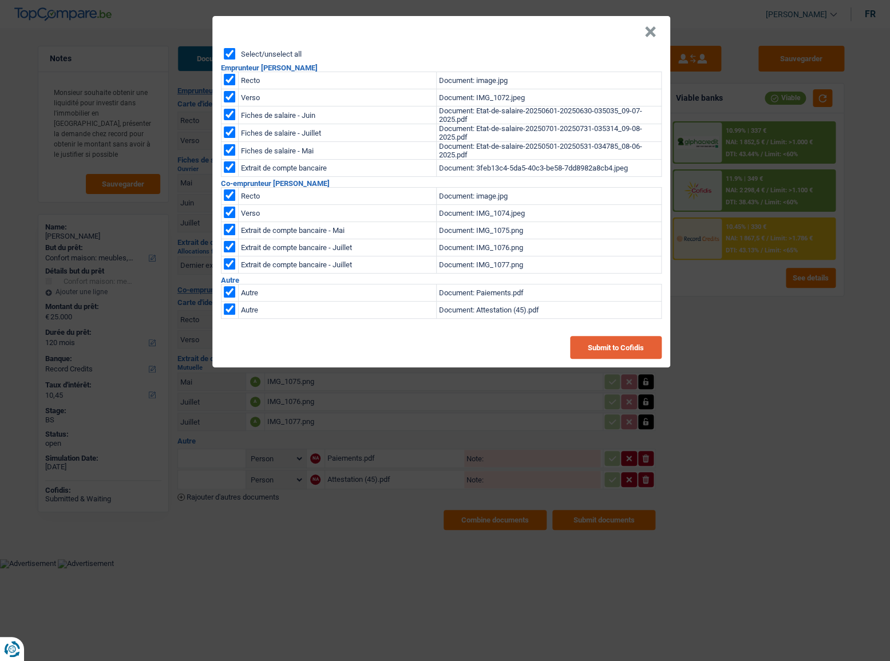
click at [634, 346] on button "Submit to Cofidis" at bounding box center [616, 347] width 92 height 23
click at [653, 38] on button "×" at bounding box center [650, 31] width 12 height 11
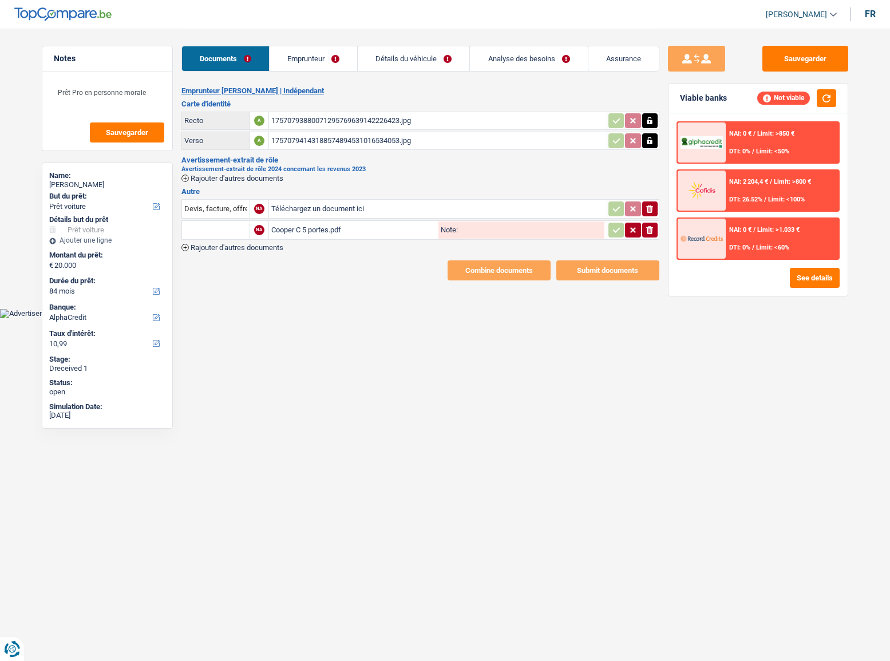
select select "car"
select select "84"
select select "alphacredit"
click at [331, 232] on div "Cooper C 5 portes.pdf" at bounding box center [353, 229] width 165 height 17
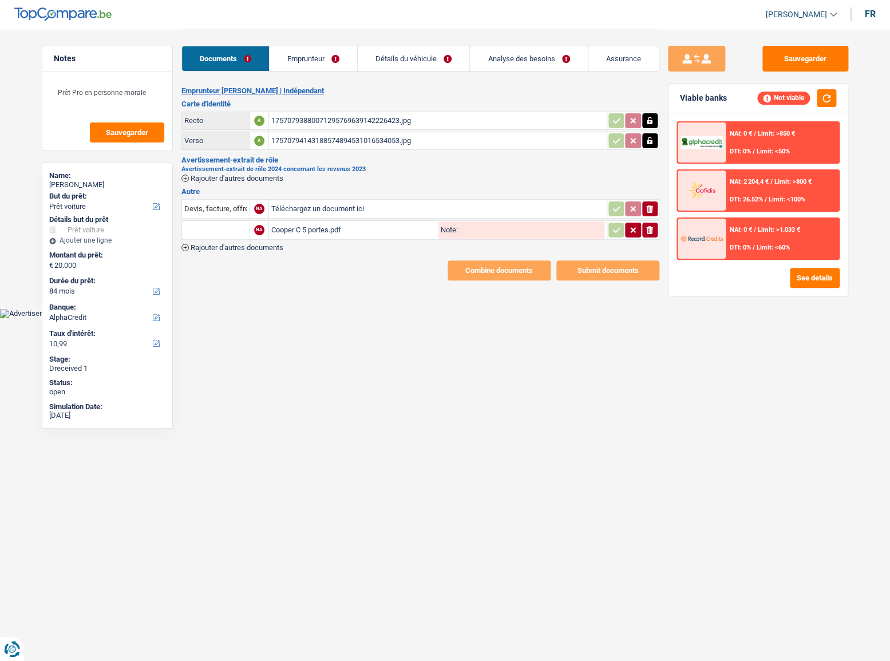
click at [270, 174] on span "Rajouter d'autres documents" at bounding box center [236, 177] width 93 height 7
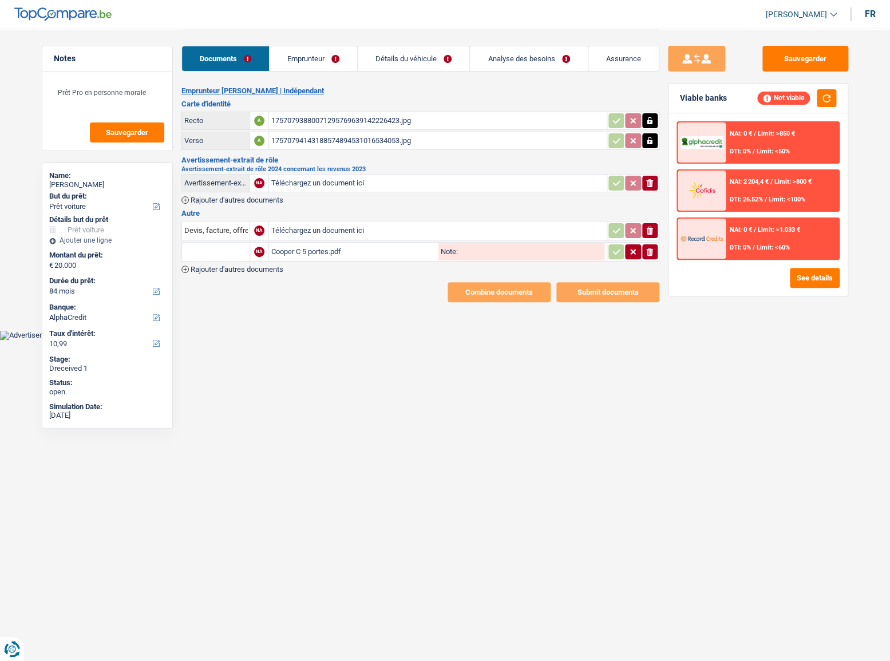
click at [315, 63] on link "Emprunteur" at bounding box center [313, 58] width 88 height 25
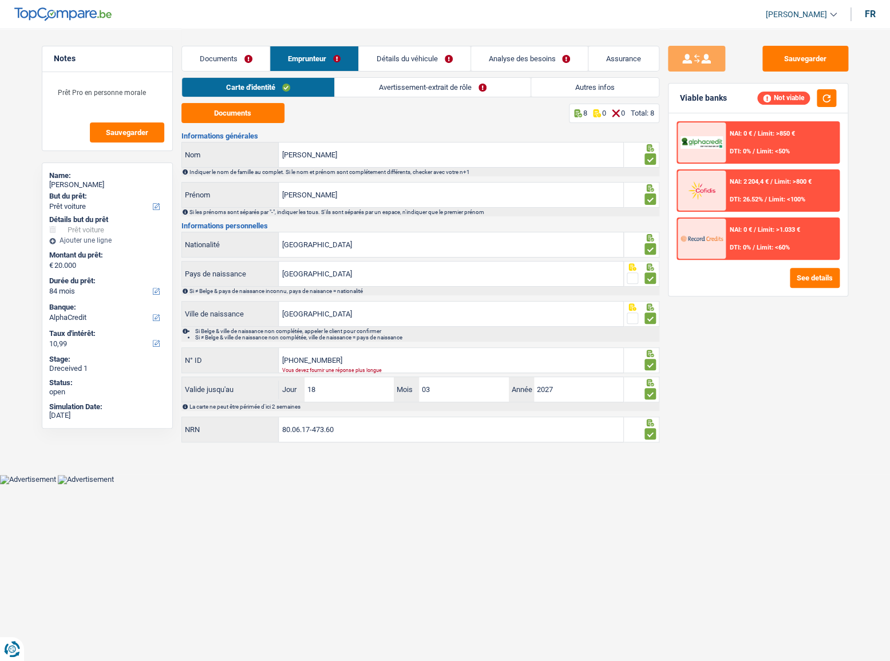
click at [348, 91] on link "Avertissement-extrait de rôle" at bounding box center [433, 87] width 196 height 19
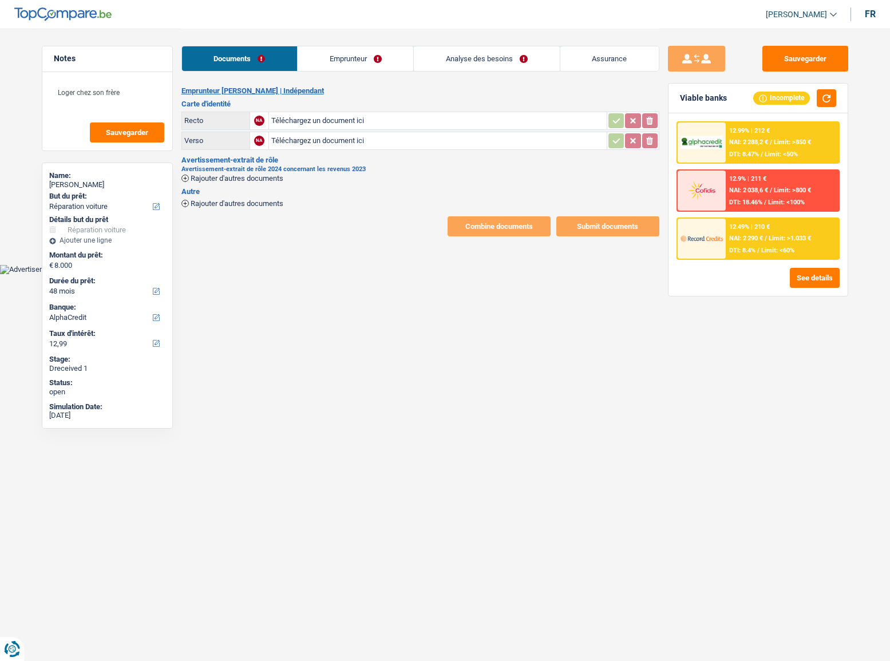
select select "carRepair"
select select "48"
select select "alphacredit"
type input "C:\fakepath\20250909_141517.jpg"
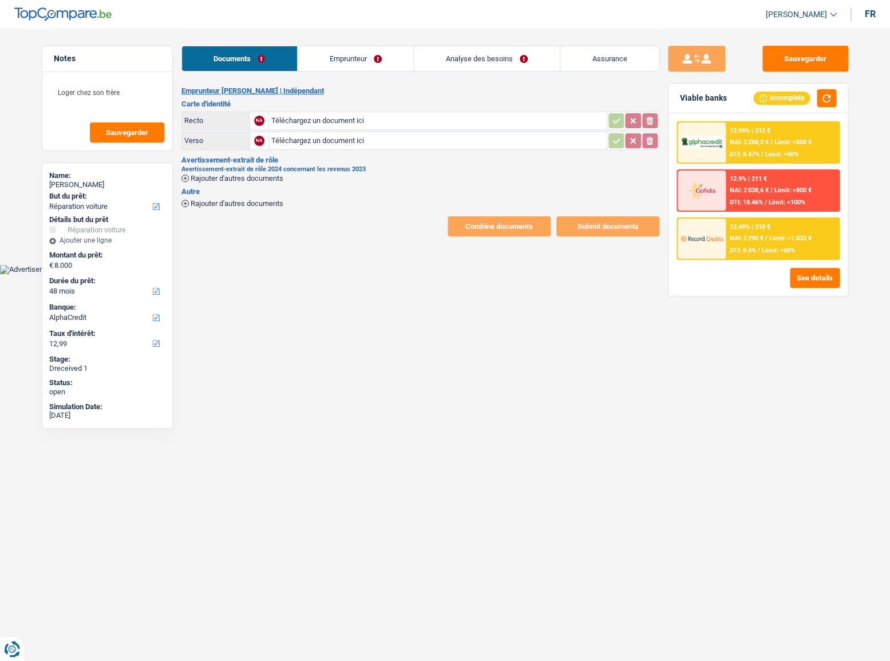
click at [240, 178] on span "Rajouter d'autres documents" at bounding box center [236, 177] width 93 height 7
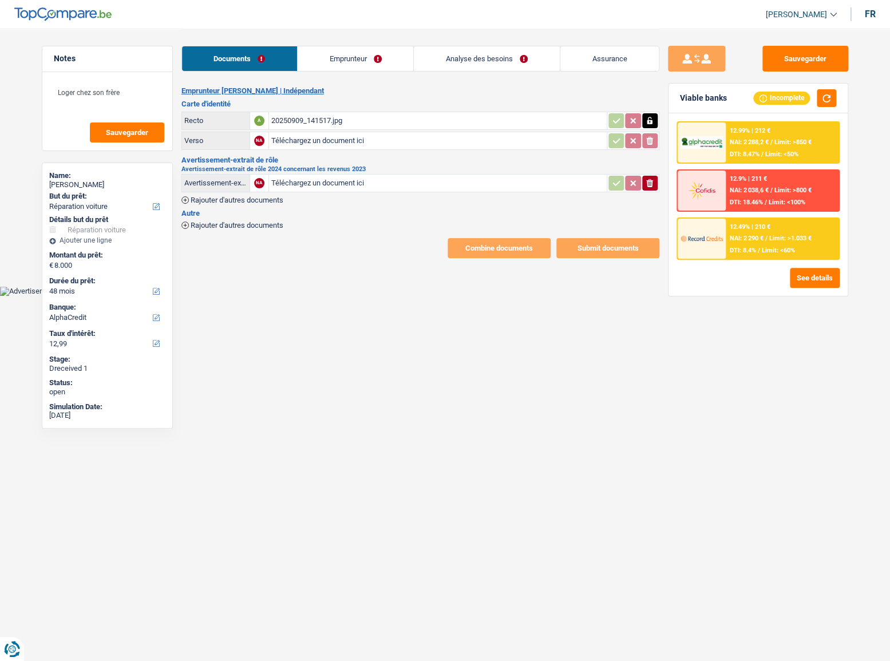
type input "C:\fakepath\20250909_141522.jpg"
type input "C:\fakepath\Avertissement-extrait de rôle 2024 (1).pdf"
click at [313, 66] on link "Emprunteur" at bounding box center [356, 58] width 116 height 25
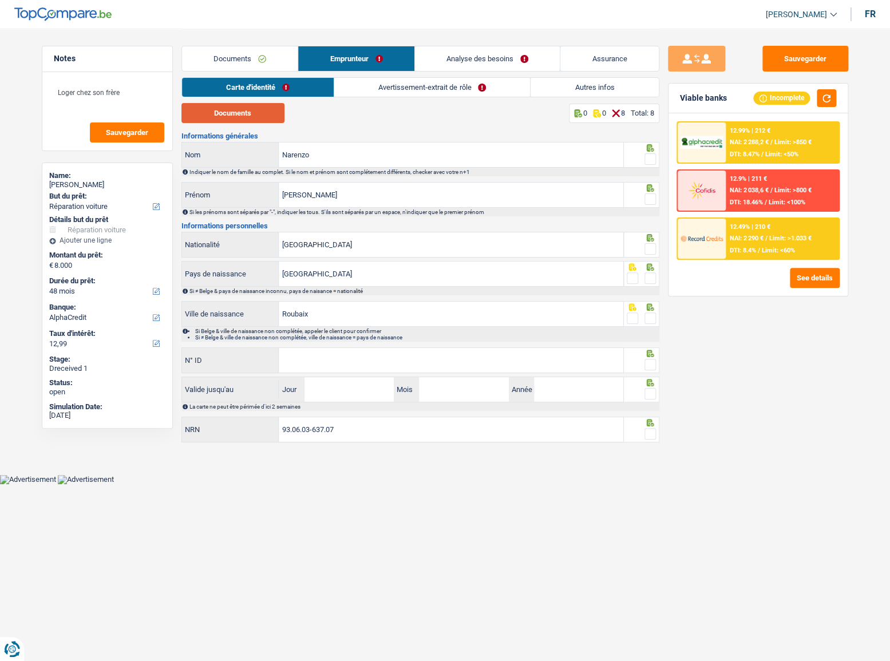
click at [252, 120] on button "Documents" at bounding box center [232, 113] width 103 height 20
drag, startPoint x: 646, startPoint y: 160, endPoint x: 653, endPoint y: 184, distance: 25.0
click at [649, 162] on span at bounding box center [649, 158] width 11 height 11
click at [0, 0] on input "radio" at bounding box center [0, 0] width 0 height 0
click at [652, 190] on icon at bounding box center [649, 187] width 7 height 7
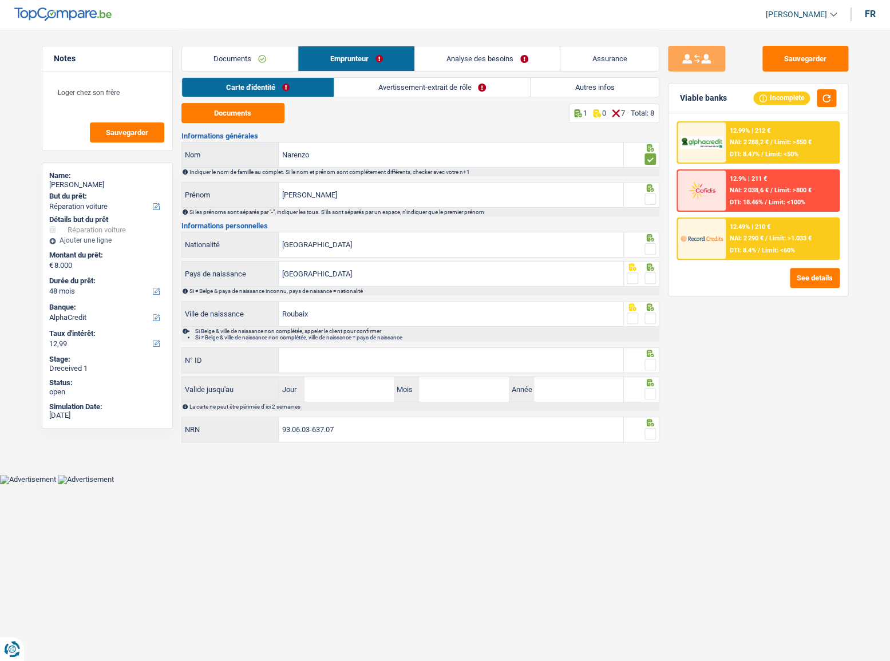
click at [648, 199] on span at bounding box center [649, 198] width 11 height 11
click at [0, 0] on input "radio" at bounding box center [0, 0] width 0 height 0
click at [656, 247] on div at bounding box center [641, 245] width 35 height 26
click at [652, 279] on span at bounding box center [649, 277] width 11 height 11
click at [0, 0] on input "radio" at bounding box center [0, 0] width 0 height 0
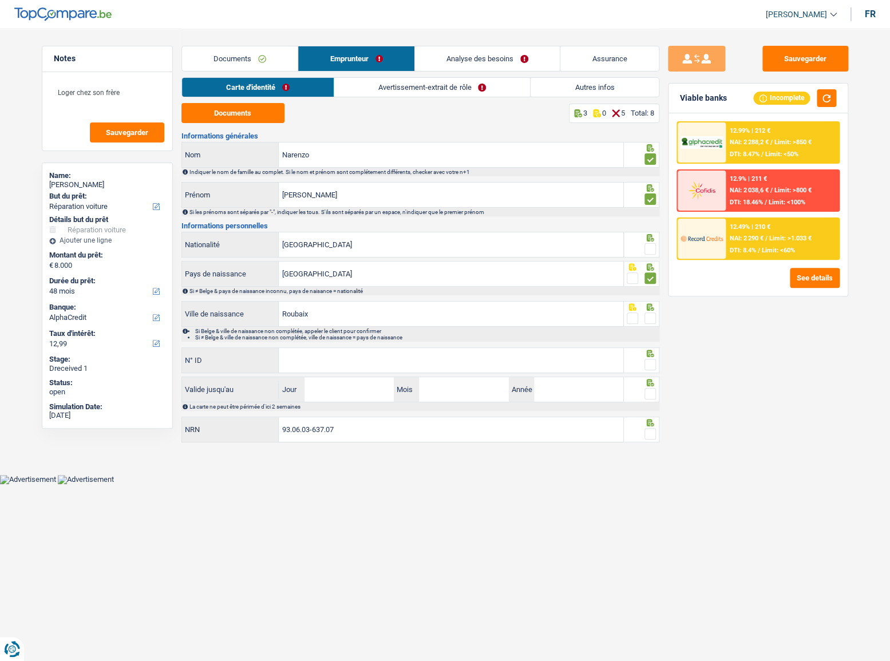
click at [646, 247] on span at bounding box center [649, 248] width 11 height 11
click at [0, 0] on input "radio" at bounding box center [0, 0] width 0 height 0
click at [651, 323] on span at bounding box center [649, 317] width 11 height 11
click at [0, 0] on input "radio" at bounding box center [0, 0] width 0 height 0
click at [651, 364] on span at bounding box center [649, 364] width 11 height 11
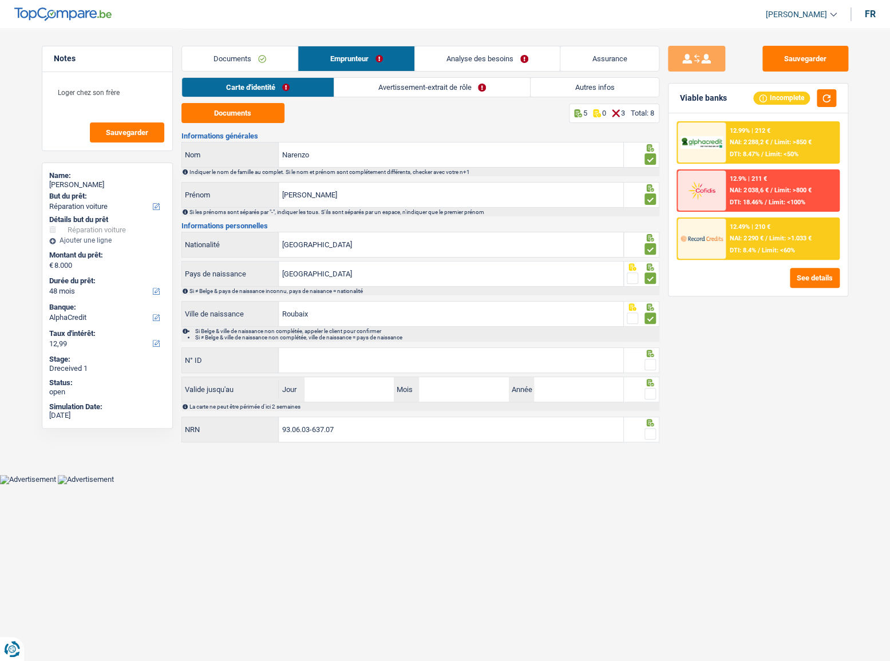
click at [0, 0] on input "radio" at bounding box center [0, 0] width 0 height 0
click at [456, 366] on input "N° ID" at bounding box center [451, 360] width 344 height 25
click at [317, 355] on input "N° ID" at bounding box center [451, 360] width 344 height 25
paste input "594-8684491-9"
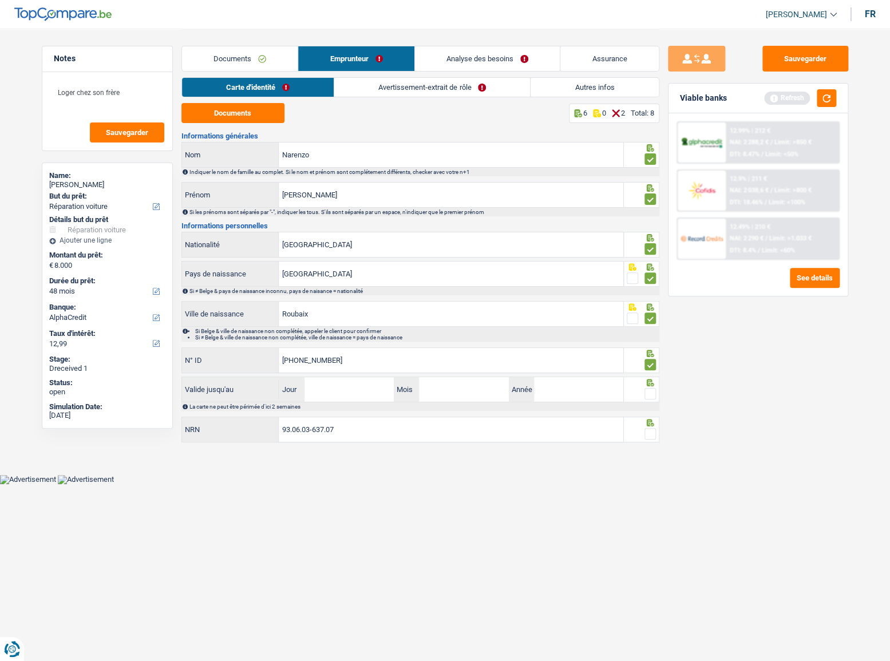
type input "594-8684491-9"
drag, startPoint x: 317, startPoint y: 244, endPoint x: 229, endPoint y: 240, distance: 88.8
click at [229, 240] on div "Belgique Nationalité" at bounding box center [403, 244] width 442 height 25
type input "f"
type input "B-5948684-49"
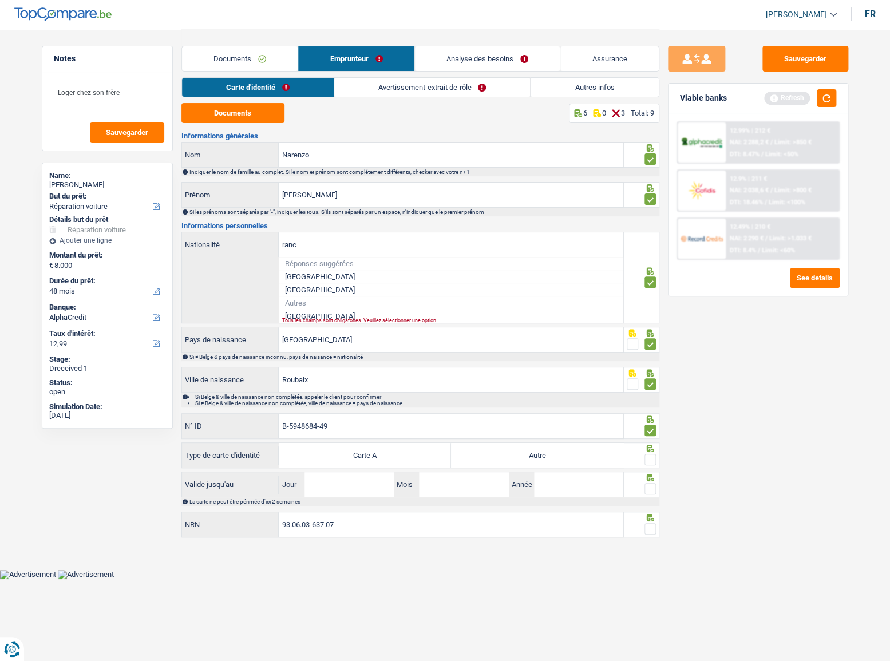
click at [303, 318] on div "Tous les champs sont obligatoires. Veuillez sélectionner une option" at bounding box center [434, 320] width 306 height 5
click at [301, 315] on li "France" at bounding box center [451, 315] width 344 height 13
type input "France"
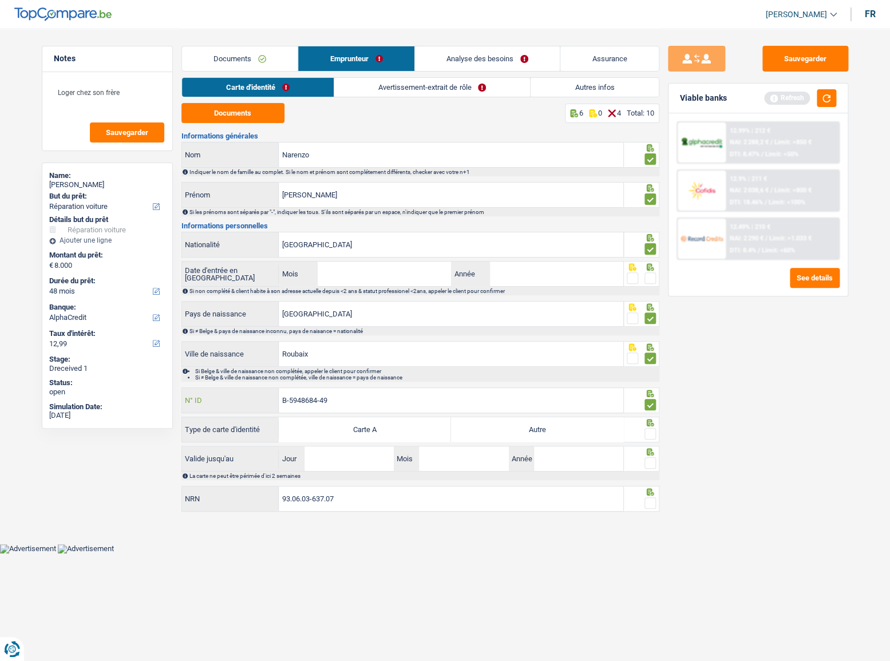
drag, startPoint x: 288, startPoint y: 403, endPoint x: 370, endPoint y: 403, distance: 81.8
click at [360, 401] on input "B-5948684-49" at bounding box center [451, 400] width 344 height 25
type input "B-4868449-19"
drag, startPoint x: 535, startPoint y: 431, endPoint x: 642, endPoint y: 446, distance: 108.6
click at [539, 433] on label "Autre" at bounding box center [537, 429] width 172 height 25
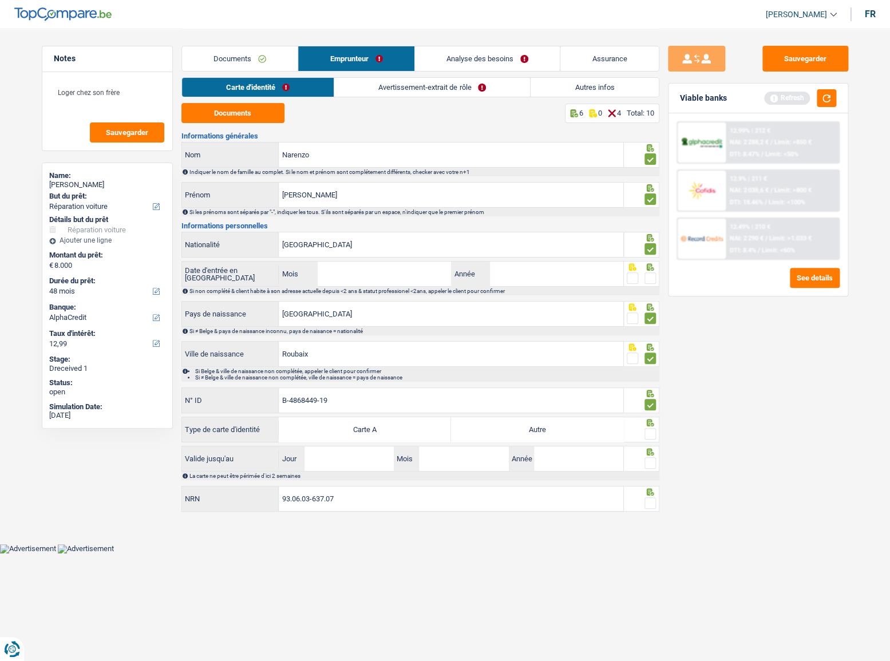
drag, startPoint x: 650, startPoint y: 434, endPoint x: 649, endPoint y: 458, distance: 24.1
click at [649, 435] on span at bounding box center [649, 433] width 11 height 11
click at [0, 0] on input "radio" at bounding box center [0, 0] width 0 height 0
click at [650, 463] on span at bounding box center [649, 462] width 11 height 11
click at [0, 0] on input "radio" at bounding box center [0, 0] width 0 height 0
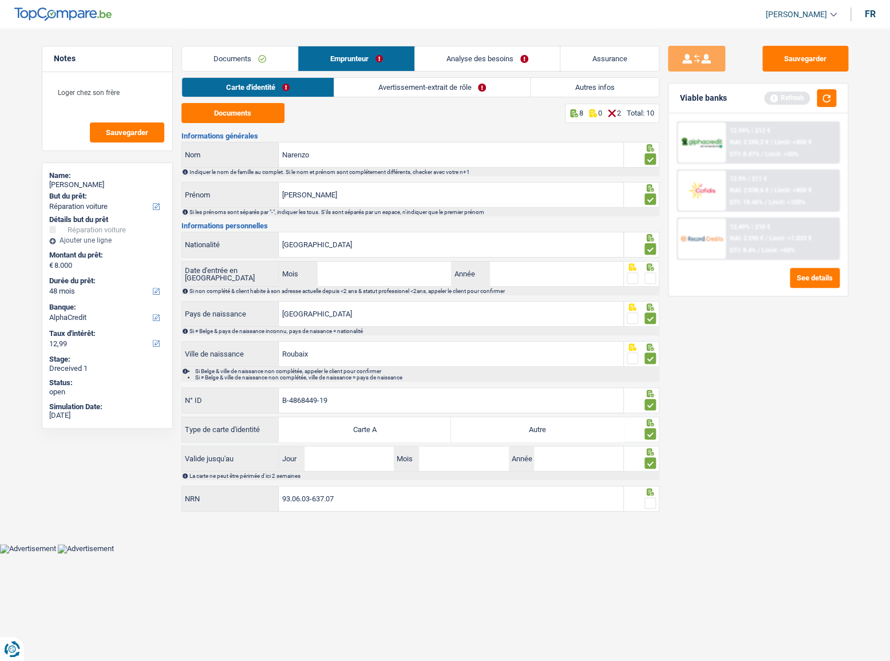
drag, startPoint x: 570, startPoint y: 429, endPoint x: 355, endPoint y: 455, distance: 217.2
click at [563, 429] on label "Autre" at bounding box center [537, 429] width 172 height 25
click at [563, 429] on input "Autre" at bounding box center [537, 429] width 172 height 25
radio input "true"
click at [339, 453] on input "Jour" at bounding box center [348, 458] width 89 height 25
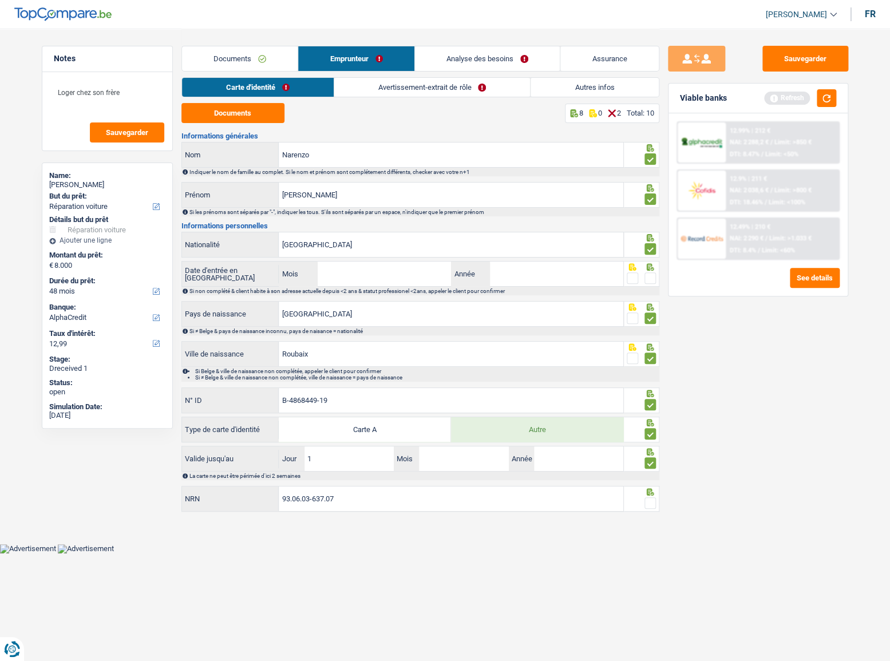
type input "14"
type input "03"
type input "2027"
click at [656, 498] on div at bounding box center [641, 499] width 35 height 26
click at [648, 503] on span at bounding box center [649, 502] width 11 height 11
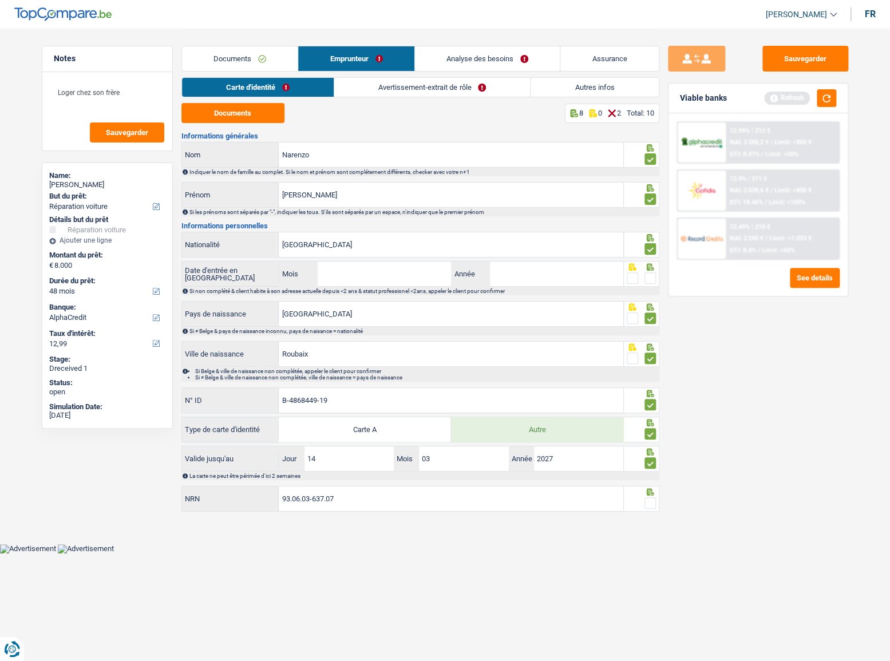
click at [0, 0] on input "radio" at bounding box center [0, 0] width 0 height 0
drag, startPoint x: 391, startPoint y: 77, endPoint x: 390, endPoint y: 89, distance: 12.1
click at [391, 80] on li "Avertissement-extrait de rôle" at bounding box center [432, 87] width 196 height 20
click at [390, 89] on link "Avertissement-extrait de rôle" at bounding box center [432, 87] width 196 height 19
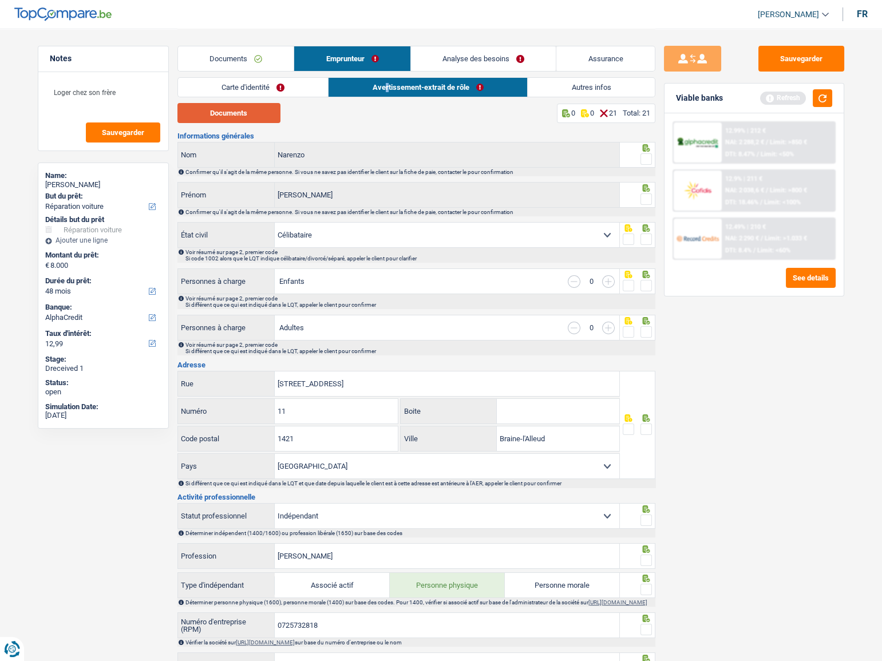
click at [264, 110] on button "Documents" at bounding box center [228, 113] width 103 height 20
drag, startPoint x: 645, startPoint y: 157, endPoint x: 644, endPoint y: 177, distance: 20.1
click at [646, 164] on span at bounding box center [645, 158] width 11 height 11
click at [0, 0] on input "radio" at bounding box center [0, 0] width 0 height 0
drag, startPoint x: 642, startPoint y: 198, endPoint x: 655, endPoint y: 223, distance: 28.1
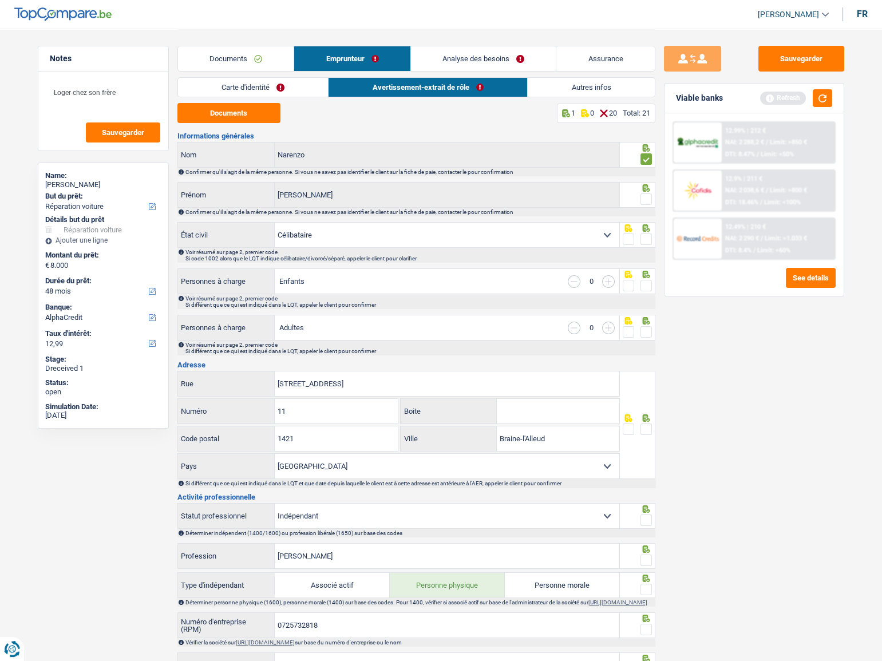
click at [642, 199] on span at bounding box center [645, 198] width 11 height 11
click at [0, 0] on input "radio" at bounding box center [0, 0] width 0 height 0
click at [648, 240] on span at bounding box center [645, 238] width 11 height 11
click at [0, 0] on input "radio" at bounding box center [0, 0] width 0 height 0
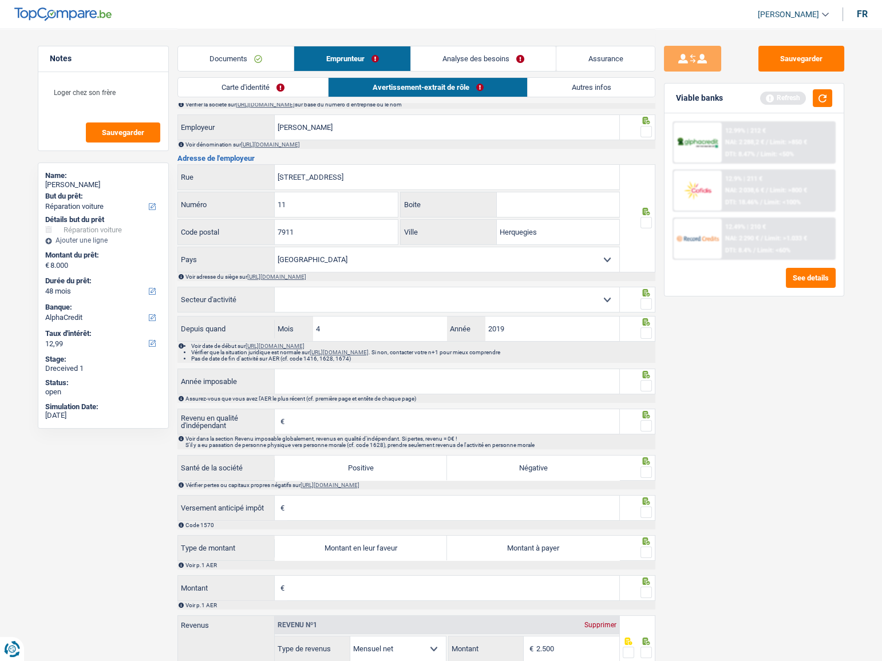
scroll to position [612, 0]
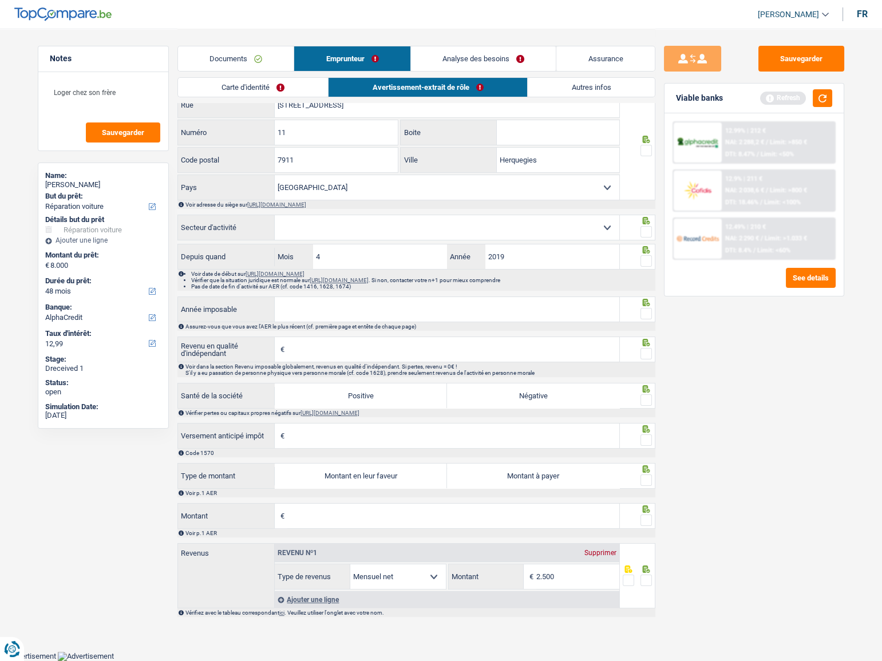
click at [292, 307] on input "Année imposable" at bounding box center [447, 309] width 344 height 25
type input "2023"
click at [340, 355] on input "Revenu en qualité d'indépendant" at bounding box center [453, 349] width 332 height 25
drag, startPoint x: 504, startPoint y: 475, endPoint x: 499, endPoint y: 480, distance: 6.9
click at [503, 475] on label "Montant à payer" at bounding box center [533, 475] width 172 height 25
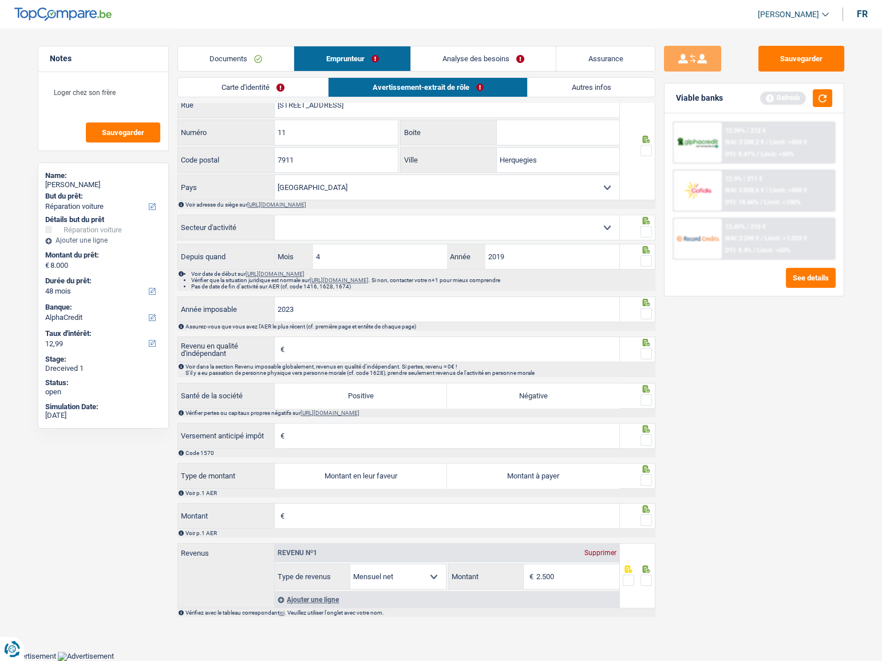
click at [503, 475] on input "Montant à payer" at bounding box center [533, 475] width 172 height 25
radio input "true"
click at [426, 503] on div "€ Montant Veuillez indiquer une valeur supérieure à 0." at bounding box center [398, 516] width 443 height 26
click at [424, 509] on input "Montant" at bounding box center [453, 515] width 332 height 25
type input "1.744"
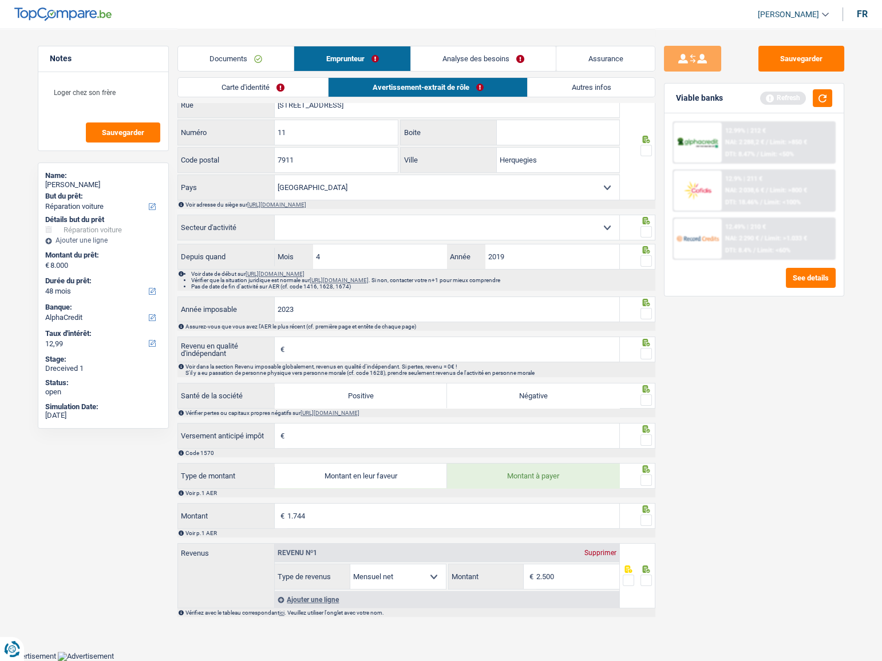
click at [641, 515] on span at bounding box center [645, 519] width 11 height 11
click at [0, 0] on input "radio" at bounding box center [0, 0] width 0 height 0
click at [647, 479] on span at bounding box center [645, 479] width 11 height 11
click at [0, 0] on input "radio" at bounding box center [0, 0] width 0 height 0
click at [642, 437] on span at bounding box center [645, 439] width 11 height 11
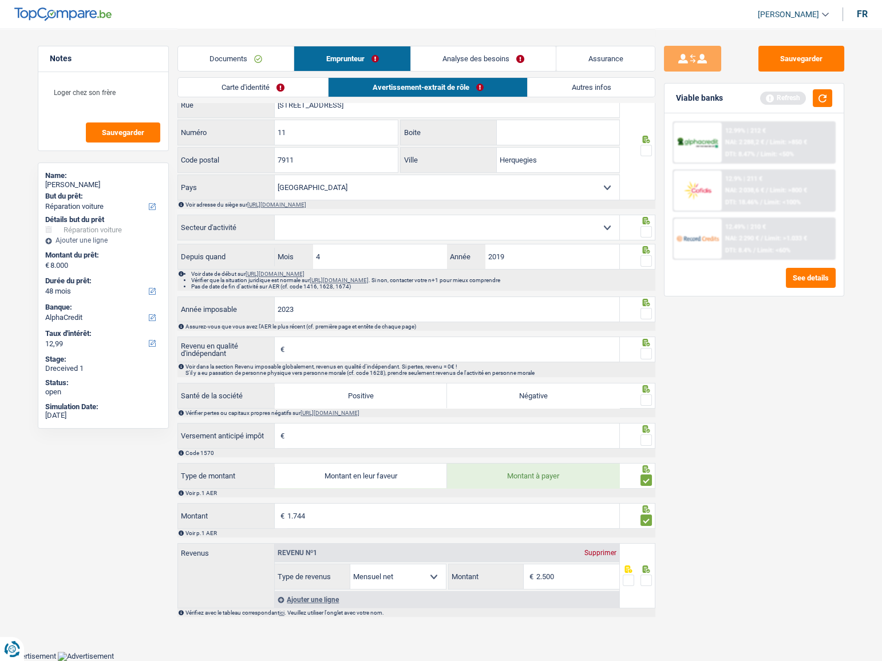
click at [0, 0] on input "radio" at bounding box center [0, 0] width 0 height 0
click at [642, 402] on span at bounding box center [645, 399] width 11 height 11
click at [0, 0] on input "radio" at bounding box center [0, 0] width 0 height 0
click at [641, 354] on span at bounding box center [645, 353] width 11 height 11
click at [0, 0] on input "radio" at bounding box center [0, 0] width 0 height 0
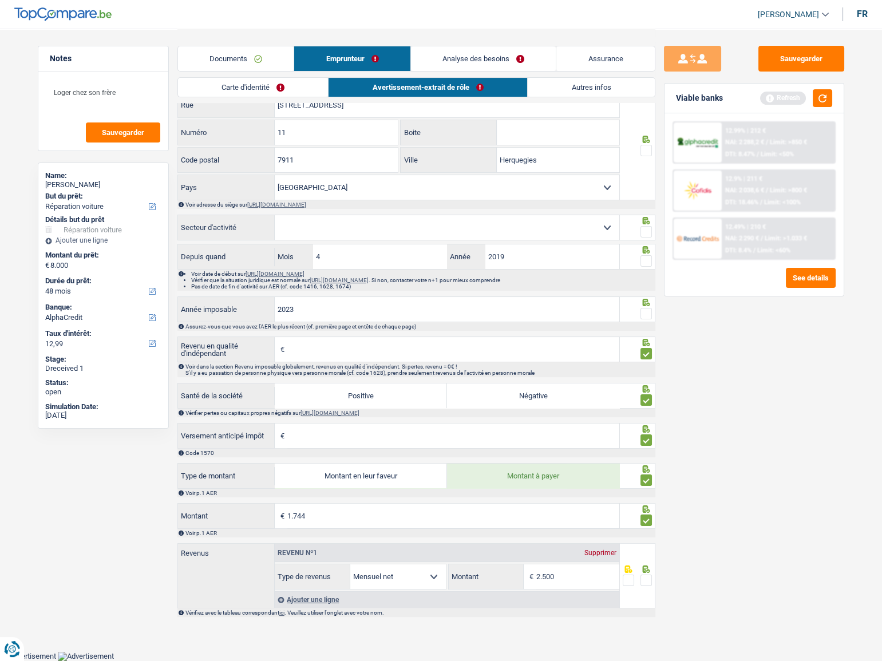
click at [650, 315] on span at bounding box center [645, 313] width 11 height 11
click at [0, 0] on input "radio" at bounding box center [0, 0] width 0 height 0
click at [366, 431] on input "Versement anticipé impôt" at bounding box center [453, 435] width 332 height 25
click at [363, 356] on input "Revenu en qualité d'indépendant" at bounding box center [453, 349] width 332 height 25
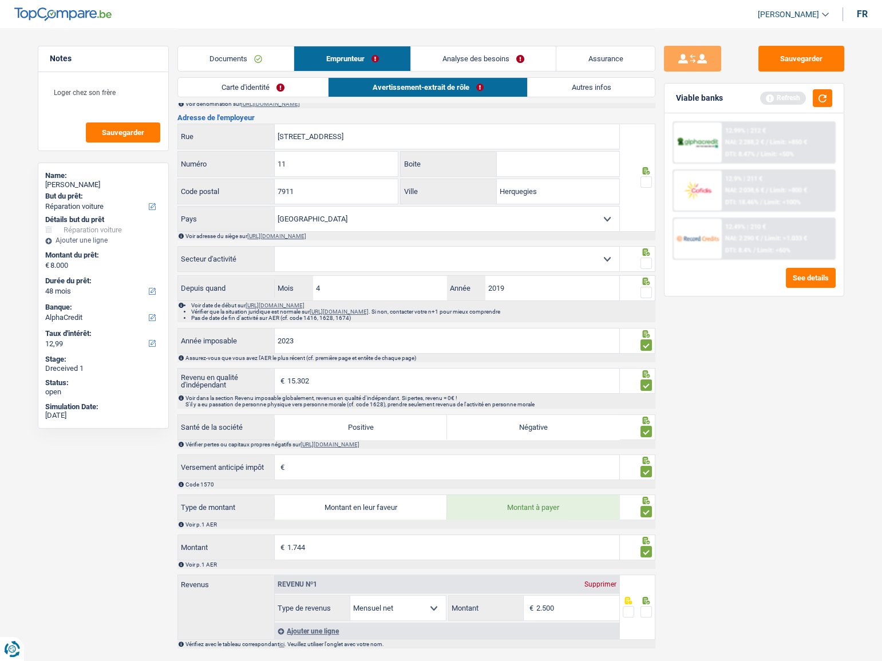
scroll to position [561, 0]
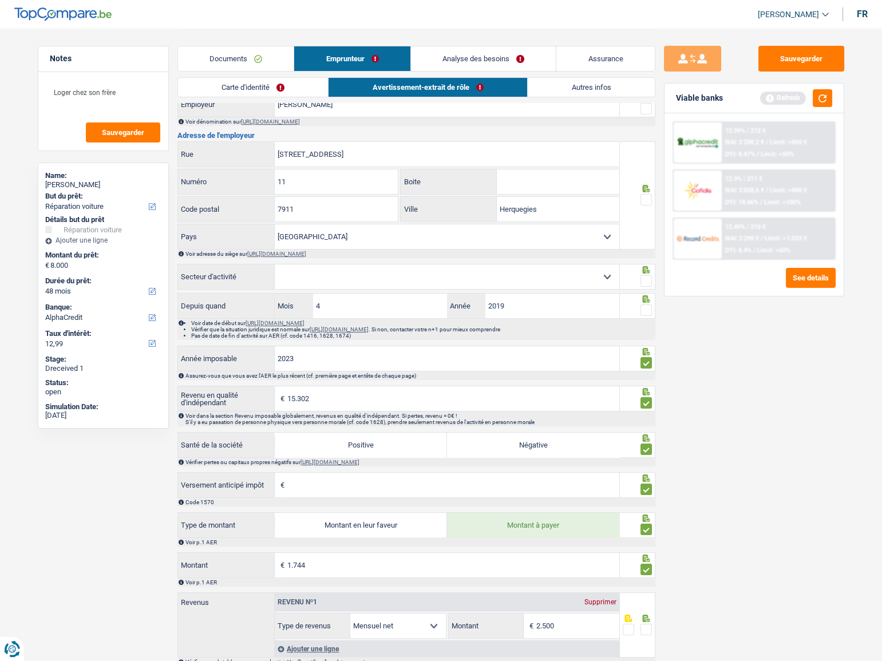
type input "15.302"
type input "1.130"
click at [649, 311] on span at bounding box center [645, 309] width 11 height 11
click at [0, 0] on input "radio" at bounding box center [0, 0] width 0 height 0
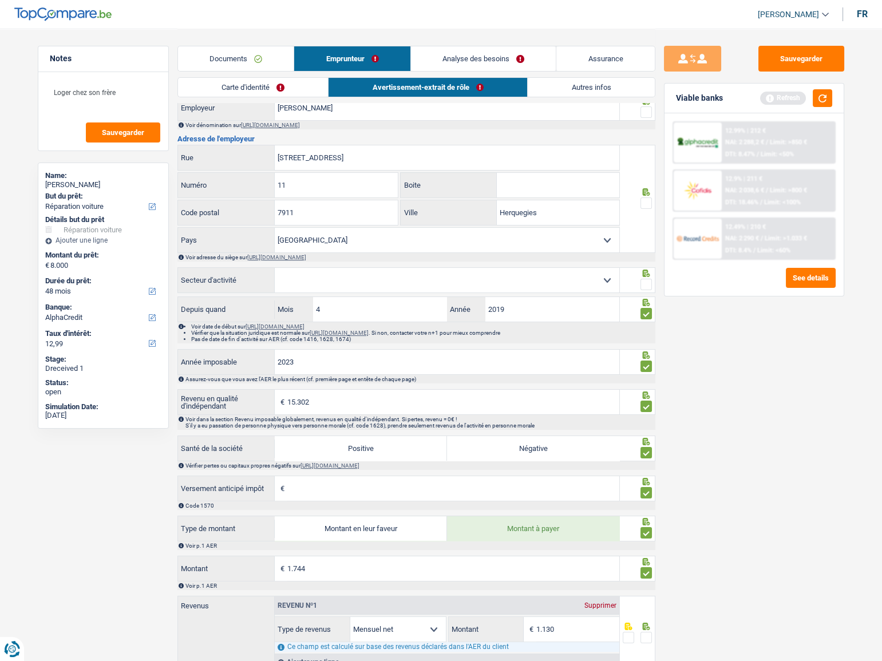
scroll to position [404, 0]
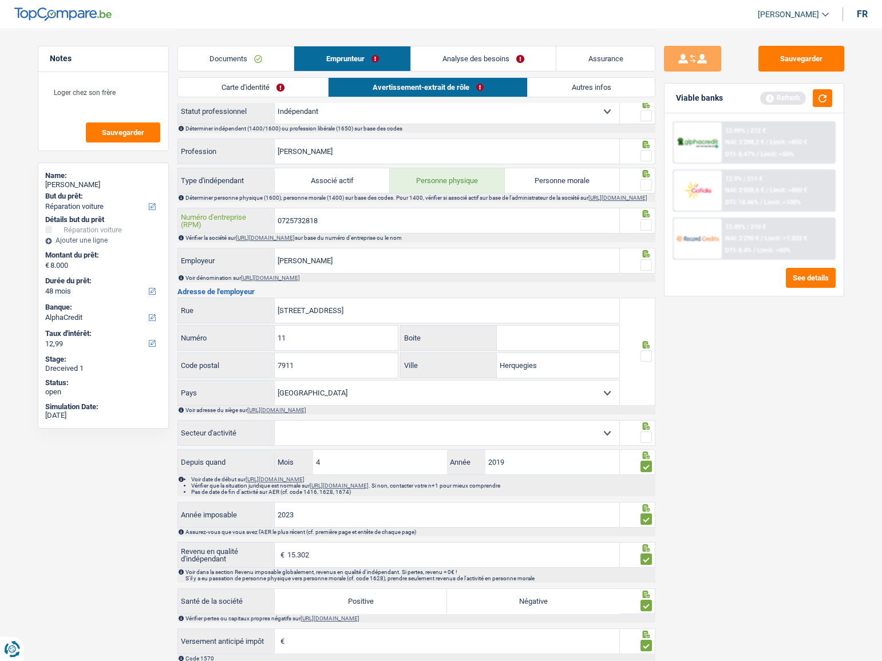
click at [309, 221] on input "0725732818" at bounding box center [447, 220] width 344 height 25
drag, startPoint x: 645, startPoint y: 228, endPoint x: 646, endPoint y: 212, distance: 16.1
click at [645, 228] on span at bounding box center [645, 224] width 11 height 11
click at [0, 0] on input "radio" at bounding box center [0, 0] width 0 height 0
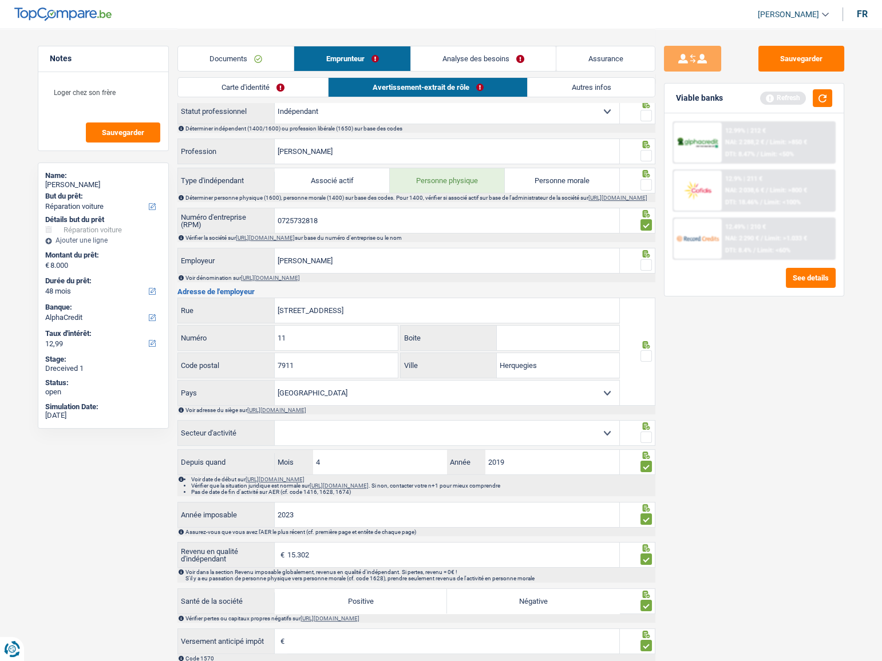
click at [646, 271] on span at bounding box center [645, 264] width 11 height 11
click at [0, 0] on input "radio" at bounding box center [0, 0] width 0 height 0
drag, startPoint x: 642, startPoint y: 360, endPoint x: 346, endPoint y: 358, distance: 296.9
click at [644, 360] on span at bounding box center [645, 355] width 11 height 11
click at [0, 0] on input "radio" at bounding box center [0, 0] width 0 height 0
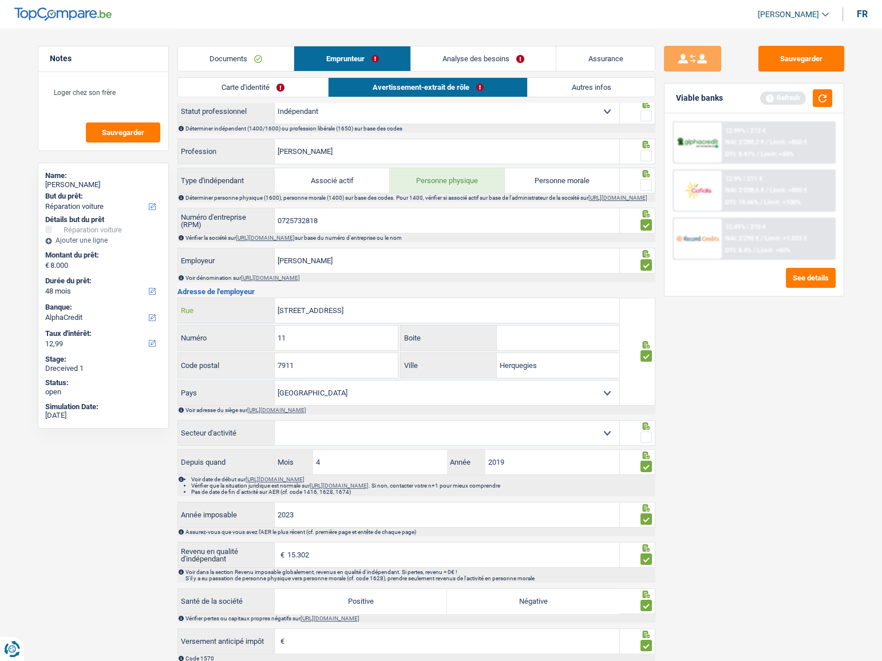
drag, startPoint x: 289, startPoint y: 319, endPoint x: 225, endPoint y: 315, distance: 64.2
click at [225, 315] on div "11 rue du chenes Rue" at bounding box center [399, 310] width 442 height 25
click at [711, 378] on div "Sauvegarder Viable banks Refresh 12.99% | 212 € NAI: 2 288,2 € / Limit: >850 € …" at bounding box center [753, 344] width 197 height 597
drag, startPoint x: 339, startPoint y: 305, endPoint x: 216, endPoint y: 305, distance: 122.4
click at [216, 305] on div "ue du chenes Rue" at bounding box center [399, 310] width 442 height 25
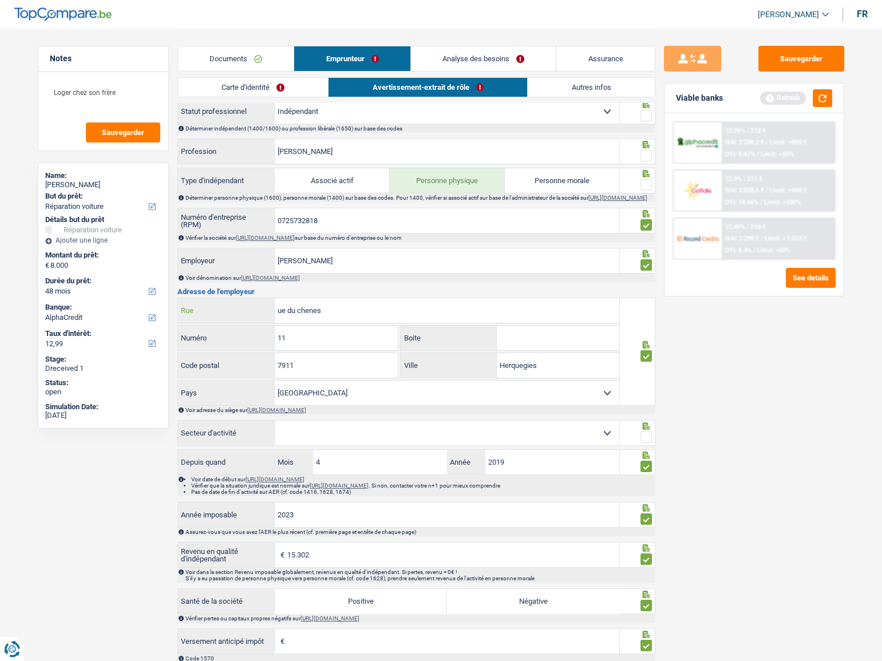
paste input "Chemin de la Cavée"
type input "Chemin de la Cavée"
drag, startPoint x: 265, startPoint y: 344, endPoint x: 237, endPoint y: 340, distance: 28.2
click at [237, 340] on div "11 Numéro" at bounding box center [288, 338] width 220 height 25
type input "48"
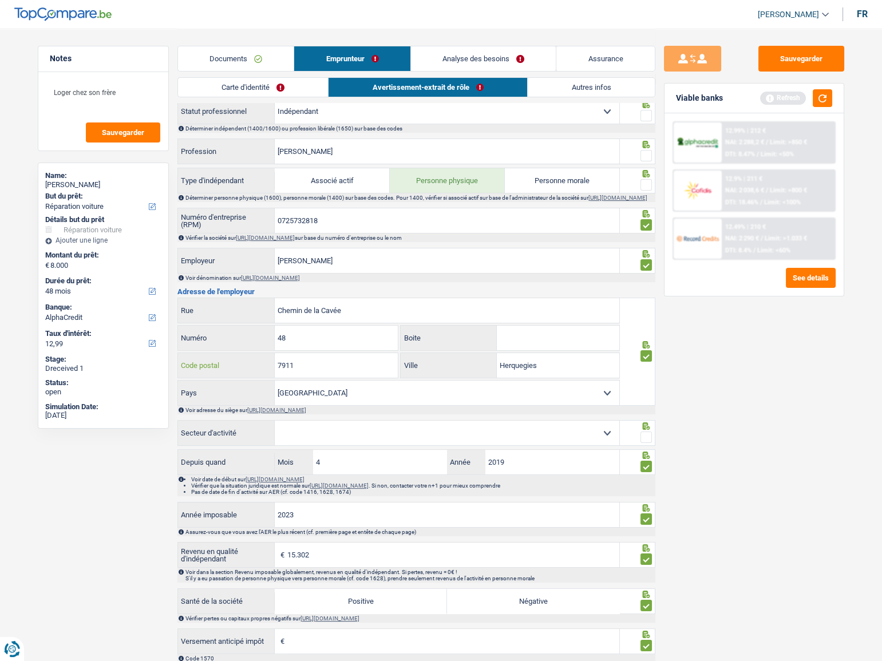
drag, startPoint x: 311, startPoint y: 366, endPoint x: 233, endPoint y: 363, distance: 78.4
click at [232, 364] on div "7911 Code postal" at bounding box center [288, 365] width 220 height 25
type input "7822"
drag, startPoint x: 558, startPoint y: 364, endPoint x: 395, endPoint y: 355, distance: 163.3
click at [395, 355] on div "Chemin de la Cavée Rue 48 Numéro Boite 7822 Code postal Herquegies Ville Belgiq…" at bounding box center [398, 351] width 443 height 108
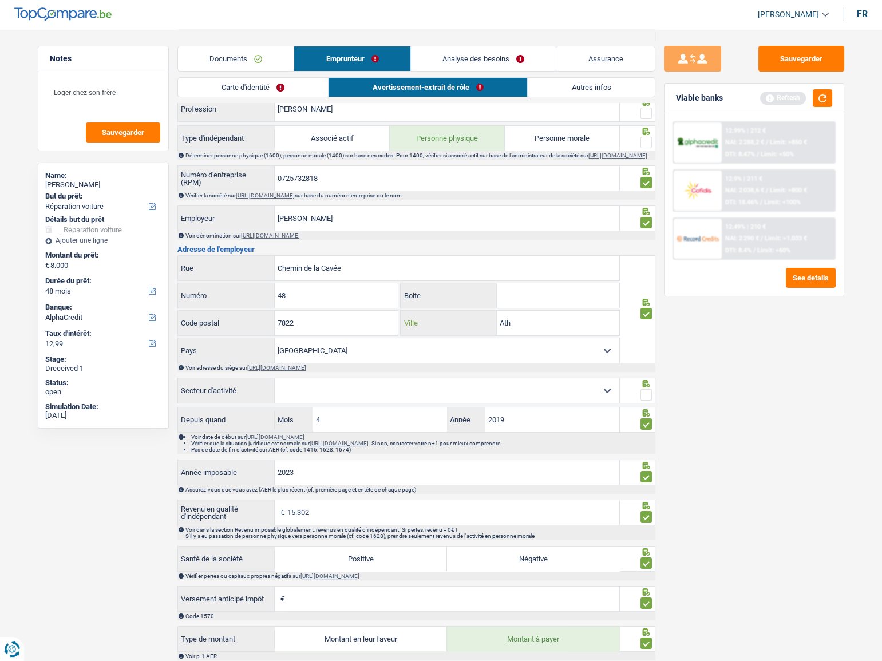
scroll to position [509, 0]
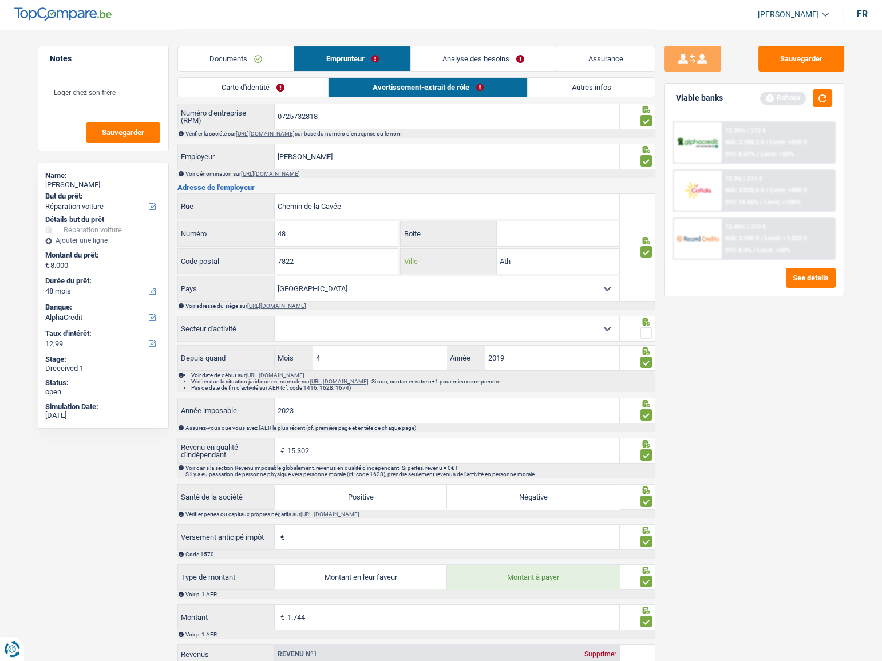
type input "Ath"
click at [391, 332] on select "Agriculture/Pêche Industrie Horeca Courier/Fitness/Taxi Construction Banques/As…" at bounding box center [447, 328] width 344 height 25
select select "smallCompanies"
click at [275, 320] on select "Agriculture/Pêche Industrie Horeca Courier/Fitness/Taxi Construction Banques/As…" at bounding box center [447, 328] width 344 height 25
click at [646, 332] on span at bounding box center [645, 332] width 11 height 11
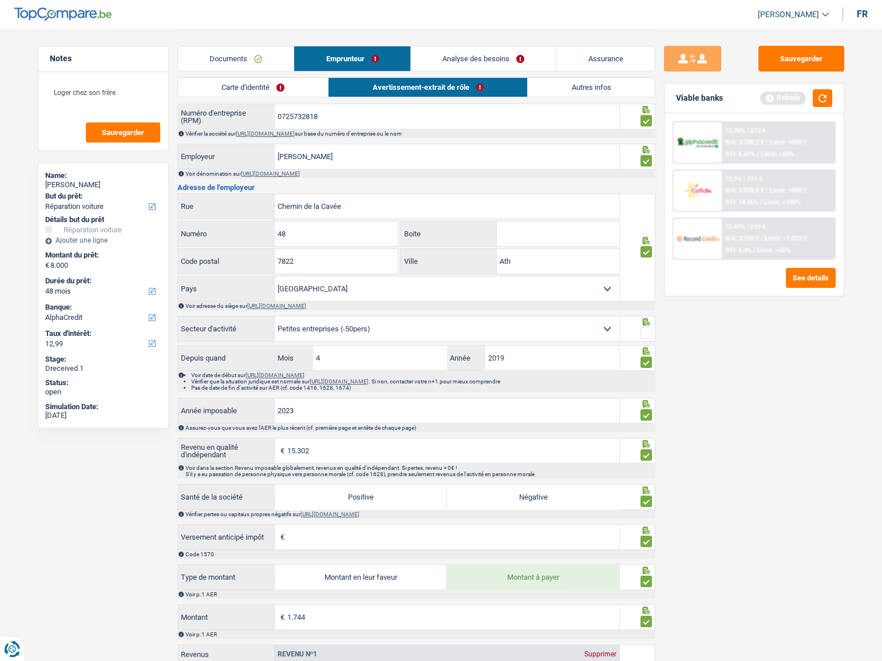
click at [0, 0] on input "radio" at bounding box center [0, 0] width 0 height 0
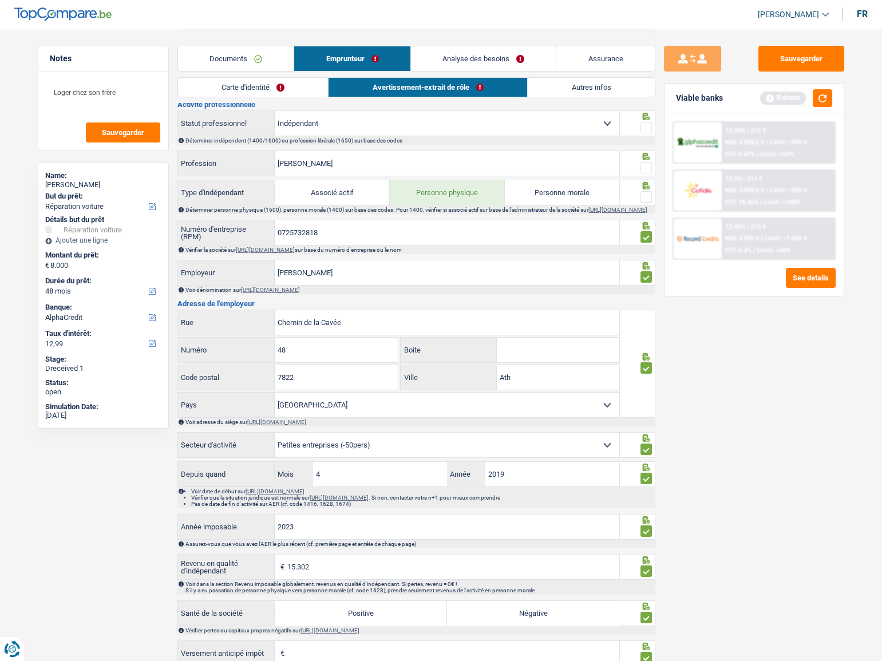
scroll to position [300, 0]
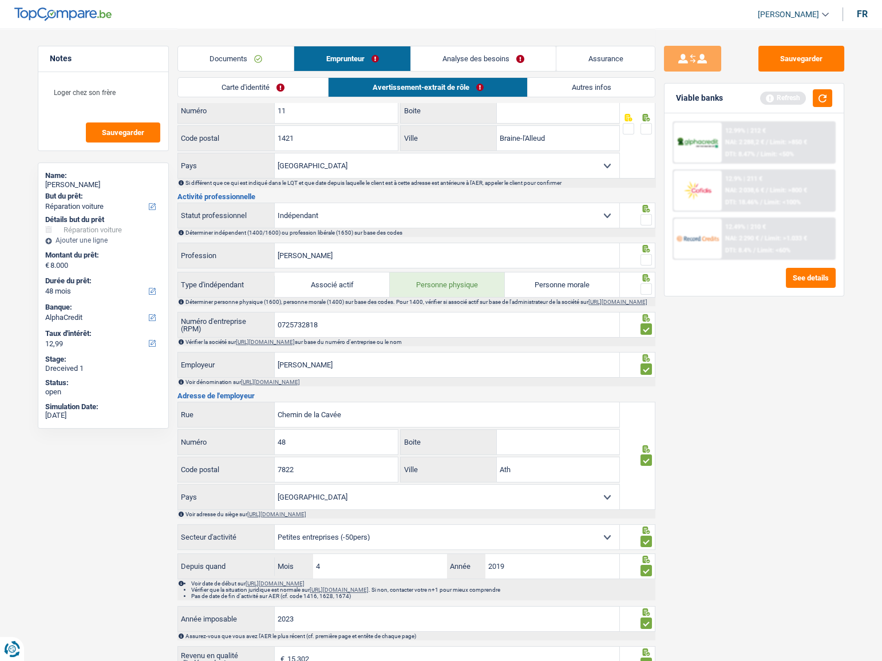
drag, startPoint x: 646, startPoint y: 282, endPoint x: 597, endPoint y: 242, distance: 63.9
click at [648, 283] on span at bounding box center [645, 288] width 11 height 11
click at [0, 0] on input "radio" at bounding box center [0, 0] width 0 height 0
click at [542, 256] on input "Maréchal-ferrant" at bounding box center [447, 255] width 344 height 25
drag, startPoint x: 339, startPoint y: 257, endPoint x: 742, endPoint y: 131, distance: 422.7
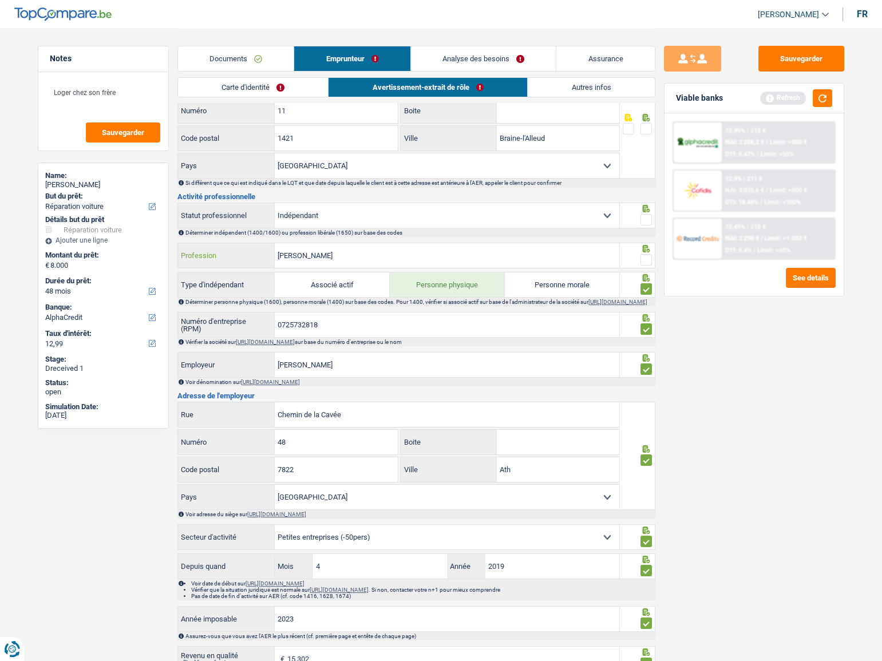
click at [164, 248] on div "Notes Loger chez son frère Sauvegarder Name: Alexandre Narenzo But du prêt: Con…" at bounding box center [441, 334] width 824 height 1213
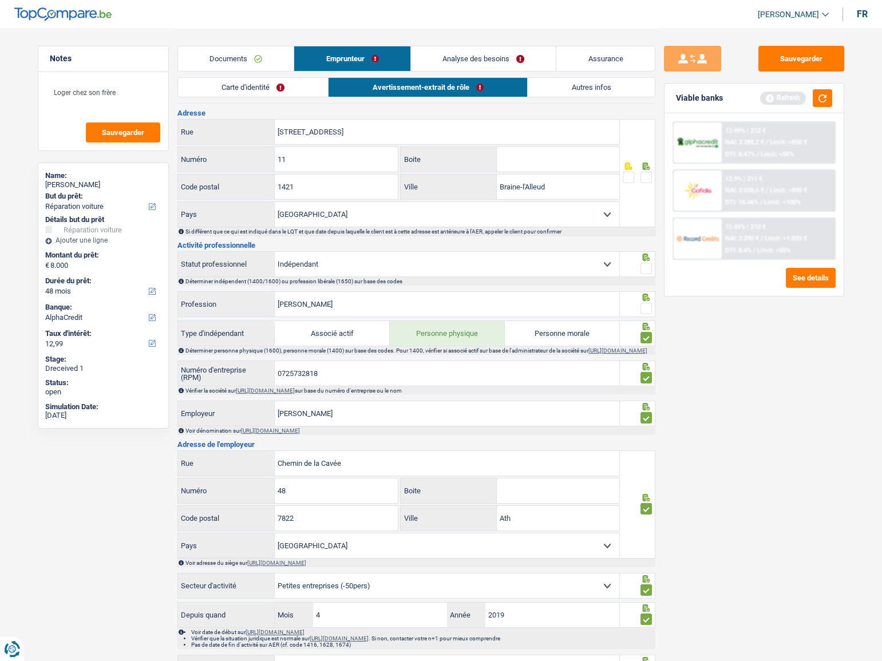
scroll to position [196, 0]
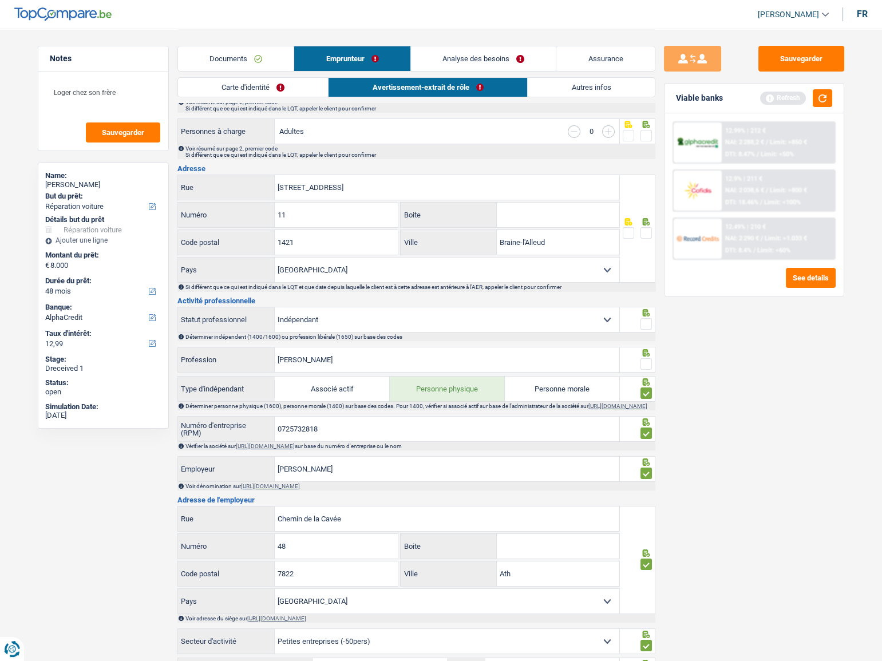
click at [646, 358] on span at bounding box center [645, 363] width 11 height 11
click at [0, 0] on input "radio" at bounding box center [0, 0] width 0 height 0
click at [649, 319] on span at bounding box center [645, 323] width 11 height 11
click at [0, 0] on input "radio" at bounding box center [0, 0] width 0 height 0
drag, startPoint x: 331, startPoint y: 185, endPoint x: 411, endPoint y: 195, distance: 81.2
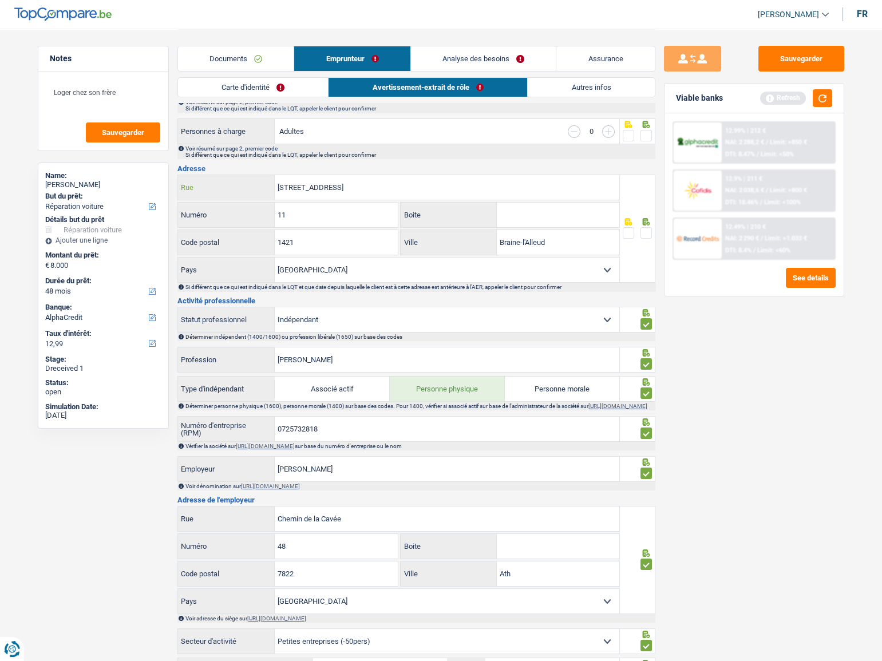
click at [411, 195] on input "Rue des Chenes 11 herquegies 7911" at bounding box center [447, 187] width 344 height 25
type input "Rue des Chenes"
drag, startPoint x: 338, startPoint y: 243, endPoint x: 221, endPoint y: 231, distance: 116.8
click at [221, 231] on div "1421 Code postal" at bounding box center [288, 242] width 220 height 25
type input "7911"
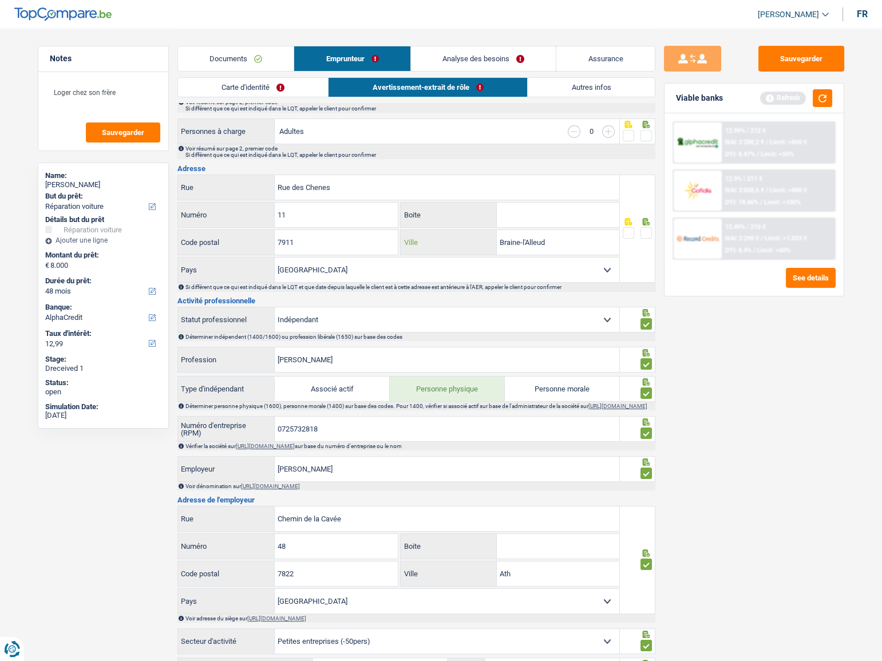
drag, startPoint x: 543, startPoint y: 243, endPoint x: 419, endPoint y: 232, distance: 124.6
click at [419, 232] on div "Braine-l'Alleud Ville" at bounding box center [509, 242] width 219 height 25
paste input "Frasnes-lez-Anvaing"
type input "Frasnes-lez-Anvaing"
click at [641, 233] on span at bounding box center [645, 232] width 11 height 11
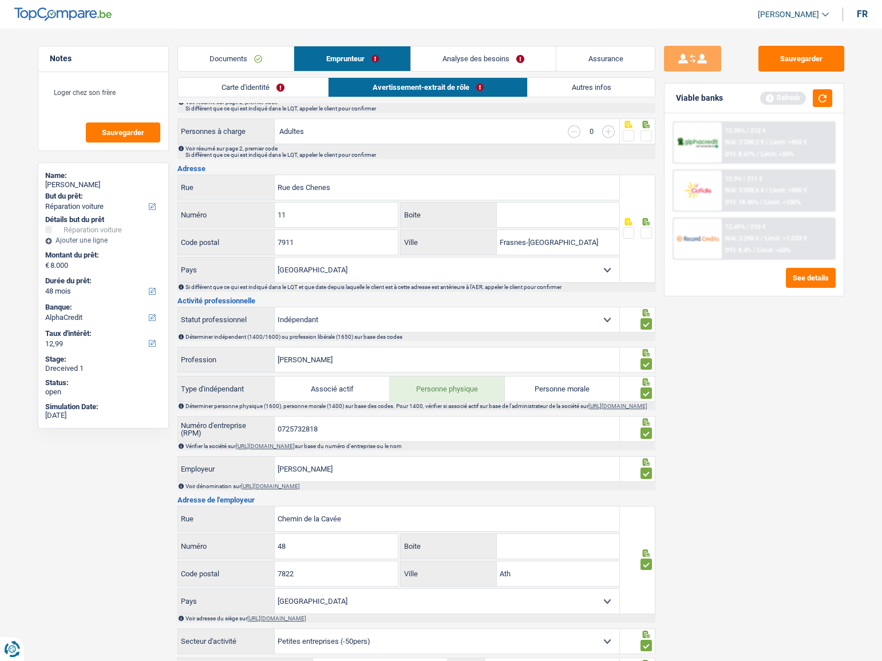
click at [0, 0] on input "radio" at bounding box center [0, 0] width 0 height 0
click at [649, 136] on span at bounding box center [645, 135] width 11 height 11
click at [0, 0] on input "radio" at bounding box center [0, 0] width 0 height 0
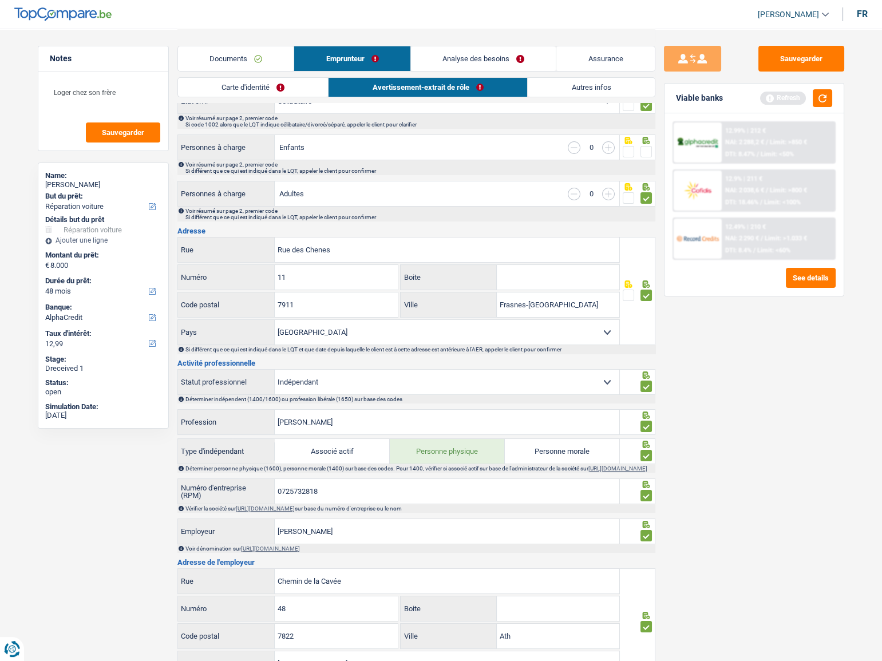
scroll to position [51, 0]
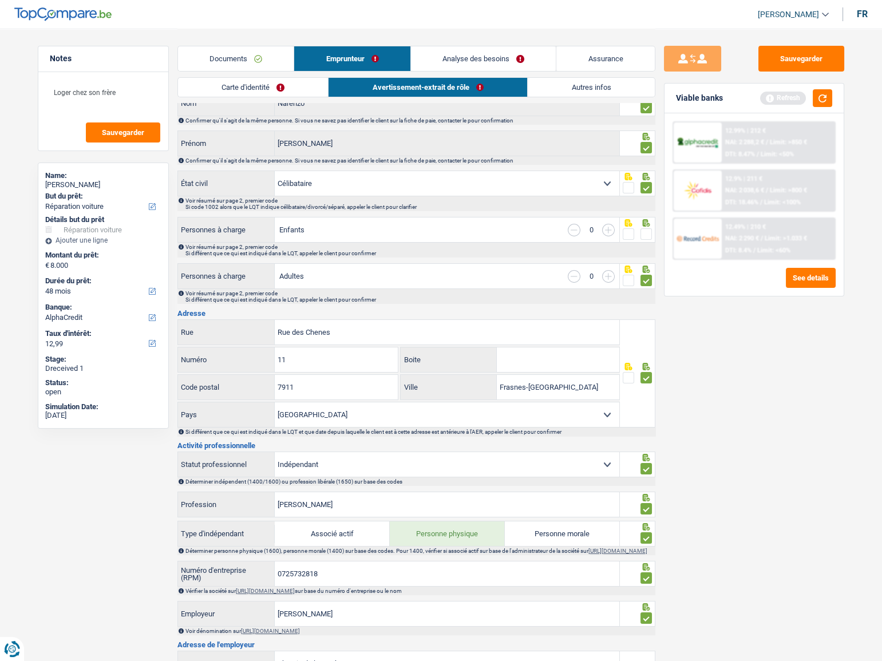
click at [648, 223] on icon at bounding box center [645, 222] width 7 height 7
drag, startPoint x: 644, startPoint y: 233, endPoint x: 606, endPoint y: 292, distance: 70.0
click at [644, 233] on span at bounding box center [645, 233] width 11 height 11
click at [0, 0] on input "radio" at bounding box center [0, 0] width 0 height 0
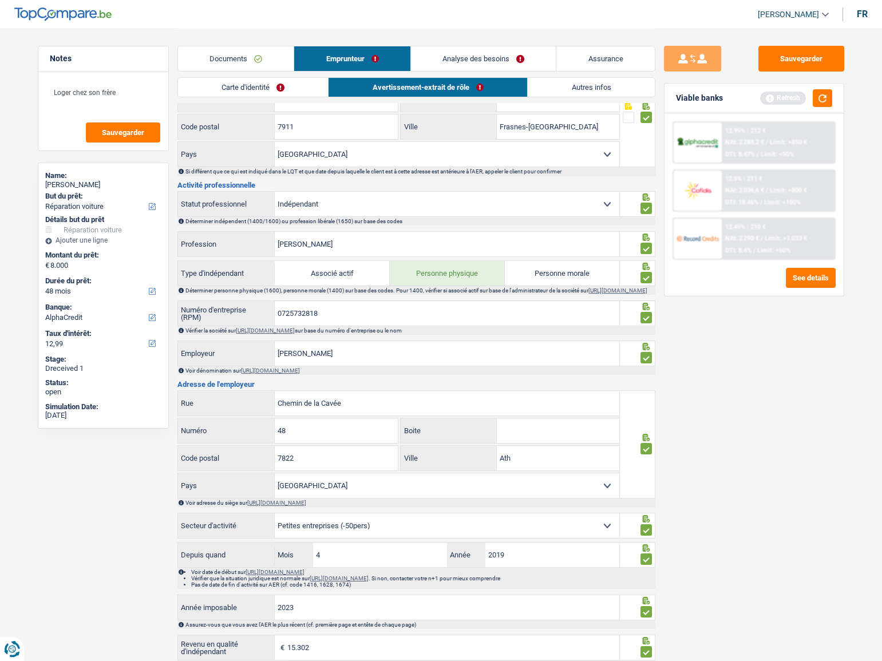
scroll to position [622, 0]
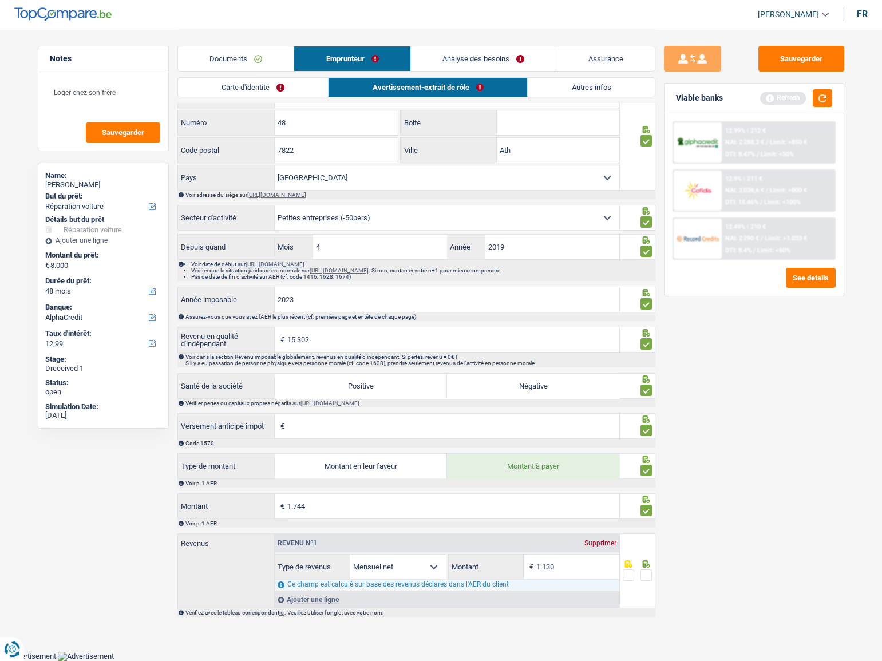
click at [644, 570] on span at bounding box center [645, 574] width 11 height 11
click at [0, 0] on input "radio" at bounding box center [0, 0] width 0 height 0
click at [824, 105] on button "button" at bounding box center [821, 98] width 19 height 18
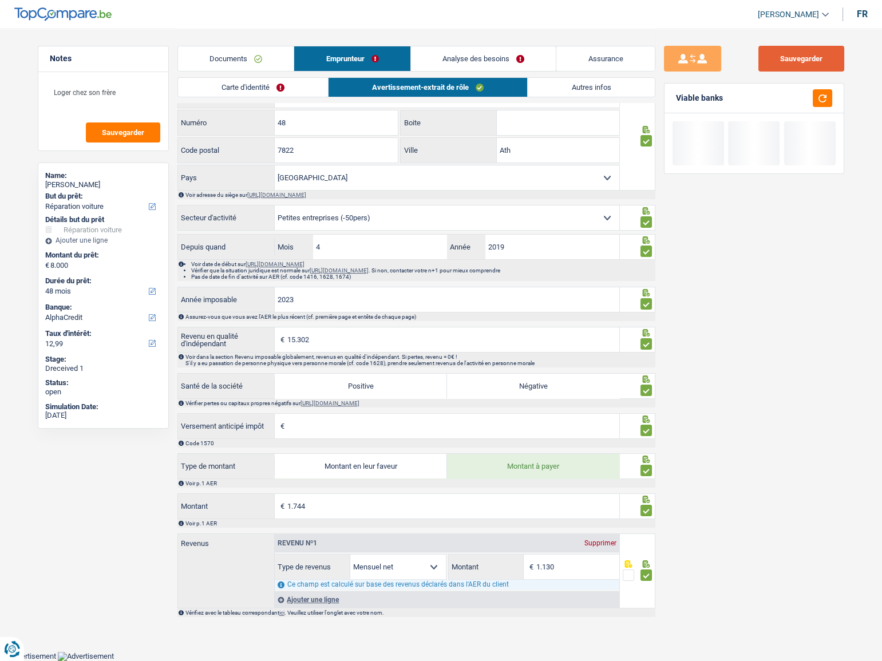
click at [815, 65] on button "Sauvegarder" at bounding box center [801, 59] width 86 height 26
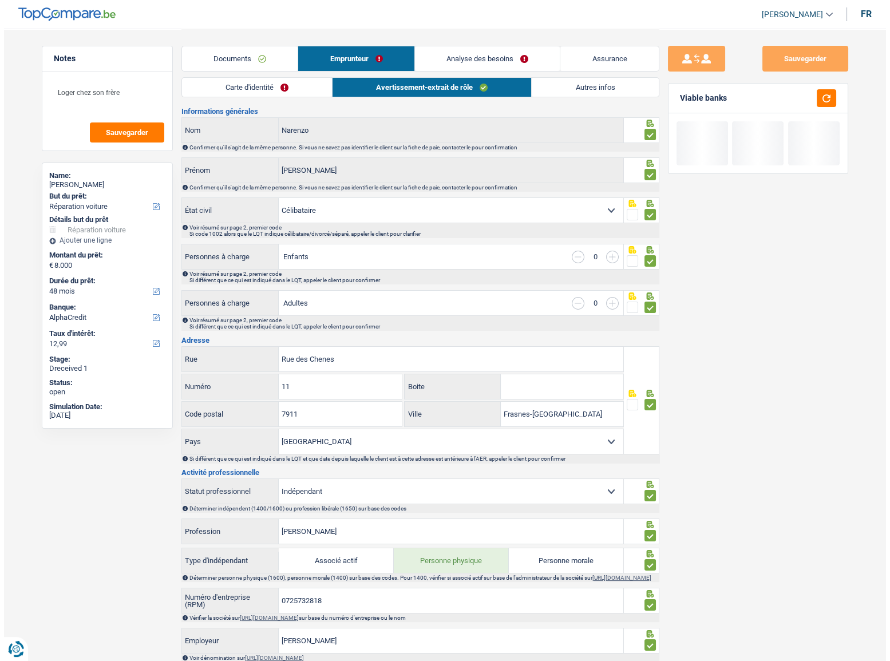
scroll to position [0, 0]
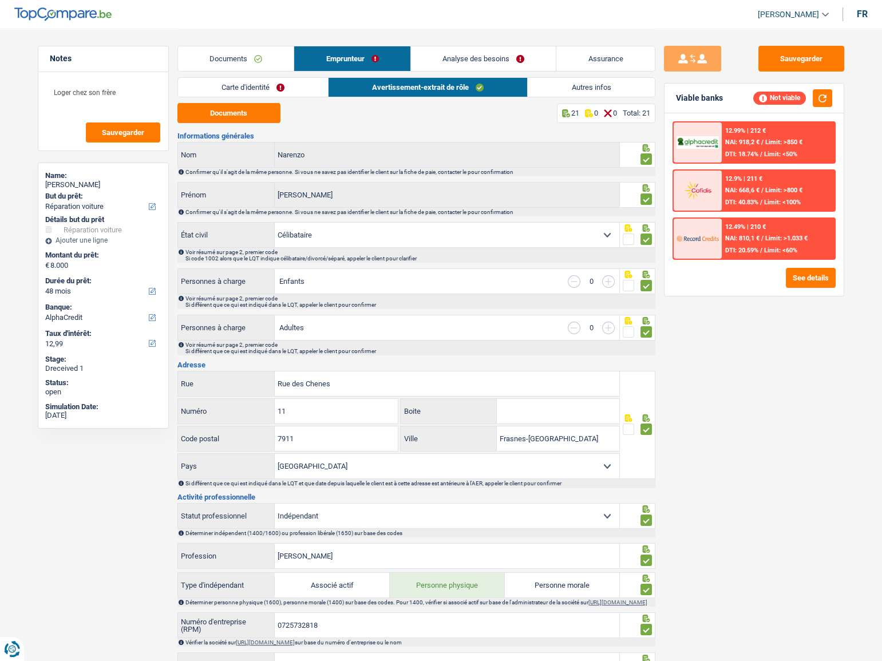
click at [558, 91] on link "Autres infos" at bounding box center [590, 87] width 126 height 19
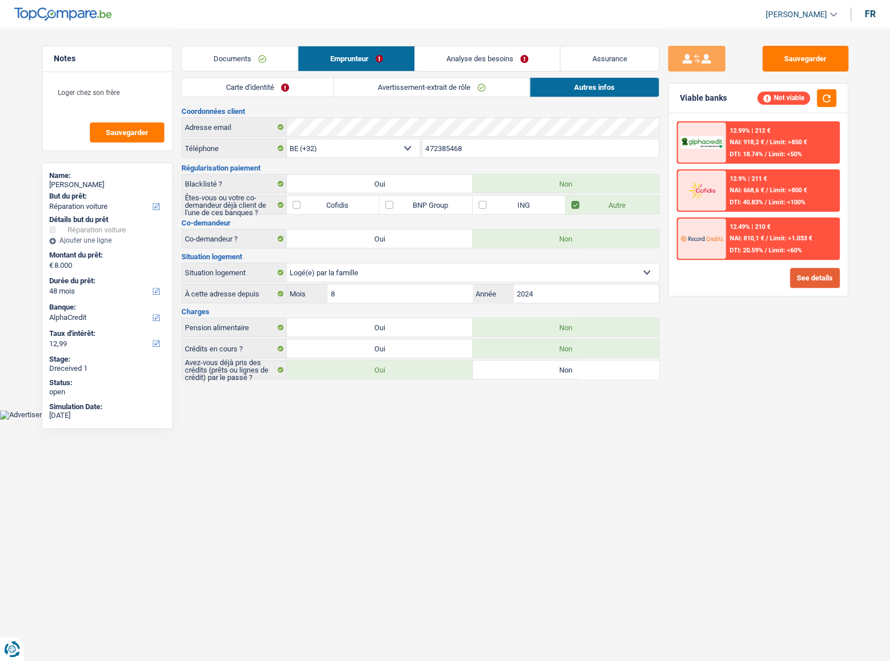
click at [808, 277] on button "See details" at bounding box center [814, 278] width 50 height 20
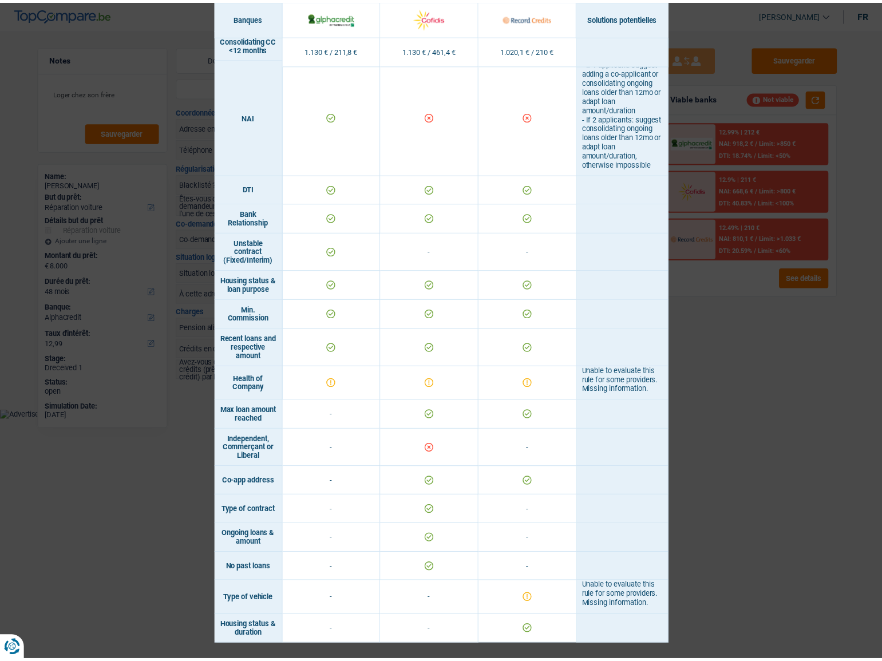
scroll to position [573, 0]
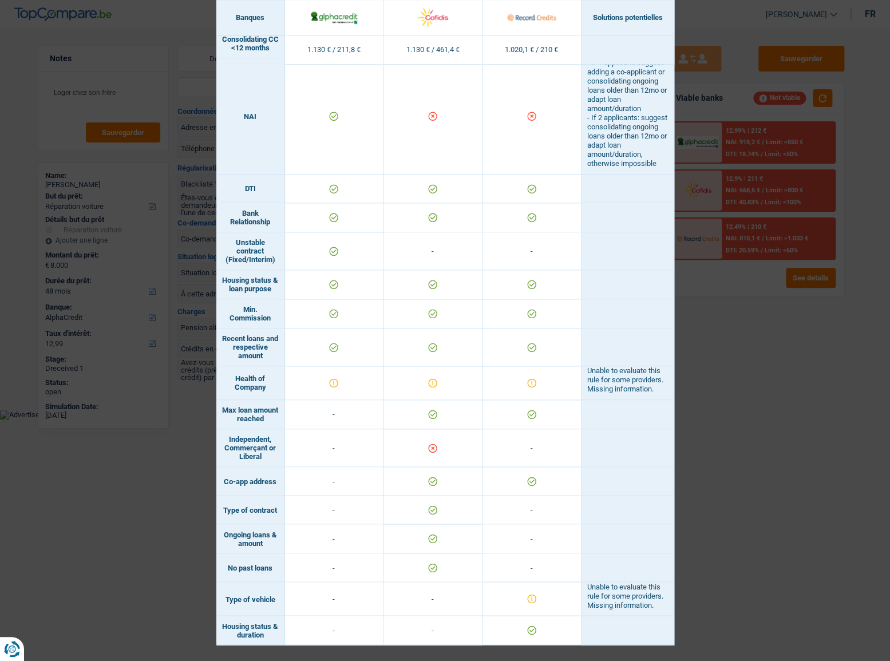
click at [798, 387] on div "Banks conditions × Banques Solutions potentielles Revenus / Charges 1.130 € / 2…" at bounding box center [445, 330] width 890 height 661
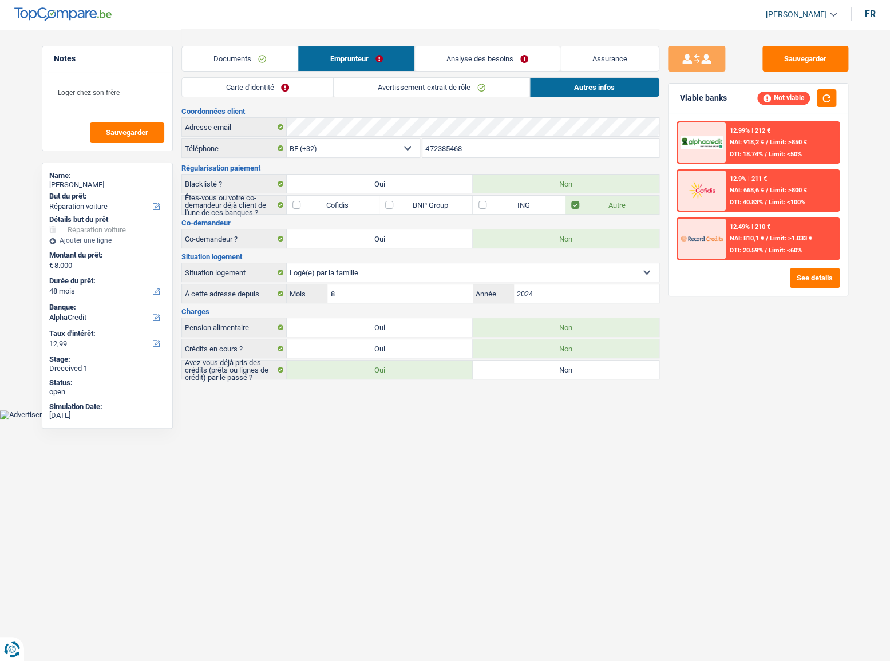
click at [491, 57] on link "Analyse des besoins" at bounding box center [487, 58] width 145 height 25
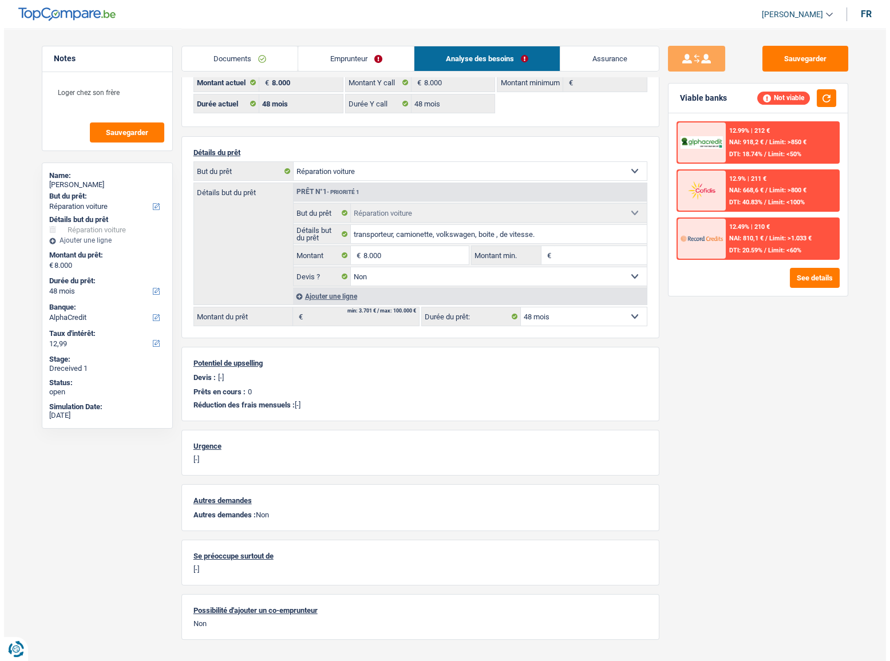
scroll to position [74, 0]
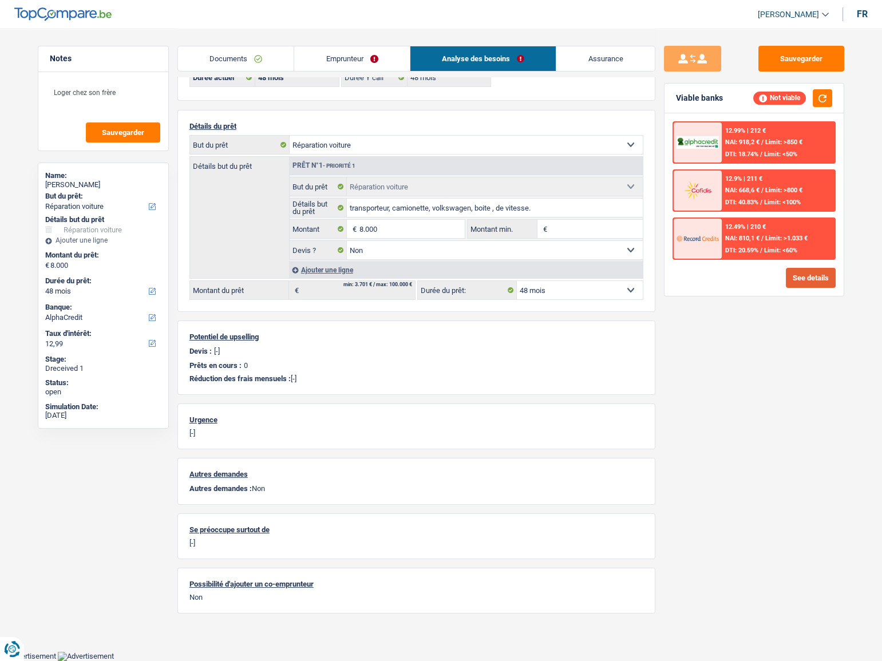
click at [797, 268] on button "See details" at bounding box center [810, 278] width 50 height 20
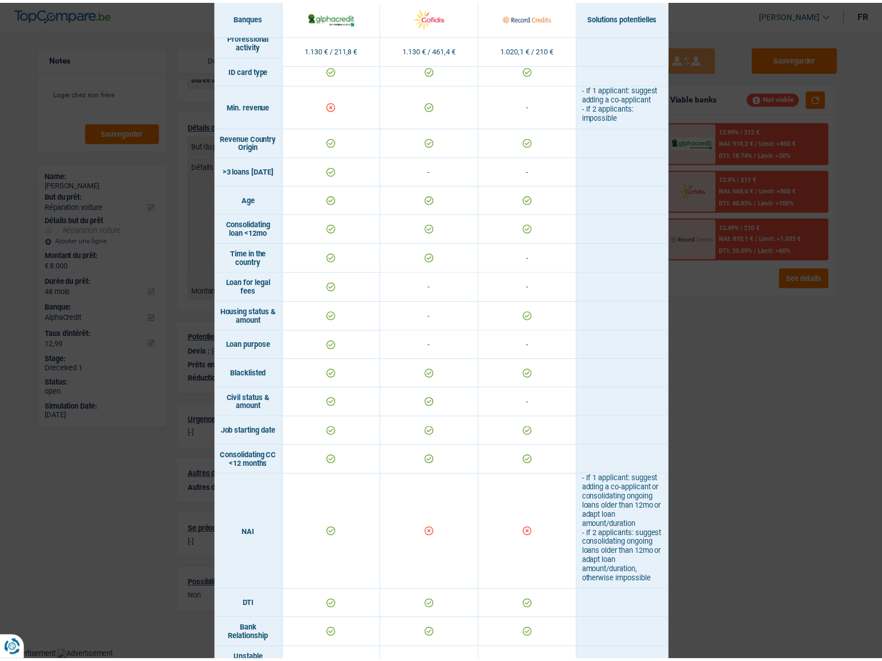
scroll to position [0, 0]
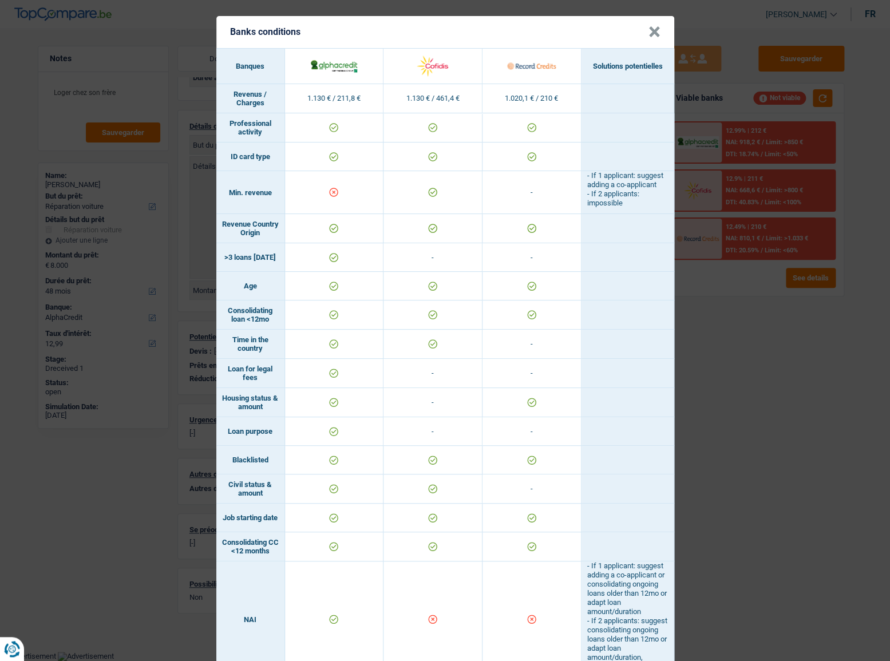
click at [780, 354] on div "Banks conditions × Banques Solutions potentielles Revenus / Charges 1.130 € / 2…" at bounding box center [445, 330] width 890 height 661
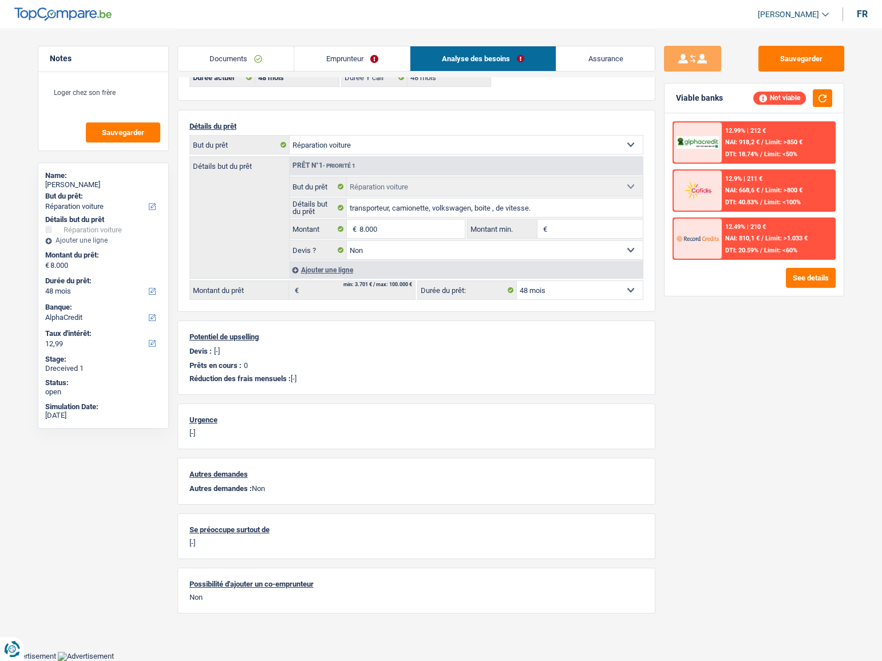
drag, startPoint x: 320, startPoint y: 54, endPoint x: 320, endPoint y: 77, distance: 23.5
click at [320, 54] on link "Emprunteur" at bounding box center [352, 58] width 116 height 25
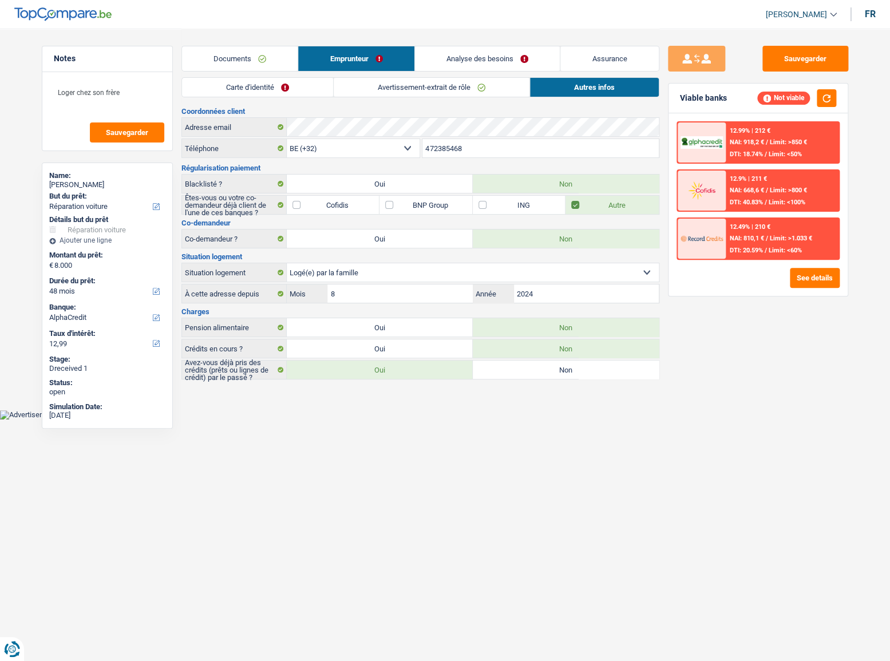
click at [313, 95] on link "Carte d'identité" at bounding box center [257, 87] width 151 height 19
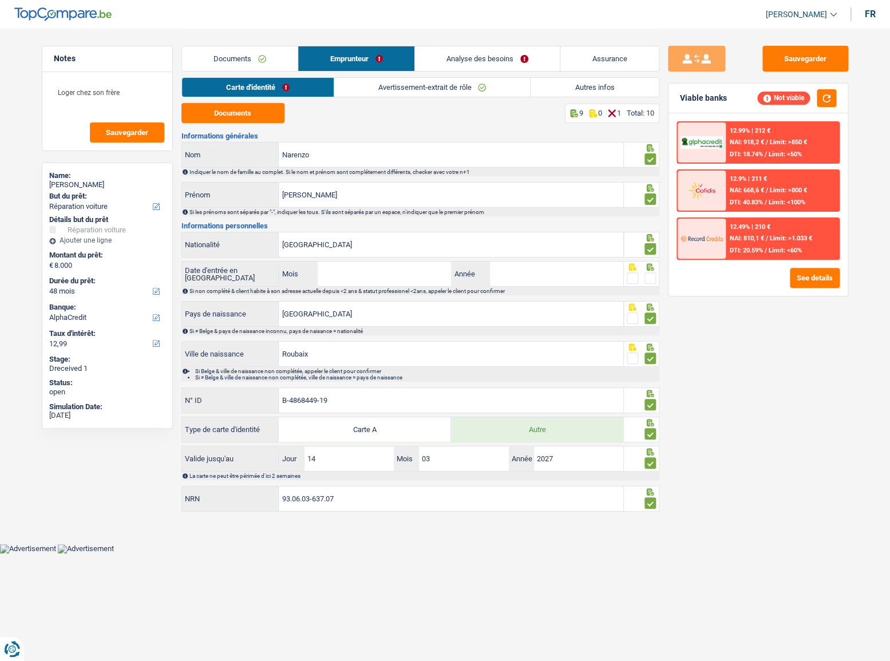
click at [379, 90] on link "Avertissement-extrait de rôle" at bounding box center [432, 87] width 196 height 19
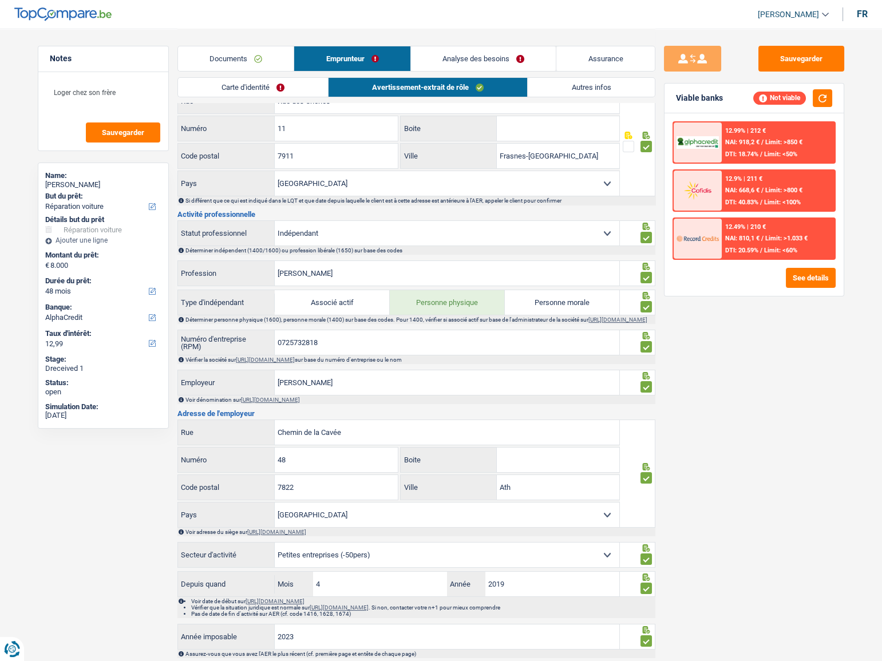
scroll to position [364, 0]
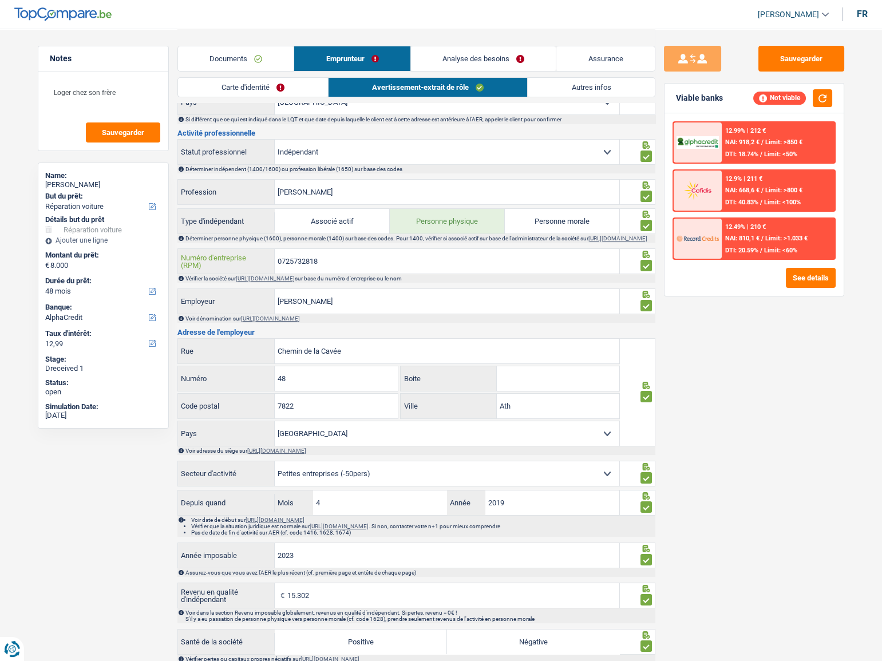
drag, startPoint x: 340, startPoint y: 267, endPoint x: 247, endPoint y: 268, distance: 93.3
click at [213, 268] on div "0725732818 Numéro d'entreprise (RPM)" at bounding box center [399, 261] width 442 height 25
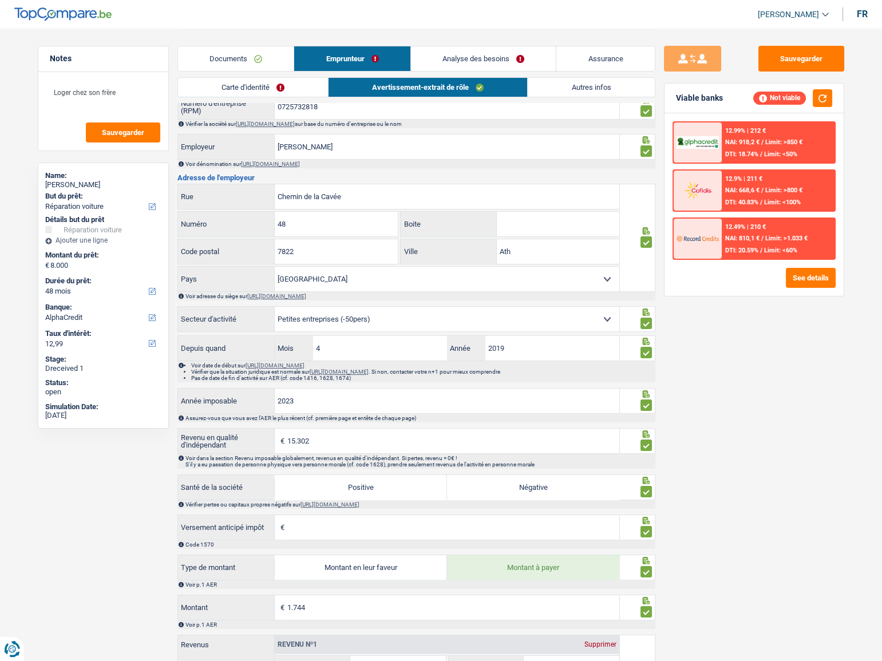
scroll to position [362, 0]
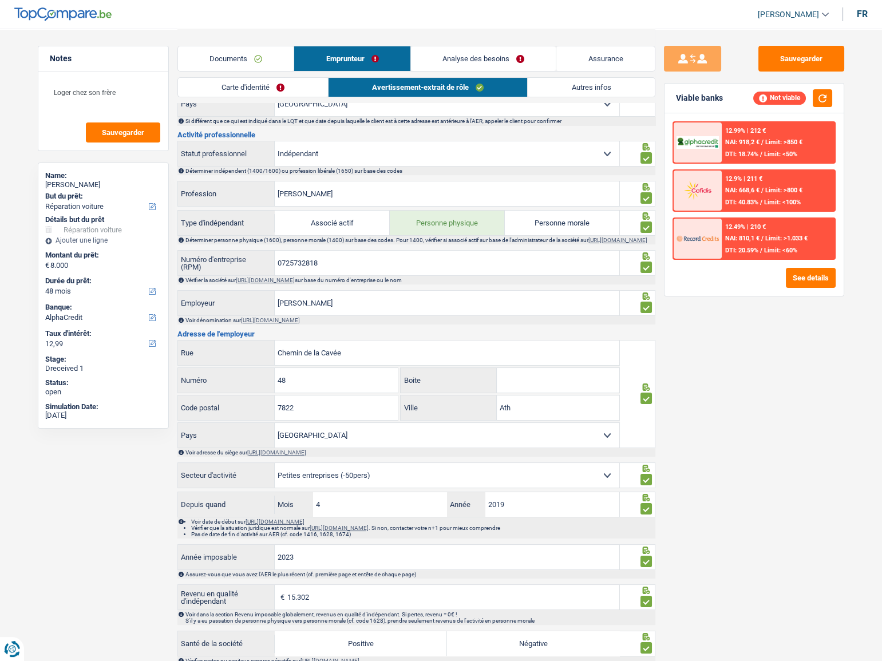
click at [758, 154] on span "DTI: 18.74%" at bounding box center [741, 153] width 33 height 7
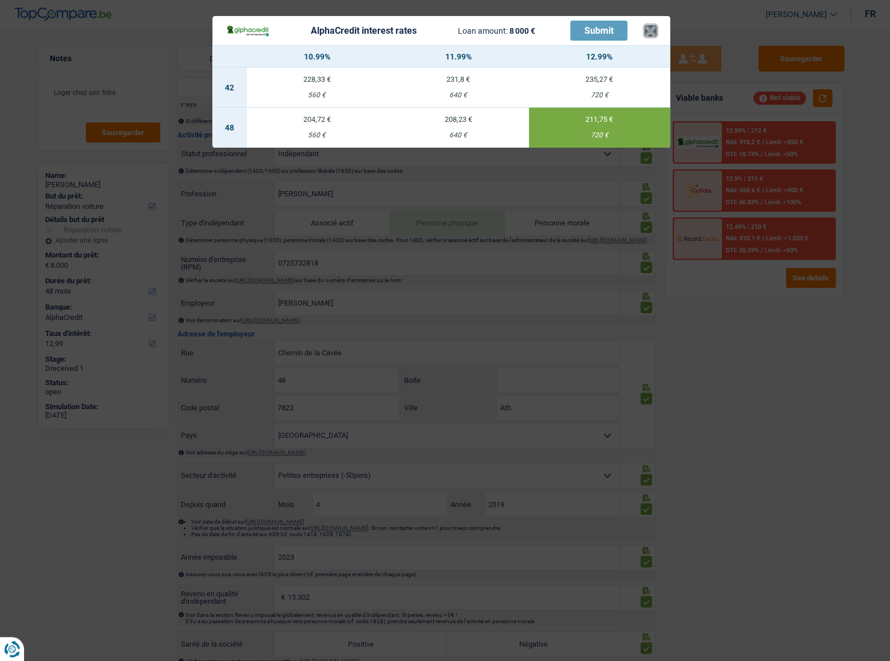
click at [650, 34] on button "×" at bounding box center [650, 30] width 12 height 11
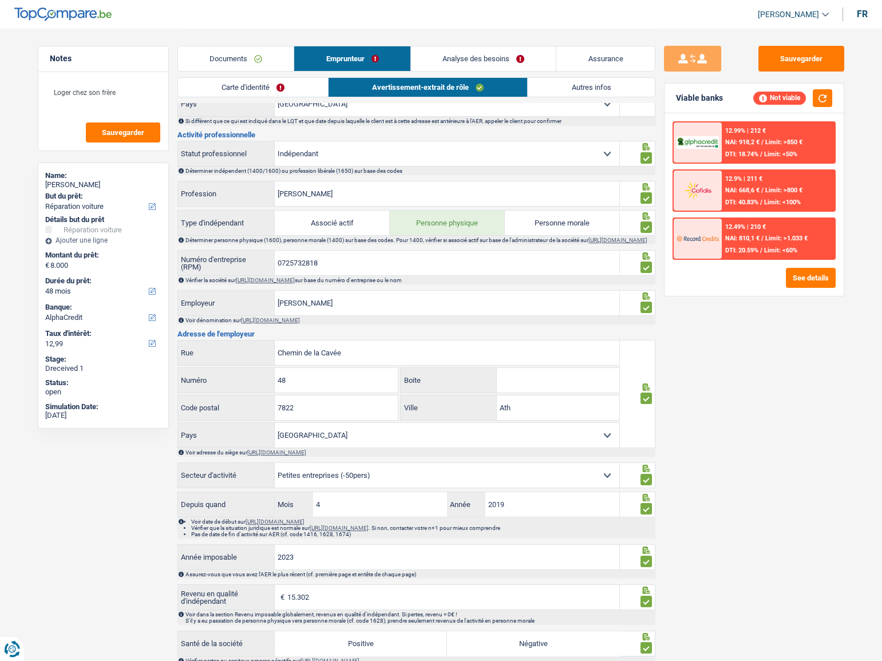
click at [282, 86] on link "Carte d'identité" at bounding box center [253, 87] width 150 height 19
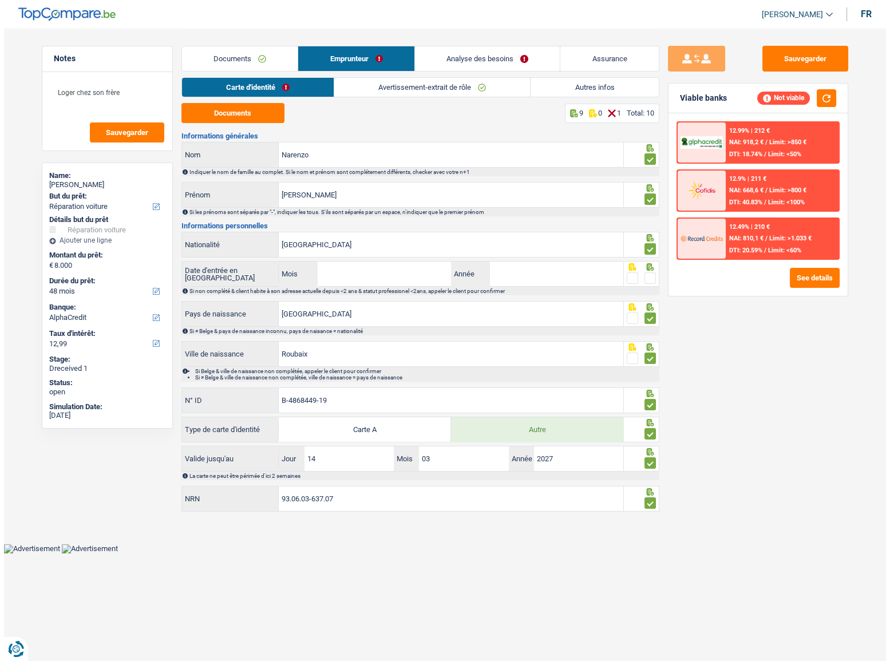
scroll to position [0, 0]
click at [632, 274] on span at bounding box center [631, 277] width 11 height 11
click at [0, 0] on input "radio" at bounding box center [0, 0] width 0 height 0
click at [777, 134] on div "12.99% | 212 € NAI: 918,2 € / Limit: >850 € DTI: 18.74% / Limit: <50%" at bounding box center [781, 142] width 113 height 40
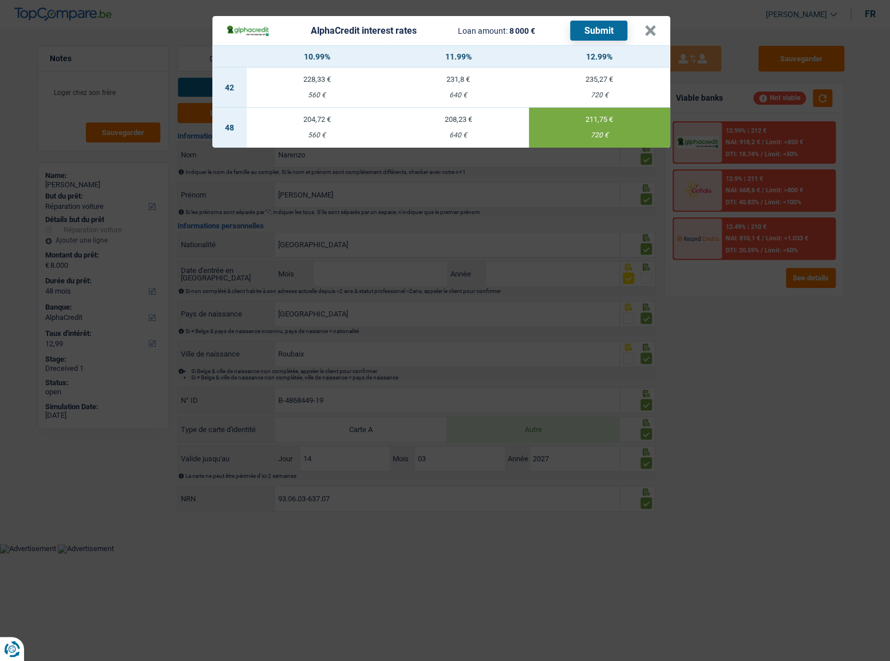
click at [596, 30] on button "Submit" at bounding box center [598, 31] width 57 height 20
click at [654, 34] on button "×" at bounding box center [650, 30] width 12 height 11
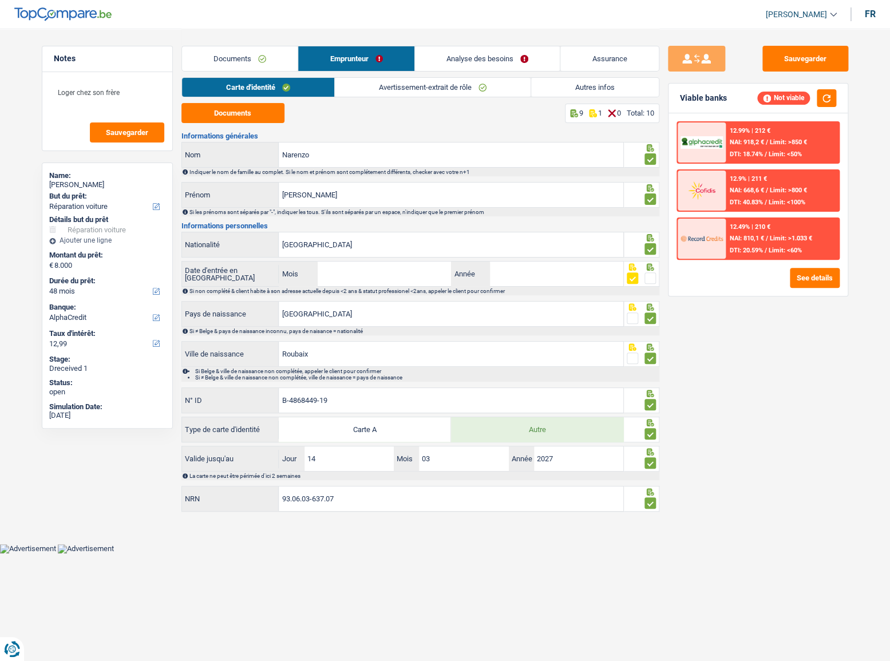
click at [101, 182] on div "Alexandre Narenzo" at bounding box center [107, 184] width 116 height 9
copy div "Narenzo"
drag, startPoint x: 440, startPoint y: 82, endPoint x: 464, endPoint y: 87, distance: 23.9
click at [440, 82] on link "Avertissement-extrait de rôle" at bounding box center [433, 87] width 196 height 19
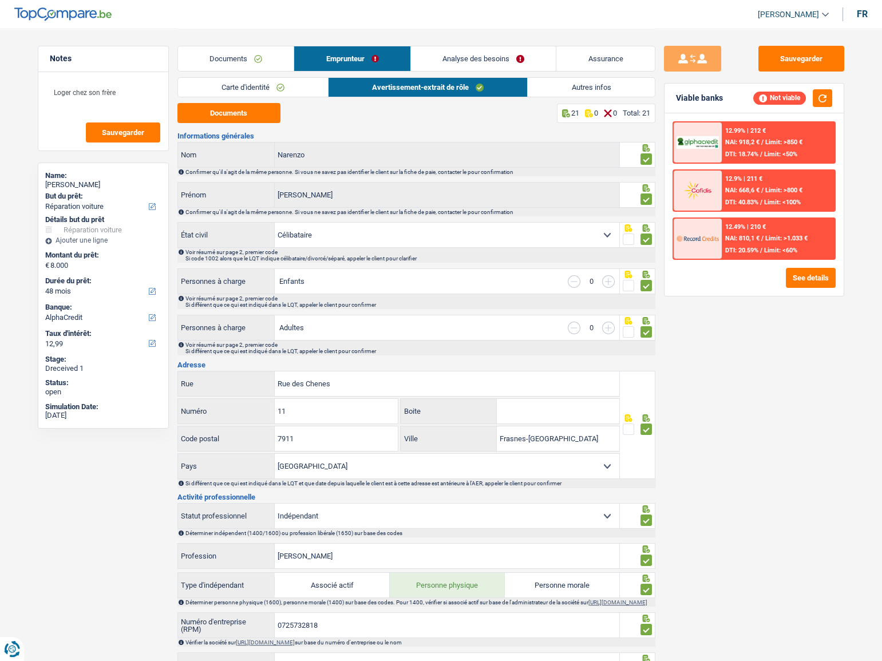
click at [618, 91] on link "Autres infos" at bounding box center [590, 87] width 126 height 19
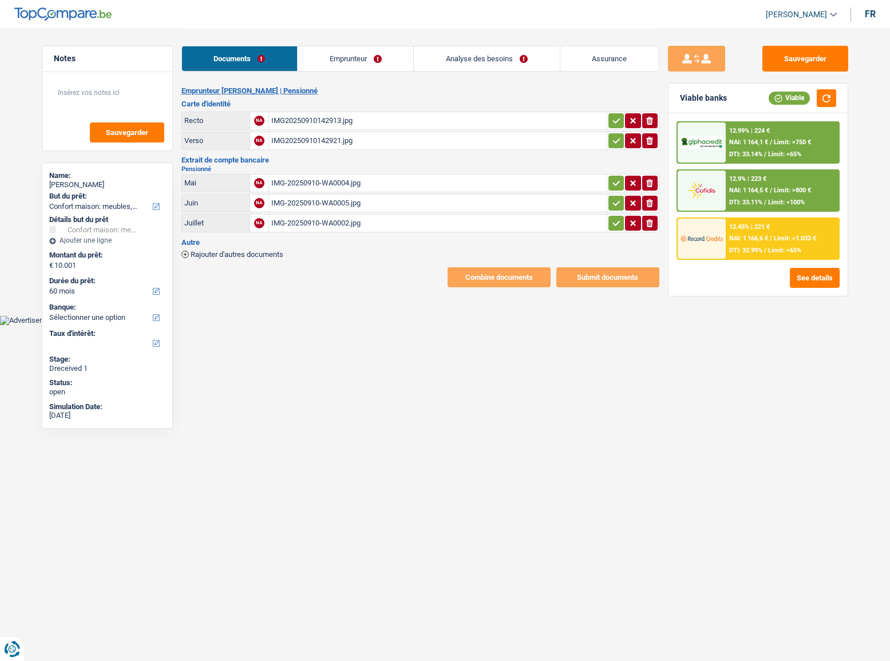
select select "household"
select select "60"
click at [304, 119] on div "IMG20250910142913.jpg" at bounding box center [437, 120] width 333 height 17
click at [613, 121] on icon "button" at bounding box center [616, 120] width 9 height 11
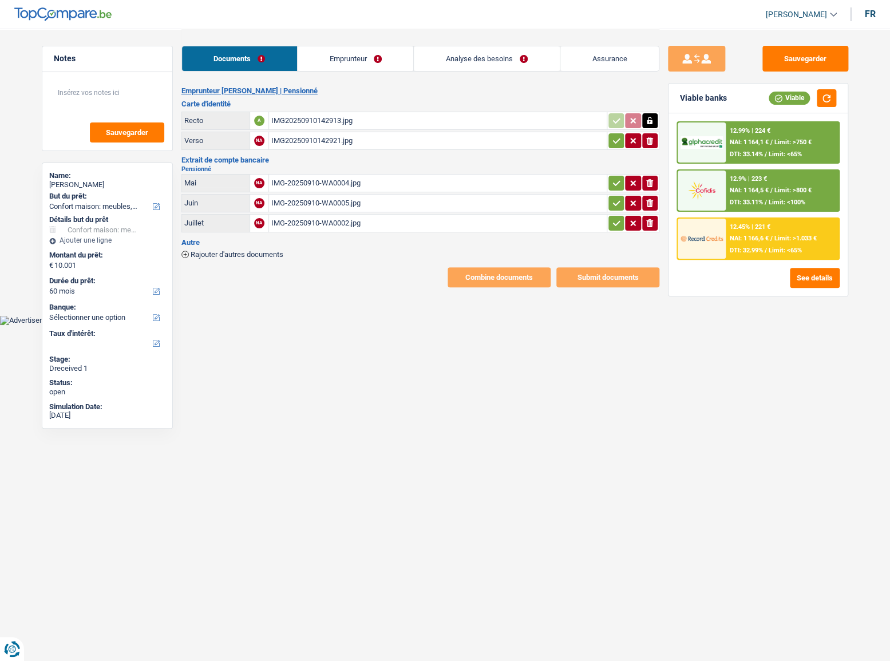
click at [609, 142] on button "button" at bounding box center [615, 140] width 15 height 15
click at [429, 179] on div "IMG-20250910-WA0004.jpg" at bounding box center [437, 182] width 333 height 17
click at [384, 201] on div "IMG-20250910-WA0005.jpg" at bounding box center [437, 203] width 333 height 17
click at [311, 170] on h2 "Pensionné" at bounding box center [420, 169] width 478 height 6
click at [311, 177] on div "IMG-20250910-WA0004.jpg" at bounding box center [437, 182] width 333 height 17
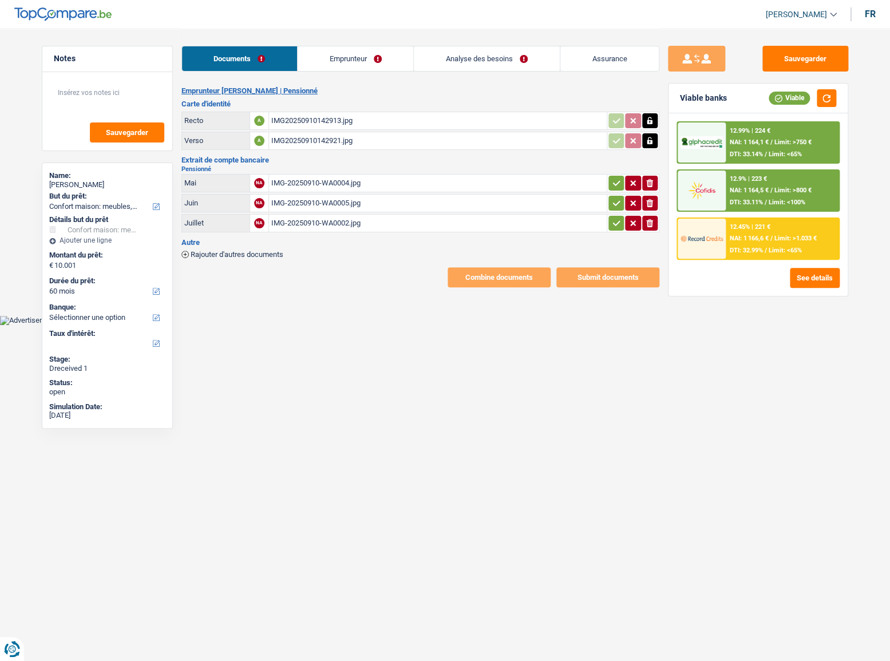
click at [341, 221] on div "IMG-20250910-WA0002.jpg" at bounding box center [437, 223] width 333 height 17
click at [343, 70] on link "Emprunteur" at bounding box center [355, 58] width 116 height 25
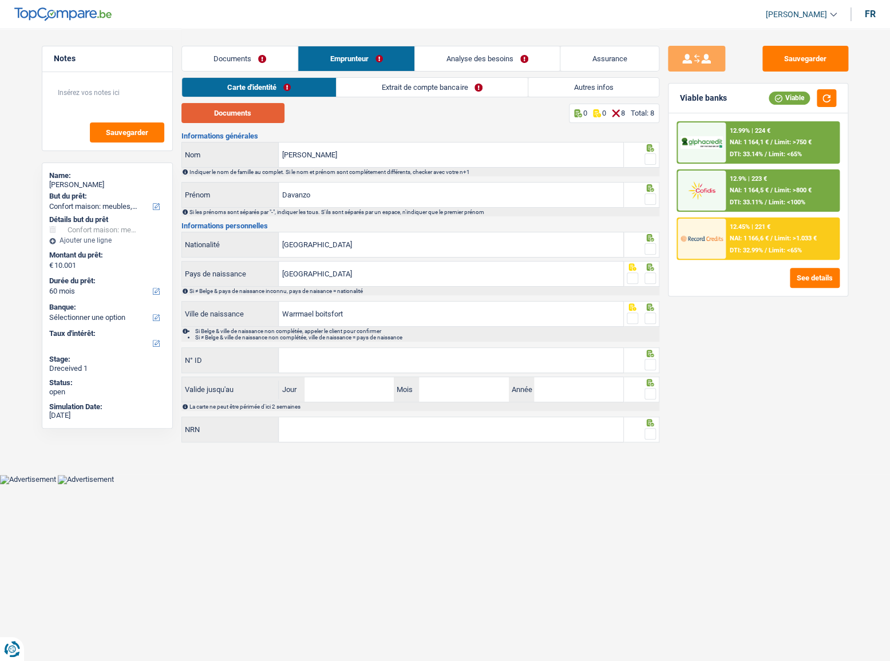
click at [273, 115] on button "Documents" at bounding box center [232, 113] width 103 height 20
drag, startPoint x: 646, startPoint y: 158, endPoint x: 654, endPoint y: 173, distance: 16.9
click at [650, 161] on span at bounding box center [649, 158] width 11 height 11
click at [0, 0] on input "radio" at bounding box center [0, 0] width 0 height 0
click at [656, 188] on div at bounding box center [641, 195] width 35 height 26
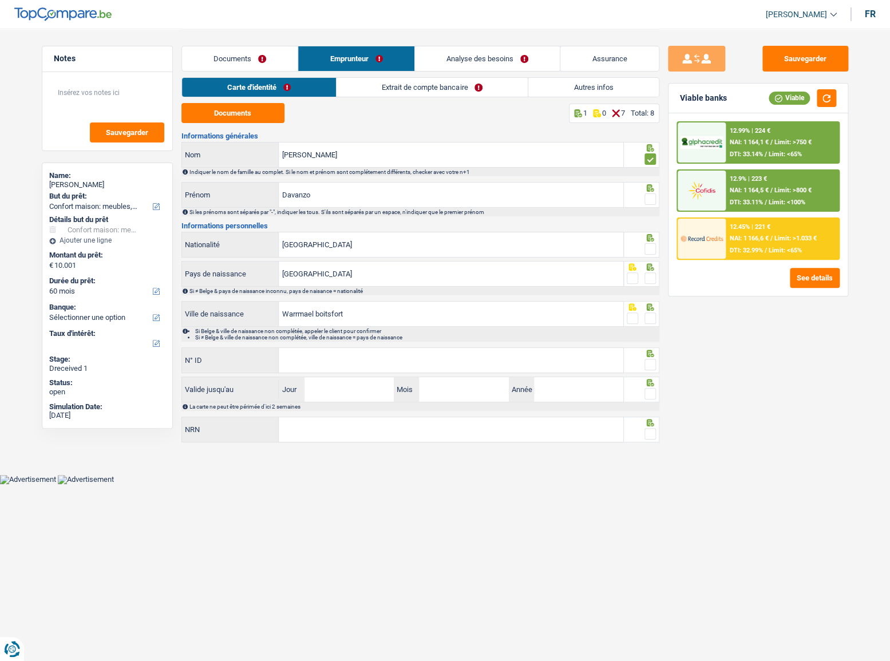
click at [646, 195] on span at bounding box center [649, 198] width 11 height 11
click at [0, 0] on input "radio" at bounding box center [0, 0] width 0 height 0
drag, startPoint x: 356, startPoint y: 195, endPoint x: 174, endPoint y: 188, distance: 181.5
click at [174, 188] on div "Notes Sauvegarder Name: [PERSON_NAME] But du prêt: Confort maison: meubles, tex…" at bounding box center [445, 237] width 824 height 417
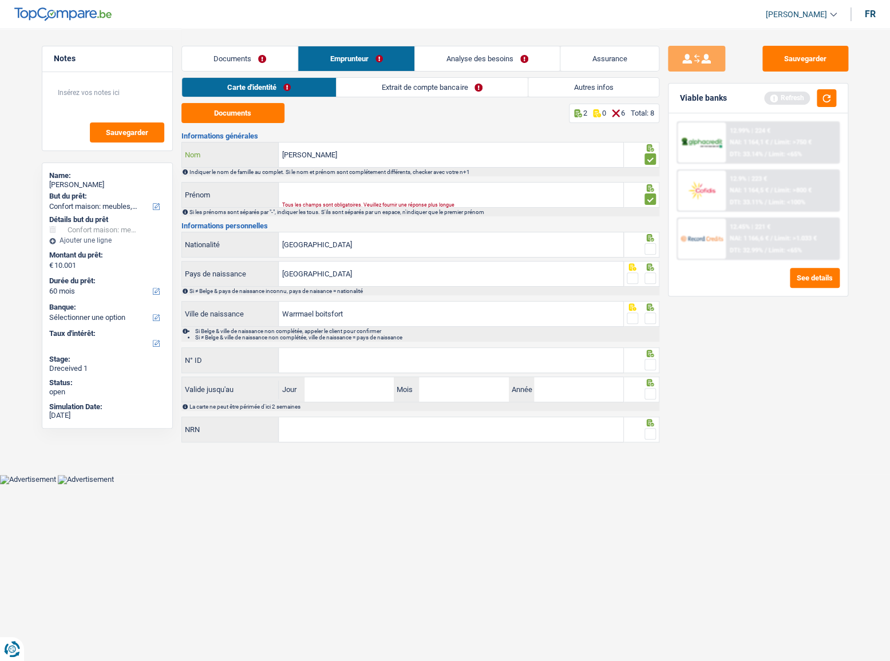
click at [374, 160] on input "[PERSON_NAME]" at bounding box center [451, 154] width 344 height 25
paste input "Davanzo"
drag, startPoint x: 316, startPoint y: 157, endPoint x: 233, endPoint y: 157, distance: 82.4
click at [233, 157] on div "AlexandraDavanzo Nom" at bounding box center [403, 154] width 442 height 25
type input "Davanzo"
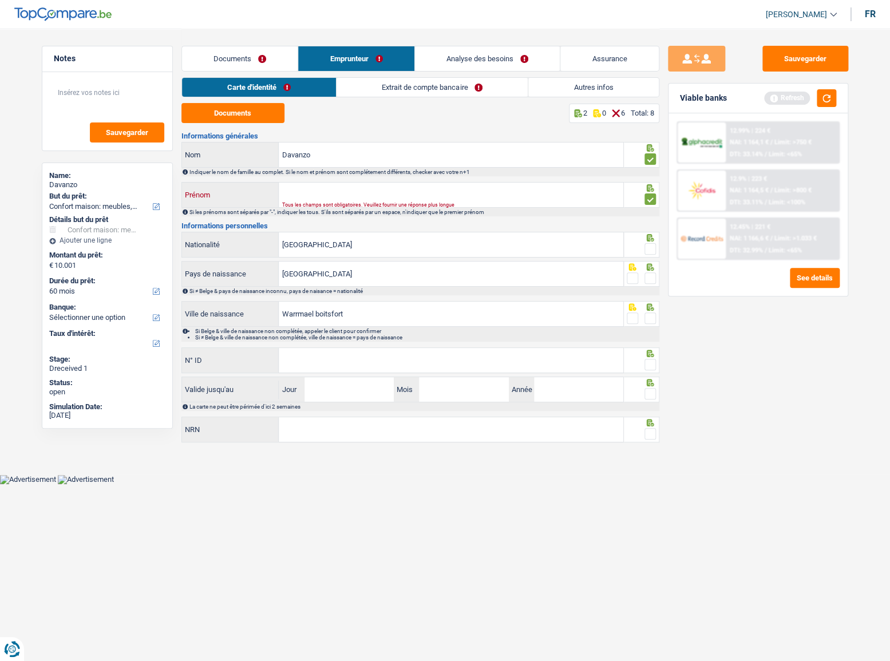
click at [320, 185] on input "Prénom" at bounding box center [451, 194] width 344 height 25
paste input "[PERSON_NAME]"
type input "[PERSON_NAME]"
click at [656, 244] on div at bounding box center [641, 245] width 35 height 26
click at [648, 277] on span at bounding box center [649, 277] width 11 height 11
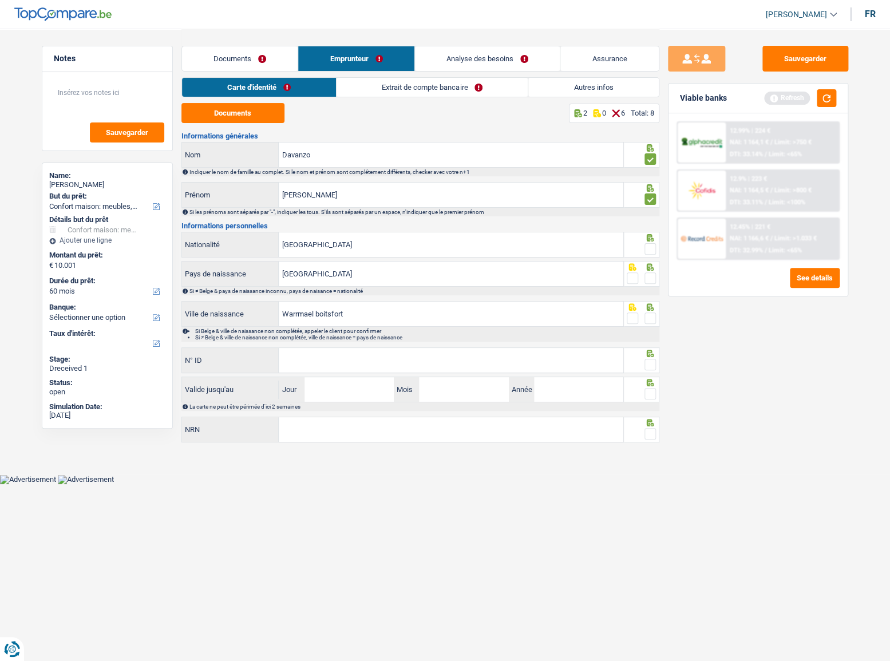
click at [0, 0] on input "radio" at bounding box center [0, 0] width 0 height 0
drag, startPoint x: 651, startPoint y: 241, endPoint x: 645, endPoint y: 297, distance: 57.0
click at [651, 251] on div at bounding box center [649, 249] width 11 height 14
click at [648, 316] on span at bounding box center [649, 317] width 11 height 11
click at [0, 0] on input "radio" at bounding box center [0, 0] width 0 height 0
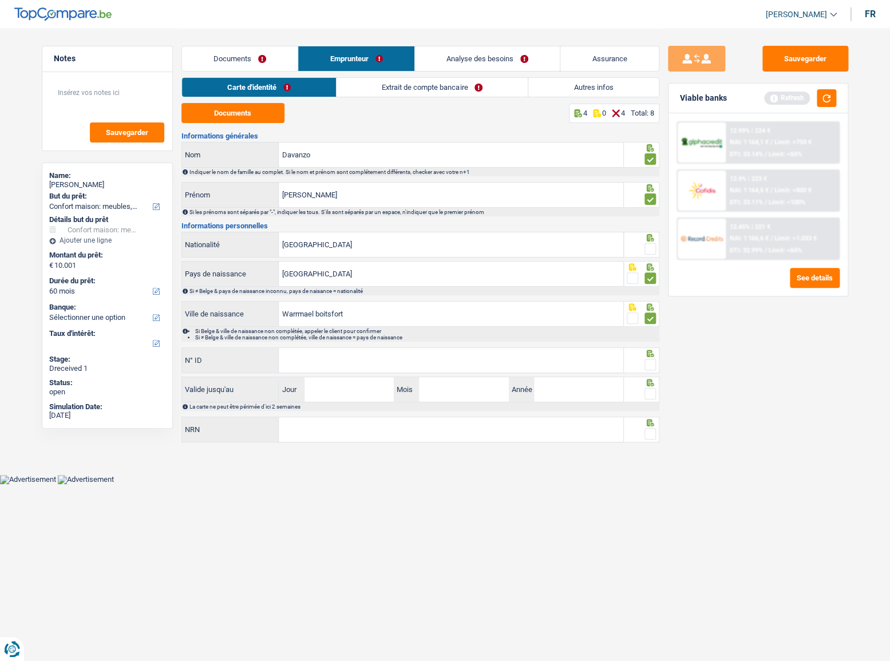
click at [649, 249] on span at bounding box center [649, 248] width 11 height 11
click at [0, 0] on input "radio" at bounding box center [0, 0] width 0 height 0
click at [388, 349] on input "N° ID" at bounding box center [451, 360] width 344 height 25
click at [354, 348] on input "N° ID" at bounding box center [451, 360] width 344 height 25
paste input "[PHONE_NUMBER]"
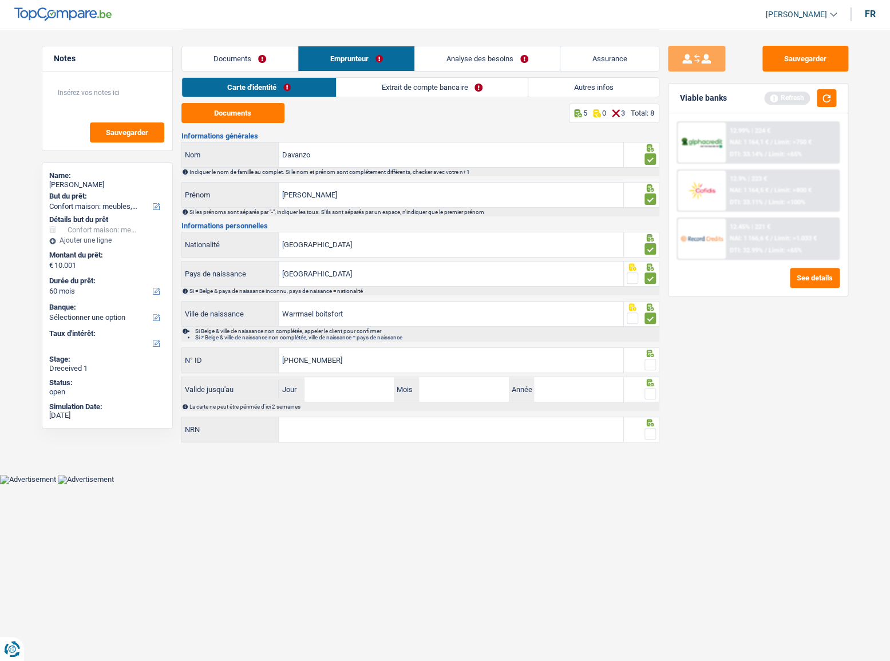
type input "[PHONE_NUMBER]"
click at [317, 389] on input "Jour" at bounding box center [348, 389] width 89 height 25
type input "02"
type input "03"
type input "2028"
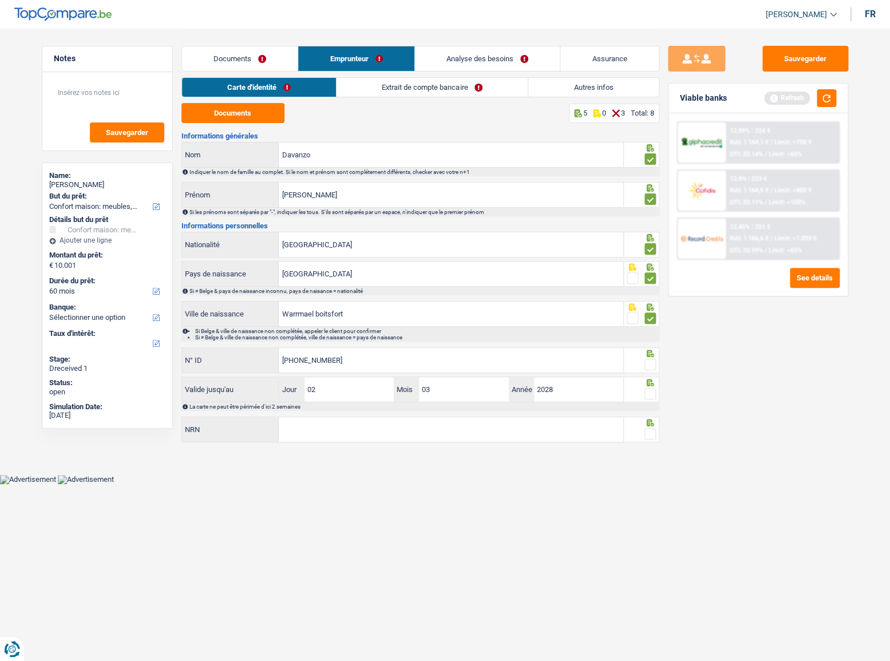
click at [651, 395] on span at bounding box center [649, 393] width 11 height 11
click at [0, 0] on input "radio" at bounding box center [0, 0] width 0 height 0
click at [646, 364] on span at bounding box center [649, 364] width 11 height 11
click at [0, 0] on input "radio" at bounding box center [0, 0] width 0 height 0
click at [653, 432] on span at bounding box center [649, 433] width 11 height 11
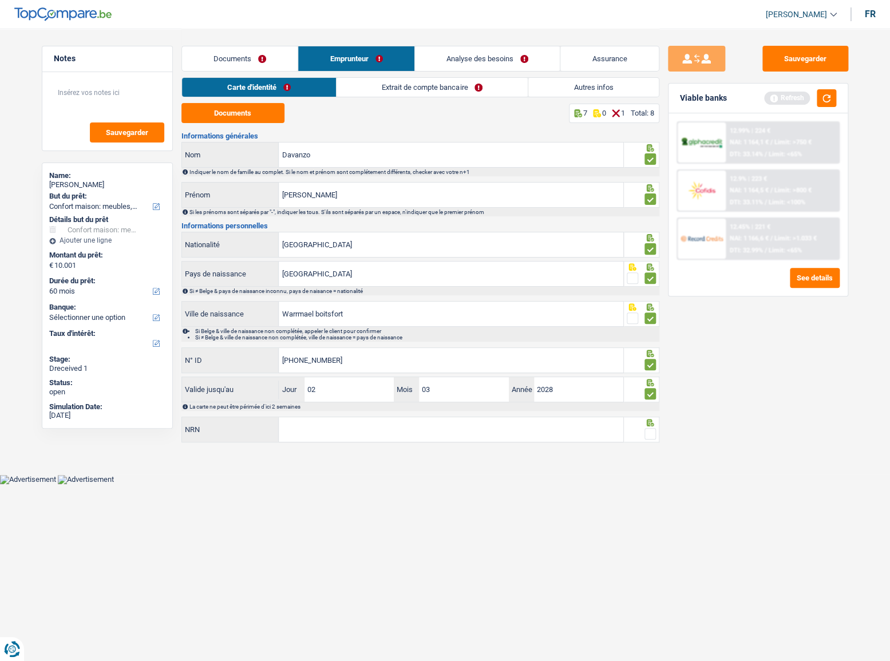
click at [0, 0] on input "radio" at bounding box center [0, 0] width 0 height 0
drag, startPoint x: 303, startPoint y: 426, endPoint x: 309, endPoint y: 422, distance: 7.2
click at [303, 426] on input "NRN" at bounding box center [451, 429] width 344 height 25
type input "63.02.26-306.57"
click at [421, 97] on div "Carte d'identité Extrait de compte bancaire Autres infos" at bounding box center [420, 90] width 478 height 26
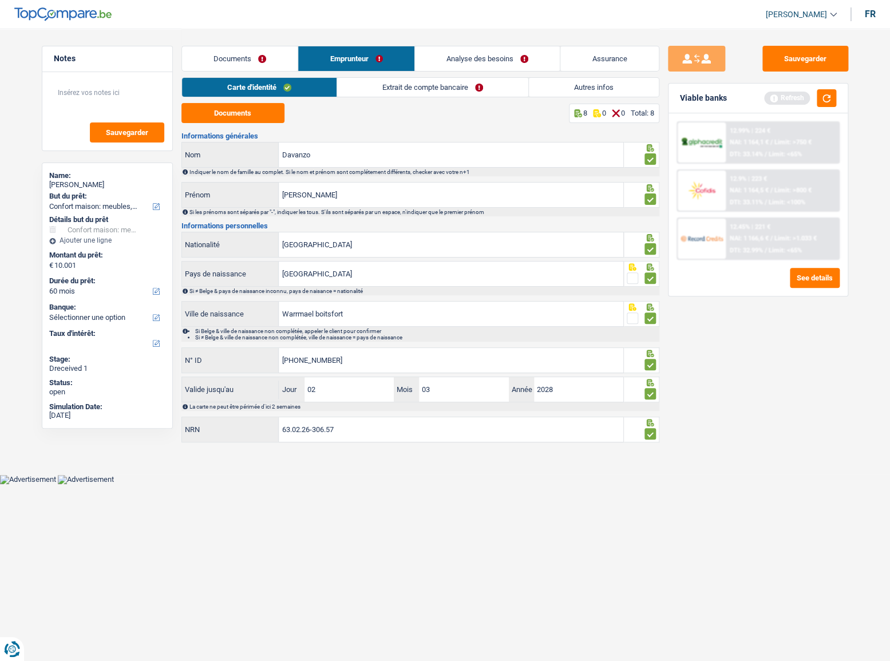
click at [418, 92] on link "Extrait de compte bancaire" at bounding box center [432, 87] width 191 height 19
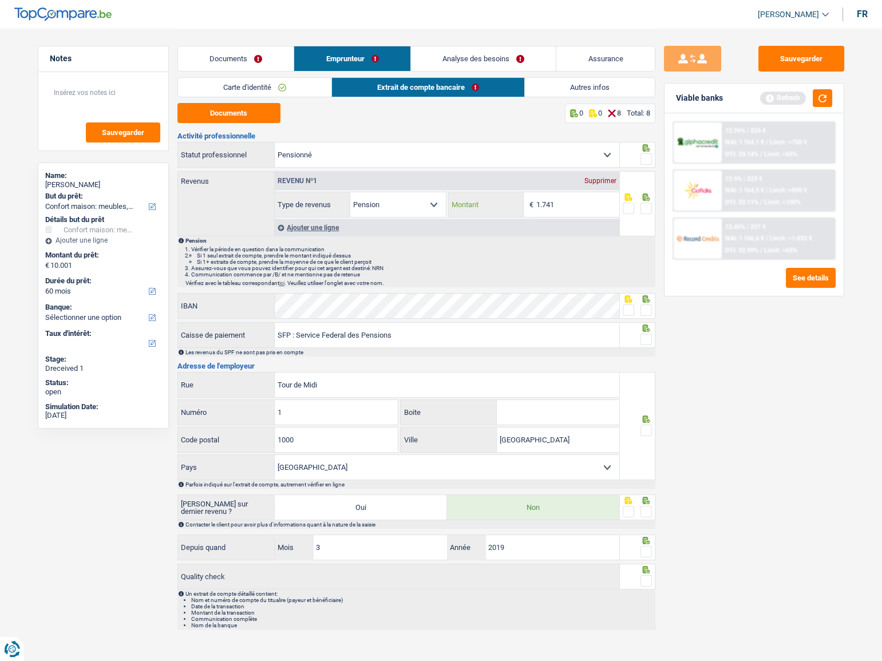
click at [577, 207] on input "1.741" at bounding box center [577, 204] width 83 height 25
click at [245, 118] on button "Documents" at bounding box center [228, 113] width 103 height 20
drag, startPoint x: 548, startPoint y: 205, endPoint x: 597, endPoint y: 211, distance: 48.9
click at [597, 211] on input "1.741" at bounding box center [577, 204] width 83 height 25
type input "1.731"
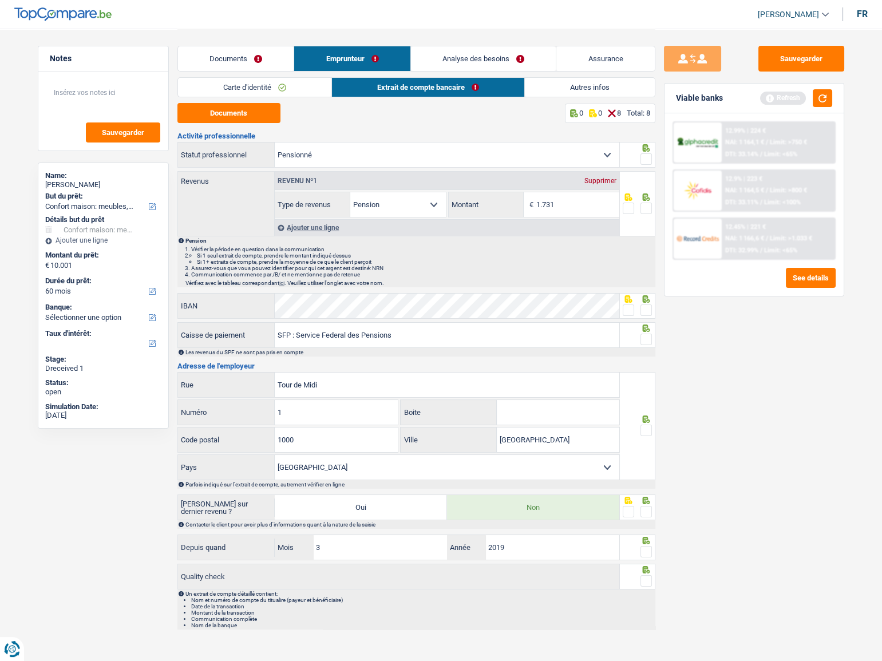
click at [646, 204] on span at bounding box center [645, 208] width 11 height 11
click at [0, 0] on input "radio" at bounding box center [0, 0] width 0 height 0
drag, startPoint x: 649, startPoint y: 157, endPoint x: 644, endPoint y: 211, distance: 54.6
click at [648, 157] on span at bounding box center [645, 158] width 11 height 11
click at [0, 0] on input "radio" at bounding box center [0, 0] width 0 height 0
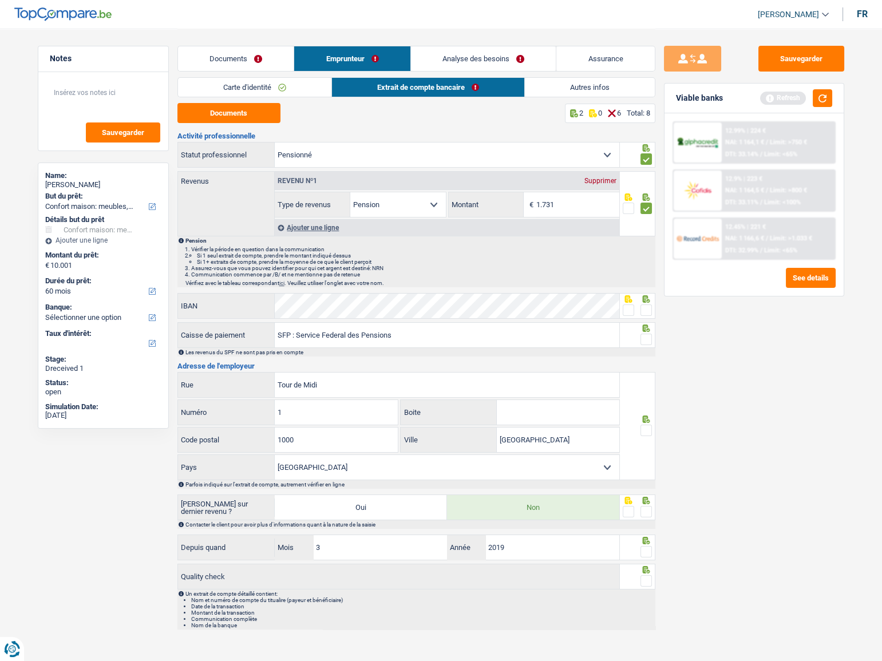
click at [641, 310] on span at bounding box center [645, 309] width 11 height 11
click at [0, 0] on input "radio" at bounding box center [0, 0] width 0 height 0
click at [627, 314] on span at bounding box center [627, 309] width 11 height 11
click at [0, 0] on input "radio" at bounding box center [0, 0] width 0 height 0
click at [648, 342] on span at bounding box center [645, 339] width 11 height 11
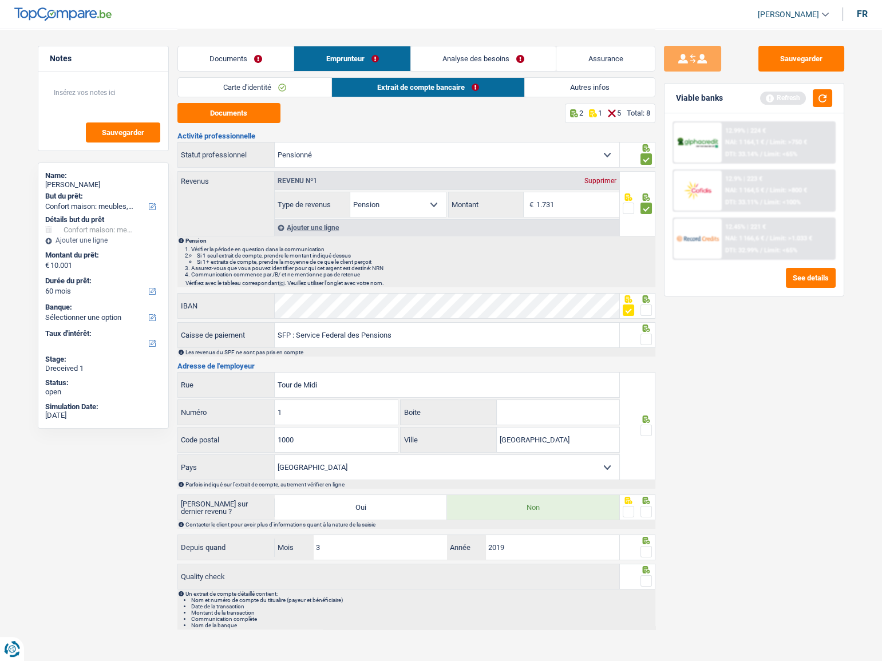
click at [0, 0] on input "radio" at bounding box center [0, 0] width 0 height 0
click at [645, 424] on span at bounding box center [645, 429] width 11 height 11
click at [0, 0] on input "radio" at bounding box center [0, 0] width 0 height 0
click at [648, 507] on span at bounding box center [645, 511] width 11 height 11
click at [0, 0] on input "radio" at bounding box center [0, 0] width 0 height 0
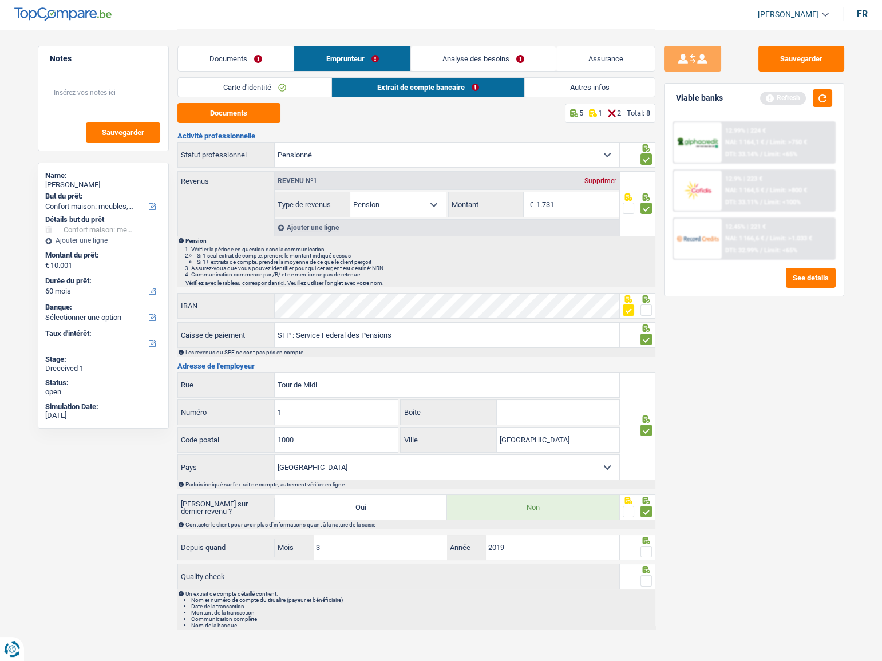
click at [644, 548] on span at bounding box center [645, 551] width 11 height 11
click at [0, 0] on input "radio" at bounding box center [0, 0] width 0 height 0
click at [646, 571] on icon at bounding box center [645, 569] width 11 height 7
click at [642, 581] on span at bounding box center [645, 580] width 11 height 11
click at [0, 0] on input "radio" at bounding box center [0, 0] width 0 height 0
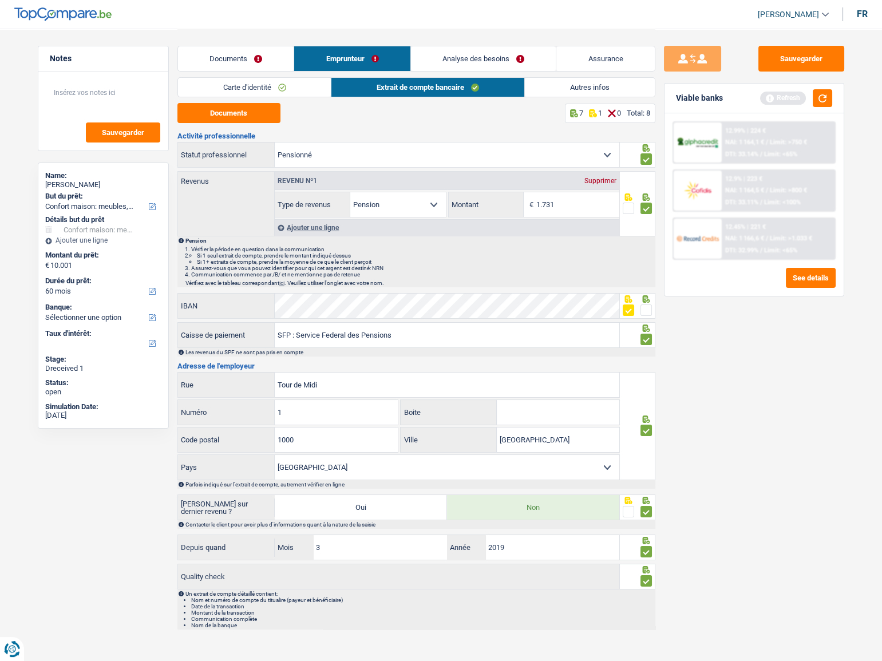
click at [567, 90] on link "Autres infos" at bounding box center [590, 87] width 130 height 19
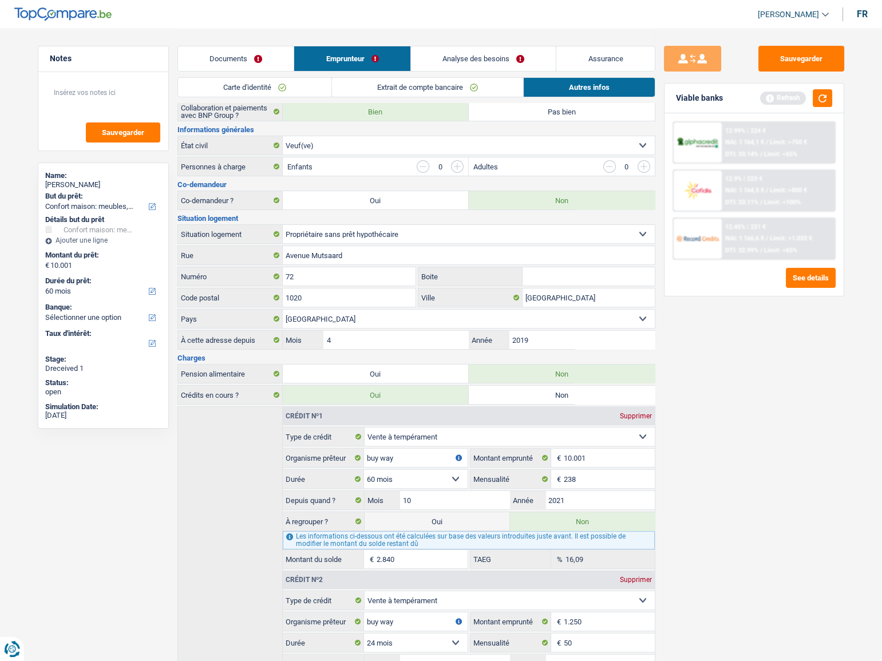
scroll to position [208, 0]
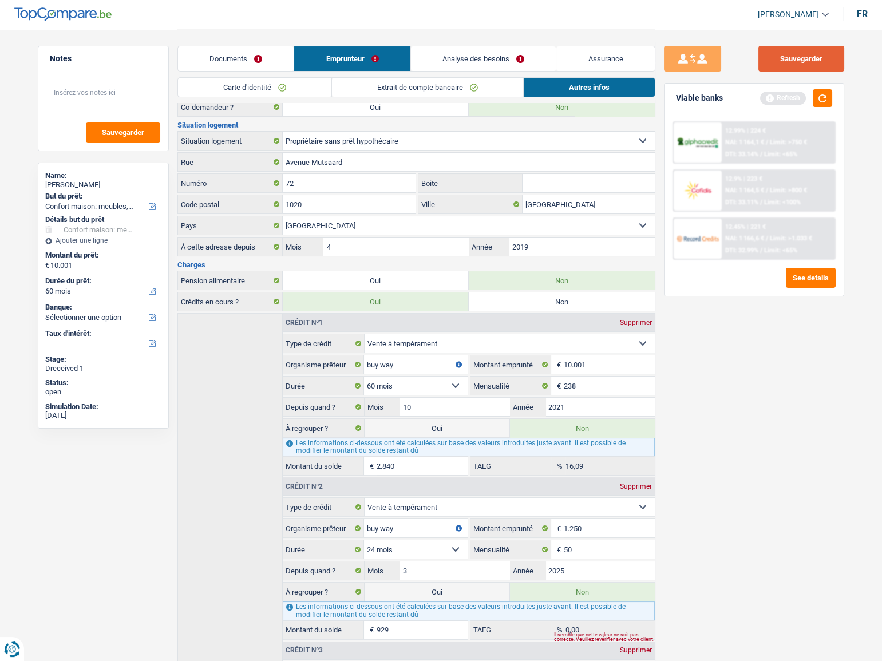
drag, startPoint x: 793, startPoint y: 58, endPoint x: 811, endPoint y: 85, distance: 32.5
click at [795, 62] on button "Sauvegarder" at bounding box center [801, 59] width 86 height 26
drag, startPoint x: 817, startPoint y: 99, endPoint x: 595, endPoint y: 136, distance: 225.5
click at [818, 100] on button "button" at bounding box center [821, 98] width 19 height 18
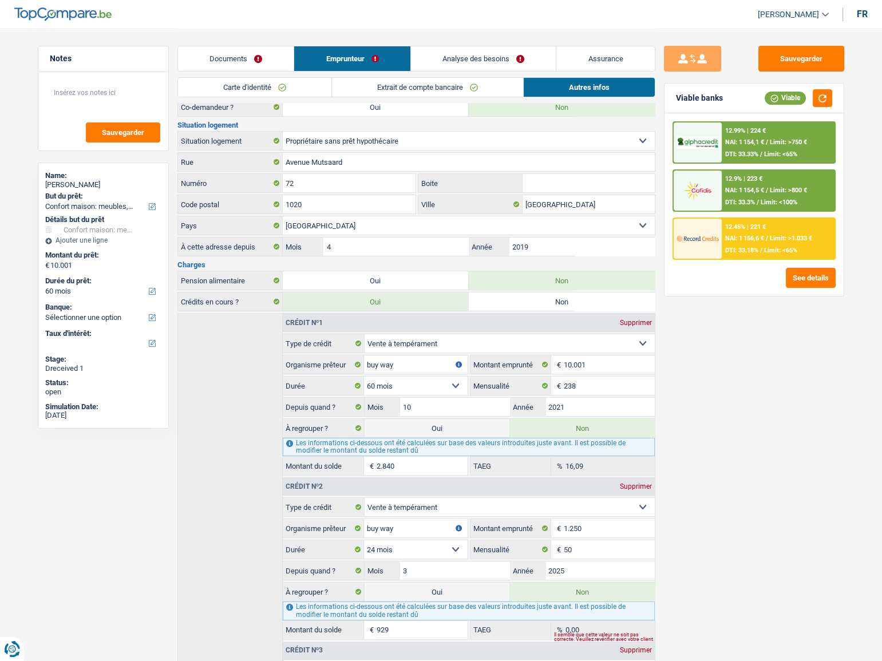
click at [744, 132] on div "12.99% | 224 €" at bounding box center [745, 130] width 41 height 7
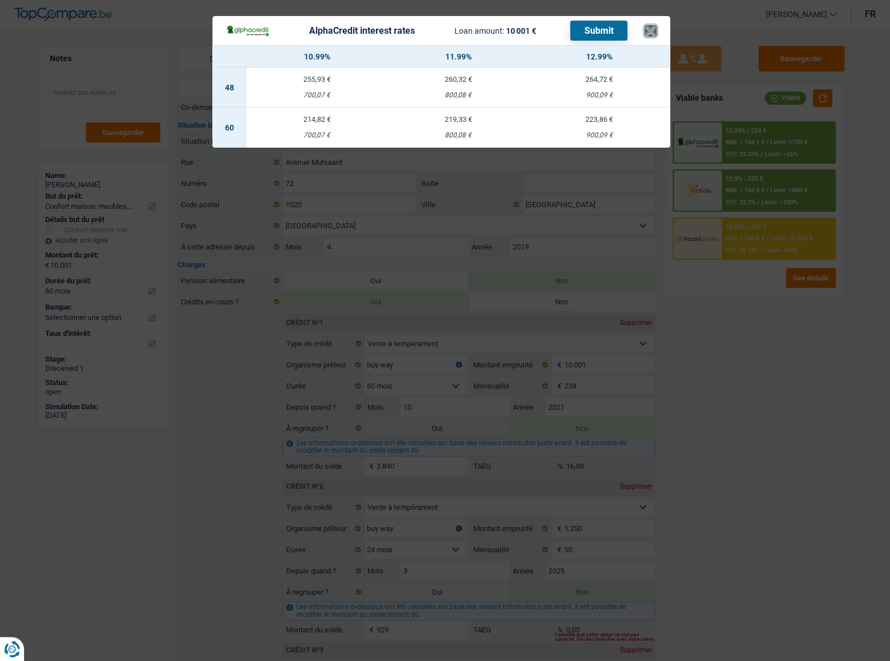
click at [651, 30] on button "×" at bounding box center [650, 30] width 12 height 11
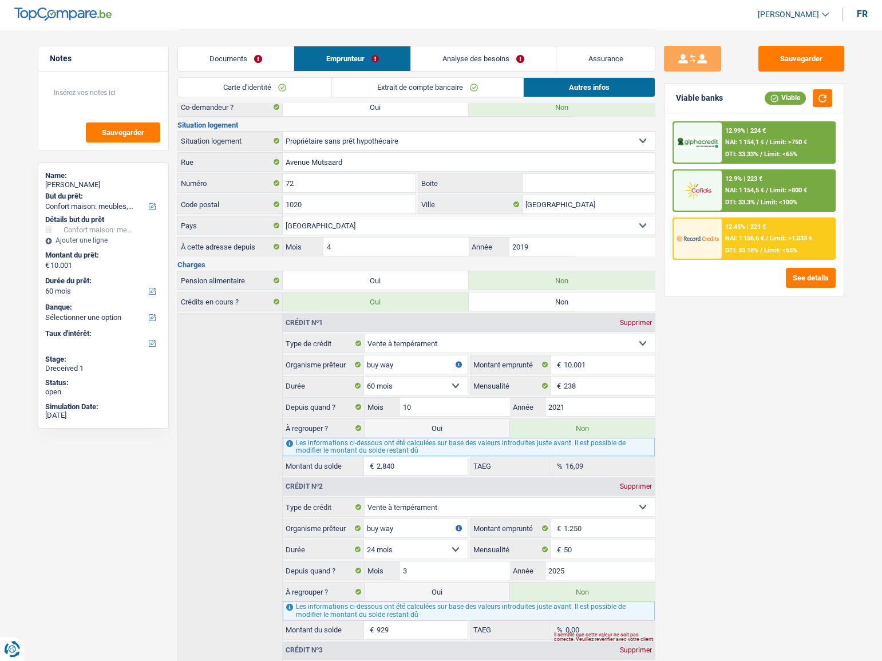
click at [501, 50] on link "Analyse des besoins" at bounding box center [483, 58] width 145 height 25
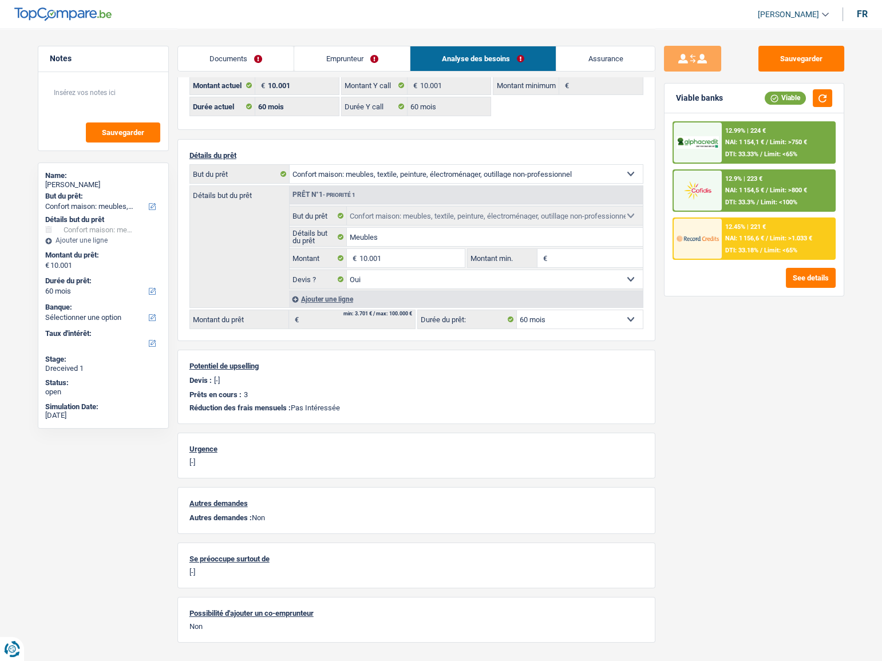
scroll to position [0, 0]
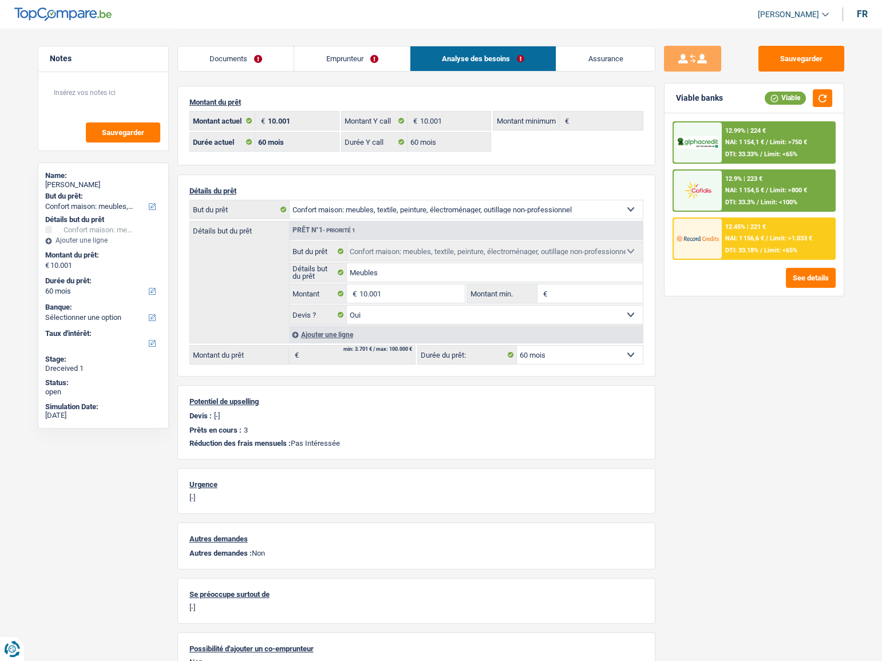
click at [760, 145] on span "NAI: 1 154,1 €" at bounding box center [744, 141] width 39 height 7
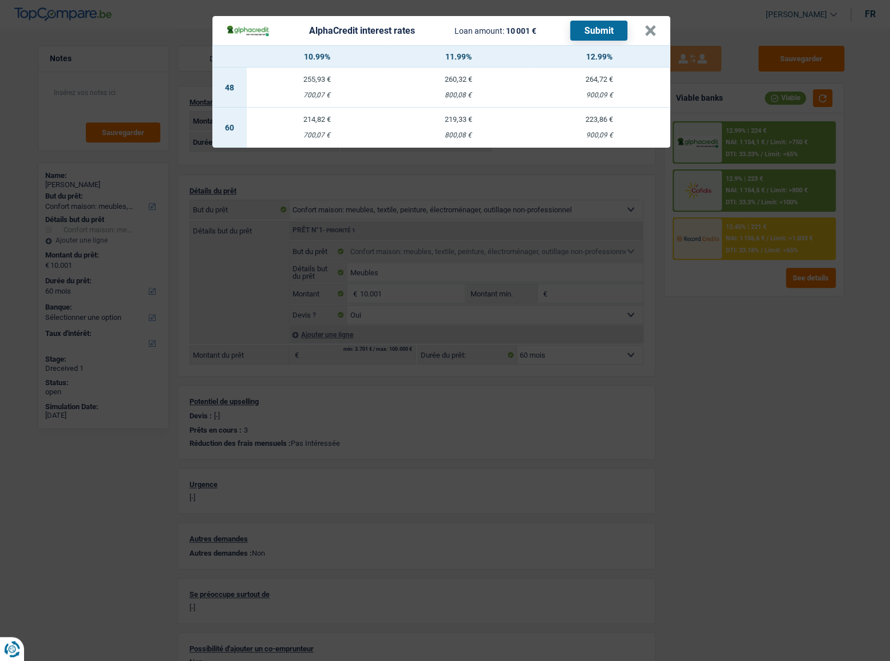
click at [586, 136] on div "900,09 €" at bounding box center [599, 135] width 141 height 7
select select "alphacredit"
type input "12,99"
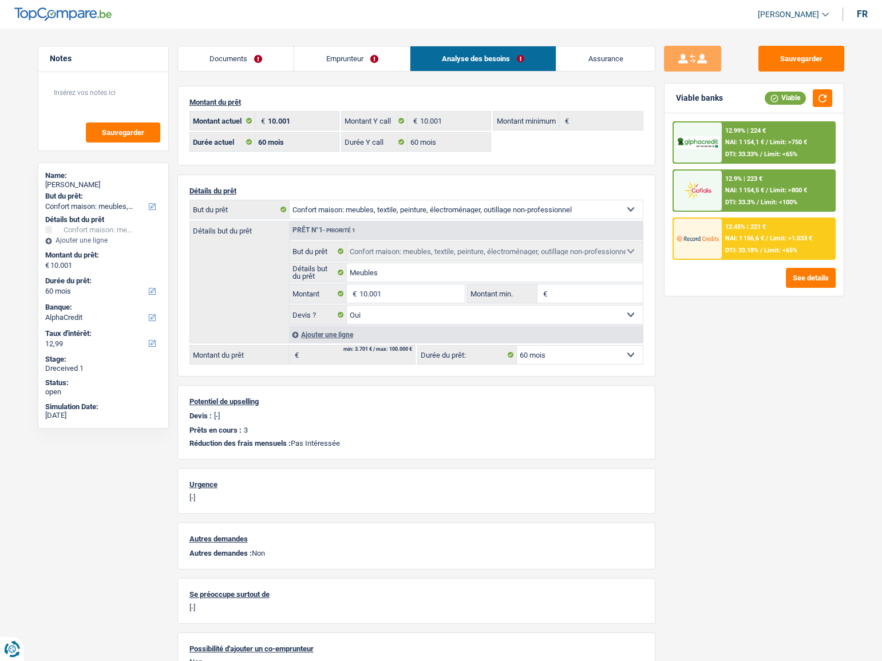
click at [767, 136] on div "12.99% | 224 € NAI: 1 154,1 € / Limit: >750 € DTI: 33.33% / Limit: <65%" at bounding box center [777, 142] width 113 height 40
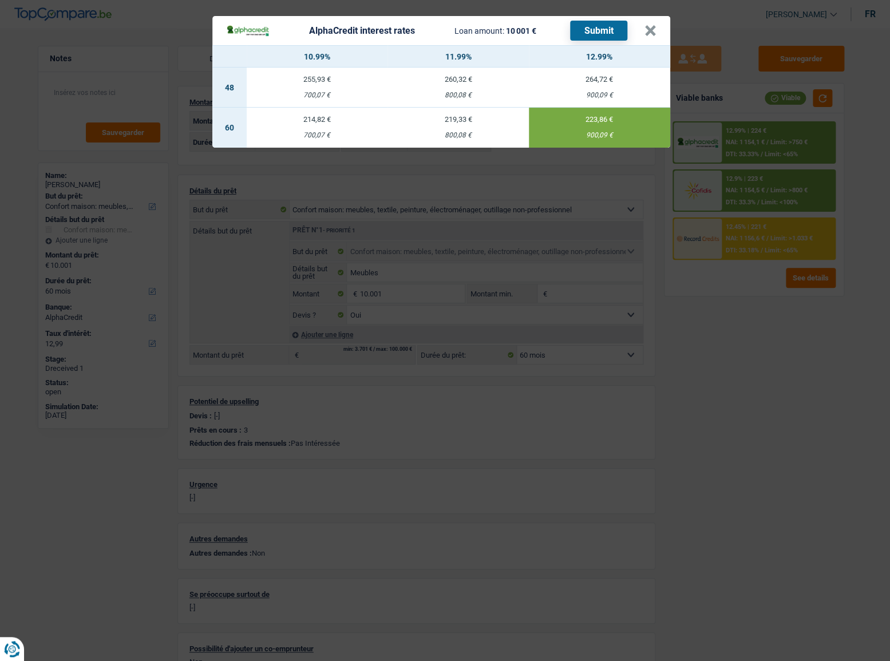
click at [605, 29] on button "Submit" at bounding box center [598, 31] width 57 height 20
click at [650, 36] on button "×" at bounding box center [650, 30] width 12 height 11
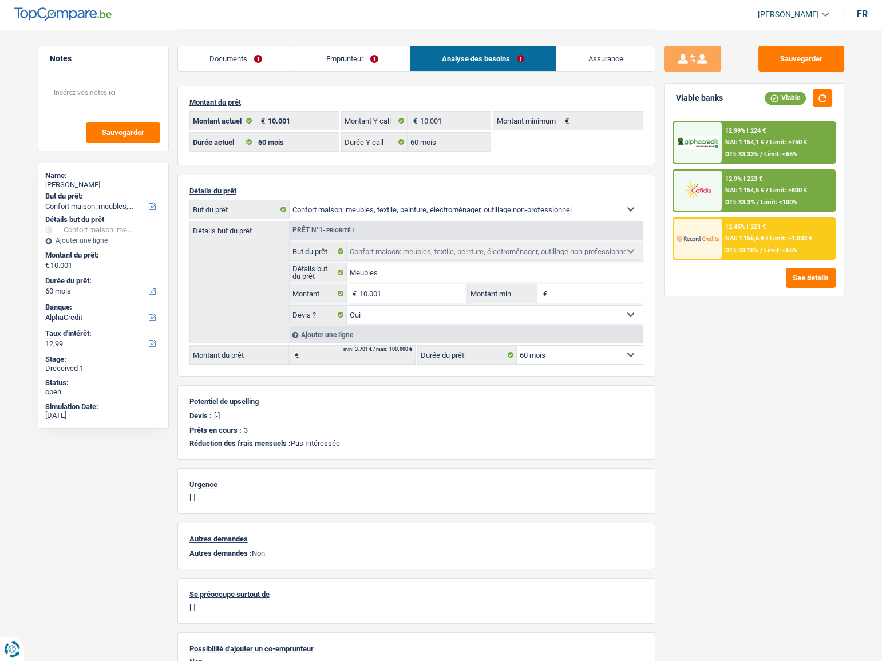
click at [778, 181] on div "12.9% | 223 € NAI: 1 154,5 € / Limit: >800 € DTI: 33.3% / Limit: <100%" at bounding box center [777, 190] width 113 height 40
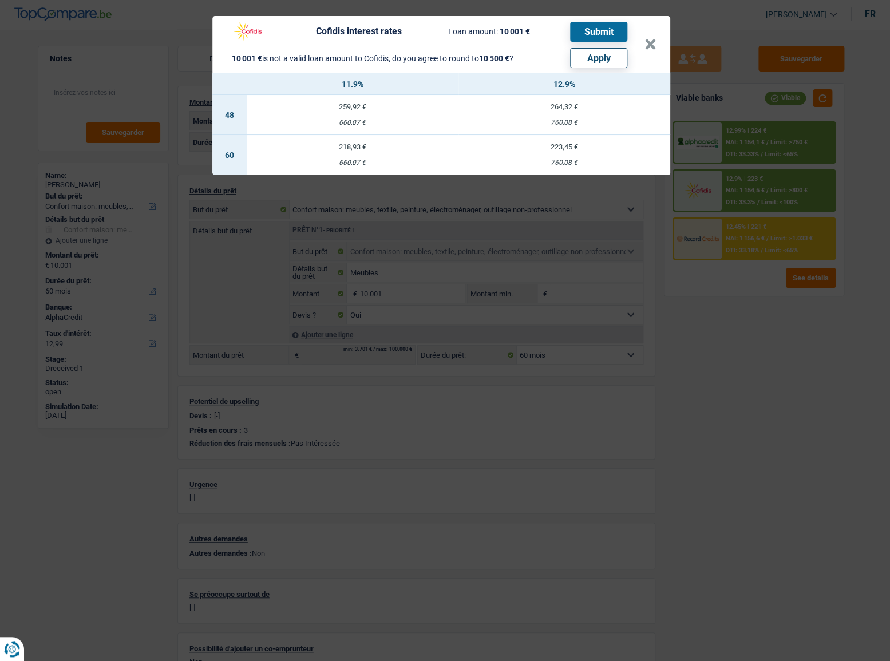
click at [744, 271] on div "Cofidis interest rates Loan amount: 10 001 € Submit 10 001 € is not a valid loa…" at bounding box center [445, 330] width 890 height 661
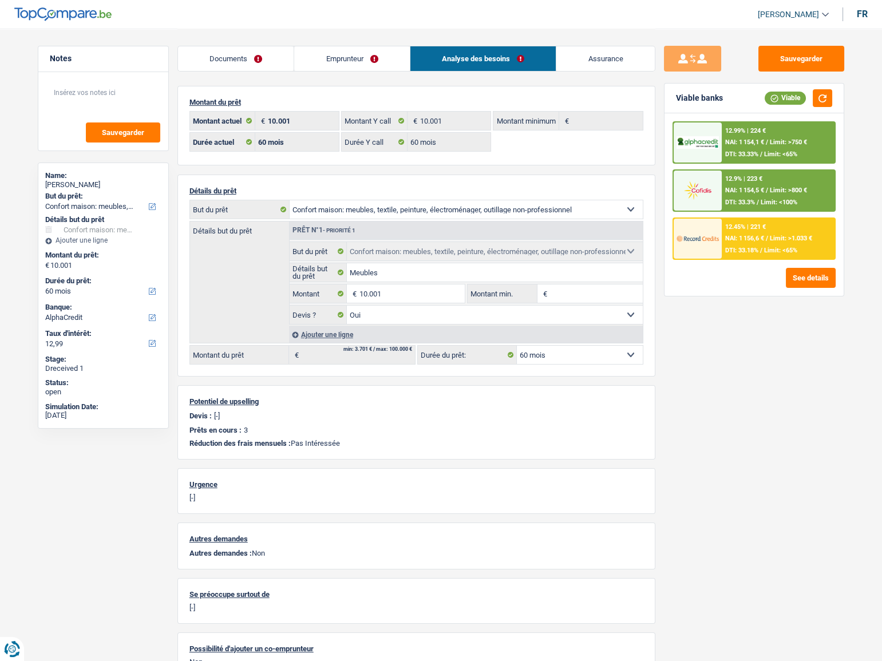
click at [741, 223] on div "12.45% | 221 €" at bounding box center [745, 226] width 41 height 7
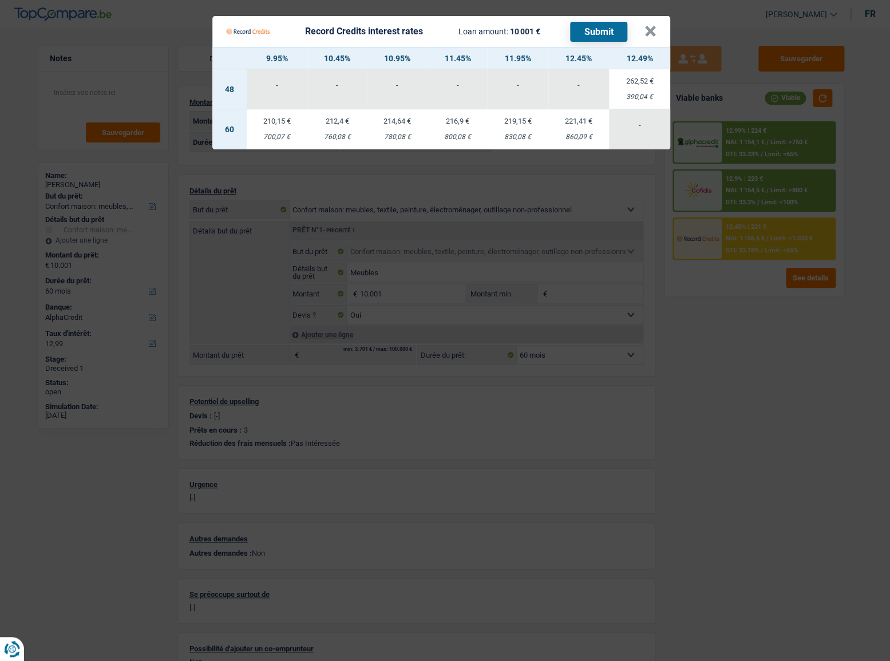
click at [572, 137] on div "860,09 €" at bounding box center [578, 136] width 61 height 7
select select "record credits"
type input "12,45"
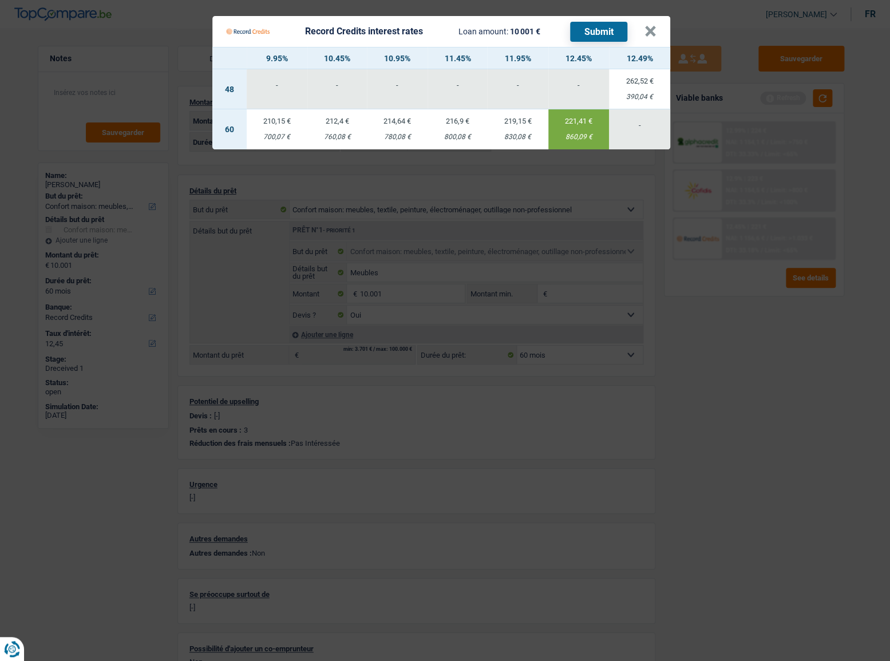
click at [604, 29] on button "Submit" at bounding box center [598, 32] width 57 height 20
click at [656, 31] on Credits___BV_modal_header_ "Record Credits interest rates Loan amount: 10 001 € Submit ×" at bounding box center [441, 31] width 458 height 31
click at [647, 34] on button "×" at bounding box center [650, 31] width 12 height 11
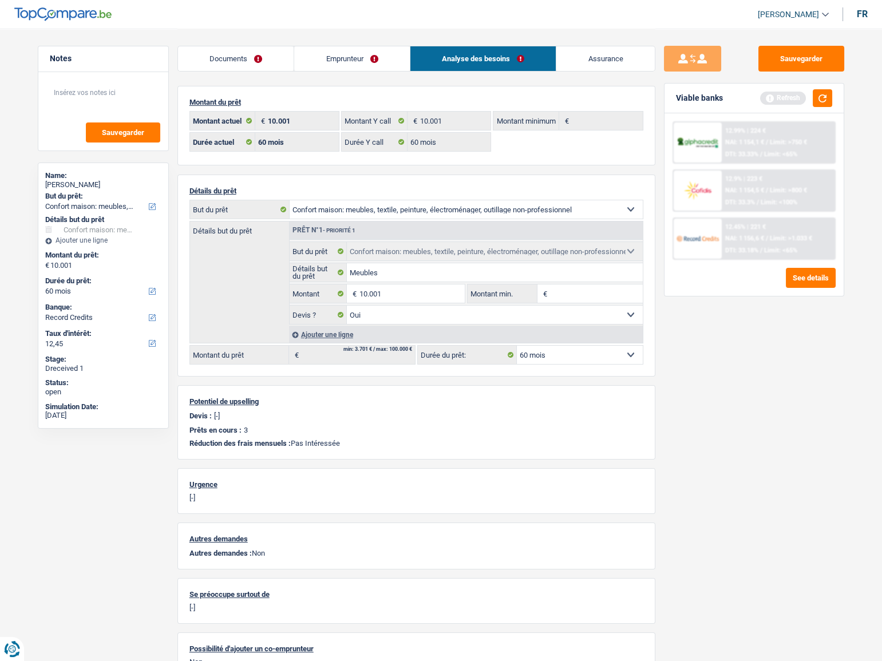
click at [794, 195] on div "12.9% | 223 € NAI: 1 154,5 € / Limit: >800 € DTI: 33.3% / Limit: <100%" at bounding box center [777, 190] width 113 height 40
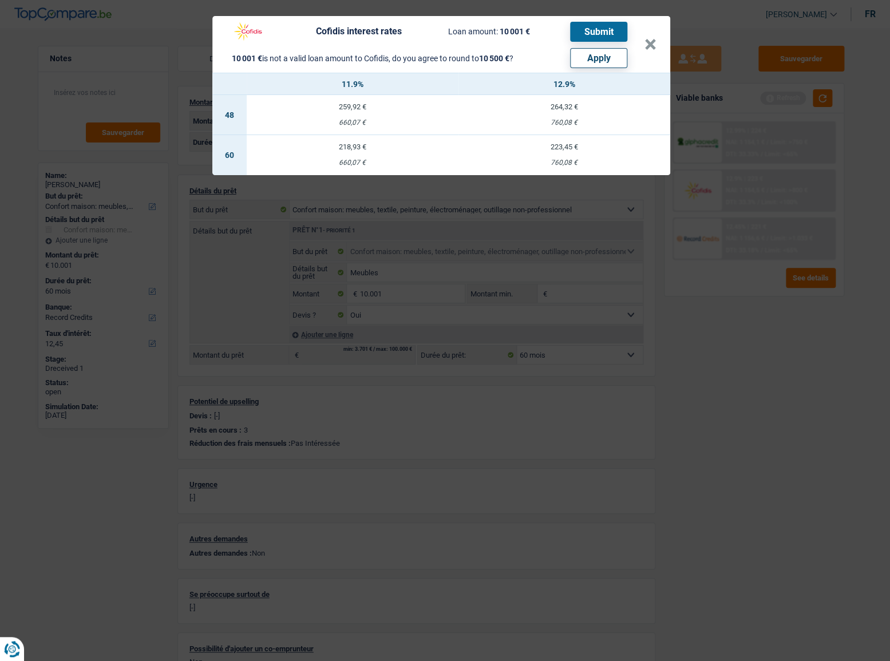
click at [592, 62] on button "Apply" at bounding box center [598, 58] width 57 height 20
type input "10.500"
select select "other"
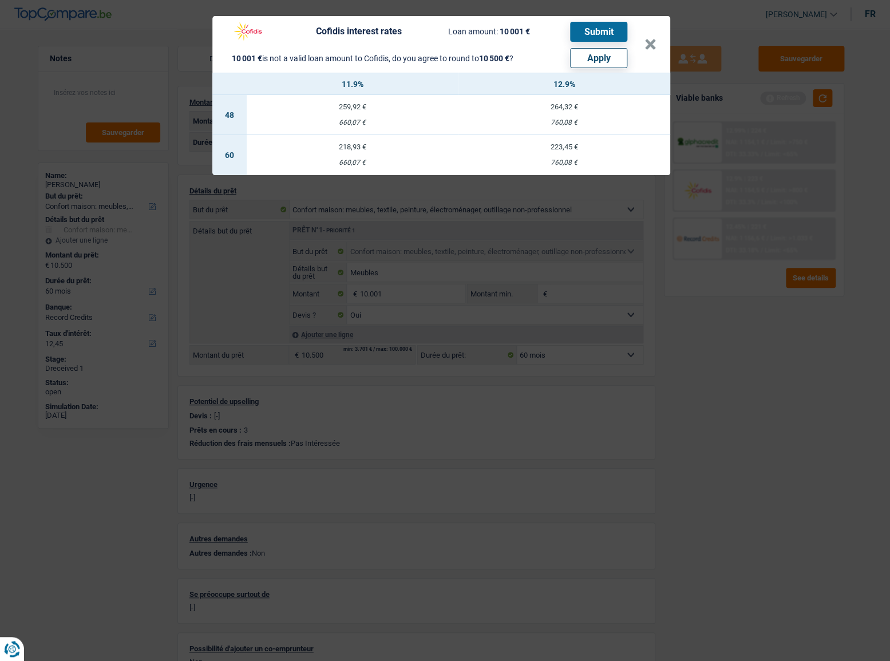
select select "other"
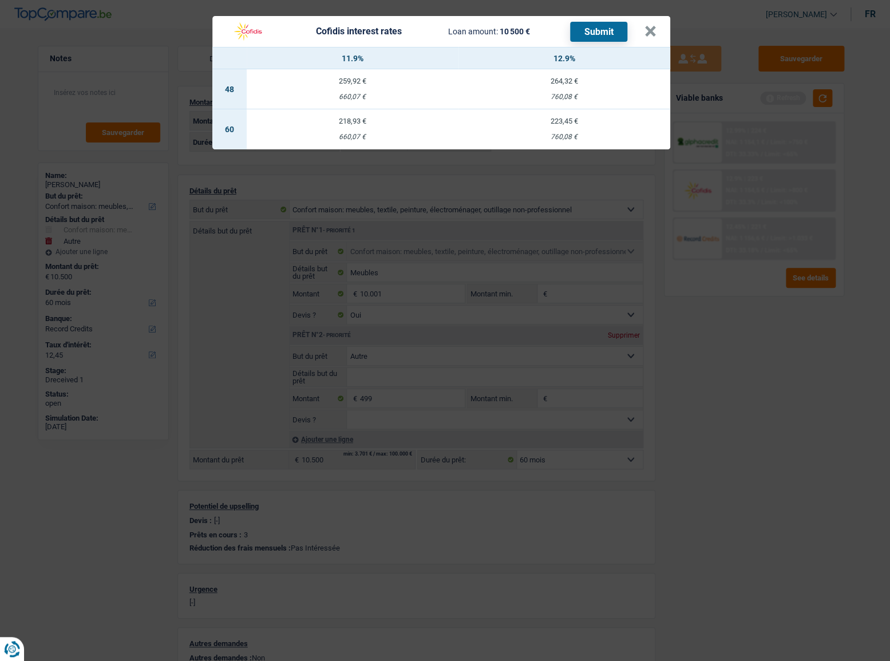
click at [609, 132] on td "223,45 € 760,08 €" at bounding box center [564, 129] width 212 height 40
select select "cofidis"
type input "12,90"
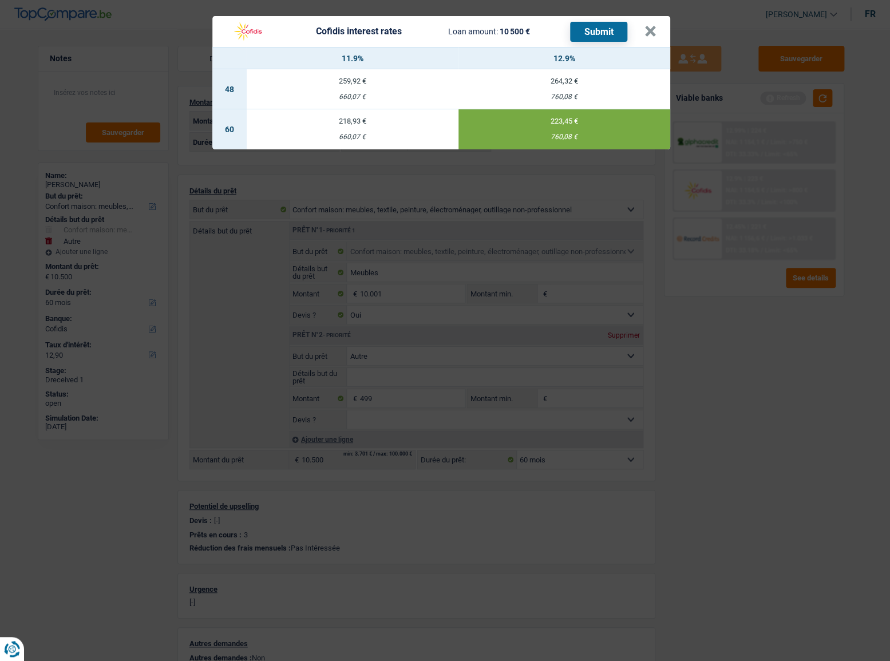
click at [604, 29] on button "Submit" at bounding box center [598, 32] width 57 height 20
drag, startPoint x: 649, startPoint y: 26, endPoint x: 632, endPoint y: 70, distance: 46.5
click at [648, 27] on button "×" at bounding box center [650, 31] width 12 height 11
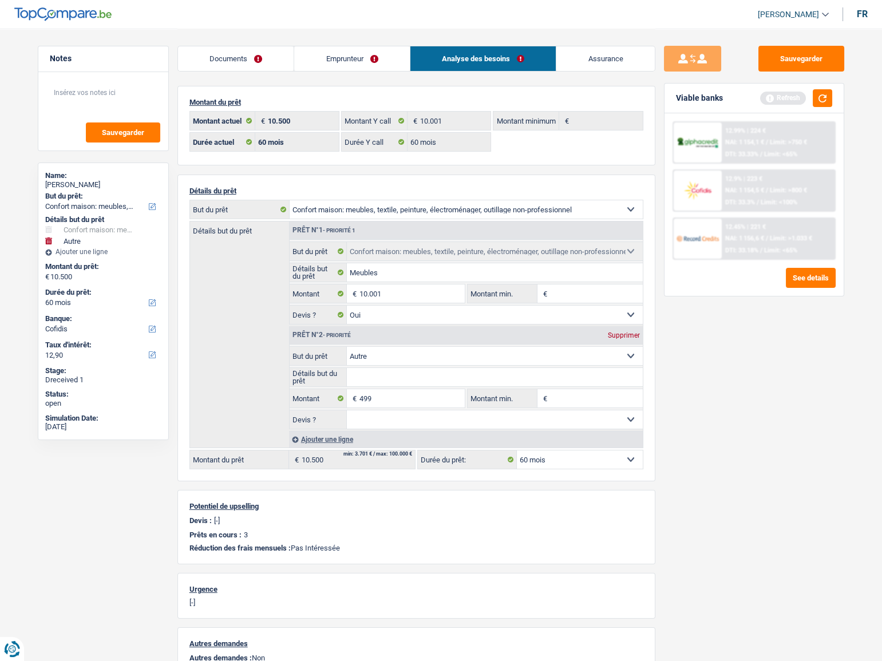
click at [226, 58] on link "Documents" at bounding box center [236, 58] width 116 height 25
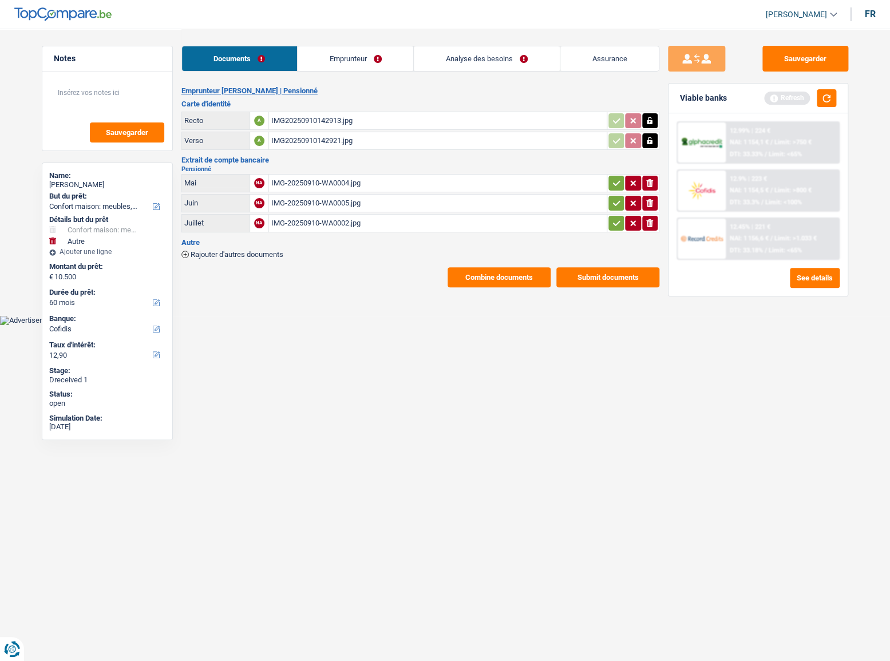
click at [600, 276] on button "Submit documents" at bounding box center [607, 277] width 103 height 20
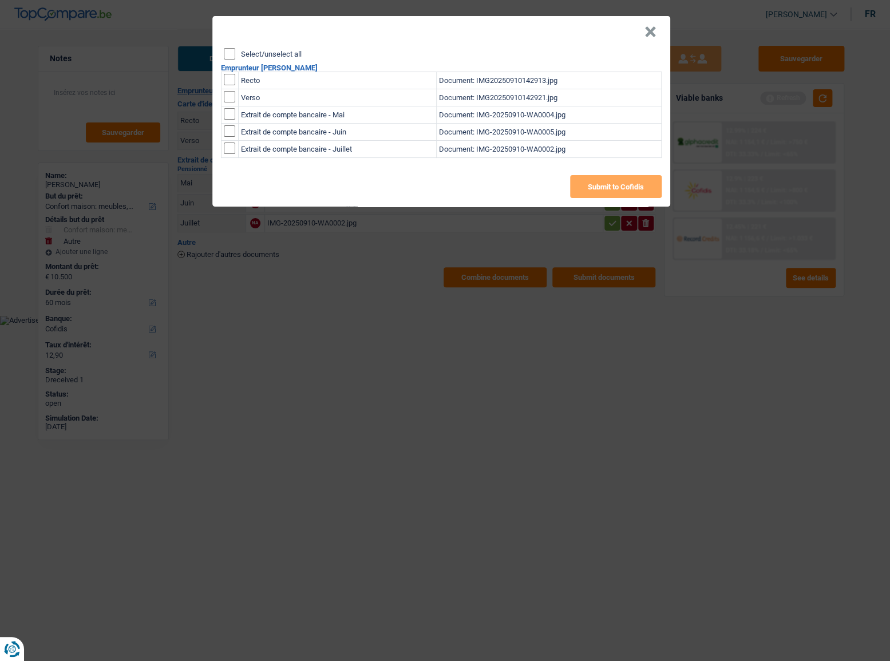
click at [228, 49] on div "× Select/unselect all Emprunteur [PERSON_NAME] Recto Document: IMG2025091014291…" at bounding box center [441, 111] width 458 height 190
click at [227, 50] on input "Select/unselect all" at bounding box center [229, 53] width 11 height 11
checkbox input "true"
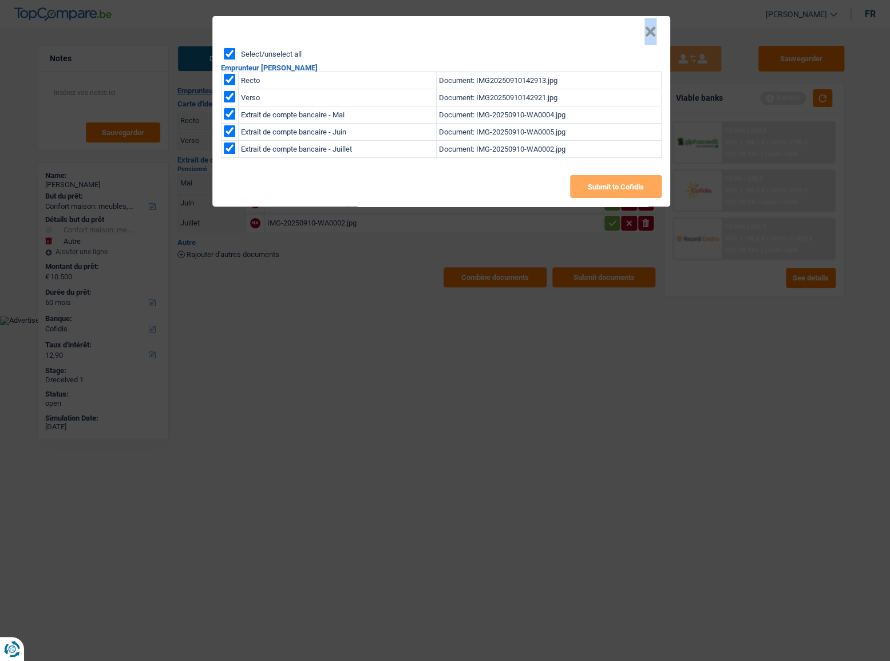
checkbox input "true"
click at [652, 187] on button "Submit to Cofidis" at bounding box center [616, 186] width 92 height 23
drag, startPoint x: 653, startPoint y: 32, endPoint x: 719, endPoint y: 39, distance: 65.6
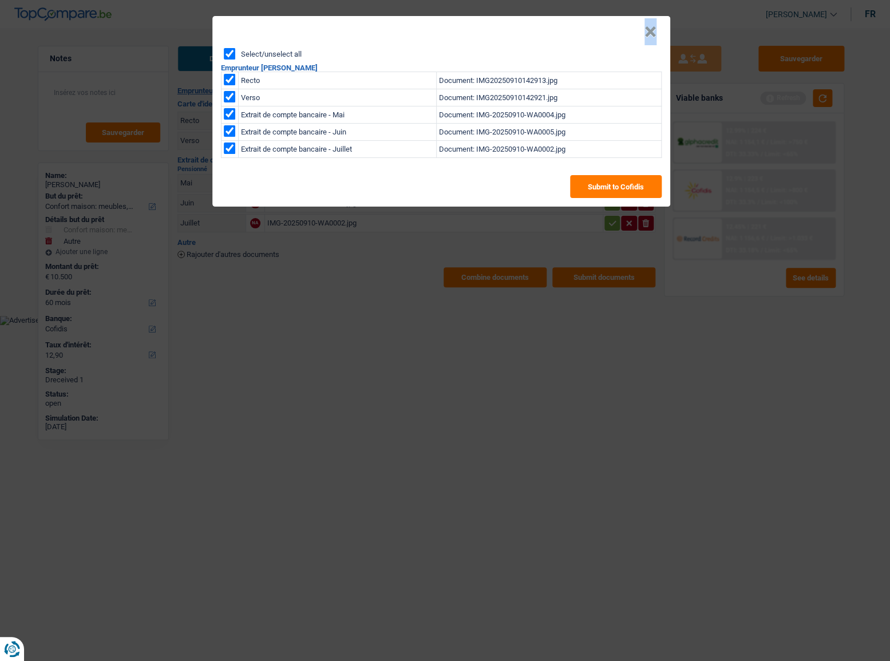
click at [653, 32] on button "×" at bounding box center [650, 31] width 12 height 11
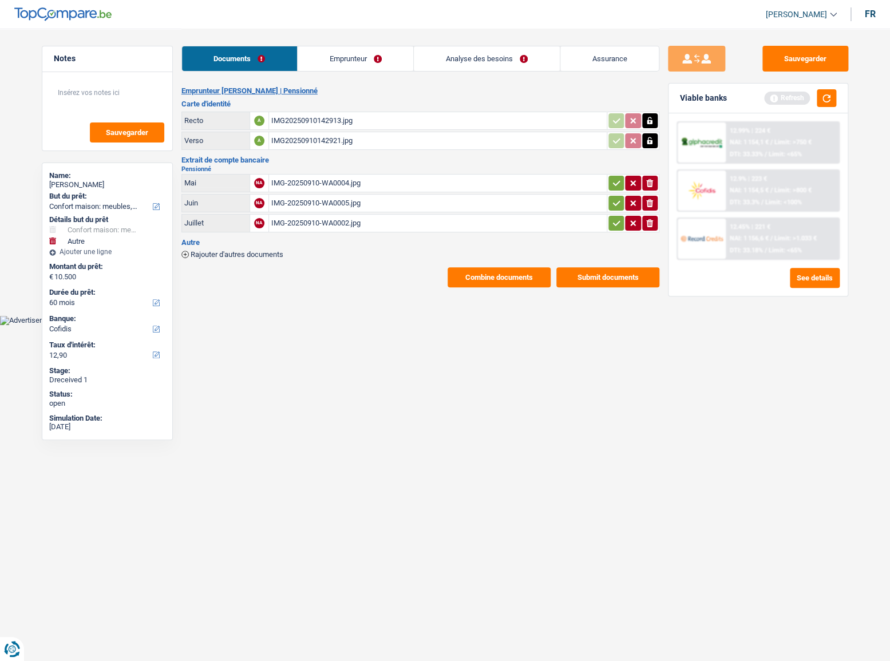
drag, startPoint x: 549, startPoint y: 477, endPoint x: 581, endPoint y: 374, distance: 107.1
click at [549, 325] on html "Vous avez le contrôle de vos données Nous utilisons des cookies, tout comme nos…" at bounding box center [445, 162] width 890 height 325
click at [502, 270] on button "Combine documents" at bounding box center [498, 277] width 103 height 20
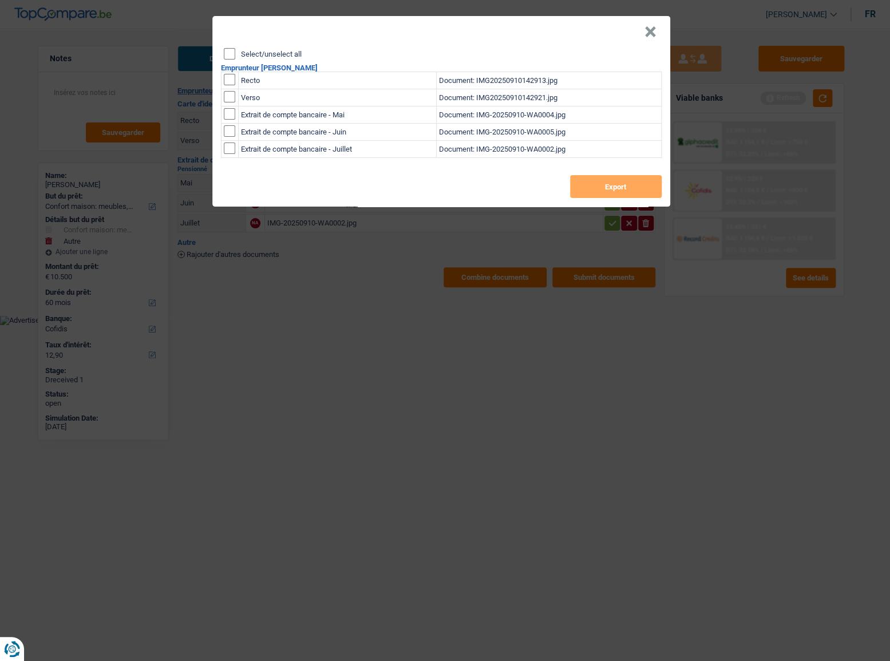
click at [224, 51] on div "Select/unselect all Emprunteur [PERSON_NAME] Recto Document: IMG20250910142913.…" at bounding box center [441, 127] width 458 height 158
click at [232, 55] on input "Select/unselect all" at bounding box center [229, 53] width 11 height 11
checkbox input "true"
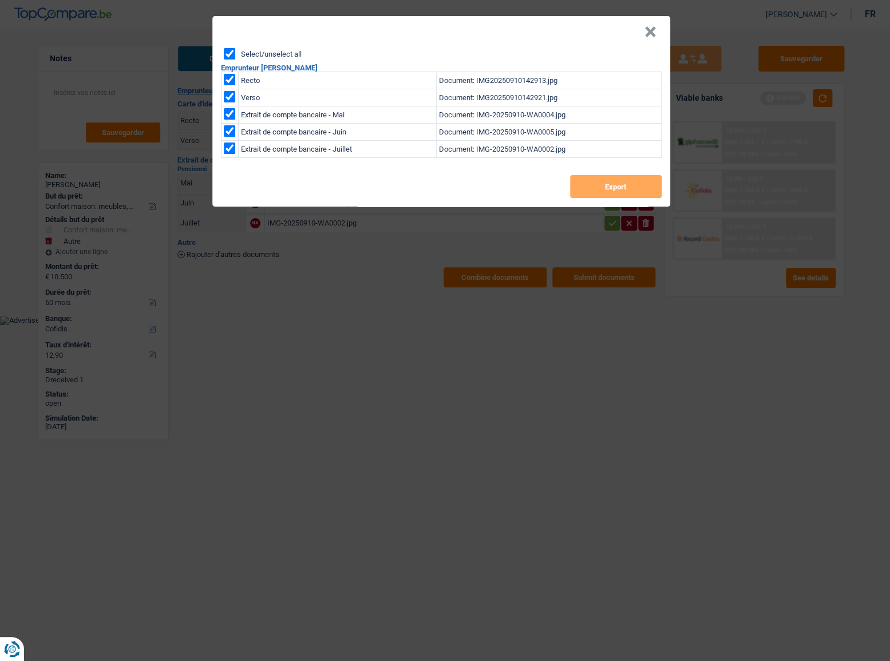
checkbox input "true"
click at [637, 189] on button "Export" at bounding box center [616, 186] width 92 height 23
click at [646, 34] on button "×" at bounding box center [650, 31] width 12 height 11
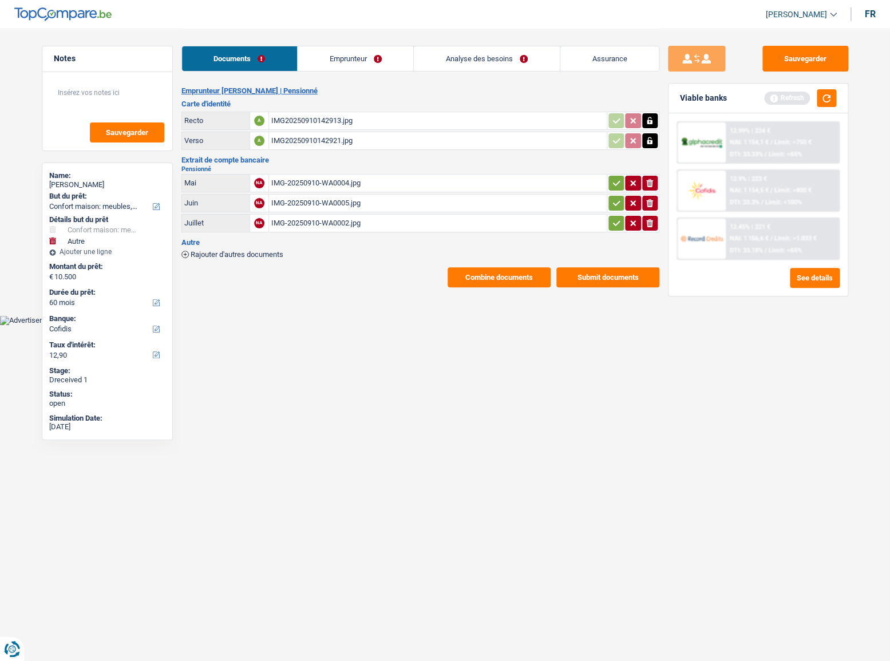
click at [323, 62] on link "Emprunteur" at bounding box center [355, 58] width 116 height 25
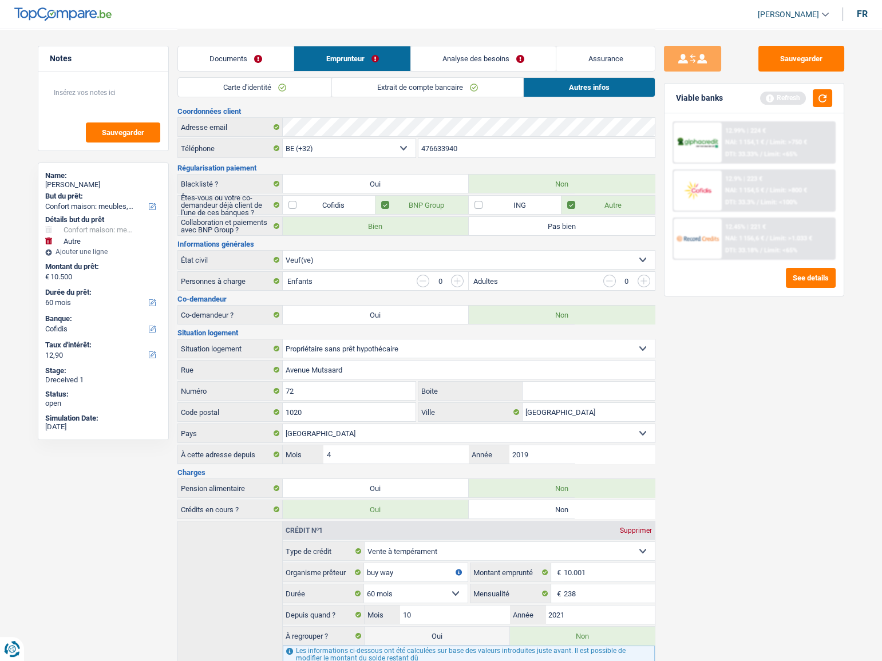
click at [472, 60] on link "Analyse des besoins" at bounding box center [483, 58] width 145 height 25
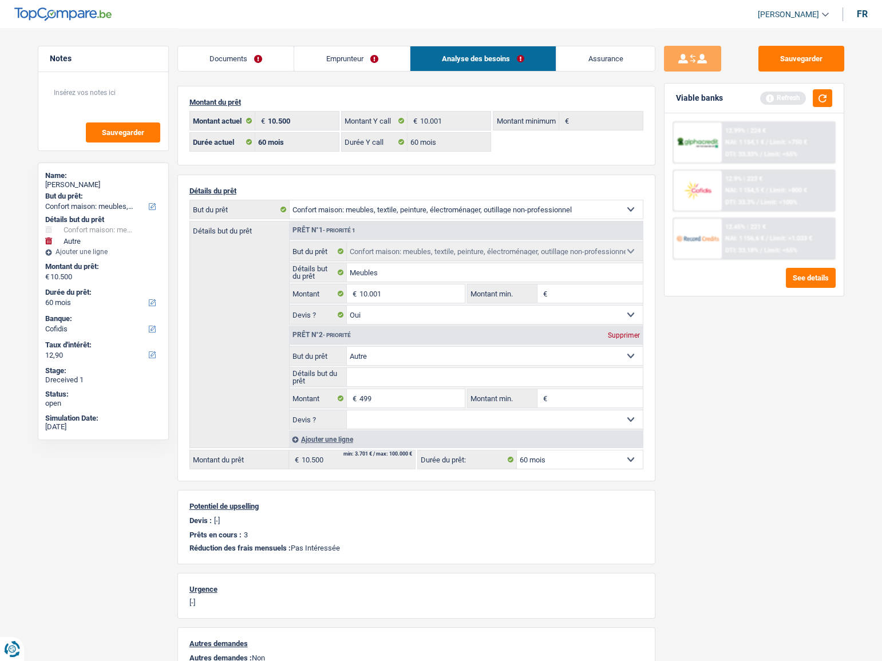
click at [758, 236] on span "NAI: 1 156,6 €" at bounding box center [744, 238] width 39 height 7
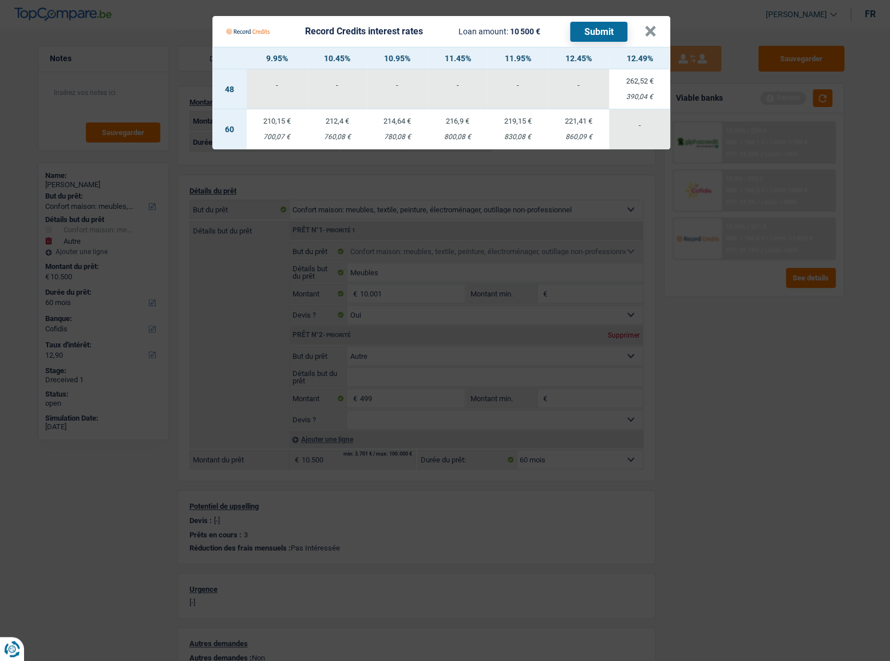
click at [775, 346] on Credits "Record Credits interest rates Loan amount: 10 500 € Submit × 9.95% 10.45% 10.95…" at bounding box center [445, 330] width 890 height 661
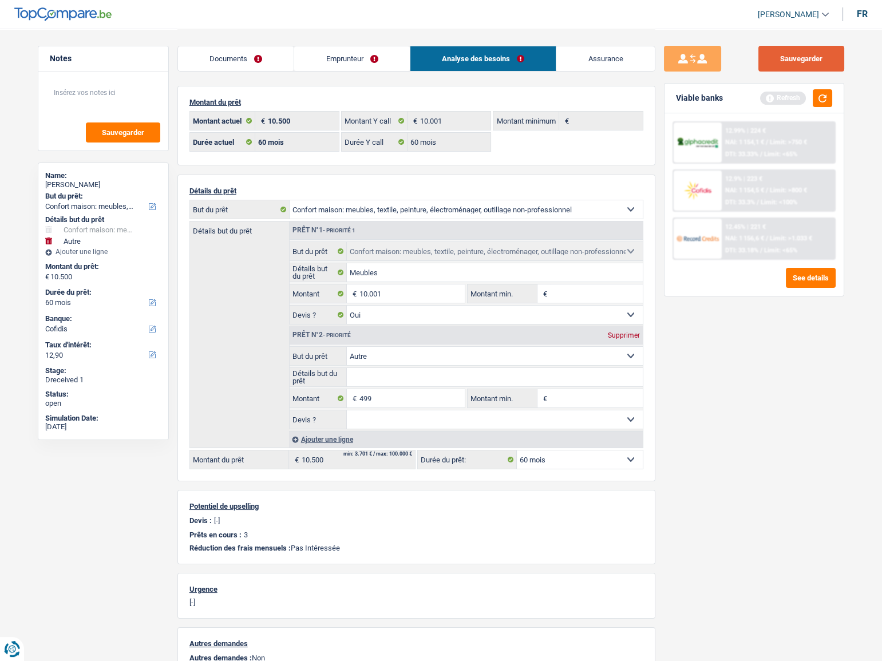
click at [775, 51] on button "Sauvegarder" at bounding box center [801, 59] width 86 height 26
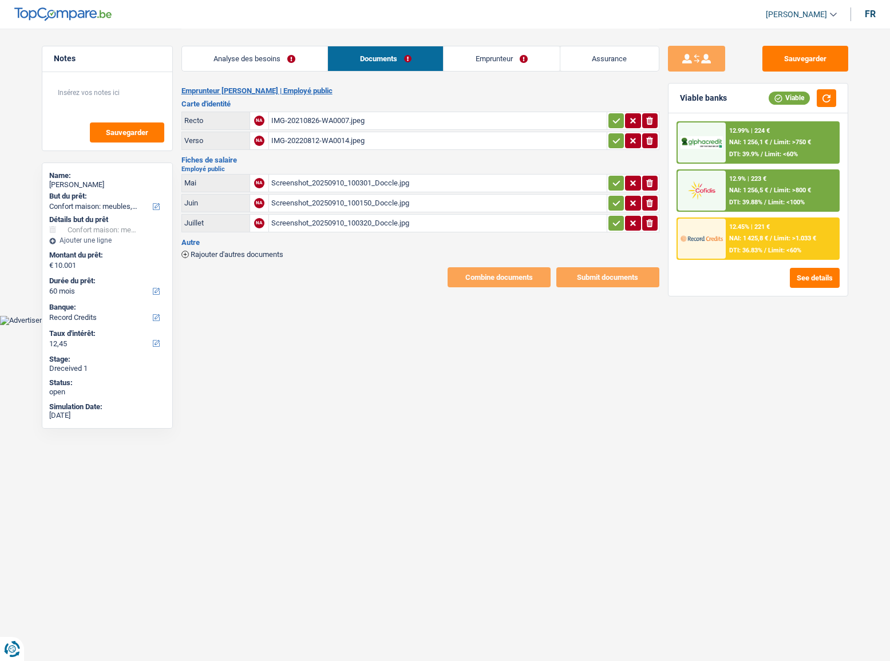
select select "household"
select select "60"
select select "record credits"
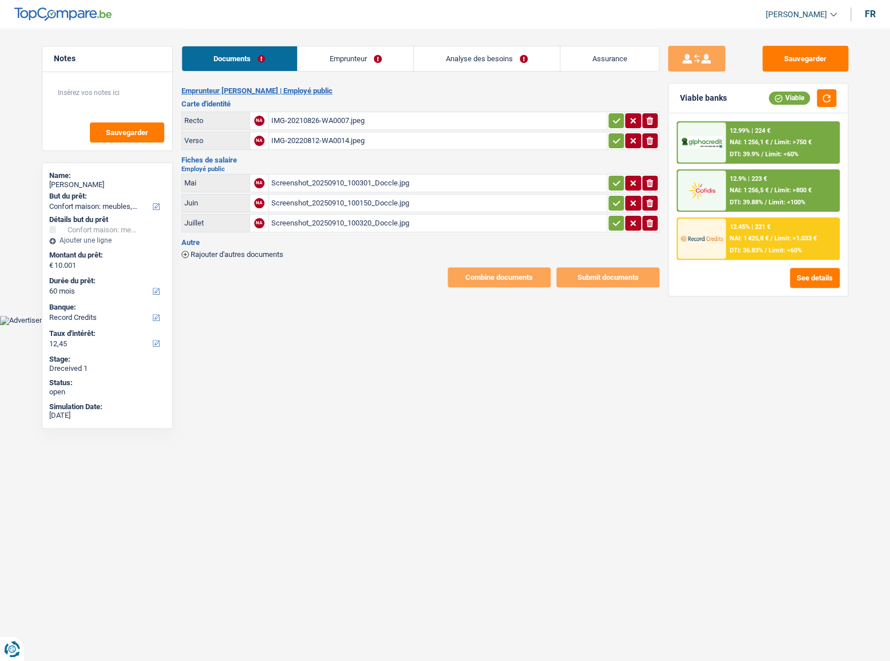
click at [336, 181] on div "Screenshot_20250910_100301_Doccle.jpg" at bounding box center [437, 182] width 333 height 17
drag, startPoint x: 657, startPoint y: 180, endPoint x: 650, endPoint y: 183, distance: 7.2
click at [656, 181] on button "ionicons-v5-e" at bounding box center [649, 183] width 15 height 15
click at [439, 198] on div "Screenshot_20250910_100150_Doccle.jpg" at bounding box center [437, 203] width 333 height 17
click at [505, 219] on div "Screenshot_20250910_100320_Doccle.jpg" at bounding box center [437, 223] width 333 height 17
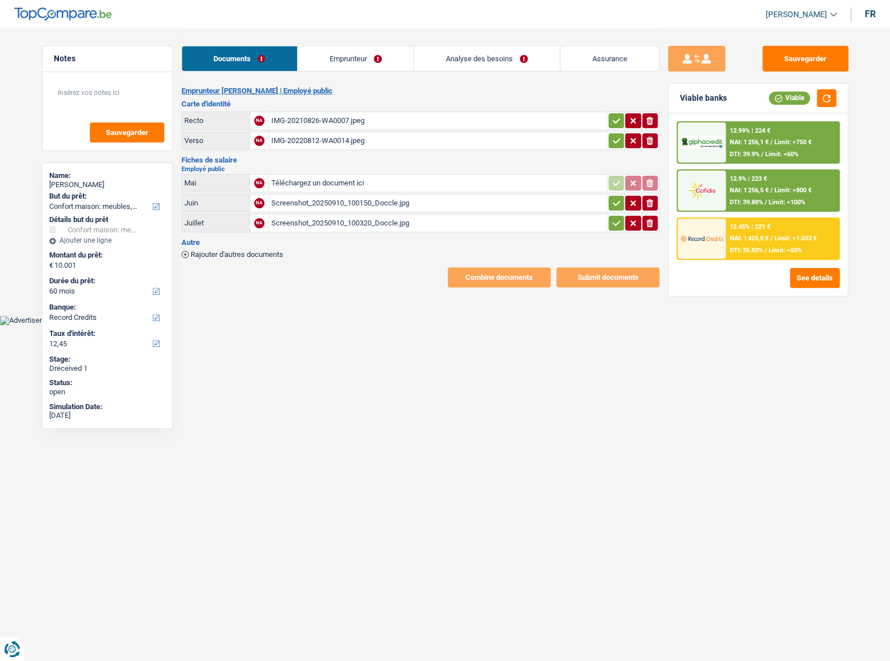
click at [651, 223] on icon "button" at bounding box center [649, 223] width 7 height 8
click at [403, 219] on input "Téléchargez un document ici" at bounding box center [437, 223] width 333 height 17
type input "C:\fakepath\Screenshot_20250910_151845_Doccle.jpg"
type input "C:\fakepath\Screenshot_20250910_151618_Doccle.jpg"
click at [403, 220] on div "Screenshot_20250910_151845_Doccle.jpg" at bounding box center [437, 223] width 333 height 17
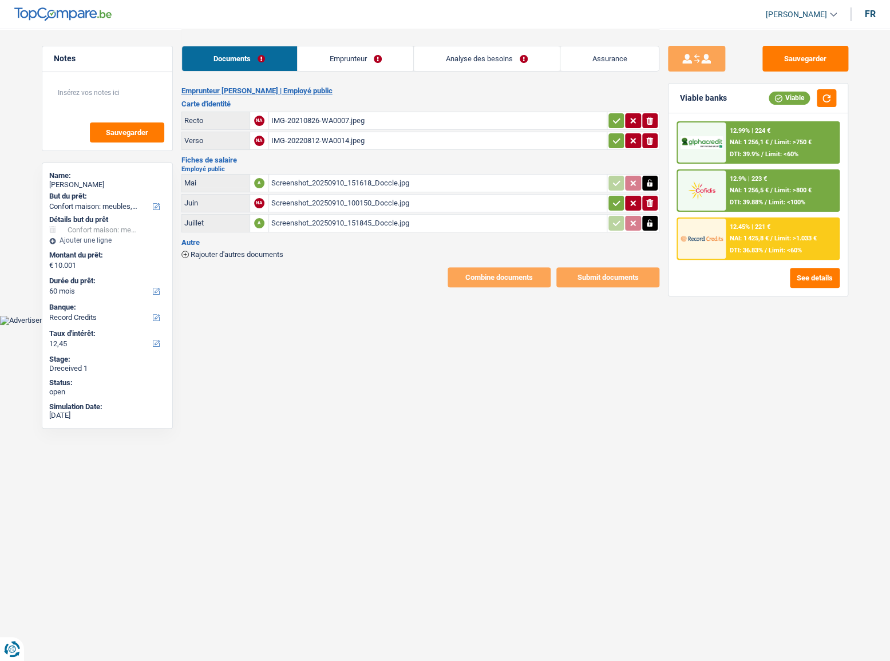
click at [330, 182] on div "Screenshot_20250910_151618_Doccle.jpg" at bounding box center [437, 182] width 333 height 17
click at [342, 200] on div "Screenshot_20250910_100150_Doccle.jpg" at bounding box center [437, 203] width 333 height 17
click at [648, 207] on icon "ionicons-v5-e" at bounding box center [649, 202] width 9 height 11
click at [340, 199] on input "Téléchargez un document ici" at bounding box center [437, 203] width 333 height 17
type input "C:\fakepath\Screenshot_20250910_151643_Doccle.jpg"
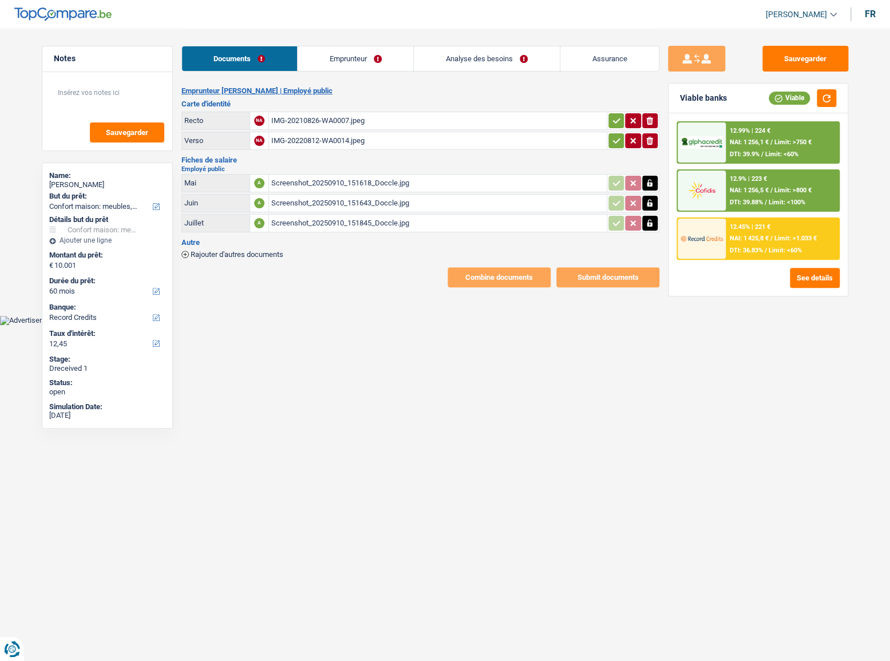
drag, startPoint x: 612, startPoint y: 122, endPoint x: 617, endPoint y: 140, distance: 18.3
click at [612, 125] on icon "button" at bounding box center [616, 120] width 9 height 11
click at [617, 141] on icon "button" at bounding box center [616, 140] width 9 height 11
click at [332, 53] on link "Emprunteur" at bounding box center [356, 58] width 116 height 25
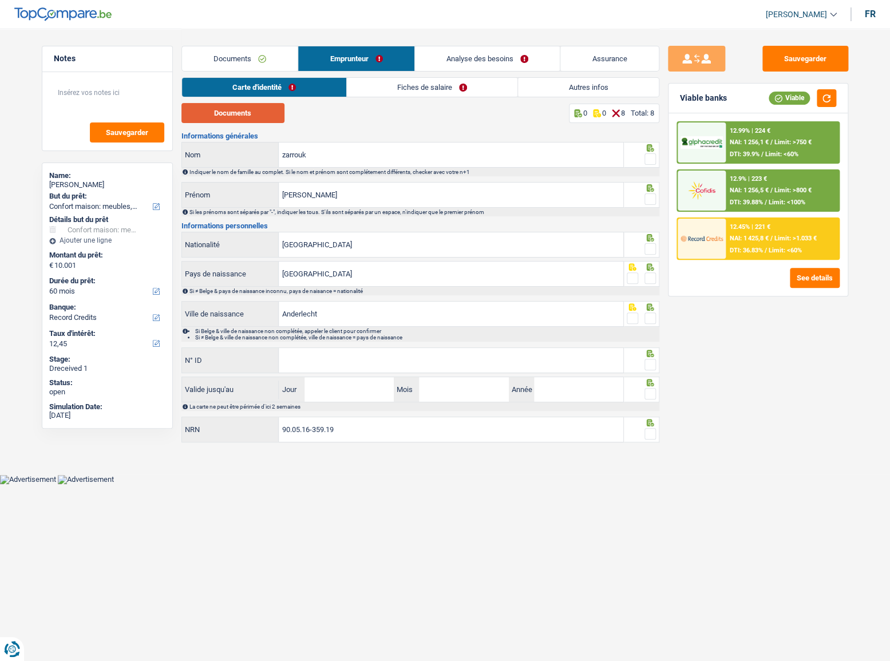
click at [257, 108] on button "Documents" at bounding box center [232, 113] width 103 height 20
click at [648, 155] on span at bounding box center [649, 158] width 11 height 11
click at [0, 0] on input "radio" at bounding box center [0, 0] width 0 height 0
click at [652, 199] on span at bounding box center [649, 198] width 11 height 11
click at [0, 0] on input "radio" at bounding box center [0, 0] width 0 height 0
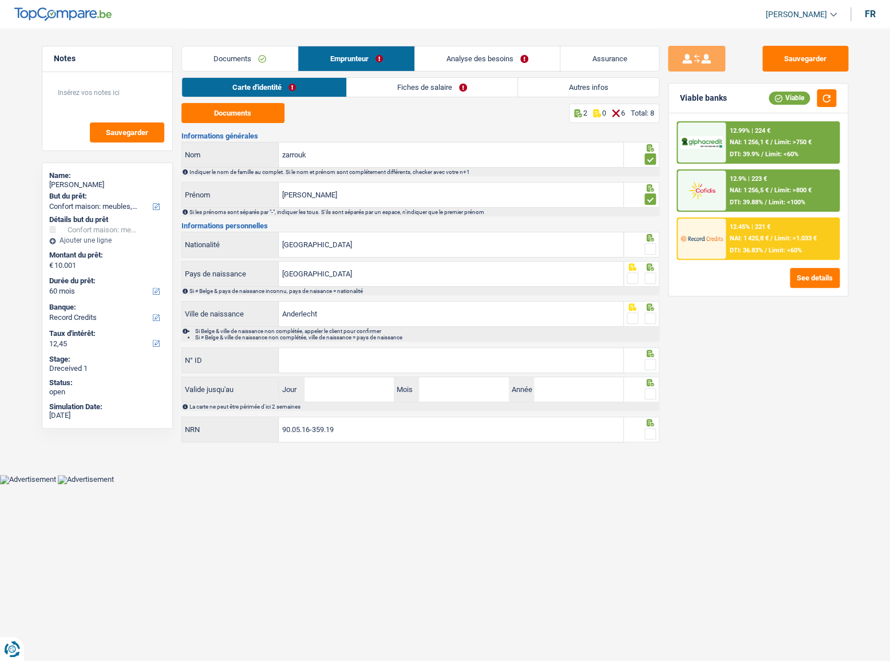
click at [651, 243] on span at bounding box center [649, 248] width 11 height 11
click at [0, 0] on input "radio" at bounding box center [0, 0] width 0 height 0
click at [648, 276] on span at bounding box center [649, 277] width 11 height 11
click at [0, 0] on input "radio" at bounding box center [0, 0] width 0 height 0
drag, startPoint x: 422, startPoint y: 346, endPoint x: 372, endPoint y: 360, distance: 52.3
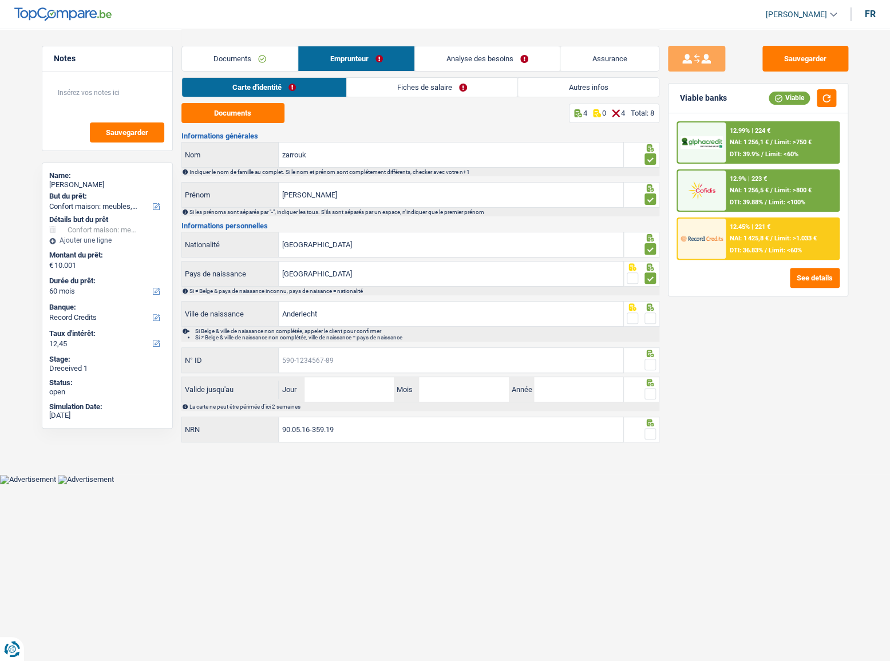
paste input "592-8590704-77"
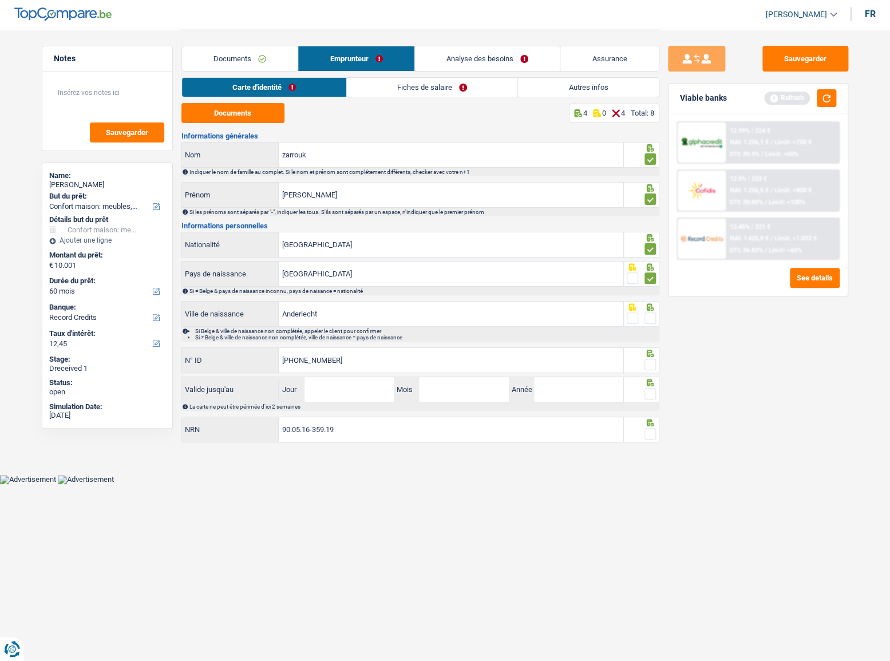
type input "592-8590704-77"
click at [662, 358] on div "Sauvegarder Viable banks Refresh 12.99% | 224 € NAI: 1 256,1 € / Limit: >750 € …" at bounding box center [757, 344] width 197 height 597
click at [656, 359] on div at bounding box center [641, 360] width 35 height 26
click at [646, 315] on span at bounding box center [649, 317] width 11 height 11
click at [0, 0] on input "radio" at bounding box center [0, 0] width 0 height 0
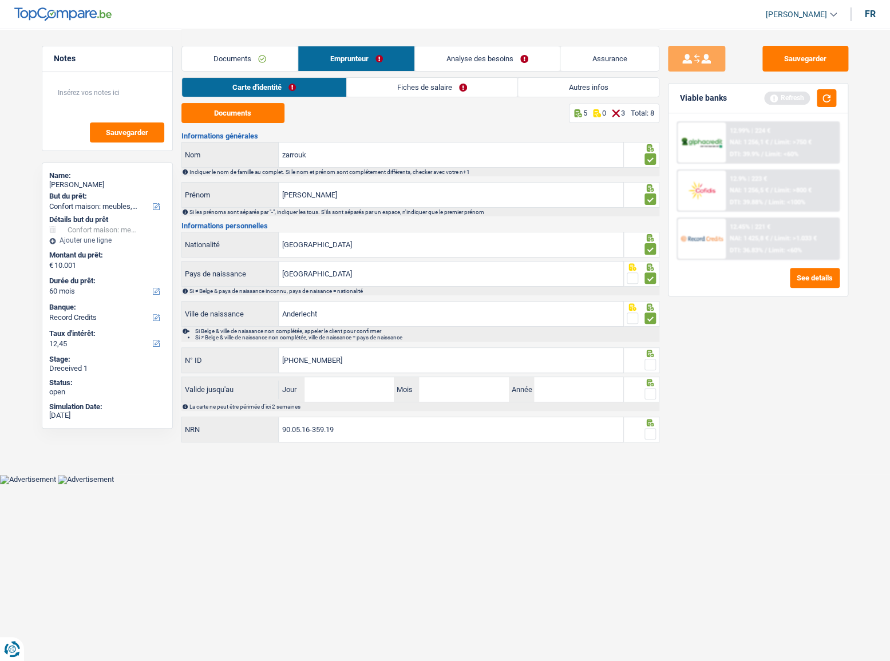
click at [644, 371] on fieldset at bounding box center [640, 365] width 29 height 14
click at [647, 363] on span at bounding box center [649, 364] width 11 height 11
click at [0, 0] on input "radio" at bounding box center [0, 0] width 0 height 0
click at [652, 391] on span at bounding box center [649, 393] width 11 height 11
click at [0, 0] on input "radio" at bounding box center [0, 0] width 0 height 0
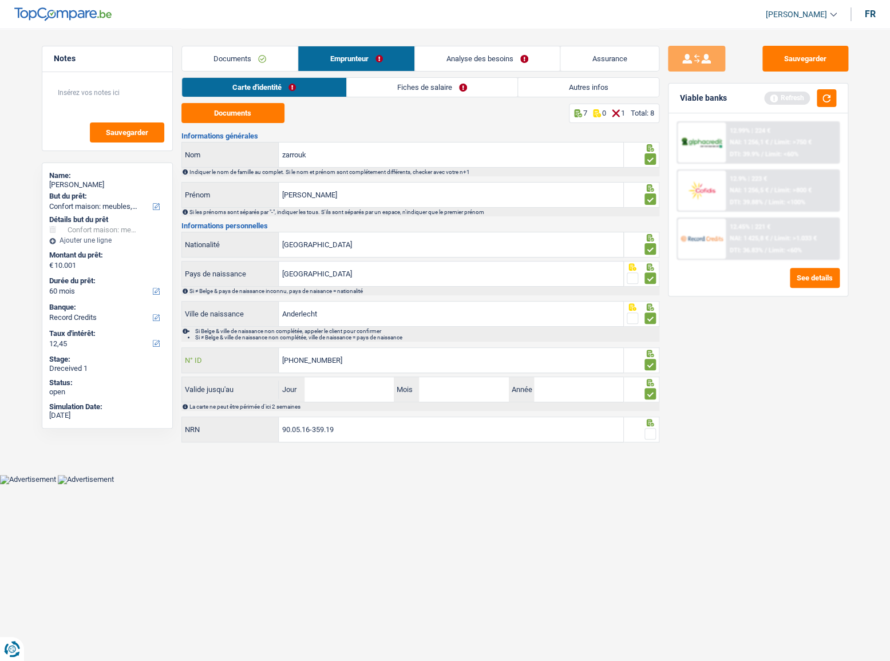
click at [346, 360] on input "592-8590704-77" at bounding box center [451, 360] width 344 height 25
click at [346, 390] on input "Jour" at bounding box center [348, 389] width 89 height 25
type input "29"
type input "08"
type input "2028"
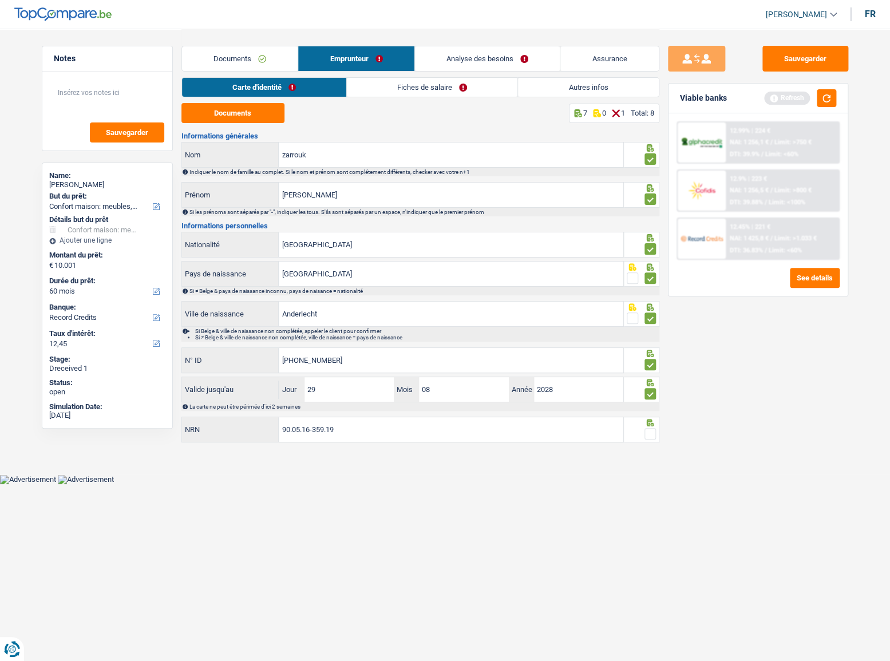
click at [646, 436] on span at bounding box center [649, 433] width 11 height 11
click at [0, 0] on input "radio" at bounding box center [0, 0] width 0 height 0
drag, startPoint x: 783, startPoint y: 65, endPoint x: 459, endPoint y: 104, distance: 326.8
click at [782, 65] on button "Sauvegarder" at bounding box center [805, 59] width 86 height 26
drag, startPoint x: 424, startPoint y: 85, endPoint x: 384, endPoint y: 89, distance: 40.3
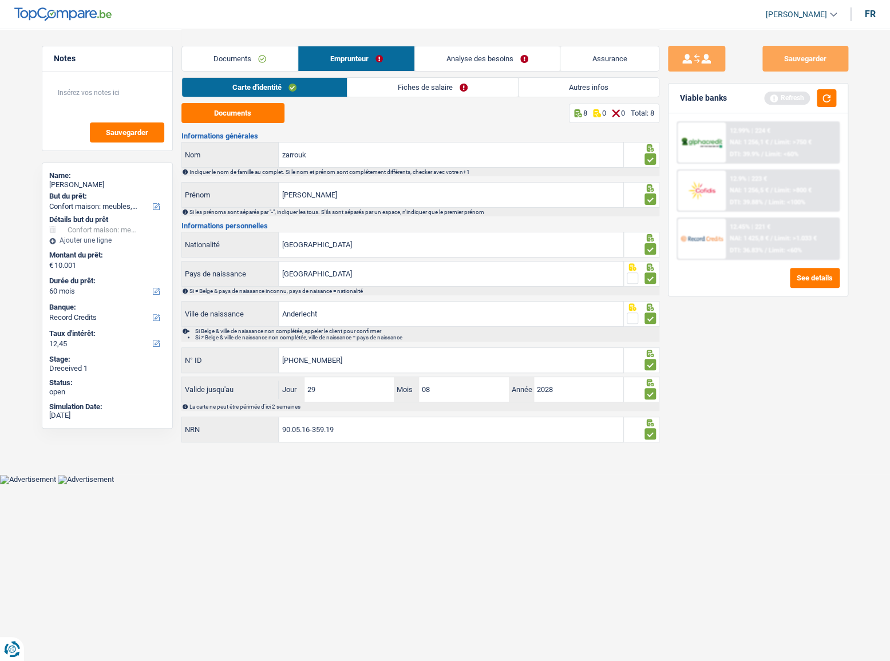
click at [424, 85] on link "Fiches de salaire" at bounding box center [432, 87] width 170 height 19
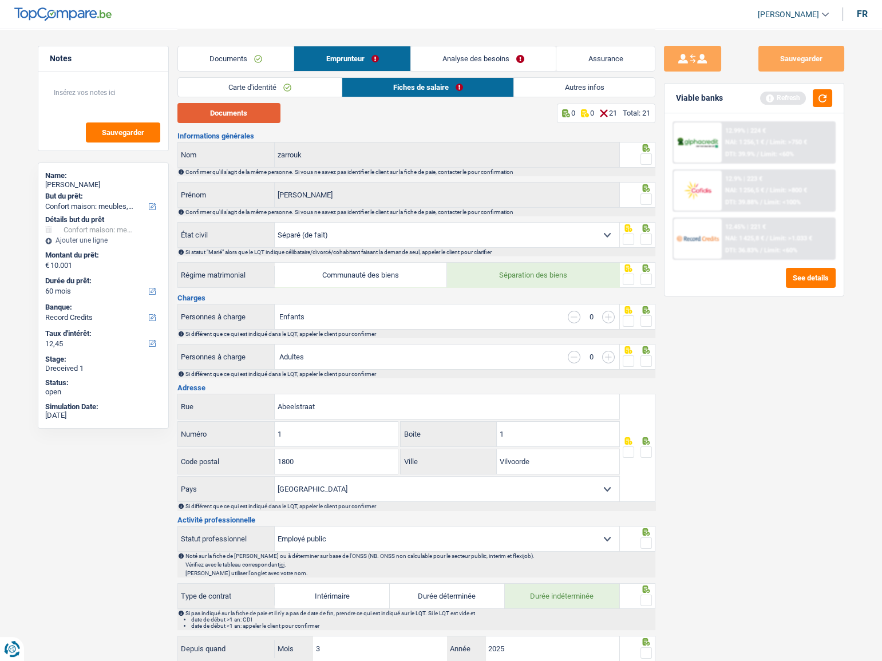
click at [237, 105] on button "Documents" at bounding box center [228, 113] width 103 height 20
drag, startPoint x: 645, startPoint y: 154, endPoint x: 655, endPoint y: 189, distance: 35.7
click at [645, 154] on span at bounding box center [645, 158] width 11 height 11
click at [0, 0] on input "radio" at bounding box center [0, 0] width 0 height 0
click at [652, 194] on div at bounding box center [637, 195] width 35 height 26
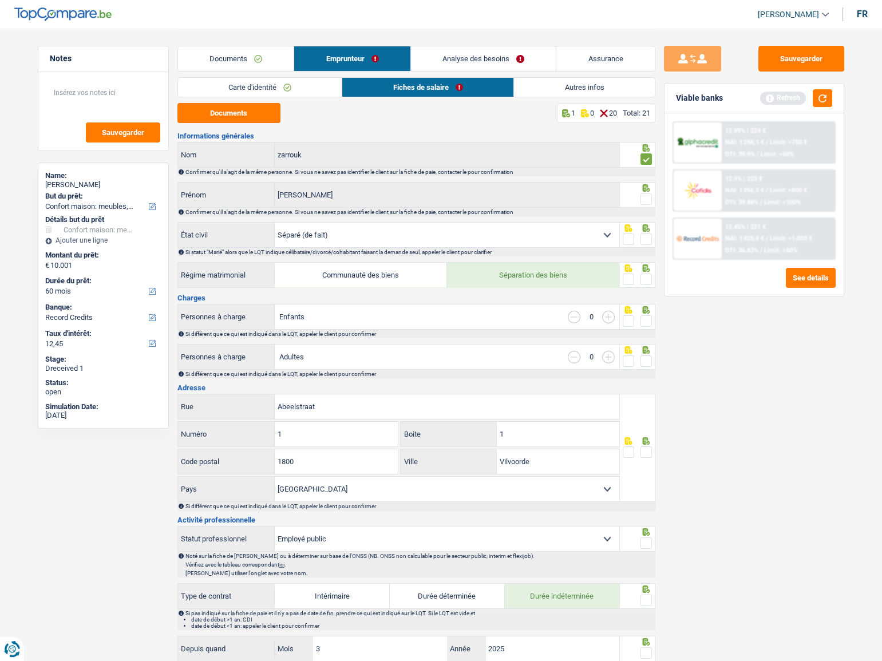
click at [642, 203] on span at bounding box center [645, 198] width 11 height 11
click at [0, 0] on input "radio" at bounding box center [0, 0] width 0 height 0
click at [646, 236] on span at bounding box center [645, 238] width 11 height 11
click at [0, 0] on input "radio" at bounding box center [0, 0] width 0 height 0
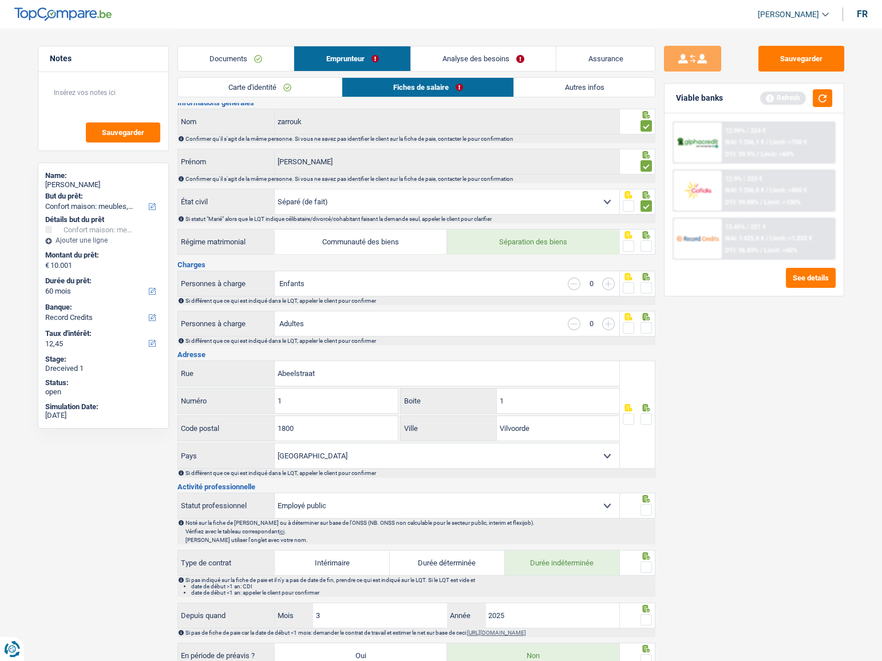
scroll to position [104, 0]
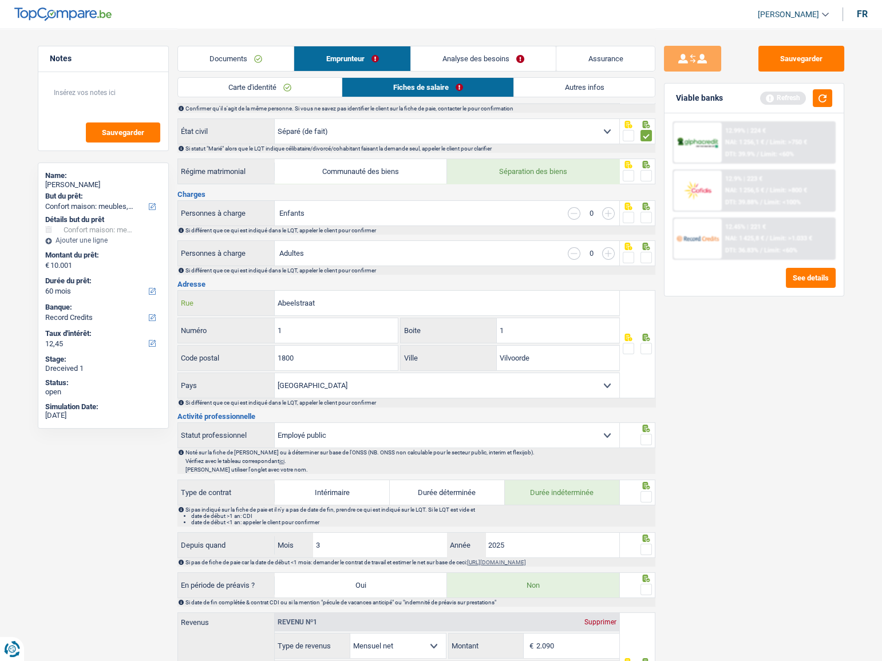
drag, startPoint x: 327, startPoint y: 296, endPoint x: 197, endPoint y: 297, distance: 130.4
click at [199, 297] on div "Abeelstraat Rue" at bounding box center [399, 303] width 442 height 25
type input "rue des haubrechts"
click at [539, 318] on input "1" at bounding box center [558, 330] width 122 height 25
drag, startPoint x: 372, startPoint y: 356, endPoint x: 160, endPoint y: 354, distance: 211.7
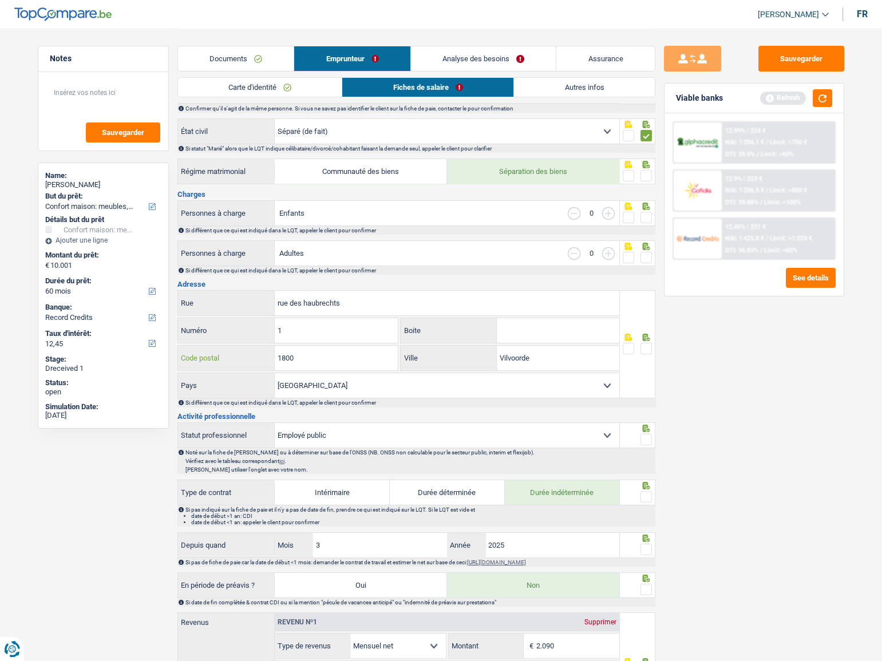
click at [160, 354] on div "Notes Sauvegarder Name: hamza zarrouk But du prêt: Confort maison: meubles, tex…" at bounding box center [441, 576] width 824 height 1303
type input "1080"
click at [554, 354] on input "Vilvoorde" at bounding box center [558, 358] width 122 height 25
drag, startPoint x: 550, startPoint y: 360, endPoint x: 326, endPoint y: 359, distance: 224.8
click at [326, 359] on div "1080 Code postal Vilvoorde Ville" at bounding box center [398, 358] width 443 height 27
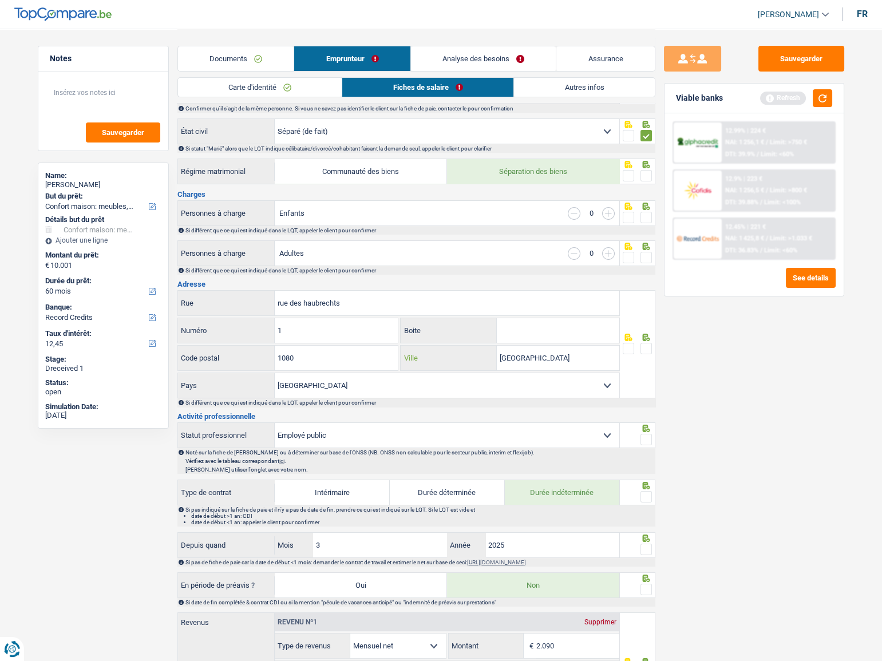
type input "Molenbeek-saint-jean"
click at [652, 349] on div at bounding box center [637, 344] width 35 height 108
click at [646, 344] on span at bounding box center [645, 348] width 11 height 11
click at [0, 0] on input "radio" at bounding box center [0, 0] width 0 height 0
click at [642, 252] on span at bounding box center [645, 257] width 11 height 11
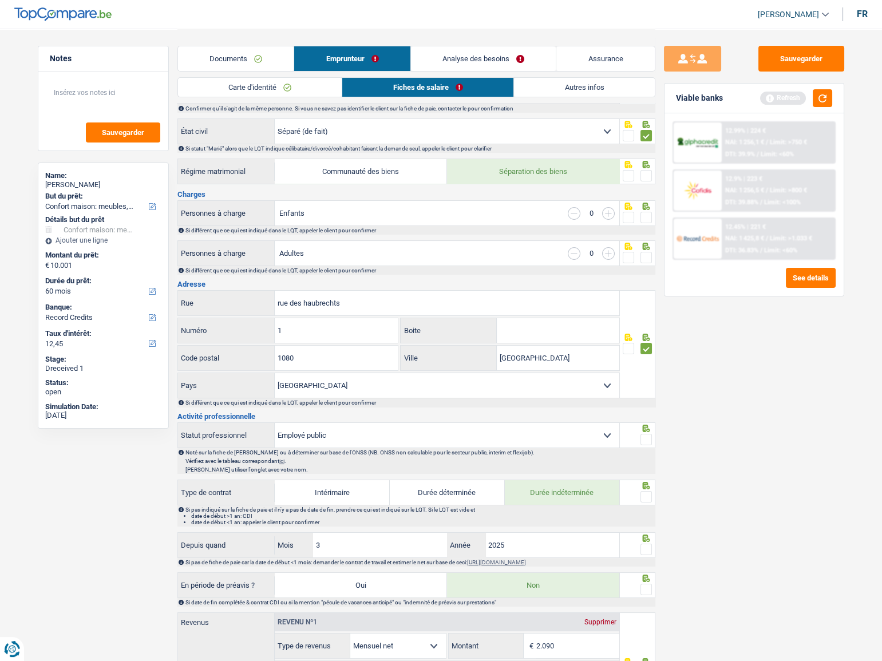
click at [0, 0] on input "radio" at bounding box center [0, 0] width 0 height 0
click at [638, 219] on fieldset at bounding box center [636, 218] width 29 height 14
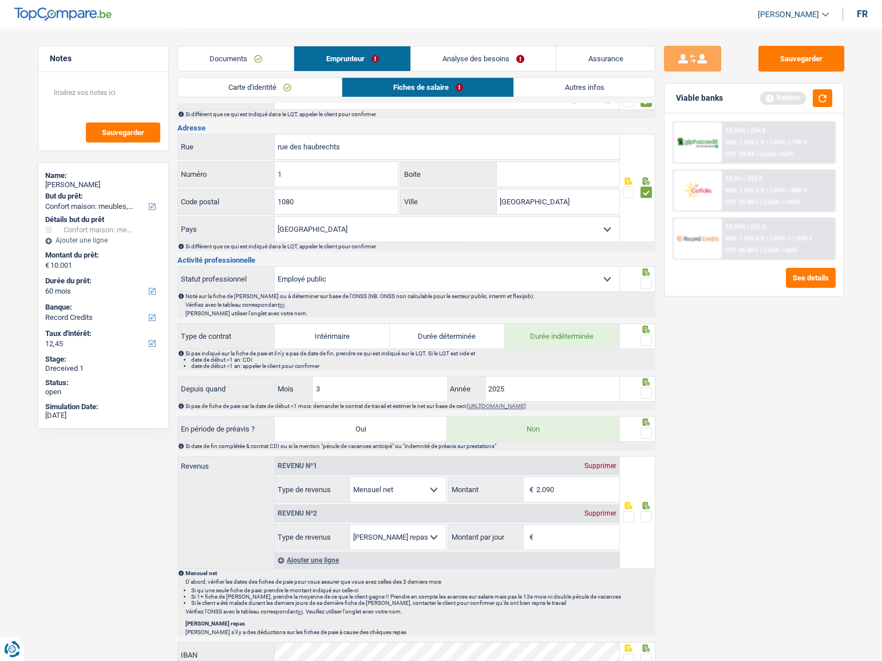
scroll to position [468, 0]
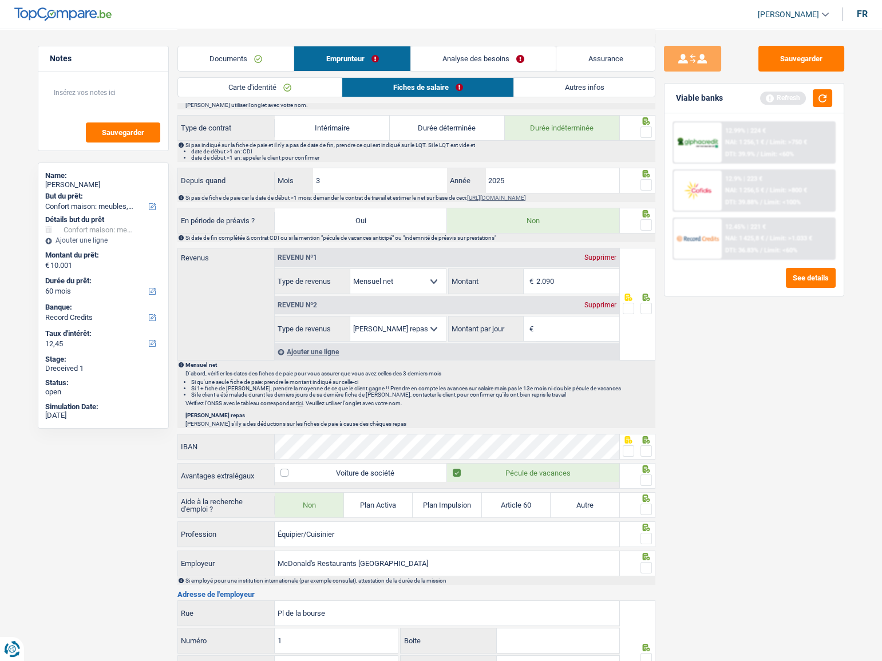
drag, startPoint x: 647, startPoint y: 182, endPoint x: 401, endPoint y: 178, distance: 246.0
click at [647, 183] on span at bounding box center [645, 184] width 11 height 11
click at [0, 0] on input "radio" at bounding box center [0, 0] width 0 height 0
drag, startPoint x: 308, startPoint y: 174, endPoint x: 195, endPoint y: 173, distance: 113.9
click at [223, 174] on div "Depuis quand 3 Mois / 2025 Année" at bounding box center [399, 180] width 442 height 25
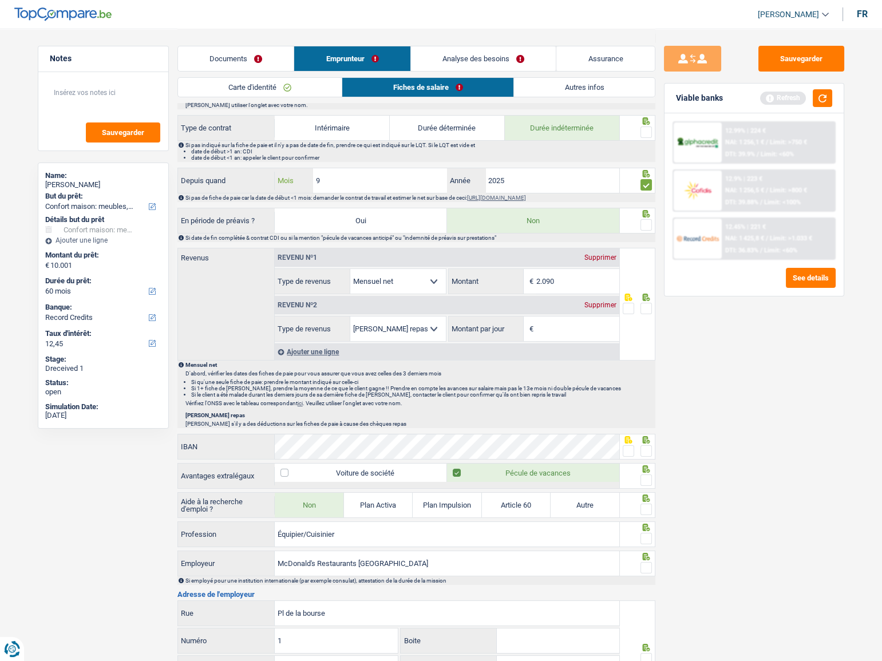
type input "9"
click at [644, 125] on div at bounding box center [645, 132] width 11 height 14
click at [644, 128] on span at bounding box center [645, 131] width 11 height 11
click at [0, 0] on input "radio" at bounding box center [0, 0] width 0 height 0
click at [646, 223] on span at bounding box center [645, 224] width 11 height 11
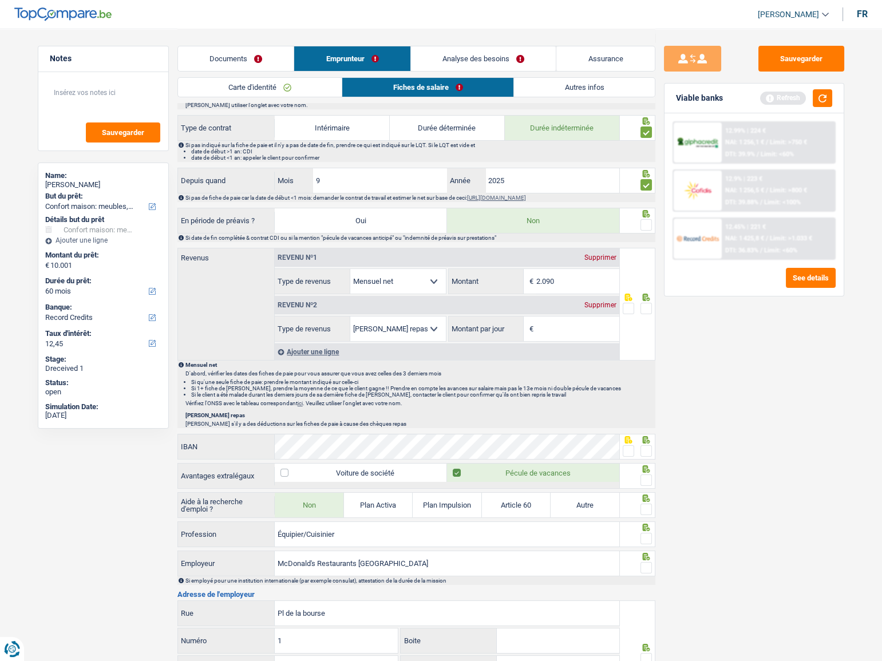
click at [0, 0] on input "radio" at bounding box center [0, 0] width 0 height 0
click at [232, 444] on div "IBAN" at bounding box center [399, 446] width 442 height 25
drag, startPoint x: 646, startPoint y: 442, endPoint x: 646, endPoint y: 453, distance: 10.3
click at [646, 445] on span at bounding box center [645, 450] width 11 height 11
click at [0, 0] on input "radio" at bounding box center [0, 0] width 0 height 0
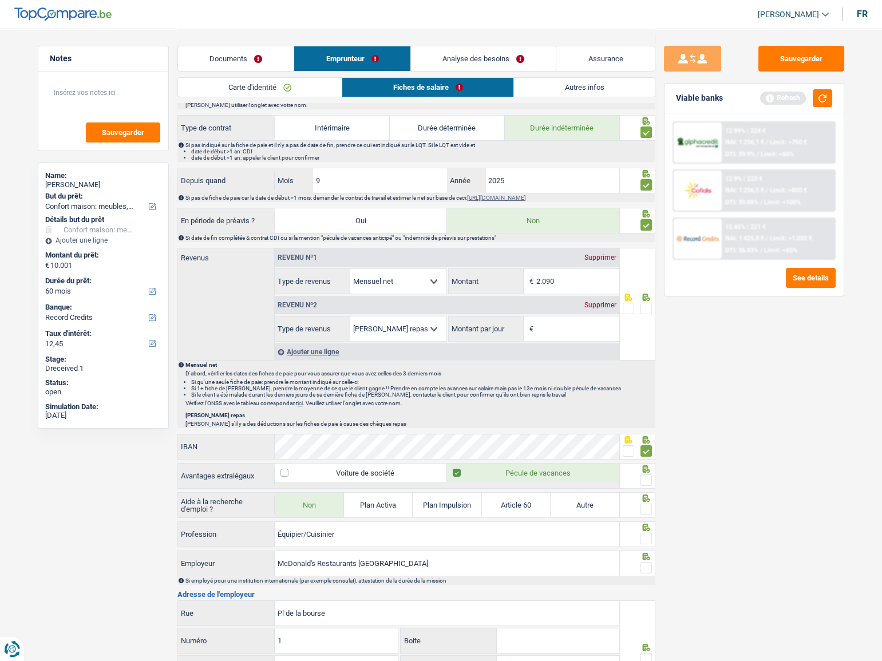
click at [646, 475] on span at bounding box center [645, 479] width 11 height 11
click at [0, 0] on input "radio" at bounding box center [0, 0] width 0 height 0
click at [649, 498] on icon at bounding box center [645, 497] width 11 height 7
drag, startPoint x: 649, startPoint y: 503, endPoint x: 649, endPoint y: 510, distance: 6.9
click at [649, 505] on span at bounding box center [645, 508] width 11 height 11
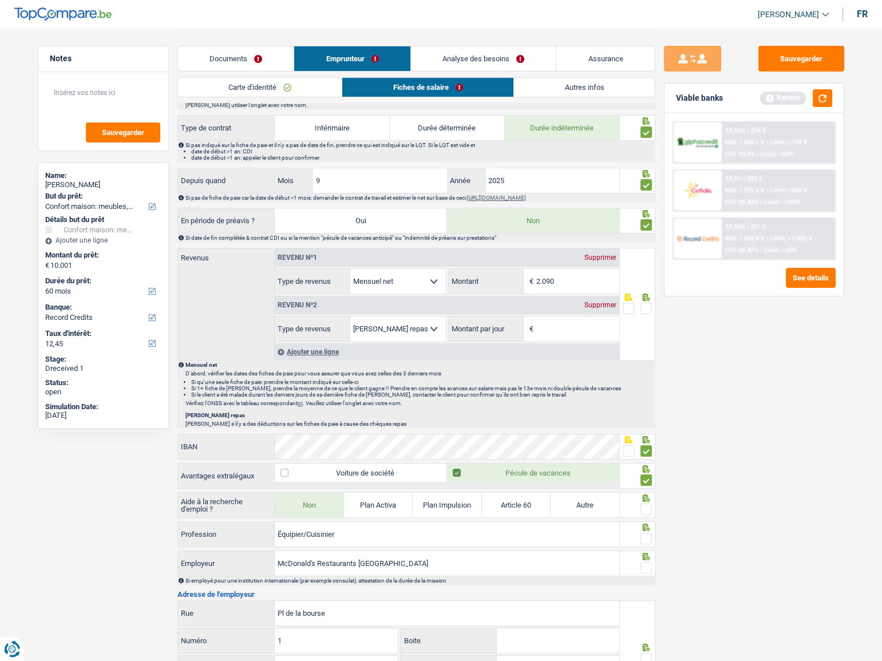
click at [0, 0] on input "radio" at bounding box center [0, 0] width 0 height 0
drag, startPoint x: 645, startPoint y: 531, endPoint x: 642, endPoint y: 537, distance: 6.2
click at [642, 533] on span at bounding box center [645, 538] width 11 height 11
click at [0, 0] on input "radio" at bounding box center [0, 0] width 0 height 0
click at [646, 565] on span at bounding box center [645, 567] width 11 height 11
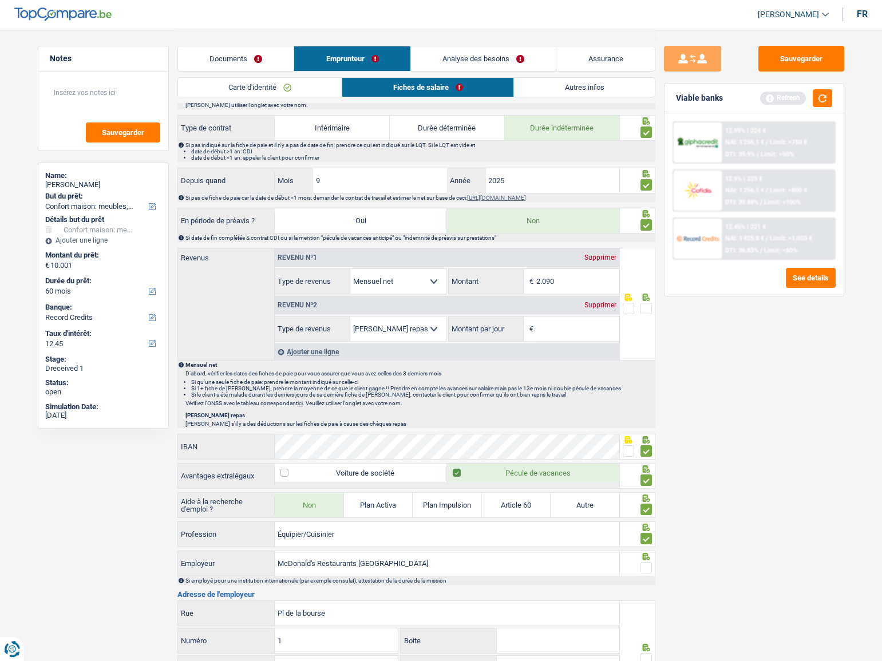
click at [0, 0] on input "radio" at bounding box center [0, 0] width 0 height 0
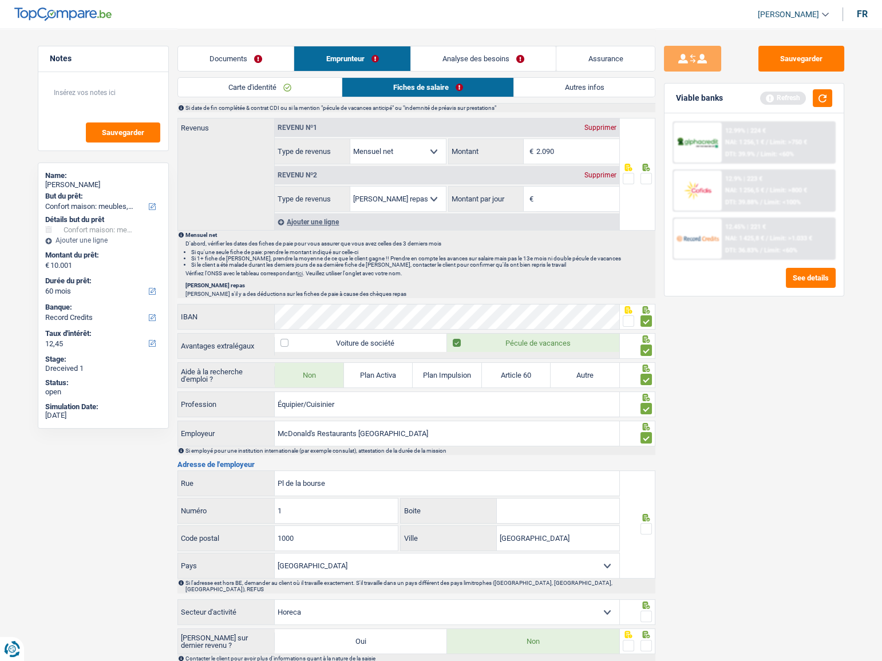
scroll to position [676, 0]
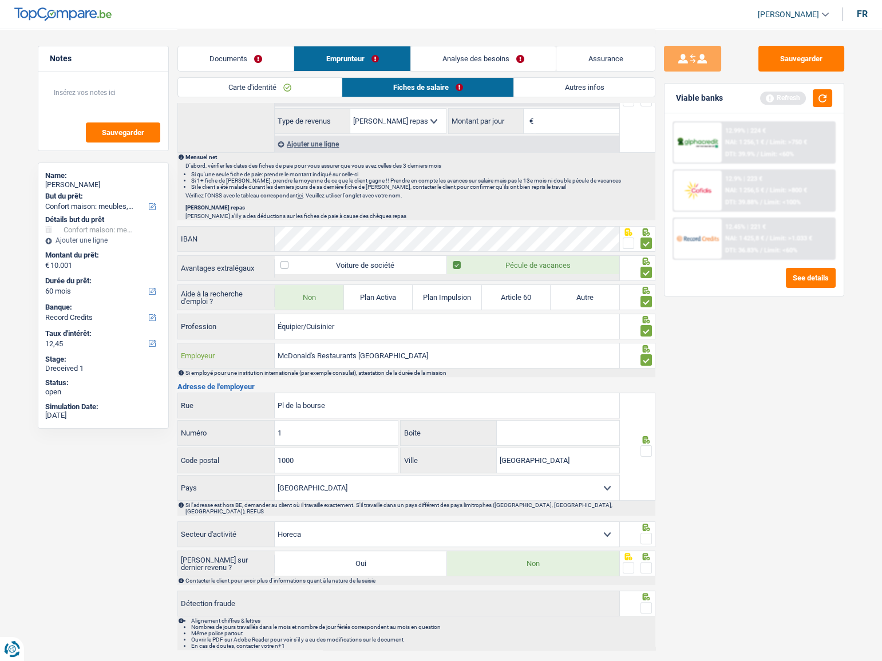
drag, startPoint x: 317, startPoint y: 353, endPoint x: 457, endPoint y: 356, distance: 139.0
click at [457, 356] on input "McDonald's Restaurants Belgium" at bounding box center [447, 355] width 344 height 25
click at [396, 350] on input "McDonald's Restaurants Belgium" at bounding box center [447, 355] width 344 height 25
drag, startPoint x: 246, startPoint y: 354, endPoint x: 197, endPoint y: 358, distance: 48.8
click at [197, 358] on div "McDonald's Restaurants Belgium Employeur" at bounding box center [399, 355] width 442 height 25
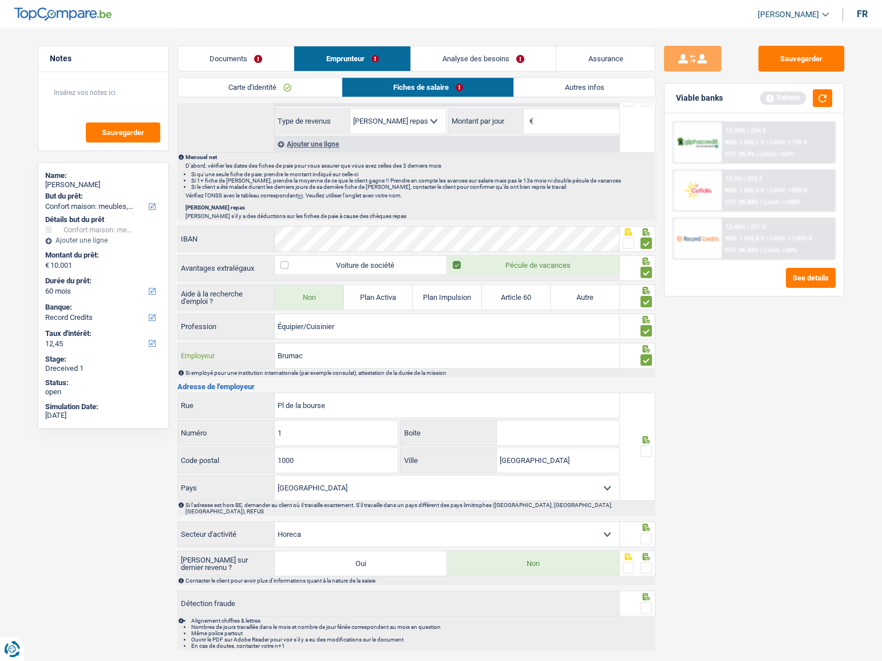
type input "Brumac"
drag, startPoint x: 200, startPoint y: 402, endPoint x: 129, endPoint y: 396, distance: 71.1
click at [129, 396] on div "Notes Sauvegarder Name: hamza zarrouk But du prêt: Confort maison: meubles, tex…" at bounding box center [441, 4] width 824 height 1303
type input "rue neuve"
click at [295, 435] on input "1" at bounding box center [336, 432] width 123 height 25
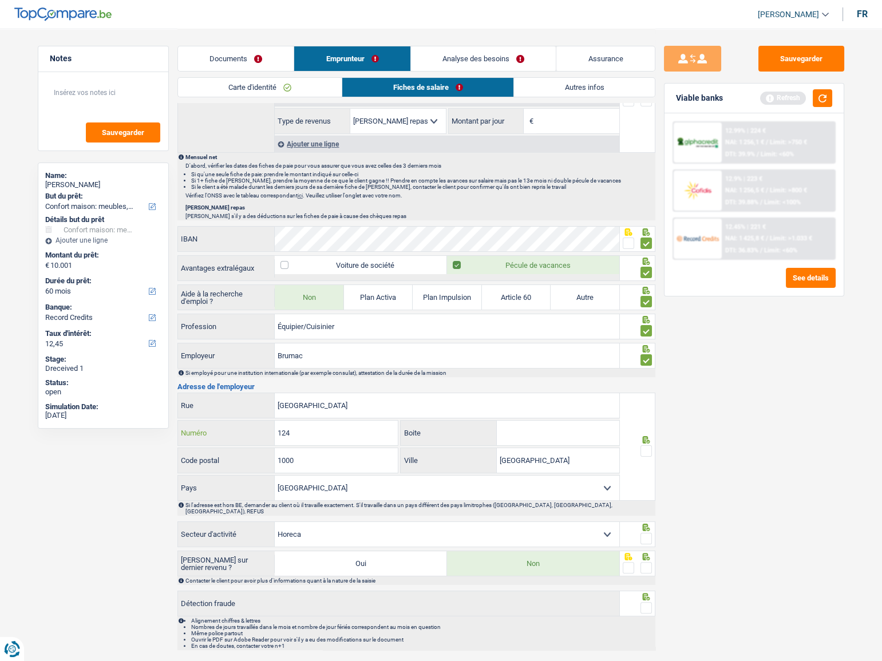
type input "124"
click at [643, 448] on span at bounding box center [645, 450] width 11 height 11
click at [0, 0] on input "radio" at bounding box center [0, 0] width 0 height 0
click at [646, 533] on span at bounding box center [645, 538] width 11 height 11
click at [0, 0] on input "radio" at bounding box center [0, 0] width 0 height 0
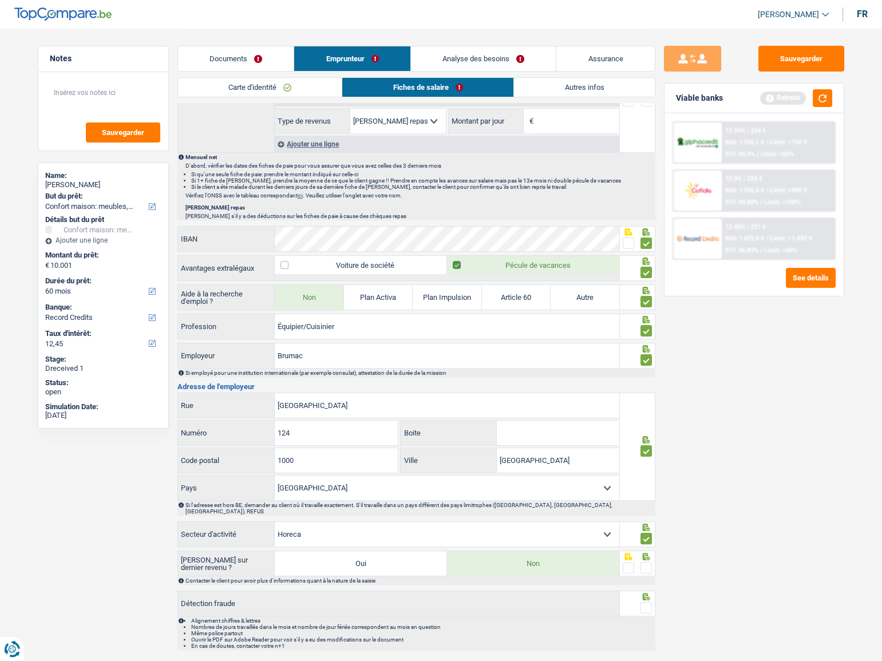
click at [648, 562] on span at bounding box center [645, 567] width 11 height 11
click at [0, 0] on input "radio" at bounding box center [0, 0] width 0 height 0
click at [644, 602] on span at bounding box center [645, 607] width 11 height 11
click at [0, 0] on input "radio" at bounding box center [0, 0] width 0 height 0
click at [800, 62] on button "Sauvegarder" at bounding box center [801, 59] width 86 height 26
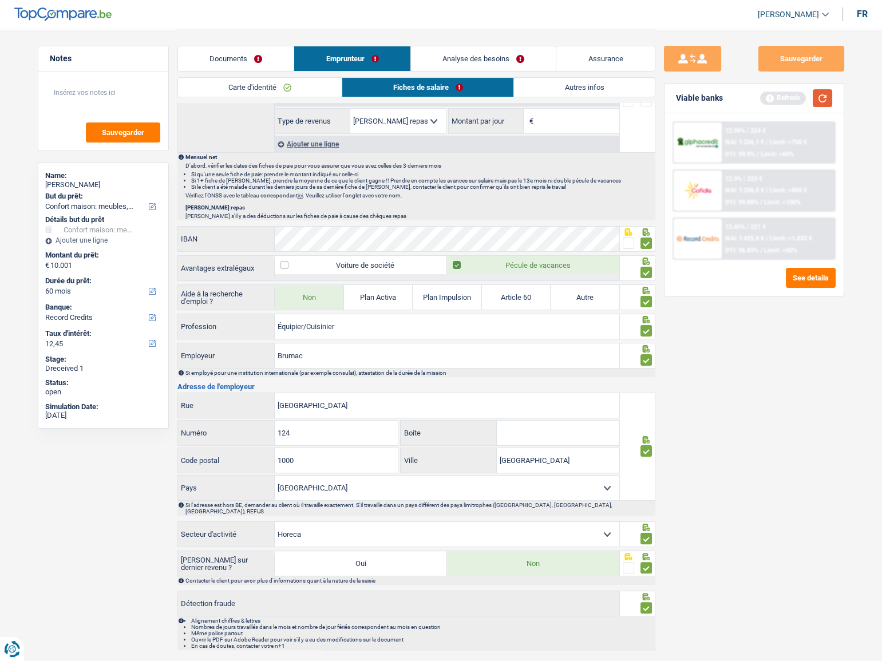
click at [823, 102] on button "button" at bounding box center [821, 98] width 19 height 18
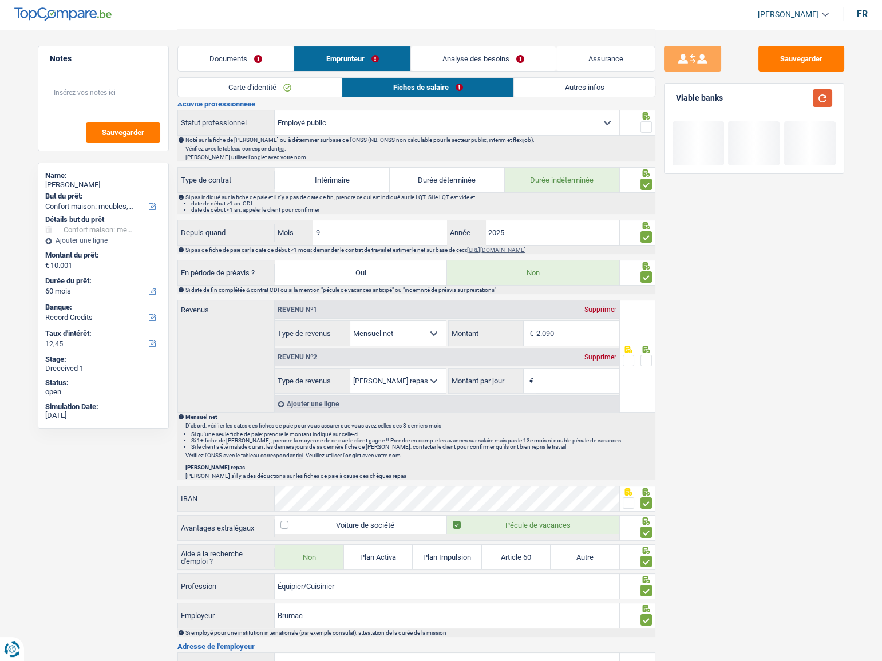
scroll to position [260, 0]
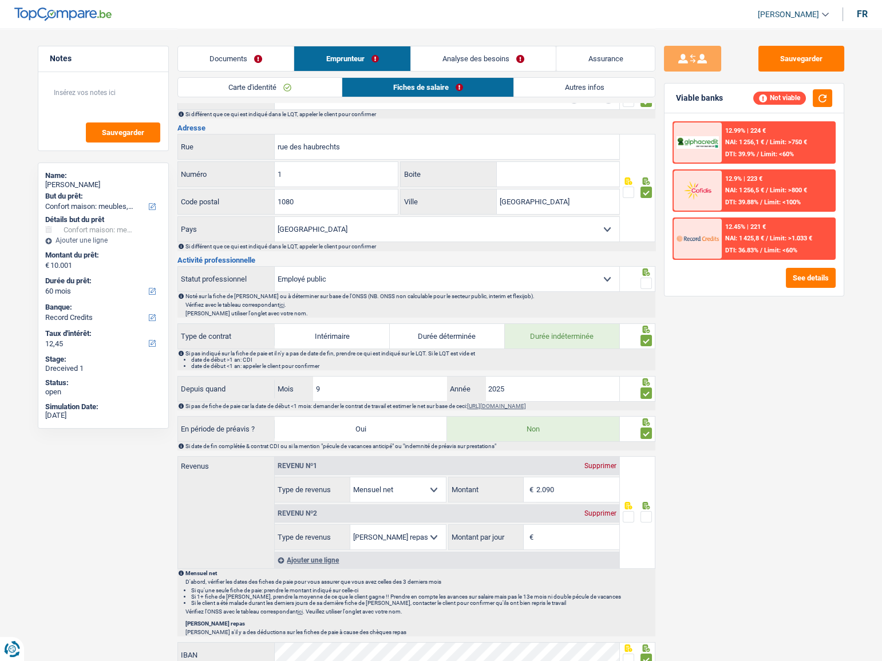
click at [647, 277] on span at bounding box center [645, 282] width 11 height 11
click at [0, 0] on input "radio" at bounding box center [0, 0] width 0 height 0
click at [376, 280] on select "Ouvrier Employé privé Employé public Invalide Indépendant Pensionné Chômeur Mut…" at bounding box center [447, 279] width 344 height 25
select select "worker"
click at [275, 267] on select "Ouvrier Employé privé Employé public Invalide Indépendant Pensionné Chômeur Mut…" at bounding box center [447, 279] width 344 height 25
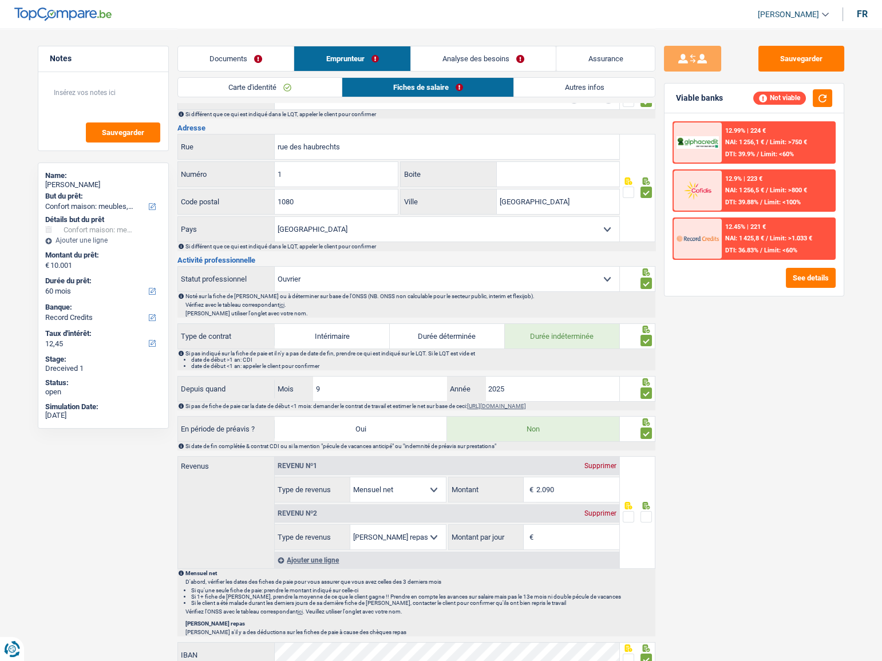
radio input "false"
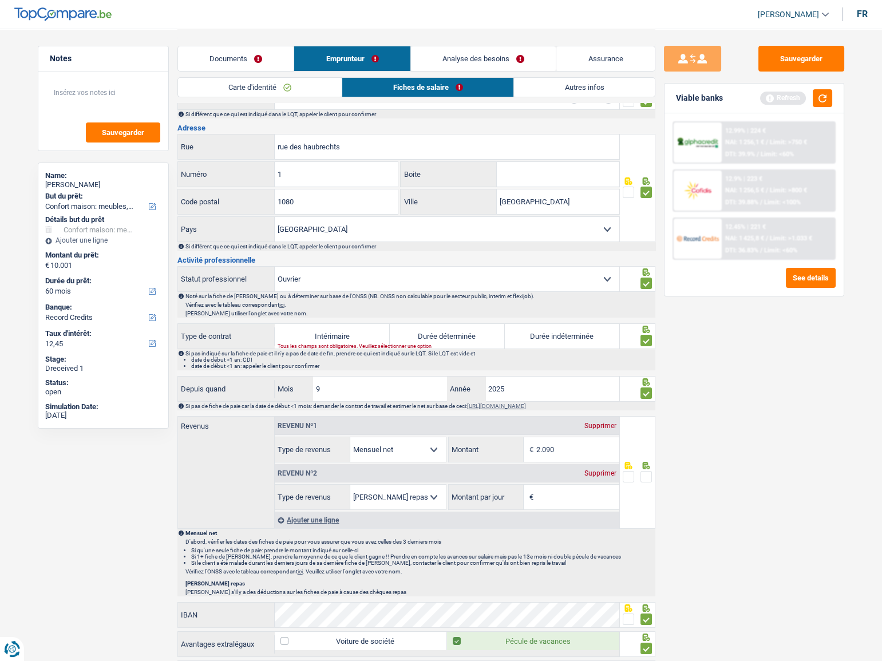
click at [581, 334] on label "Durée indéterminée" at bounding box center [562, 336] width 115 height 25
click at [581, 334] on input "Durée indéterminée" at bounding box center [562, 336] width 115 height 25
radio input "true"
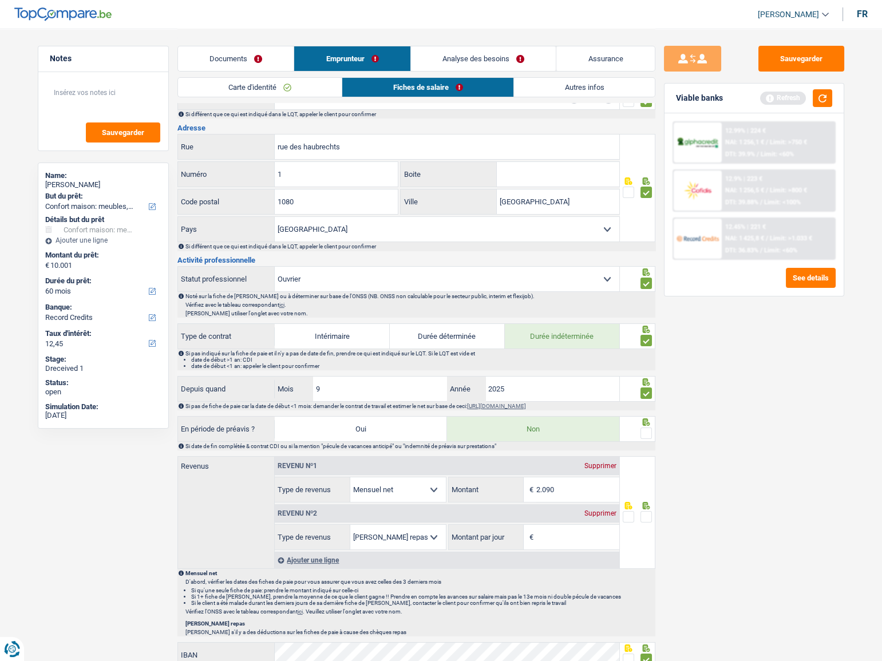
click at [644, 432] on span at bounding box center [645, 432] width 11 height 11
click at [0, 0] on input "radio" at bounding box center [0, 0] width 0 height 0
click at [816, 55] on button "Sauvegarder" at bounding box center [801, 59] width 86 height 26
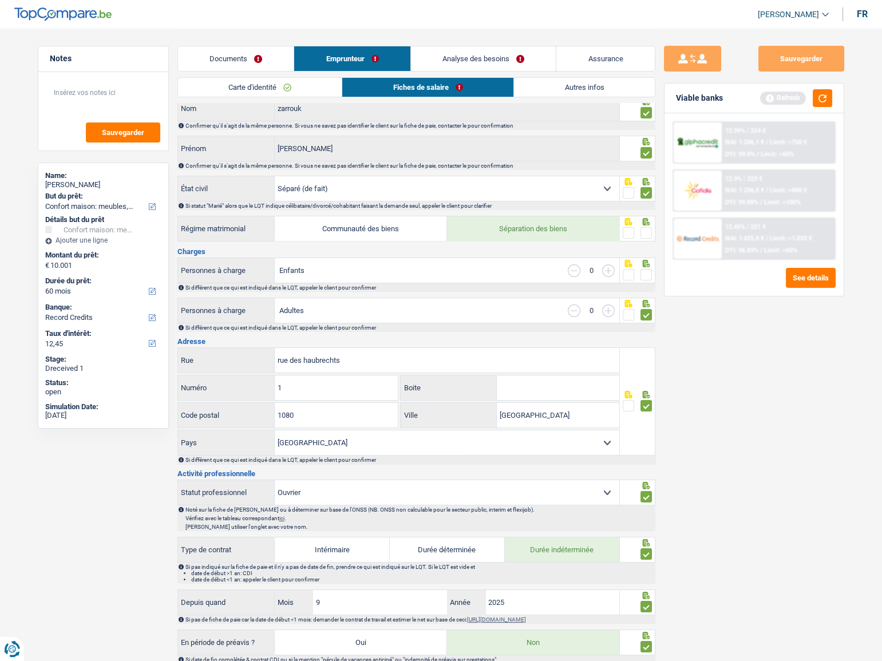
scroll to position [0, 0]
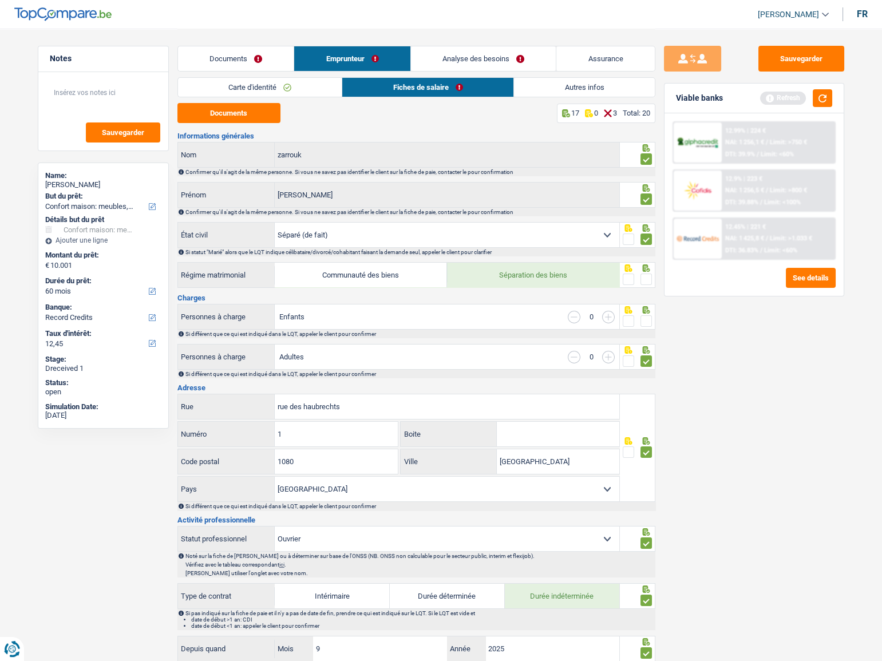
click at [646, 315] on span at bounding box center [645, 320] width 11 height 11
click at [0, 0] on input "radio" at bounding box center [0, 0] width 0 height 0
click at [648, 277] on span at bounding box center [645, 278] width 11 height 11
click at [0, 0] on input "radio" at bounding box center [0, 0] width 0 height 0
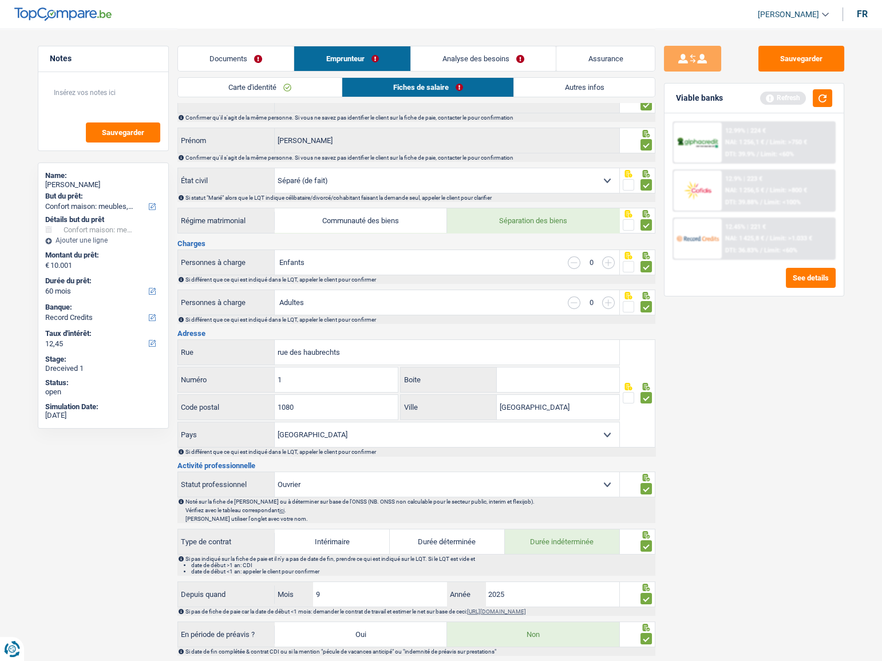
scroll to position [51, 0]
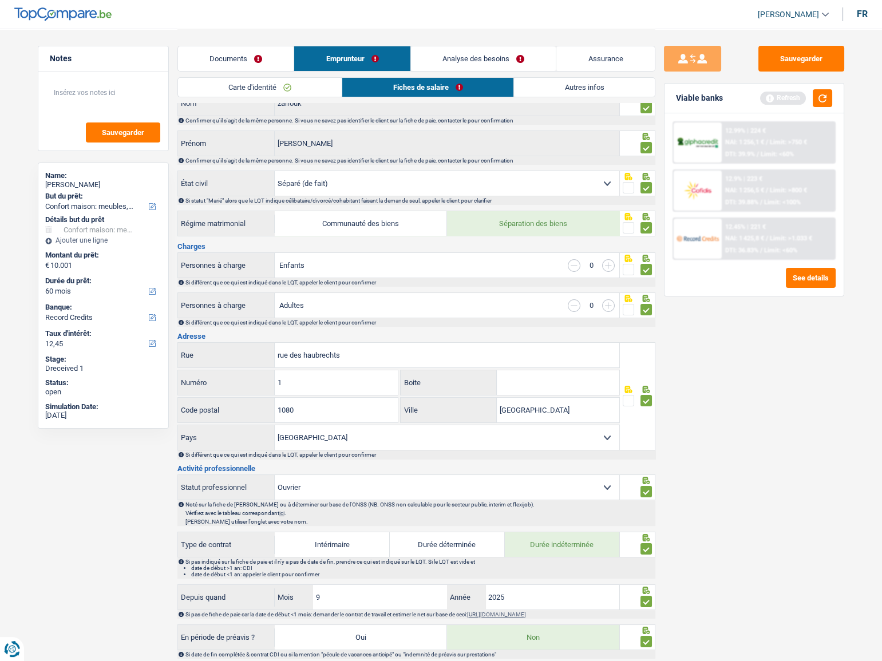
click at [327, 181] on select "Célibataire Marié(e) Cohabitant(e) légal(e) Divorcé(e) Veuf(ve) Séparé (de fait…" at bounding box center [447, 183] width 344 height 25
select select "single"
click at [275, 171] on select "Célibataire Marié(e) Cohabitant(e) légal(e) Divorcé(e) Veuf(ve) Séparé (de fait…" at bounding box center [447, 183] width 344 height 25
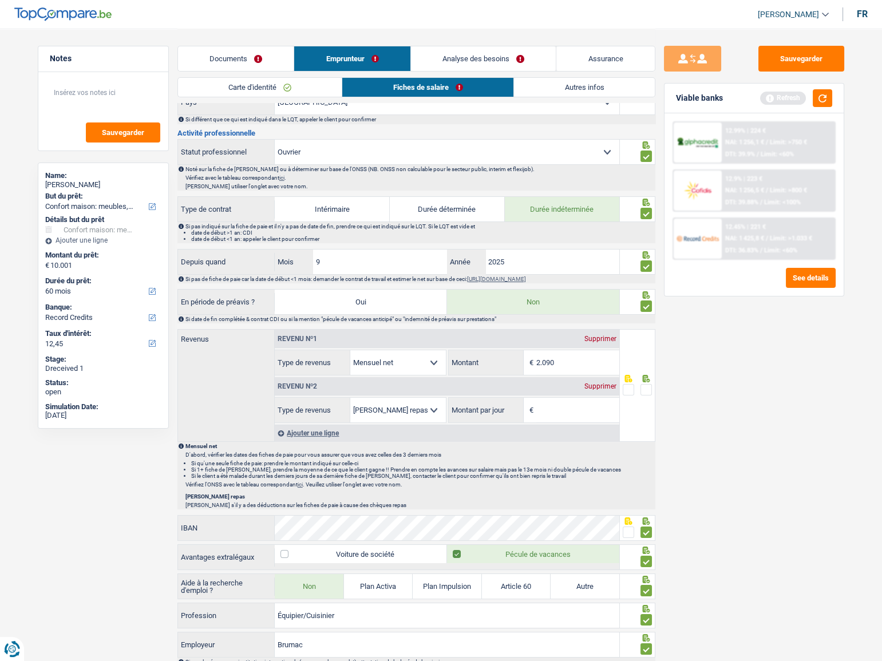
scroll to position [364, 0]
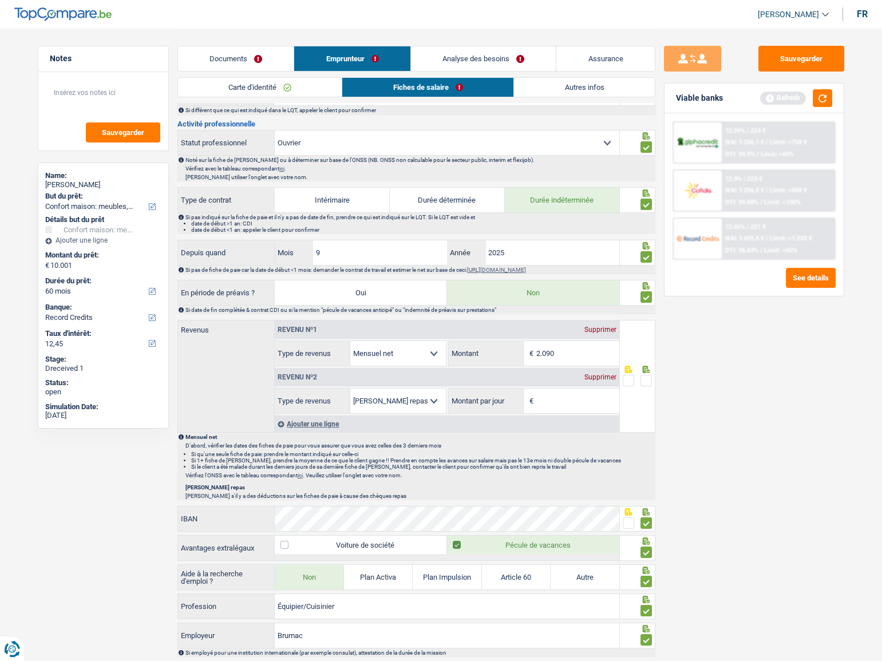
click at [592, 375] on div "Supprimer" at bounding box center [600, 377] width 38 height 7
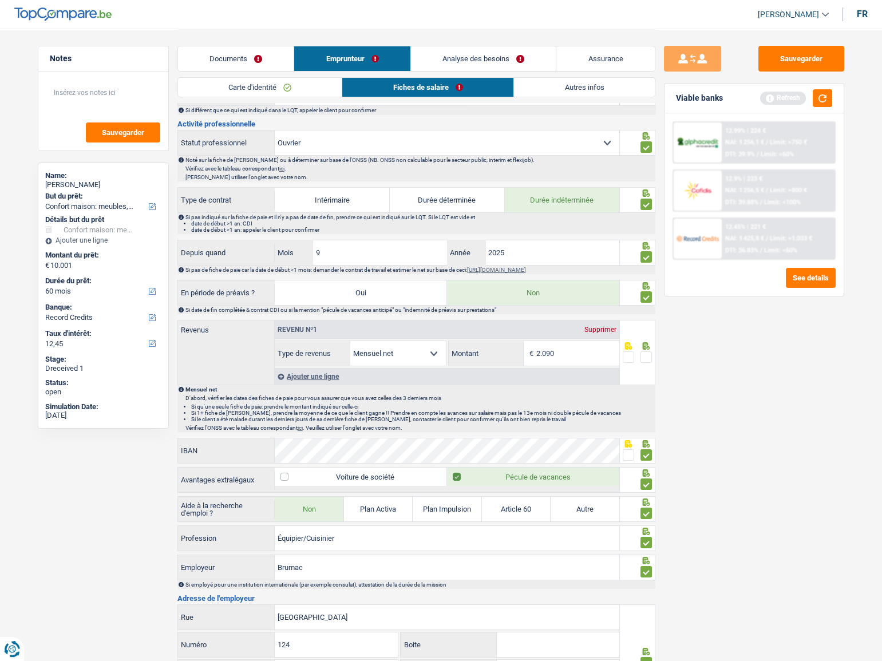
click at [646, 356] on span at bounding box center [645, 356] width 11 height 11
click at [0, 0] on input "radio" at bounding box center [0, 0] width 0 height 0
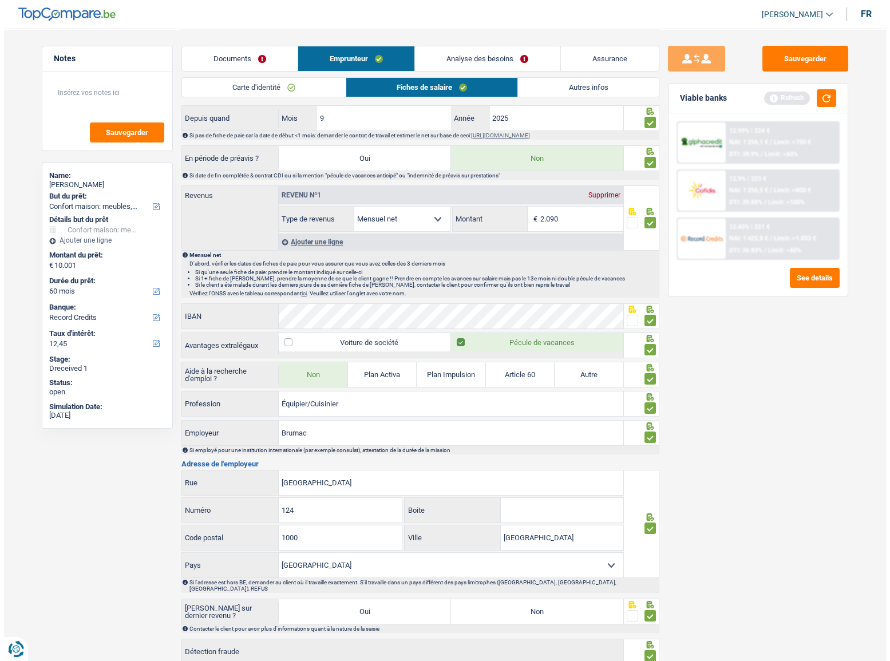
scroll to position [570, 0]
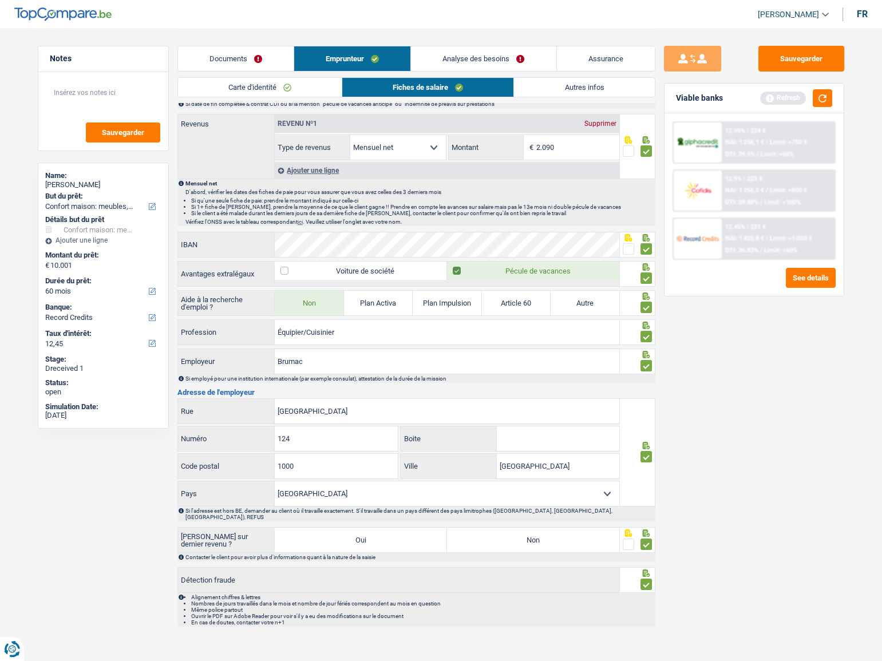
click at [552, 149] on input "2.090" at bounding box center [577, 147] width 83 height 25
drag, startPoint x: 564, startPoint y: 149, endPoint x: 485, endPoint y: 137, distance: 80.3
click at [485, 137] on div "2.090 € Montant" at bounding box center [533, 147] width 170 height 25
type input "1.922"
click at [753, 352] on div "Sauvegarder Viable banks Refresh 12.99% | 224 € NAI: 1 256,1 € / Limit: >750 € …" at bounding box center [753, 344] width 197 height 597
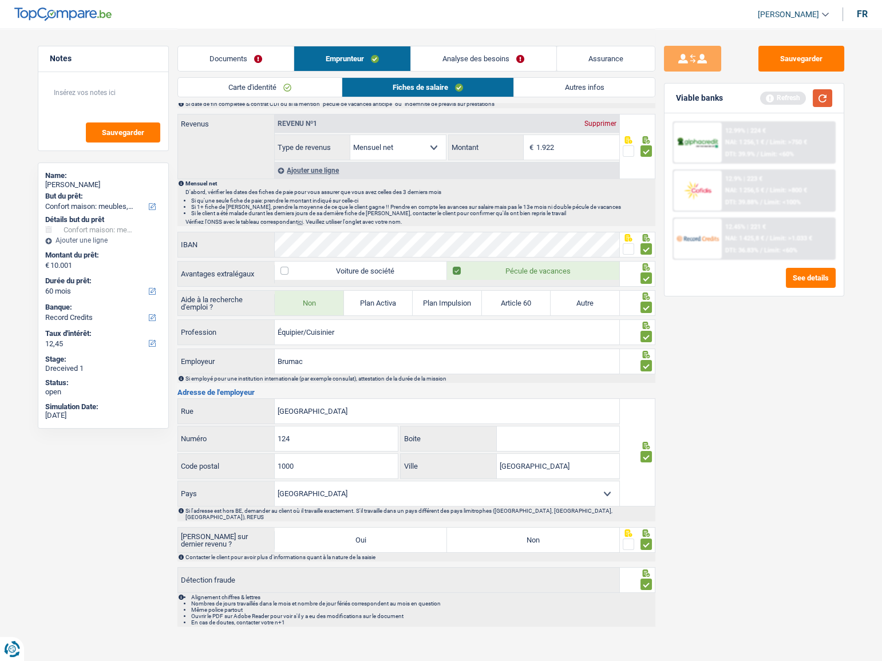
click at [823, 94] on button "button" at bounding box center [821, 98] width 19 height 18
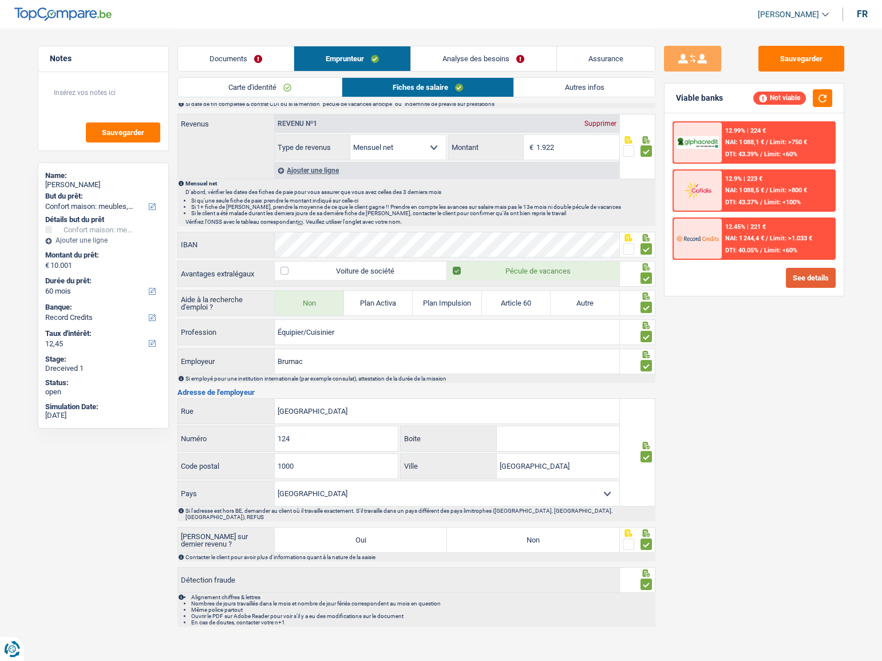
click at [814, 279] on button "See details" at bounding box center [810, 278] width 50 height 20
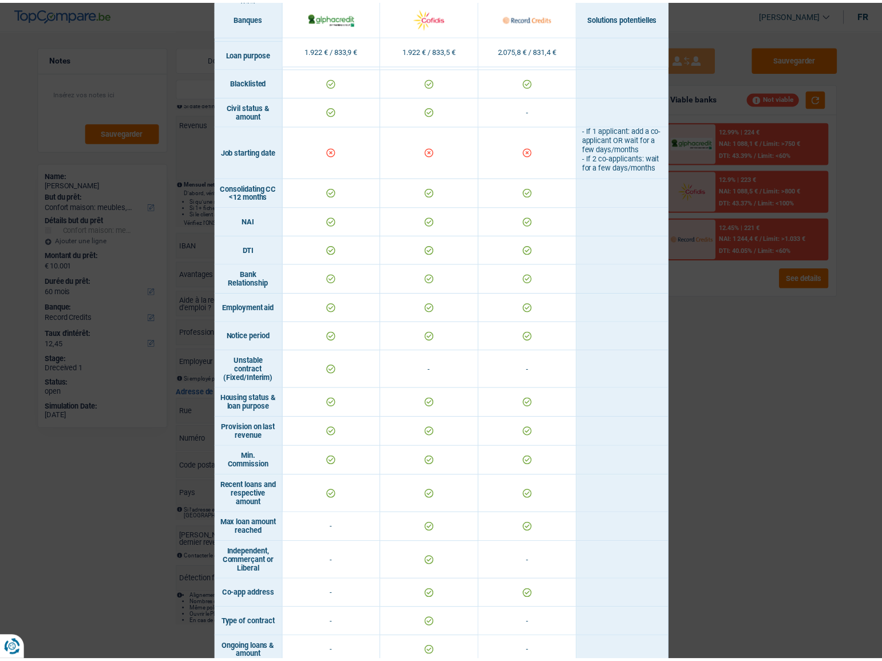
scroll to position [528, 0]
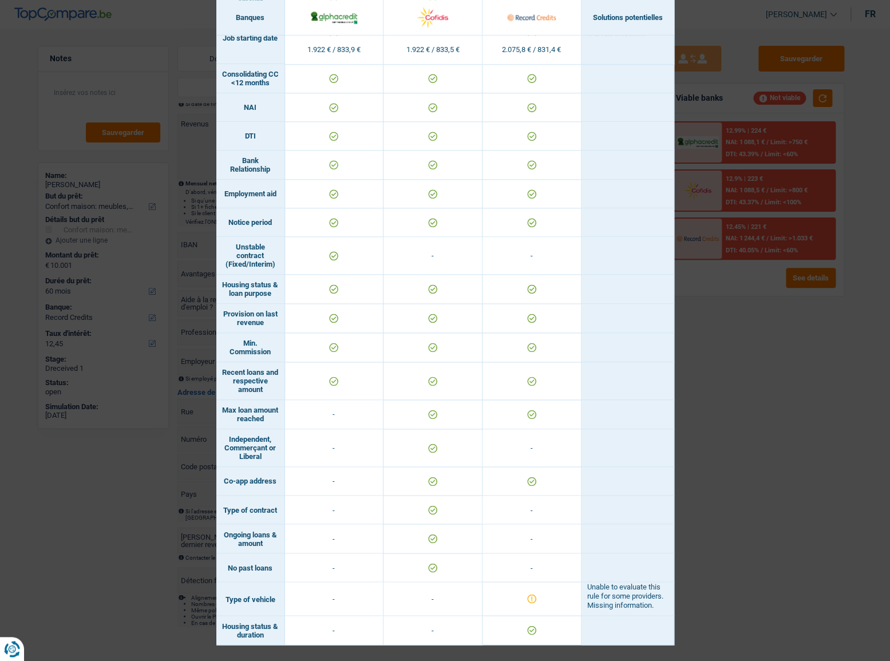
click at [755, 349] on div "Banks conditions × Banques Solutions potentielles Revenus / Charges 1.922 € / 8…" at bounding box center [445, 330] width 890 height 661
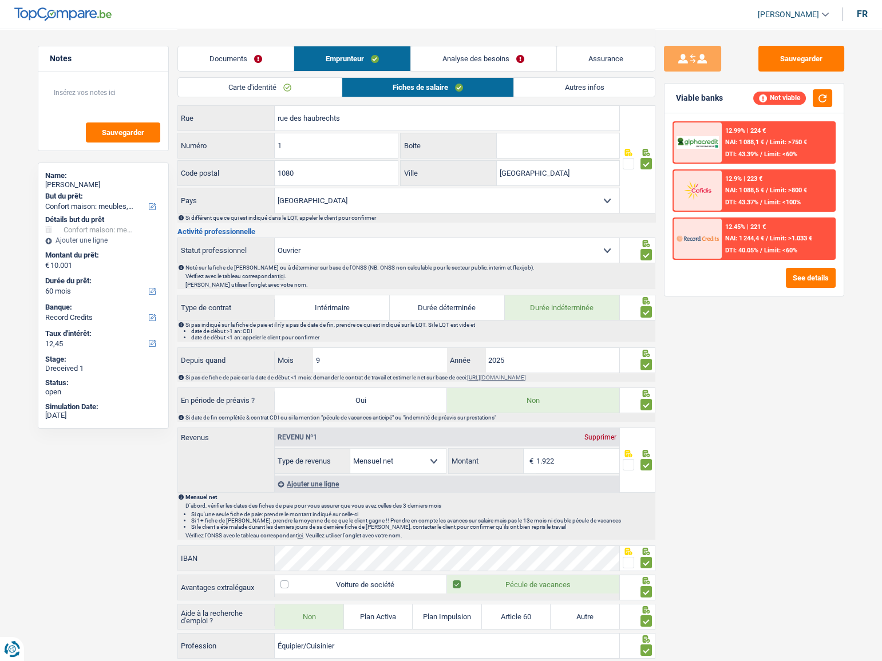
scroll to position [206, 0]
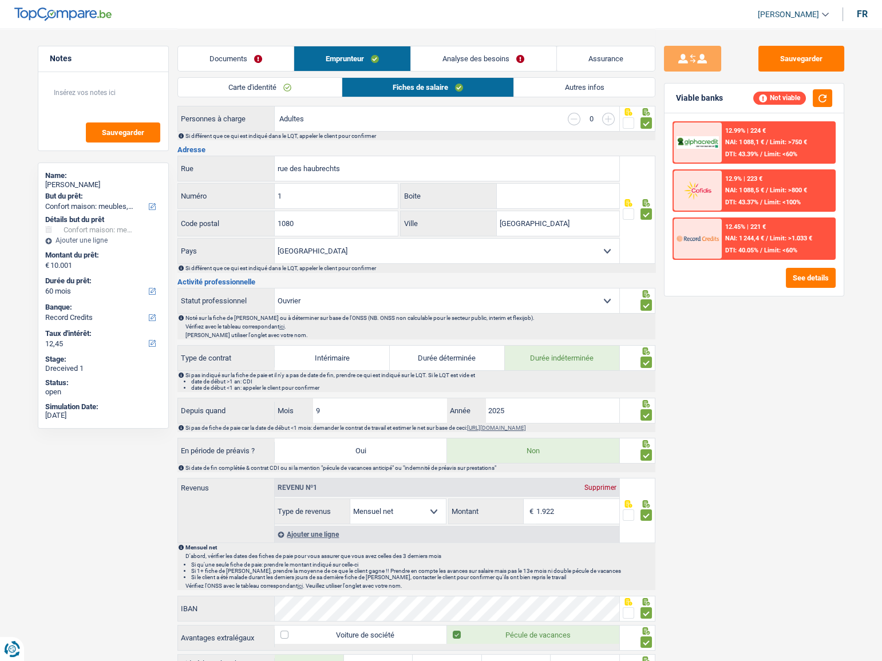
click at [670, 446] on div "Sauvegarder Viable banks Not viable 12.99% | 224 € NAI: 1 088,1 € / Limit: >750…" at bounding box center [753, 344] width 197 height 597
drag, startPoint x: 339, startPoint y: 415, endPoint x: 246, endPoint y: 415, distance: 92.7
click at [251, 415] on div "Depuis quand 9 Mois / 2025 Année" at bounding box center [399, 410] width 442 height 25
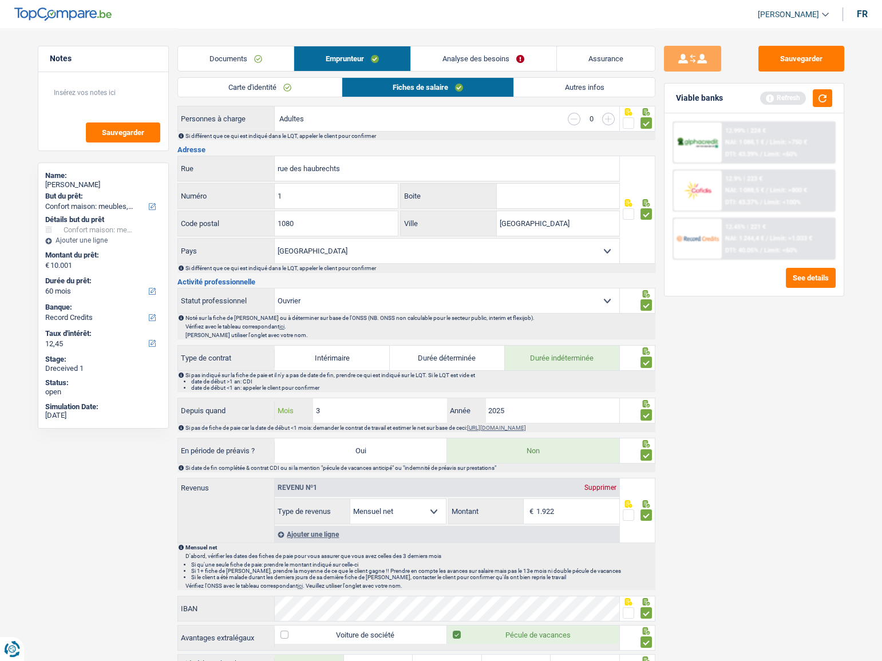
type input "3"
click at [775, 407] on div "Sauvegarder Viable banks Refresh 12.99% | 224 € NAI: 1 088,1 € / Limit: >750 € …" at bounding box center [753, 344] width 197 height 597
drag, startPoint x: 752, startPoint y: 447, endPoint x: 808, endPoint y: 101, distance: 350.6
click at [753, 446] on div "Sauvegarder Viable banks Refresh 12.99% | 224 € NAI: 1 088,1 € / Limit: >750 € …" at bounding box center [753, 344] width 197 height 597
click at [823, 94] on button "button" at bounding box center [821, 98] width 19 height 18
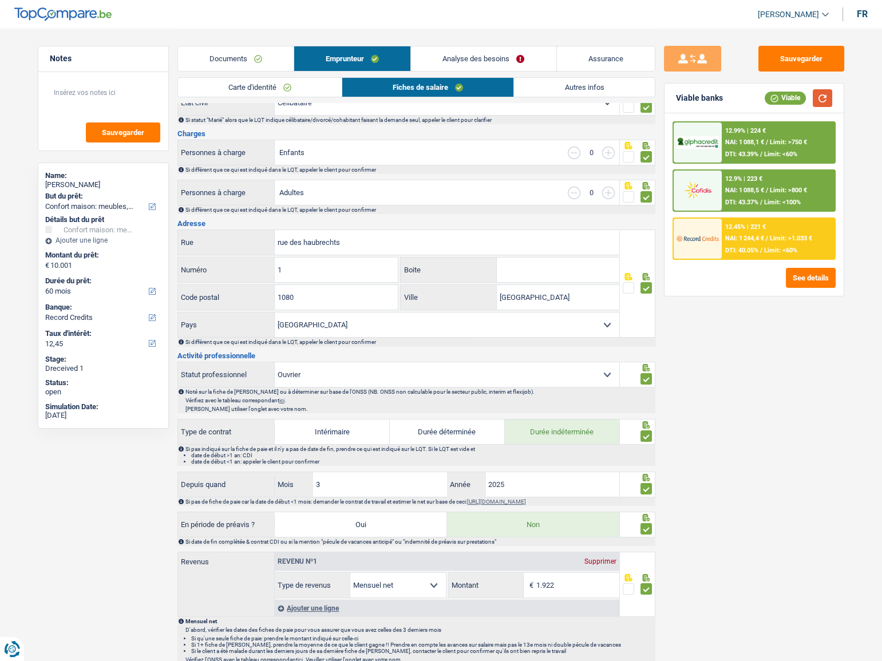
scroll to position [0, 0]
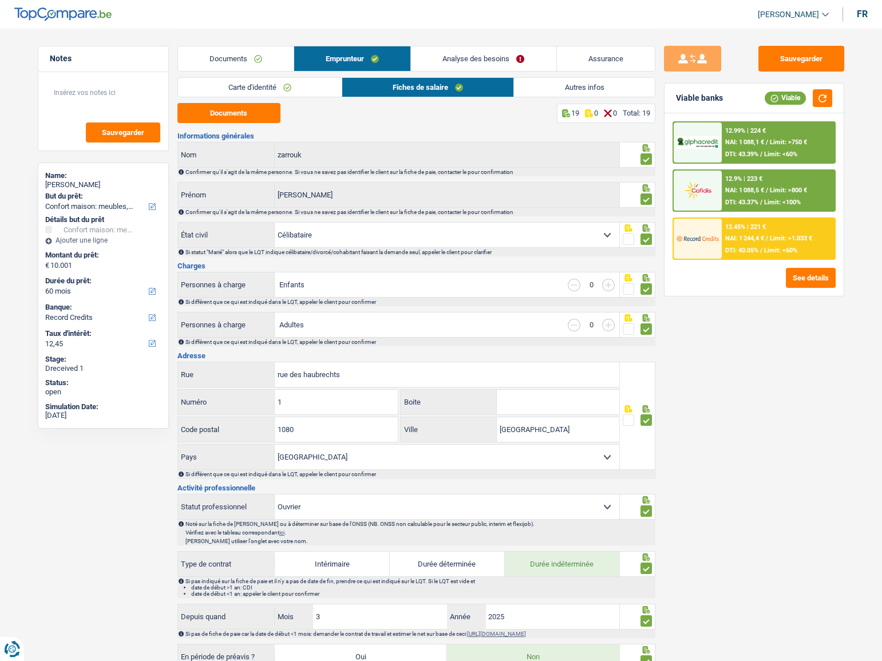
click at [277, 62] on link "Documents" at bounding box center [236, 58] width 116 height 25
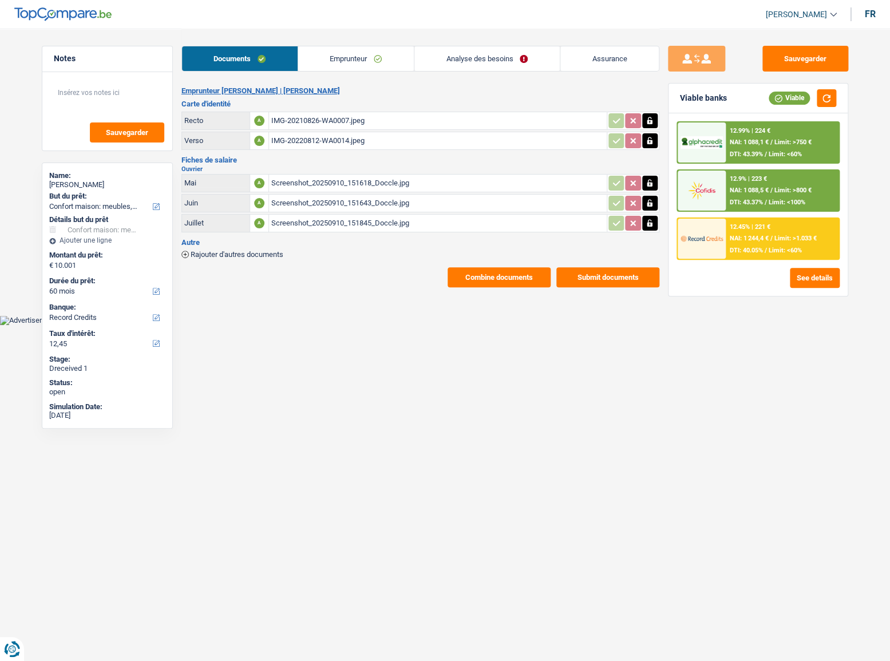
click at [365, 175] on div "Screenshot_20250910_151618_Doccle.jpg" at bounding box center [437, 182] width 333 height 17
click at [648, 178] on icon "button" at bounding box center [649, 182] width 9 height 11
click at [648, 180] on icon "button" at bounding box center [649, 183] width 7 height 8
click at [470, 197] on div "Screenshot_20250910_151643_Doccle.jpg" at bounding box center [437, 203] width 333 height 17
click at [459, 217] on div "Screenshot_20250910_151845_Doccle.jpg" at bounding box center [437, 223] width 333 height 17
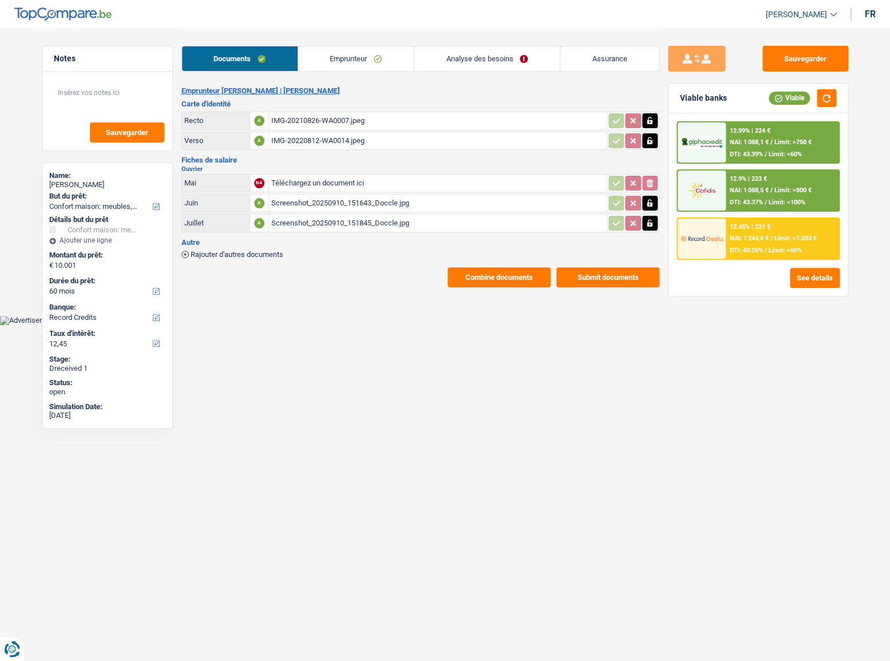
click at [338, 183] on input "Téléchargez un document ici" at bounding box center [437, 182] width 333 height 17
type input "C:\fakepath\Screenshot_20250910_100150_Doccle.jpg"
click at [378, 182] on div "Screenshot_20250910_100150_Doccle.jpg" at bounding box center [437, 182] width 333 height 17
click at [513, 271] on button "Combine documents" at bounding box center [498, 277] width 103 height 20
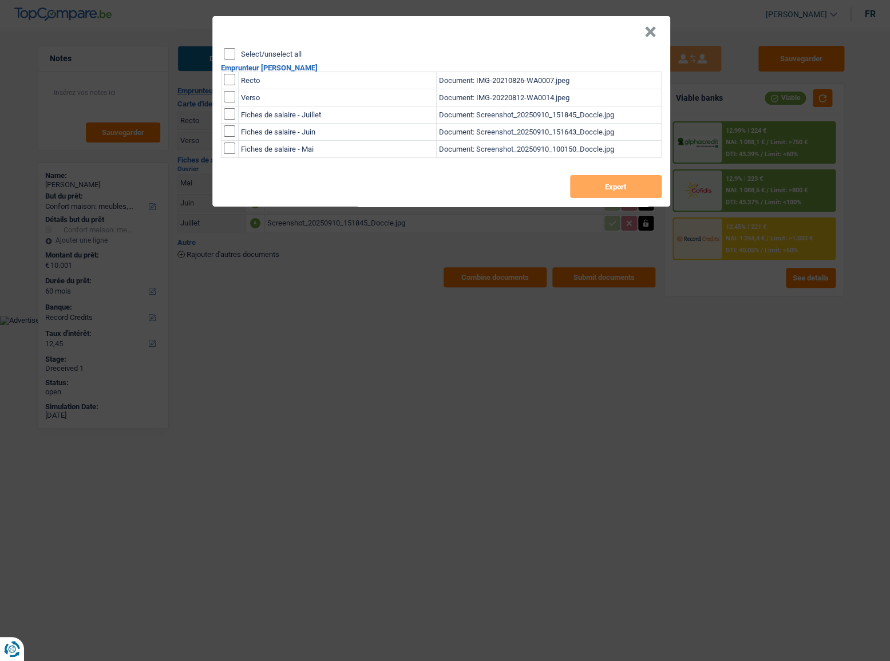
click at [231, 58] on input "Select/unselect all" at bounding box center [229, 53] width 11 height 11
checkbox input "true"
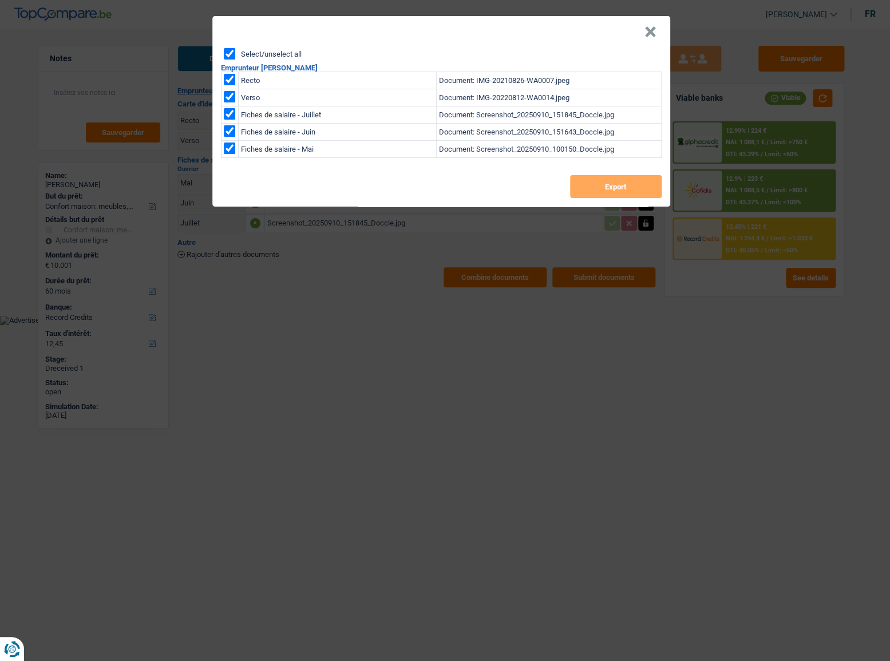
checkbox input "true"
drag, startPoint x: 604, startPoint y: 183, endPoint x: 589, endPoint y: 188, distance: 15.6
click at [603, 183] on button "Export" at bounding box center [616, 186] width 92 height 23
click at [652, 29] on button "×" at bounding box center [650, 31] width 12 height 11
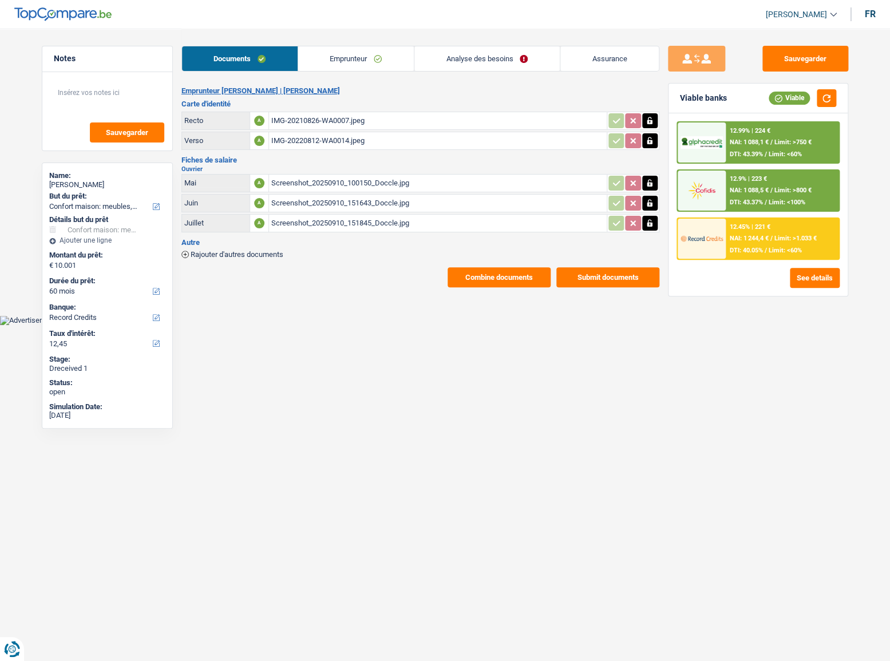
click at [383, 52] on link "Emprunteur" at bounding box center [356, 58] width 116 height 25
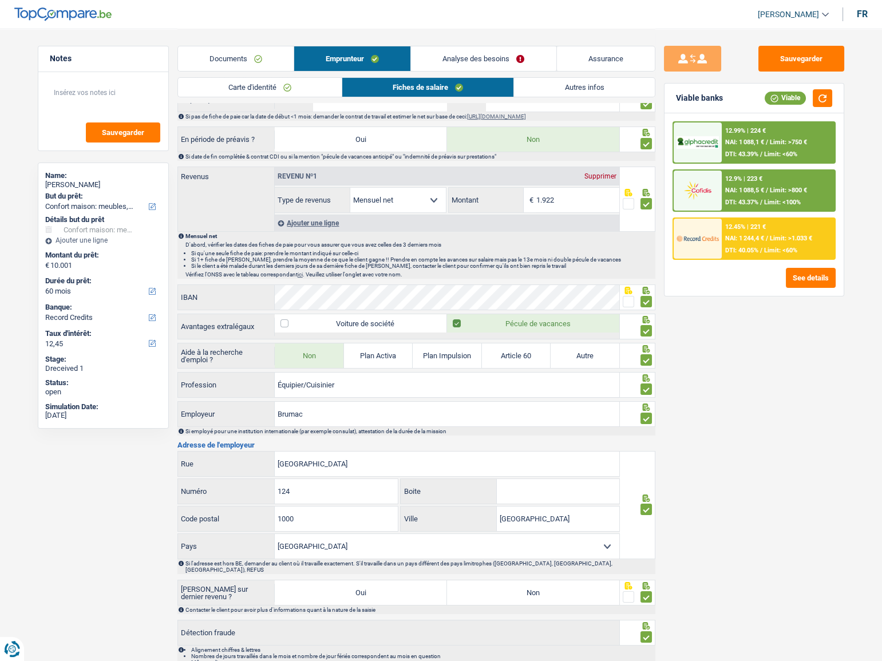
scroll to position [570, 0]
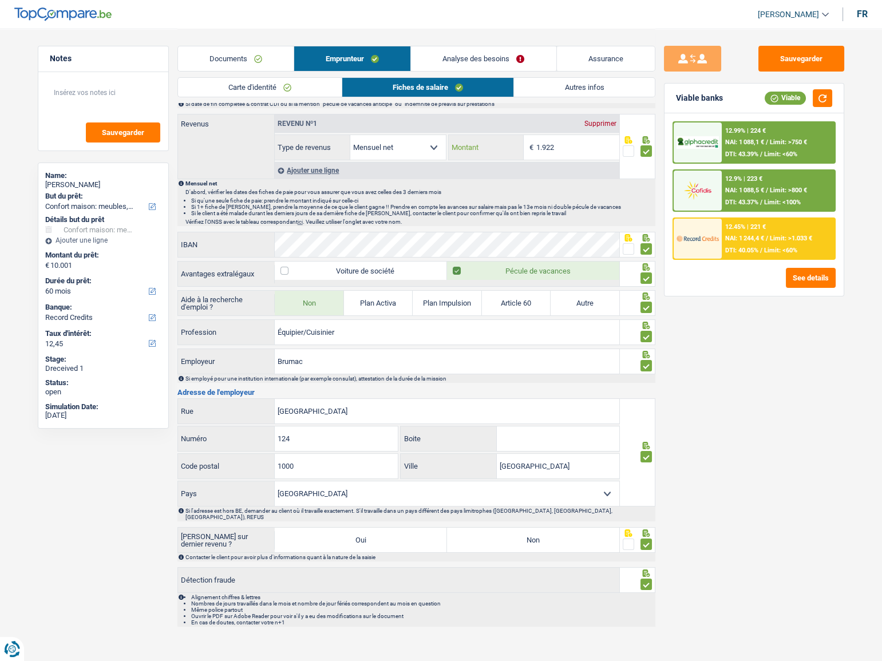
drag, startPoint x: 586, startPoint y: 150, endPoint x: 495, endPoint y: 142, distance: 91.3
click at [495, 142] on div "1.922 € Montant" at bounding box center [533, 147] width 170 height 25
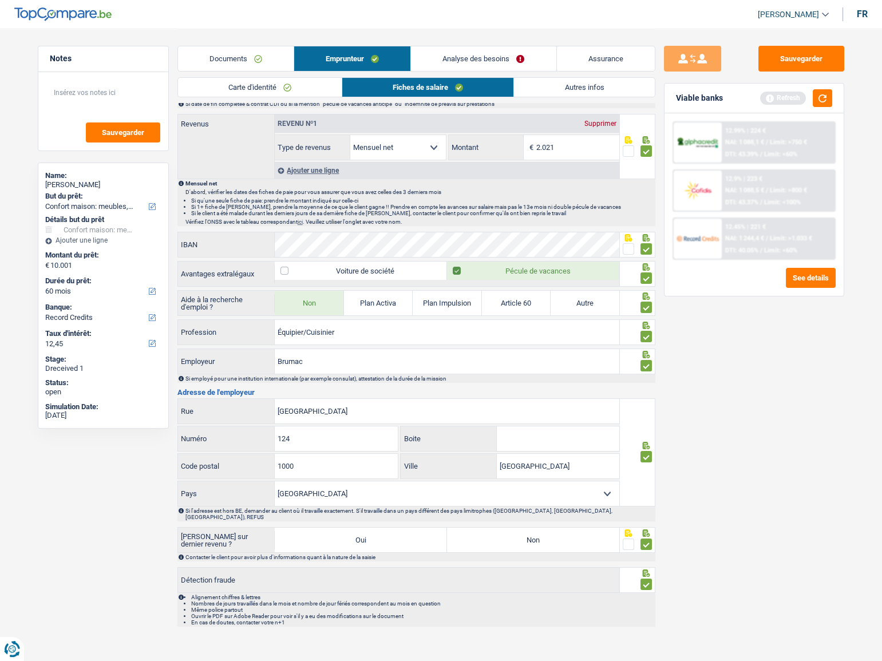
type input "2.021"
click at [791, 412] on div "Sauvegarder Viable banks Refresh 12.99% | 224 € NAI: 1 088,1 € / Limit: >750 € …" at bounding box center [753, 344] width 197 height 597
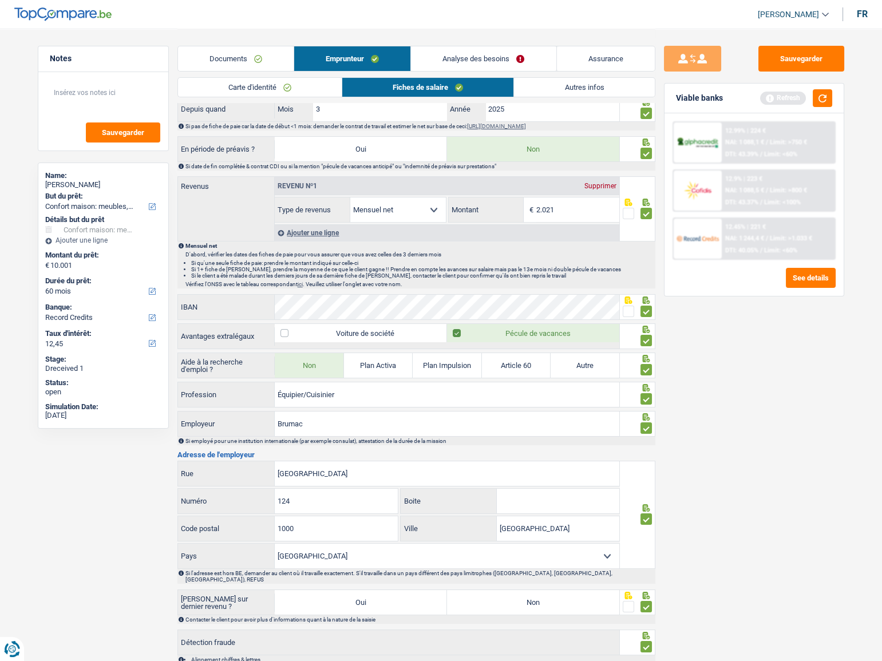
scroll to position [362, 0]
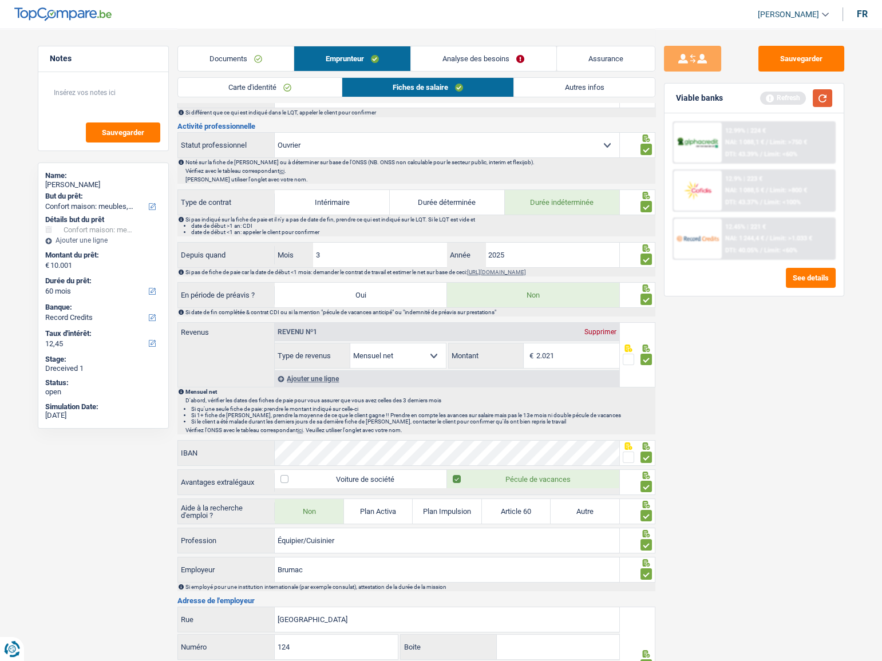
drag, startPoint x: 818, startPoint y: 107, endPoint x: 823, endPoint y: 103, distance: 6.5
click at [823, 103] on div "Viable banks Refresh" at bounding box center [753, 99] width 179 height 30
click at [823, 103] on button "button" at bounding box center [821, 98] width 19 height 18
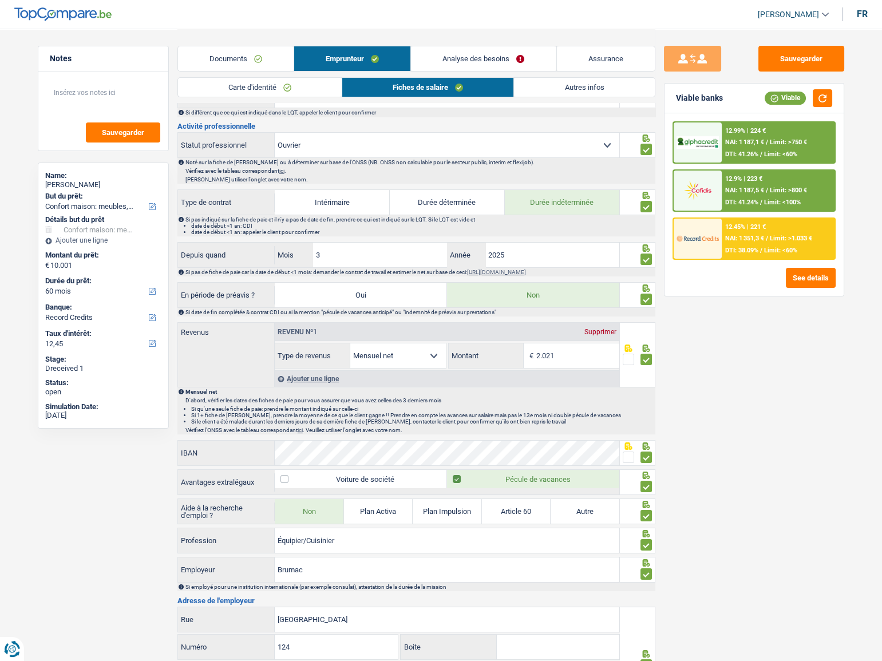
click at [771, 136] on div "12.99% | 224 € NAI: 1 187,1 € / Limit: >750 € DTI: 41.26% / Limit: <60%" at bounding box center [777, 142] width 113 height 40
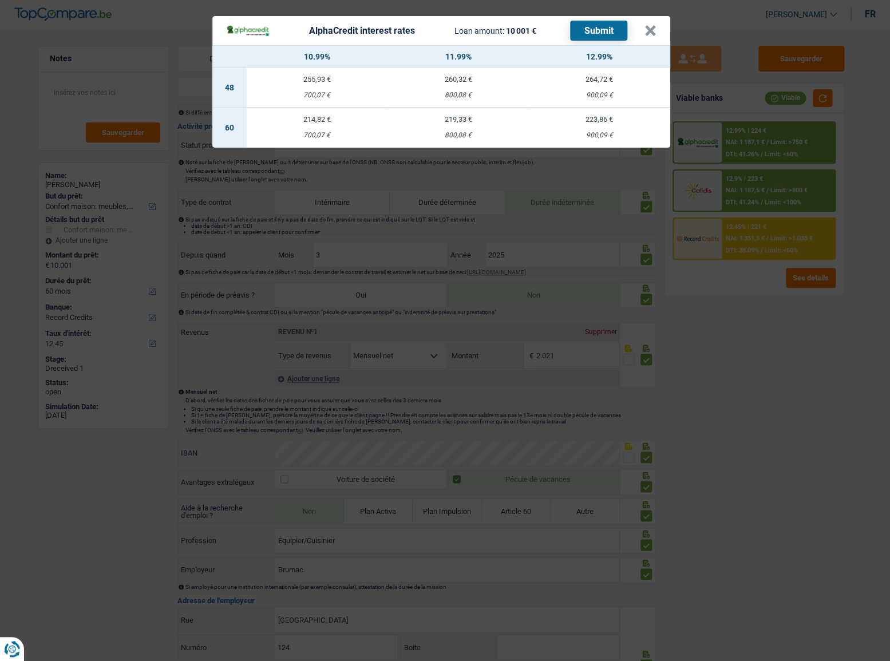
click at [641, 30] on div "AlphaCredit interest rates Loan amount: 10 001 € Submit" at bounding box center [435, 31] width 418 height 20
click at [650, 32] on button "×" at bounding box center [650, 30] width 12 height 11
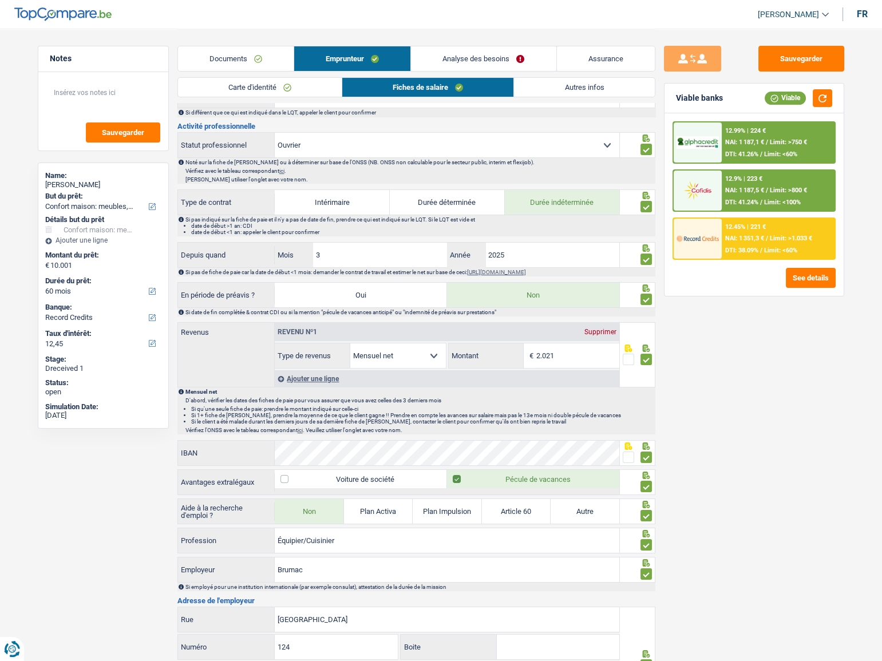
click at [485, 60] on link "Analyse des besoins" at bounding box center [483, 58] width 145 height 25
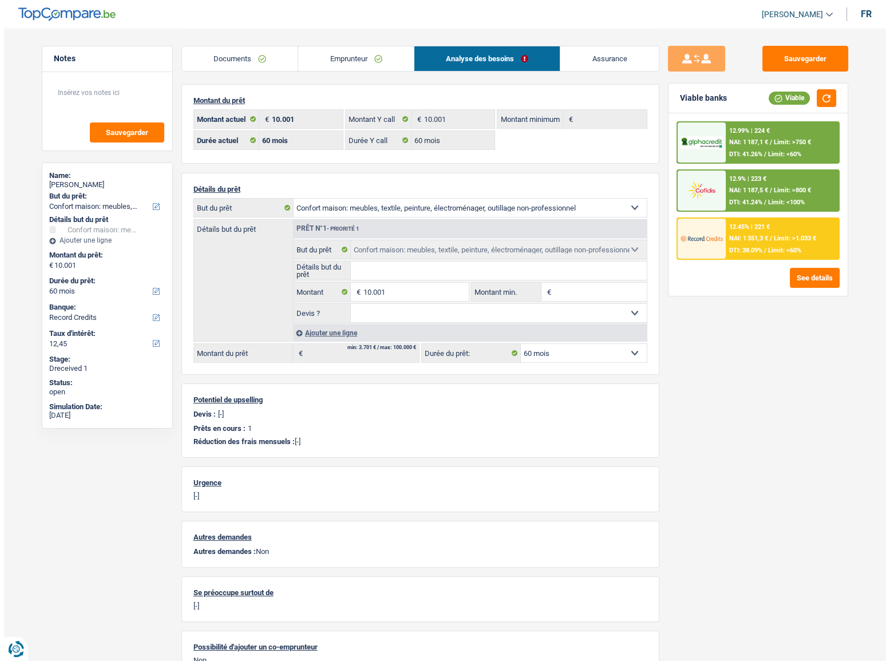
scroll to position [0, 0]
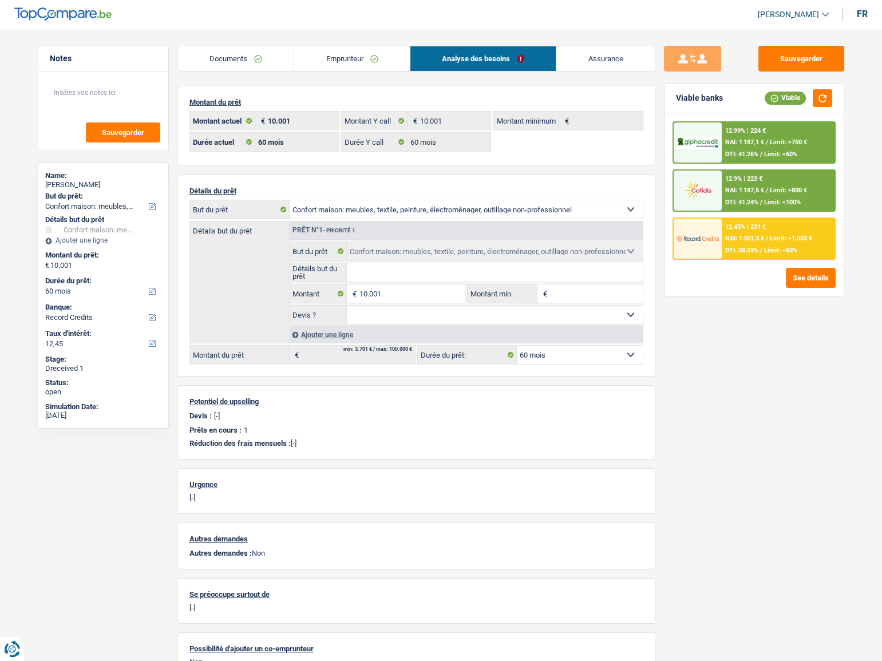
click at [732, 142] on span "NAI: 1 187,1 €" at bounding box center [744, 141] width 39 height 7
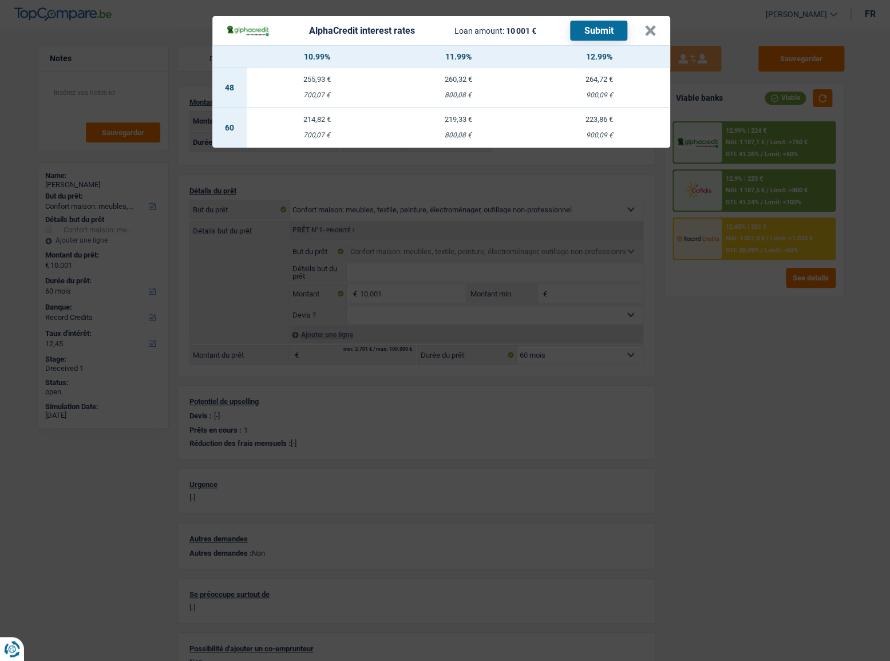
click at [612, 116] on div "223,86 €" at bounding box center [599, 119] width 141 height 7
select select "alphacredit"
type input "12,99"
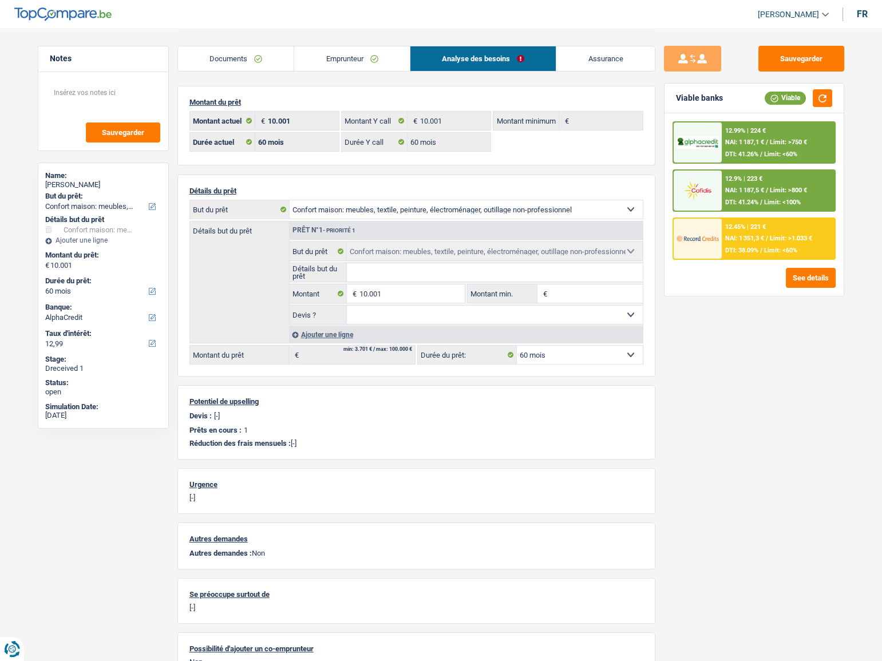
click at [771, 141] on span "Limit: >750 €" at bounding box center [787, 141] width 37 height 7
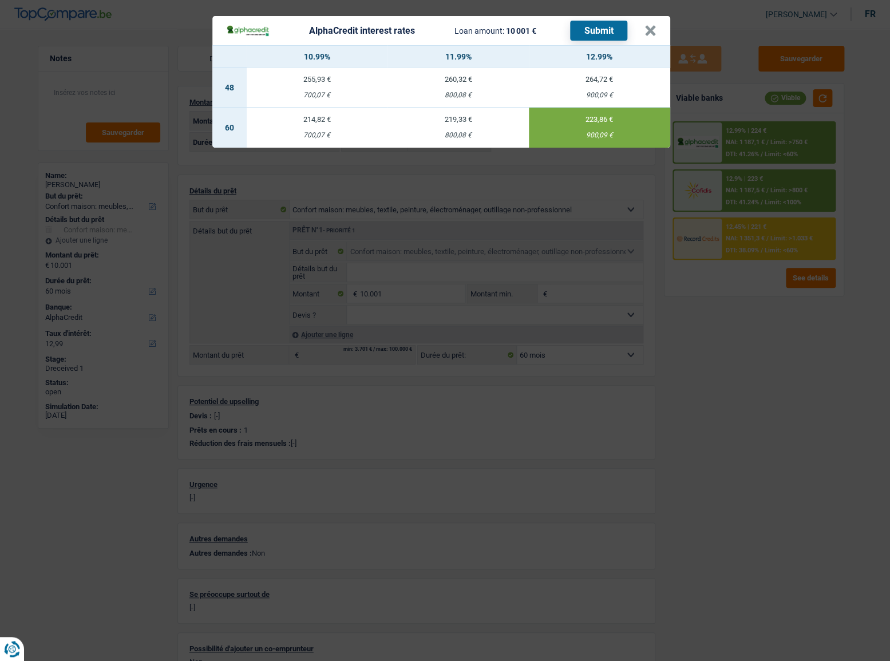
click at [618, 30] on button "Submit" at bounding box center [598, 31] width 57 height 20
click at [647, 34] on button "×" at bounding box center [650, 30] width 12 height 11
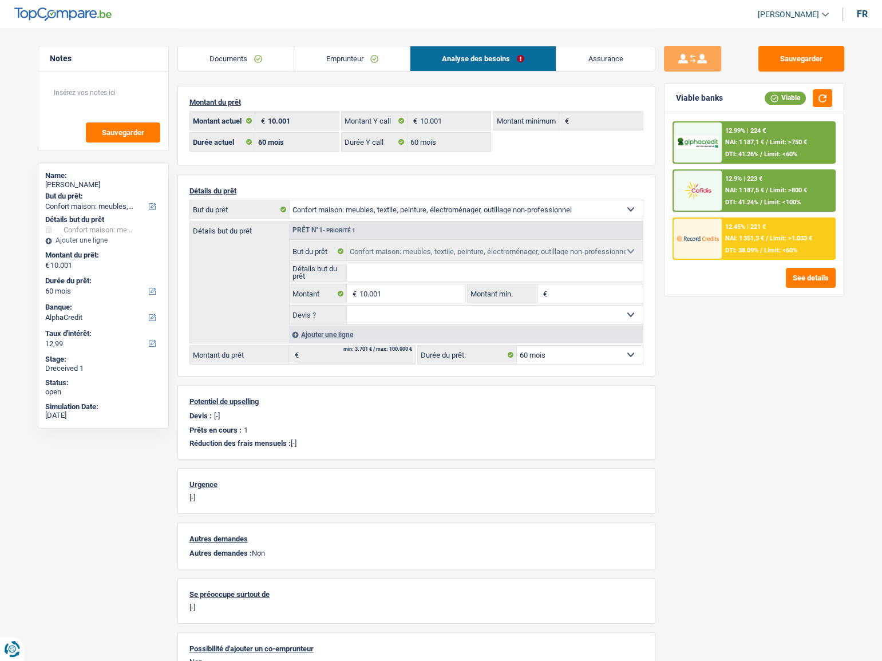
click at [760, 179] on div "12.9% | 223 €" at bounding box center [743, 178] width 37 height 7
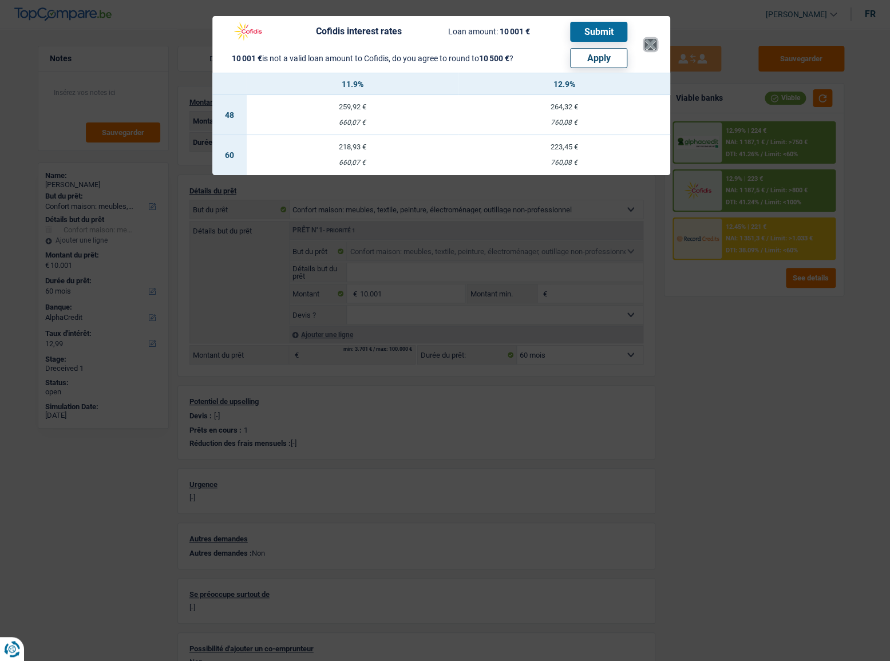
drag, startPoint x: 654, startPoint y: 45, endPoint x: 698, endPoint y: 122, distance: 89.2
click at [652, 46] on button "×" at bounding box center [650, 44] width 12 height 11
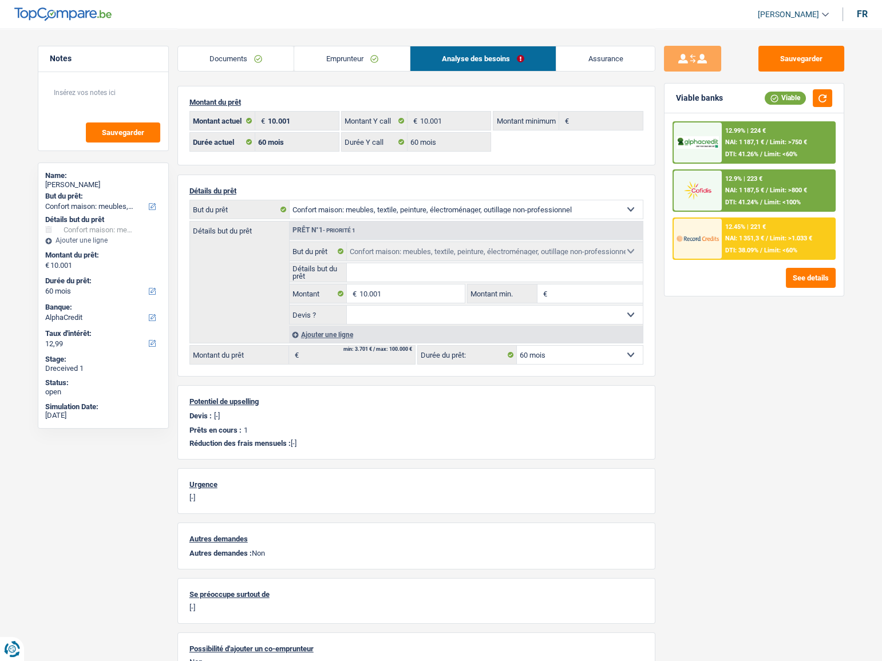
click at [764, 219] on div "12.45% | 221 € NAI: 1 351,3 € / Limit: >1.033 € DTI: 38.09% / Limit: <60%" at bounding box center [777, 239] width 113 height 40
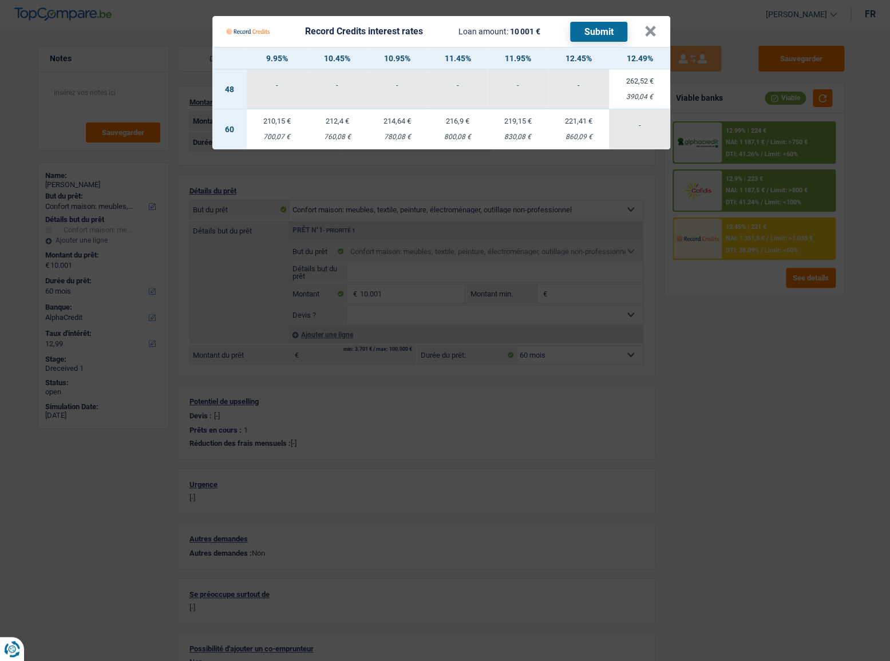
click at [582, 129] on td "221,41 € 860,09 €" at bounding box center [578, 129] width 61 height 40
select select "record credits"
type input "12,45"
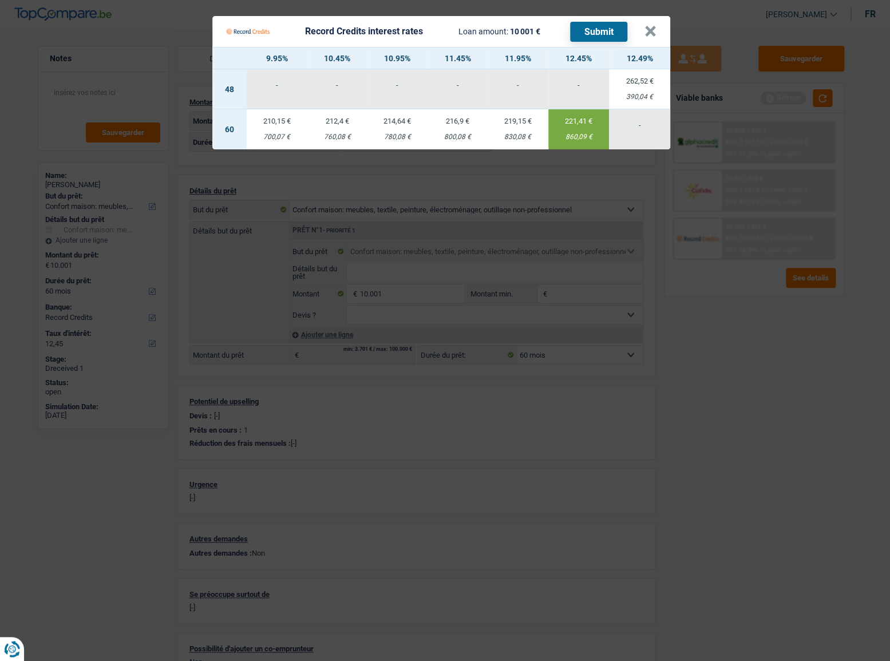
click at [608, 30] on button "Submit" at bounding box center [598, 32] width 57 height 20
drag, startPoint x: 646, startPoint y: 29, endPoint x: 738, endPoint y: 182, distance: 178.6
click at [646, 29] on button "×" at bounding box center [650, 31] width 12 height 11
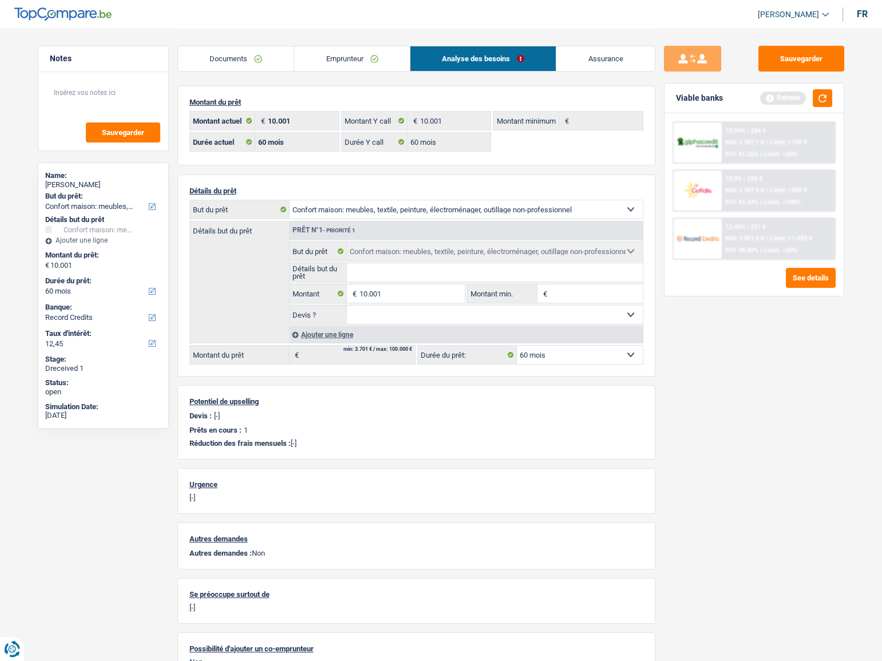
click at [739, 183] on div "12.9% | 223 € NAI: 1 187,5 € / Limit: >800 € DTI: 41.24% / Limit: <100%" at bounding box center [777, 190] width 113 height 40
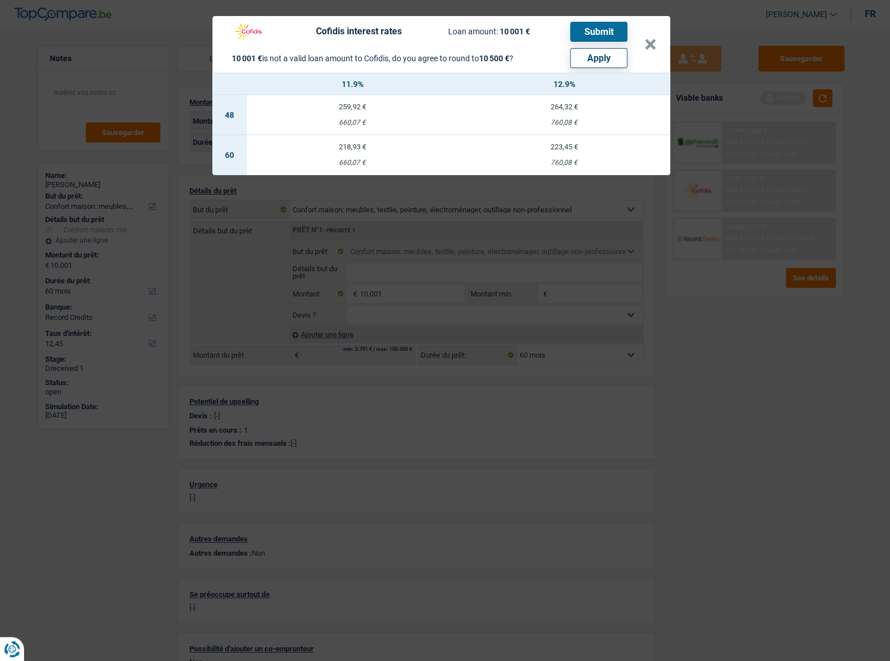
drag, startPoint x: 590, startPoint y: 61, endPoint x: 436, endPoint y: 80, distance: 155.0
click at [591, 61] on button "Apply" at bounding box center [598, 58] width 57 height 20
type input "10.500"
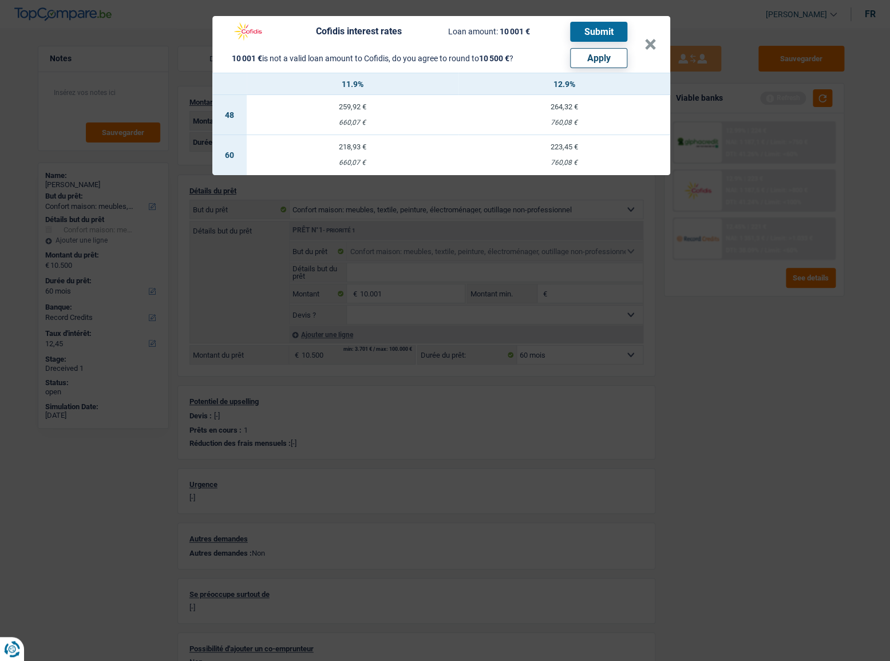
select select "other"
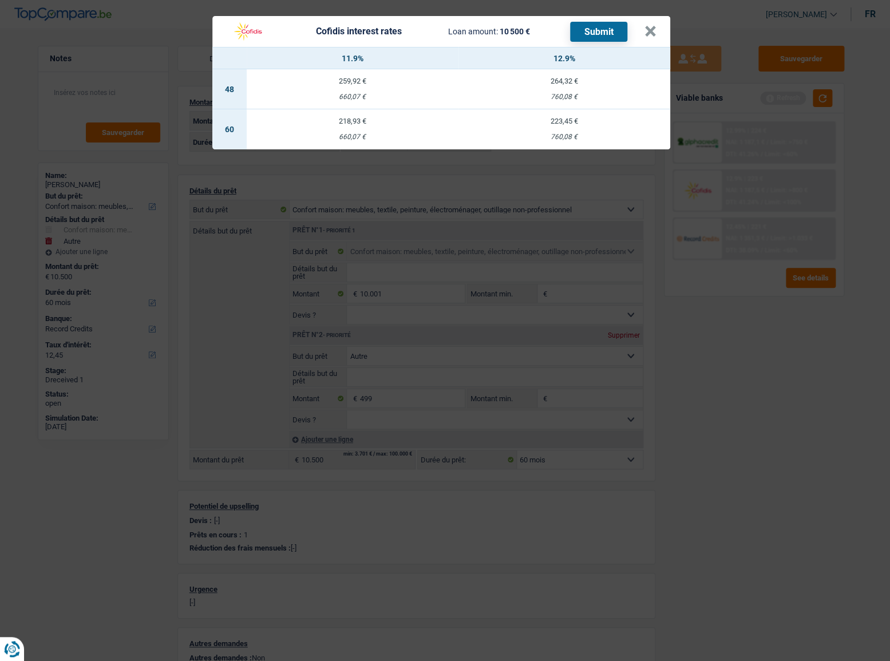
click at [571, 122] on div "223,45 €" at bounding box center [564, 120] width 212 height 7
select select "cofidis"
type input "12,90"
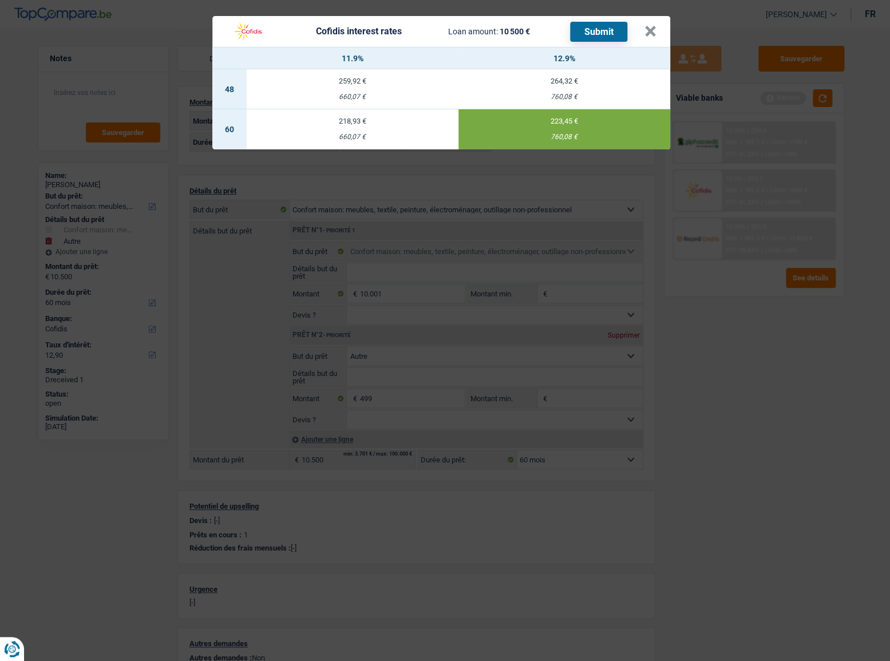
click at [595, 37] on button "Submit" at bounding box center [598, 32] width 57 height 20
drag, startPoint x: 649, startPoint y: 32, endPoint x: 431, endPoint y: 45, distance: 218.9
click at [648, 33] on button "×" at bounding box center [650, 31] width 12 height 11
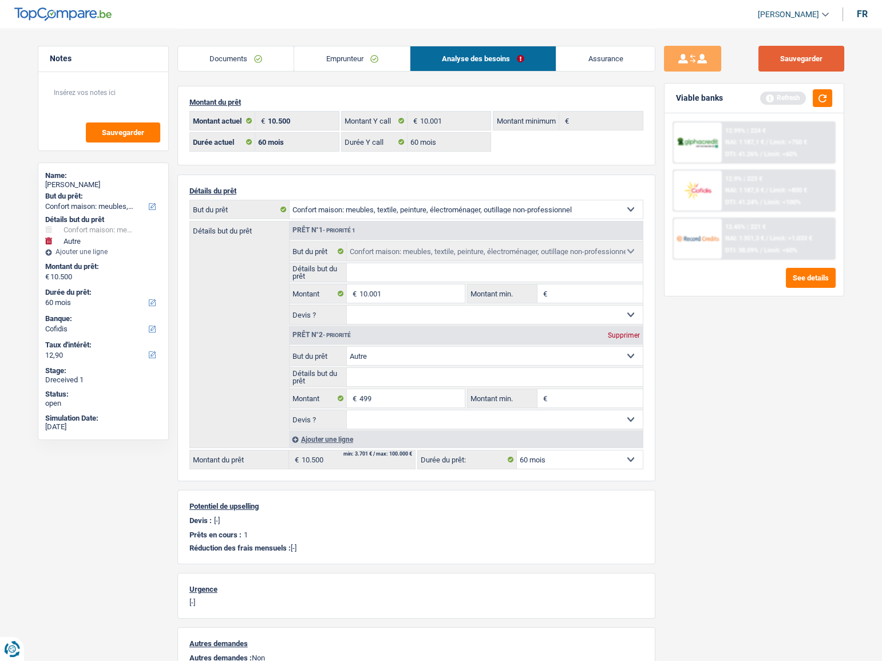
click at [785, 46] on div "Sauvegarder Viable banks Refresh 12.99% | 224 € NAI: 1 187,1 € / Limit: >750 € …" at bounding box center [754, 410] width 198 height 763
click at [779, 54] on button "Sauvegarder" at bounding box center [801, 59] width 86 height 26
click at [768, 233] on div "12.45% | 221 € NAI: 1 351,3 € / Limit: >1.033 € DTI: 38.09% / Limit: <60%" at bounding box center [777, 239] width 113 height 40
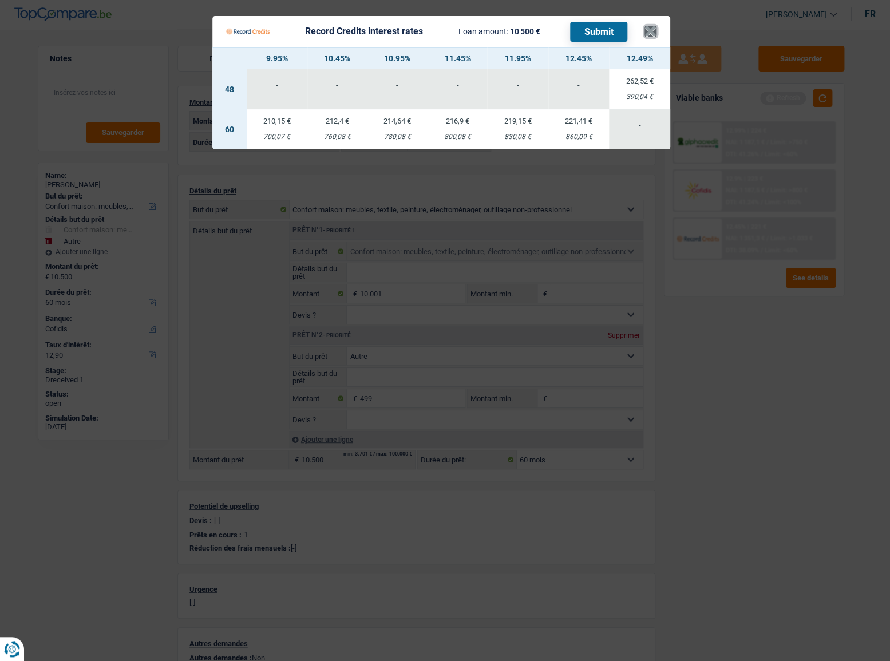
click at [646, 26] on button "×" at bounding box center [650, 31] width 12 height 11
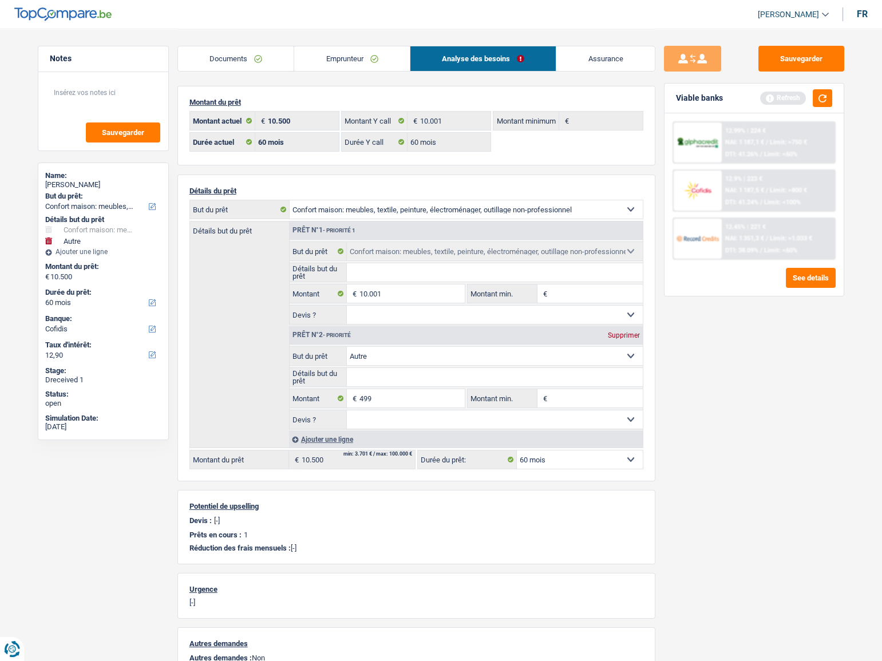
click at [272, 56] on link "Documents" at bounding box center [236, 58] width 116 height 25
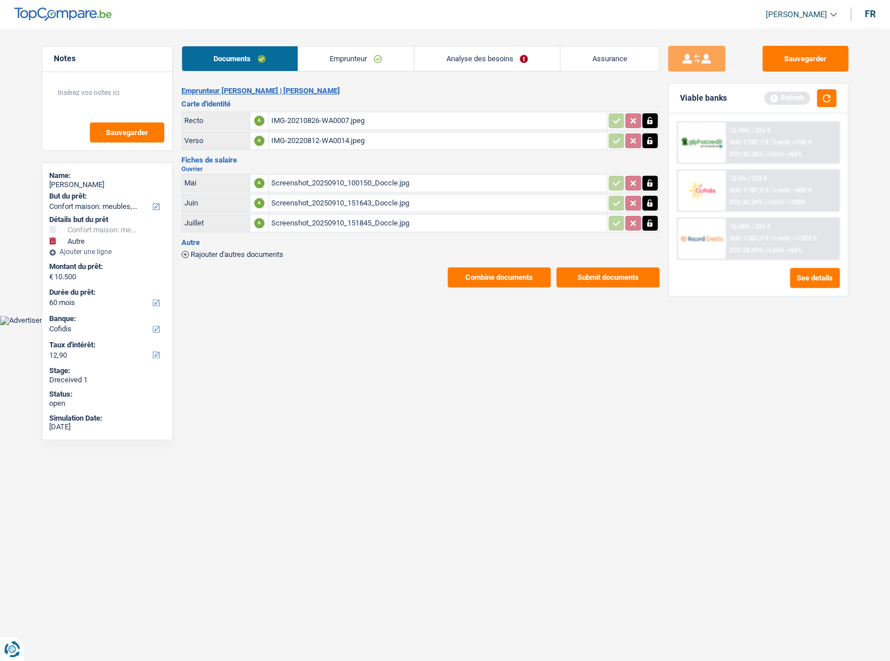
click at [300, 125] on div "IMG-20210826-WA0007.jpeg" at bounding box center [437, 120] width 333 height 17
click at [808, 71] on button "Sauvegarder" at bounding box center [805, 59] width 86 height 26
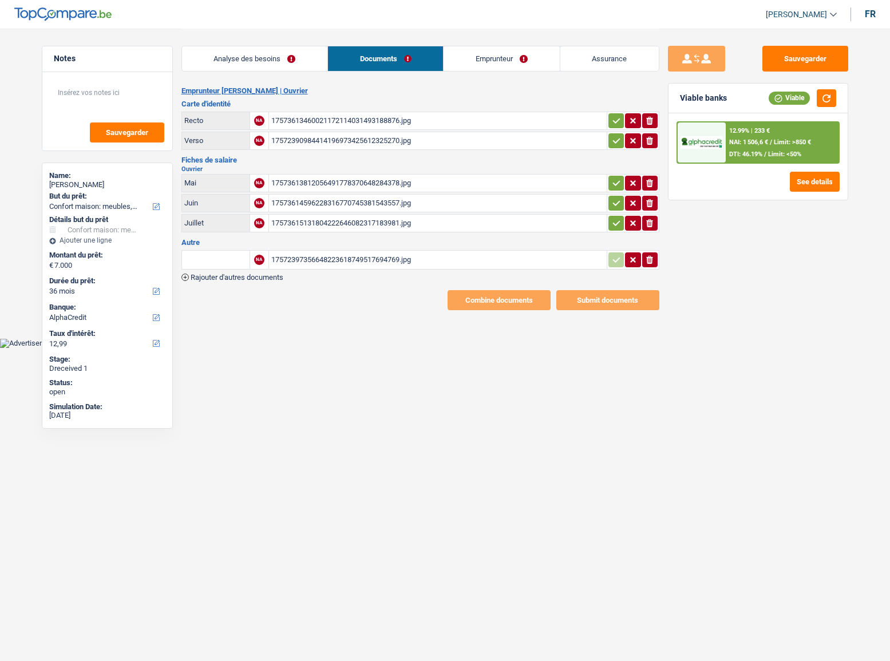
select select "household"
select select "36"
select select "alphacredit"
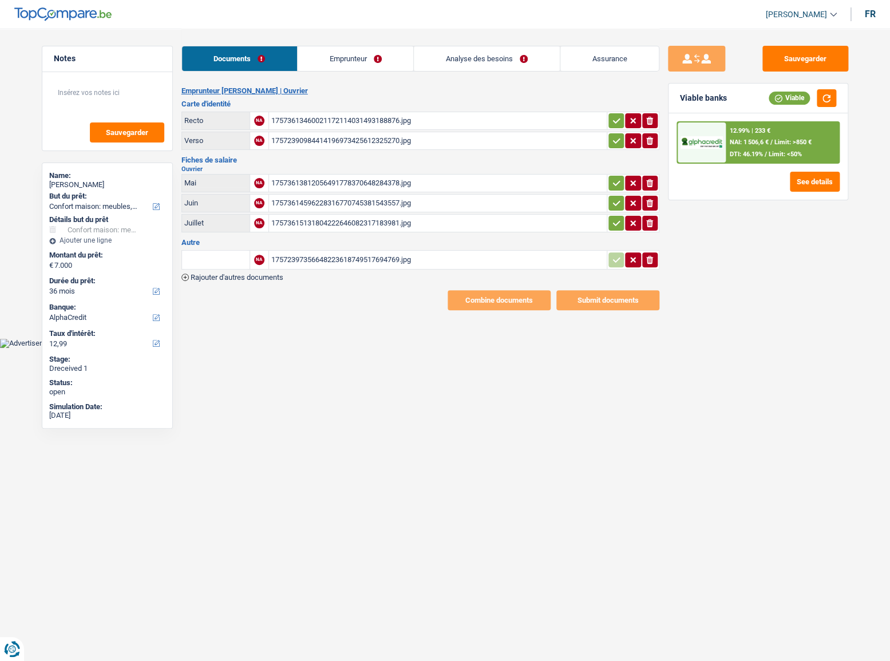
click at [394, 125] on div "17573613460021172114031493188876.jpg" at bounding box center [437, 120] width 333 height 17
drag, startPoint x: 608, startPoint y: 120, endPoint x: 614, endPoint y: 133, distance: 14.3
click at [611, 124] on button "button" at bounding box center [615, 120] width 15 height 15
click at [613, 138] on icon "button" at bounding box center [616, 140] width 9 height 11
click at [439, 142] on div "17572390984414196973425612325270.jpg" at bounding box center [437, 140] width 333 height 17
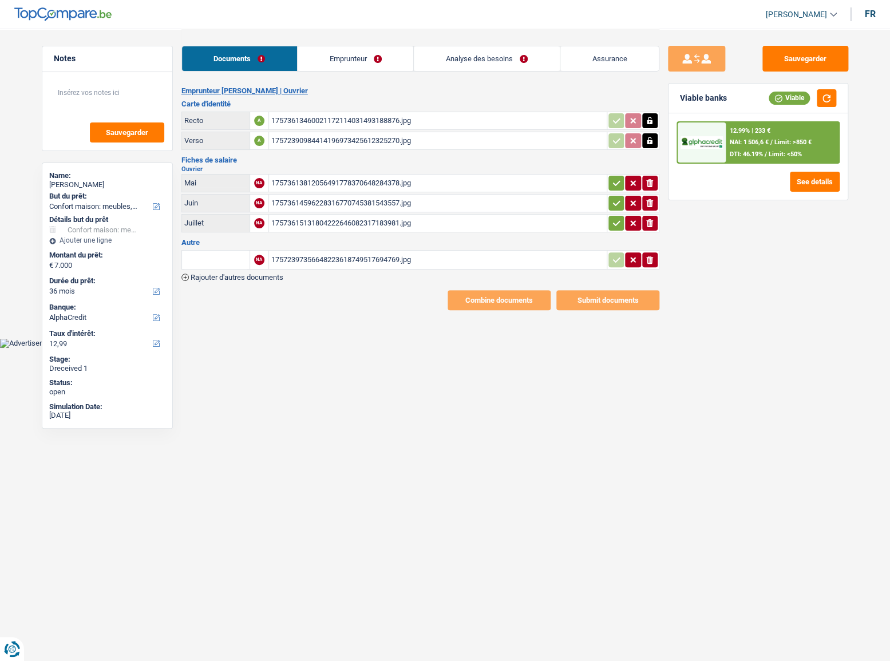
click at [392, 180] on div "17573613812056491778370648284378.jpg" at bounding box center [437, 182] width 333 height 17
click at [391, 204] on div "17573614596228316770745381543557.jpg" at bounding box center [437, 203] width 333 height 17
click at [331, 227] on div "17573615131804222646082317183981.jpg" at bounding box center [437, 223] width 333 height 17
click at [355, 267] on td "17572397356648223618749517694769.jpg" at bounding box center [437, 259] width 338 height 19
click at [357, 261] on div "17572397356648223618749517694769.jpg" at bounding box center [437, 259] width 333 height 17
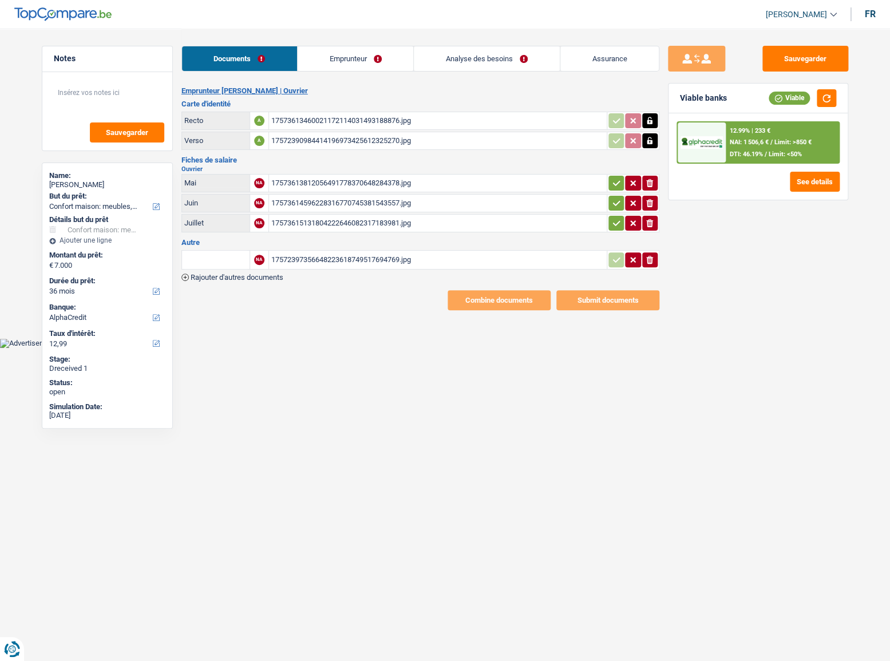
click at [435, 262] on div "17572397356648223618749517694769.jpg" at bounding box center [437, 259] width 333 height 17
click at [615, 217] on icon "button" at bounding box center [616, 222] width 9 height 11
click at [615, 194] on td "ionicons-v5-e" at bounding box center [632, 203] width 53 height 18
click at [617, 178] on icon "button" at bounding box center [616, 182] width 9 height 11
click at [613, 197] on icon "button" at bounding box center [616, 202] width 9 height 11
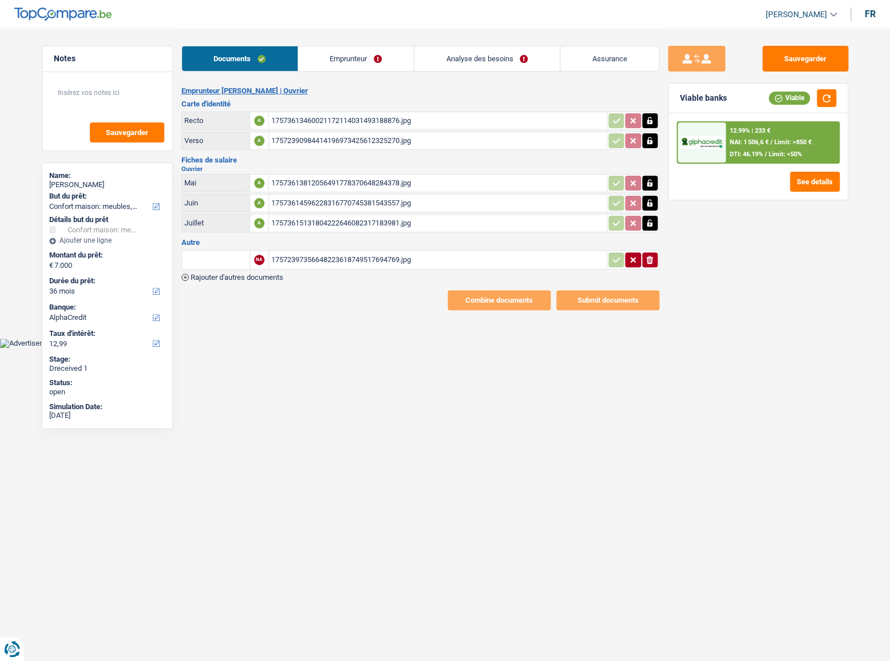
click at [341, 61] on link "Emprunteur" at bounding box center [356, 58] width 116 height 25
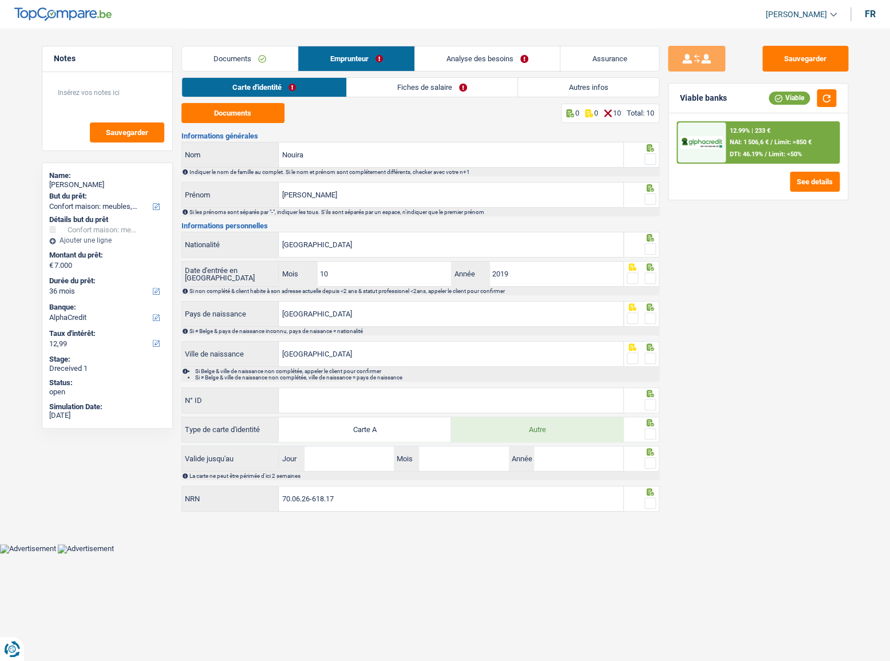
drag, startPoint x: 376, startPoint y: 84, endPoint x: 388, endPoint y: 84, distance: 12.0
click at [376, 84] on link "Fiches de salaire" at bounding box center [432, 87] width 170 height 19
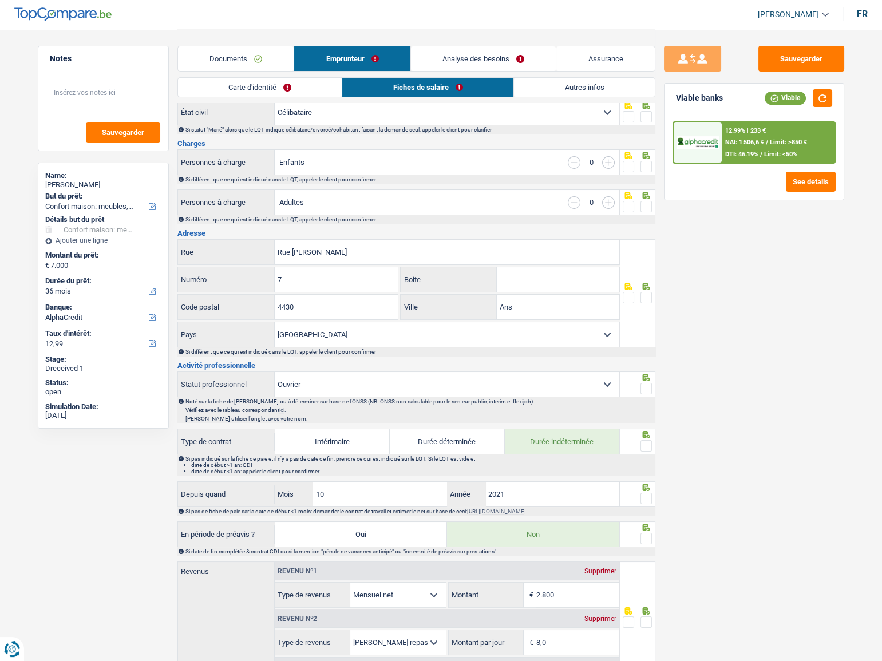
scroll to position [104, 0]
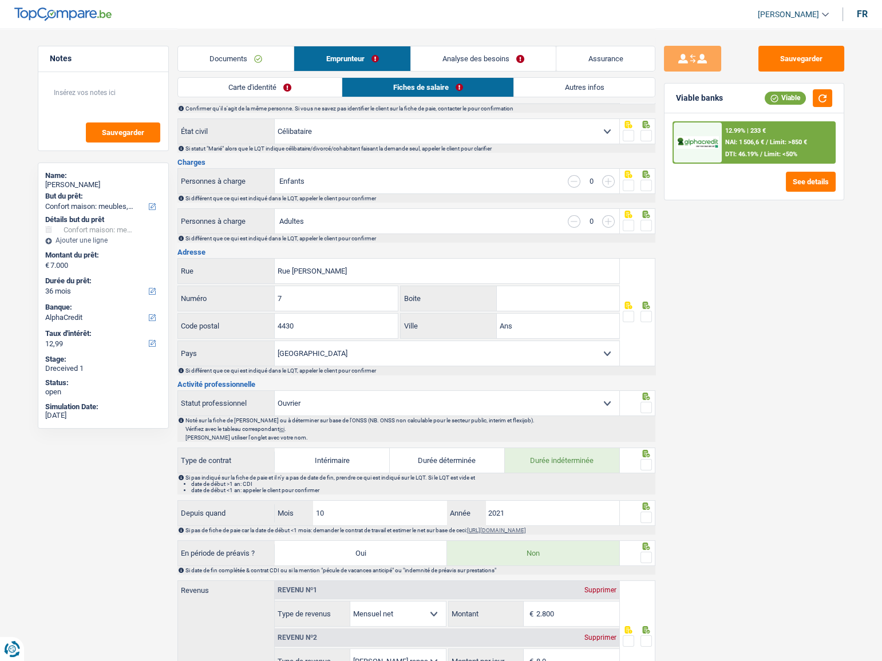
click at [538, 92] on link "Autres infos" at bounding box center [584, 87] width 141 height 19
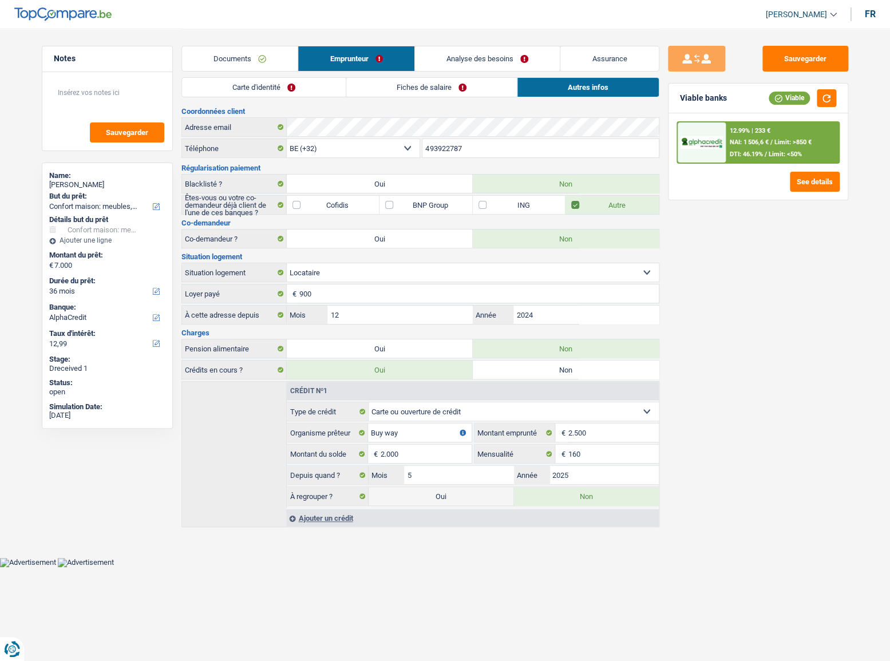
click at [469, 94] on link "Fiches de salaire" at bounding box center [431, 87] width 170 height 19
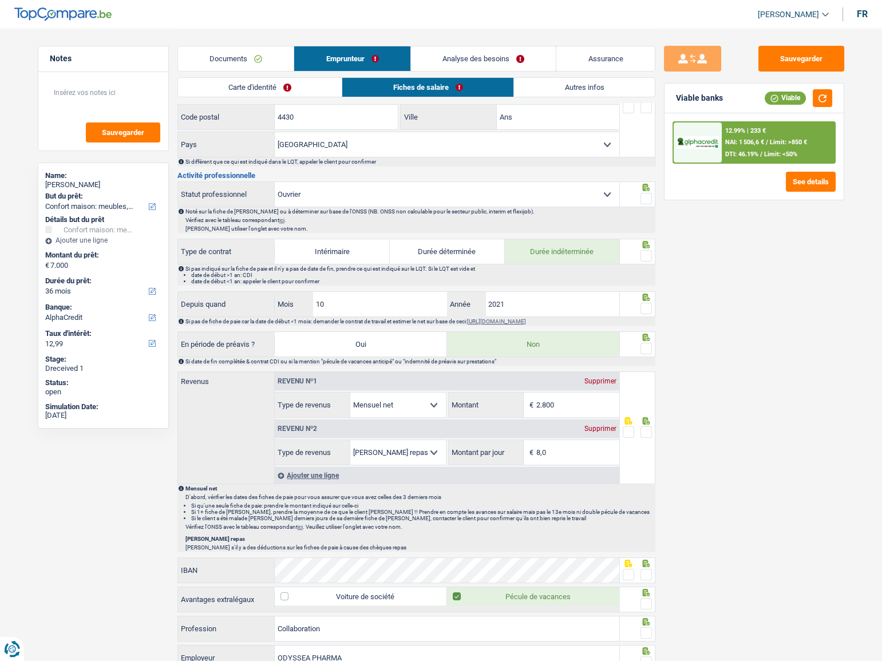
scroll to position [312, 0]
click at [264, 62] on link "Documents" at bounding box center [236, 58] width 116 height 25
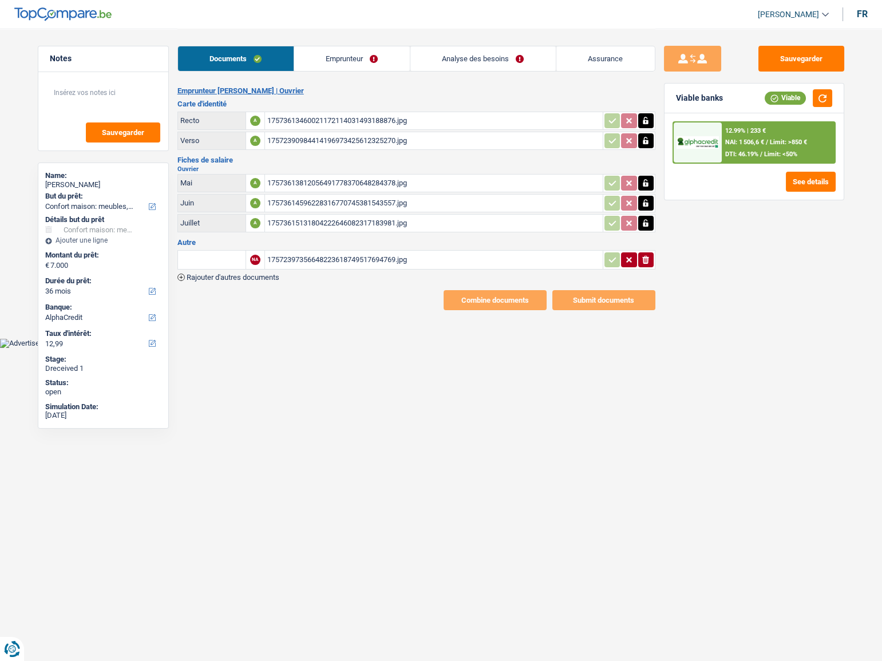
scroll to position [0, 0]
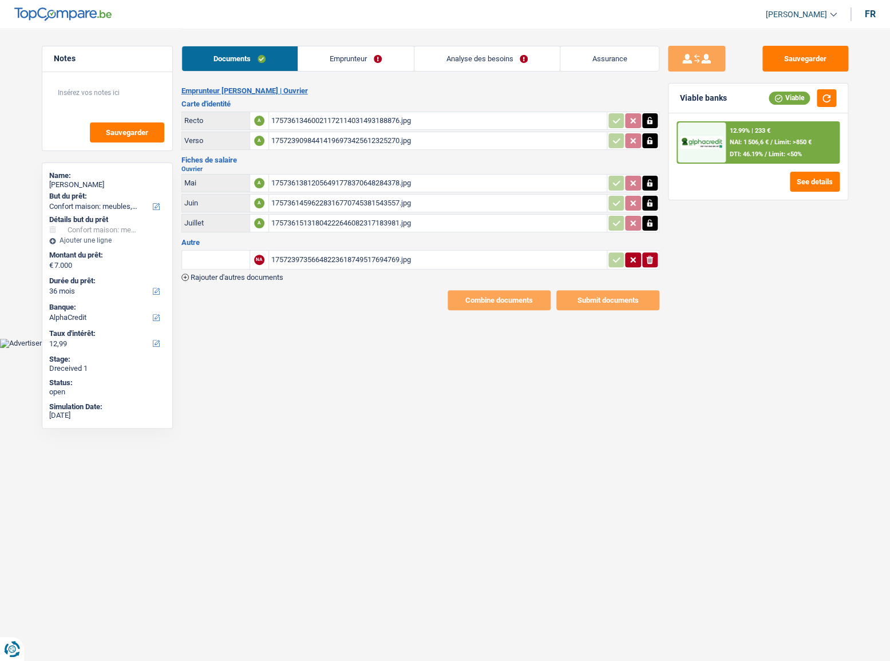
click at [320, 62] on link "Emprunteur" at bounding box center [356, 58] width 116 height 25
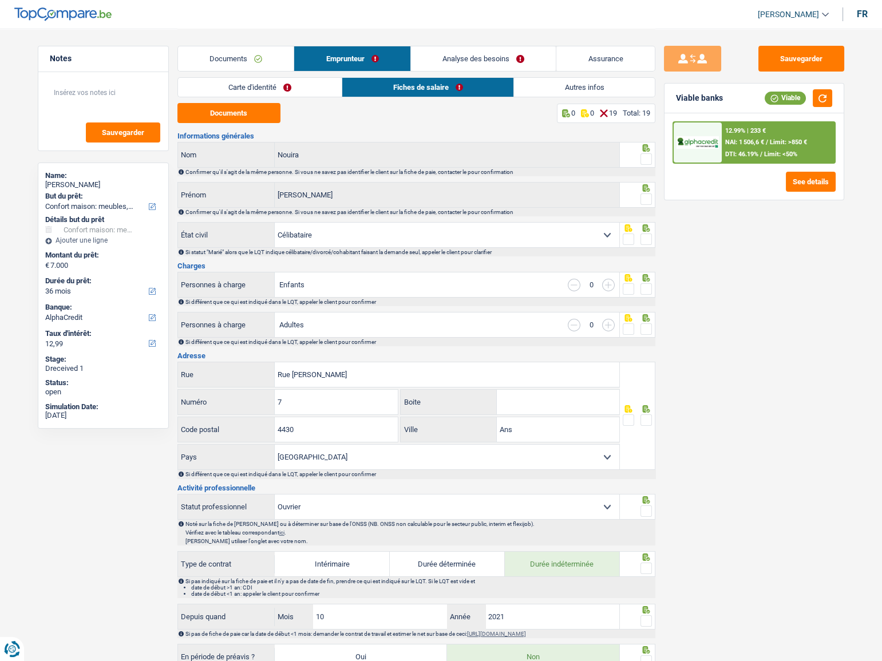
click at [243, 84] on link "Carte d'identité" at bounding box center [260, 87] width 164 height 19
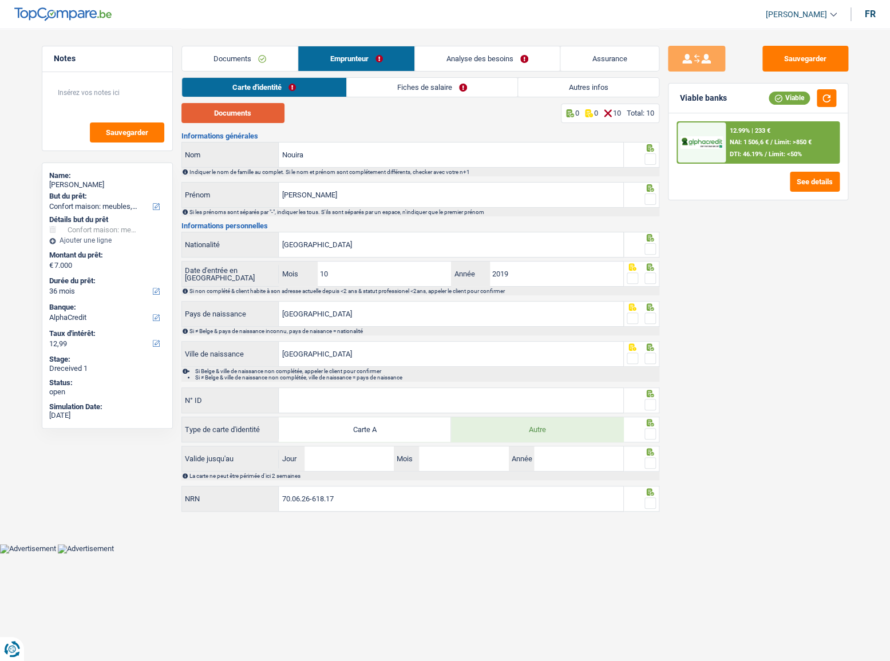
click at [265, 120] on button "Documents" at bounding box center [232, 113] width 103 height 20
click at [653, 160] on span at bounding box center [649, 158] width 11 height 11
click at [0, 0] on input "radio" at bounding box center [0, 0] width 0 height 0
click at [646, 205] on div at bounding box center [649, 199] width 11 height 14
click at [648, 198] on span at bounding box center [649, 198] width 11 height 11
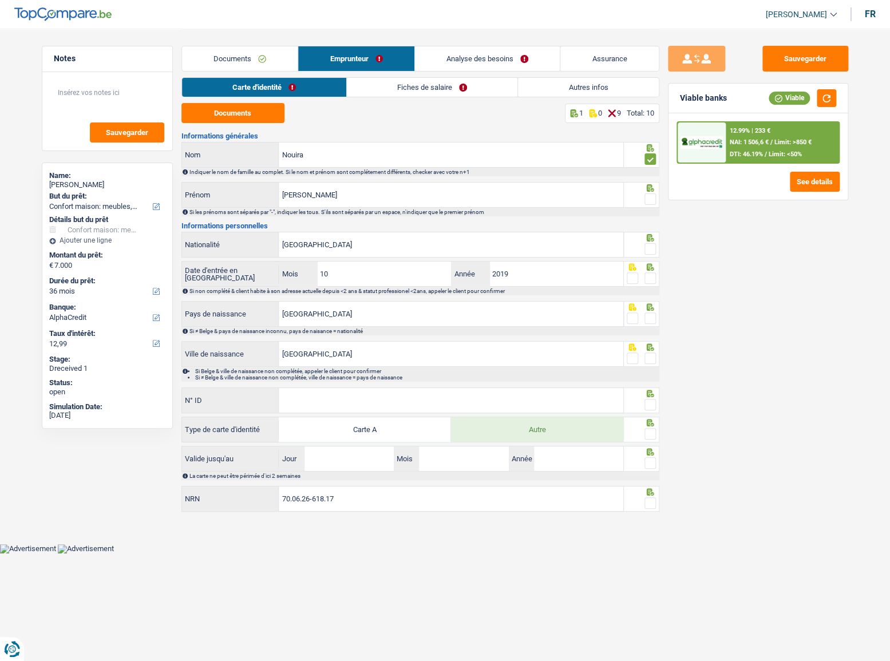
click at [0, 0] on input "radio" at bounding box center [0, 0] width 0 height 0
click at [652, 249] on span at bounding box center [649, 248] width 11 height 11
click at [0, 0] on input "radio" at bounding box center [0, 0] width 0 height 0
click at [651, 280] on span at bounding box center [649, 277] width 11 height 11
click at [0, 0] on input "radio" at bounding box center [0, 0] width 0 height 0
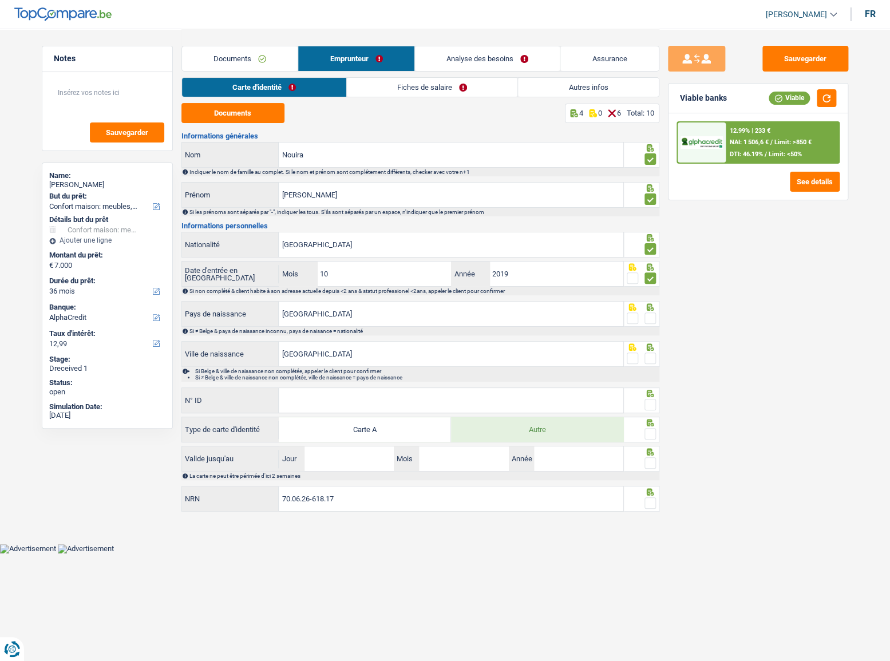
click at [649, 315] on span at bounding box center [649, 317] width 11 height 11
click at [0, 0] on input "radio" at bounding box center [0, 0] width 0 height 0
click at [650, 355] on div at bounding box center [649, 358] width 11 height 14
click at [650, 358] on span at bounding box center [649, 357] width 11 height 11
click at [0, 0] on input "radio" at bounding box center [0, 0] width 0 height 0
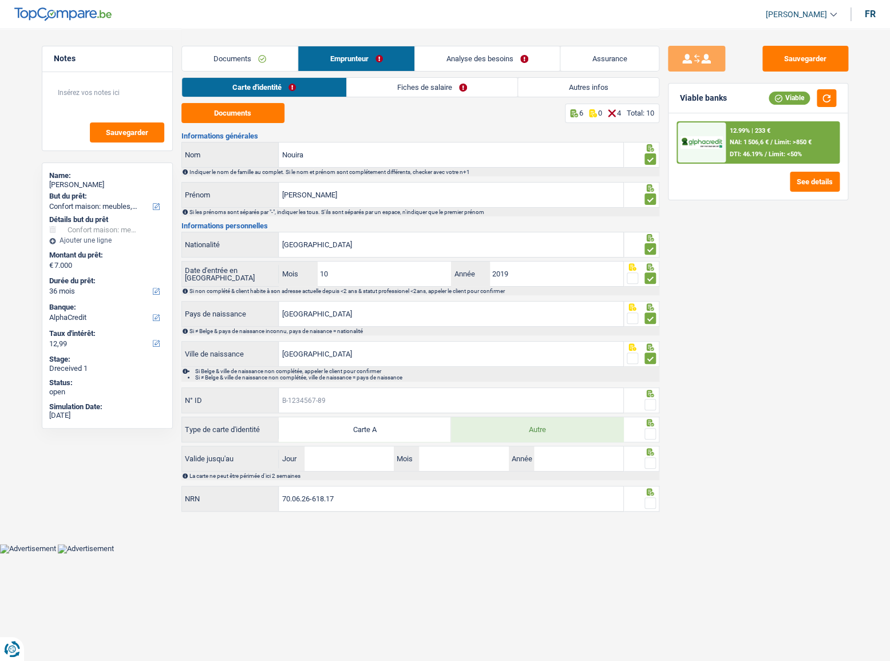
click at [519, 398] on input "N° ID" at bounding box center [451, 400] width 344 height 25
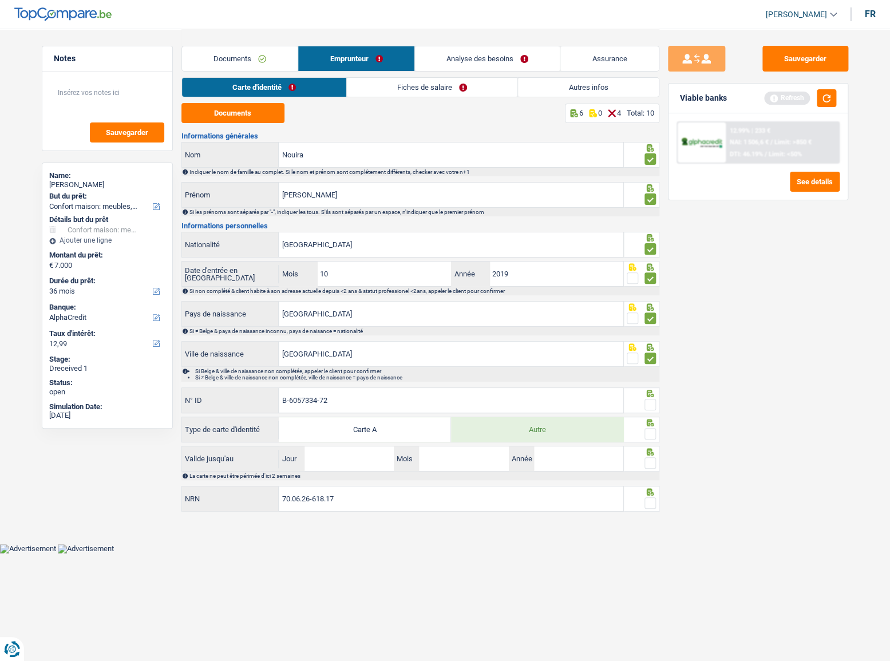
type input "B-6057334-72"
click at [654, 429] on span at bounding box center [649, 433] width 11 height 11
click at [0, 0] on input "radio" at bounding box center [0, 0] width 0 height 0
click at [652, 404] on span at bounding box center [649, 404] width 11 height 11
click at [0, 0] on input "radio" at bounding box center [0, 0] width 0 height 0
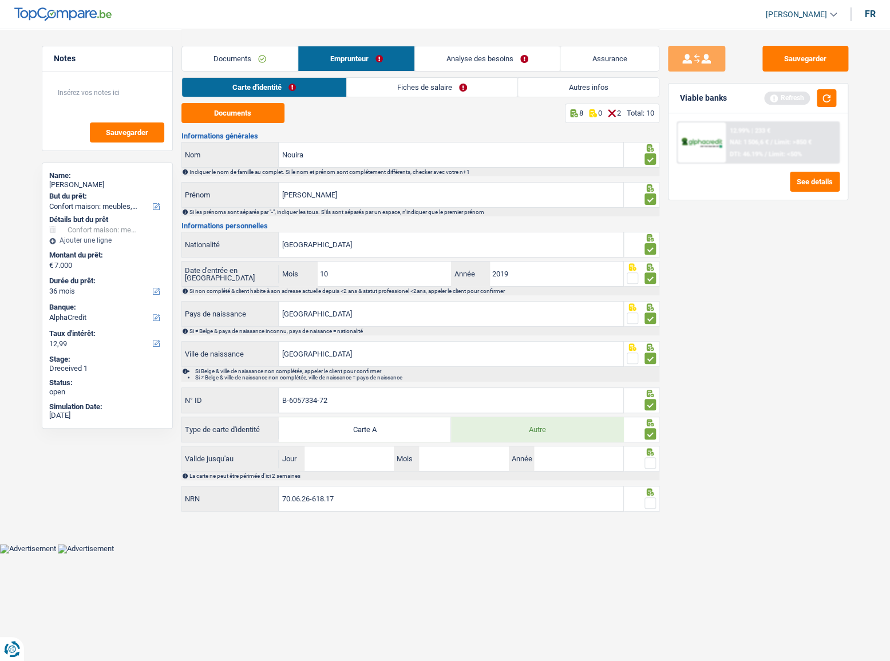
drag, startPoint x: 653, startPoint y: 458, endPoint x: 651, endPoint y: 481, distance: 23.0
click at [653, 459] on span at bounding box center [649, 462] width 11 height 11
click at [0, 0] on input "radio" at bounding box center [0, 0] width 0 height 0
click at [649, 492] on icon at bounding box center [649, 491] width 11 height 7
drag, startPoint x: 649, startPoint y: 497, endPoint x: 400, endPoint y: 462, distance: 251.4
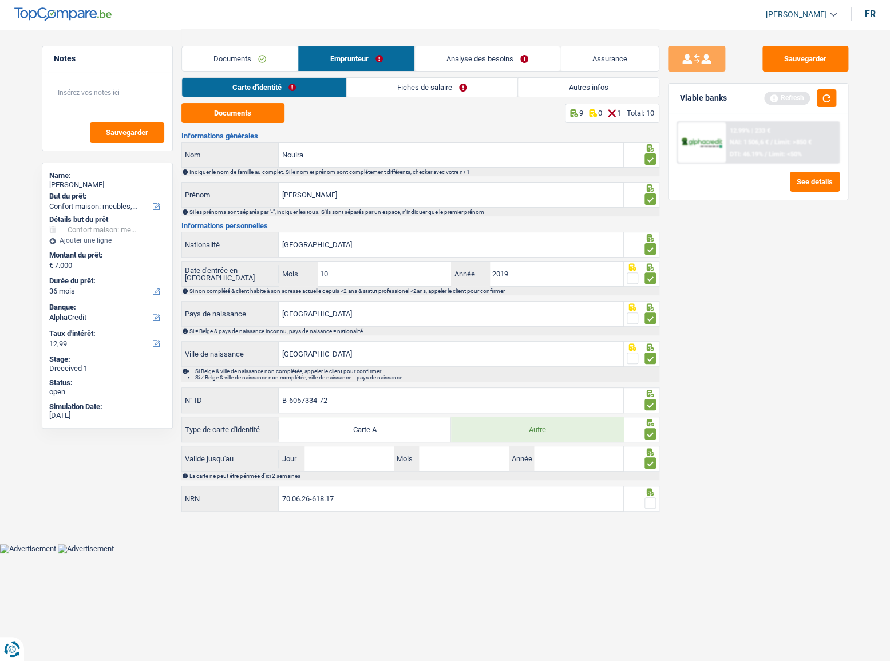
click at [648, 498] on span at bounding box center [649, 502] width 11 height 11
click at [0, 0] on input "radio" at bounding box center [0, 0] width 0 height 0
click at [333, 446] on div "Valide jusqu'au Jour / Mois / Année" at bounding box center [402, 459] width 443 height 26
click at [339, 458] on input "Jour" at bounding box center [348, 458] width 89 height 25
type input "20"
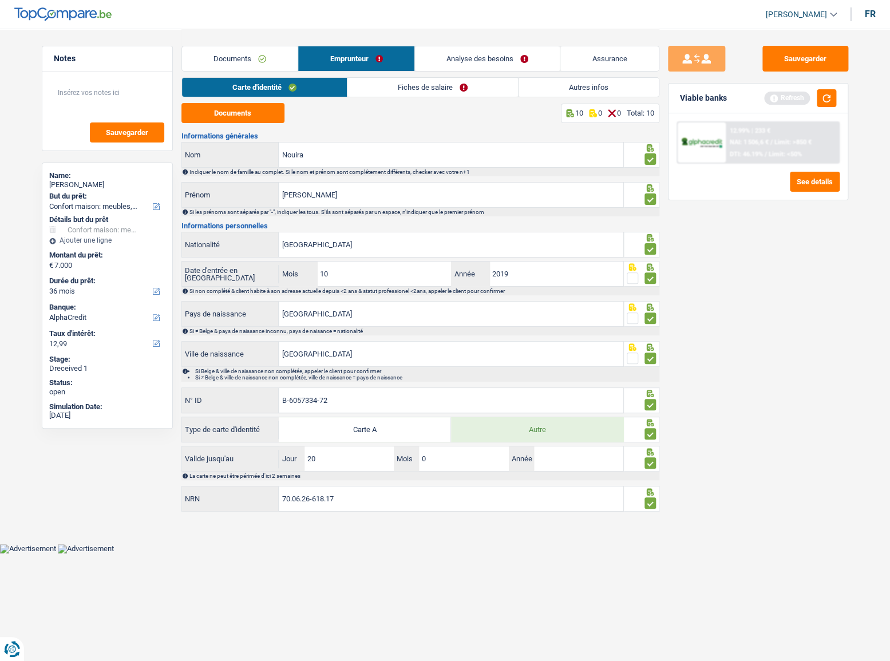
type input "06"
type input "2026"
click at [433, 83] on link "Fiches de salaire" at bounding box center [432, 87] width 170 height 19
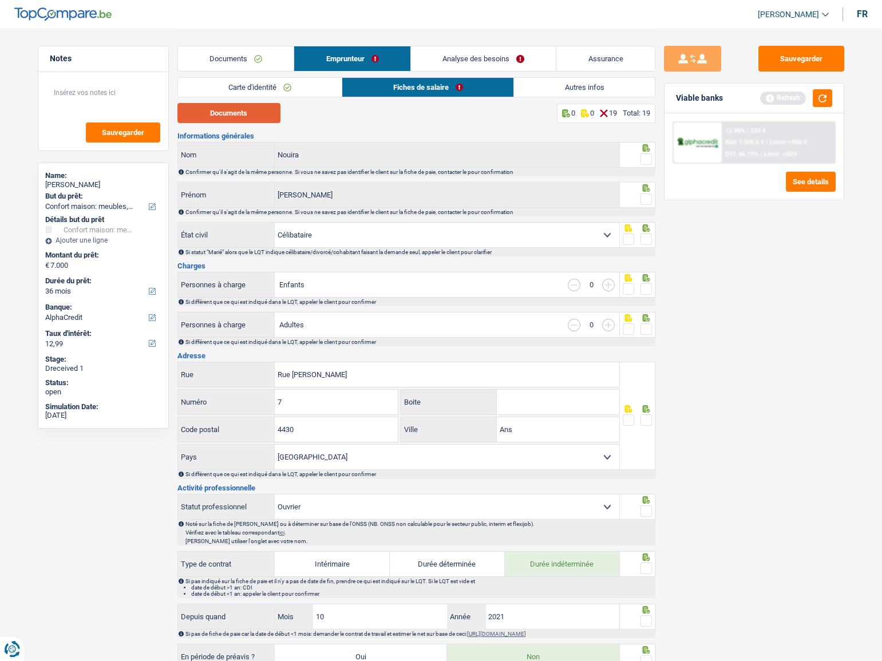
click at [252, 119] on button "Documents" at bounding box center [228, 113] width 103 height 20
click at [644, 160] on span at bounding box center [645, 158] width 11 height 11
click at [0, 0] on input "radio" at bounding box center [0, 0] width 0 height 0
click at [648, 197] on span at bounding box center [645, 198] width 11 height 11
click at [0, 0] on input "radio" at bounding box center [0, 0] width 0 height 0
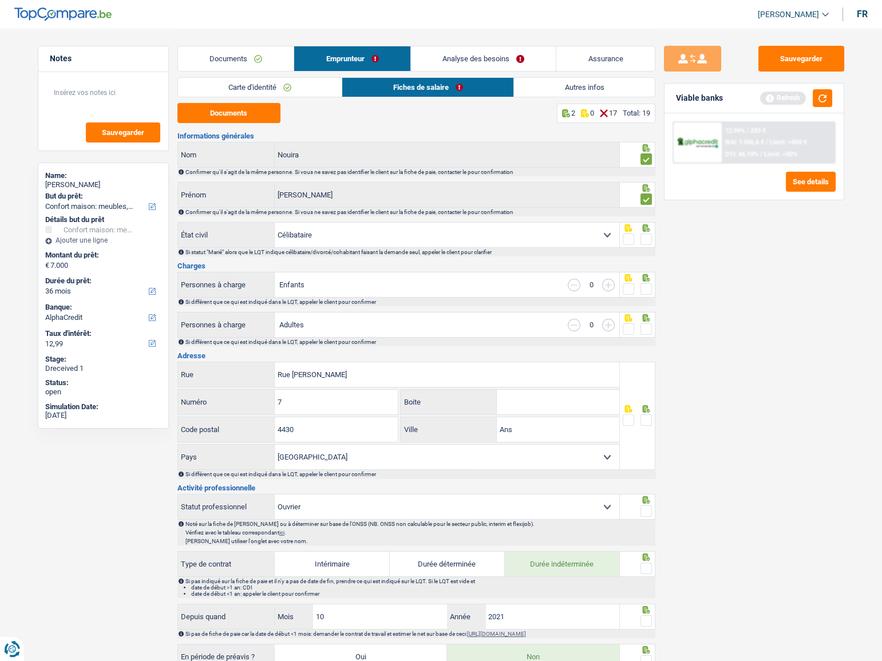
click at [648, 232] on div at bounding box center [637, 235] width 35 height 26
click at [646, 237] on span at bounding box center [645, 238] width 11 height 11
click at [0, 0] on input "radio" at bounding box center [0, 0] width 0 height 0
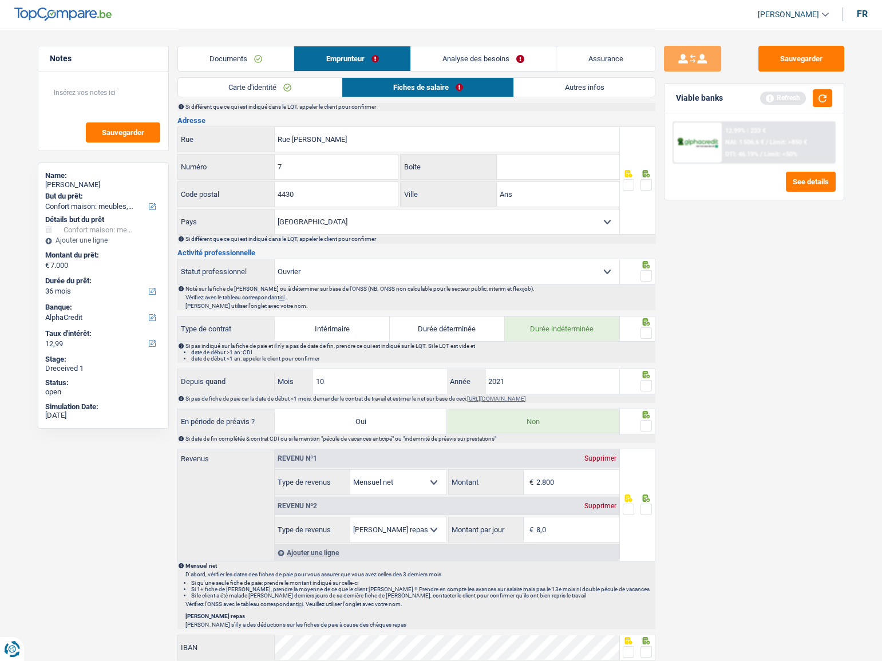
scroll to position [208, 0]
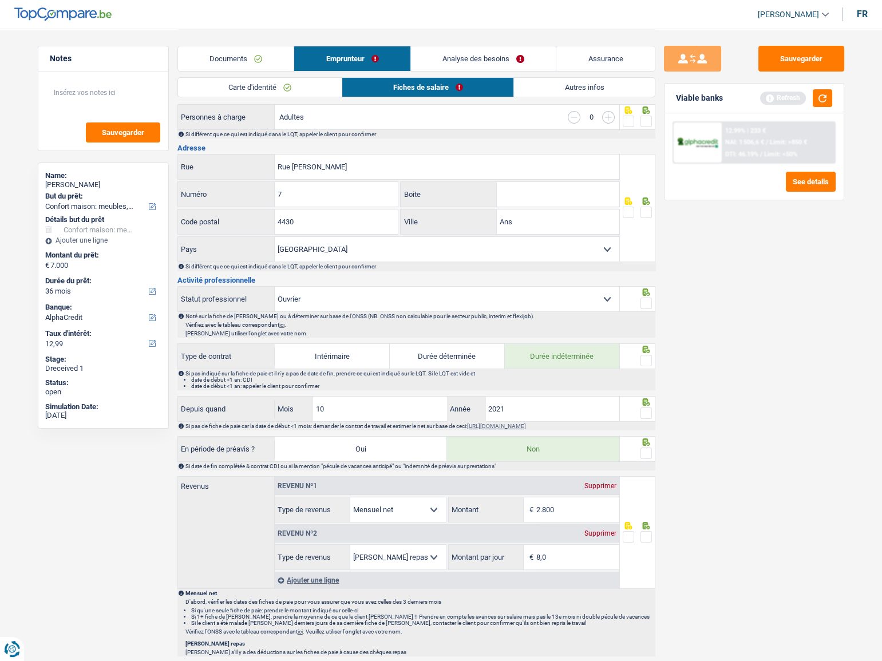
click at [643, 303] on span at bounding box center [645, 302] width 11 height 11
click at [0, 0] on input "radio" at bounding box center [0, 0] width 0 height 0
click at [648, 356] on span at bounding box center [645, 360] width 11 height 11
click at [0, 0] on input "radio" at bounding box center [0, 0] width 0 height 0
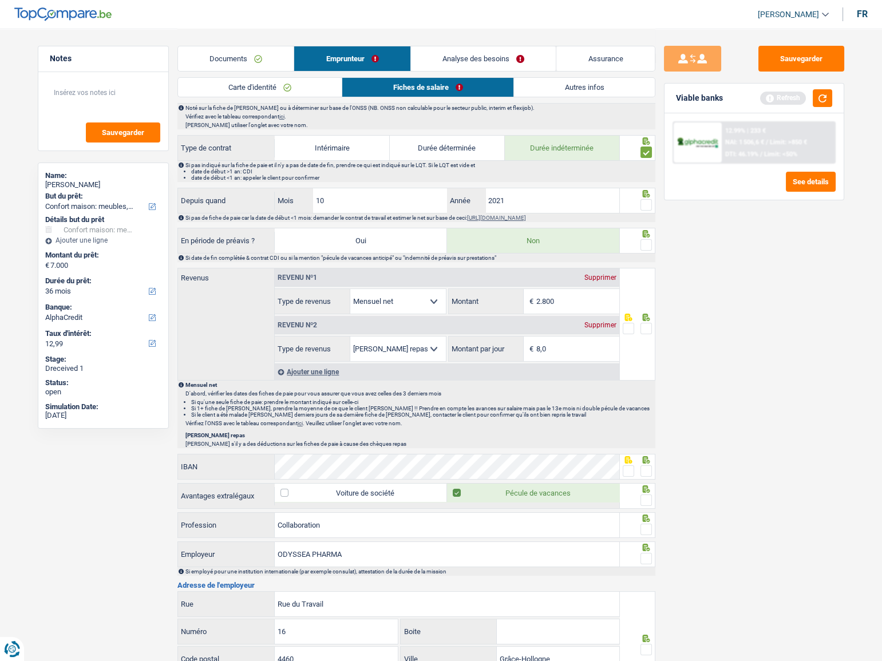
scroll to position [520, 0]
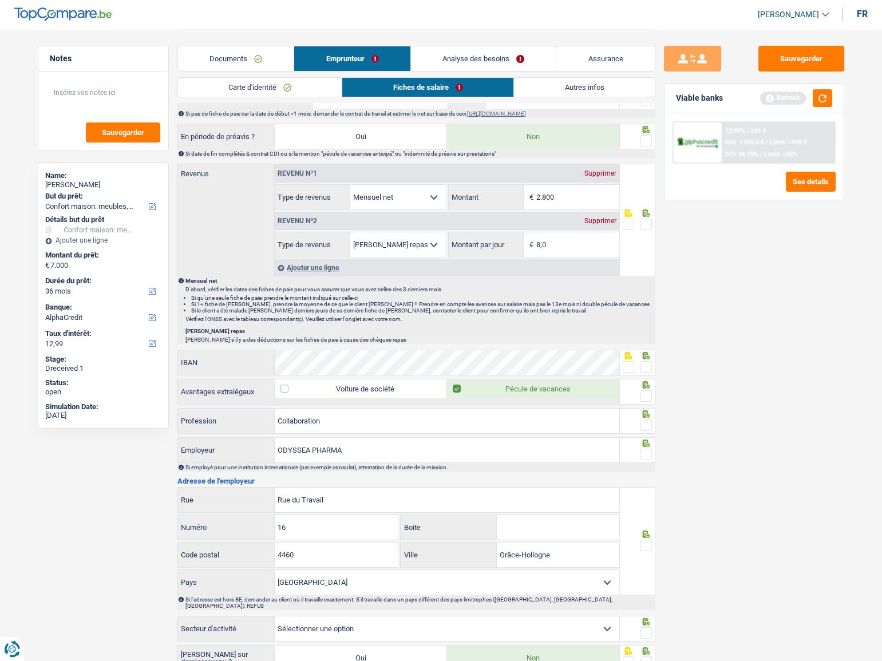
click at [645, 426] on span at bounding box center [645, 424] width 11 height 11
click at [0, 0] on input "radio" at bounding box center [0, 0] width 0 height 0
click at [645, 453] on span at bounding box center [645, 453] width 11 height 11
click at [0, 0] on input "radio" at bounding box center [0, 0] width 0 height 0
drag, startPoint x: 323, startPoint y: 421, endPoint x: 180, endPoint y: 391, distance: 146.8
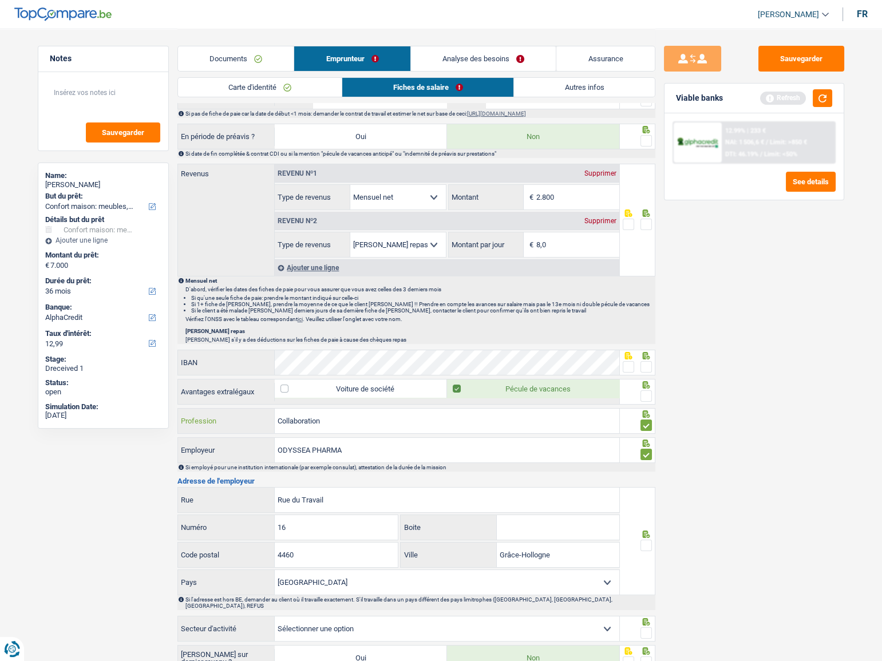
click at [208, 408] on div "Collaboration Profession" at bounding box center [399, 420] width 442 height 25
type input "operateur de production"
click at [622, 368] on div "IBAN" at bounding box center [416, 363] width 478 height 27
click at [621, 365] on div at bounding box center [637, 363] width 35 height 26
click at [626, 367] on span at bounding box center [627, 366] width 11 height 11
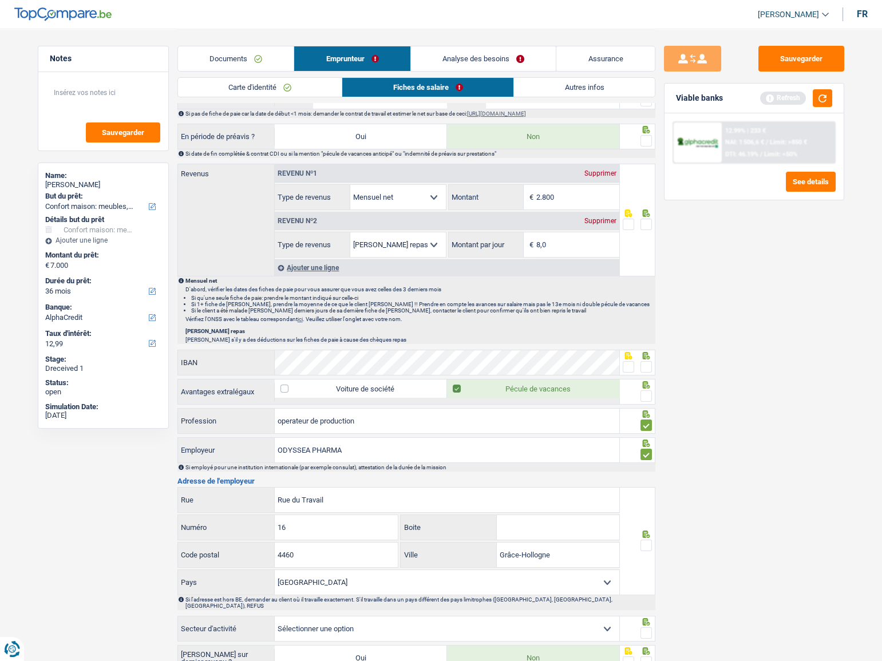
click at [0, 0] on input "radio" at bounding box center [0, 0] width 0 height 0
click at [652, 396] on div at bounding box center [637, 392] width 35 height 26
click at [651, 396] on span at bounding box center [645, 395] width 11 height 11
click at [0, 0] on input "radio" at bounding box center [0, 0] width 0 height 0
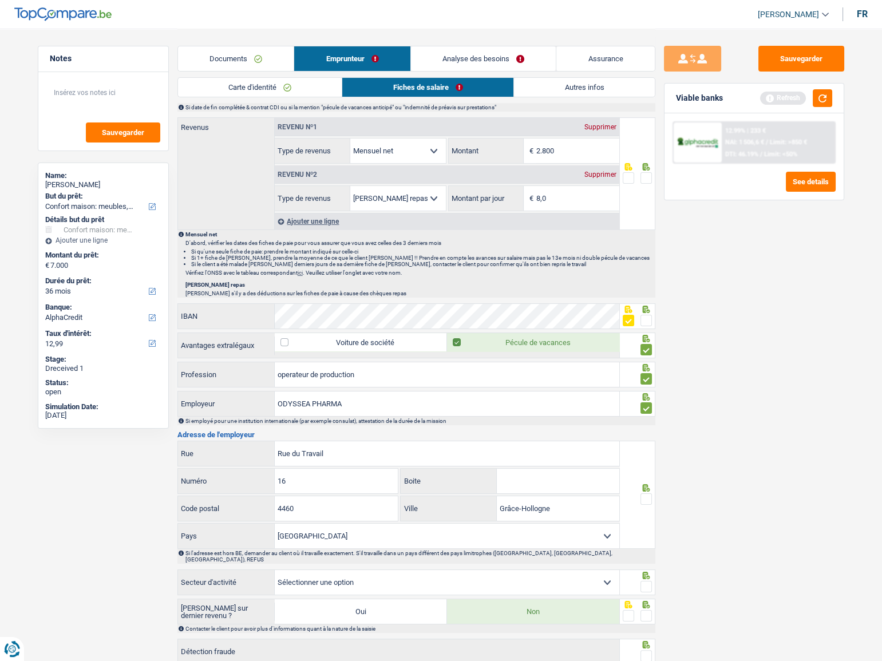
scroll to position [638, 0]
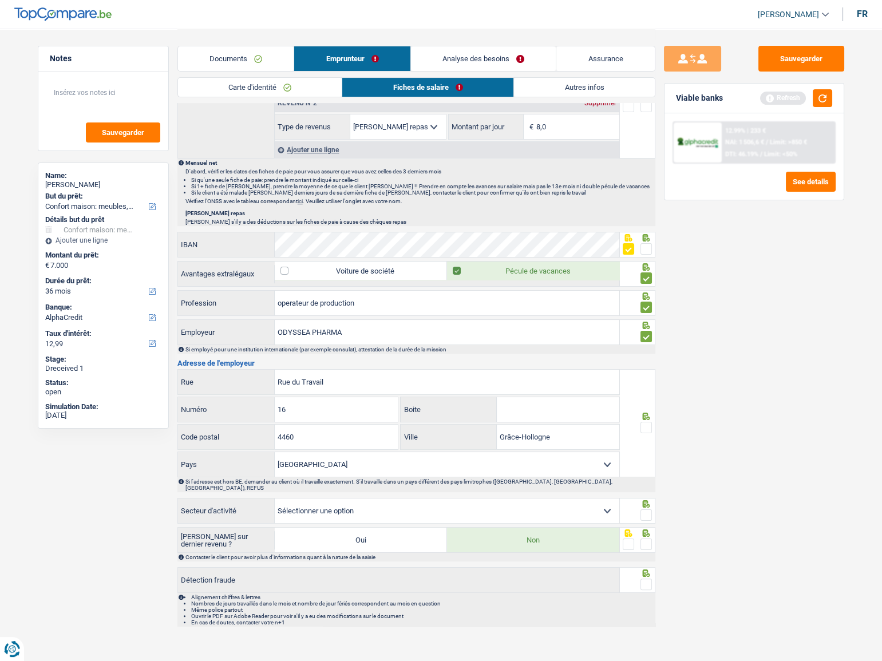
click at [648, 427] on span at bounding box center [645, 427] width 11 height 11
click at [0, 0] on input "radio" at bounding box center [0, 0] width 0 height 0
drag, startPoint x: 644, startPoint y: 503, endPoint x: 647, endPoint y: 513, distance: 10.1
click at [645, 509] on span at bounding box center [645, 514] width 11 height 11
click at [0, 0] on input "radio" at bounding box center [0, 0] width 0 height 0
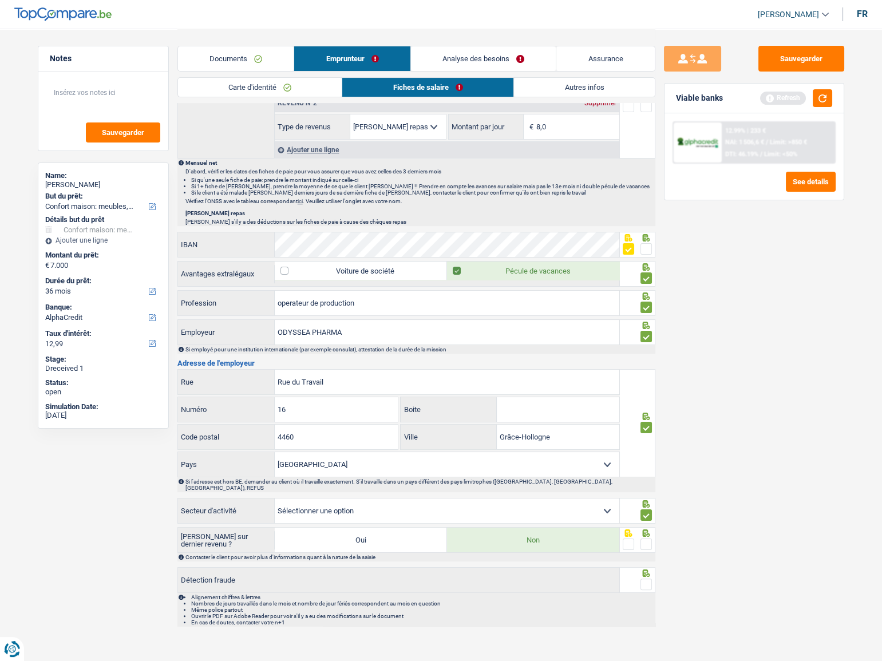
click at [648, 538] on span at bounding box center [645, 543] width 11 height 11
click at [0, 0] on input "radio" at bounding box center [0, 0] width 0 height 0
click at [607, 505] on select "Agriculture/Pêche Industrie Horeca Courier/Fitness/Taxi Construction Banques/As…" at bounding box center [447, 510] width 344 height 25
select select "smallCompanies"
click at [275, 498] on select "Agriculture/Pêche Industrie Horeca Courier/Fitness/Taxi Construction Banques/As…" at bounding box center [447, 510] width 344 height 25
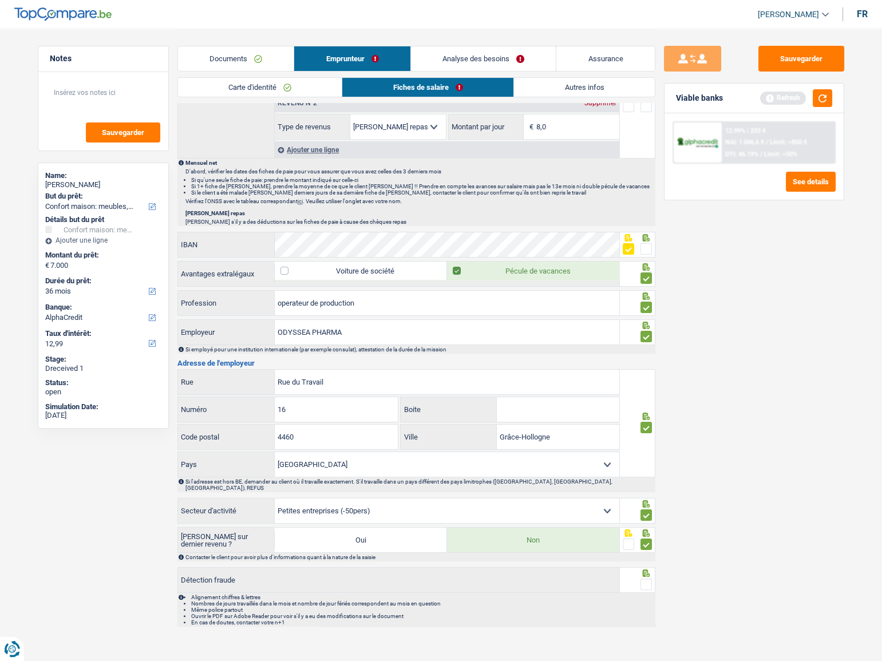
click at [649, 578] on span at bounding box center [645, 583] width 11 height 11
click at [0, 0] on input "radio" at bounding box center [0, 0] width 0 height 0
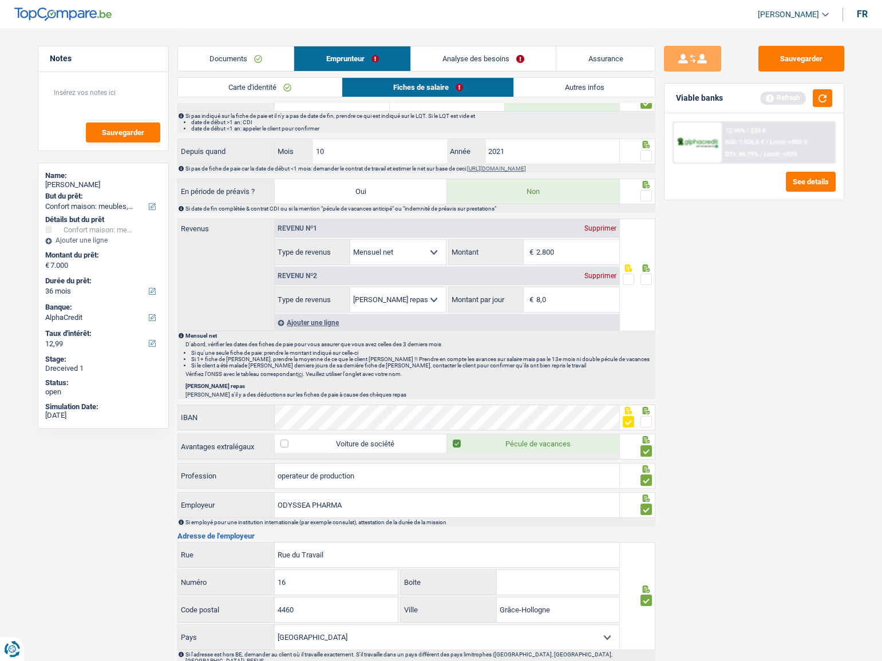
scroll to position [378, 0]
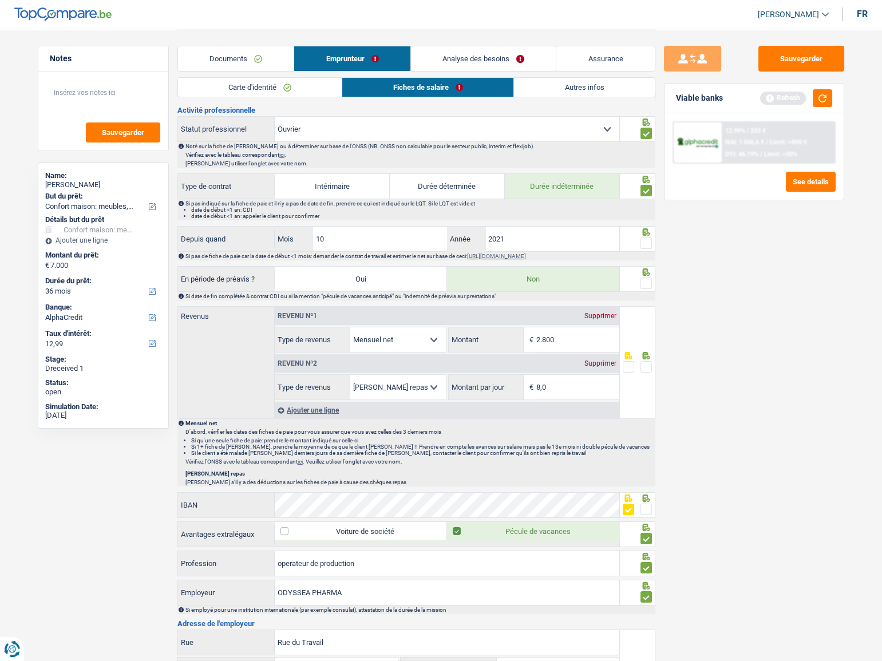
click at [646, 244] on span at bounding box center [645, 242] width 11 height 11
click at [0, 0] on input "radio" at bounding box center [0, 0] width 0 height 0
click at [648, 283] on span at bounding box center [645, 282] width 11 height 11
click at [0, 0] on input "radio" at bounding box center [0, 0] width 0 height 0
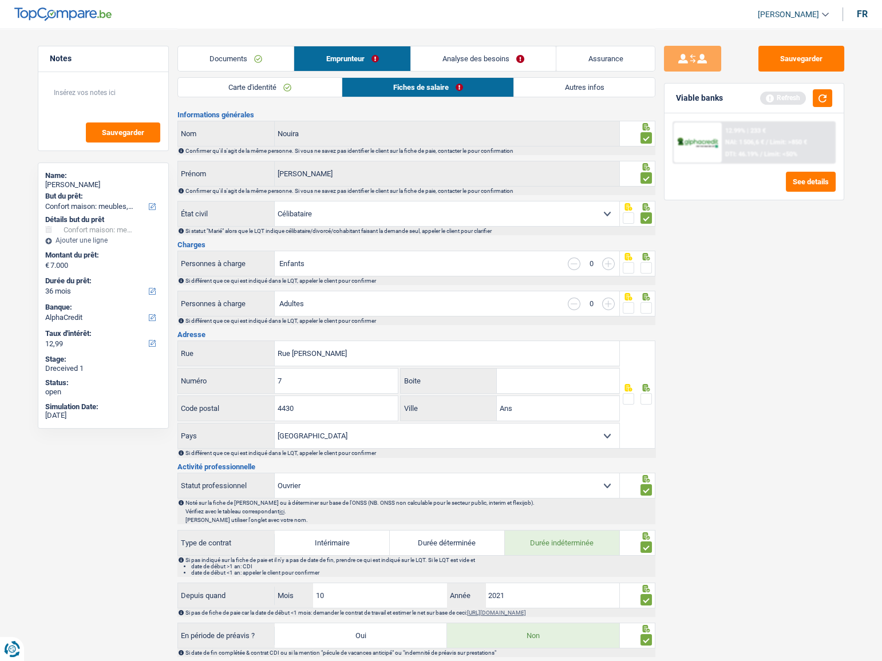
scroll to position [14, 0]
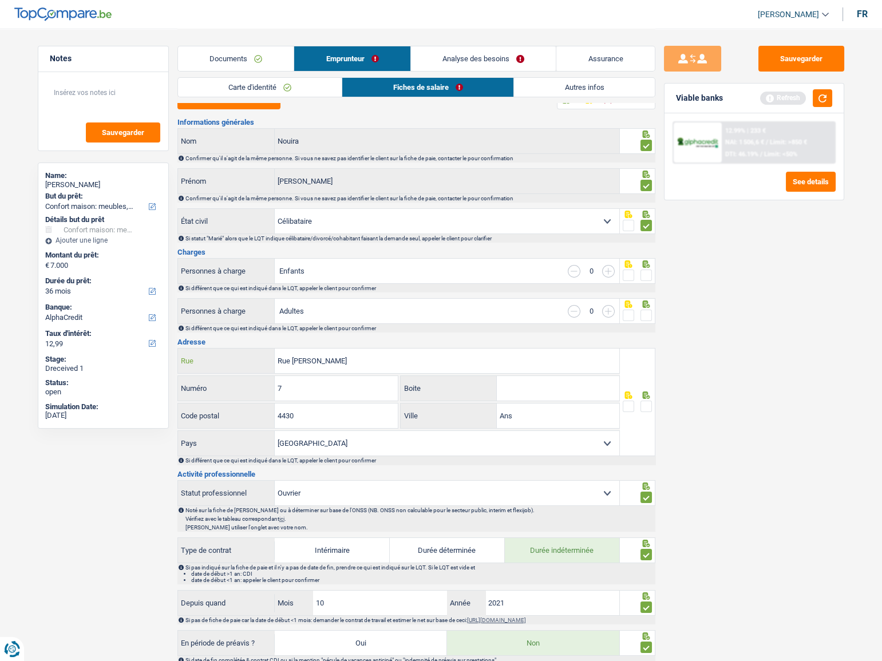
drag, startPoint x: 345, startPoint y: 358, endPoint x: 192, endPoint y: 358, distance: 152.7
click at [192, 358] on div "Rue Adolphe Anten Rue" at bounding box center [399, 360] width 442 height 25
paste input "Waleffe 84"
click at [396, 357] on input "Rue Waleffe 84" at bounding box center [447, 360] width 344 height 25
type input "Rue Waleffe"
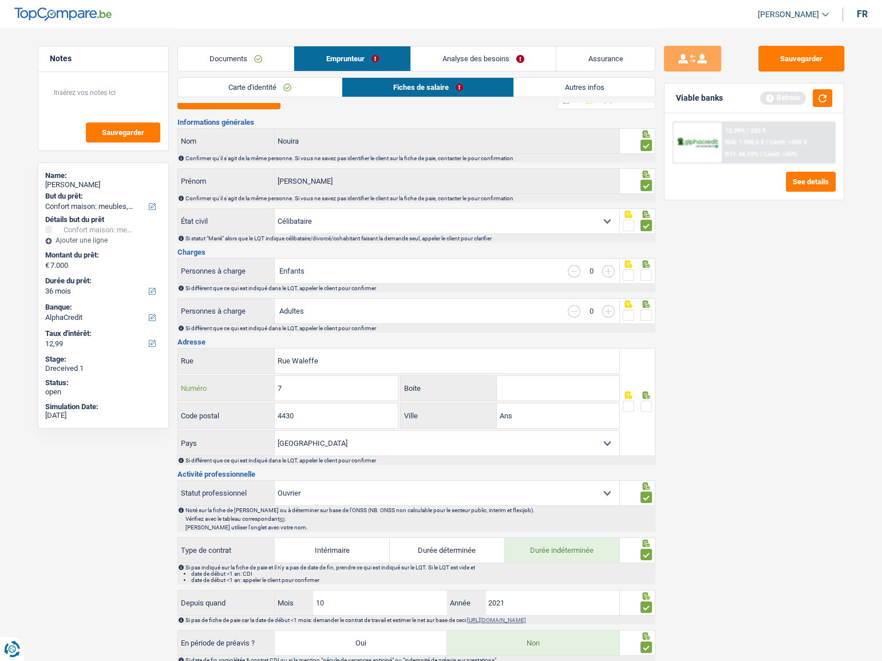
drag, startPoint x: 248, startPoint y: 387, endPoint x: 217, endPoint y: 388, distance: 30.3
click at [216, 388] on div "7 Numéro" at bounding box center [288, 388] width 220 height 25
type input "84"
click at [524, 395] on input "Boite" at bounding box center [558, 388] width 122 height 25
type input "4"
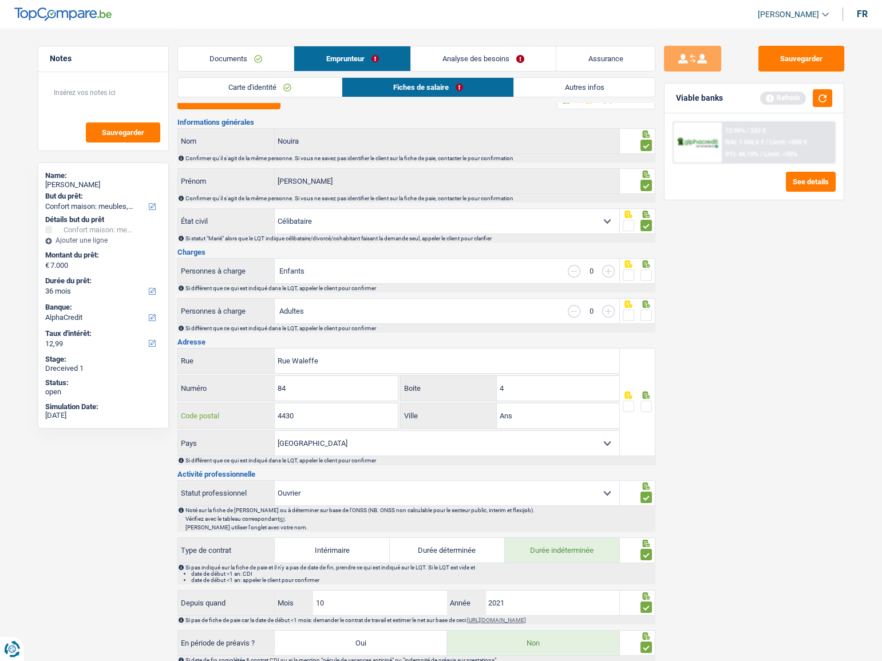
drag, startPoint x: 360, startPoint y: 417, endPoint x: 192, endPoint y: 413, distance: 168.2
click at [192, 413] on div "4430 Code postal" at bounding box center [288, 415] width 220 height 25
type input "4101"
drag, startPoint x: 554, startPoint y: 417, endPoint x: 457, endPoint y: 416, distance: 97.3
click at [457, 416] on div "Ans Ville" at bounding box center [509, 415] width 219 height 25
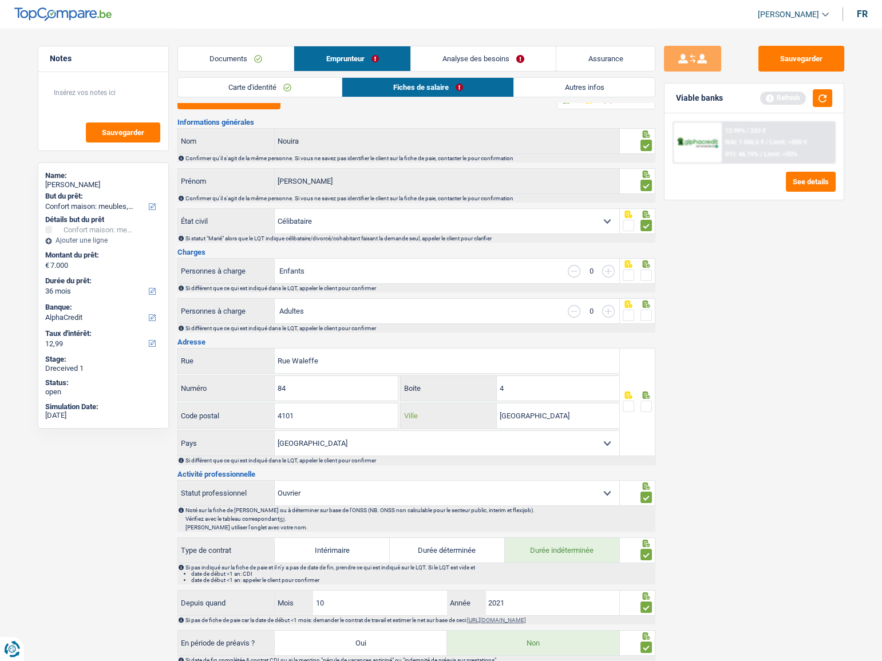
type input "Jemeppe-sur-meuse"
click at [652, 401] on div at bounding box center [637, 402] width 35 height 108
click at [645, 315] on span at bounding box center [645, 314] width 11 height 11
click at [0, 0] on input "radio" at bounding box center [0, 0] width 0 height 0
drag, startPoint x: 649, startPoint y: 401, endPoint x: 641, endPoint y: 333, distance: 68.6
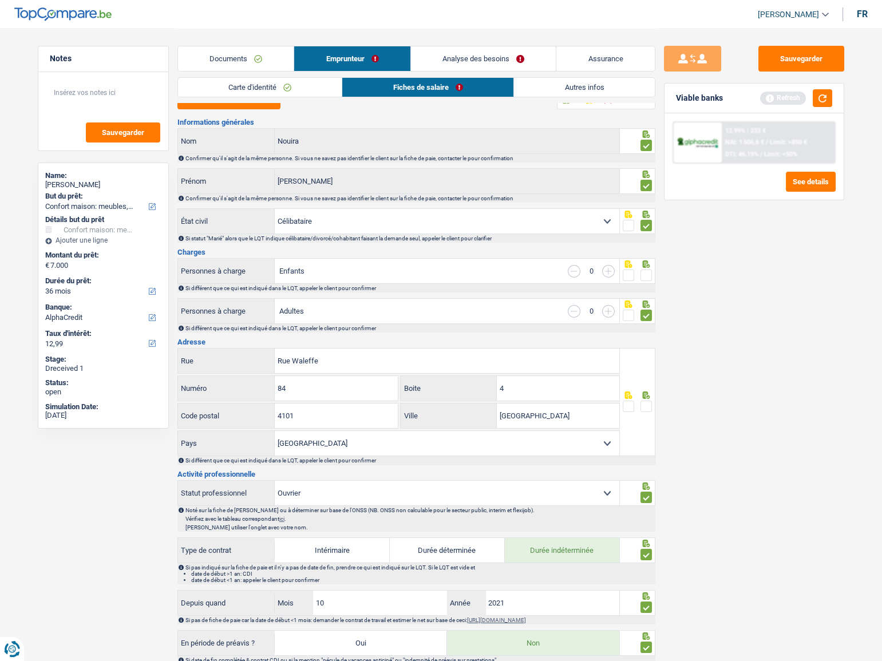
click at [649, 401] on span at bounding box center [645, 405] width 11 height 11
click at [0, 0] on input "radio" at bounding box center [0, 0] width 0 height 0
drag, startPoint x: 648, startPoint y: 272, endPoint x: 849, endPoint y: 312, distance: 204.7
click at [649, 272] on span at bounding box center [645, 274] width 11 height 11
click at [0, 0] on input "radio" at bounding box center [0, 0] width 0 height 0
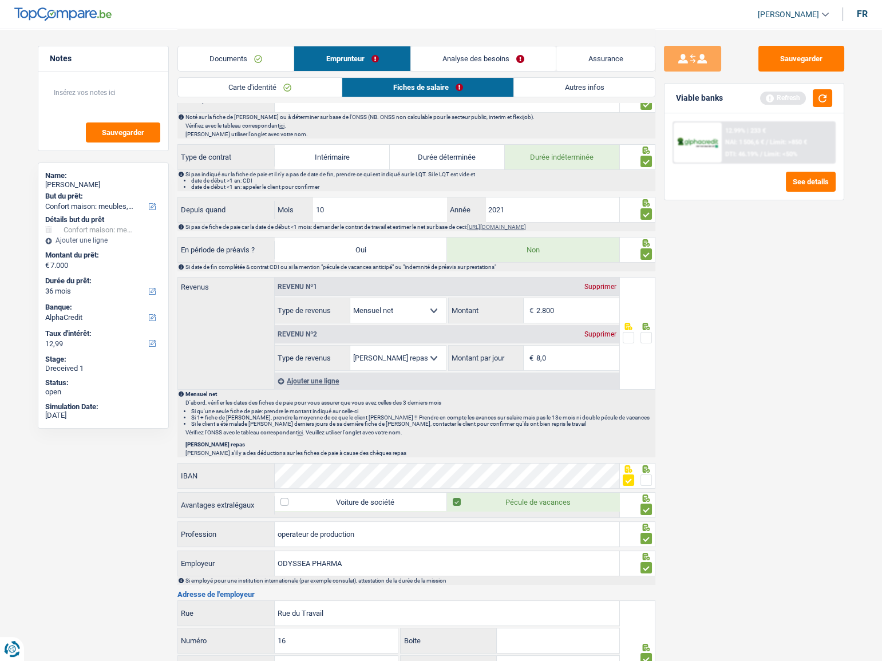
scroll to position [468, 0]
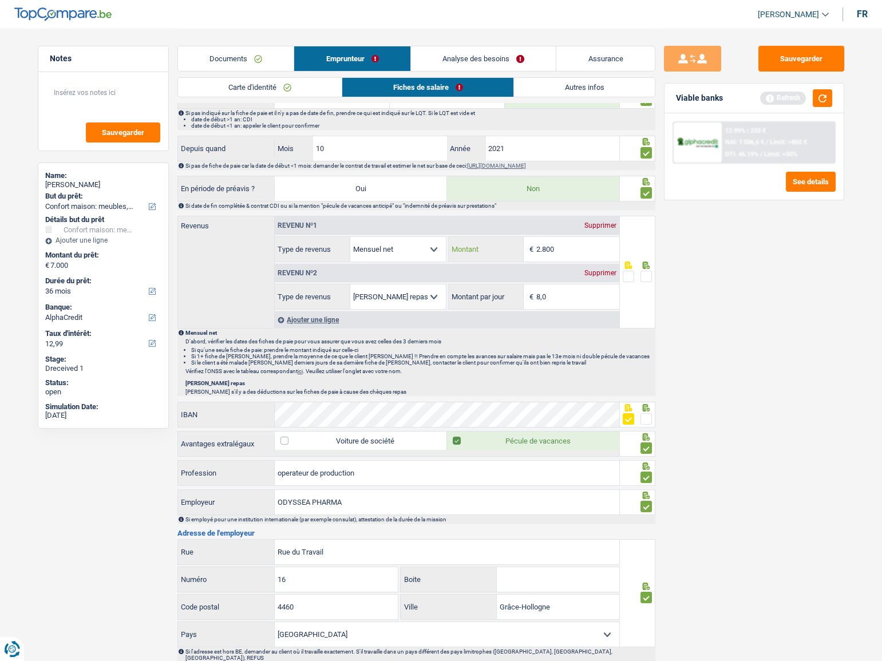
click at [564, 249] on input "2.800" at bounding box center [577, 249] width 83 height 25
drag, startPoint x: 575, startPoint y: 249, endPoint x: 483, endPoint y: 249, distance: 91.5
click at [483, 249] on div "2.800 € Montant" at bounding box center [533, 249] width 170 height 25
click at [554, 247] on input "183" at bounding box center [577, 249] width 83 height 25
drag, startPoint x: 800, startPoint y: 542, endPoint x: 789, endPoint y: 530, distance: 16.6
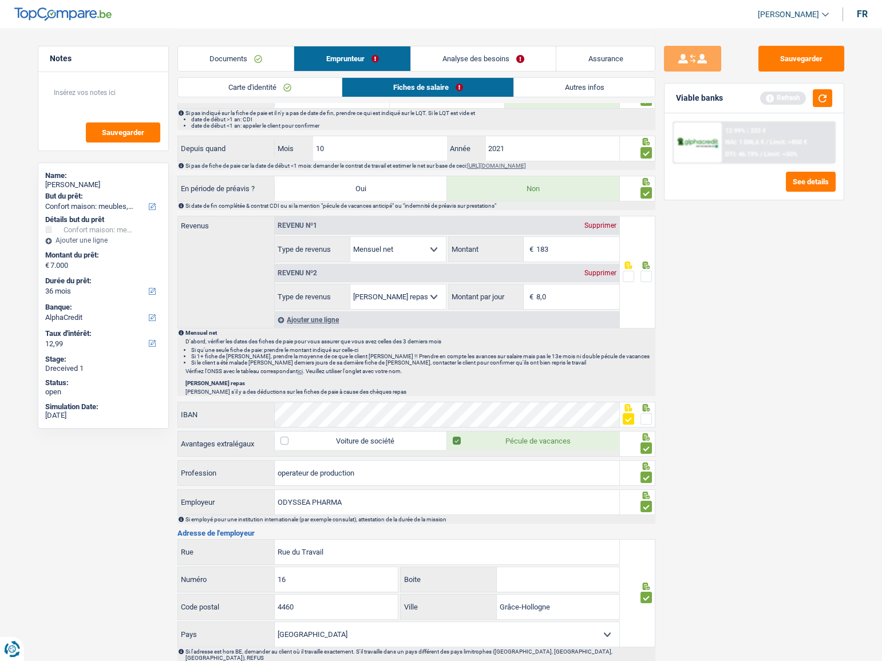
click at [795, 538] on div "Sauvegarder Viable banks Refresh 12.99% | 233 € NAI: 1 506,6 € / Limit: >850 € …" at bounding box center [753, 344] width 197 height 597
click at [570, 240] on input "183" at bounding box center [577, 249] width 83 height 25
type input "1.833"
click at [736, 254] on div "Sauvegarder Viable banks Refresh 12.99% | 233 € NAI: 1 506,6 € / Limit: >850 € …" at bounding box center [753, 344] width 197 height 597
click at [797, 54] on button "Sauvegarder" at bounding box center [801, 59] width 86 height 26
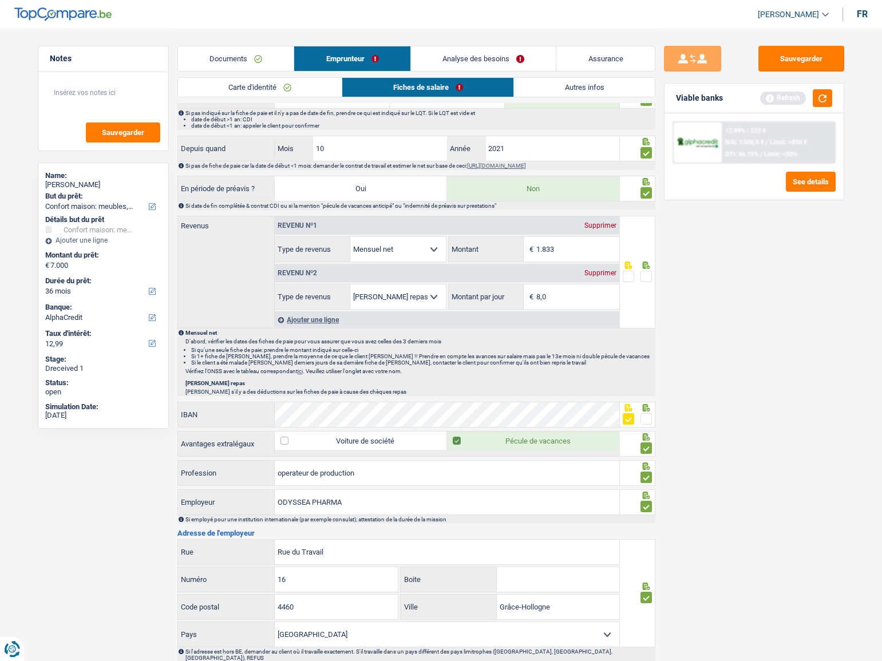
click at [257, 61] on link "Documents" at bounding box center [236, 58] width 116 height 25
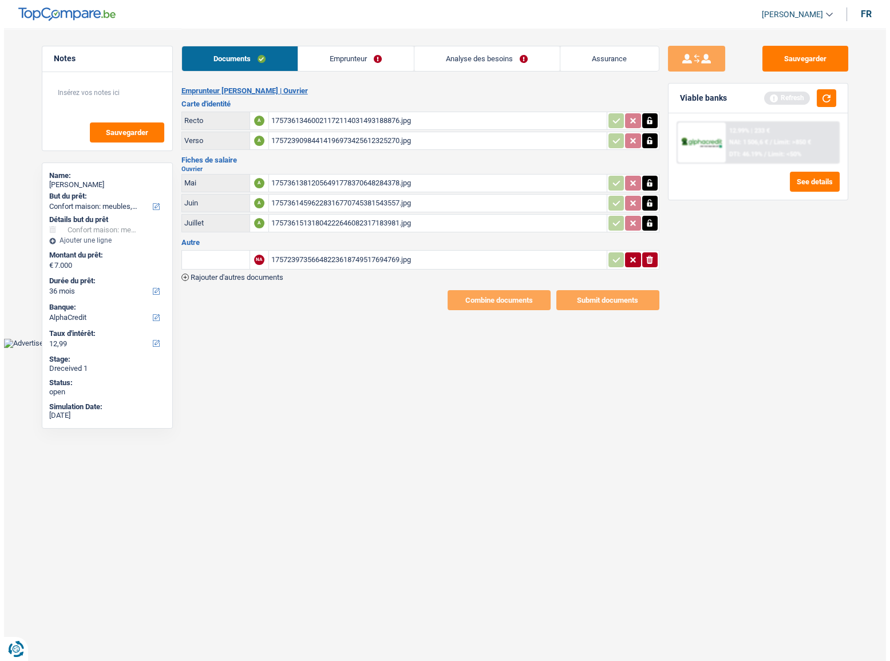
scroll to position [0, 0]
click at [273, 257] on div "17572397356648223618749517694769.jpg" at bounding box center [437, 259] width 333 height 17
click at [246, 274] on span "Rajouter d'autres documents" at bounding box center [236, 276] width 93 height 7
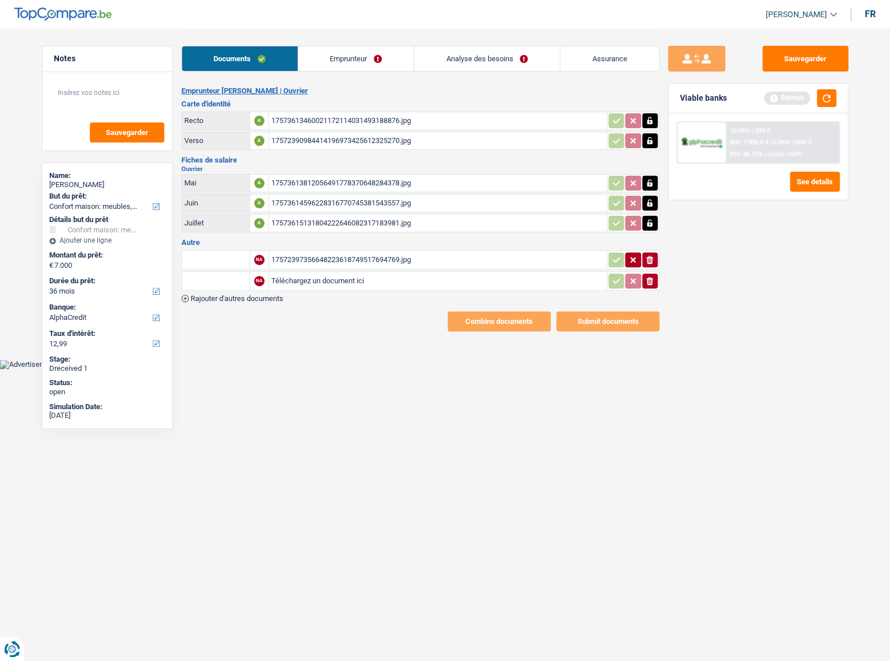
click at [239, 303] on div "Emprunteur Lilia Nouira | Ouvrier Carte d'identité Recto A 17573613460021172114…" at bounding box center [420, 208] width 478 height 245
click at [240, 297] on span "Rajouter d'autres documents" at bounding box center [236, 298] width 93 height 7
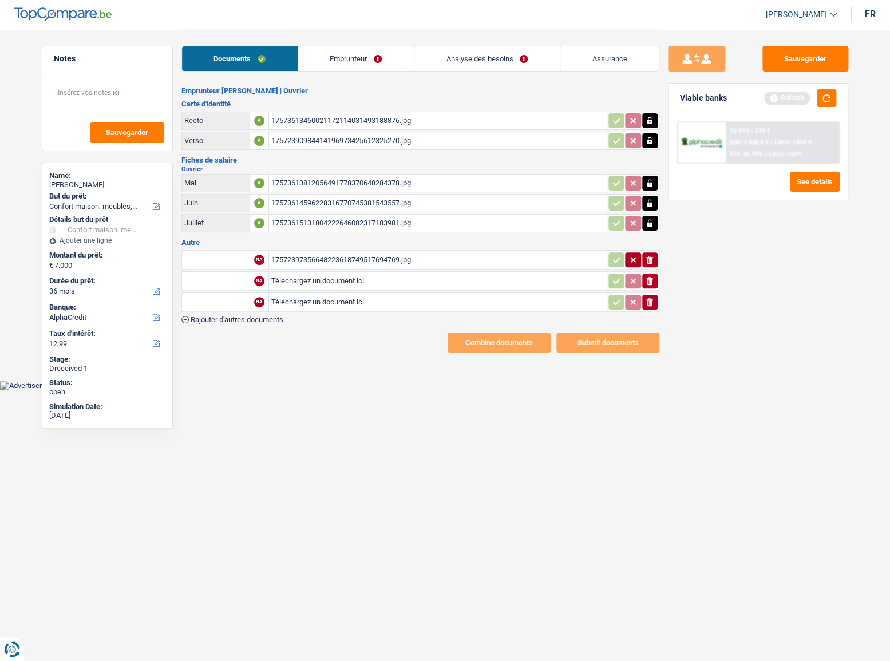
click at [313, 280] on input "Téléchargez un document ici" at bounding box center [437, 280] width 333 height 17
type input "C:\fakepath\1000006638.jpg"
click at [208, 279] on input "text" at bounding box center [215, 281] width 63 height 18
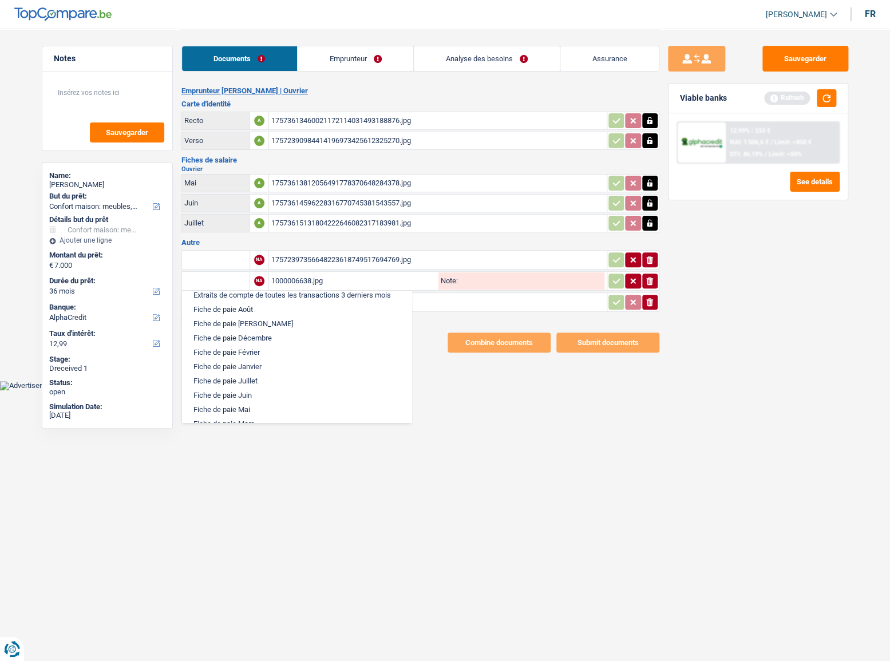
scroll to position [520, 0]
click at [253, 377] on li "Fiche de paie Juin" at bounding box center [297, 370] width 218 height 14
type input "Fiche de paie Juin"
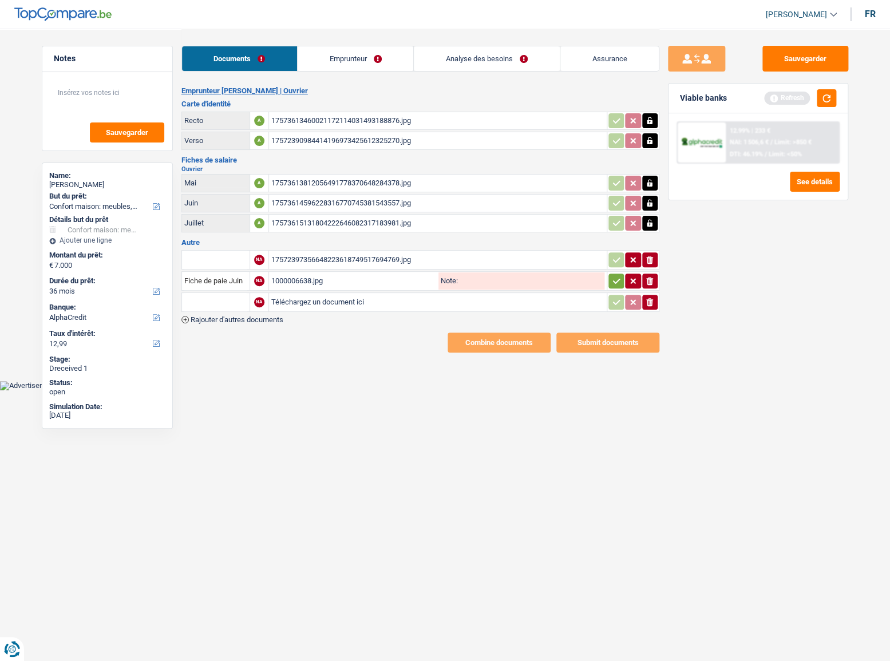
click at [308, 295] on input "Téléchargez un document ici" at bounding box center [437, 301] width 333 height 17
type input "C:\fakepath\1000006641.jpg"
click at [362, 282] on div "1000006638.jpg" at bounding box center [353, 280] width 165 height 17
click at [355, 221] on div "17573615131804222646082317183981.jpg" at bounding box center [437, 223] width 333 height 17
click at [337, 300] on div "1000006641.jpg" at bounding box center [353, 301] width 165 height 17
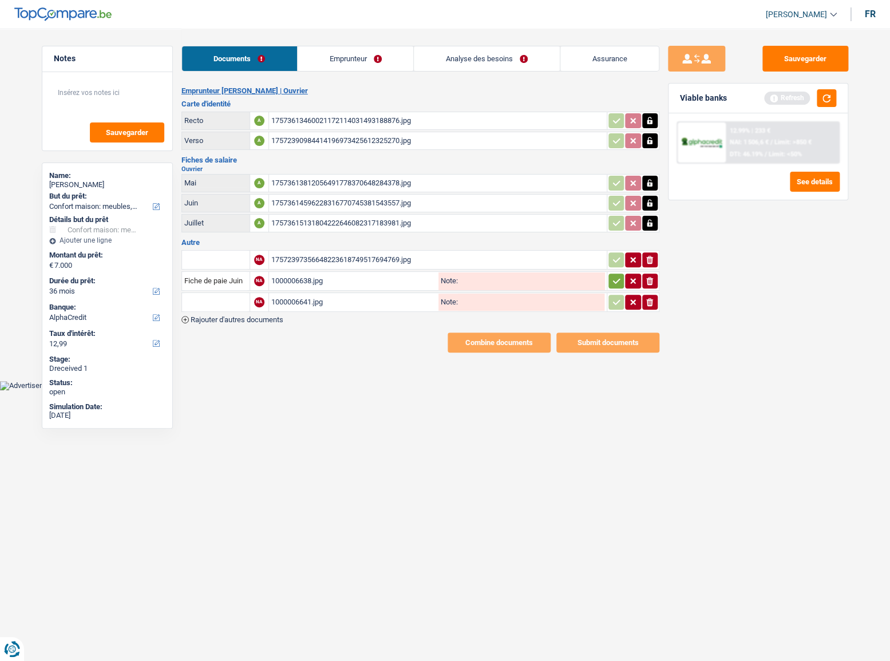
drag, startPoint x: 649, startPoint y: 256, endPoint x: 479, endPoint y: 257, distance: 169.9
click at [649, 256] on icon "button" at bounding box center [649, 260] width 7 height 8
click at [301, 259] on input "Téléchargez un document ici" at bounding box center [437, 259] width 333 height 17
type input "C:\fakepath\1000006635.jpg"
click at [212, 265] on input "text" at bounding box center [215, 260] width 63 height 18
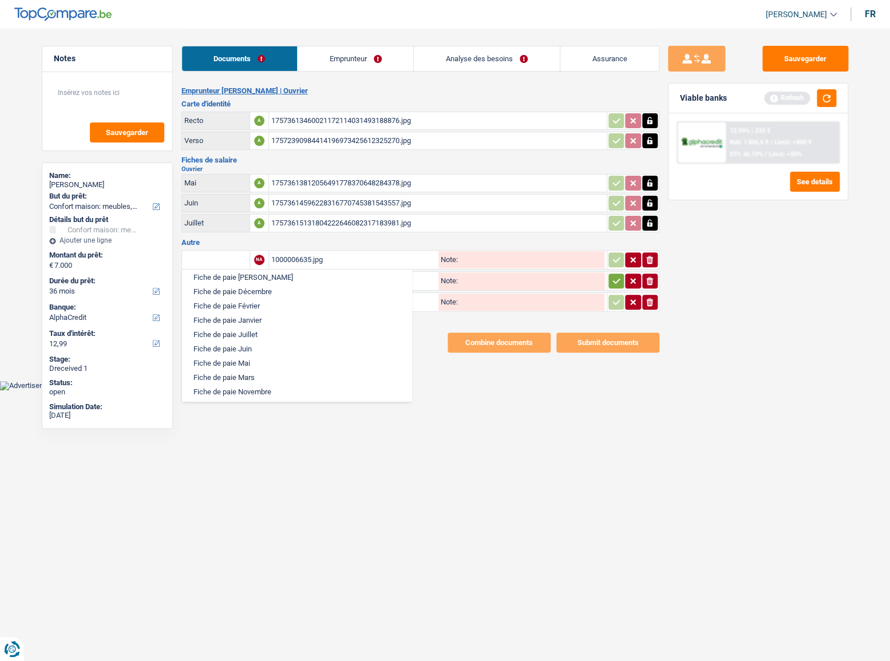
click at [249, 342] on li "Fiche de paie Juillet" at bounding box center [297, 334] width 218 height 14
type input "Fiche de paie Juillet"
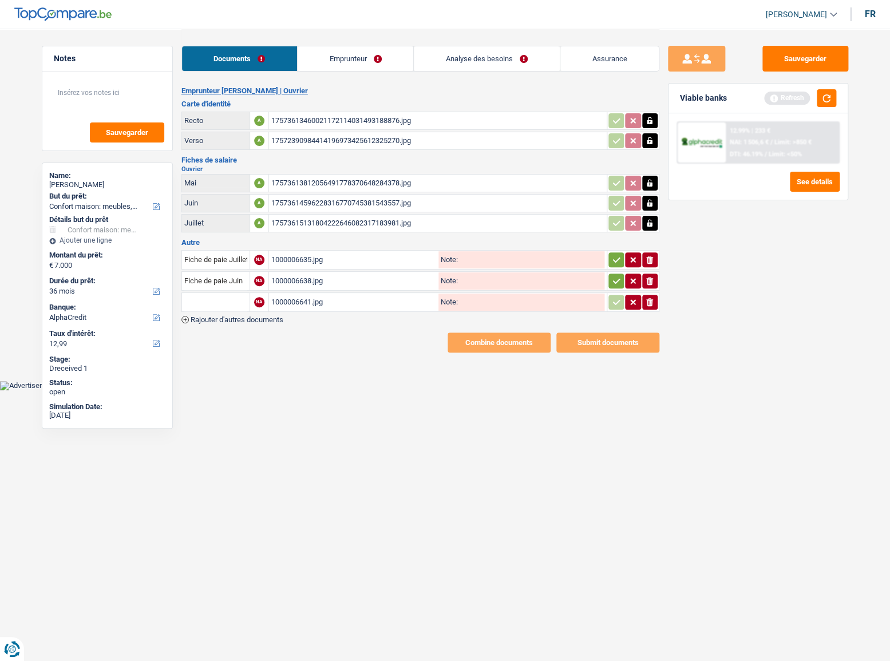
click at [226, 300] on input "text" at bounding box center [215, 302] width 63 height 18
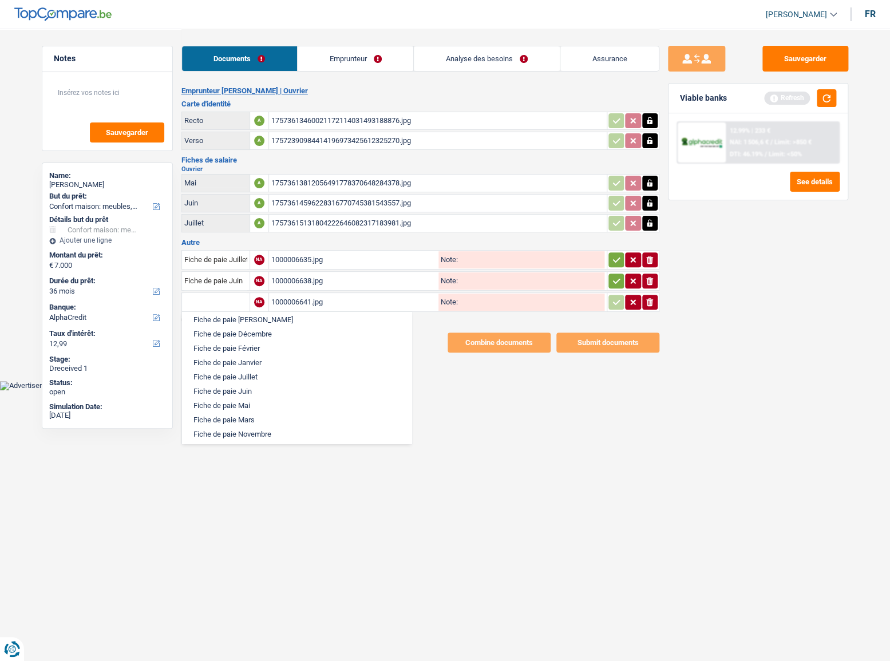
click at [248, 312] on li "Fiche de paie Août" at bounding box center [297, 305] width 218 height 14
type input "Fiche de paie Août"
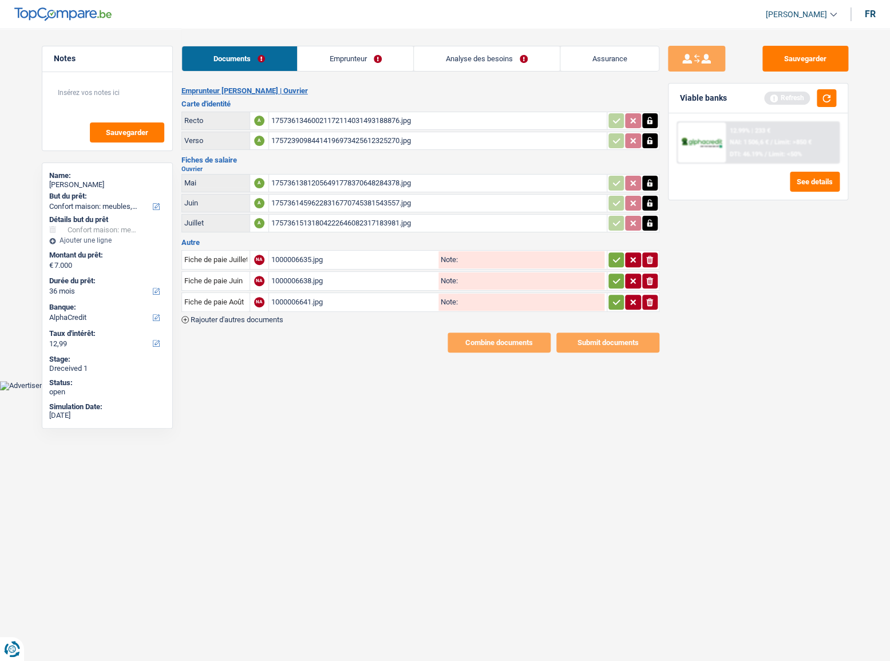
click at [615, 297] on icon "button" at bounding box center [616, 301] width 9 height 11
click at [613, 277] on icon "button" at bounding box center [616, 280] width 9 height 11
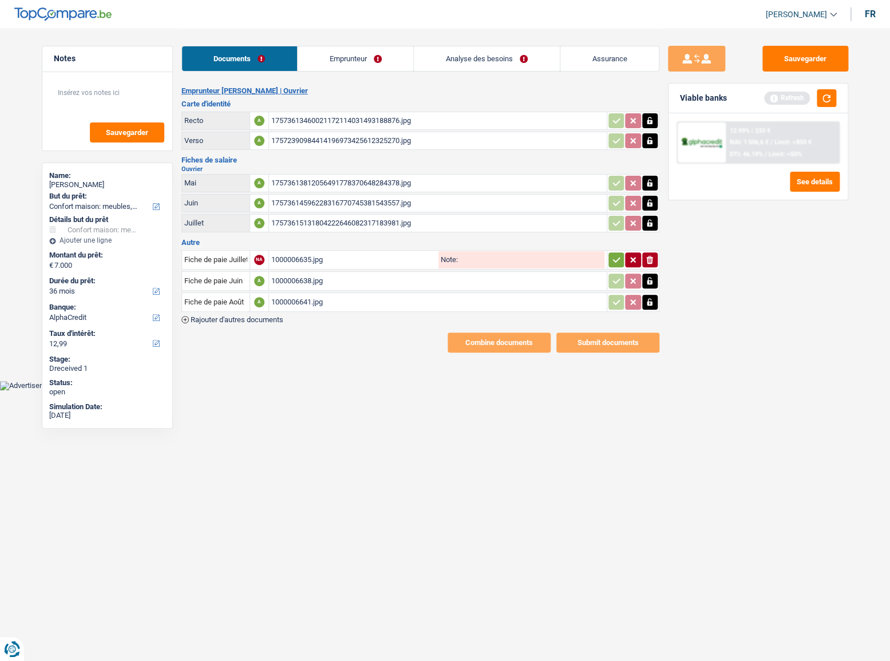
click at [613, 256] on icon "button" at bounding box center [616, 259] width 9 height 11
drag, startPoint x: 805, startPoint y: 53, endPoint x: 388, endPoint y: 76, distance: 417.7
click at [805, 55] on button "Sauvegarder" at bounding box center [805, 59] width 86 height 26
click at [379, 53] on link "Emprunteur" at bounding box center [356, 58] width 116 height 25
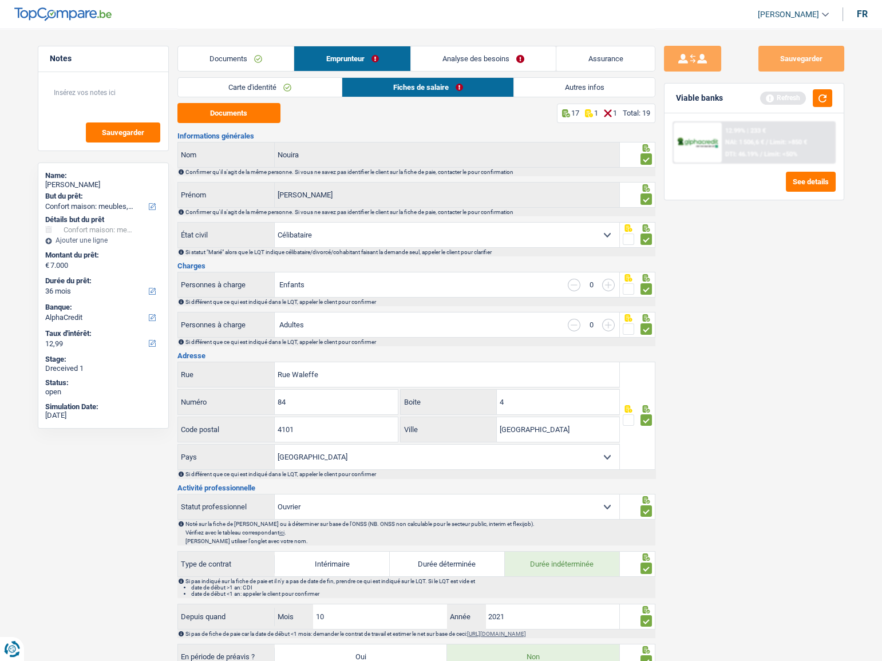
click at [260, 90] on link "Carte d'identité" at bounding box center [260, 87] width 164 height 19
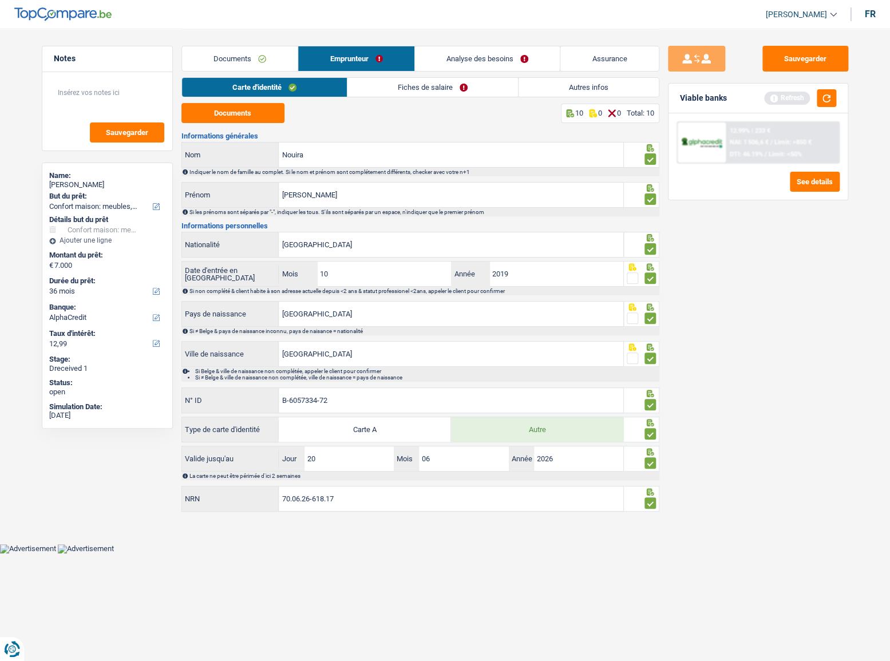
click at [387, 85] on link "Fiches de salaire" at bounding box center [432, 87] width 170 height 19
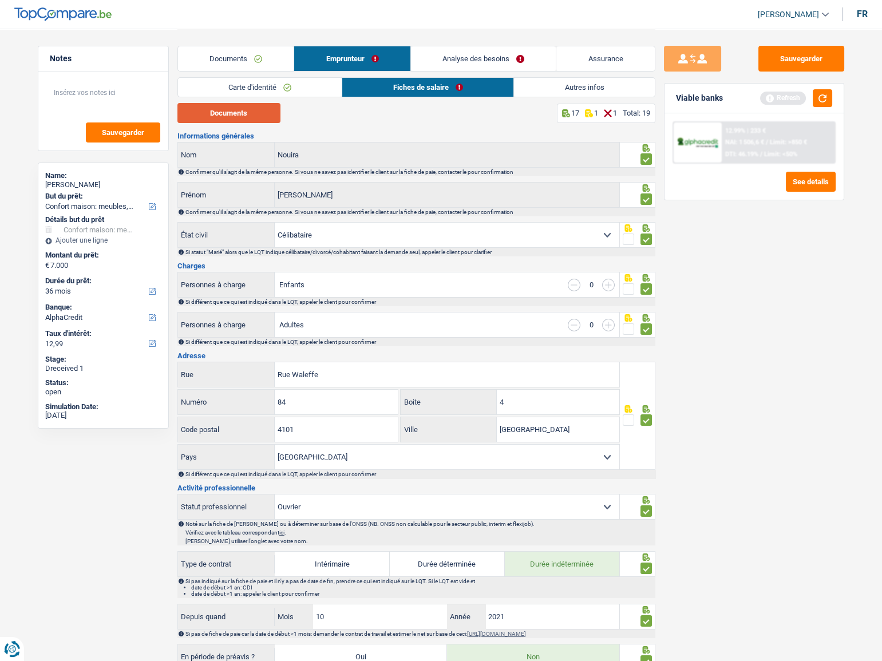
click at [244, 118] on button "Documents" at bounding box center [228, 113] width 103 height 20
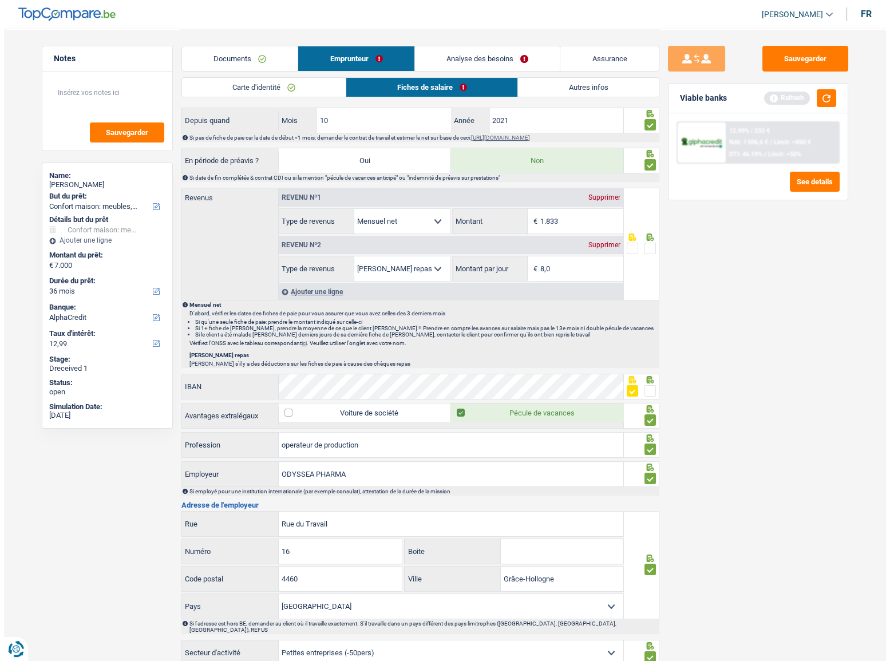
scroll to position [482, 0]
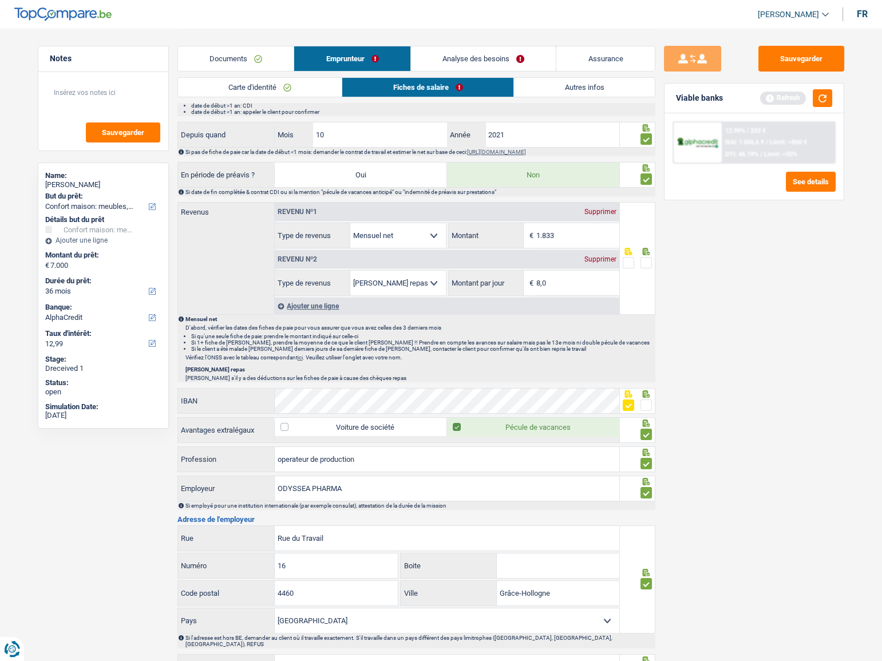
click at [429, 279] on select "Allocation d'handicap Allocations chômage Allocations familiales Chèques repas …" at bounding box center [398, 283] width 96 height 25
select select "other"
type input "8"
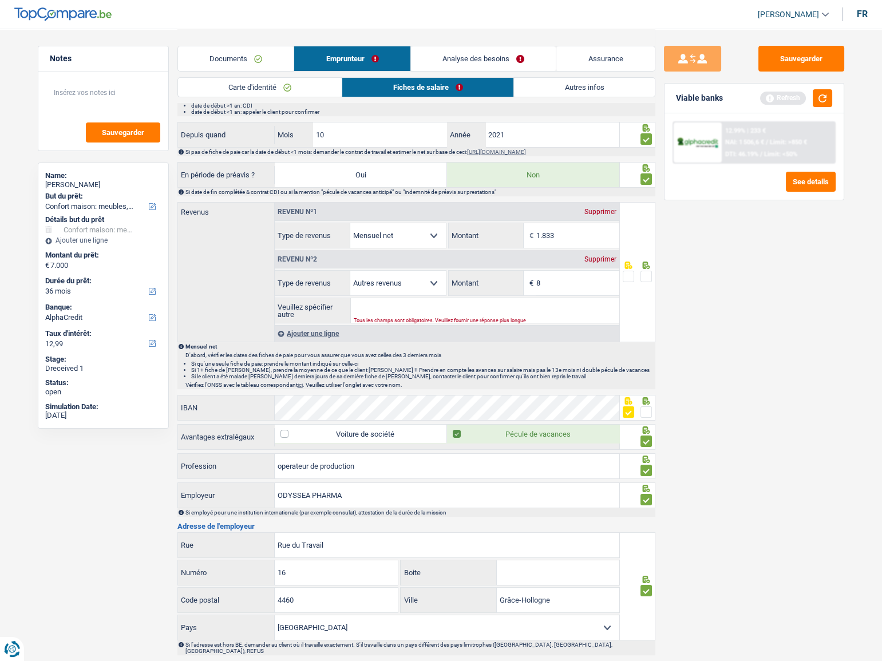
drag, startPoint x: 557, startPoint y: 287, endPoint x: 448, endPoint y: 279, distance: 108.9
click at [448, 279] on div "8 € Montant" at bounding box center [533, 283] width 170 height 25
click at [443, 300] on input "Veuillez spécifier autre" at bounding box center [485, 310] width 268 height 25
type input "2e job"
click at [560, 275] on input "8" at bounding box center [577, 283] width 83 height 25
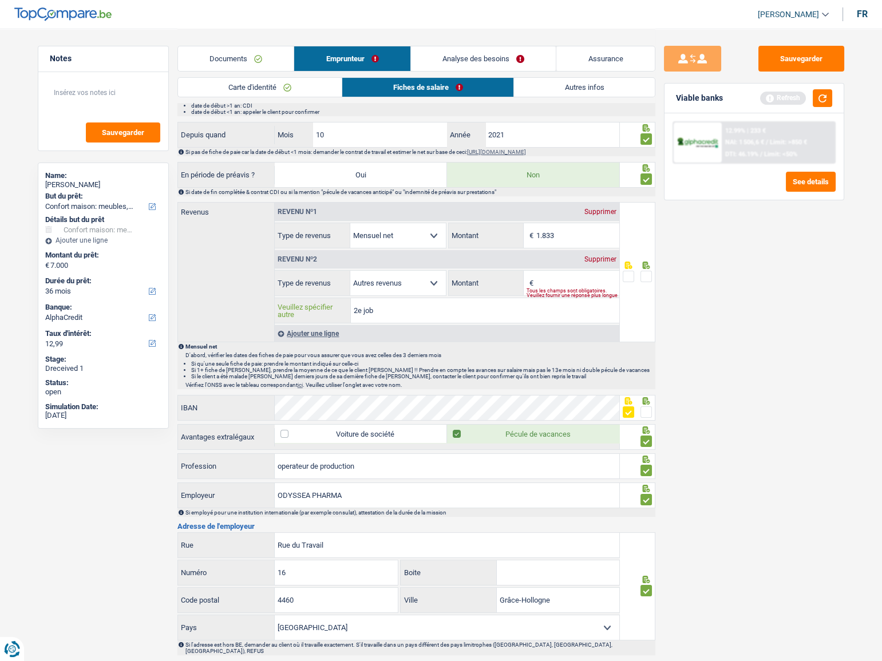
click at [588, 315] on input "2e job" at bounding box center [485, 310] width 268 height 25
click at [831, 292] on div "Sauvegarder Viable banks Refresh 12.99% | 233 € NAI: 1 506,6 € / Limit: >850 € …" at bounding box center [753, 344] width 197 height 597
click at [577, 281] on input "Montant" at bounding box center [577, 283] width 83 height 25
type input "2"
type input "526"
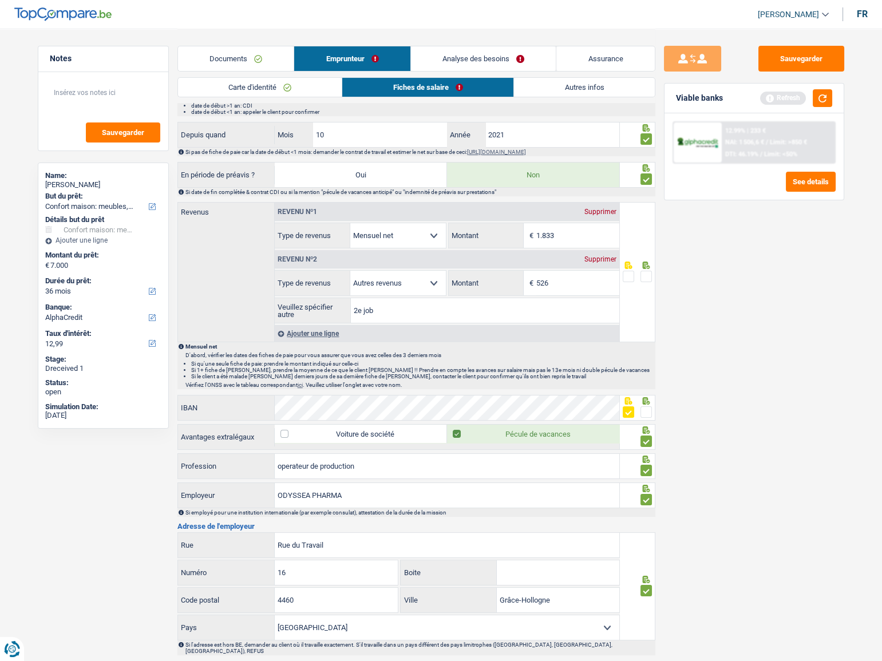
click at [648, 271] on span at bounding box center [645, 276] width 11 height 11
click at [0, 0] on input "radio" at bounding box center [0, 0] width 0 height 0
click at [823, 101] on button "button" at bounding box center [821, 98] width 19 height 18
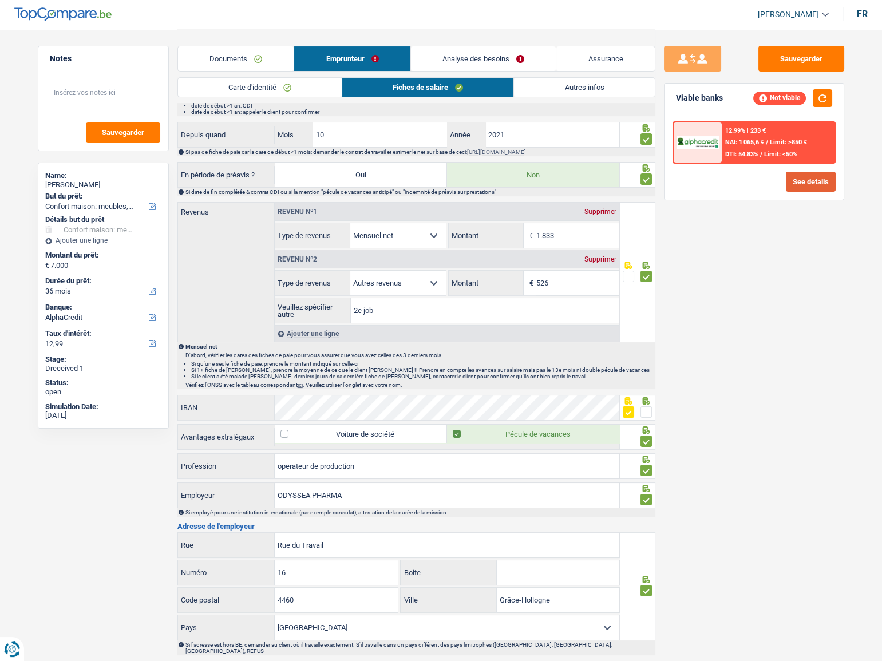
click at [813, 184] on button "See details" at bounding box center [810, 182] width 50 height 20
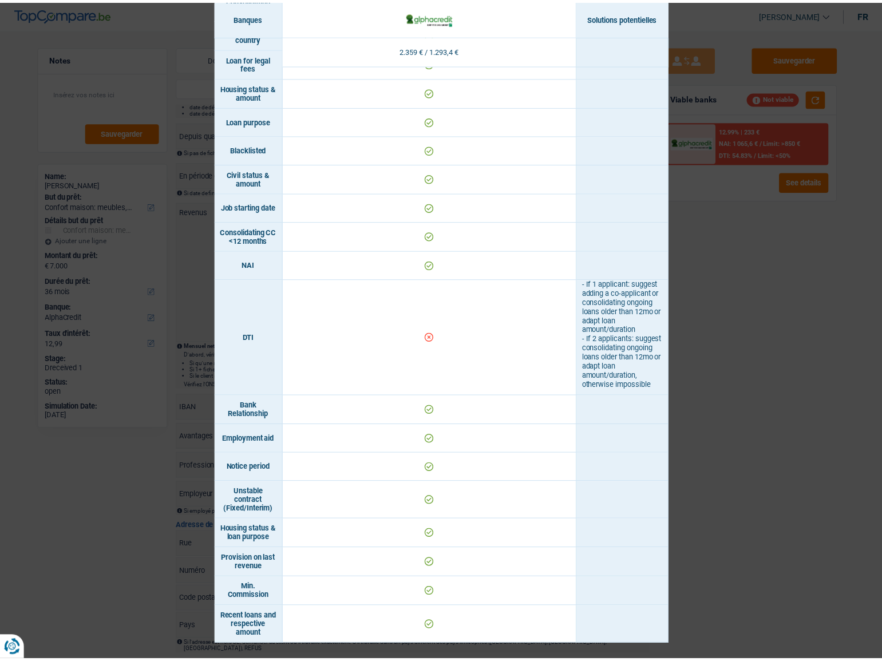
scroll to position [334, 0]
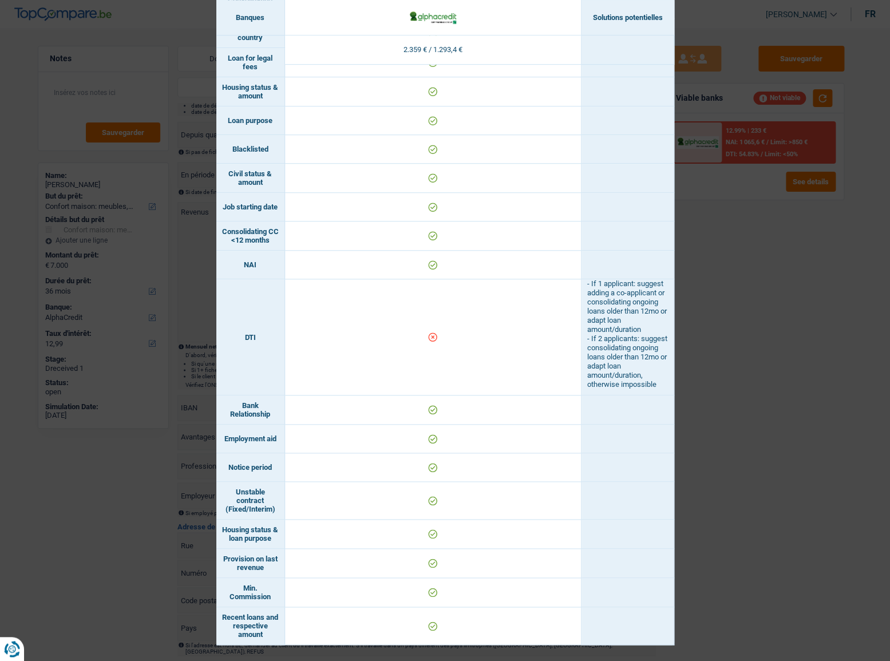
click at [815, 323] on div "Banks conditions × Banques Solutions potentielles Revenus / Charges 2.359 € / 1…" at bounding box center [445, 330] width 890 height 661
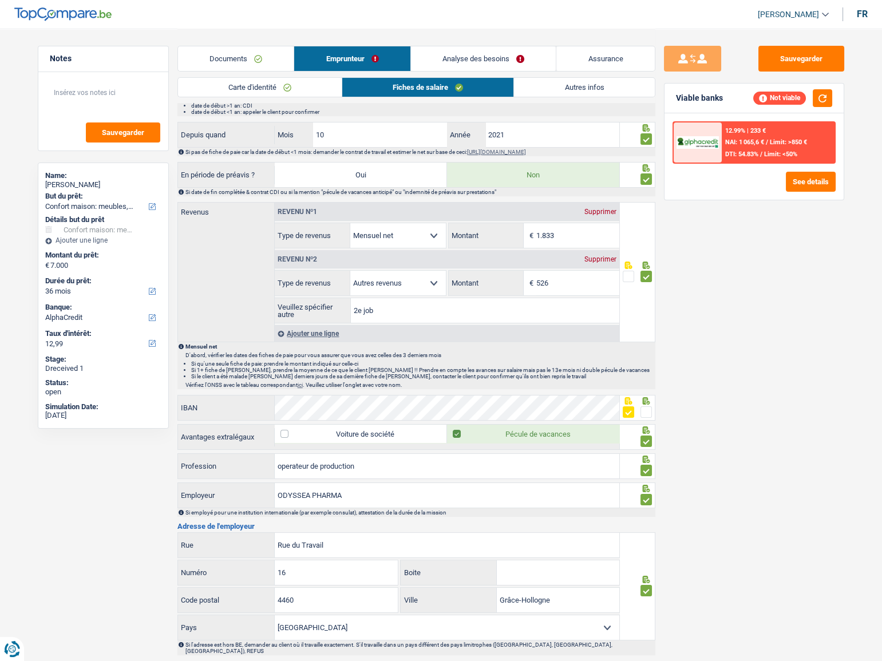
drag, startPoint x: 247, startPoint y: 53, endPoint x: 377, endPoint y: 90, distance: 135.6
click at [247, 53] on link "Documents" at bounding box center [236, 58] width 116 height 25
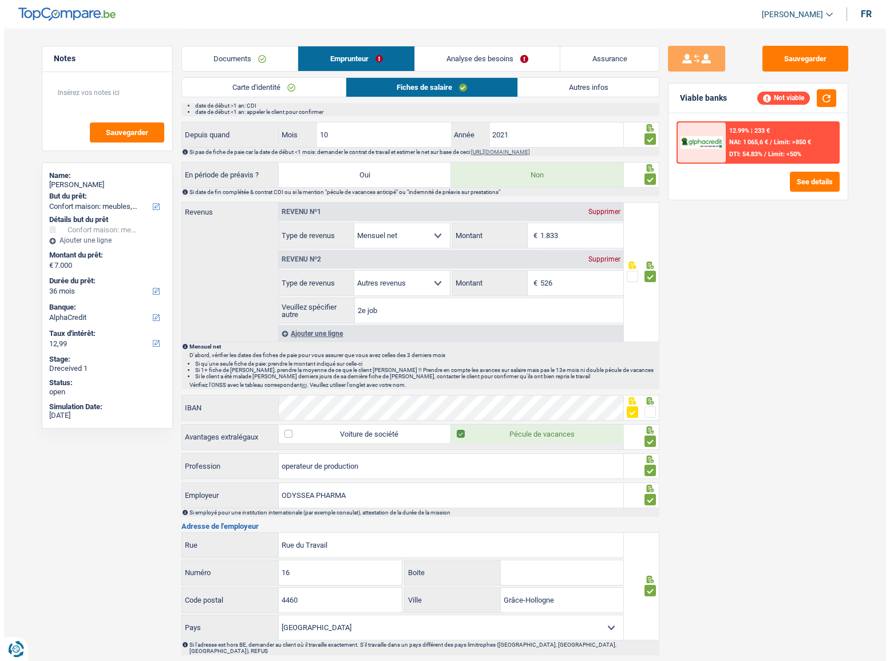
scroll to position [0, 0]
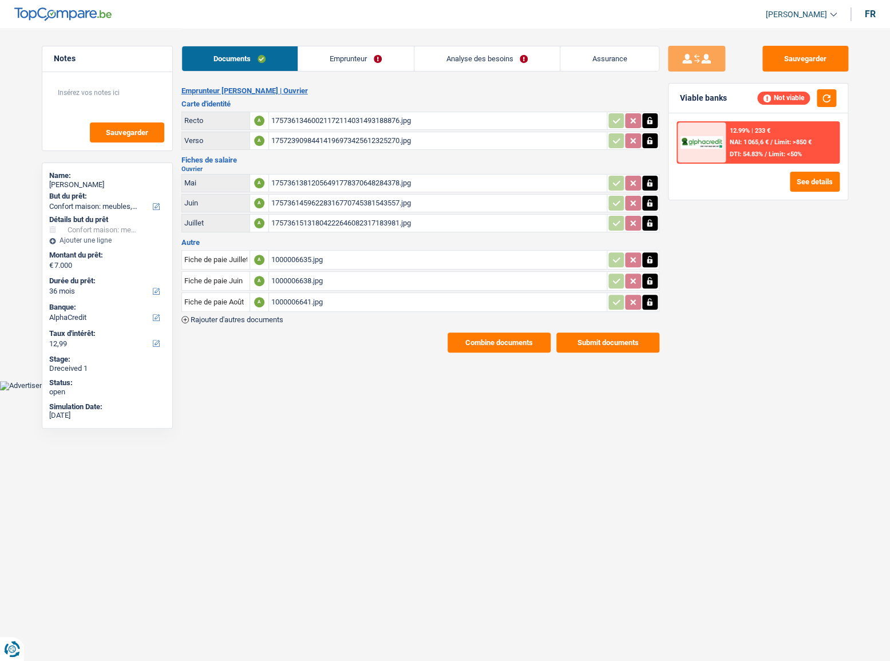
click at [818, 148] on div "12.99% | 233 € NAI: 1 065,6 € / Limit: >850 € DTI: 54.83% / Limit: <50%" at bounding box center [781, 142] width 113 height 40
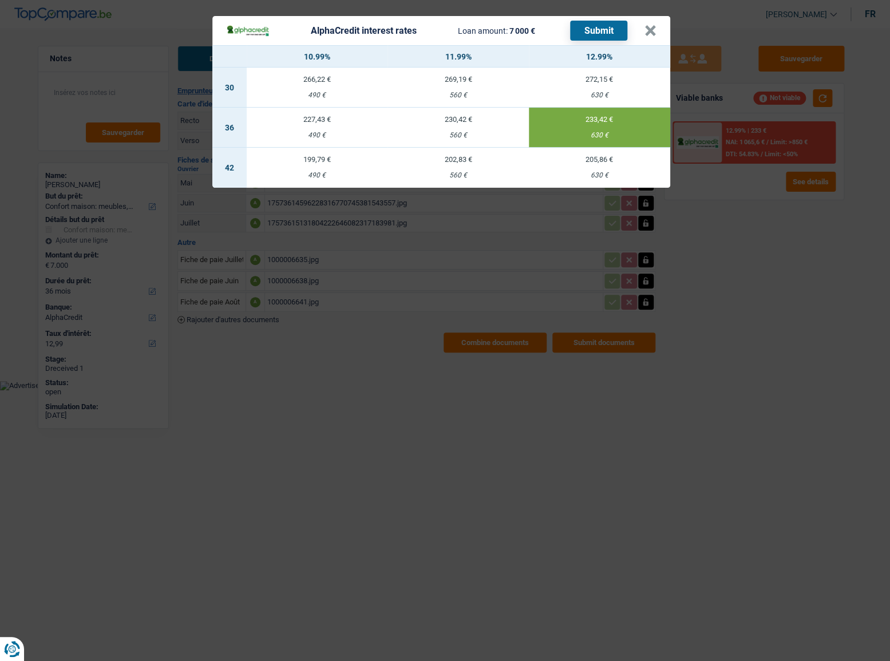
click at [600, 31] on button "Submit" at bounding box center [598, 31] width 57 height 20
click at [650, 32] on button "×" at bounding box center [650, 30] width 12 height 11
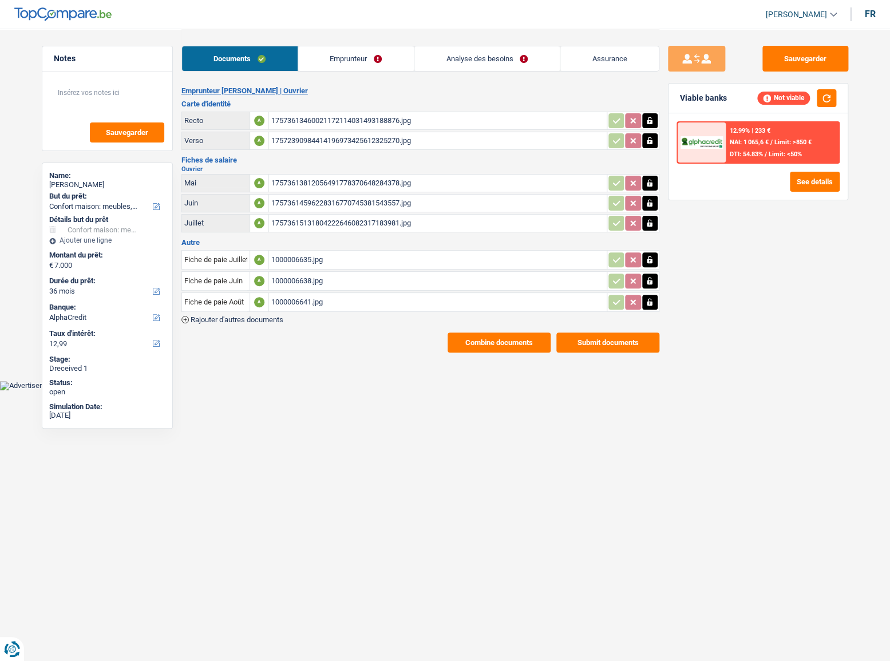
click at [503, 62] on link "Analyse des besoins" at bounding box center [486, 58] width 145 height 25
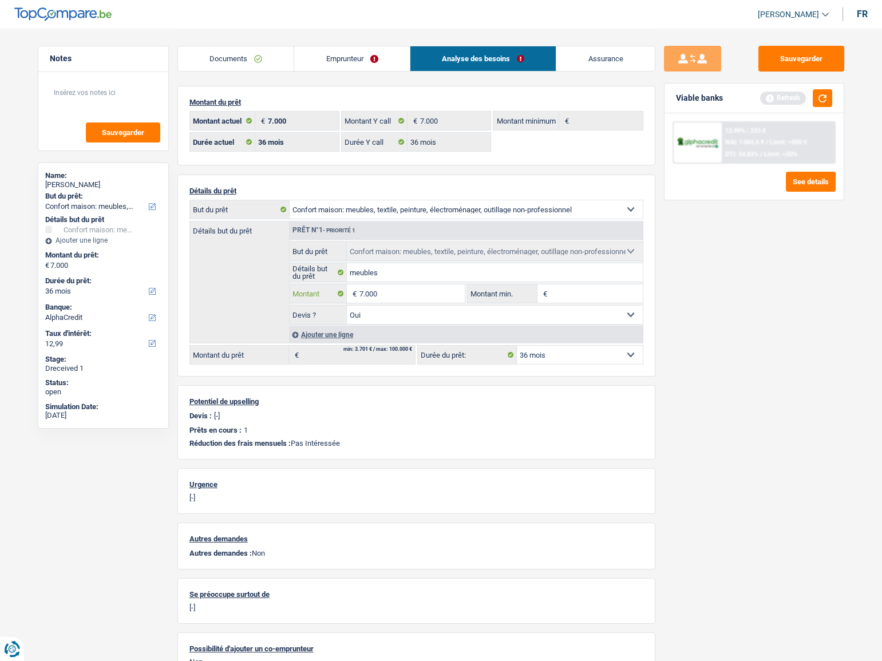
click at [371, 291] on input "7.000" at bounding box center [411, 293] width 105 height 18
type input "7.501"
select select "48"
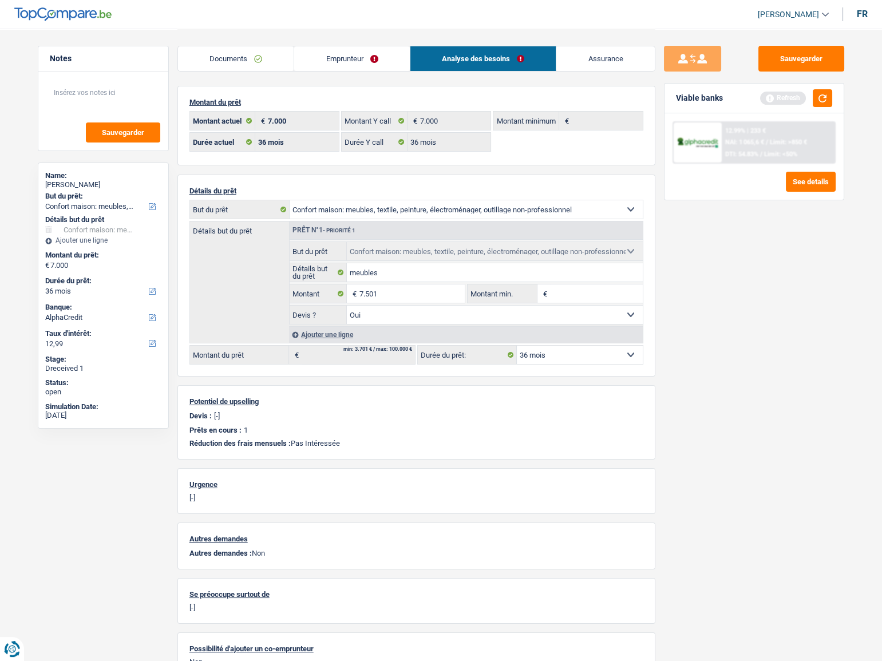
type input "7.501"
select select "48"
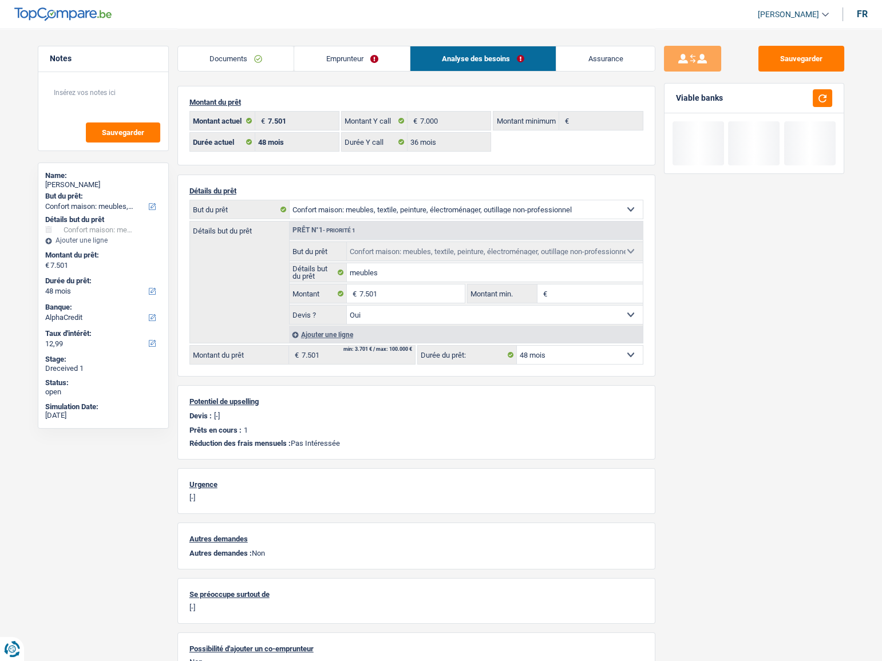
click at [684, 260] on div "Sauvegarder Viable banks" at bounding box center [753, 344] width 197 height 597
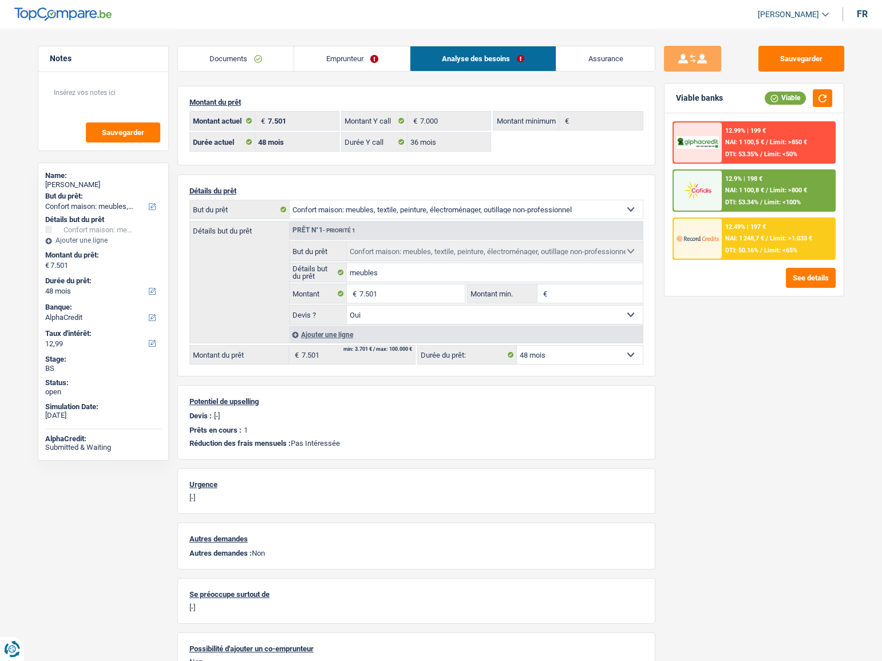
click at [780, 200] on span "Limit: <100%" at bounding box center [782, 202] width 37 height 7
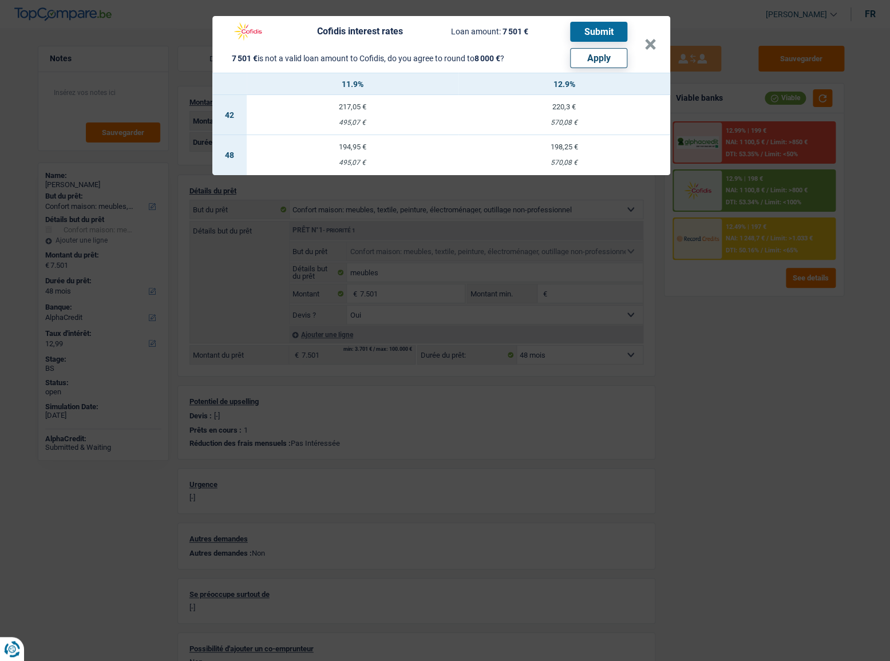
click at [641, 43] on div "Cofidis interest rates Loan amount: 7 501 € Submit 7 501 € is not a valid loan …" at bounding box center [435, 44] width 418 height 47
click at [655, 47] on button "×" at bounding box center [650, 44] width 12 height 11
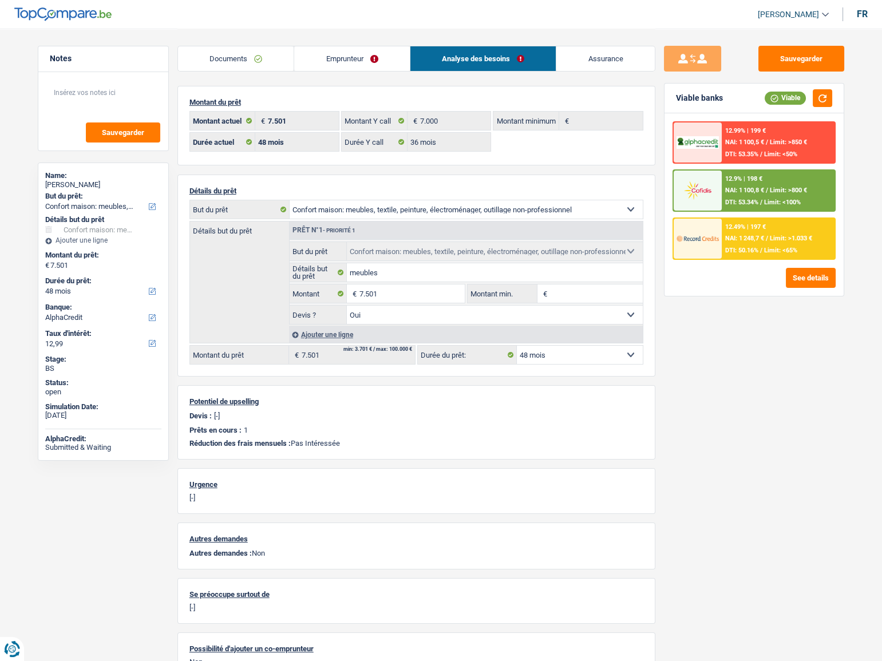
click at [727, 227] on div "12.49% | 197 €" at bounding box center [745, 226] width 41 height 7
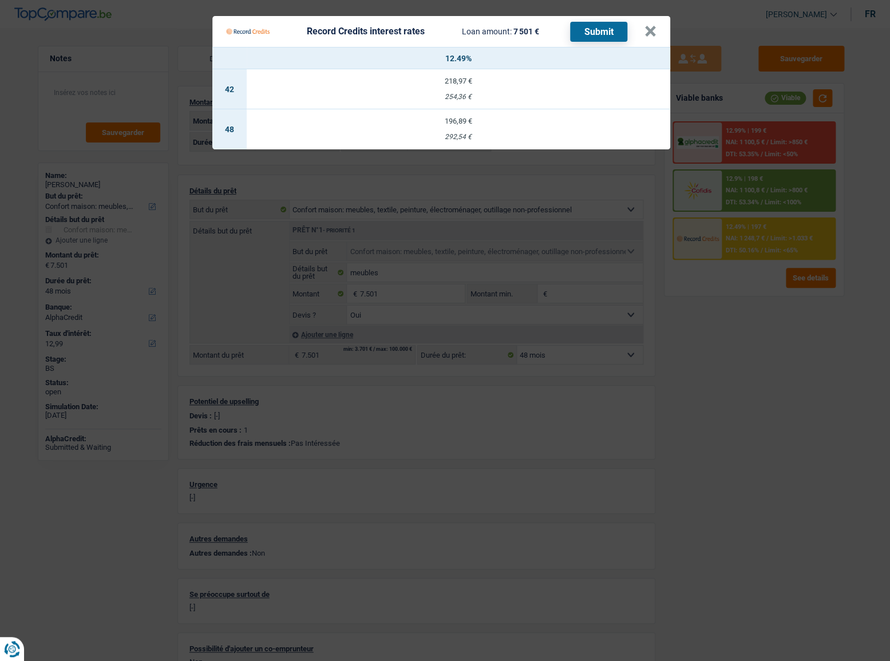
click at [459, 130] on td "196,89 € 292,54 €" at bounding box center [458, 129] width 423 height 40
select select "record credits"
type input "12,49"
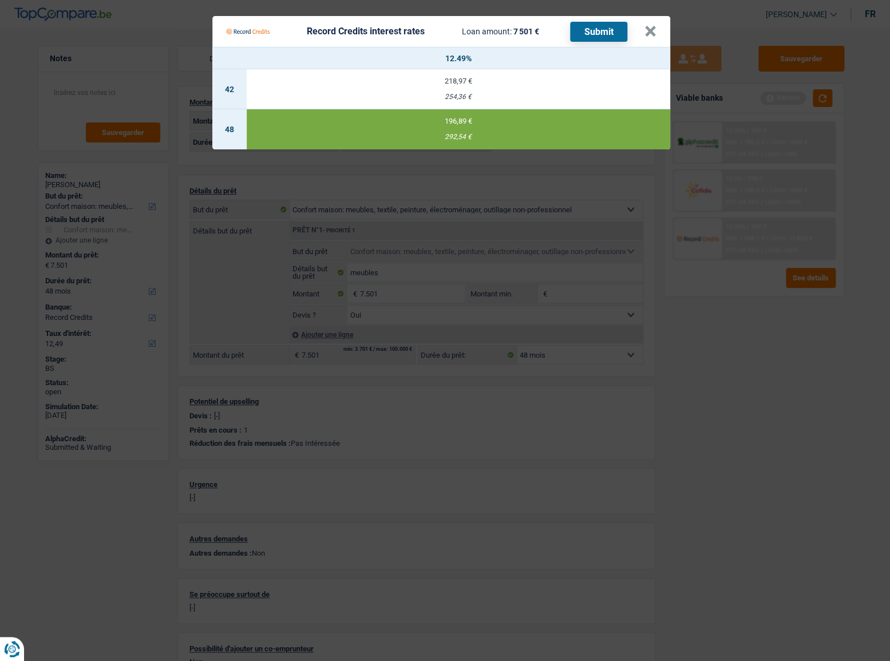
click at [652, 374] on Credits "Record Credits interest rates Loan amount: 7 501 € Submit × 12.49% 42 218,97 € …" at bounding box center [445, 330] width 890 height 661
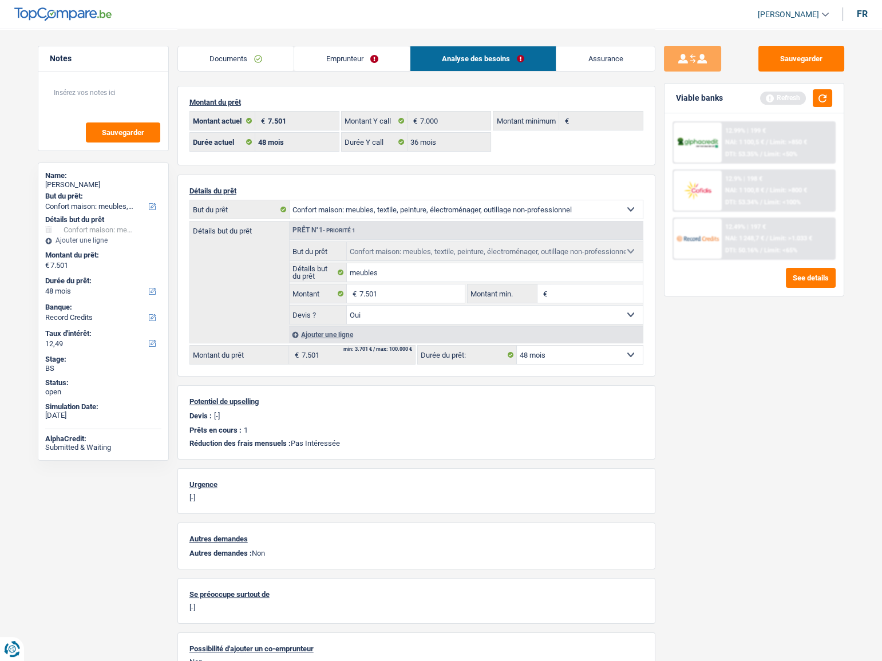
click at [756, 236] on span "NAI: 1 248,7 €" at bounding box center [744, 238] width 39 height 7
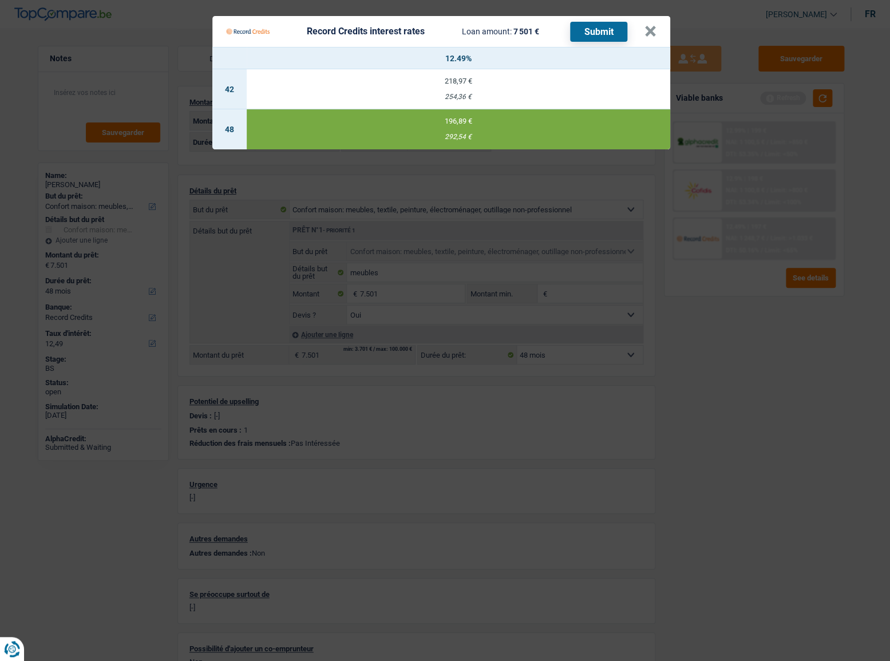
click at [438, 77] on div "218,97 €" at bounding box center [458, 80] width 423 height 7
select select "42"
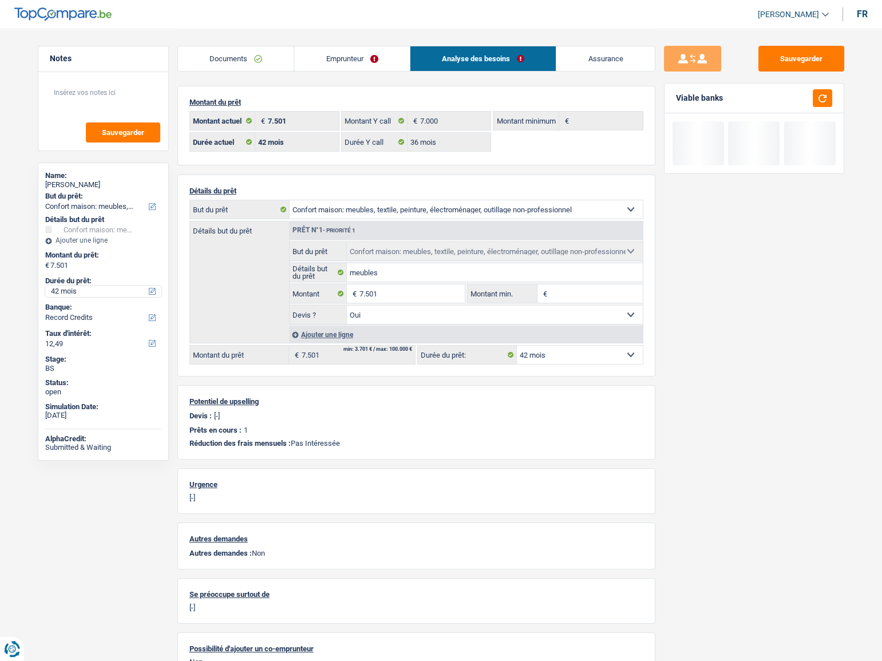
click at [51, 285] on select "12 mois 18 mois 24 mois 30 mois 36 mois 42 mois 48 mois Sélectionner une option" at bounding box center [103, 290] width 116 height 11
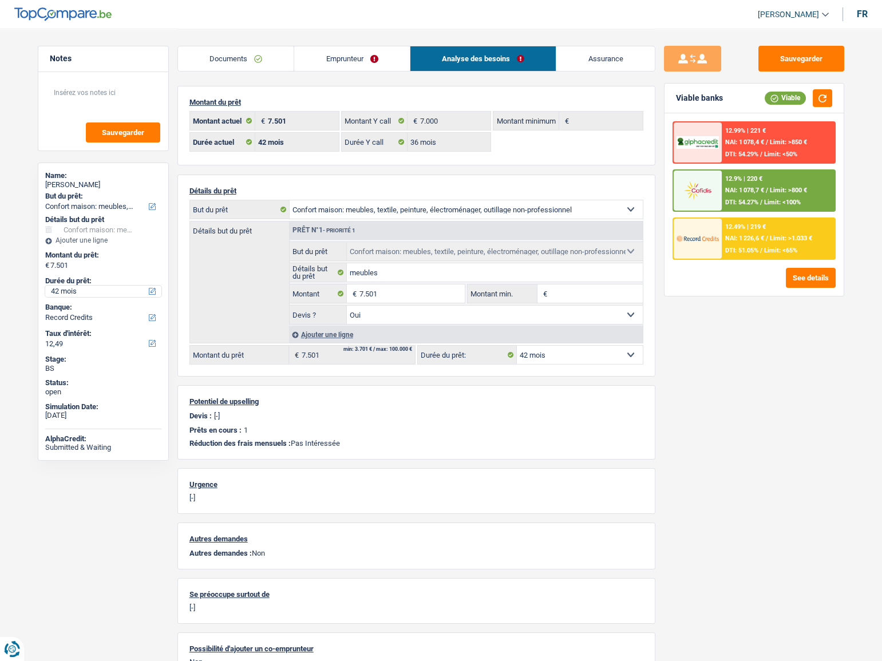
select select "36"
click at [45, 285] on select "12 mois 18 mois 24 mois 30 mois 36 mois 42 mois 48 mois Sélectionner une option" at bounding box center [103, 290] width 116 height 11
select select "36"
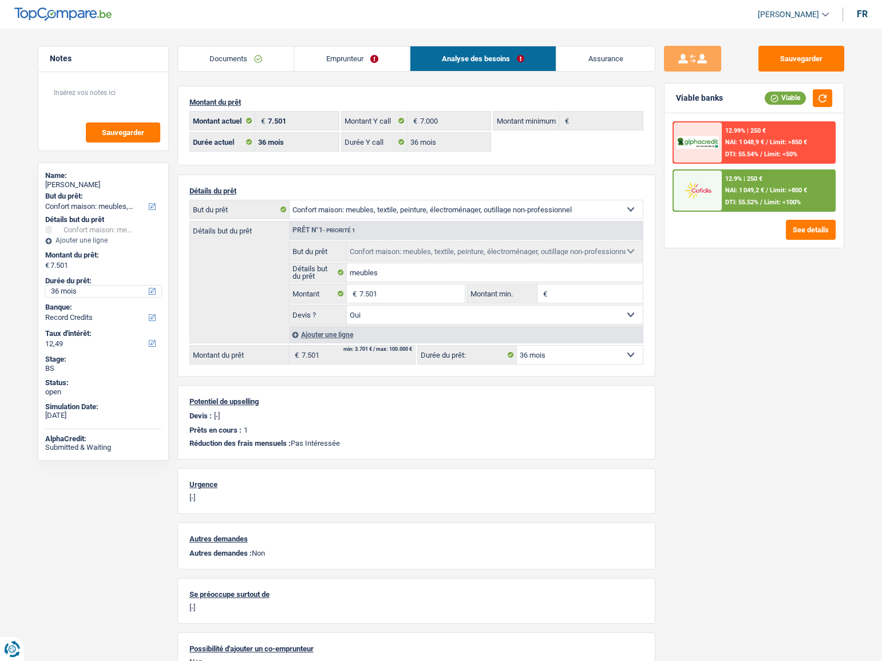
click at [90, 288] on select "12 mois 18 mois 24 mois 30 mois 36 mois 42 mois 48 mois Sélectionner une option" at bounding box center [103, 290] width 116 height 11
select select "42"
click at [45, 285] on select "12 mois 18 mois 24 mois 30 mois 36 mois 42 mois 48 mois Sélectionner une option" at bounding box center [103, 290] width 116 height 11
select select "42"
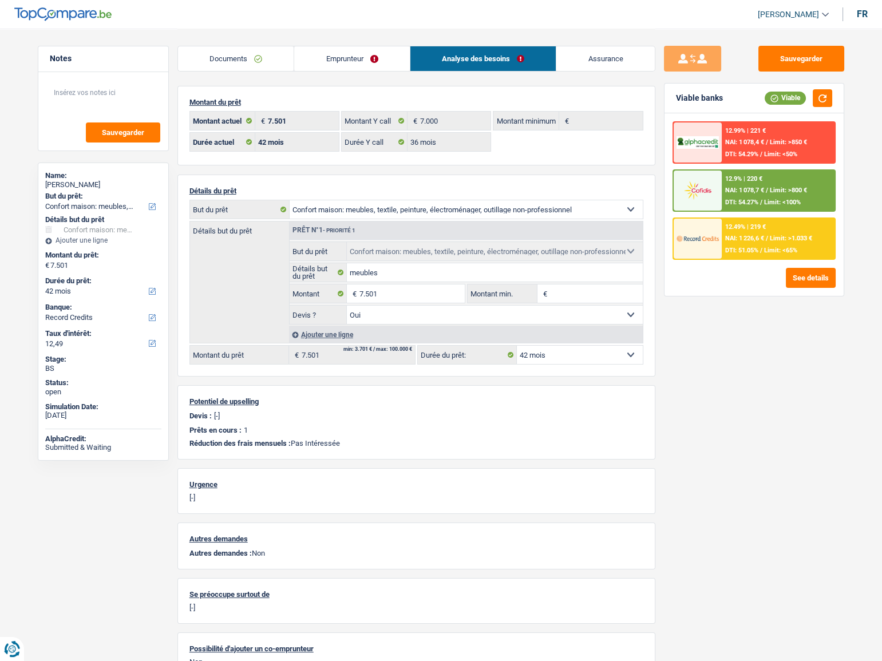
click at [793, 241] on span "Limit: >1.033 €" at bounding box center [790, 238] width 42 height 7
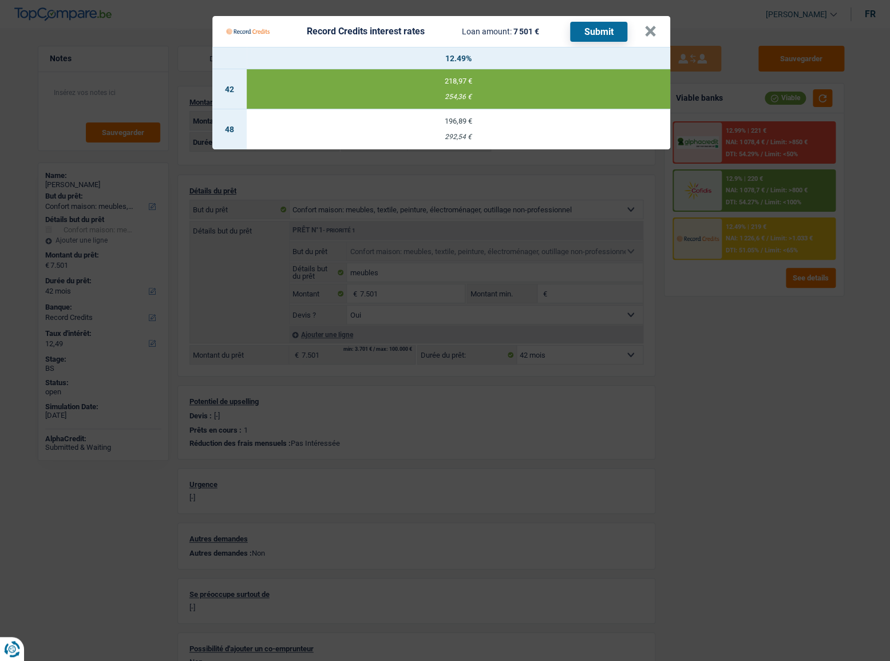
click at [595, 26] on button "Submit" at bounding box center [598, 32] width 57 height 20
click at [643, 35] on div "Record Credits interest rates Loan amount: 7 501 € Submit" at bounding box center [435, 32] width 418 height 22
click at [651, 37] on button "×" at bounding box center [650, 31] width 12 height 11
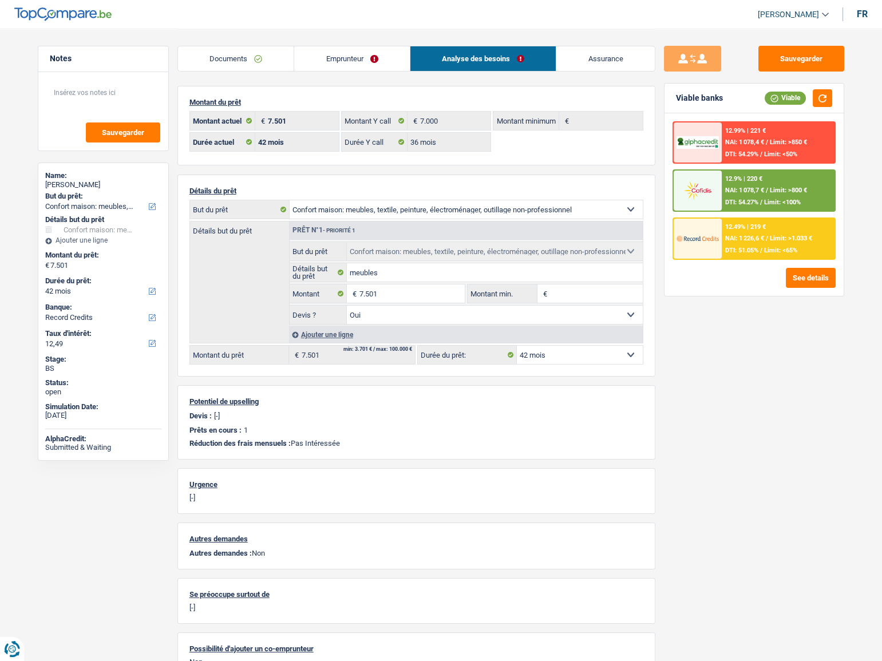
click at [737, 189] on span "NAI: 1 078,7 €" at bounding box center [744, 189] width 39 height 7
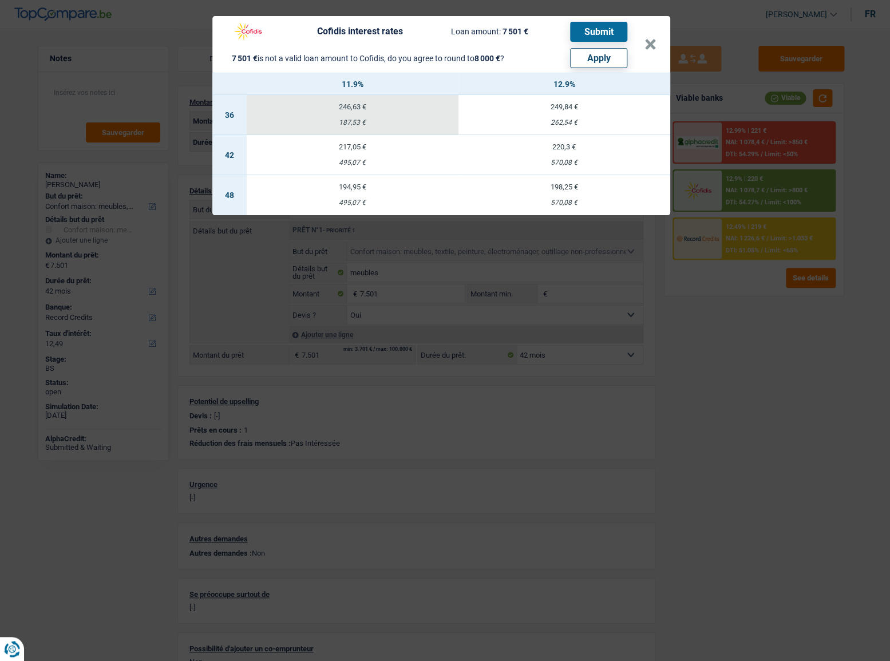
click at [596, 61] on button "Apply" at bounding box center [598, 58] width 57 height 20
type input "8.000"
select select "48"
type input "8.000"
select select "48"
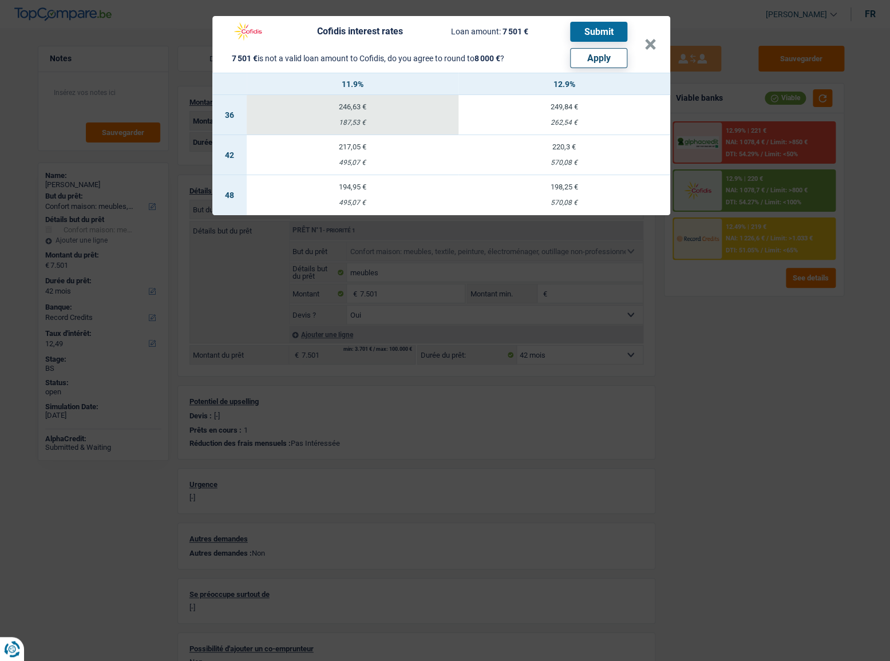
type input "8.000"
select select "48"
select select "other"
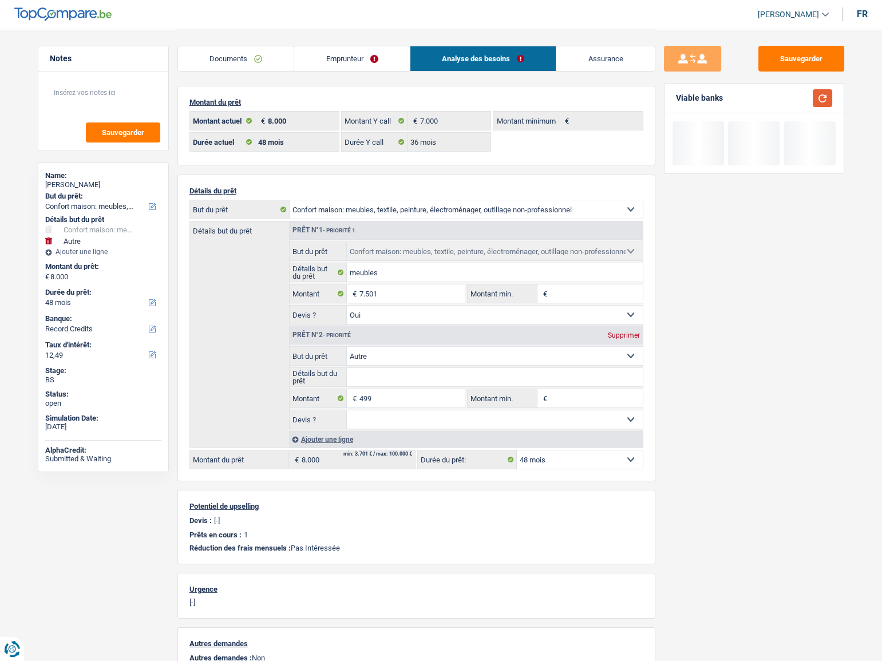
drag, startPoint x: 825, startPoint y: 100, endPoint x: 671, endPoint y: 130, distance: 157.4
click at [825, 100] on button "button" at bounding box center [821, 98] width 19 height 18
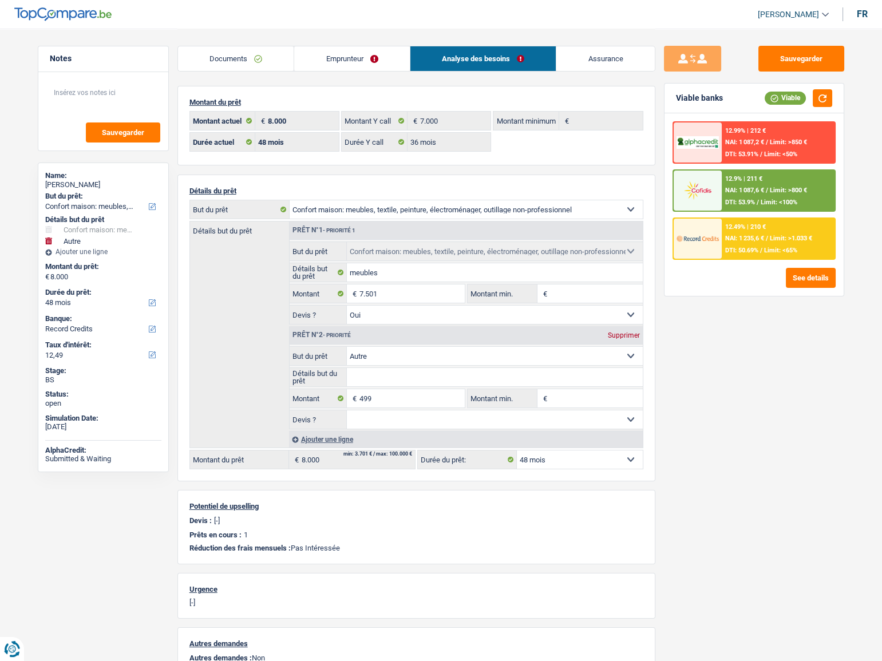
click at [751, 192] on span "NAI: 1 087,6 €" at bounding box center [744, 189] width 39 height 7
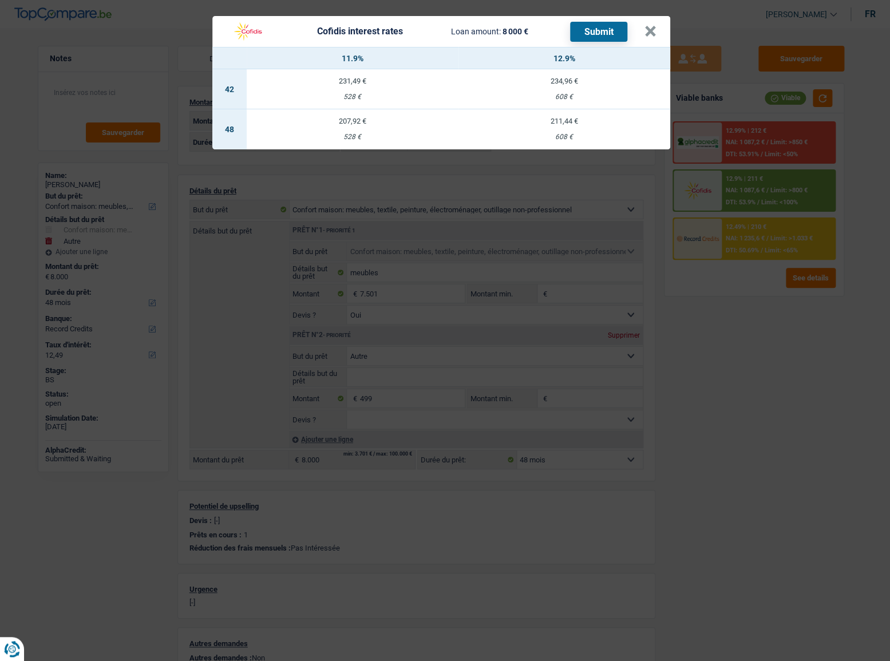
click at [580, 132] on td "211,44 € 608 €" at bounding box center [564, 129] width 212 height 40
select select "cofidis"
type input "12,90"
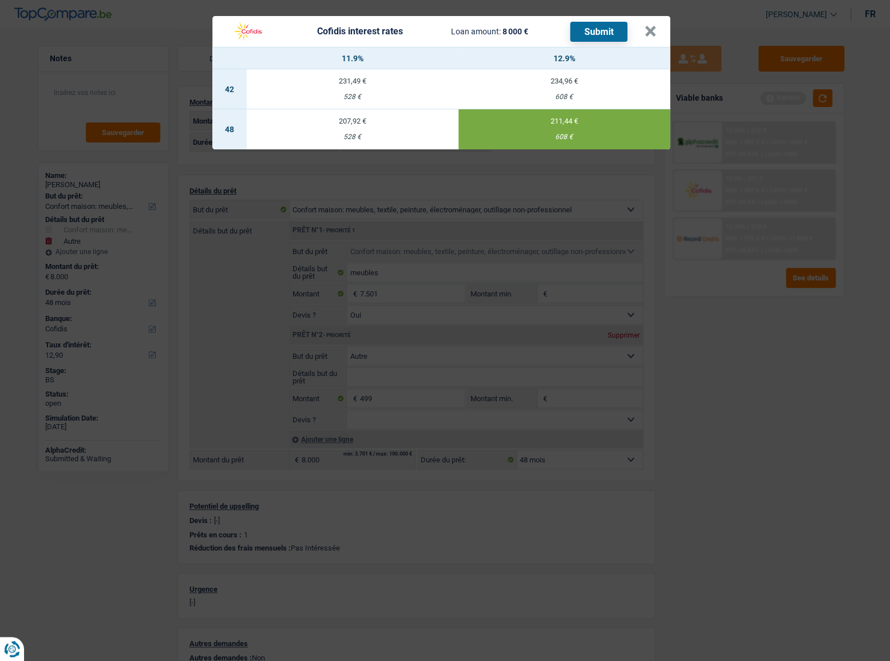
click at [609, 34] on button "Submit" at bounding box center [598, 32] width 57 height 20
click at [656, 28] on header "Cofidis interest rates Loan amount: 8 000 € Submit ×" at bounding box center [441, 31] width 458 height 31
click at [649, 26] on button "×" at bounding box center [650, 31] width 12 height 11
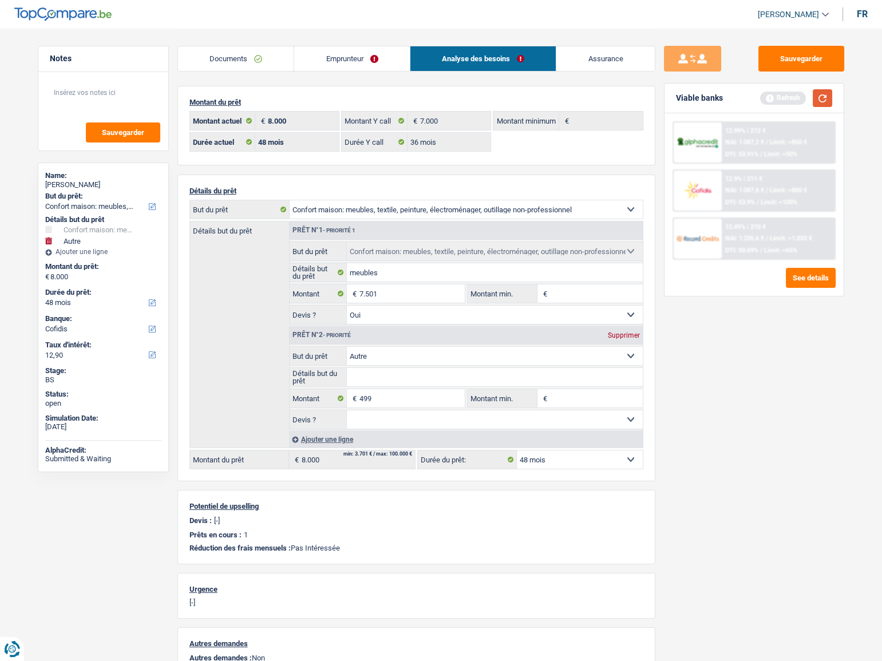
click at [816, 106] on div "Viable banks Refresh" at bounding box center [753, 99] width 179 height 30
click at [820, 96] on button "button" at bounding box center [821, 98] width 19 height 18
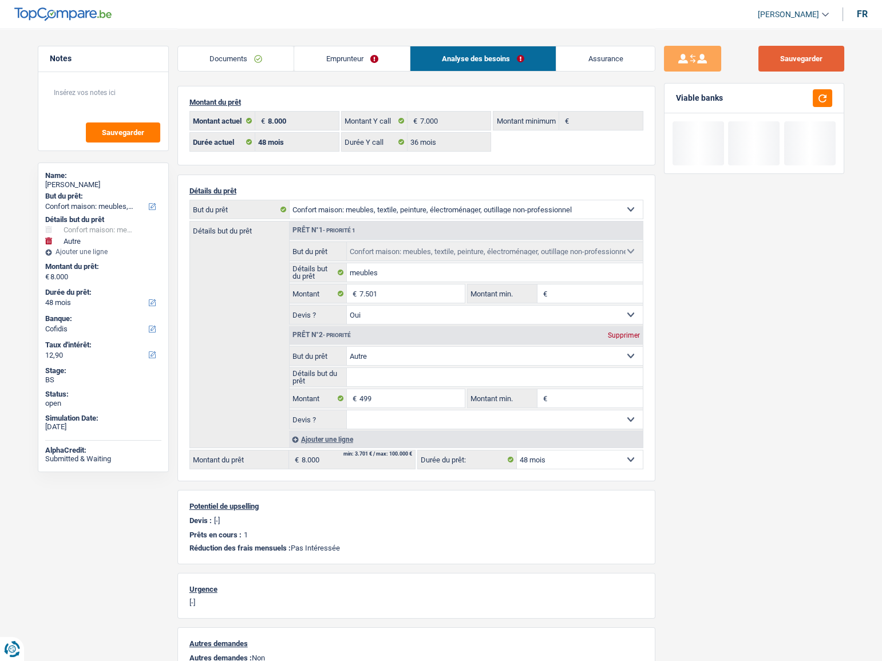
click at [807, 64] on button "Sauvegarder" at bounding box center [801, 59] width 86 height 26
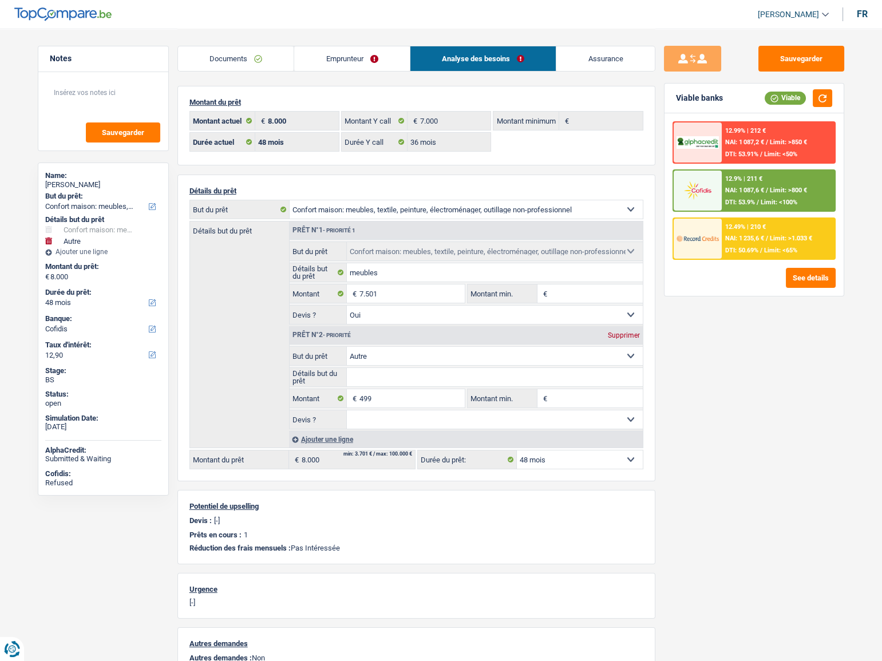
click at [352, 71] on div "Documents Emprunteur Analyse des besoins Assurance" at bounding box center [416, 53] width 478 height 49
click at [350, 61] on link "Emprunteur" at bounding box center [352, 58] width 116 height 25
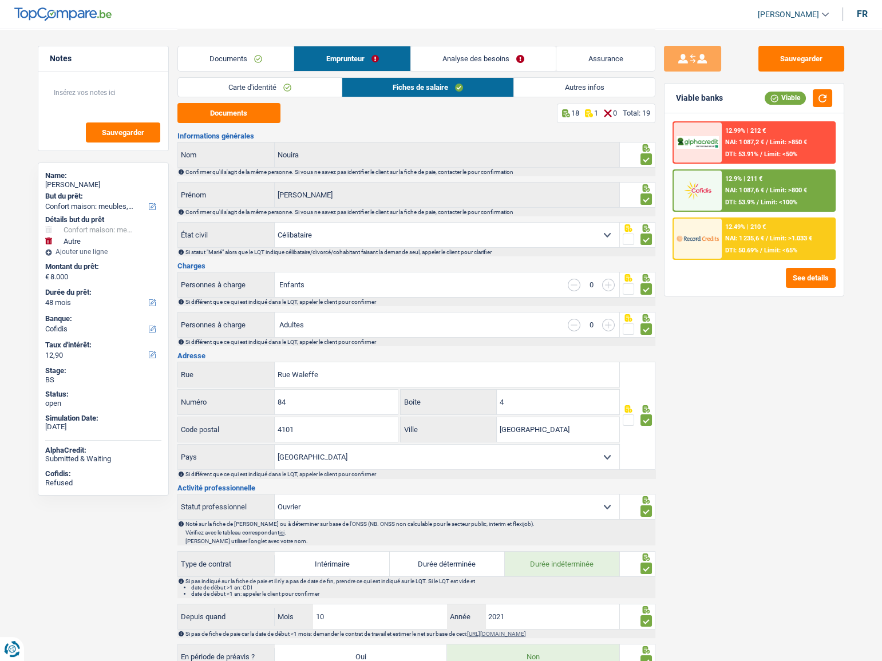
click at [271, 82] on link "Carte d'identité" at bounding box center [260, 87] width 164 height 19
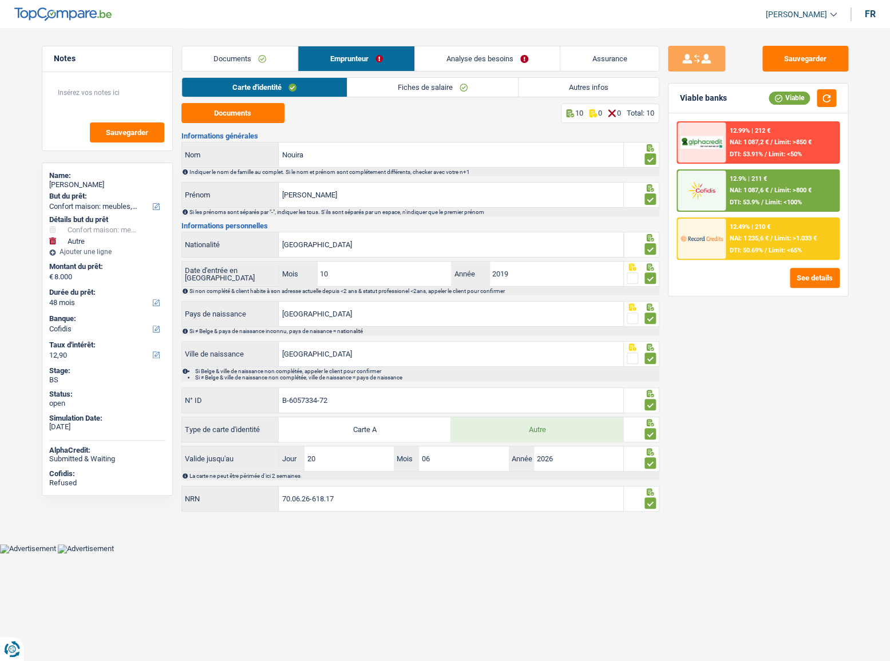
click at [249, 68] on link "Documents" at bounding box center [240, 58] width 116 height 25
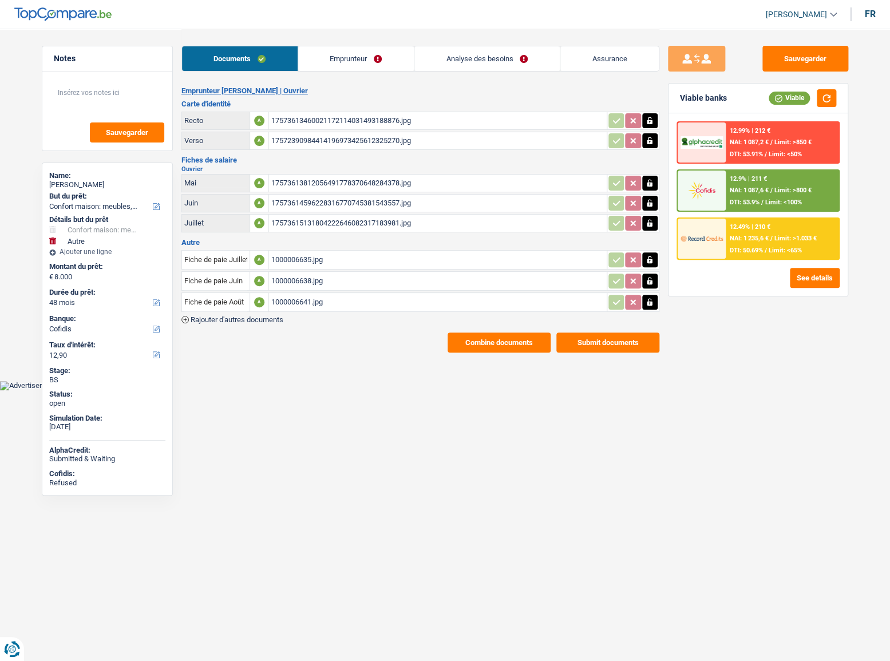
click at [291, 116] on div "17573613460021172114031493188876.jpg" at bounding box center [437, 120] width 333 height 17
click at [347, 45] on div "Documents Emprunteur Analyse des besoins Assurance" at bounding box center [420, 53] width 478 height 49
drag, startPoint x: 340, startPoint y: 51, endPoint x: 334, endPoint y: 63, distance: 13.3
click at [340, 51] on link "Emprunteur" at bounding box center [356, 58] width 116 height 25
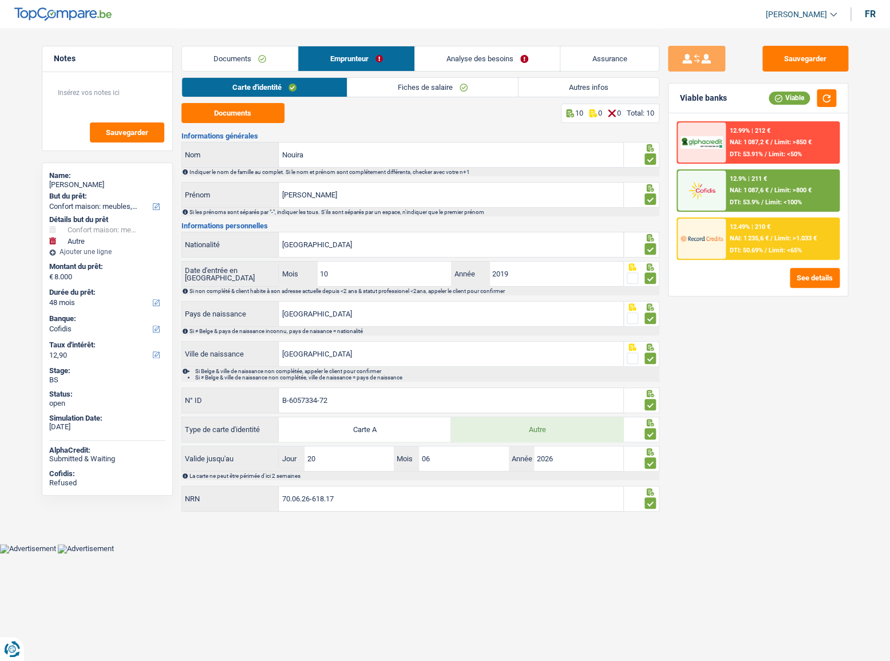
click at [406, 427] on label "Carte A" at bounding box center [365, 429] width 172 height 25
click at [406, 427] on input "Carte A" at bounding box center [365, 429] width 172 height 25
radio input "true"
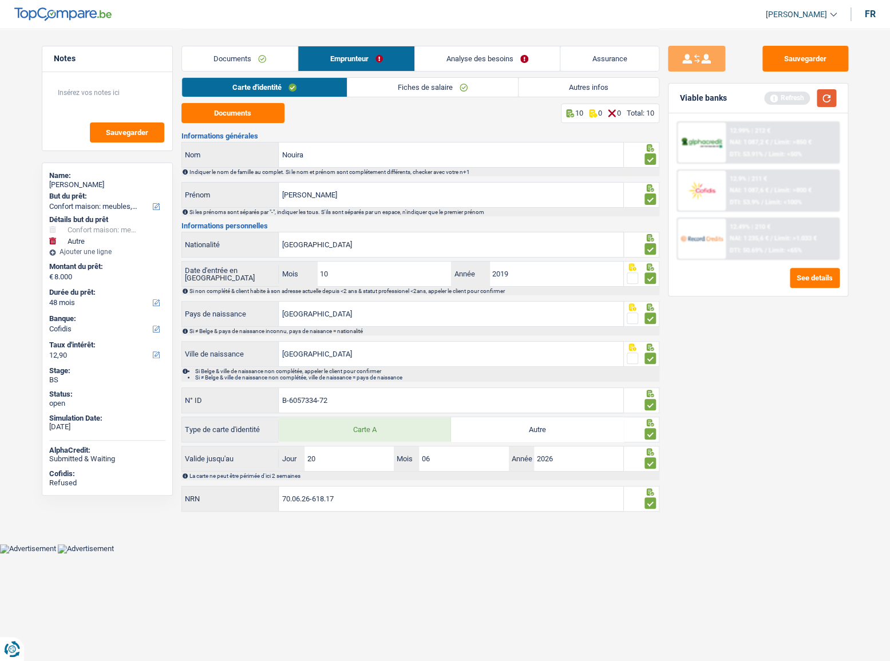
click at [828, 96] on button "button" at bounding box center [825, 98] width 19 height 18
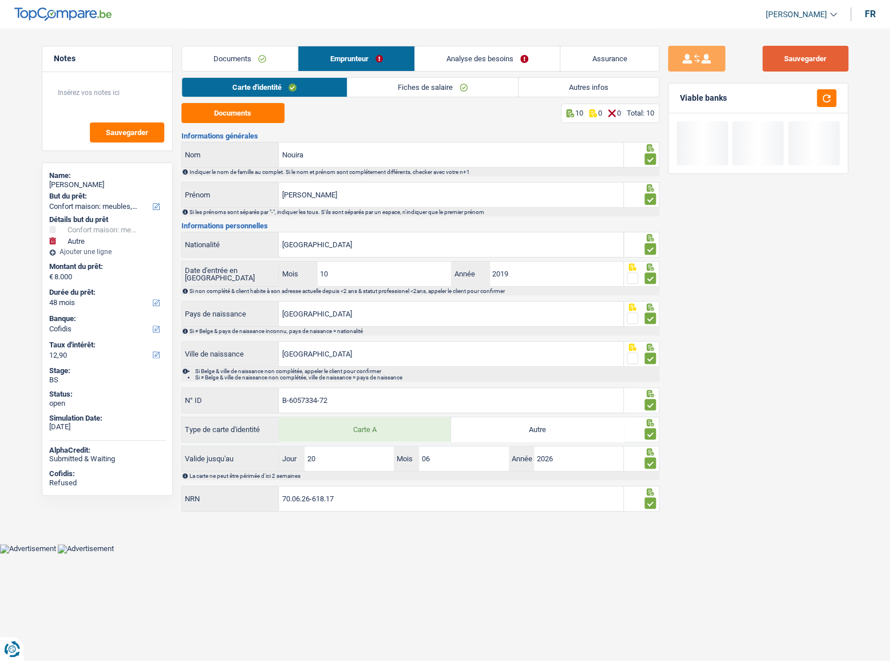
click at [829, 61] on button "Sauvegarder" at bounding box center [805, 59] width 86 height 26
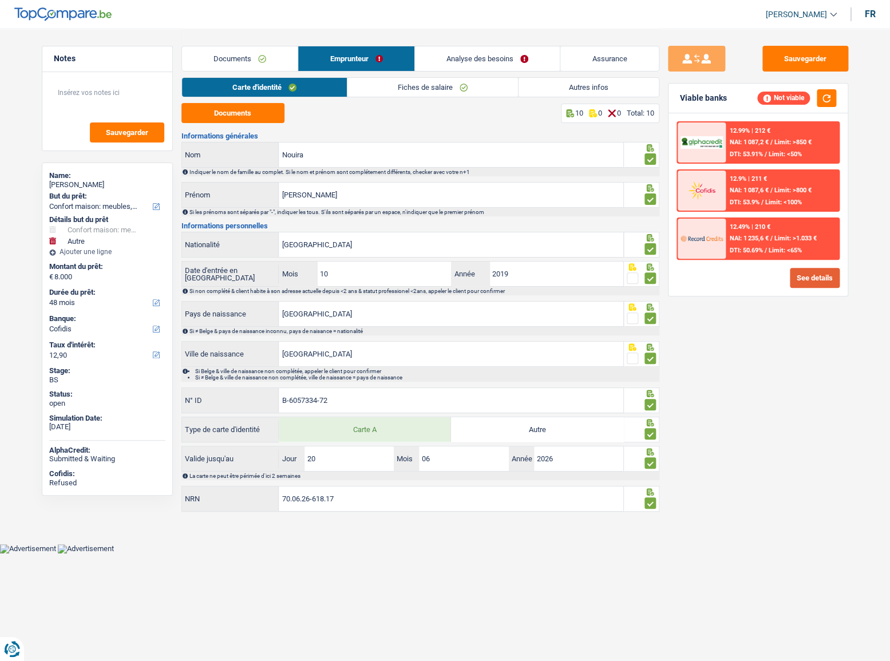
click at [799, 269] on button "See details" at bounding box center [814, 278] width 50 height 20
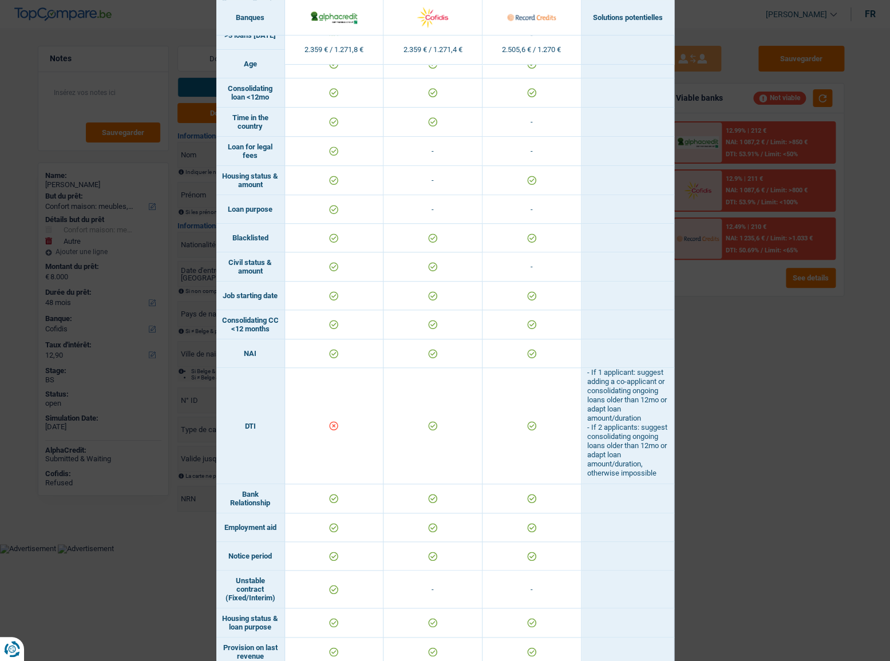
scroll to position [416, 0]
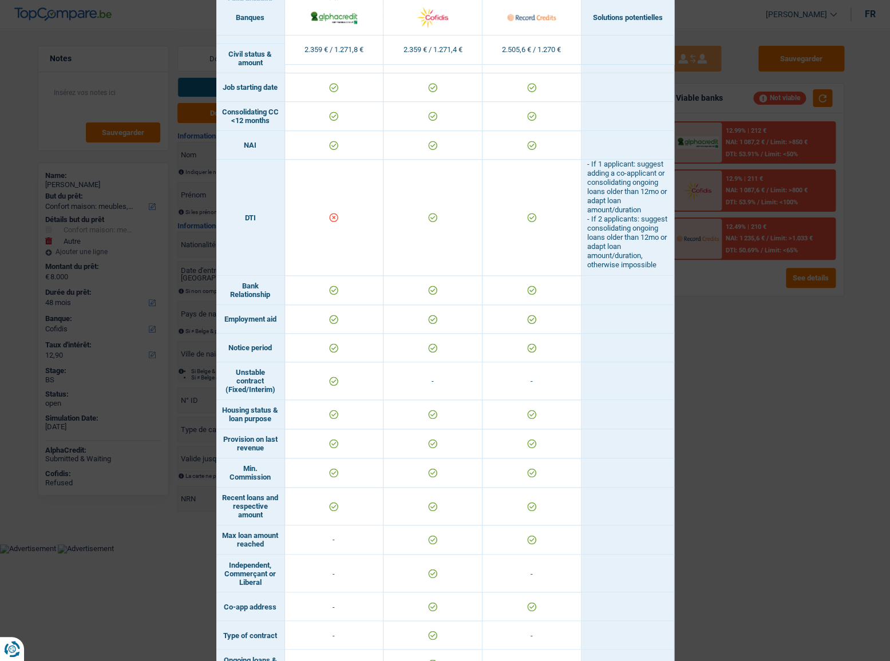
click at [860, 353] on div "Banks conditions × Banques Solutions potentielles Revenus / Charges 2.359 € / 1…" at bounding box center [445, 330] width 890 height 661
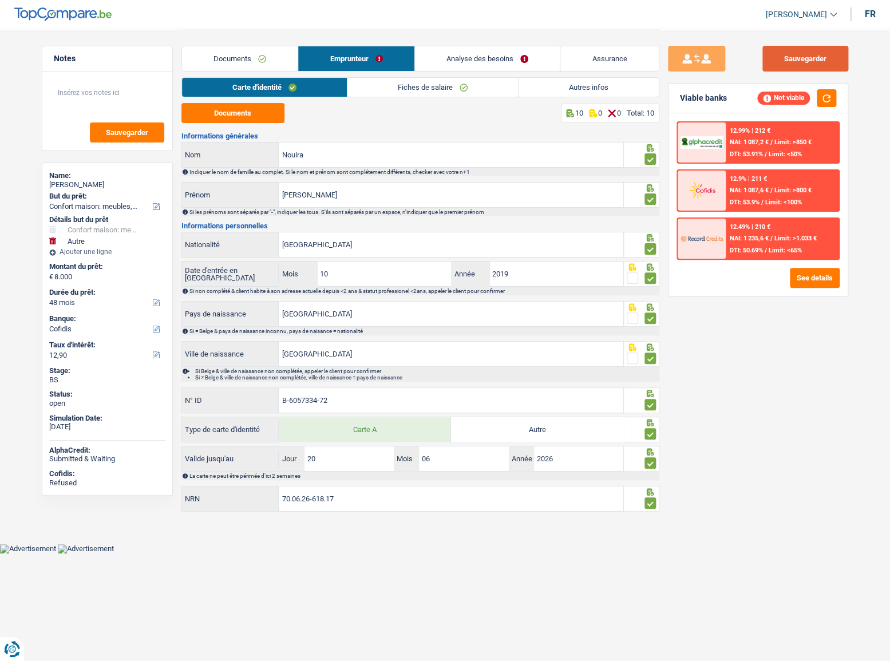
click at [824, 62] on button "Sauvegarder" at bounding box center [805, 59] width 86 height 26
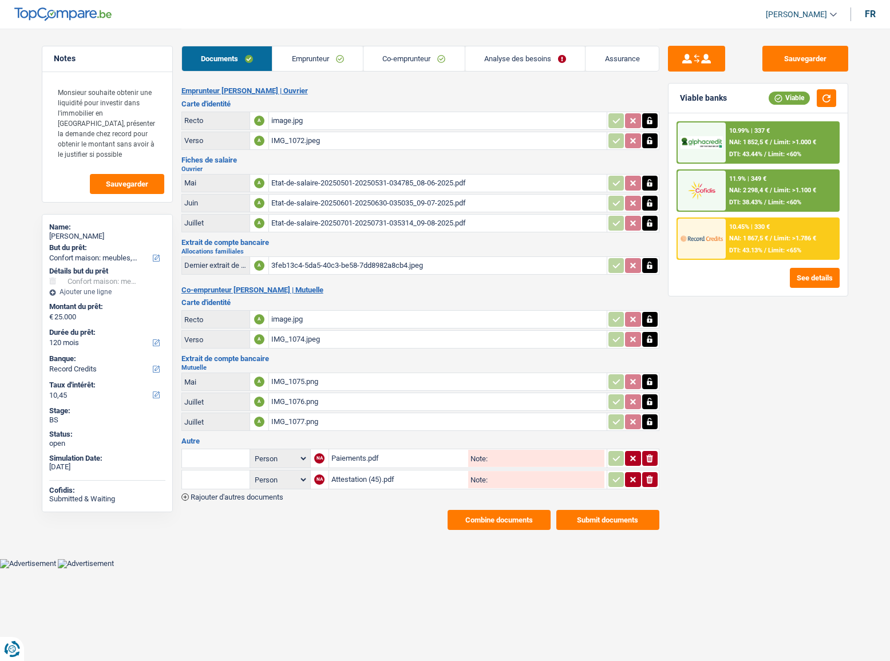
select select "household"
select select "120"
select select "record credits"
click at [326, 181] on div "Etat-de-salaire-20250501-20250531-034785_08-06-2025.pdf" at bounding box center [437, 182] width 333 height 17
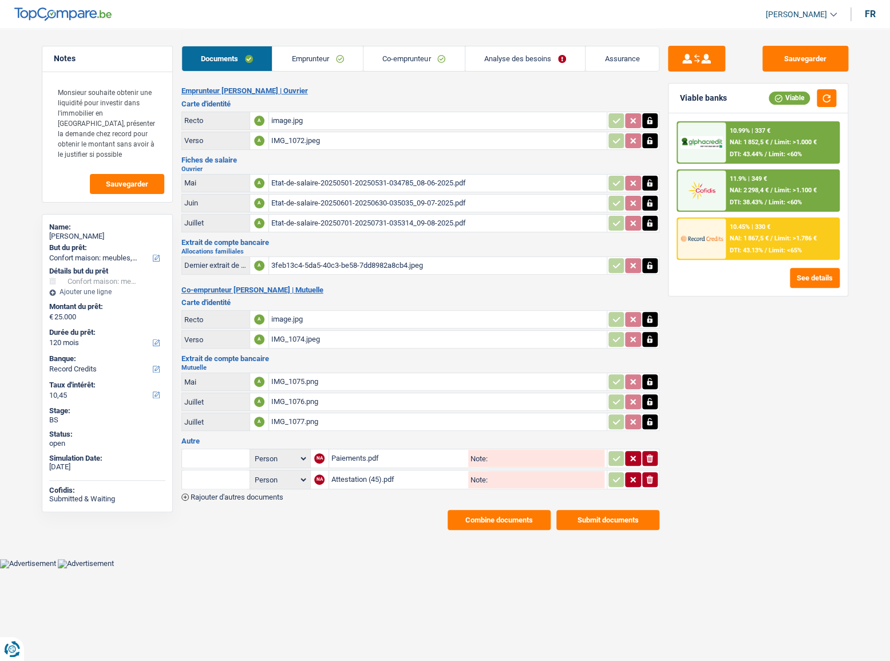
click at [403, 203] on div "Etat-de-salaire-20250601-20250630-035035_09-07-2025.pdf" at bounding box center [437, 203] width 333 height 17
click at [383, 218] on div "Etat-de-salaire-20250701-20250731-035314_09-08-2025.pdf" at bounding box center [437, 223] width 333 height 17
click at [338, 263] on div "3feb13c4-5da5-40c3-be58-7dd8982a8cb4.jpeg" at bounding box center [437, 265] width 333 height 17
click at [340, 66] on link "Emprunteur" at bounding box center [317, 58] width 90 height 25
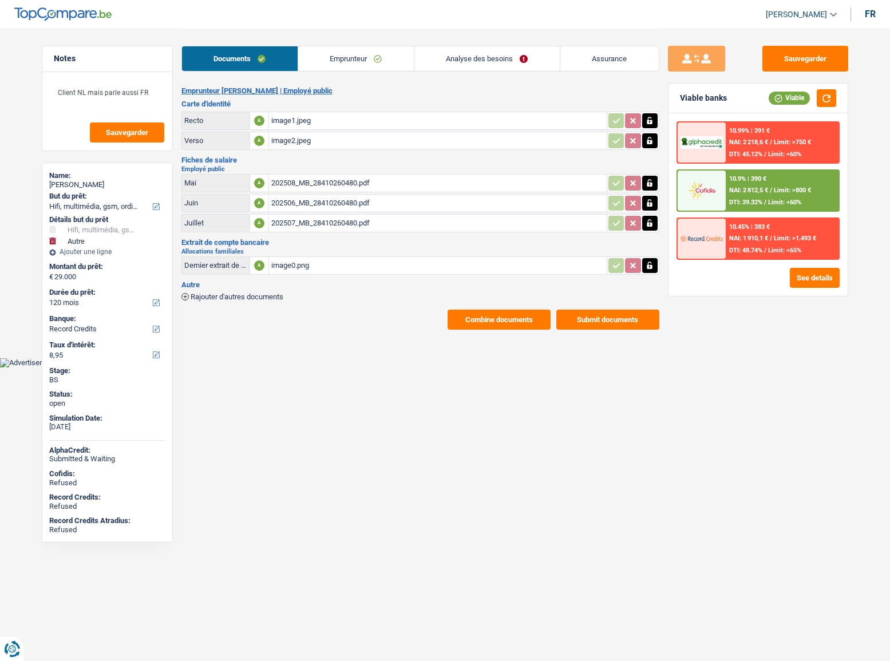
select select "tech"
select select "other"
select select "120"
select select "record credits"
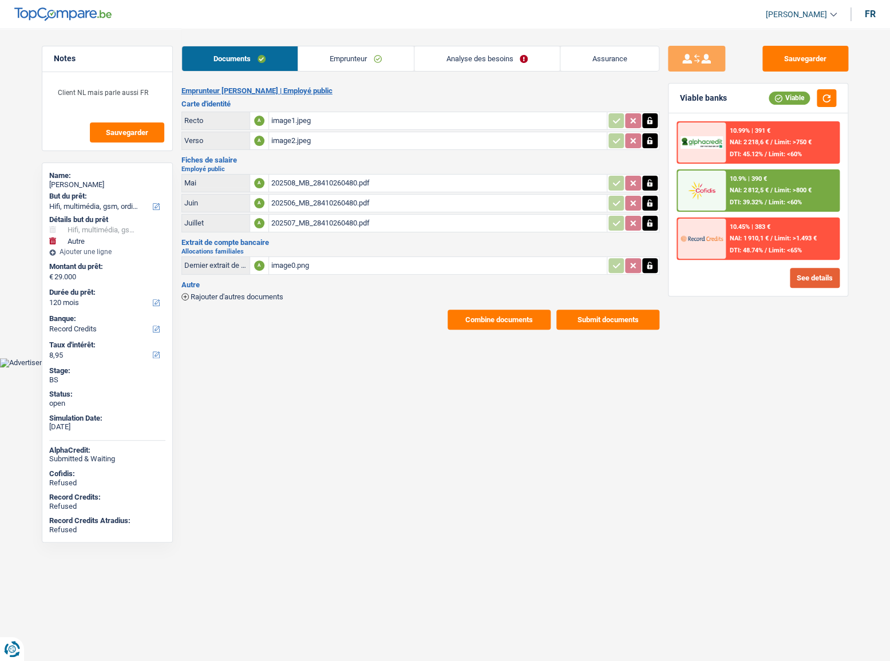
click at [801, 277] on button "See details" at bounding box center [814, 278] width 50 height 20
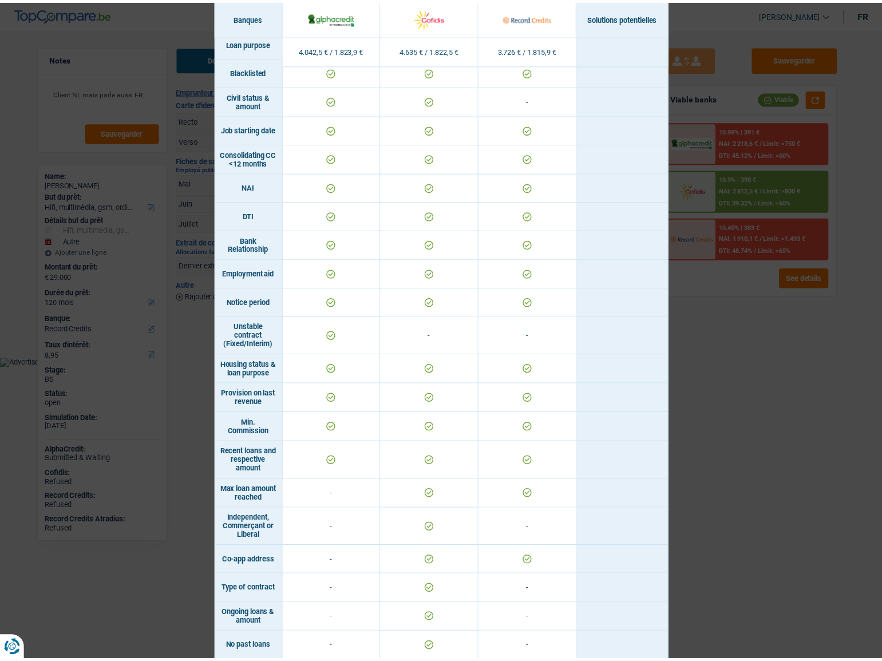
scroll to position [468, 0]
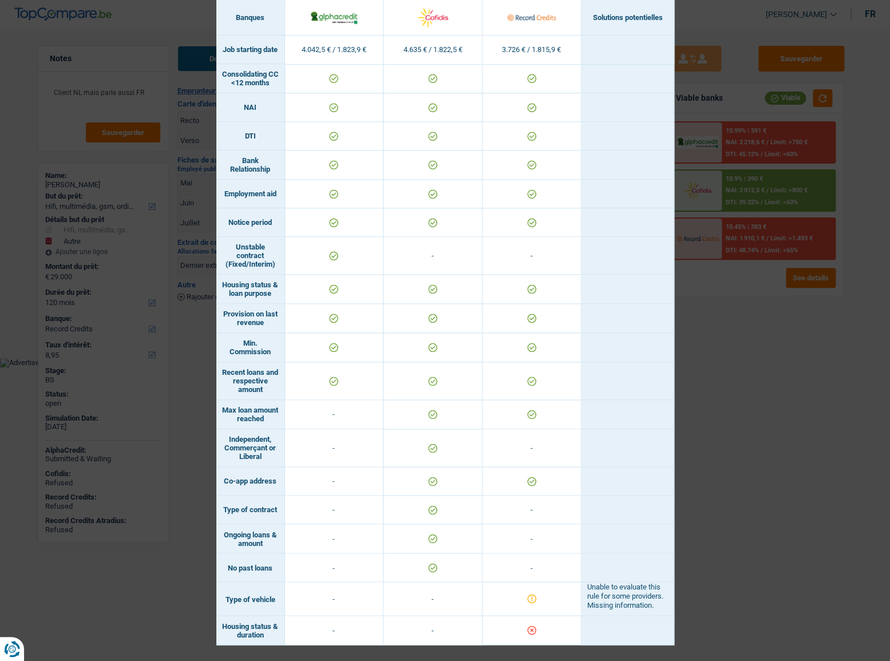
click at [740, 403] on div "Banks conditions × Banques Solutions potentielles Revenus / Charges 4.042,5 € /…" at bounding box center [445, 330] width 890 height 661
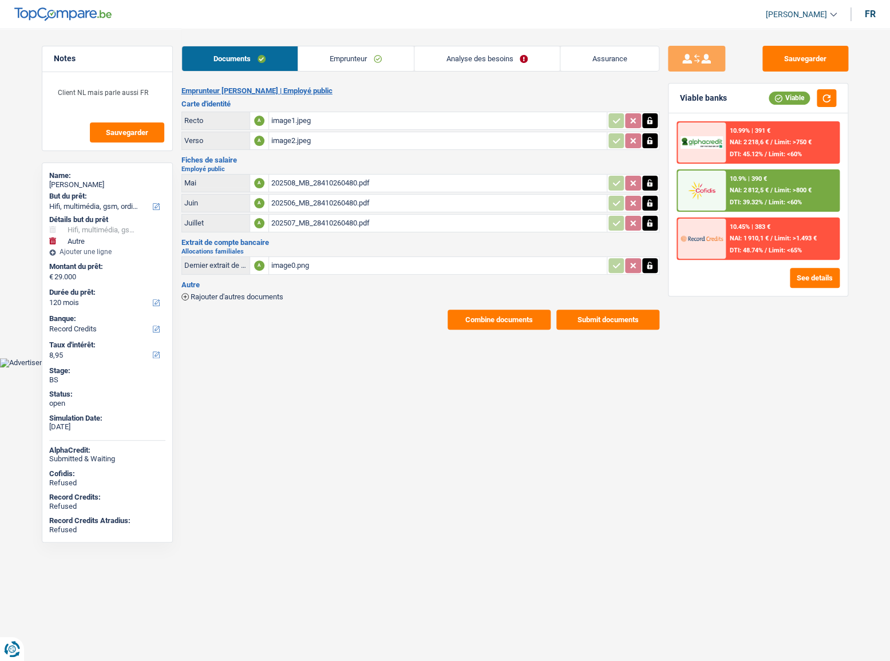
click at [318, 52] on link "Emprunteur" at bounding box center [356, 58] width 116 height 25
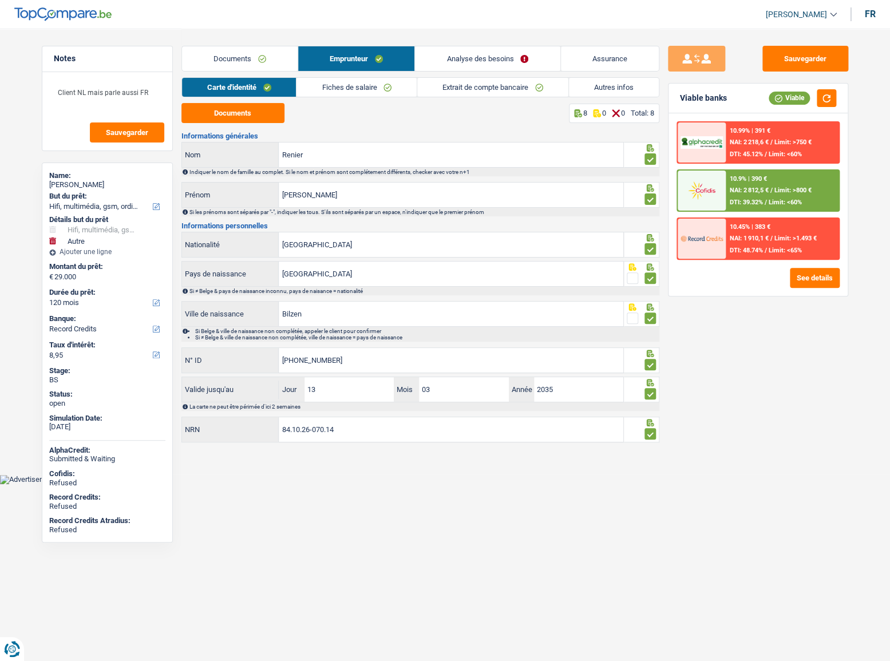
click at [594, 82] on link "Autres infos" at bounding box center [614, 87] width 90 height 19
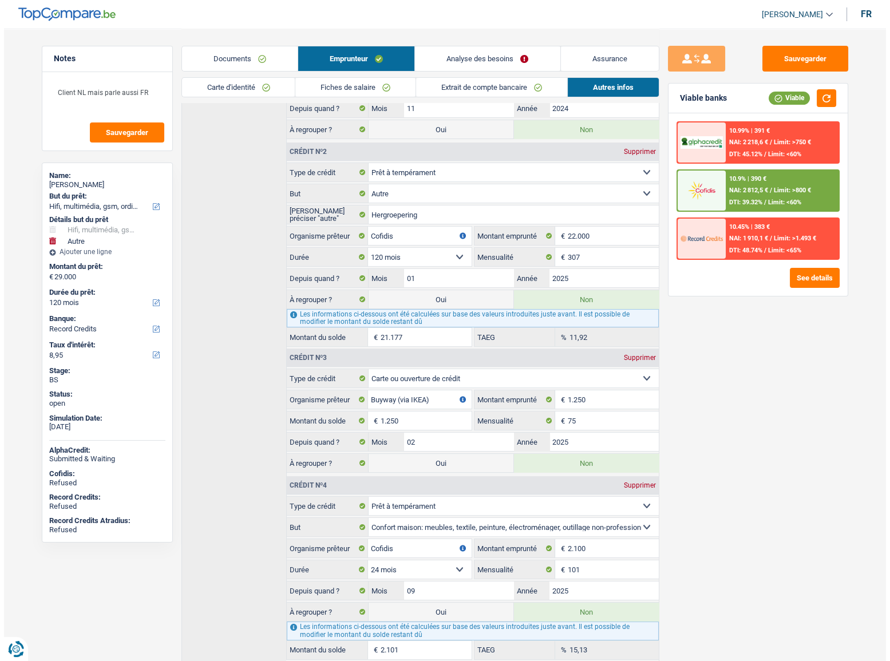
scroll to position [306, 0]
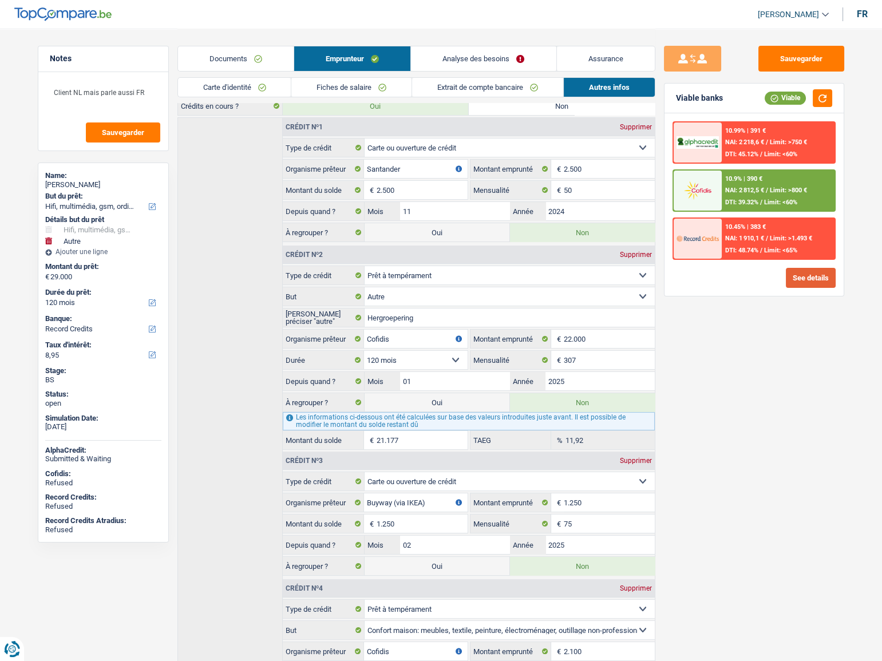
drag, startPoint x: 795, startPoint y: 287, endPoint x: 803, endPoint y: 281, distance: 9.7
click at [796, 287] on div "10.99% | 391 € NAI: 2 218,6 € / Limit: >750 € DTI: 45.12% / Limit: <60% 10.9% |…" at bounding box center [753, 204] width 179 height 182
click at [803, 280] on button "See details" at bounding box center [810, 278] width 50 height 20
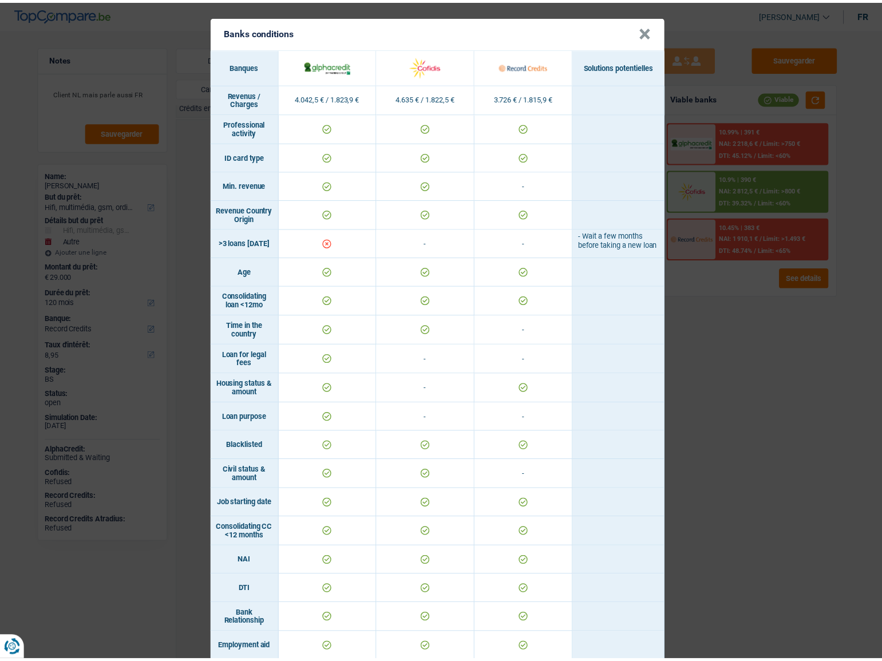
scroll to position [0, 0]
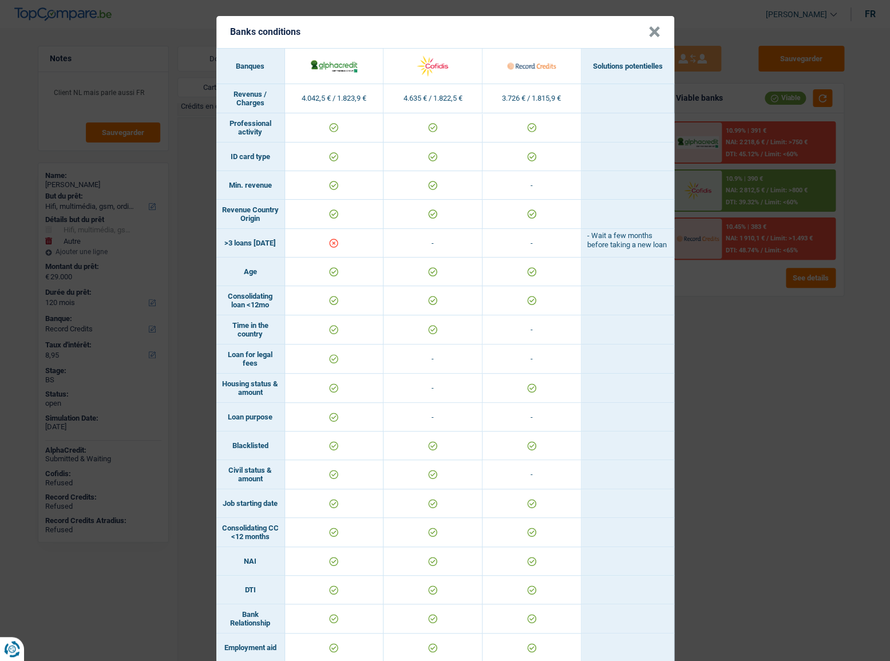
click at [708, 370] on div "Banks conditions × Banques Solutions potentielles Revenus / Charges 4.042,5 € /…" at bounding box center [445, 330] width 890 height 661
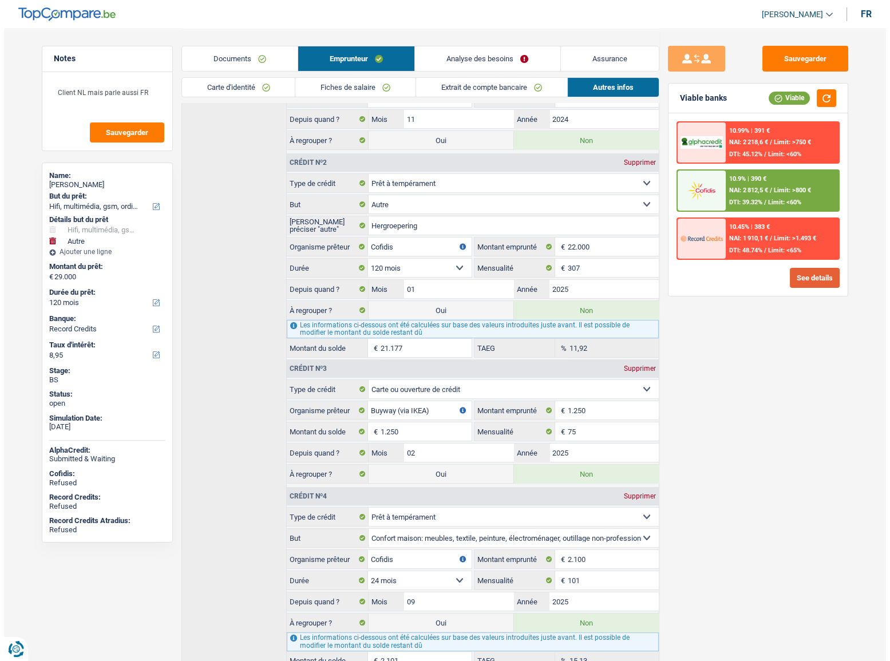
scroll to position [462, 0]
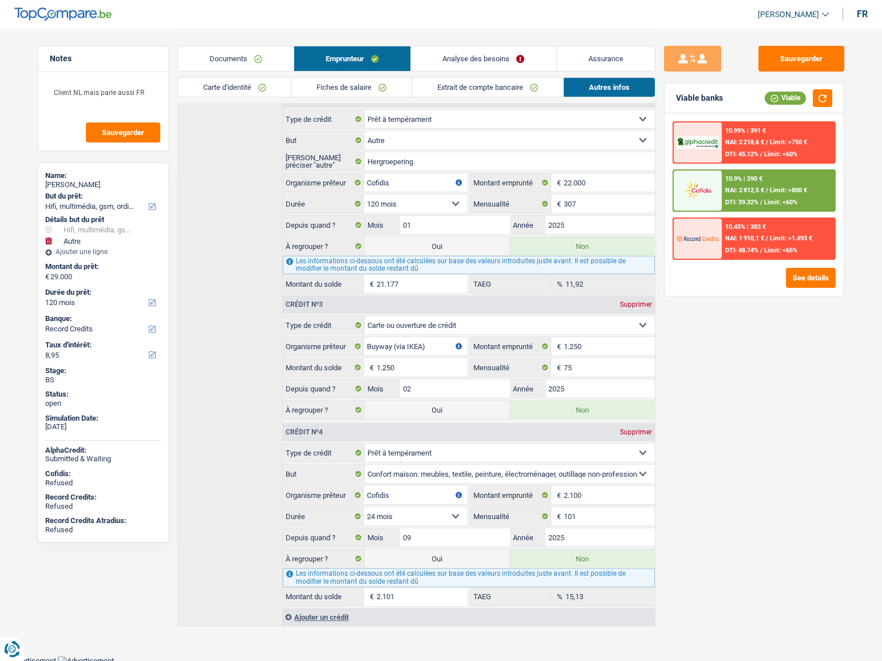
click at [429, 239] on label "Oui" at bounding box center [436, 246] width 145 height 18
click at [429, 239] on input "Oui" at bounding box center [436, 246] width 145 height 18
radio input "true"
type input "50.177"
radio input "false"
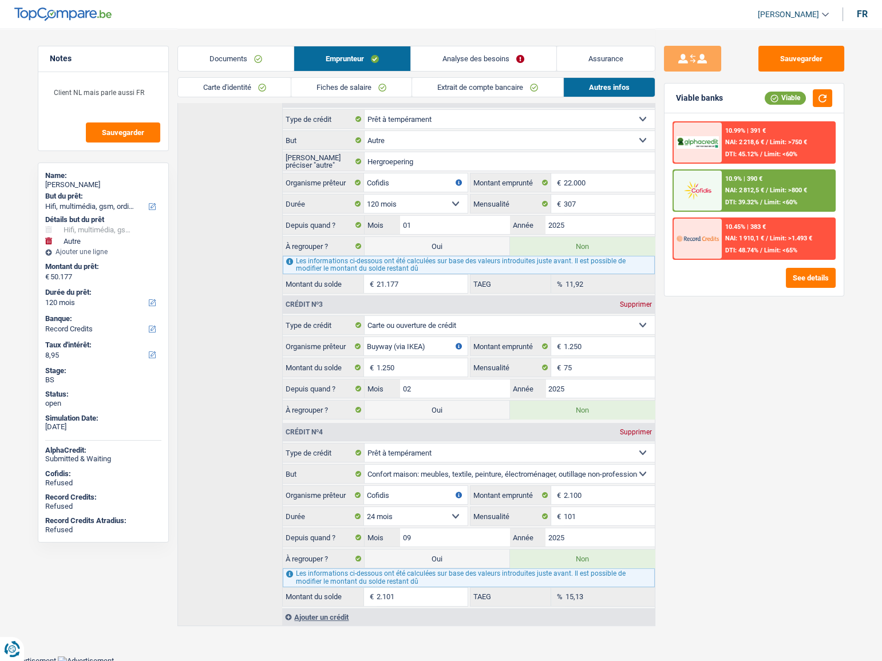
select select "refinancing"
select select "tech"
select select "144"
select select "other"
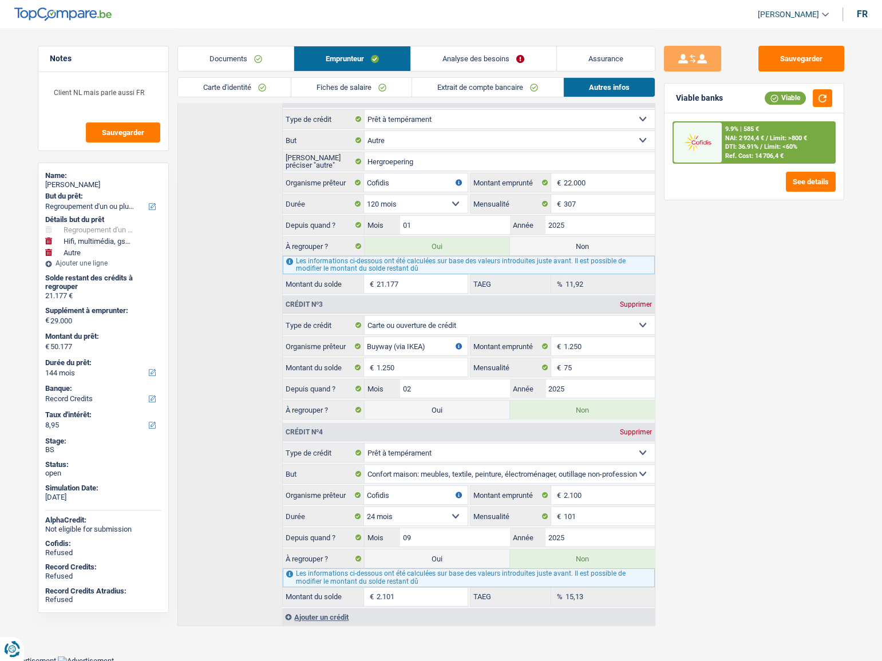
drag, startPoint x: 422, startPoint y: 410, endPoint x: 235, endPoint y: 407, distance: 187.7
click at [422, 410] on label "Oui" at bounding box center [436, 409] width 145 height 18
click at [422, 410] on input "Oui" at bounding box center [436, 409] width 145 height 18
radio input "true"
radio input "false"
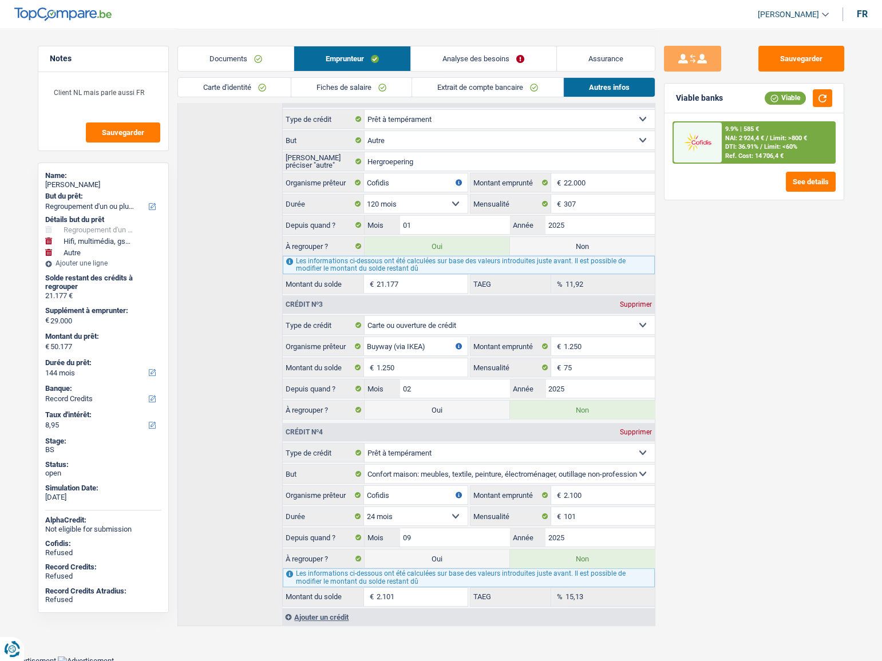
type input "51.427"
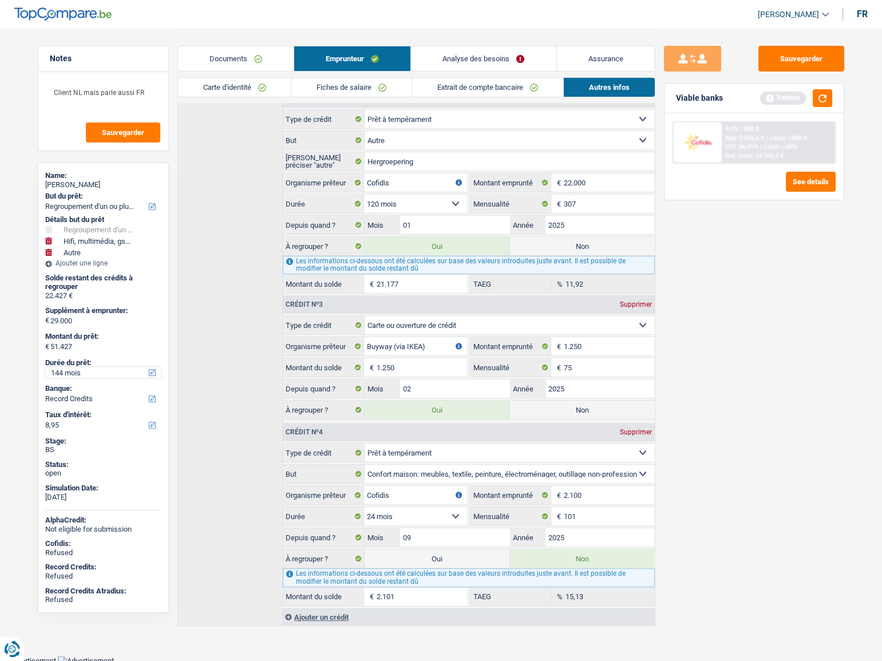
click at [85, 374] on select "12 mois 18 mois 24 mois 30 mois 36 mois 42 mois 48 mois 60 mois 72 mois 84 mois…" at bounding box center [103, 372] width 116 height 11
select select "120"
click at [45, 367] on select "12 mois 18 mois 24 mois 30 mois 36 mois 42 mois 48 mois 60 mois 72 mois 84 mois…" at bounding box center [103, 372] width 116 height 11
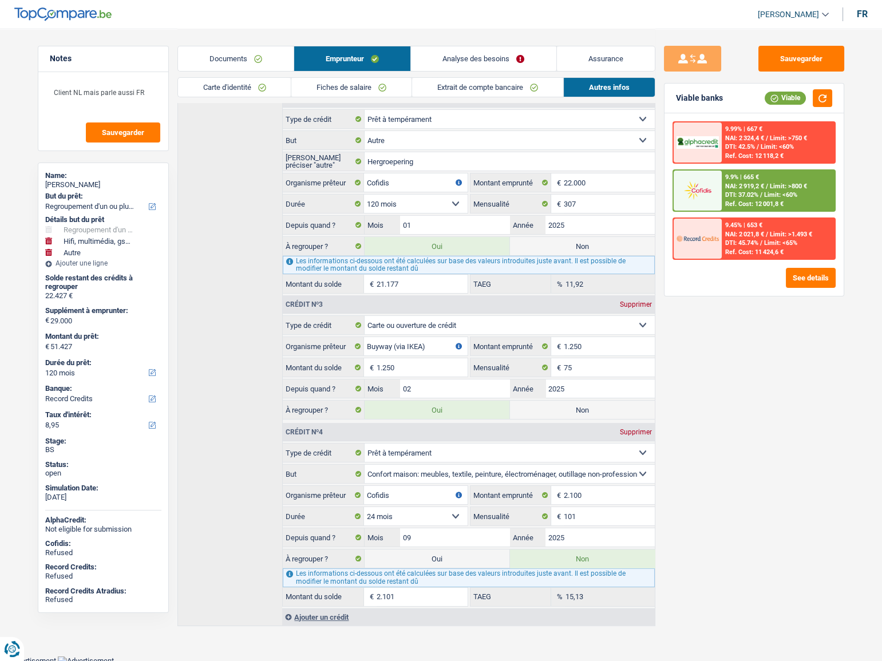
click at [414, 551] on label "Oui" at bounding box center [436, 558] width 145 height 18
click at [414, 551] on input "Oui" at bounding box center [436, 558] width 145 height 18
radio input "true"
select select "144"
radio input "false"
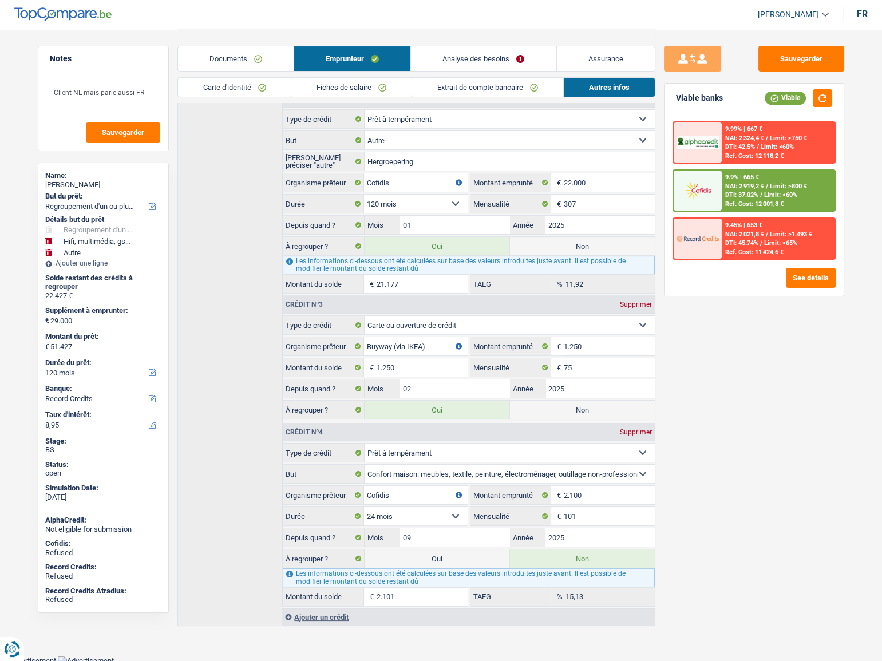
type input "53.528"
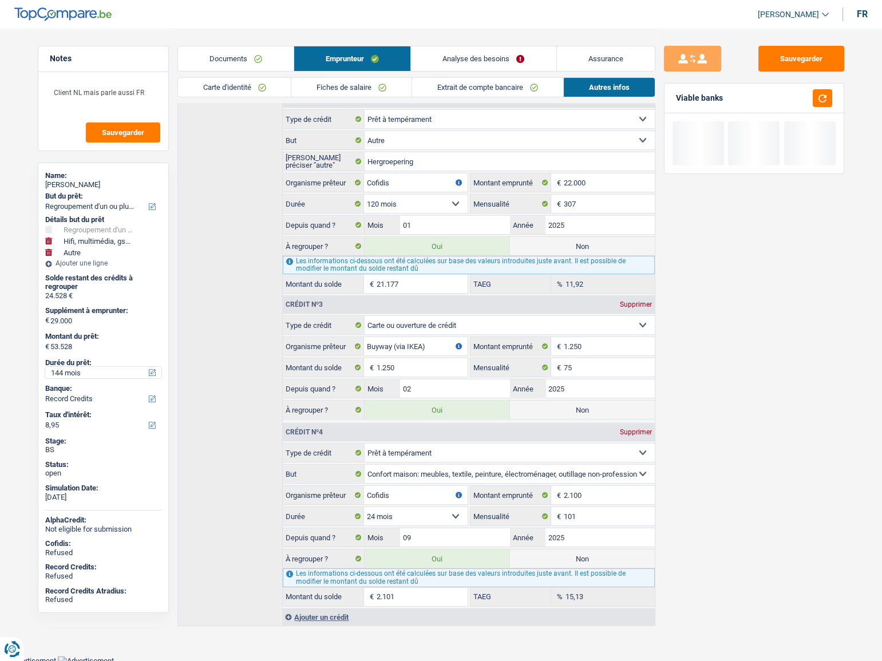
click at [86, 372] on select "12 mois 18 mois 24 mois 30 mois 36 mois 42 mois 48 mois 60 mois 72 mois 84 mois…" at bounding box center [103, 372] width 116 height 11
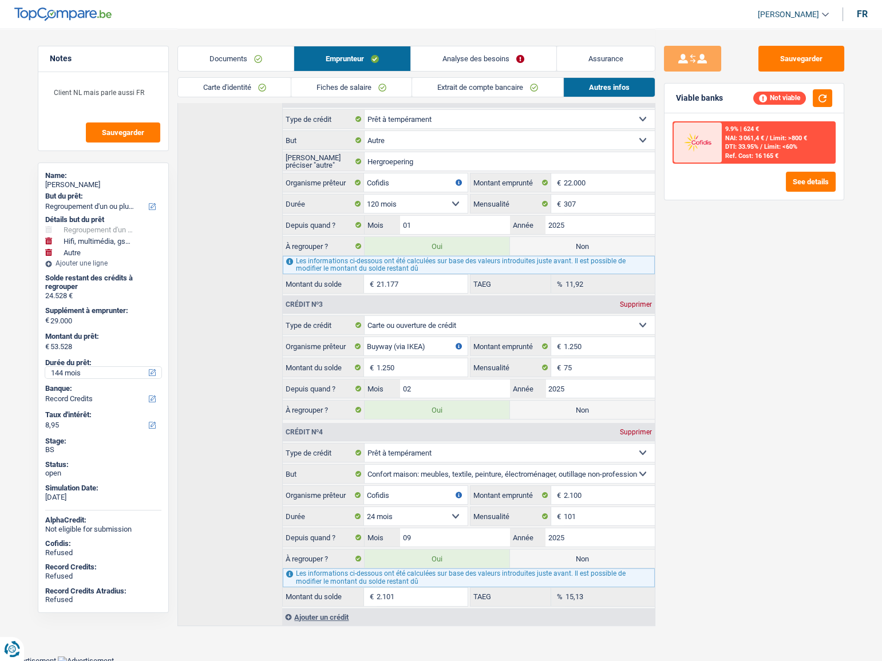
select select "120"
click at [45, 367] on select "12 mois 18 mois 24 mois 30 mois 36 mois 42 mois 48 mois 60 mois 72 mois 84 mois…" at bounding box center [103, 372] width 116 height 11
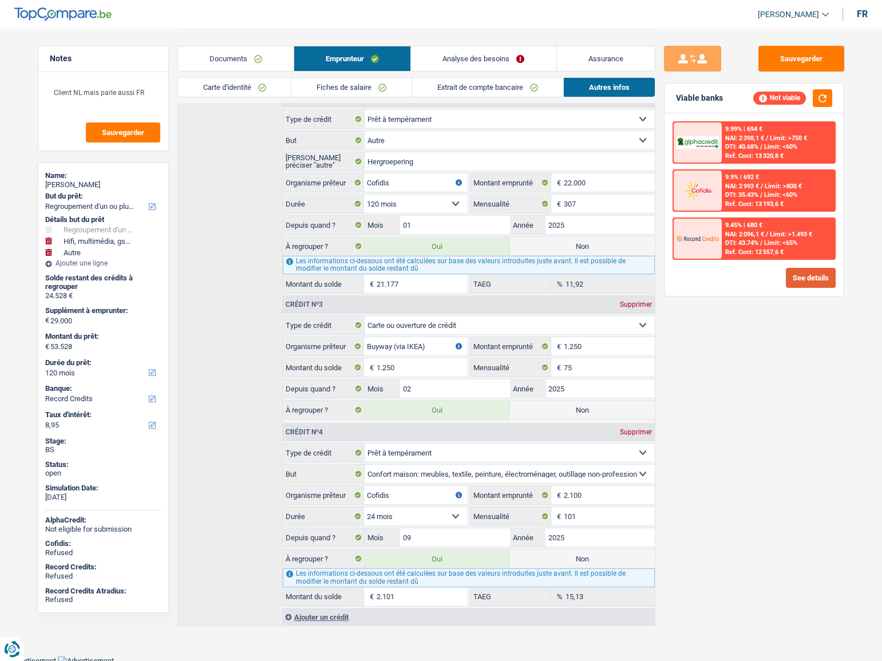
click at [831, 280] on button "See details" at bounding box center [810, 278] width 50 height 20
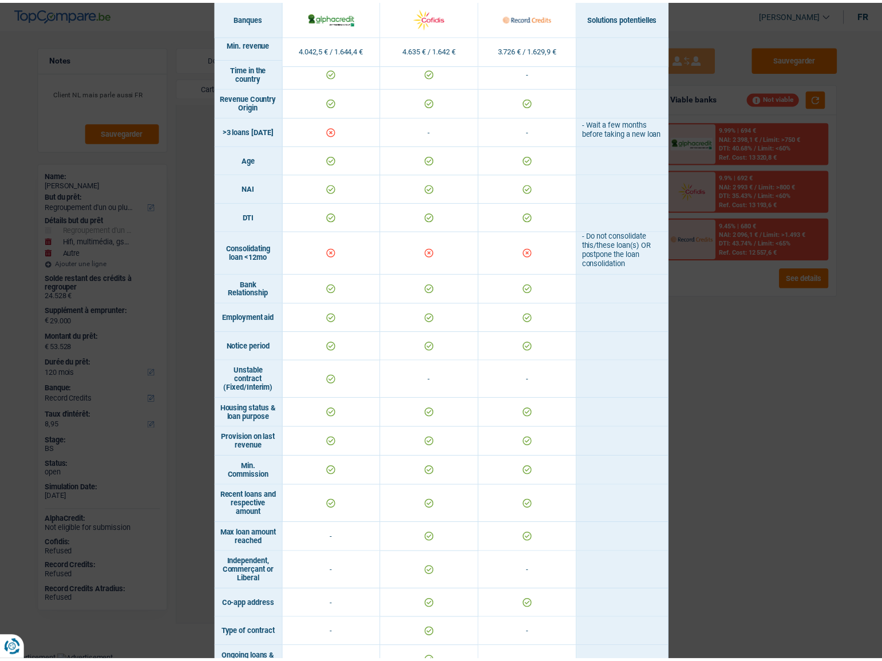
scroll to position [416, 0]
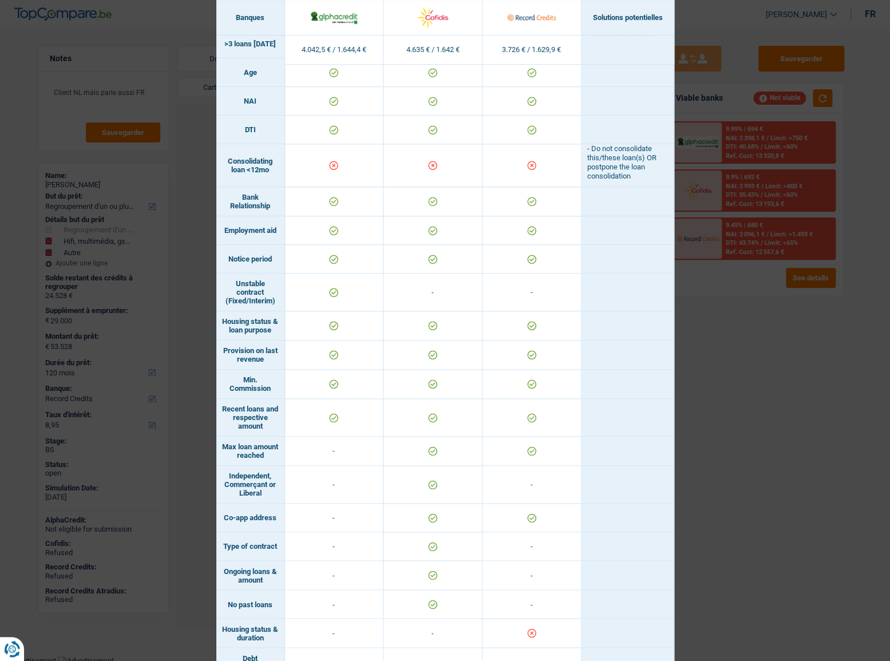
click at [755, 407] on div "Banks conditions × Banques Solutions potentielles Revenus / Charges 4.042,5 € /…" at bounding box center [445, 330] width 890 height 661
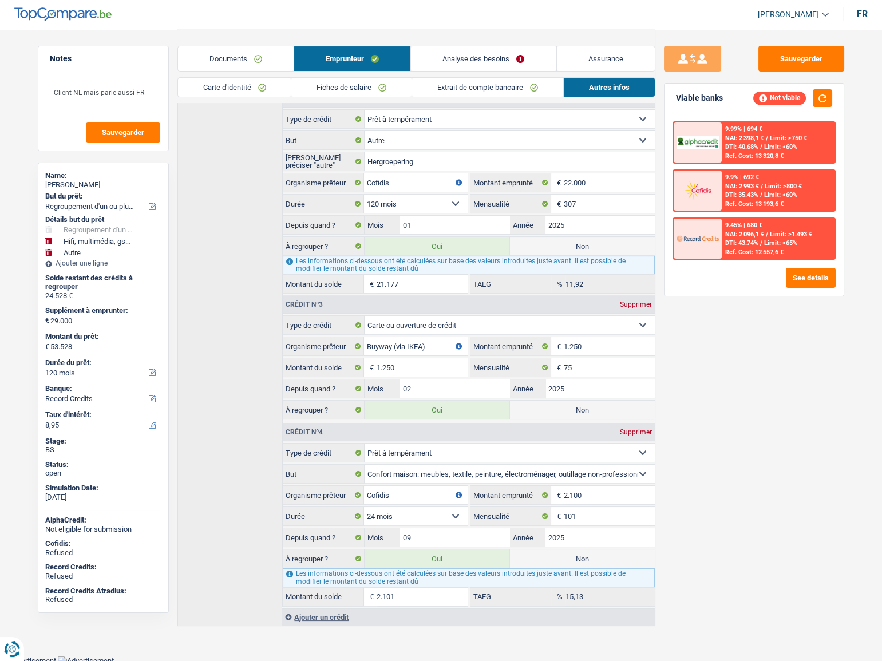
drag, startPoint x: 598, startPoint y: 237, endPoint x: 592, endPoint y: 285, distance: 48.4
click at [598, 239] on label "Non" at bounding box center [582, 246] width 145 height 18
click at [598, 239] on input "Non" at bounding box center [582, 246] width 145 height 18
radio input "true"
radio input "false"
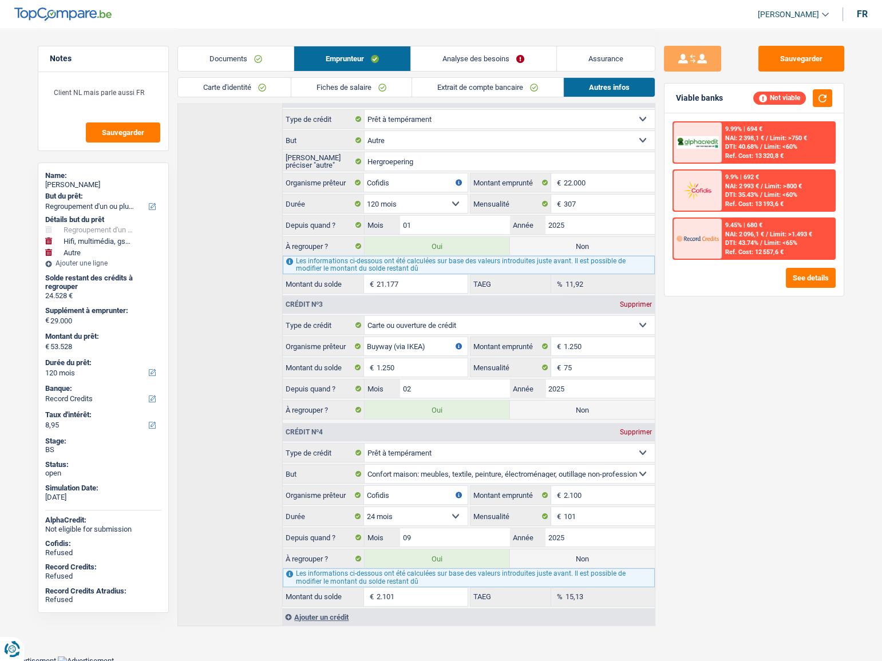
type input "32.351"
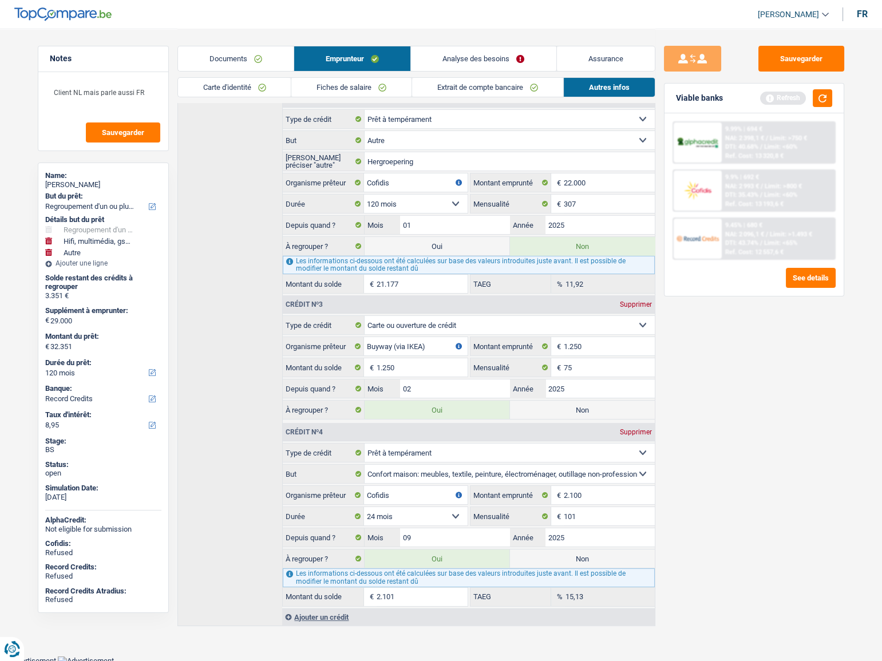
drag, startPoint x: 572, startPoint y: 407, endPoint x: 571, endPoint y: 430, distance: 23.5
click at [572, 408] on label "Non" at bounding box center [582, 409] width 145 height 18
click at [572, 408] on input "Non" at bounding box center [582, 409] width 145 height 18
radio input "true"
radio input "false"
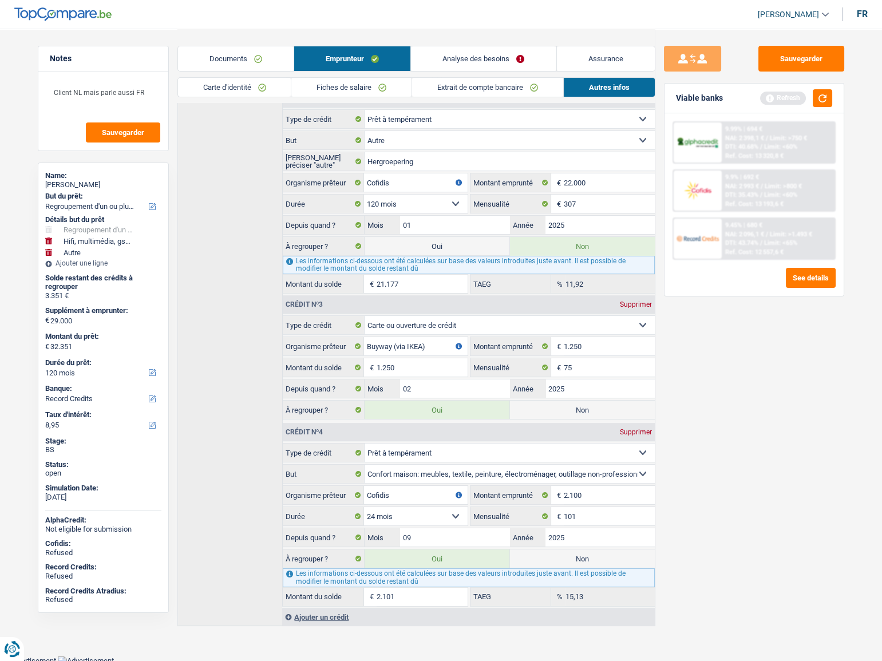
type input "31.101"
click at [569, 550] on label "Non" at bounding box center [582, 558] width 145 height 18
click at [569, 550] on input "Non" at bounding box center [582, 558] width 145 height 18
radio input "true"
select select "tech"
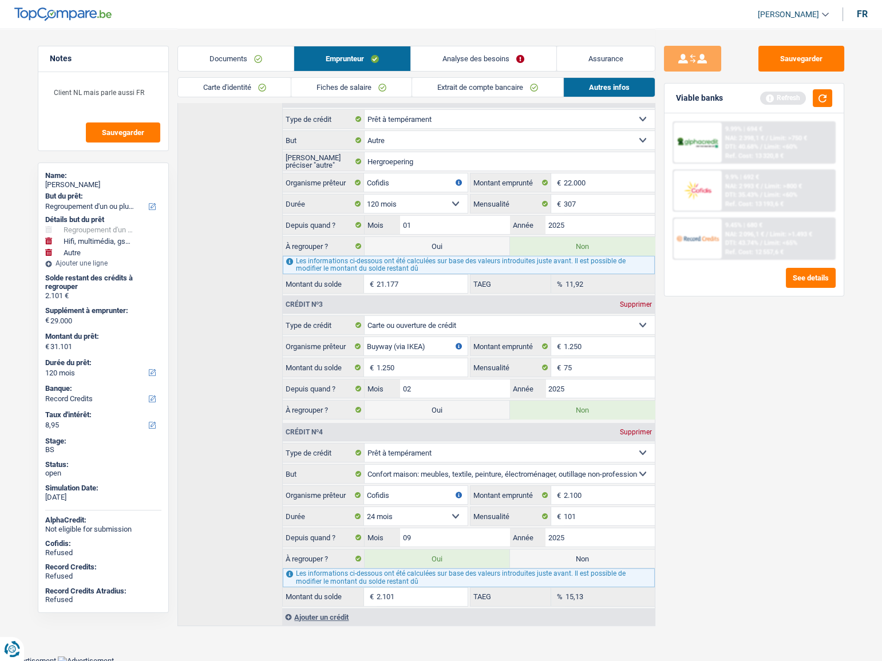
select select "tech"
select select
radio input "false"
select select "other"
